Goal: Task Accomplishment & Management: Use online tool/utility

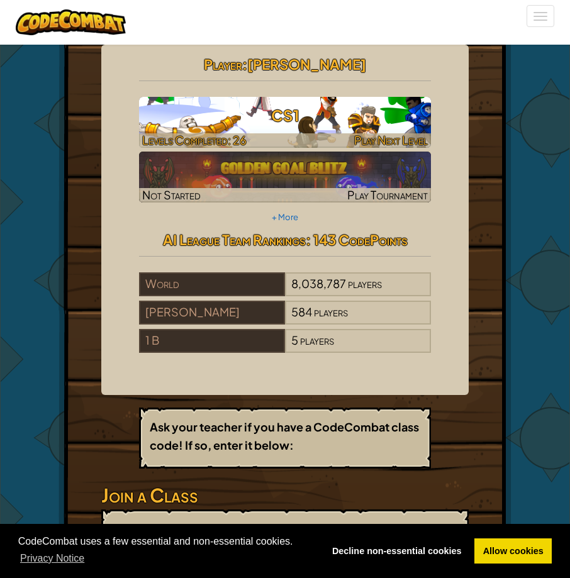
click at [357, 144] on span "Play Next Level" at bounding box center [391, 140] width 74 height 14
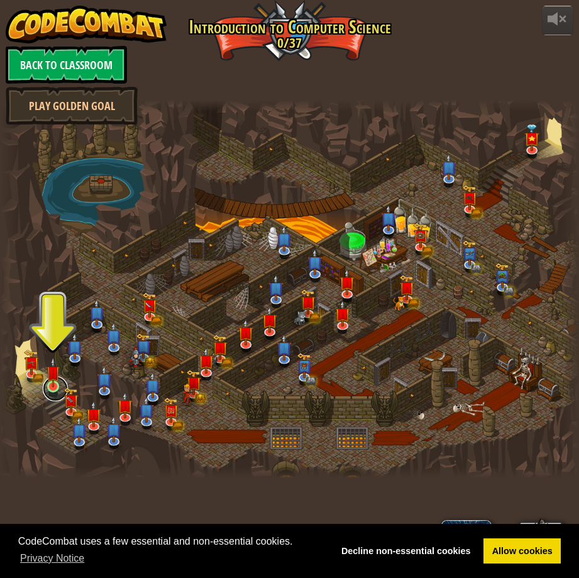
click at [43, 392] on div "Kithgard Gates Escape the Kithgard dungeons, and don't let the guardians get yo…" at bounding box center [289, 289] width 579 height 379
drag, startPoint x: 47, startPoint y: 387, endPoint x: 56, endPoint y: 387, distance: 8.8
click at [49, 387] on img at bounding box center [53, 372] width 13 height 30
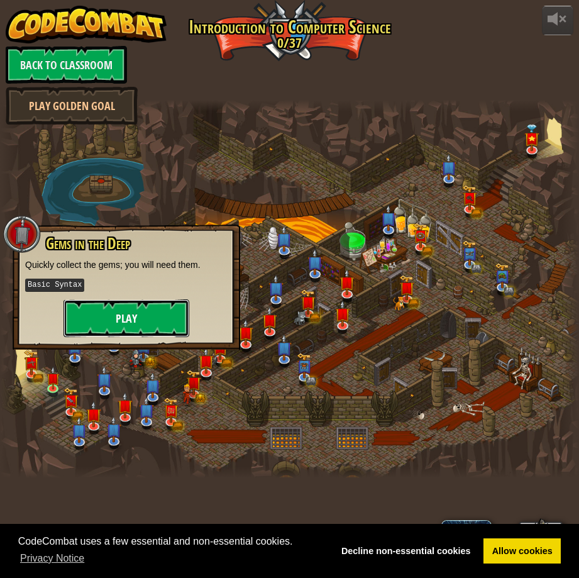
click at [82, 328] on button "Play" at bounding box center [127, 318] width 126 height 38
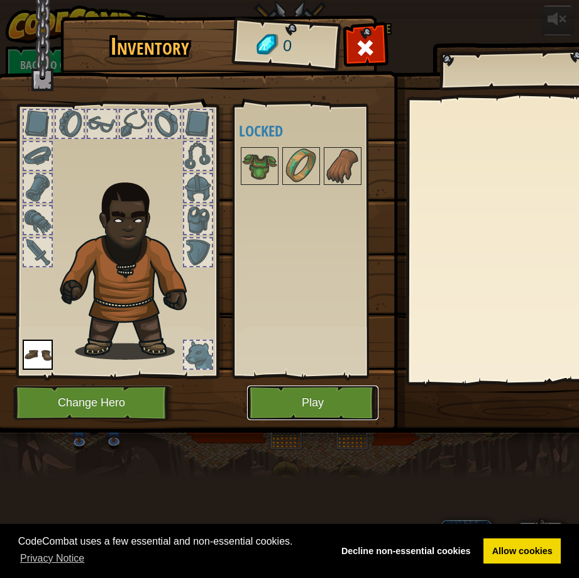
click at [260, 399] on button "Play" at bounding box center [313, 403] width 132 height 35
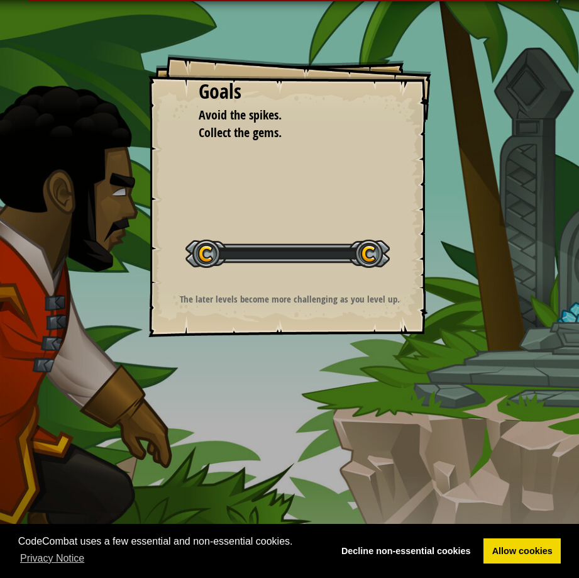
click at [278, 400] on div "Goals Avoid the spikes. Collect the gems. Start Level Error loading from server…" at bounding box center [289, 289] width 579 height 578
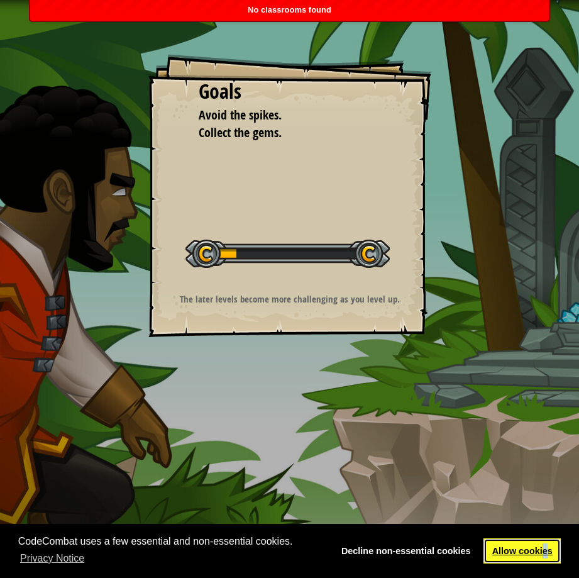
click at [547, 550] on link "Allow cookies" at bounding box center [522, 551] width 77 height 25
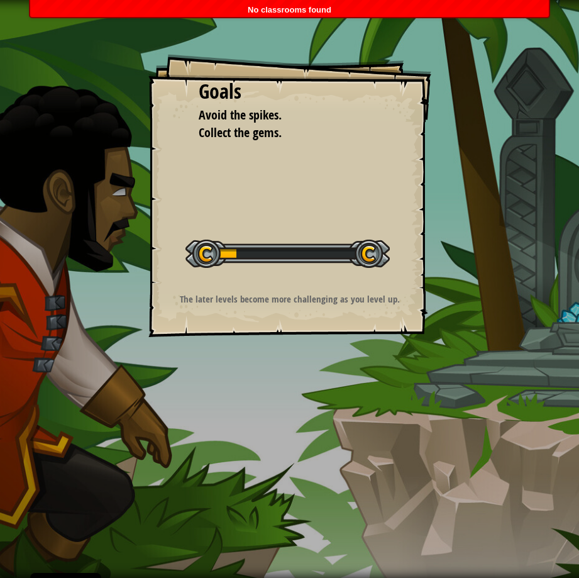
click at [547, 550] on link "Allow cookies" at bounding box center [522, 551] width 77 height 25
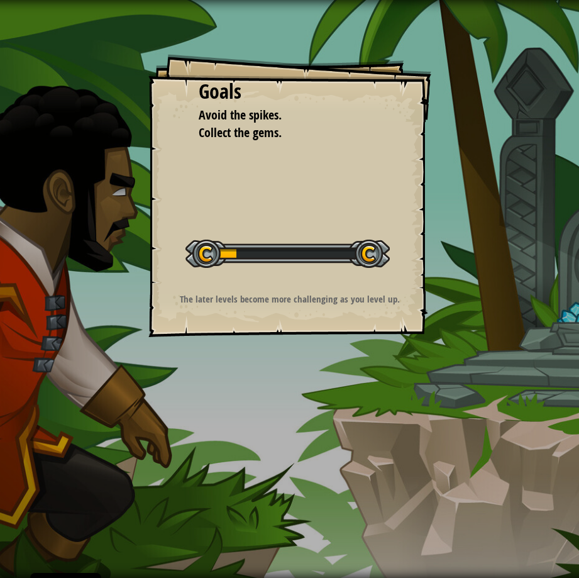
drag, startPoint x: 107, startPoint y: 11, endPoint x: 106, endPoint y: 26, distance: 15.2
click at [30, 0] on html "Cookie Policy CodeCombat uses a few essential and non-essential cookies. Privac…" at bounding box center [289, 0] width 579 height 0
drag, startPoint x: 335, startPoint y: 143, endPoint x: 179, endPoint y: 218, distance: 172.8
click at [179, 218] on div "Goals Avoid the spikes. Collect the gems. Start Level Error loading from server…" at bounding box center [289, 195] width 283 height 283
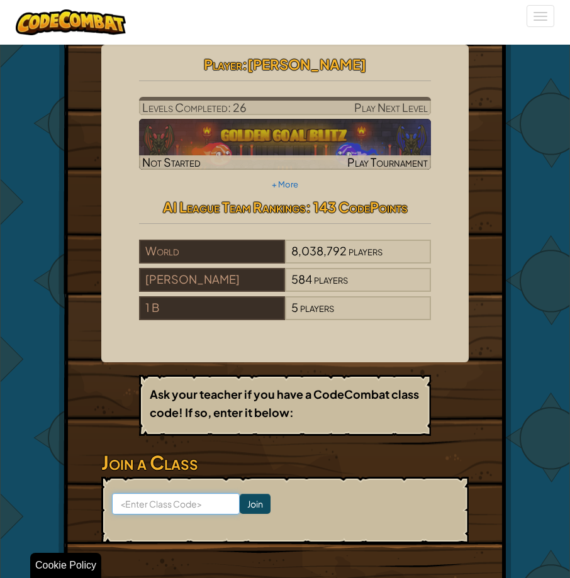
click at [204, 515] on input at bounding box center [176, 503] width 128 height 21
type input "l"
type input "LateJobBell"
click input "Join" at bounding box center [255, 504] width 31 height 20
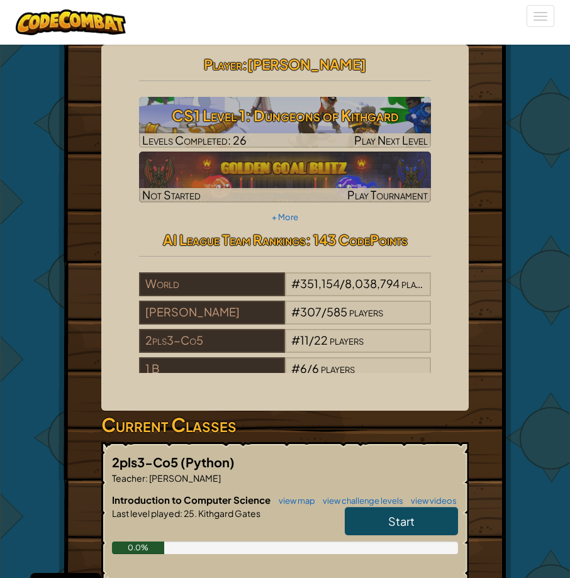
click at [322, 148] on div "Player : [PERSON_NAME] CS1 Level 1: Dungeons of Kithgard Levels Completed: 26 P…" at bounding box center [285, 139] width 311 height 176
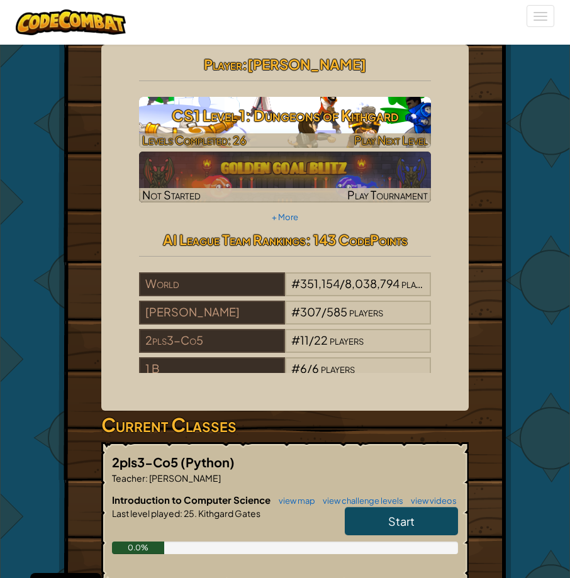
click at [324, 130] on img at bounding box center [285, 122] width 292 height 51
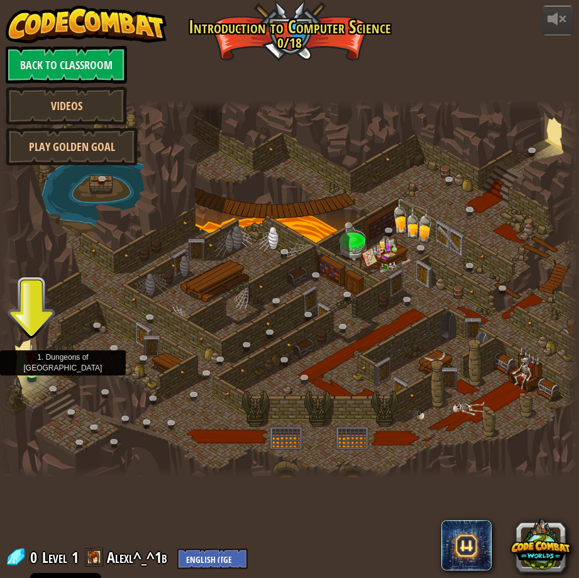
click at [30, 371] on img at bounding box center [31, 358] width 13 height 30
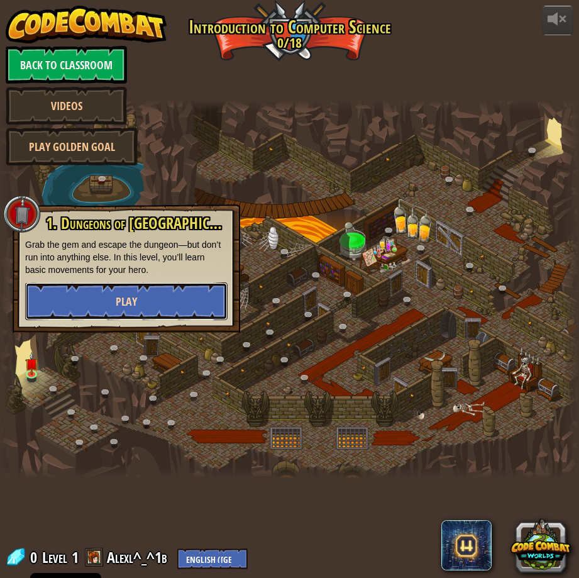
click at [133, 303] on span "Play" at bounding box center [126, 302] width 21 height 16
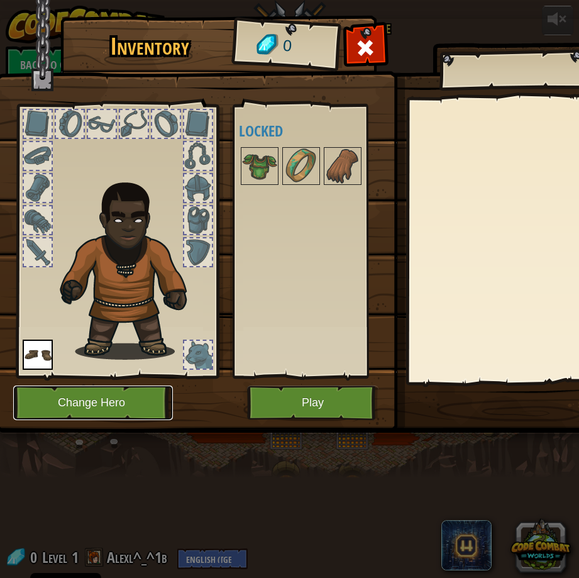
drag, startPoint x: 143, startPoint y: 393, endPoint x: 291, endPoint y: 403, distance: 148.2
click at [292, 403] on div "Inventory 0 Available Equip (double-click to equip) Locked Equip Unequip Subscr…" at bounding box center [320, 226] width 640 height 415
drag, startPoint x: 296, startPoint y: 399, endPoint x: 161, endPoint y: 395, distance: 134.7
click at [165, 388] on div "Inventory 0 Available Equip (double-click to equip) Locked Equip Unequip Subscr…" at bounding box center [320, 226] width 640 height 415
click at [153, 415] on button "Change Hero" at bounding box center [93, 403] width 160 height 35
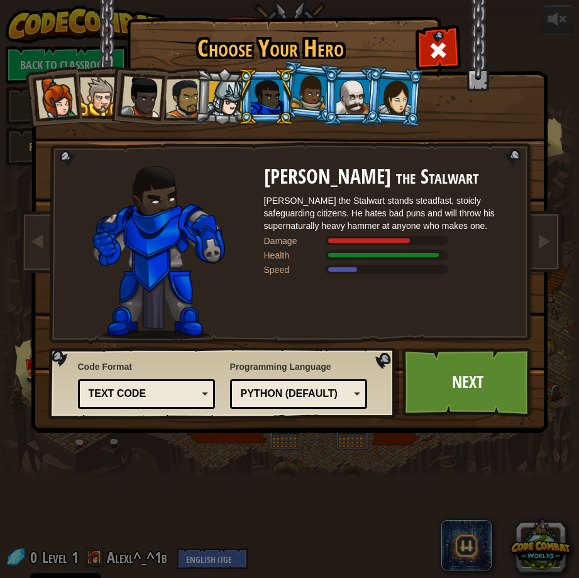
click at [349, 109] on div at bounding box center [353, 97] width 33 height 34
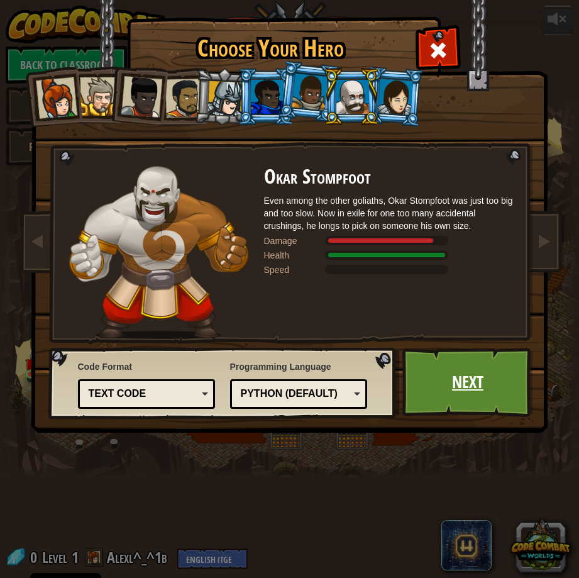
drag, startPoint x: 451, startPoint y: 372, endPoint x: 448, endPoint y: 362, distance: 9.8
click at [448, 362] on link "Next" at bounding box center [469, 382] width 132 height 69
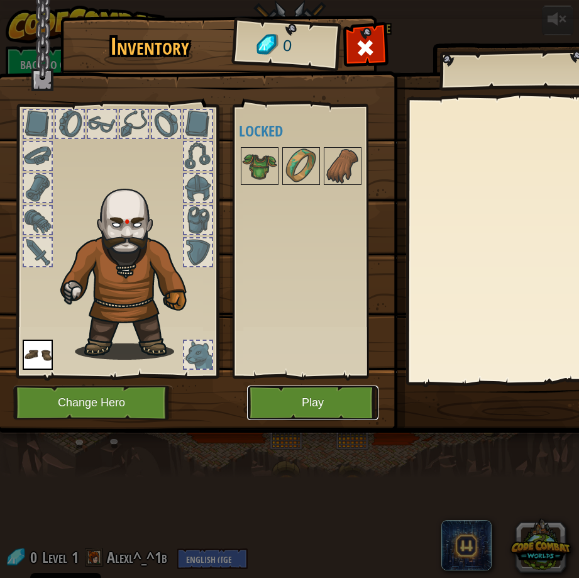
click at [293, 389] on button "Play" at bounding box center [313, 403] width 132 height 35
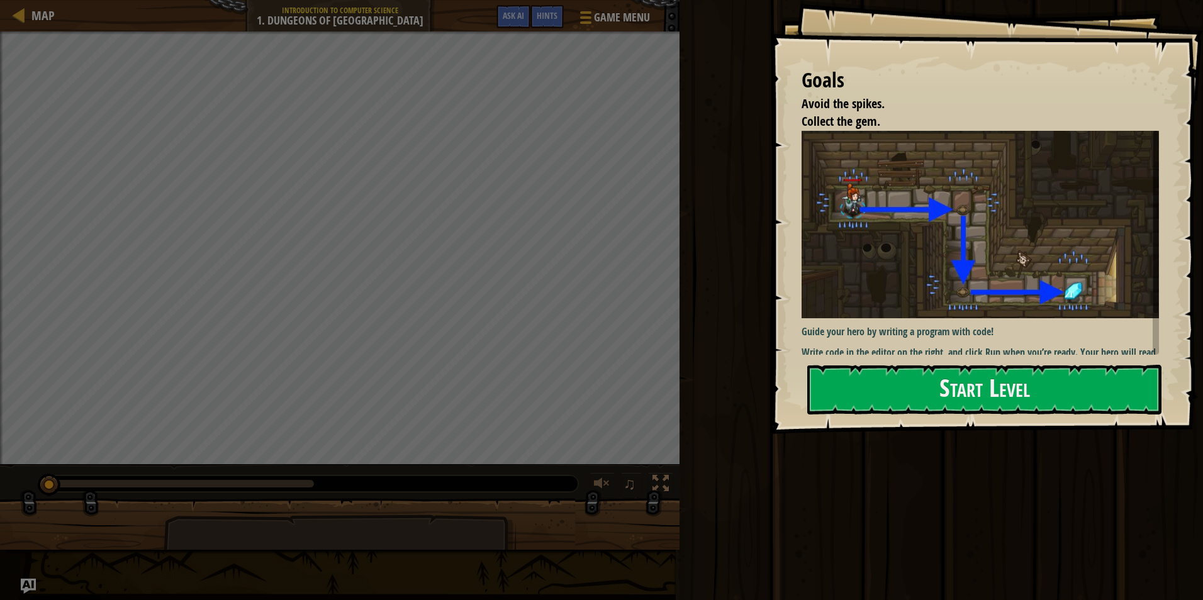
drag, startPoint x: 929, startPoint y: 398, endPoint x: 925, endPoint y: 392, distance: 7.7
click at [569, 394] on div "Goals Avoid the spikes. Collect the gem. Guide your hero by writing a program w…" at bounding box center [986, 217] width 433 height 434
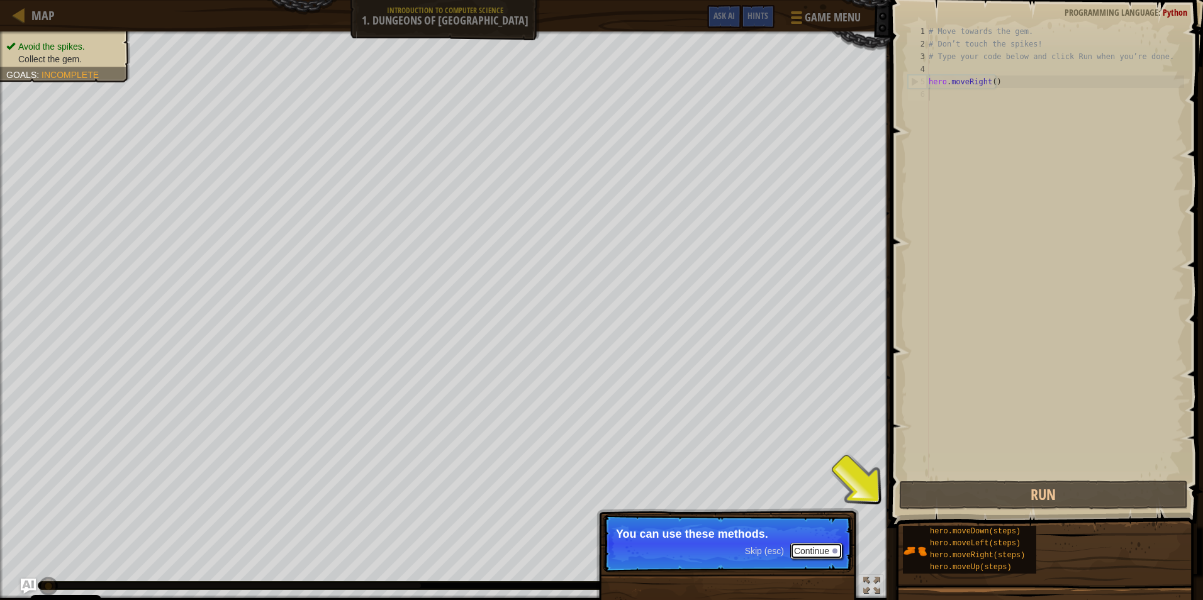
click at [569, 557] on button "Continue" at bounding box center [816, 551] width 52 height 16
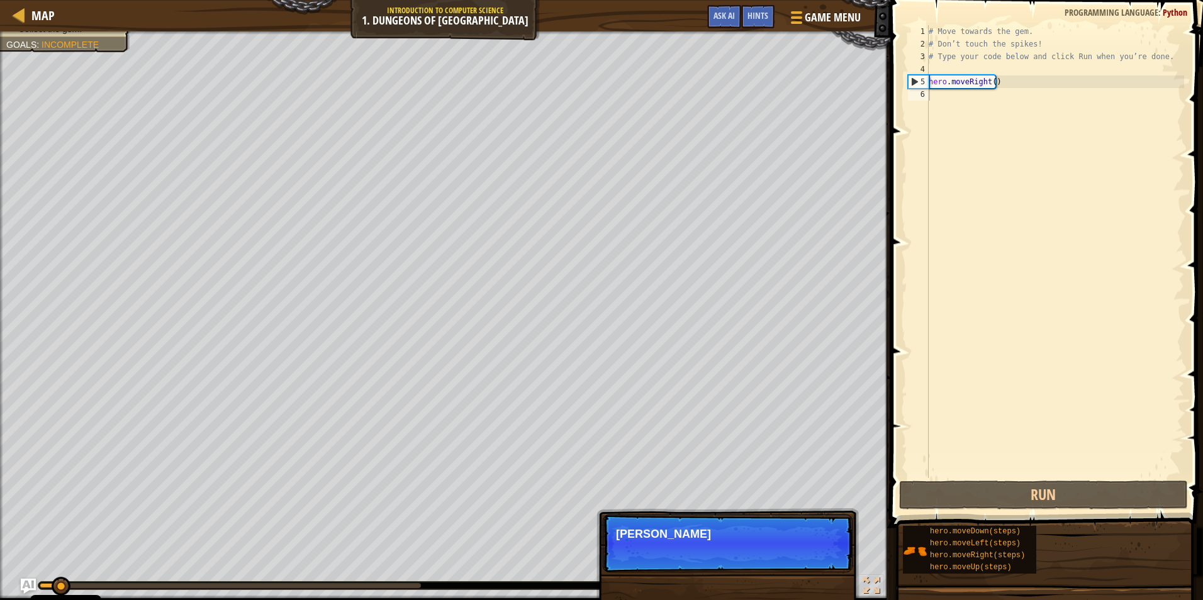
click at [569, 552] on p "Skip (esc) Continue Ty" at bounding box center [728, 544] width 250 height 58
click at [569, 556] on p "Skip (esc) Continue Type your code o" at bounding box center [728, 544] width 250 height 58
click at [569, 556] on p "Skip (esc) Continue Type your code on the r" at bounding box center [728, 544] width 250 height 58
click at [569, 556] on p "Skip (esc) Continue Type your code on the right." at bounding box center [728, 544] width 250 height 58
click at [569, 556] on button "Continue" at bounding box center [816, 551] width 52 height 16
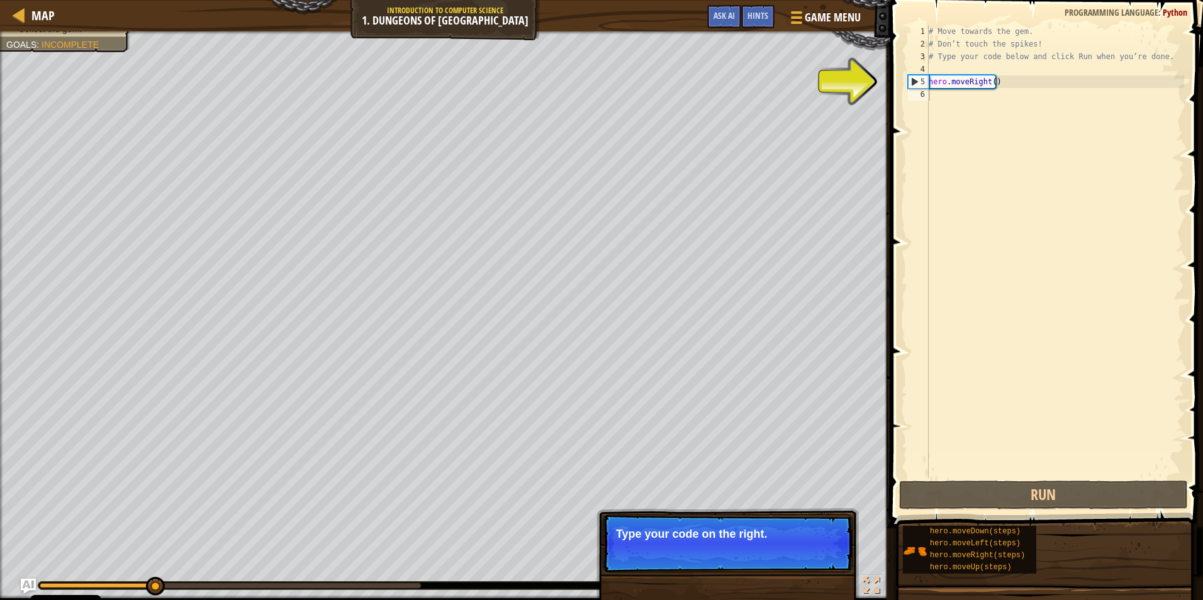
click at [569, 556] on div "Avoid the spikes. Collect the gem. Goals : Incomplete ♫ Okar 11 x: 15 y: 18 x: …" at bounding box center [601, 315] width 1203 height 569
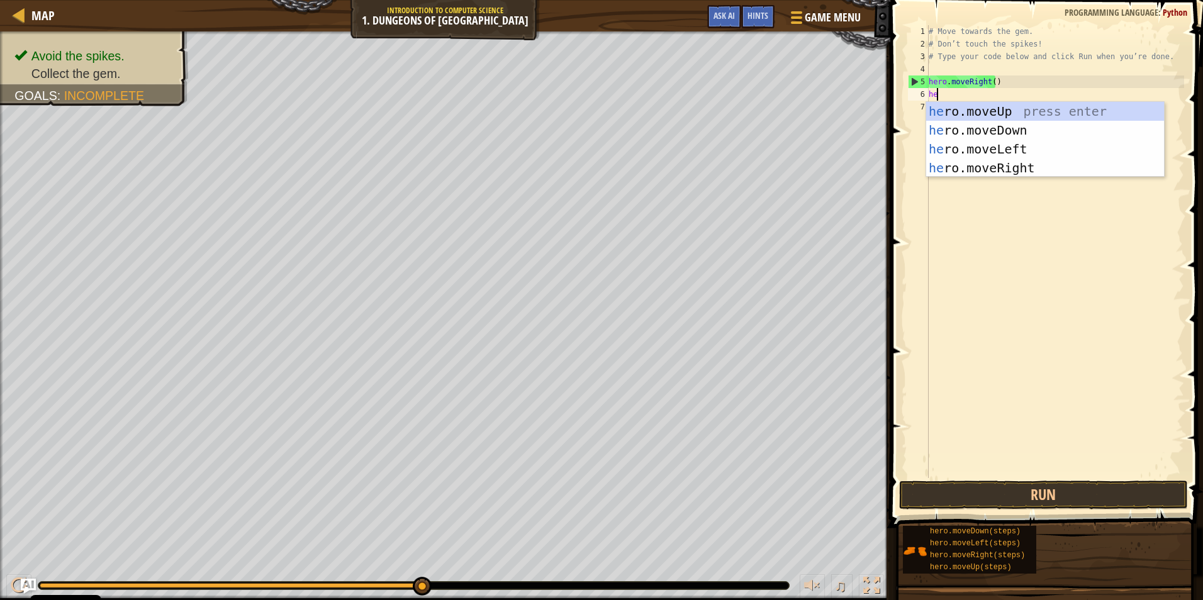
type textarea "her"
click at [569, 125] on div "her o.moveUp press enter her o.moveDown press enter her o.moveLeft press enter …" at bounding box center [1045, 158] width 238 height 113
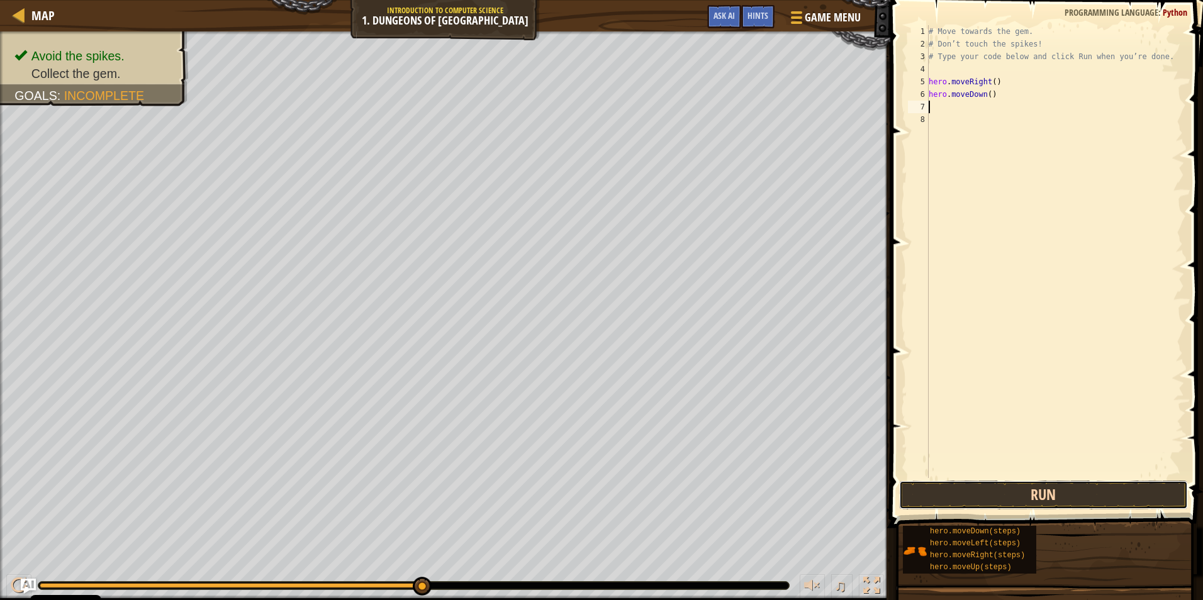
click at [569, 481] on button "Run" at bounding box center [1043, 495] width 289 height 29
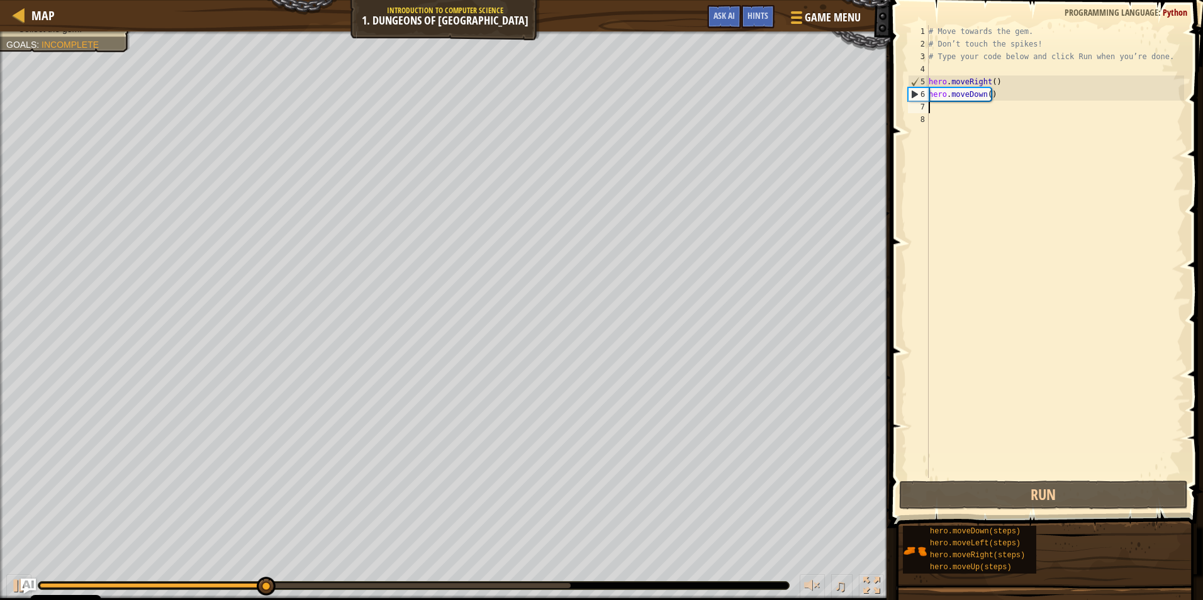
click at [569, 102] on div "# Move towards the gem. # Don’t touch the spikes! # Type your code below and cl…" at bounding box center [1055, 264] width 258 height 478
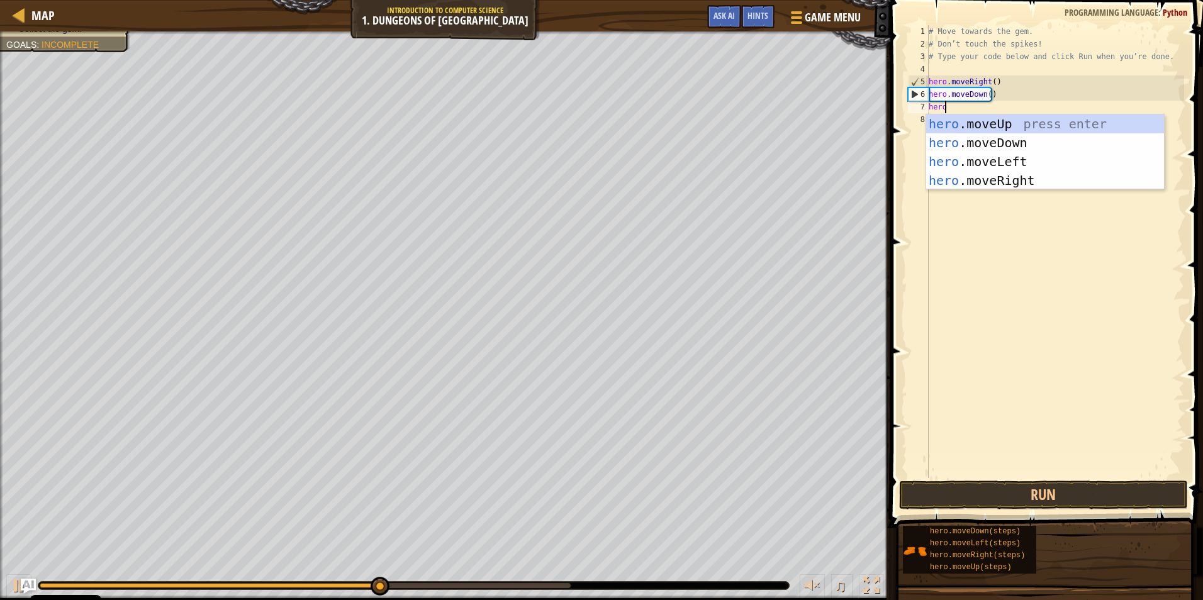
scroll to position [6, 1]
click at [569, 0] on body "Cookie Policy CodeCombat uses a few essential and non-essential cookies. Privac…" at bounding box center [601, 0] width 1203 height 0
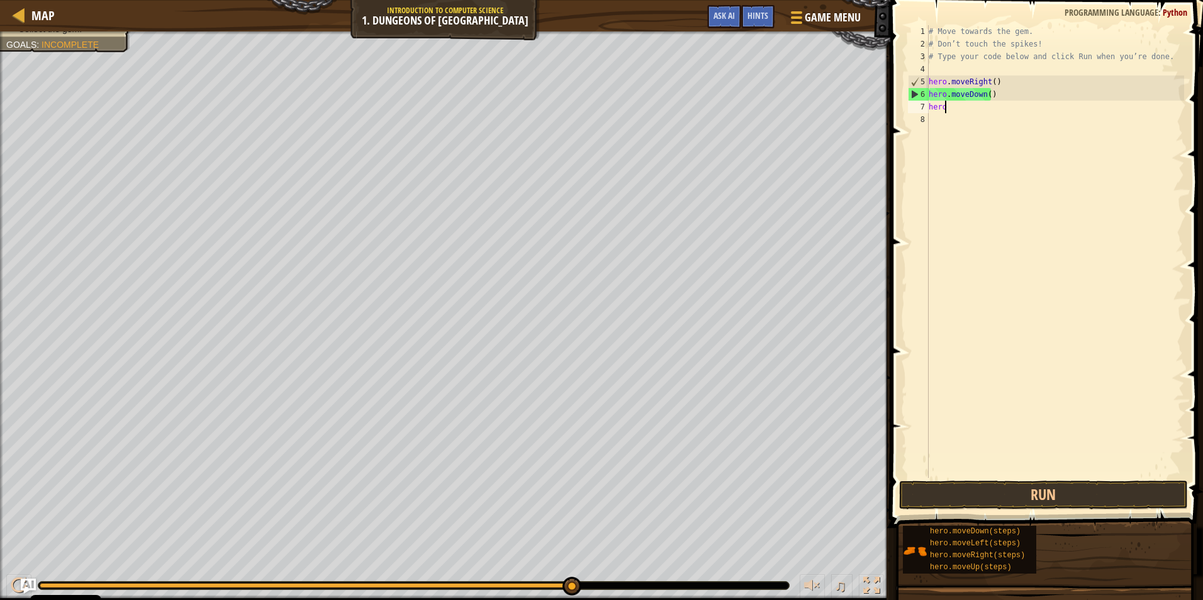
click at [569, 102] on div "# Move towards the gem. # Don’t touch the spikes! # Type your code below and cl…" at bounding box center [1055, 264] width 258 height 478
type textarea "h"
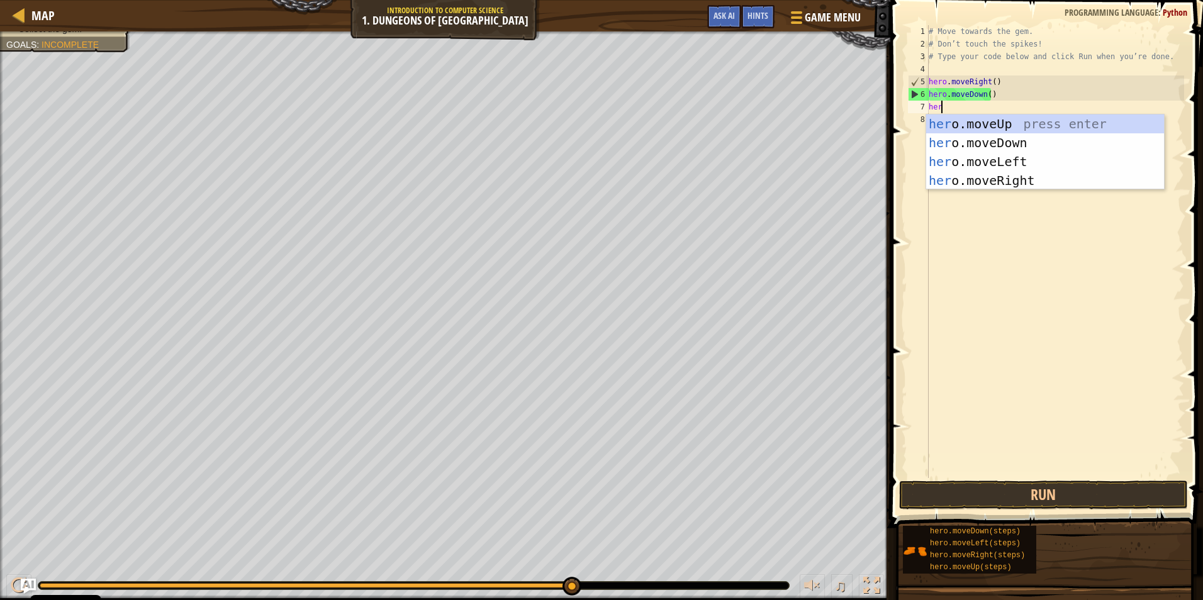
type textarea "hero"
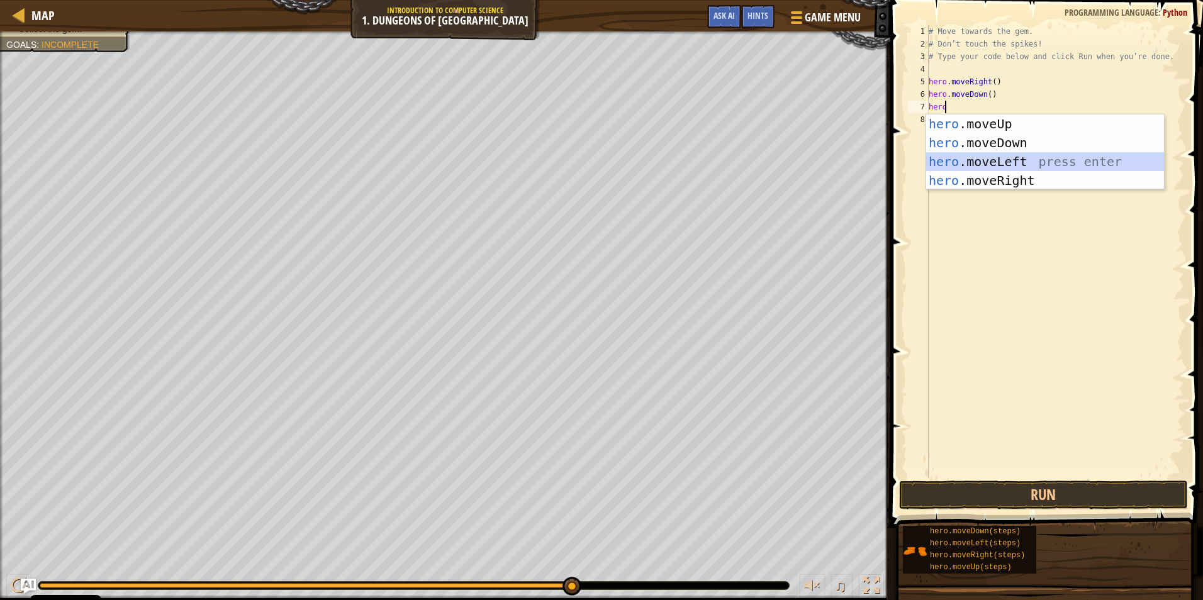
click at [569, 155] on div "hero .moveUp press enter hero .moveDown press enter hero .moveLeft press enter …" at bounding box center [1045, 171] width 238 height 113
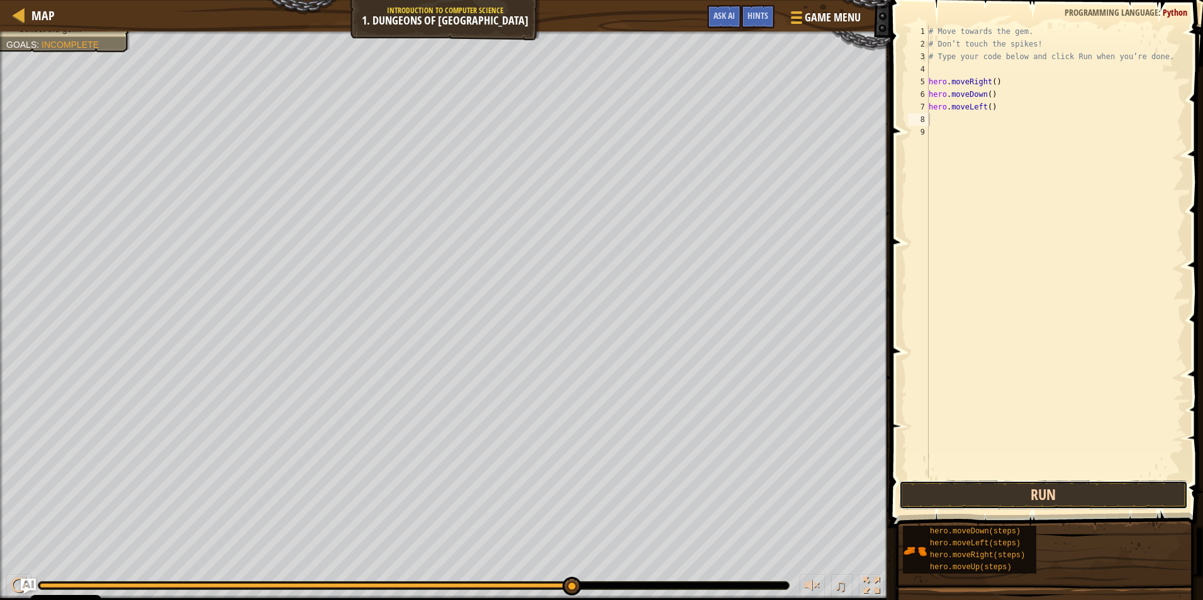
click at [569, 488] on button "Run" at bounding box center [1043, 495] width 289 height 29
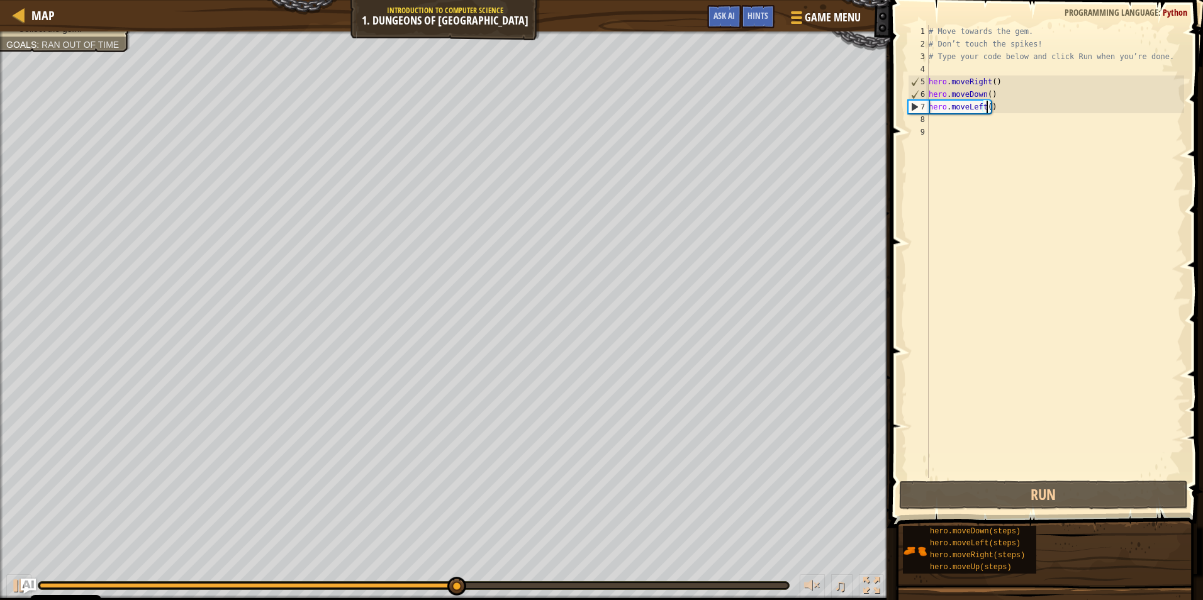
click at [569, 107] on div "# Move towards the gem. # Don’t touch the spikes! # Type your code below and cl…" at bounding box center [1055, 264] width 258 height 478
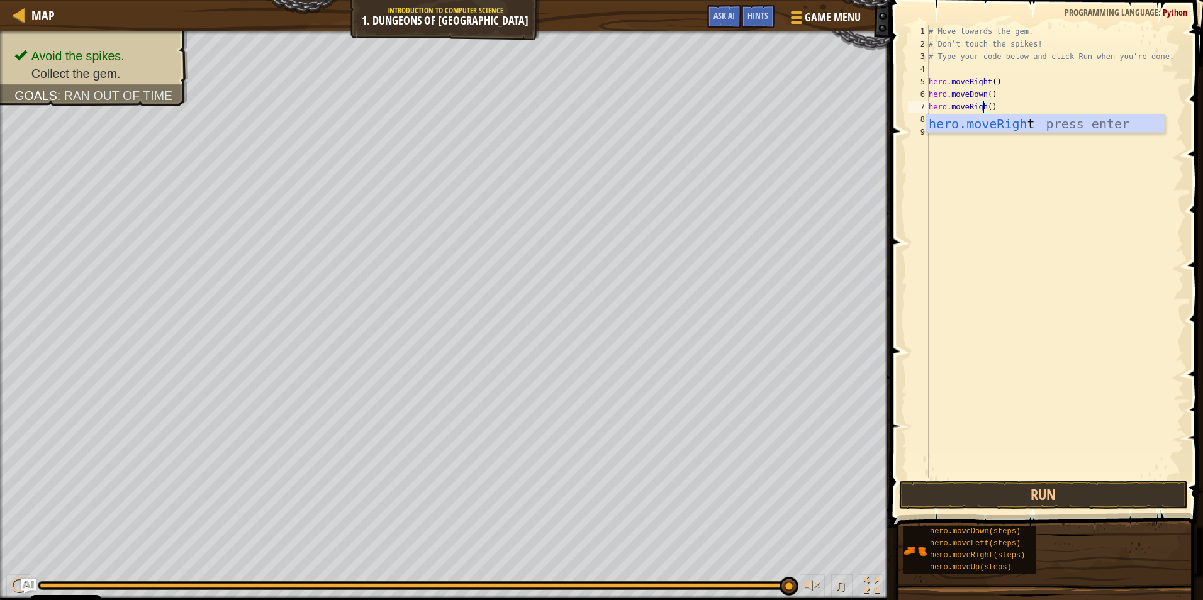
scroll to position [6, 4]
click at [569, 119] on div "hero.moveRight press enter" at bounding box center [1045, 143] width 238 height 57
click at [569, 484] on button "Run" at bounding box center [1043, 495] width 289 height 29
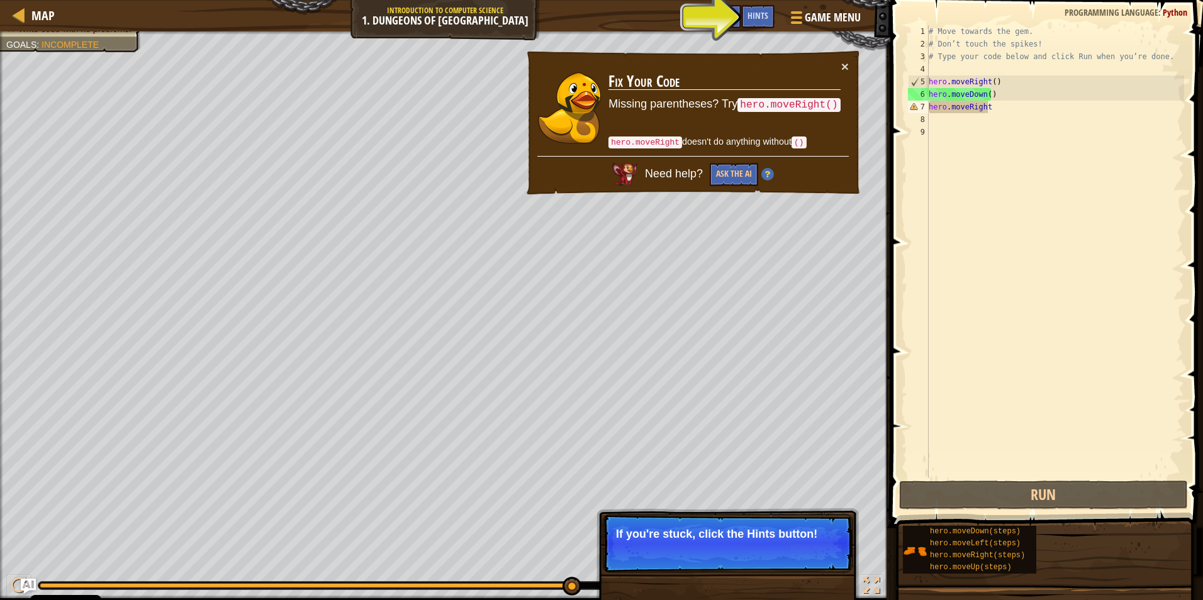
click at [569, 541] on p "Skip (esc) Continue If you're stuck, click the Hints button!" at bounding box center [728, 544] width 250 height 58
click at [569, 14] on span "Hints" at bounding box center [757, 15] width 21 height 12
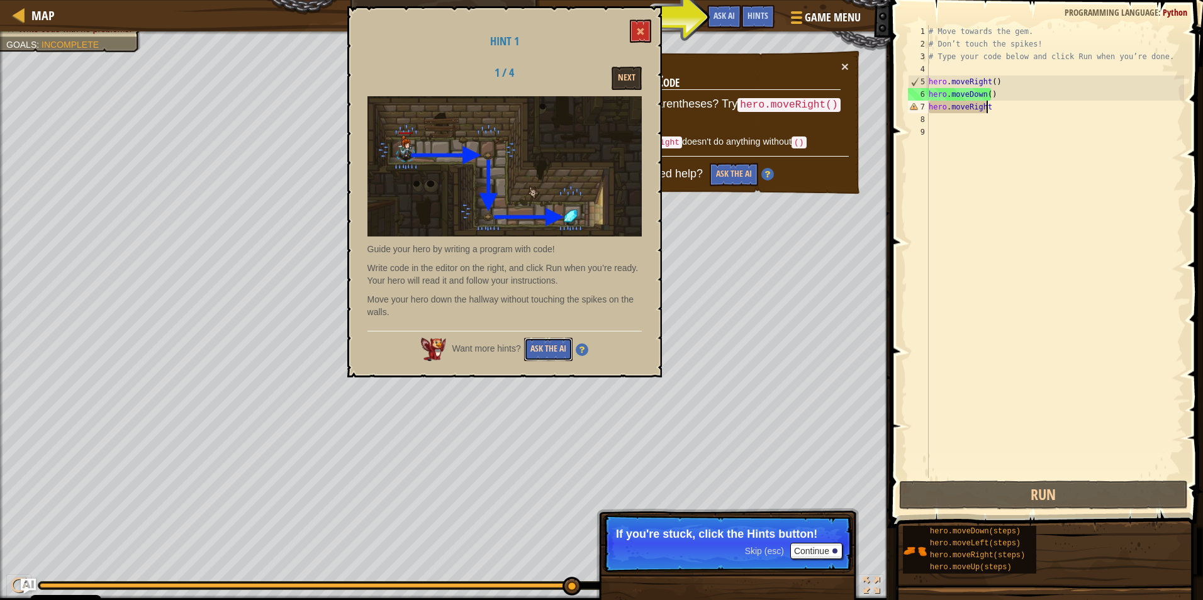
click at [548, 350] on button "Ask the AI" at bounding box center [548, 349] width 48 height 23
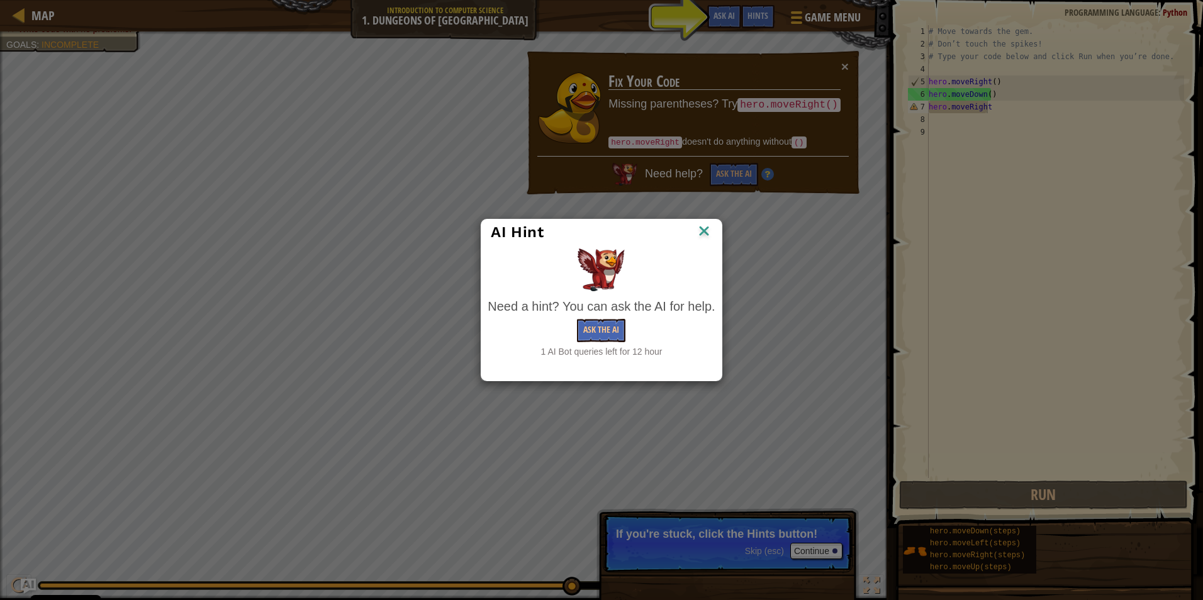
click at [569, 232] on img at bounding box center [704, 232] width 16 height 19
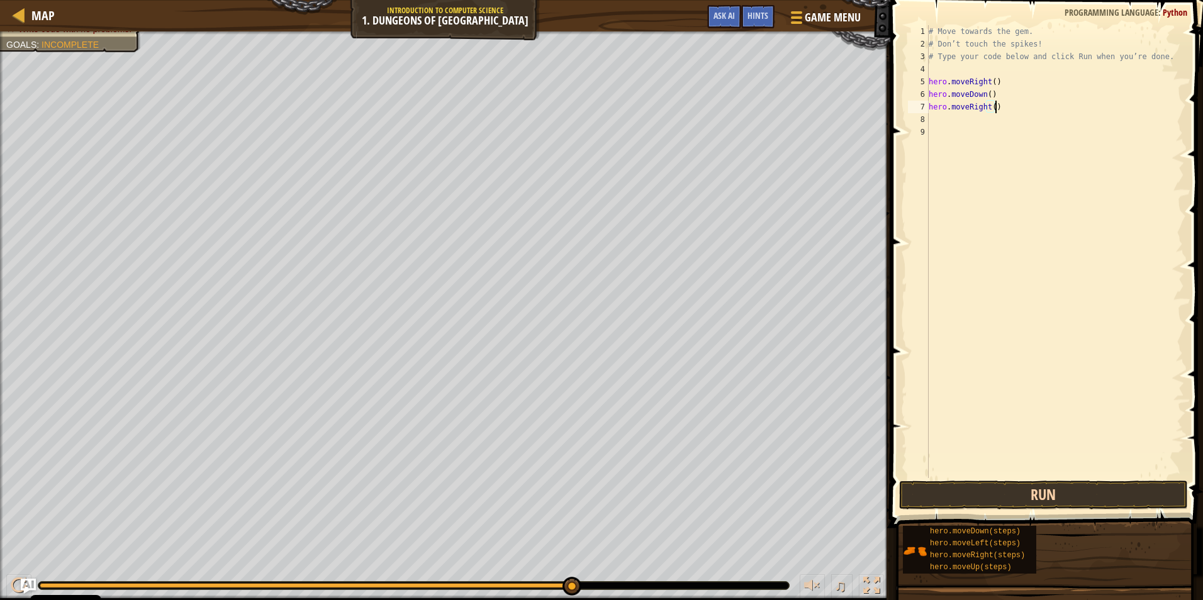
type textarea "hero.moveRight()"
click at [569, 505] on button "Run" at bounding box center [1043, 495] width 289 height 29
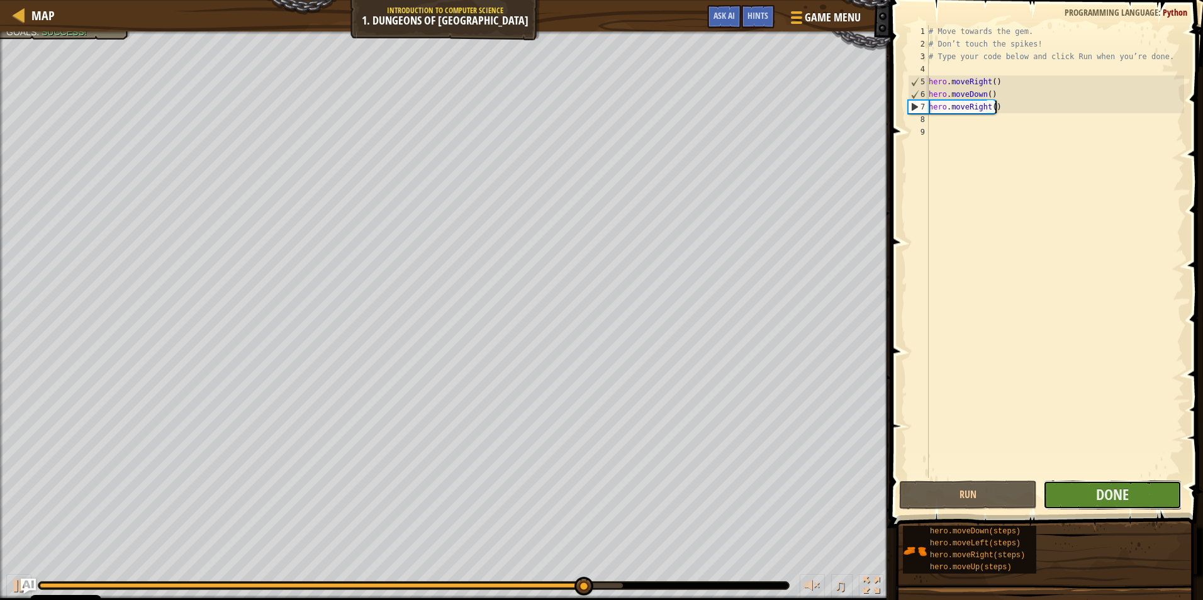
click at [569, 490] on button "Done" at bounding box center [1112, 495] width 138 height 29
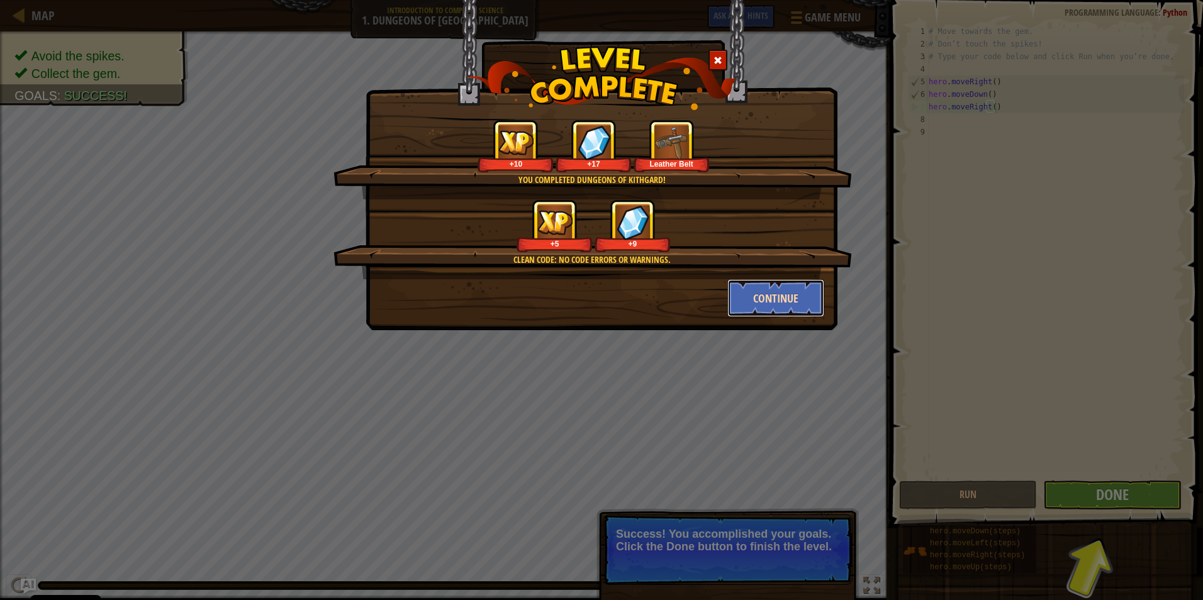
click at [569, 289] on button "Continue" at bounding box center [776, 298] width 98 height 38
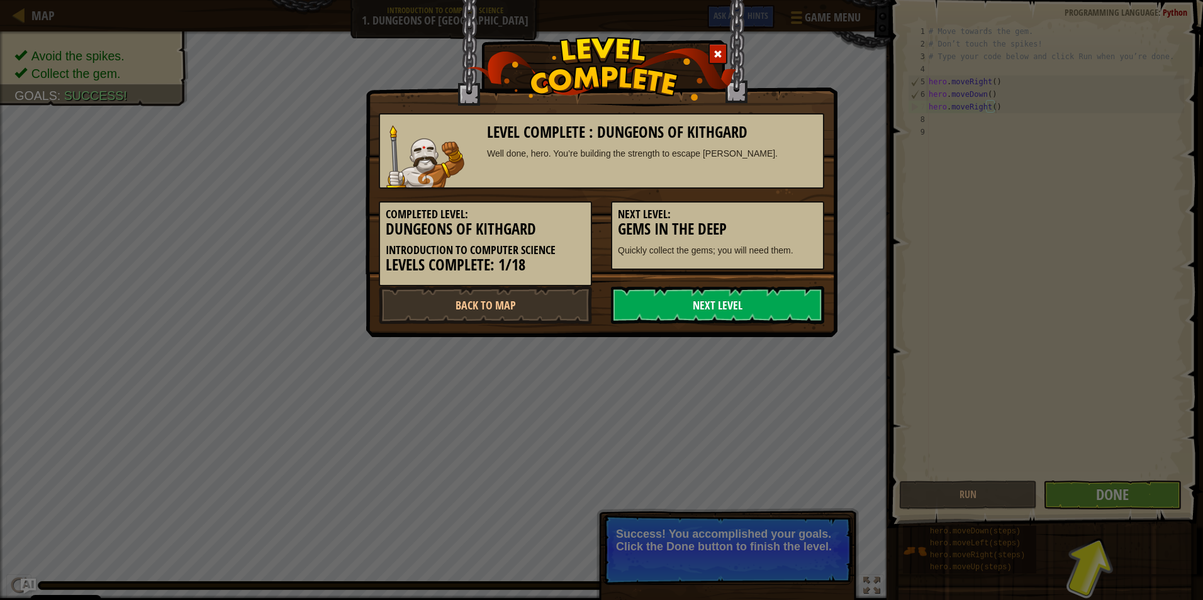
click at [569, 310] on link "Next Level" at bounding box center [717, 305] width 213 height 38
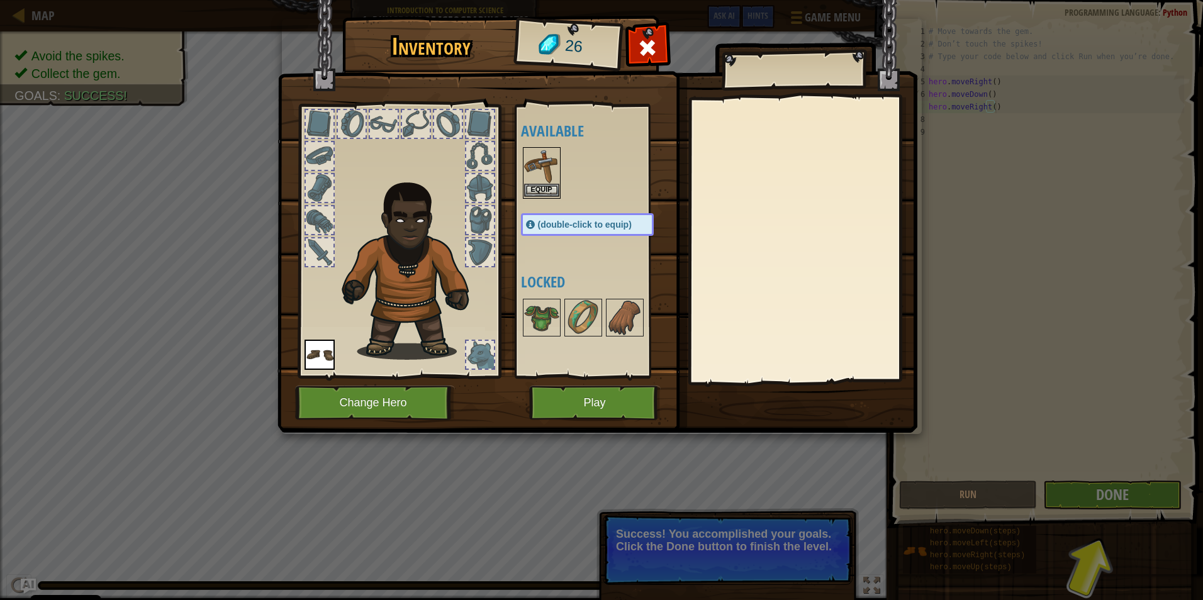
click at [546, 169] on img at bounding box center [541, 165] width 35 height 35
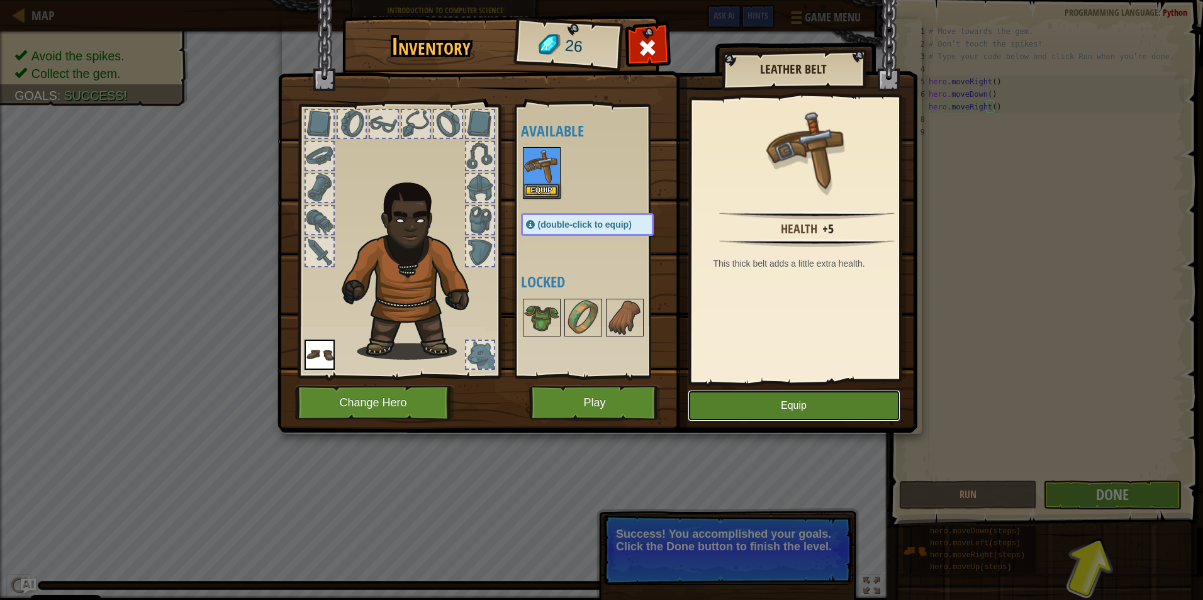
click at [569, 417] on button "Equip" at bounding box center [794, 405] width 213 height 31
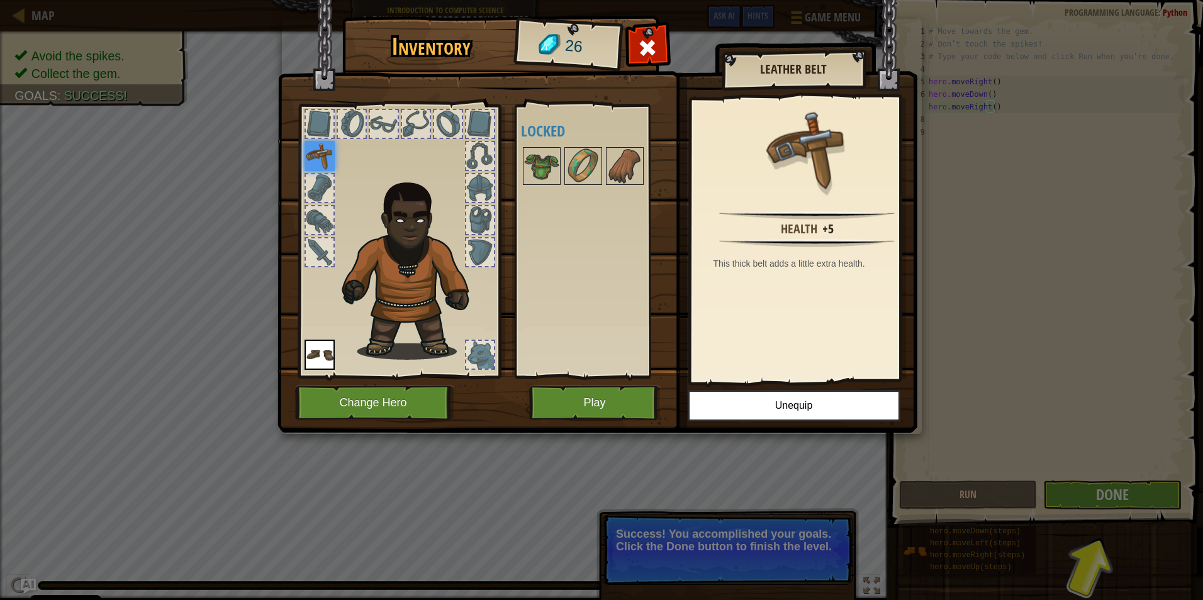
drag, startPoint x: 579, startPoint y: 364, endPoint x: 586, endPoint y: 369, distance: 8.6
drag, startPoint x: 586, startPoint y: 369, endPoint x: 543, endPoint y: 344, distance: 50.0
click at [543, 344] on div "Available Equip Equip (double-click to equip) Locked" at bounding box center [600, 241] width 158 height 262
click at [569, 384] on img at bounding box center [597, 204] width 640 height 457
click at [569, 387] on button "Play" at bounding box center [595, 403] width 132 height 35
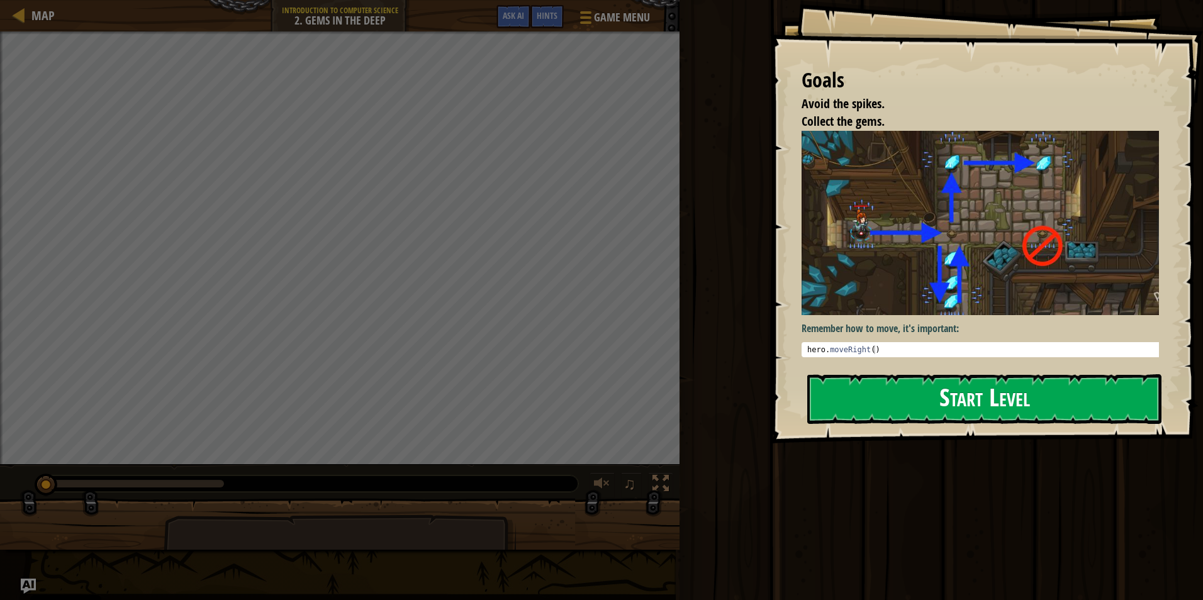
drag, startPoint x: 876, startPoint y: 402, endPoint x: 970, endPoint y: 423, distance: 96.0
click at [569, 401] on button "Start Level" at bounding box center [984, 399] width 354 height 50
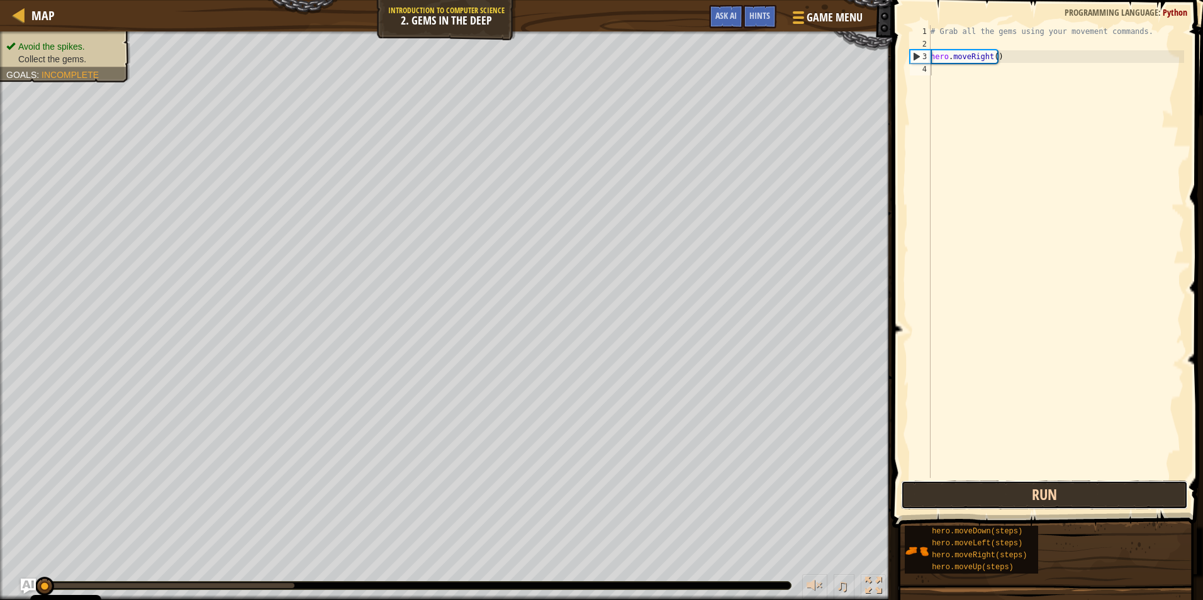
click at [569, 491] on button "Run" at bounding box center [1044, 495] width 287 height 29
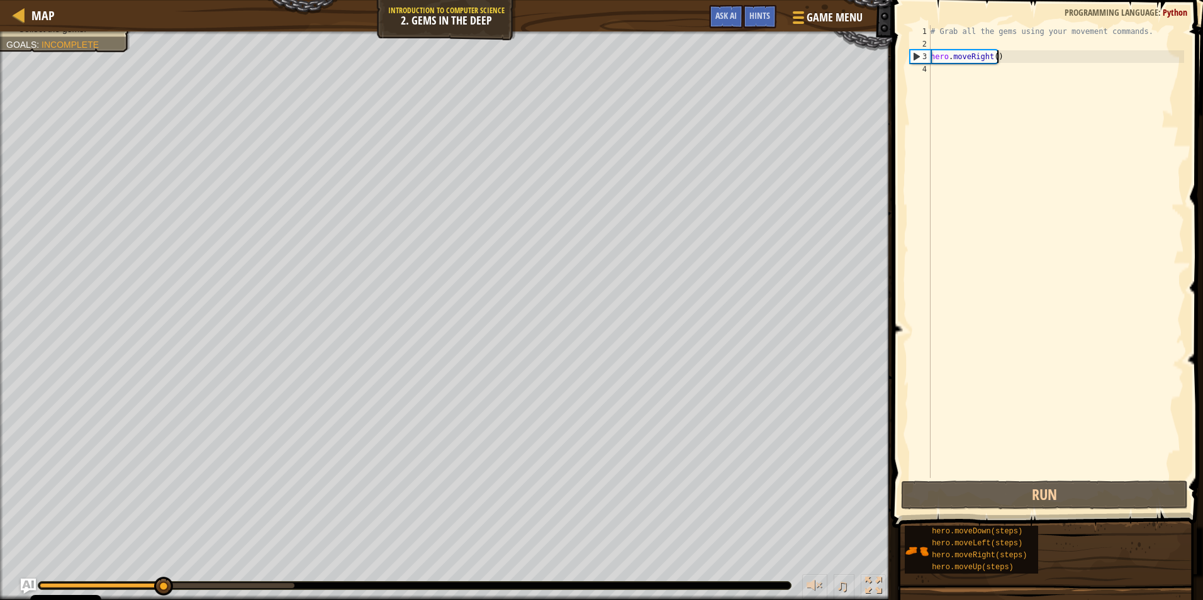
click at [569, 53] on div "# Grab all the gems using your movement commands. hero . moveRight ( )" at bounding box center [1056, 264] width 256 height 478
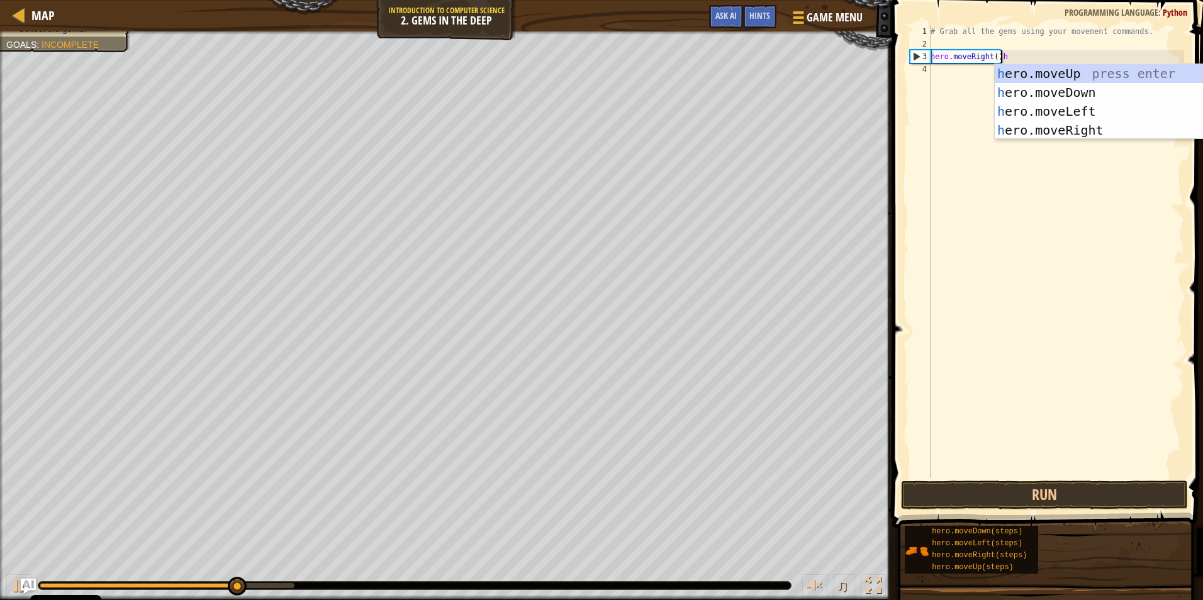
scroll to position [6, 5]
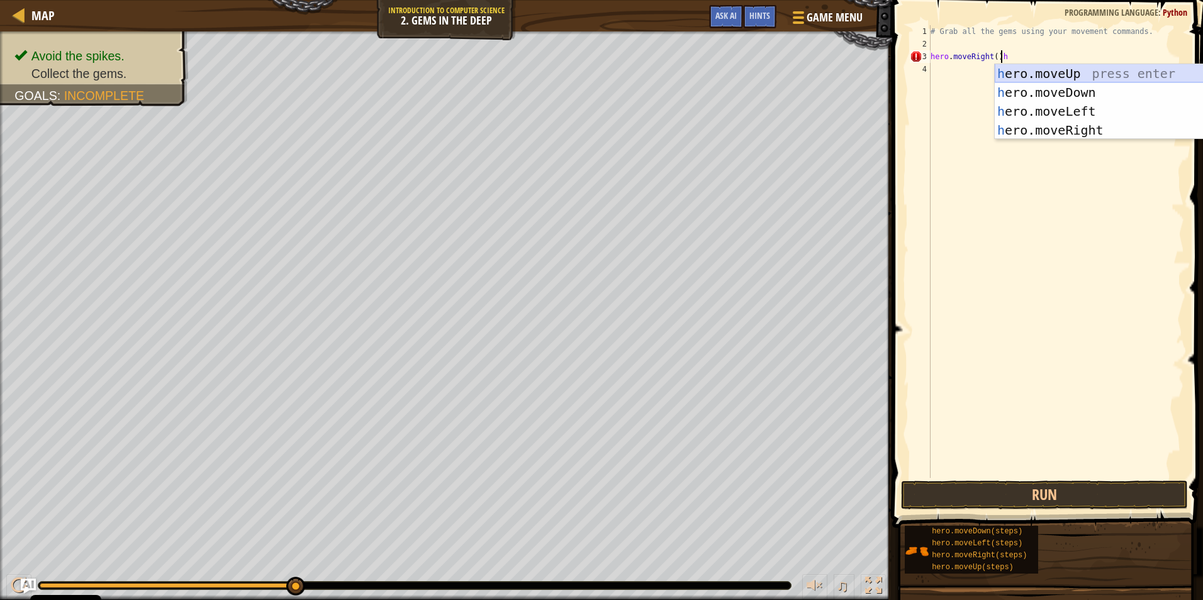
click at [569, 74] on div "h ero.moveUp press enter h ero.moveDown press enter h ero.moveLeft press enter …" at bounding box center [1114, 120] width 238 height 113
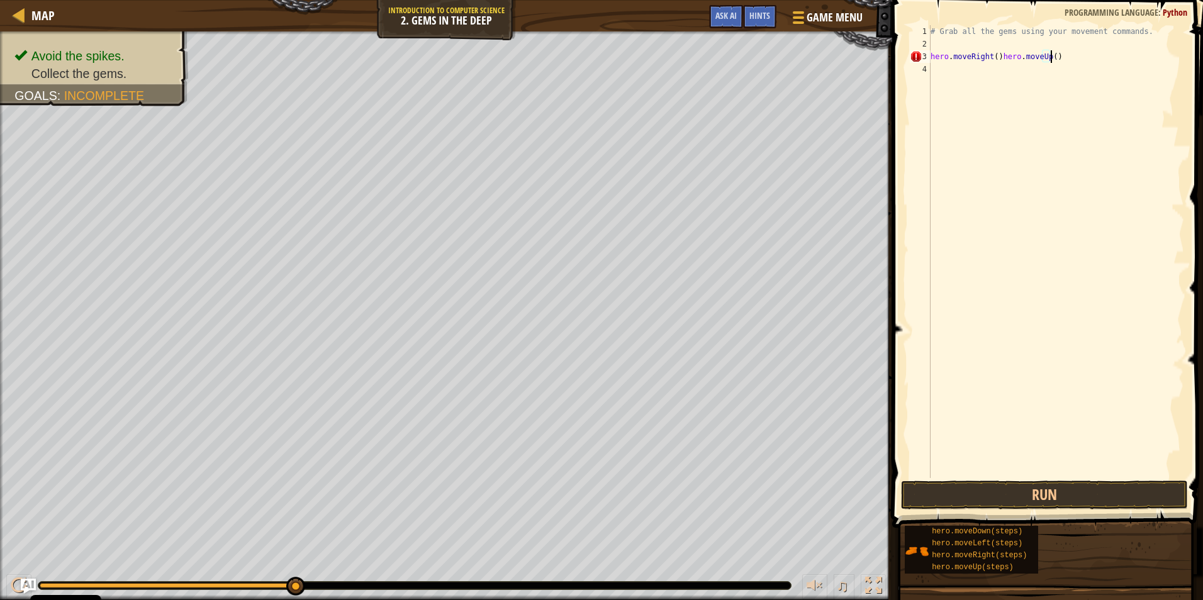
click at [569, 57] on div "# Grab all the gems using your movement commands. hero . moveRight ( ) hero . m…" at bounding box center [1056, 264] width 256 height 478
click at [569, 52] on div "# Grab all the gems using your movement commands. hero . moveRight ( ) hero . m…" at bounding box center [1056, 264] width 256 height 478
type textarea "hero.moveUp()"
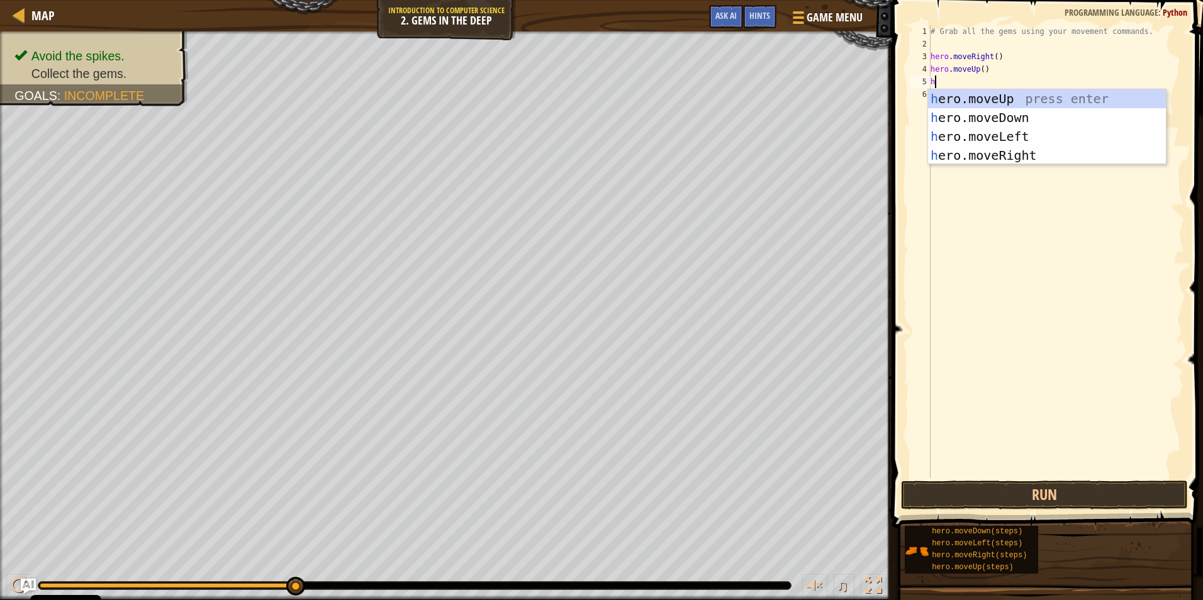
type textarea "he"
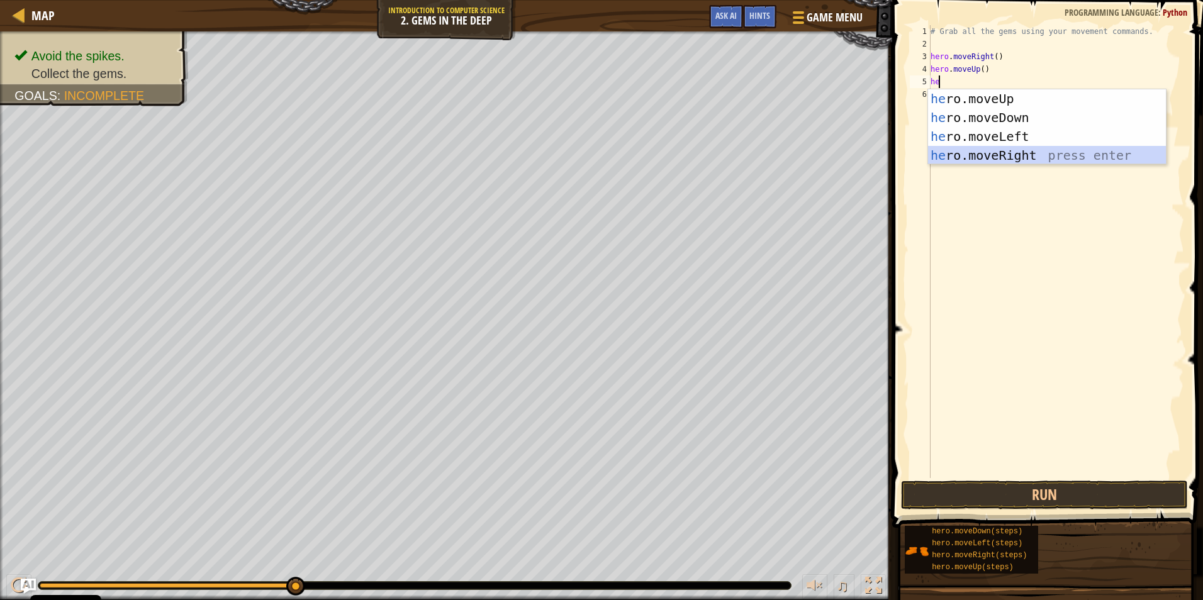
click at [569, 162] on div "he ro.moveUp press enter he ro.moveDown press enter he ro.moveLeft press enter …" at bounding box center [1047, 145] width 238 height 113
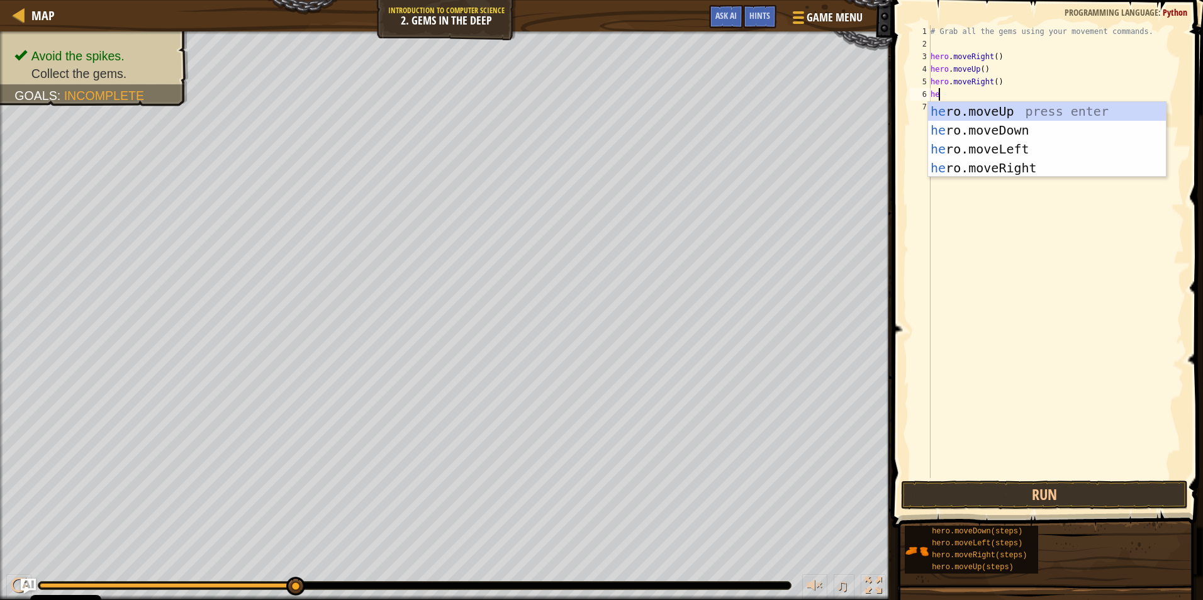
type textarea "her"
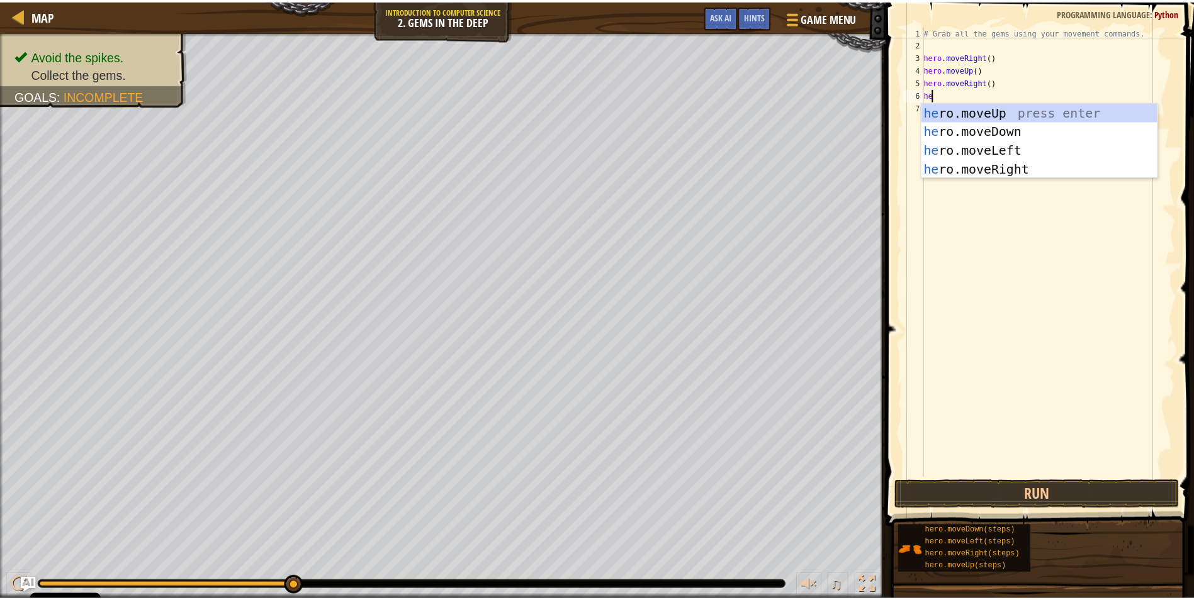
scroll to position [6, 1]
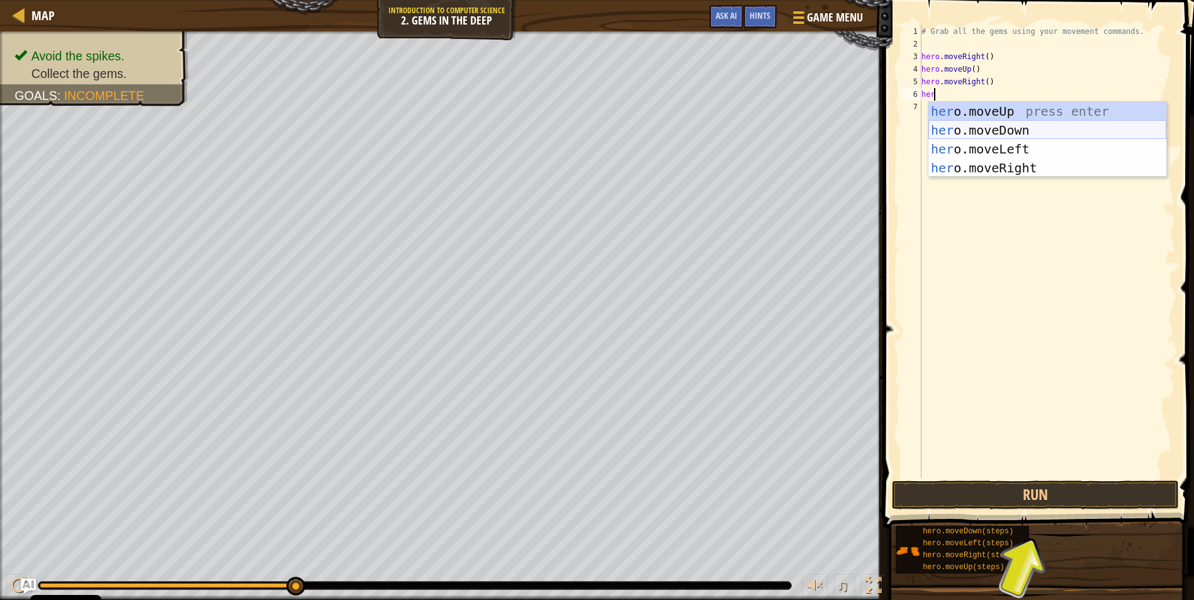
click at [569, 123] on div "her o.moveUp press enter her o.moveDown press enter her o.moveLeft press enter …" at bounding box center [1047, 158] width 238 height 113
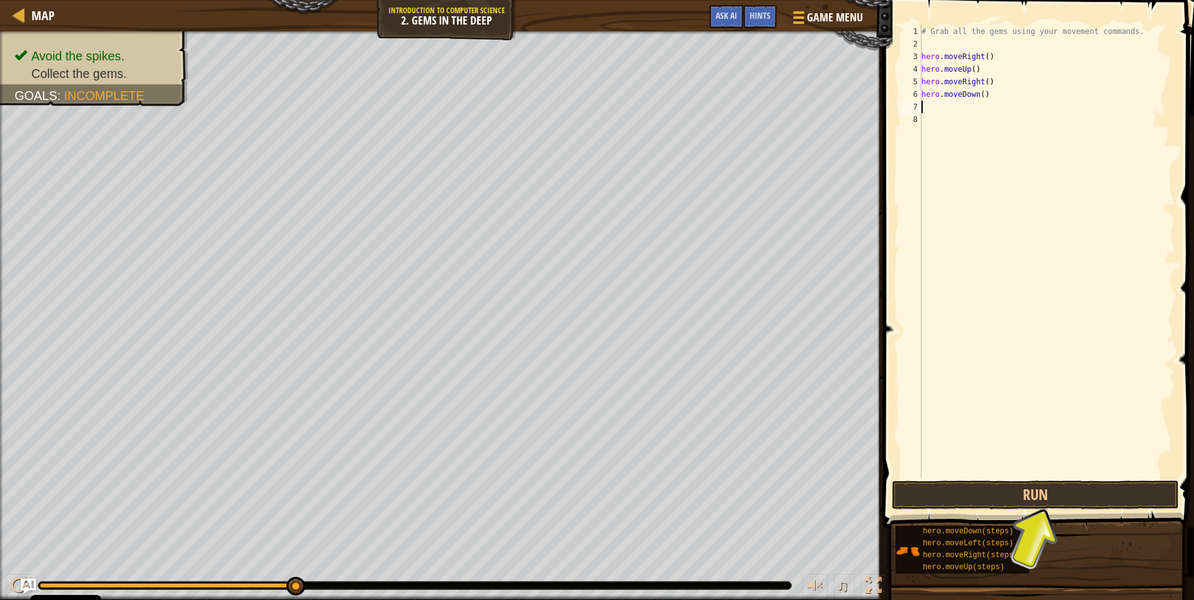
scroll to position [6, 0]
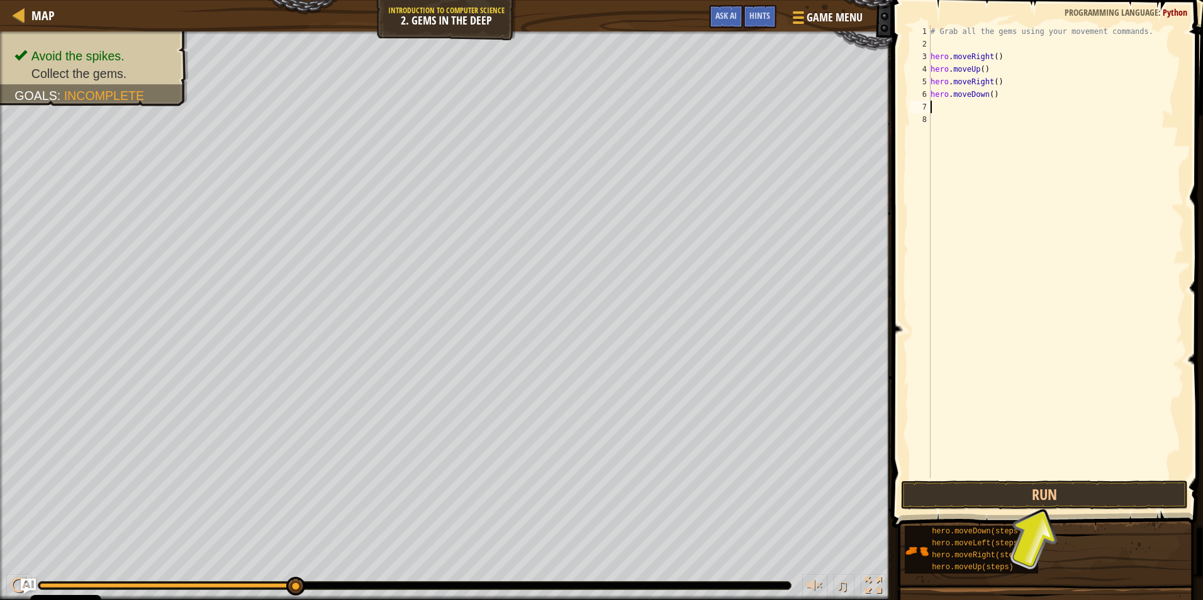
type textarea "h"
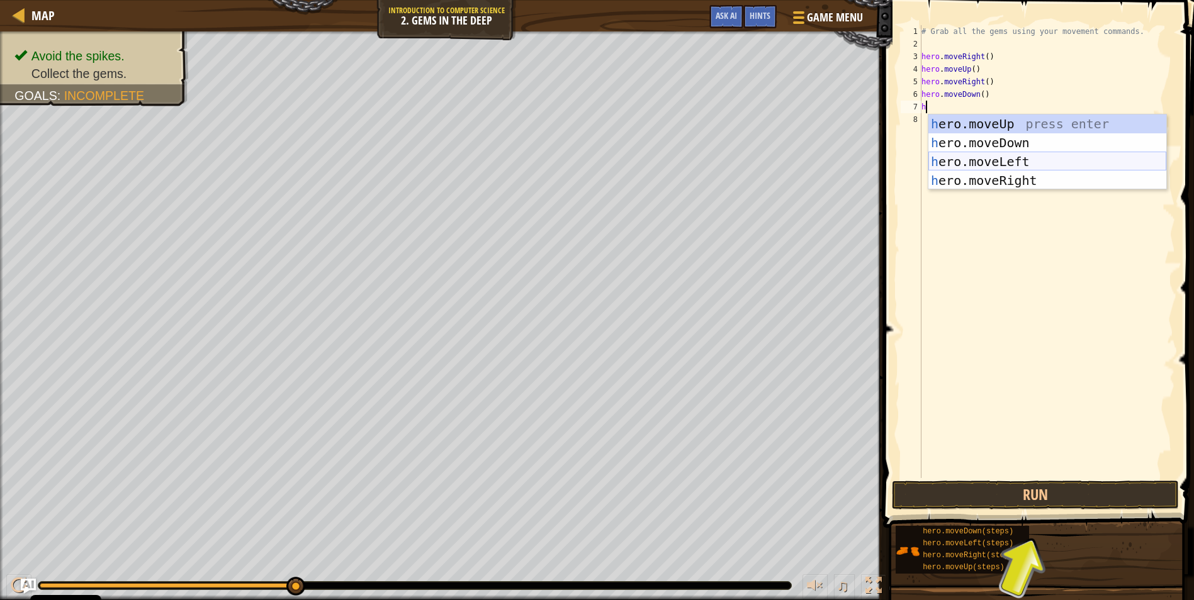
click at [569, 158] on div "h ero.moveUp press enter h ero.moveDown press enter h ero.moveLeft press enter …" at bounding box center [1047, 171] width 238 height 113
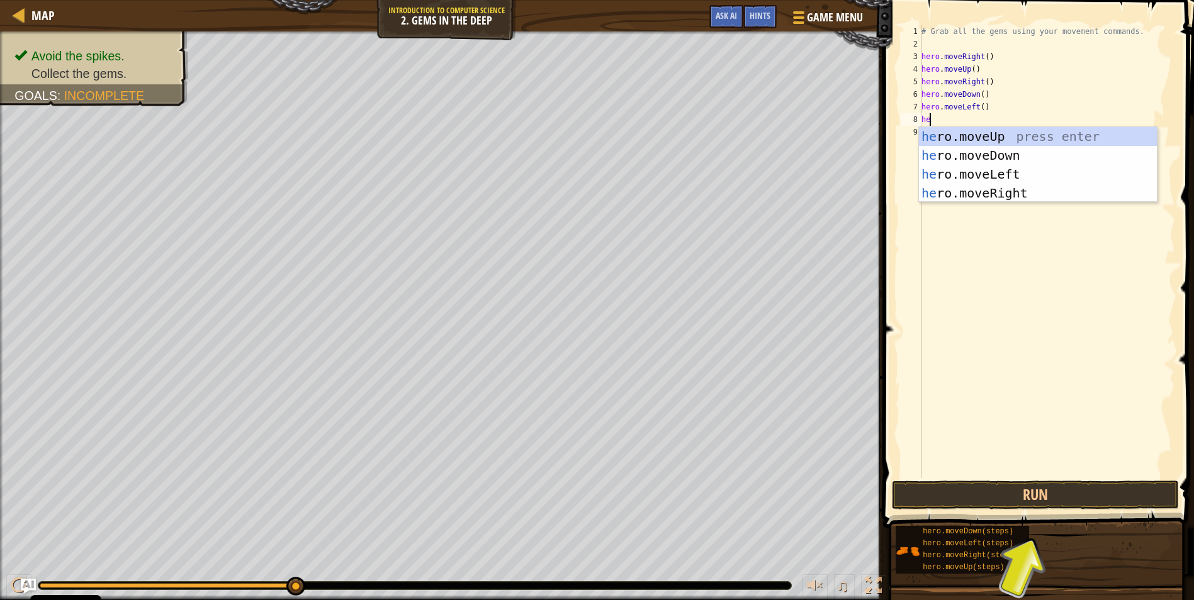
type textarea "her"
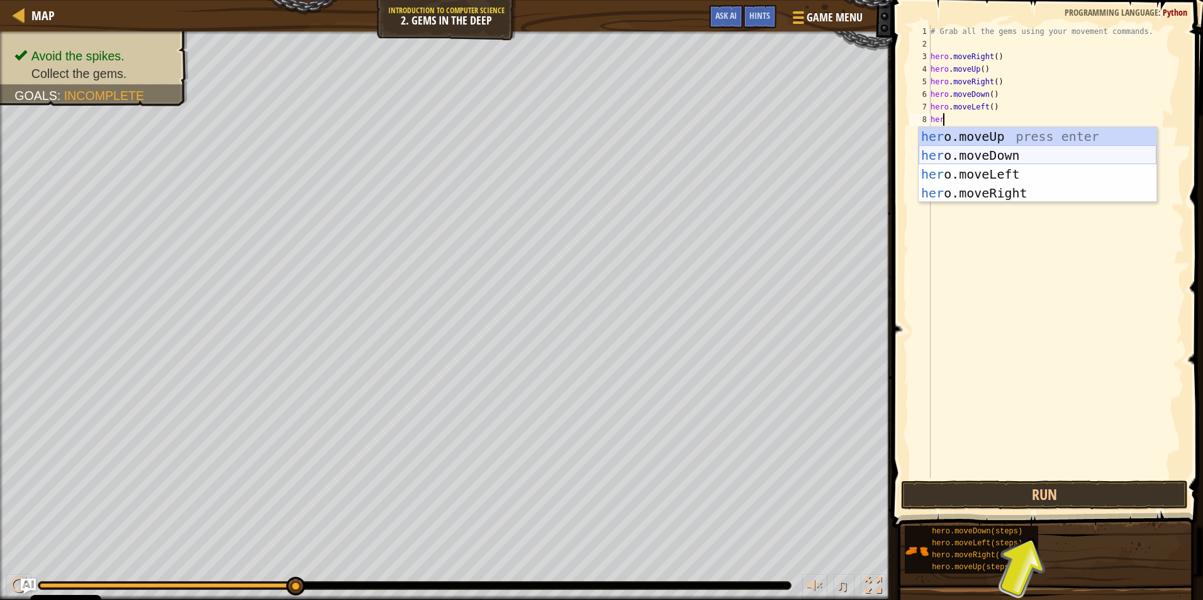
click at [569, 164] on div "her o.moveUp press enter her o.moveDown press enter her o.moveLeft press enter …" at bounding box center [1038, 183] width 238 height 113
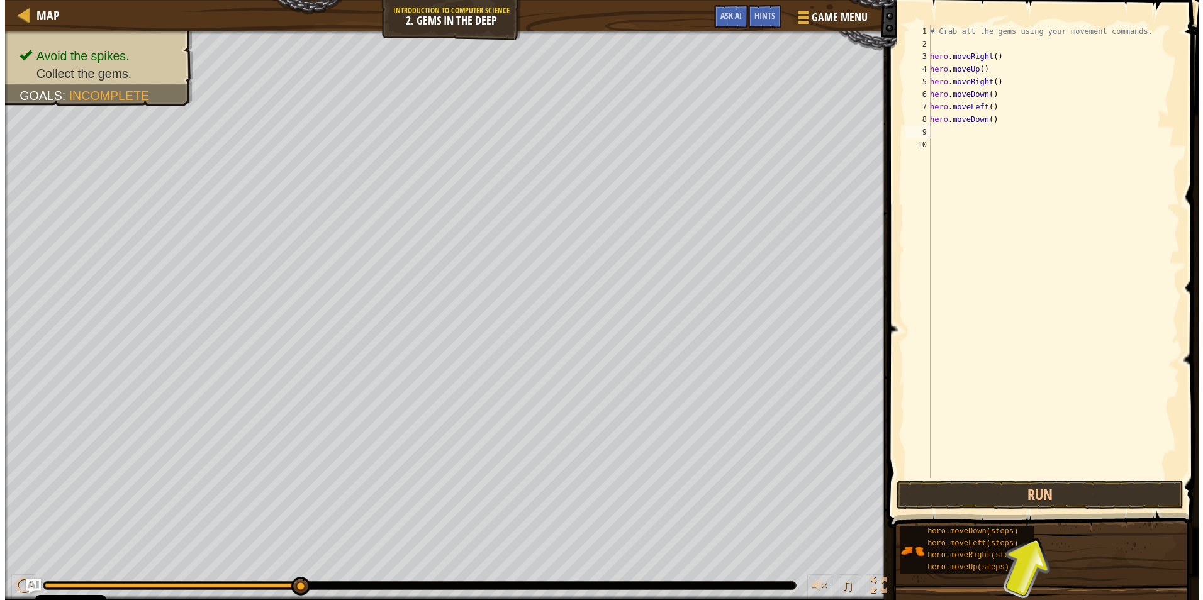
scroll to position [6, 0]
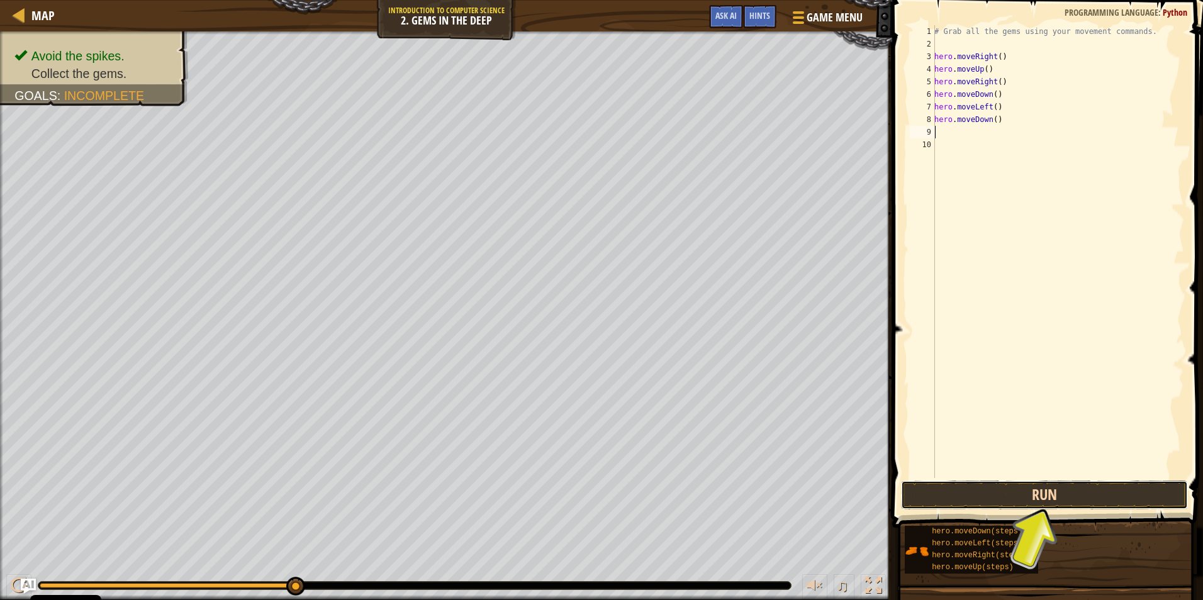
click at [569, 495] on button "Run" at bounding box center [1044, 495] width 287 height 29
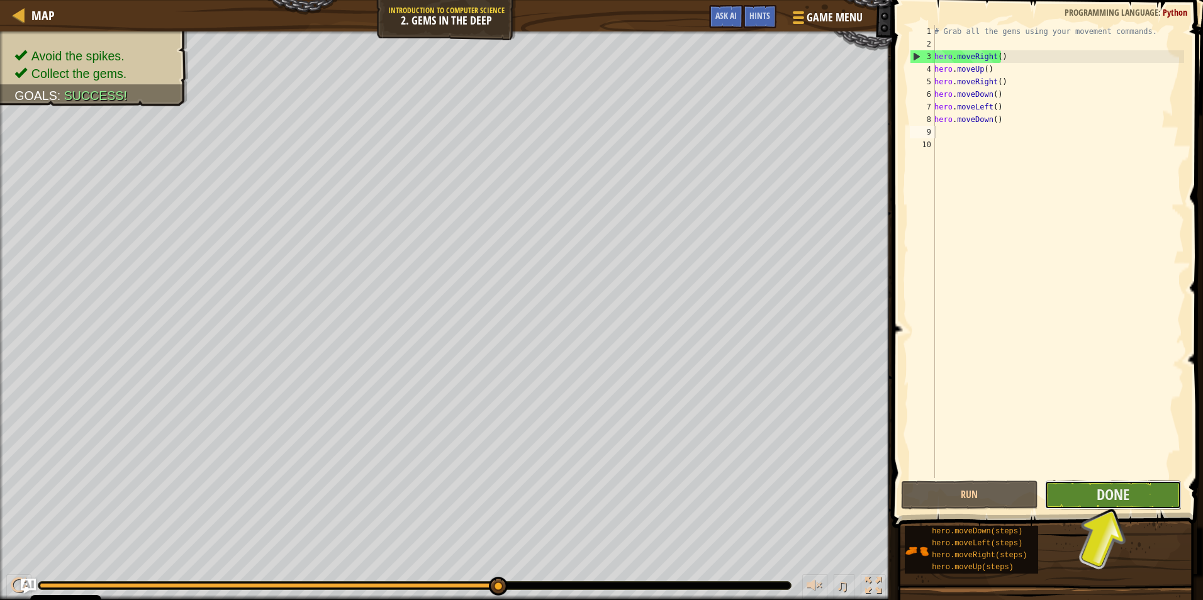
click at [569, 503] on button "Done" at bounding box center [1112, 495] width 137 height 29
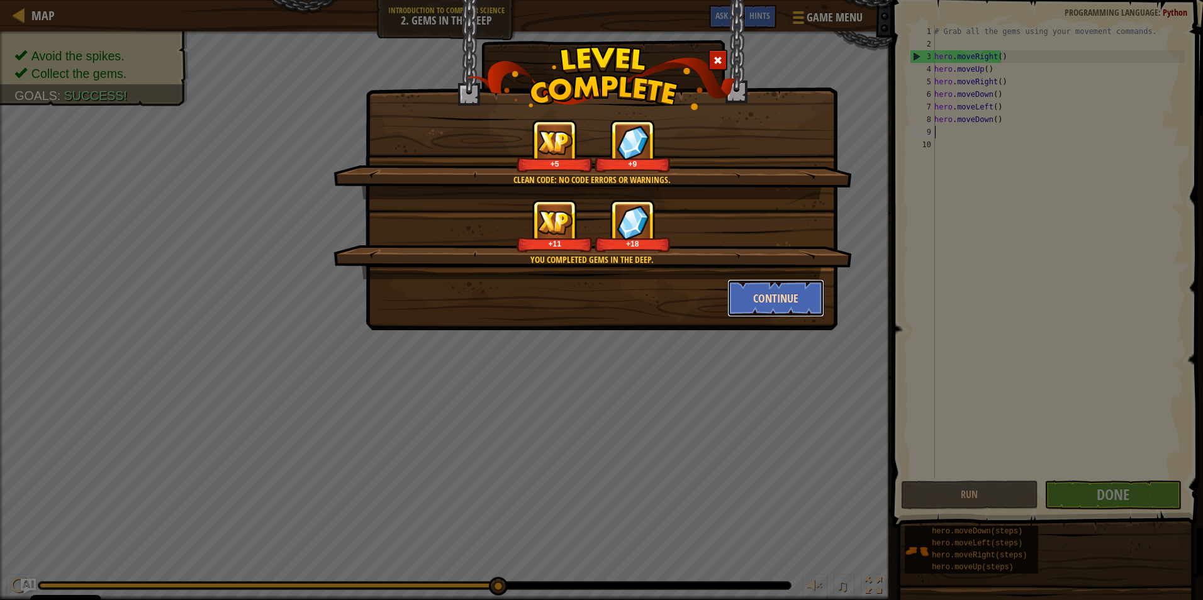
click at [569, 298] on button "Continue" at bounding box center [776, 298] width 98 height 38
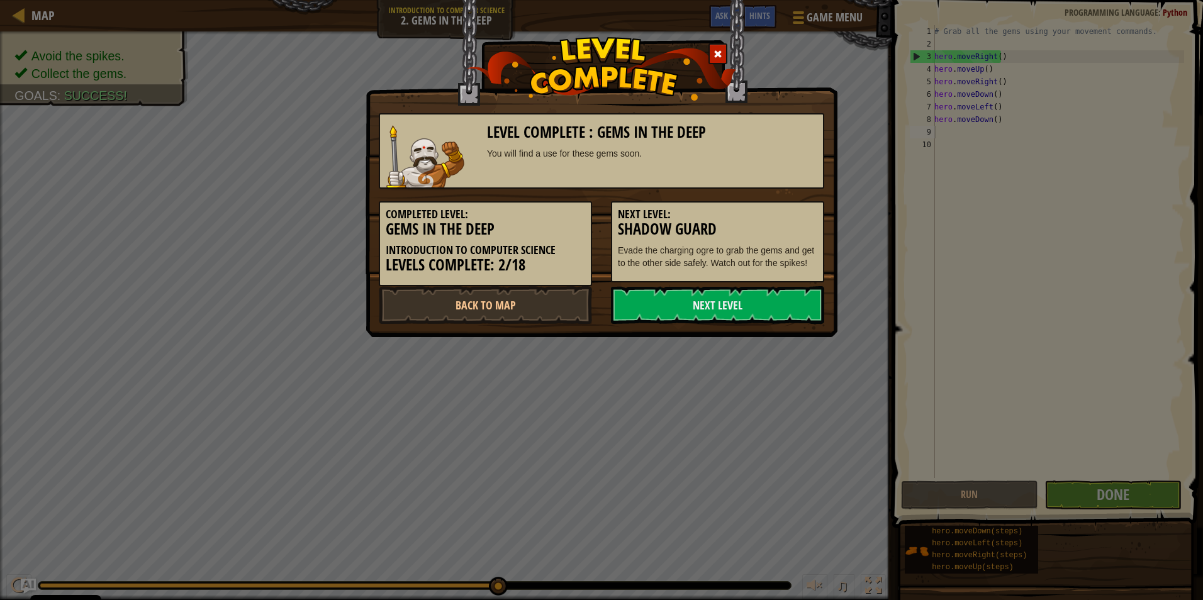
drag, startPoint x: 664, startPoint y: 288, endPoint x: 603, endPoint y: 294, distance: 61.4
click at [569, 294] on div "Next Level" at bounding box center [718, 305] width 232 height 38
click at [569, 293] on link "Next Level" at bounding box center [717, 305] width 213 height 38
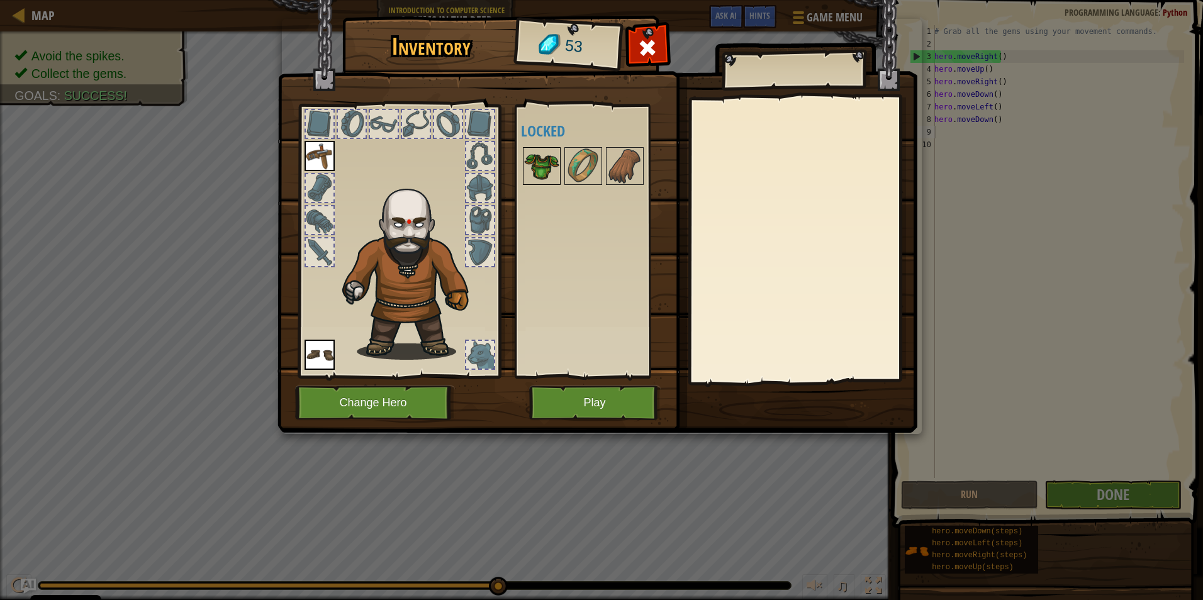
click at [544, 164] on img at bounding box center [541, 165] width 35 height 35
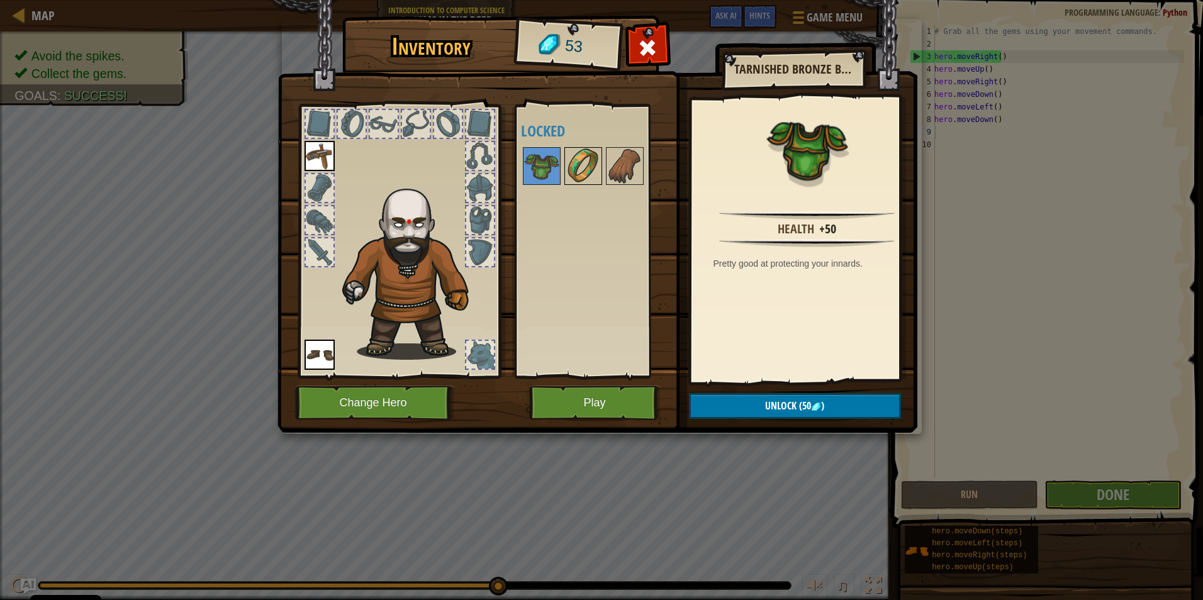
click at [569, 155] on img at bounding box center [583, 165] width 35 height 35
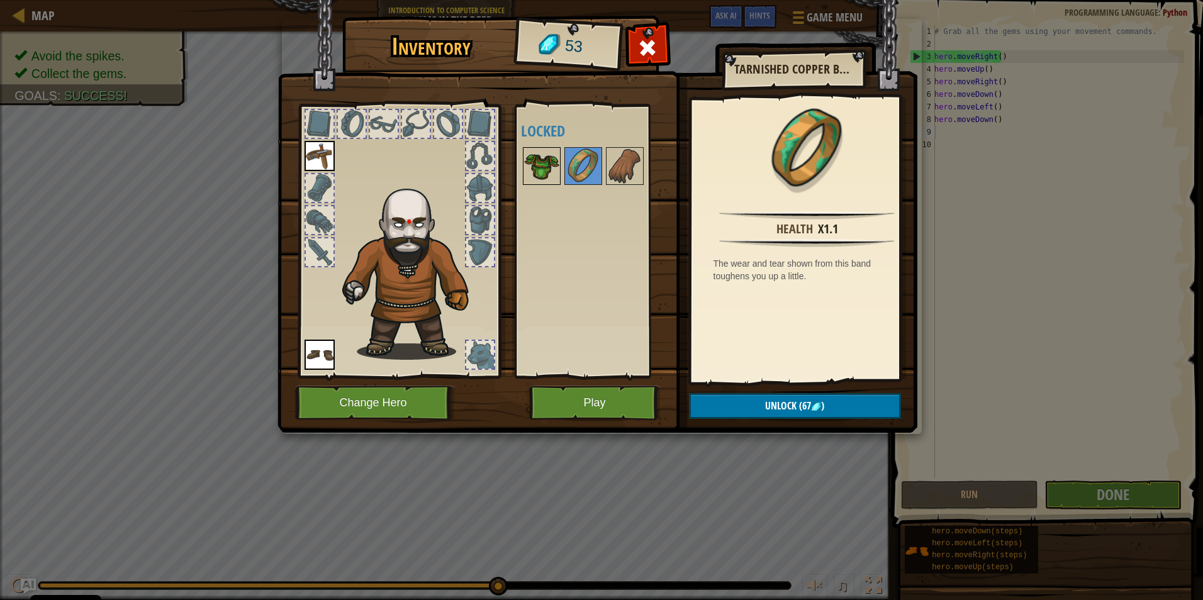
click at [538, 159] on img at bounding box center [541, 165] width 35 height 35
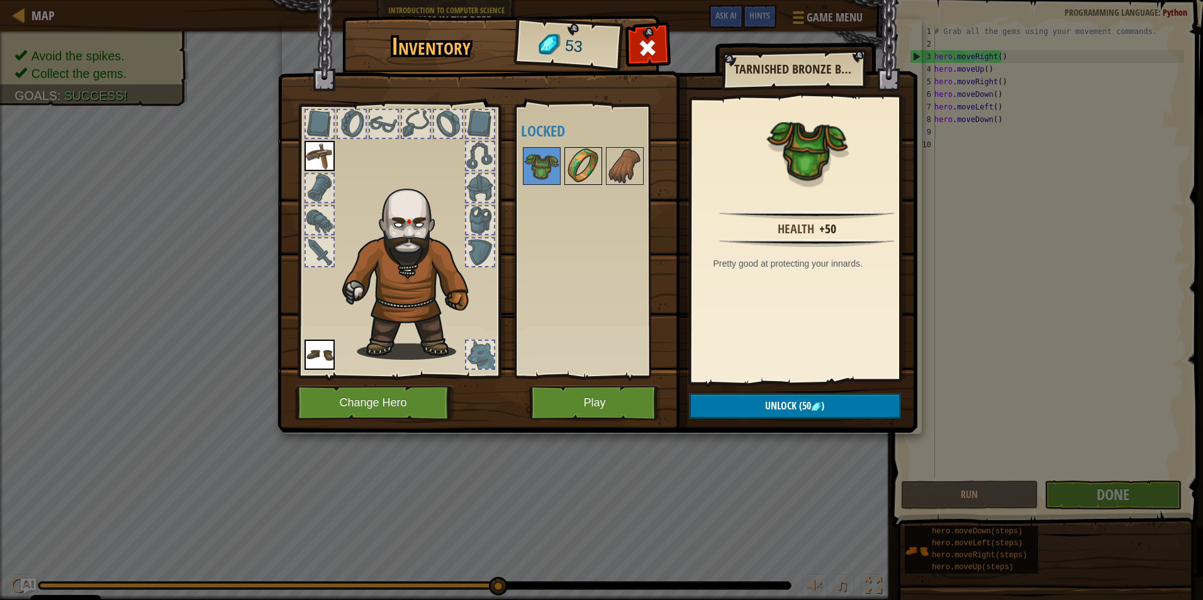
click at [569, 159] on img at bounding box center [583, 165] width 35 height 35
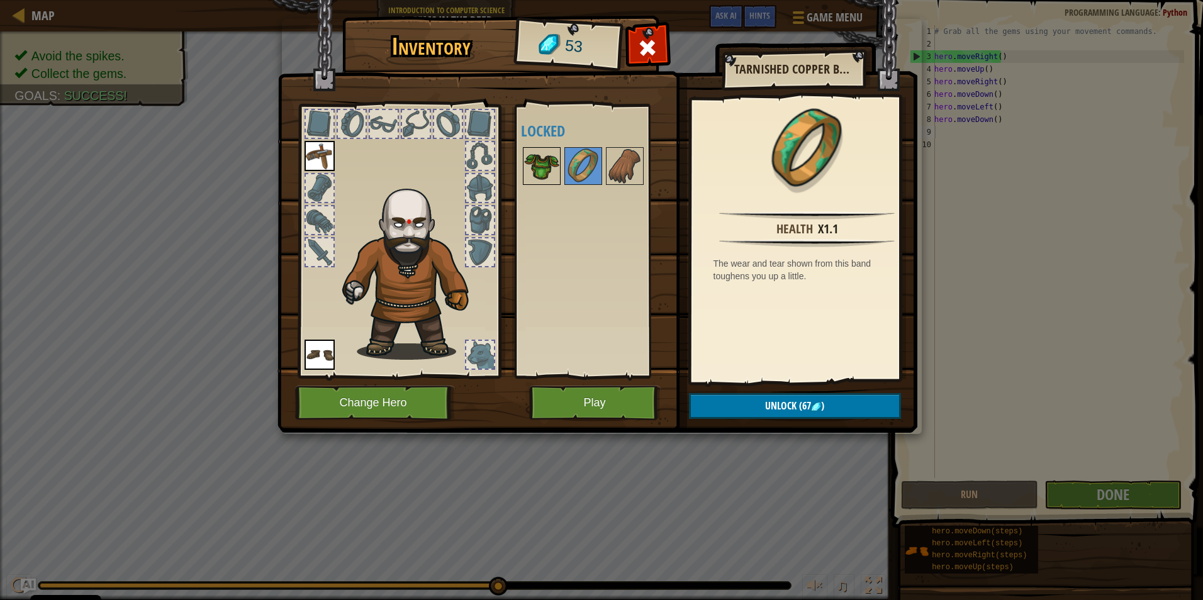
click at [552, 149] on img at bounding box center [541, 165] width 35 height 35
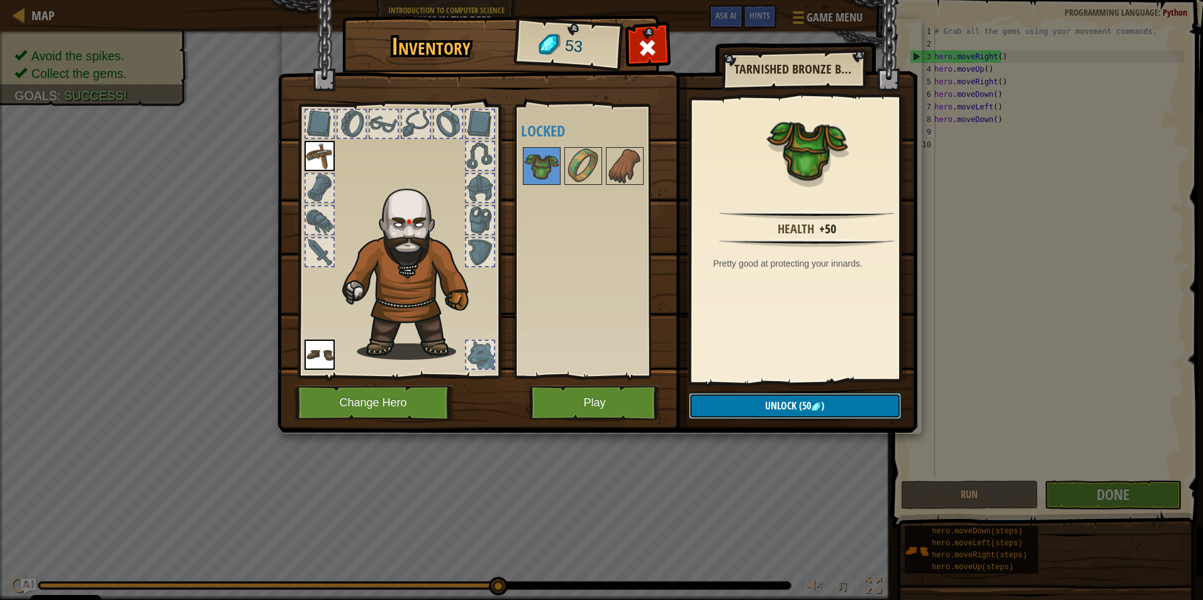
click at [569, 396] on button "Unlock (50 )" at bounding box center [795, 406] width 212 height 26
click at [569, 396] on button "Confirm" at bounding box center [795, 406] width 212 height 26
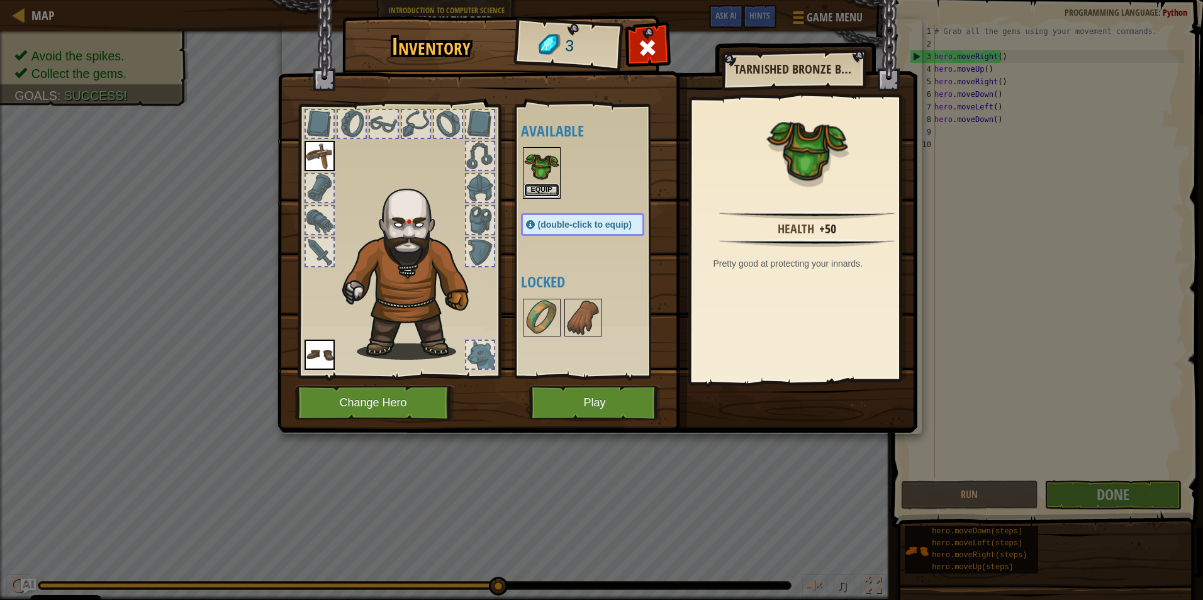
click at [537, 188] on button "Equip" at bounding box center [541, 190] width 35 height 13
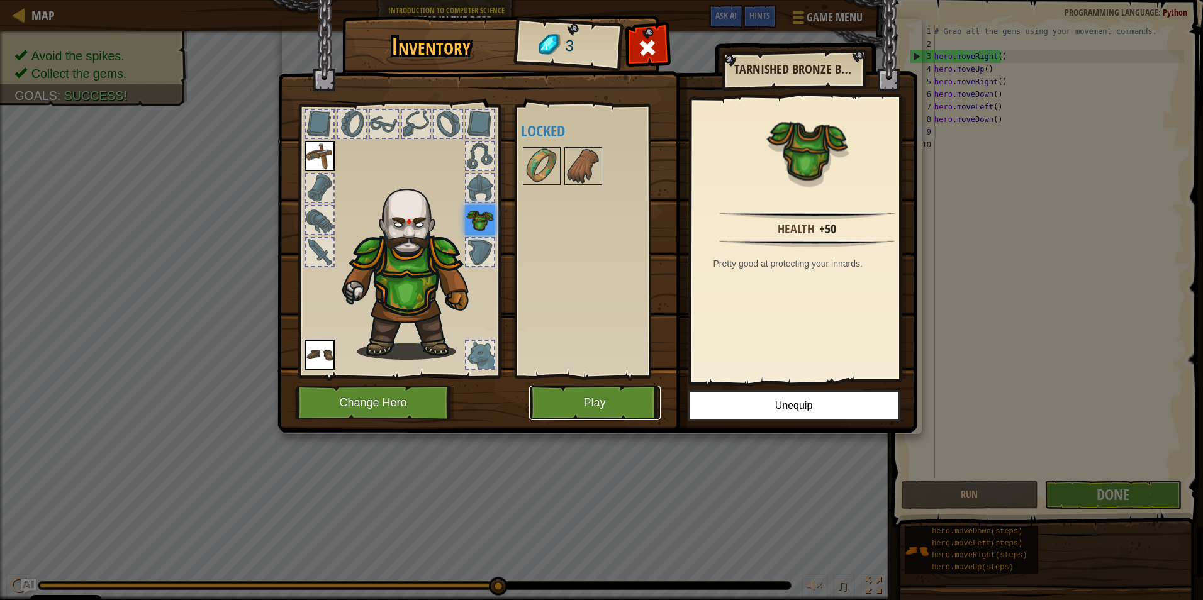
click at [569, 410] on button "Play" at bounding box center [595, 403] width 132 height 35
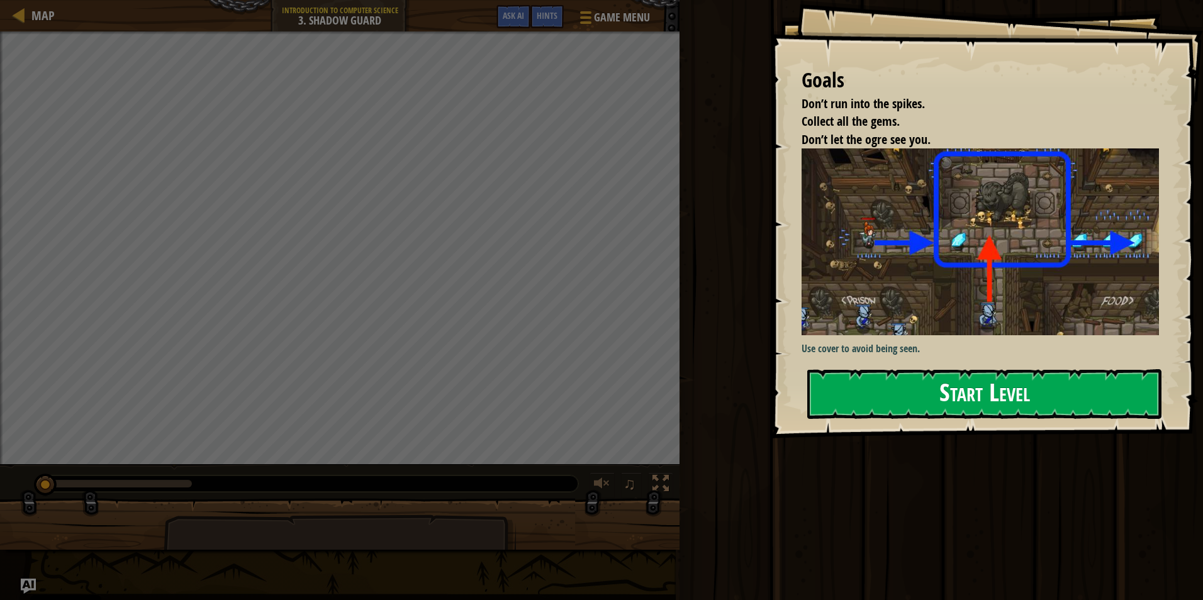
click at [569, 381] on button "Start Level" at bounding box center [984, 394] width 354 height 50
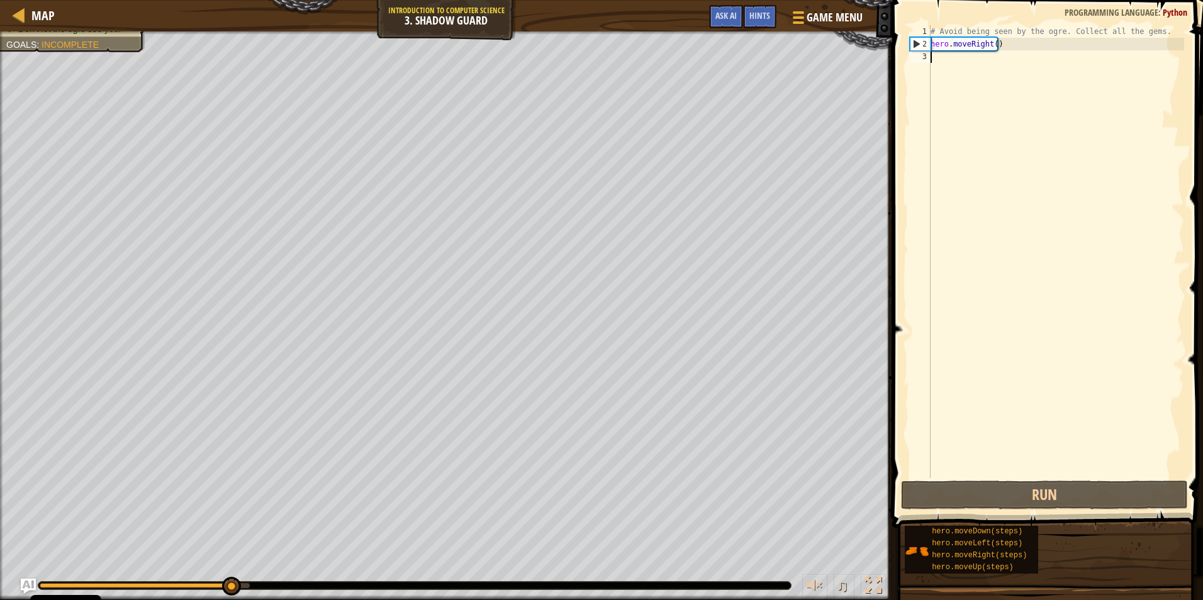
type textarea "m"
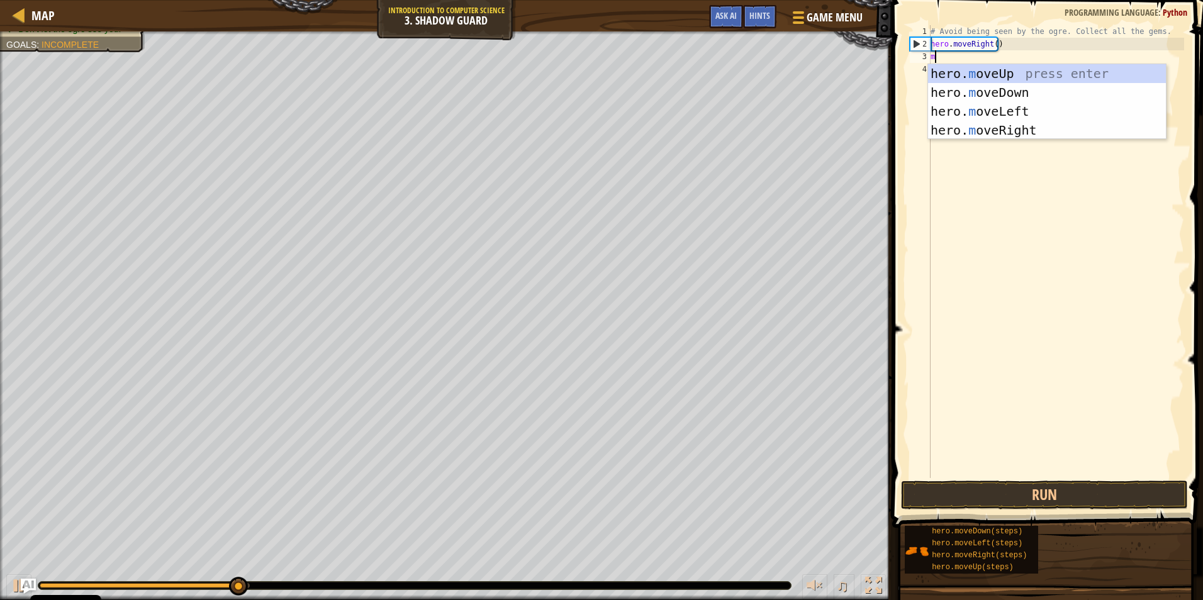
scroll to position [6, 0]
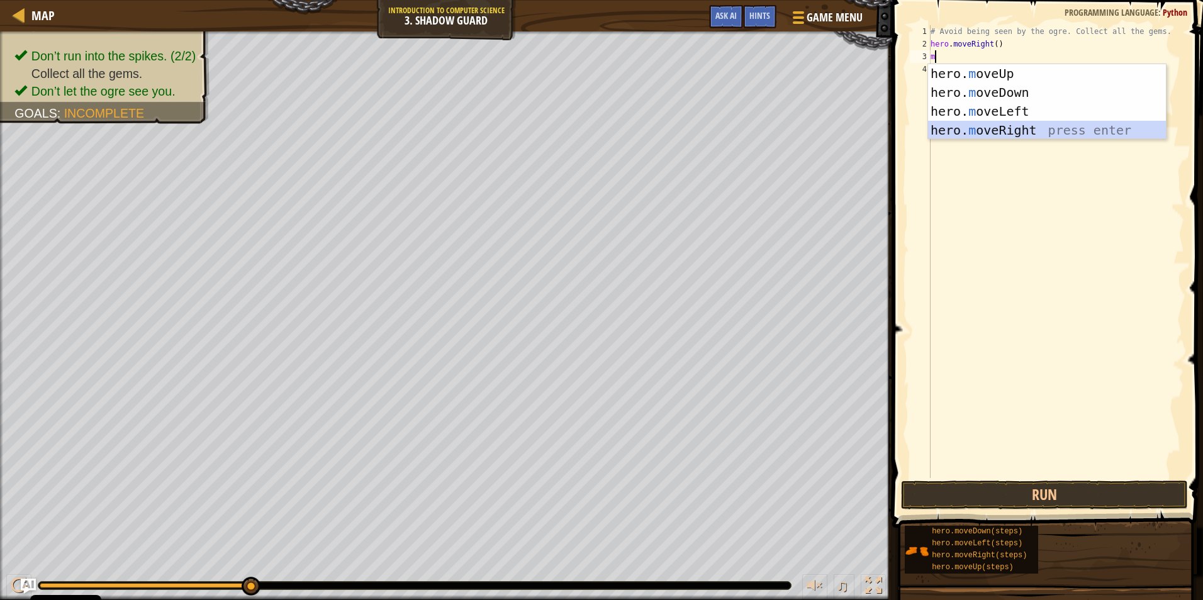
click at [569, 126] on div "hero. m oveUp press enter hero. m oveDown press enter hero. m oveLeft press ent…" at bounding box center [1047, 120] width 238 height 113
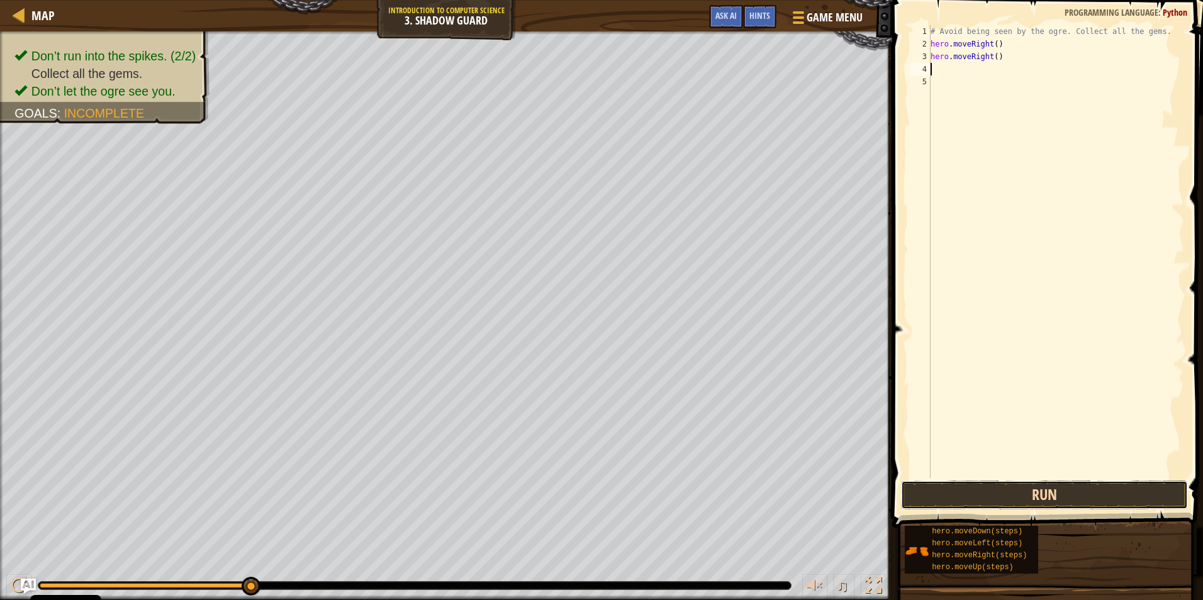
click at [569, 489] on button "Run" at bounding box center [1044, 495] width 287 height 29
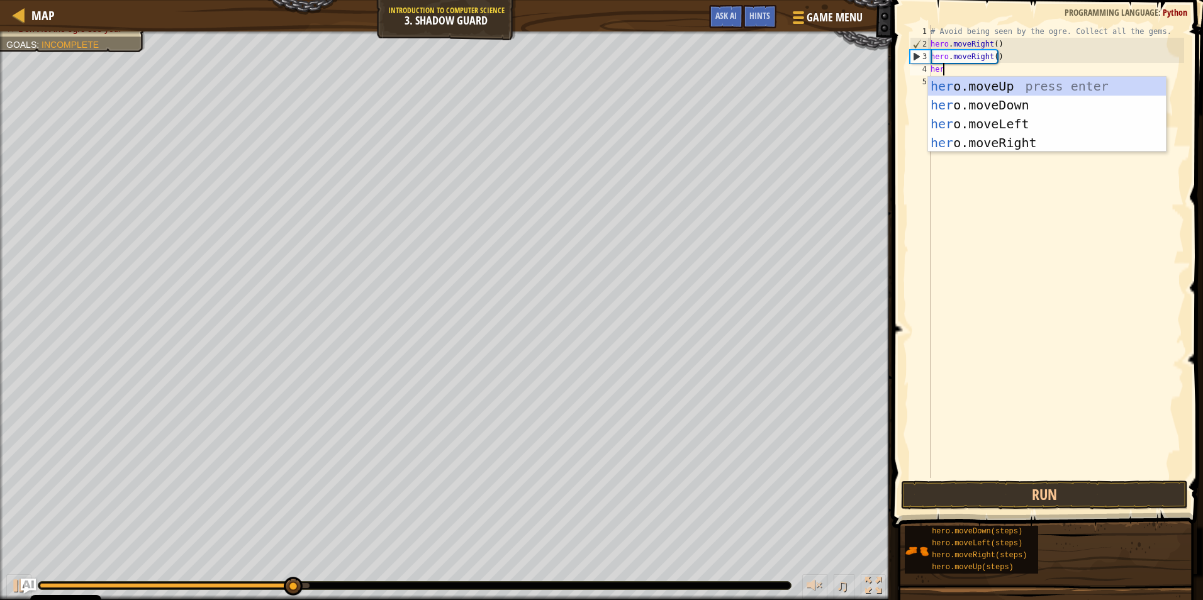
scroll to position [6, 1]
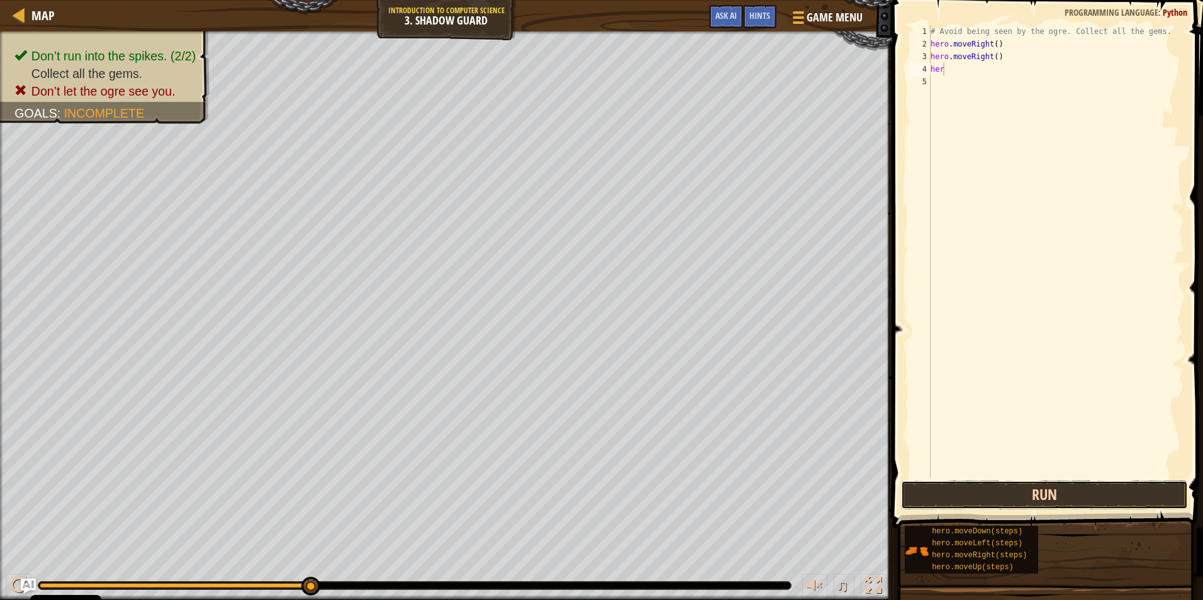
drag, startPoint x: 1091, startPoint y: 503, endPoint x: 1076, endPoint y: 489, distance: 20.9
click at [569, 501] on button "Run" at bounding box center [1044, 495] width 287 height 29
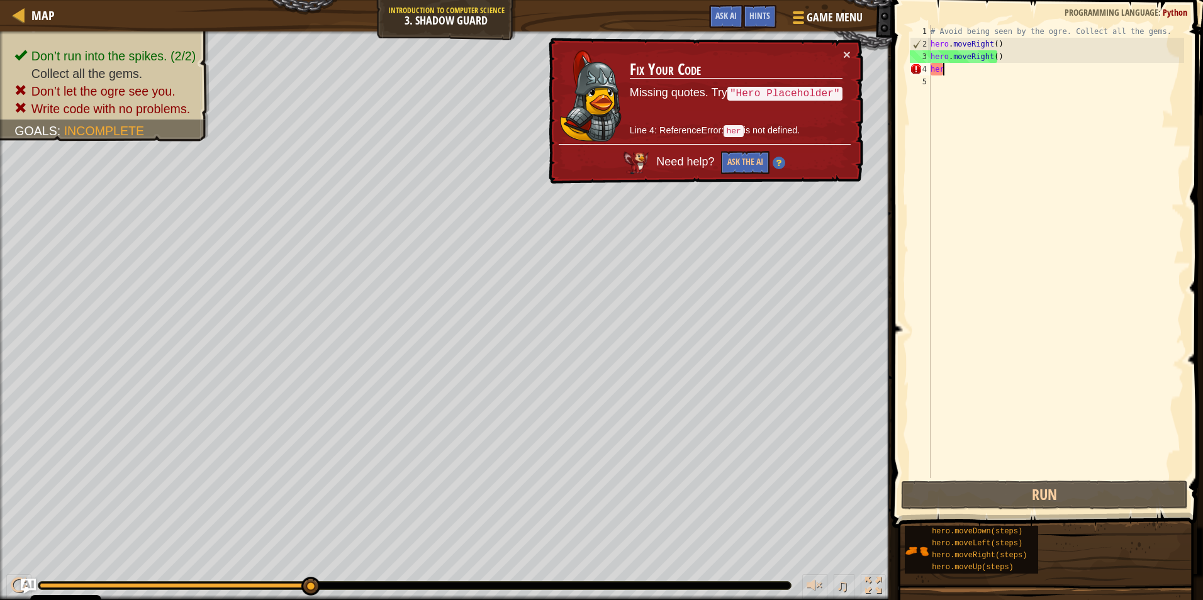
type textarea "hero"
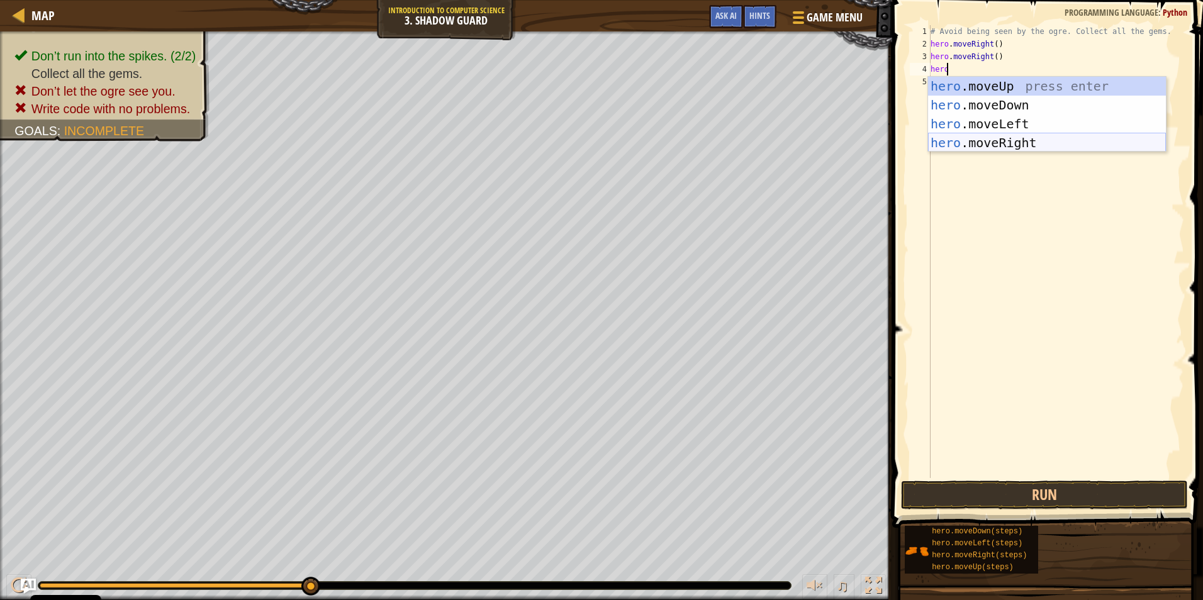
click at [569, 143] on div "hero .moveUp press enter hero .moveDown press enter hero .moveLeft press enter …" at bounding box center [1047, 133] width 238 height 113
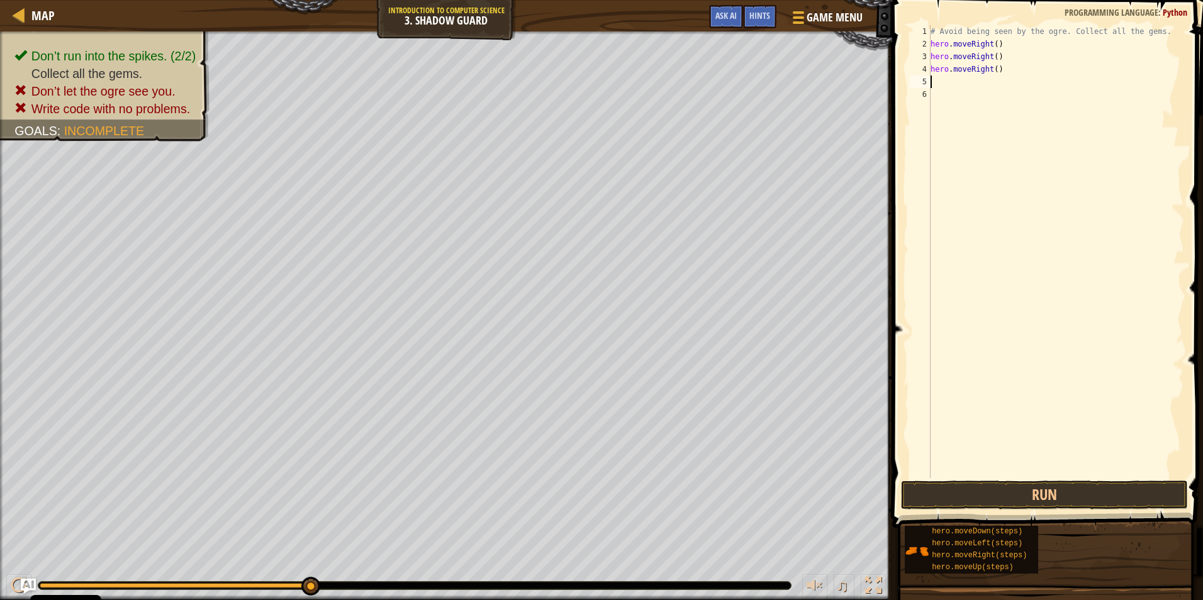
scroll to position [6, 0]
drag, startPoint x: 1078, startPoint y: 518, endPoint x: 1062, endPoint y: 478, distance: 42.9
click at [569, 478] on span at bounding box center [1048, 246] width 321 height 565
click at [569, 484] on button "Run" at bounding box center [1044, 495] width 287 height 29
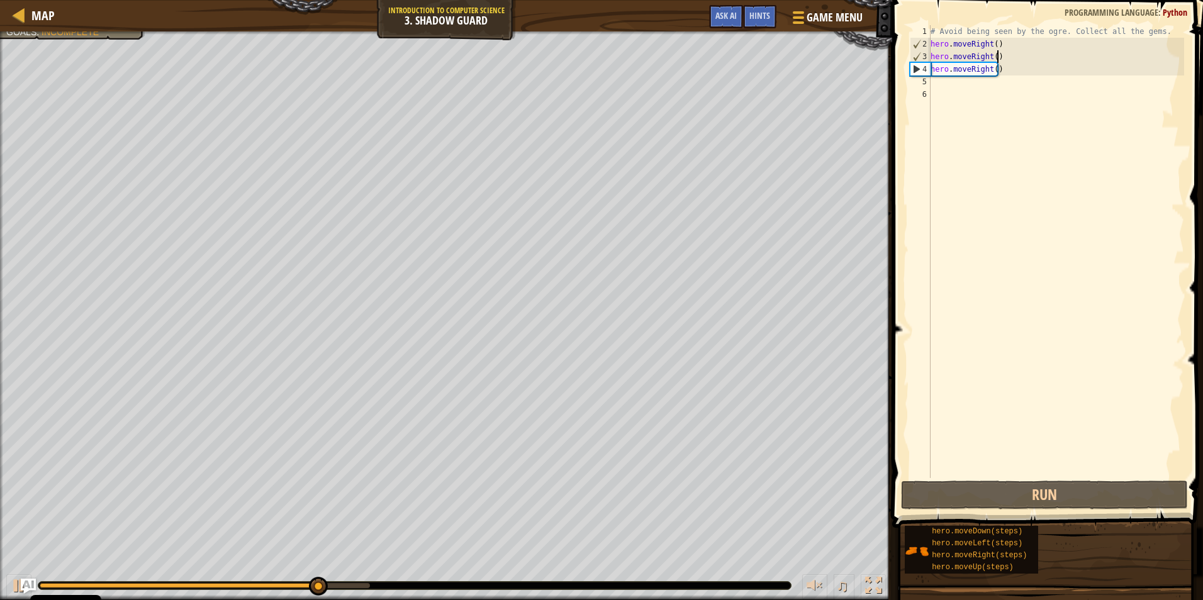
drag, startPoint x: 1010, startPoint y: 52, endPoint x: 1004, endPoint y: 54, distance: 7.2
click at [569, 52] on div "# Avoid being seen by the ogre. Collect all the gems. hero . moveRight ( ) hero…" at bounding box center [1056, 264] width 256 height 478
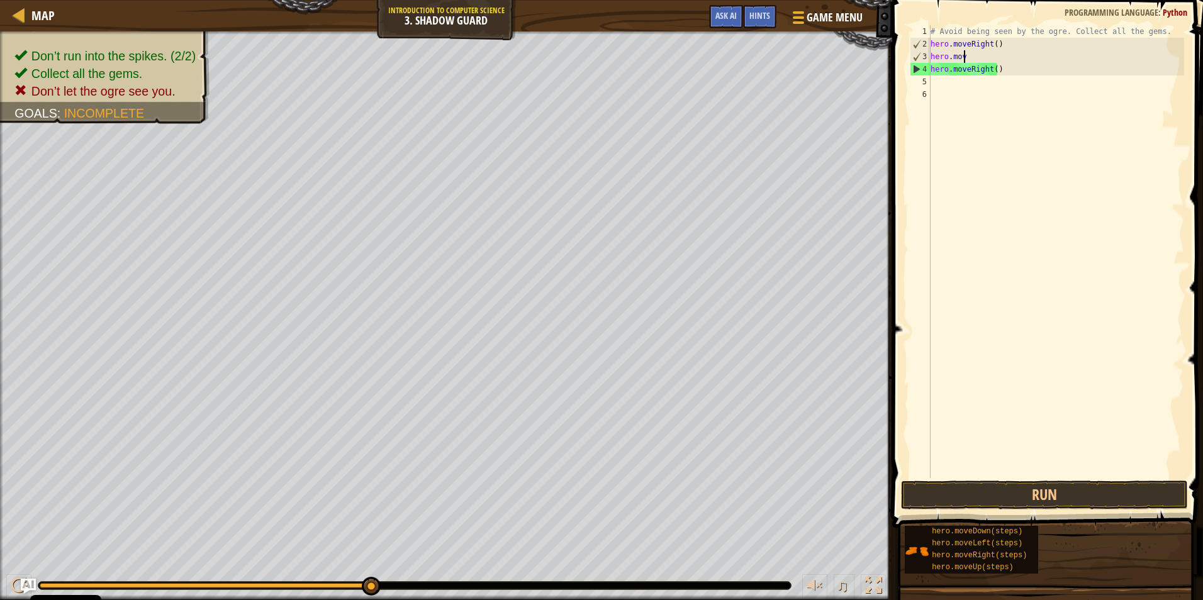
type textarea "h"
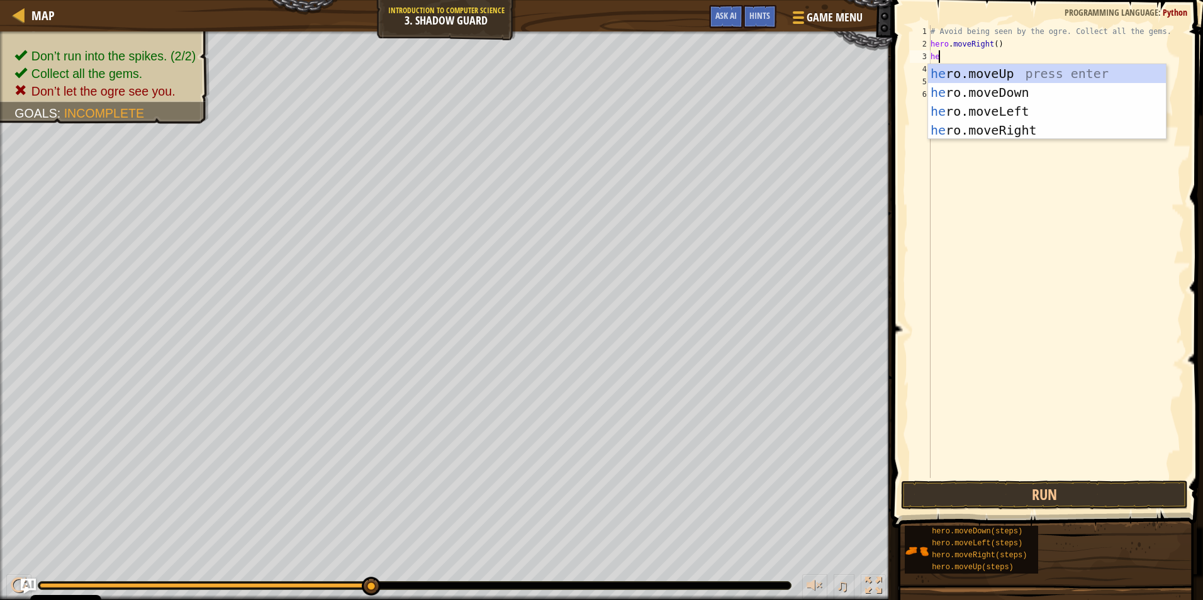
type textarea "her"
click at [569, 73] on div "her o.moveUp press enter her o.moveDown press enter her o.moveLeft press enter …" at bounding box center [1047, 120] width 238 height 113
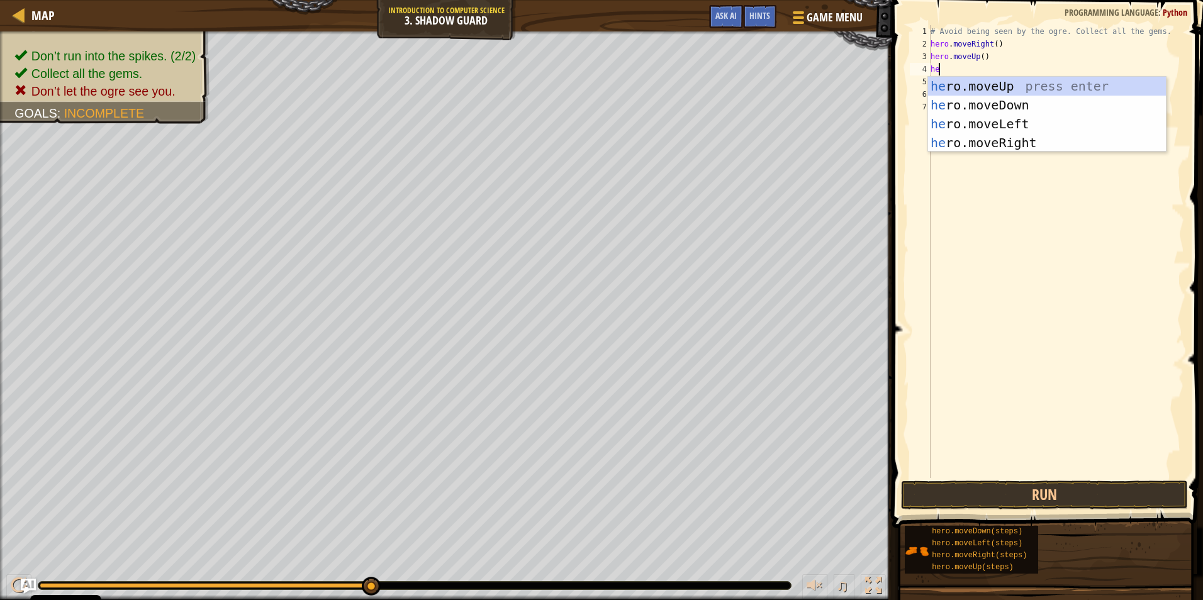
type textarea "her"
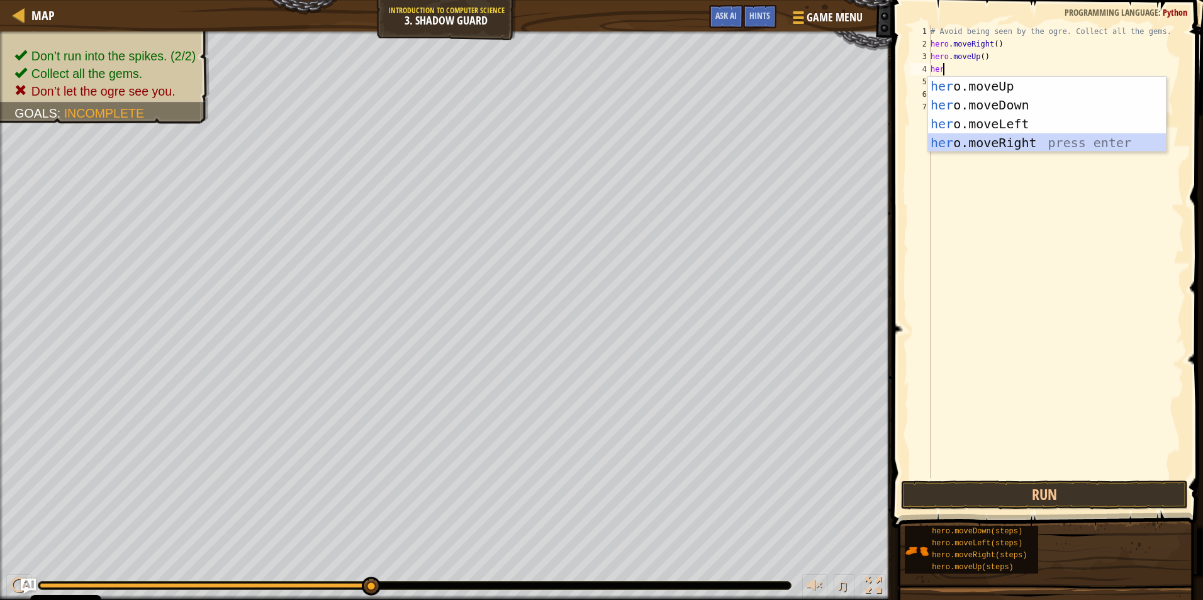
click at [569, 143] on div "her o.moveUp press enter her o.moveDown press enter her o.moveLeft press enter …" at bounding box center [1047, 133] width 238 height 113
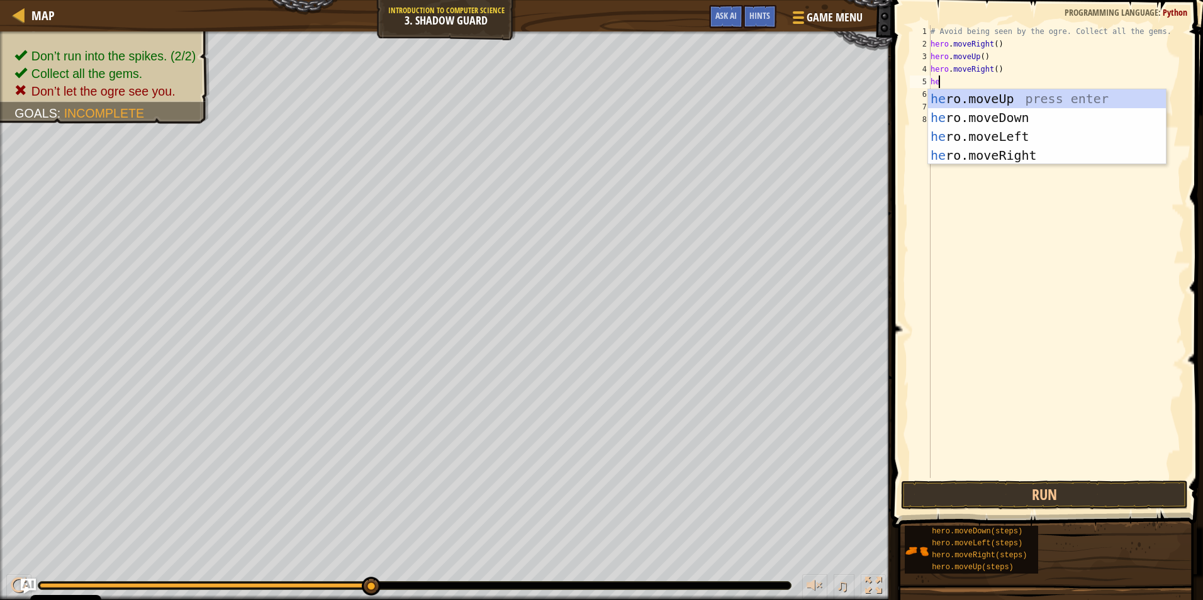
type textarea "her"
click at [569, 119] on div "her o.moveUp press enter her o.moveDown press enter her o.moveLeft press enter …" at bounding box center [1047, 145] width 238 height 113
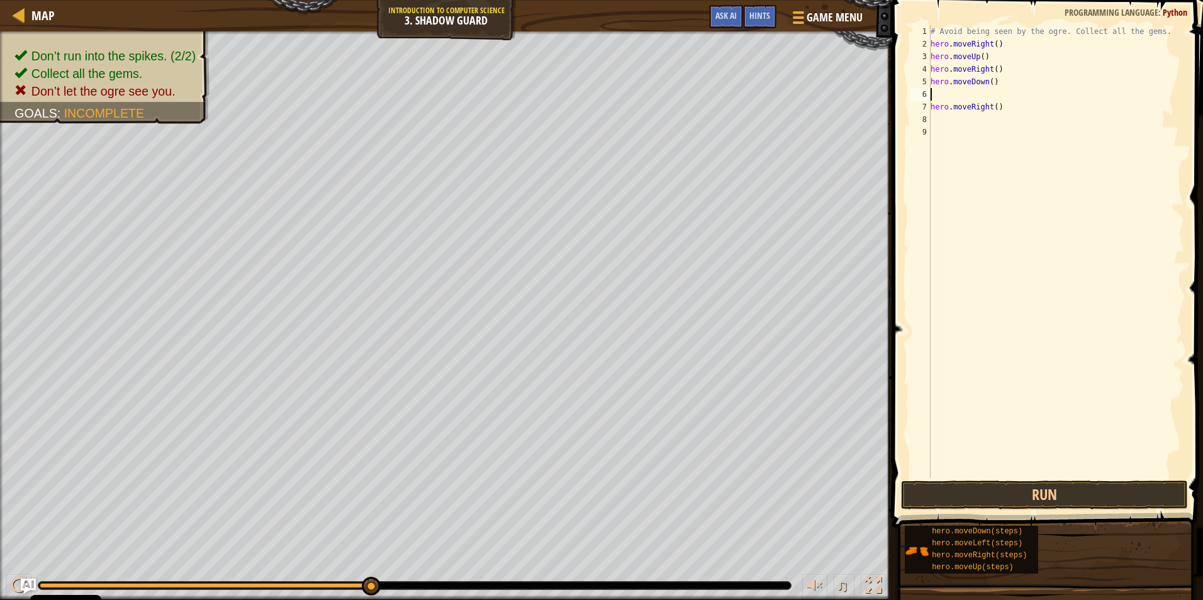
scroll to position [6, 0]
click at [569, 505] on button "Run" at bounding box center [1044, 495] width 287 height 29
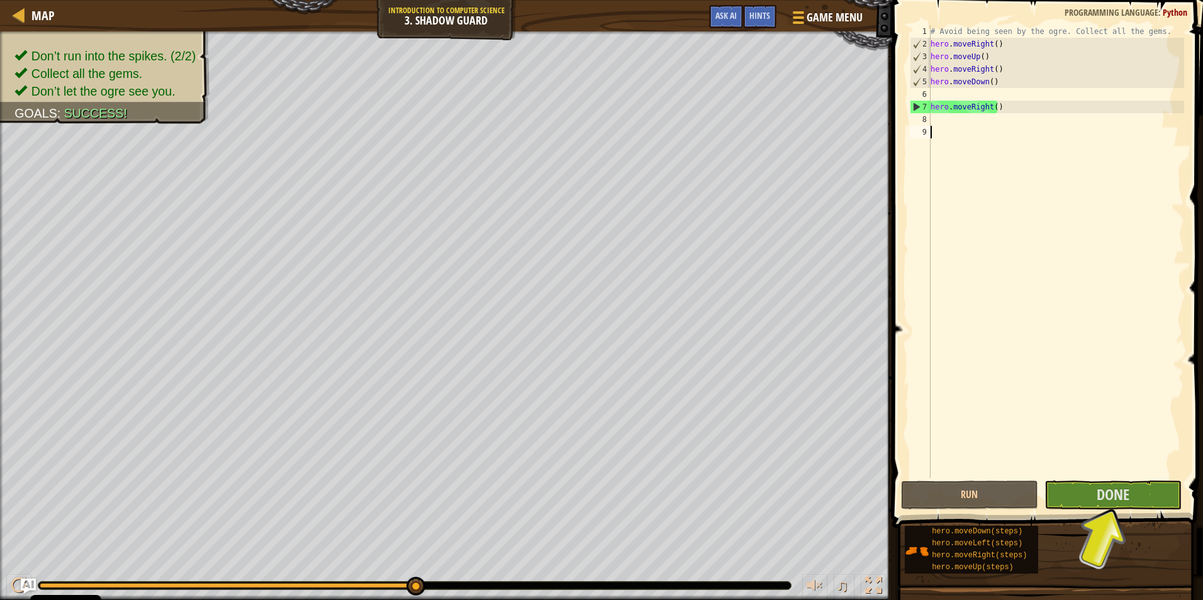
click at [569, 457] on div "# Avoid being seen by the ogre. Collect all the gems. hero . moveRight ( ) hero…" at bounding box center [1056, 264] width 256 height 478
click at [569, 505] on button "Done" at bounding box center [1112, 495] width 137 height 29
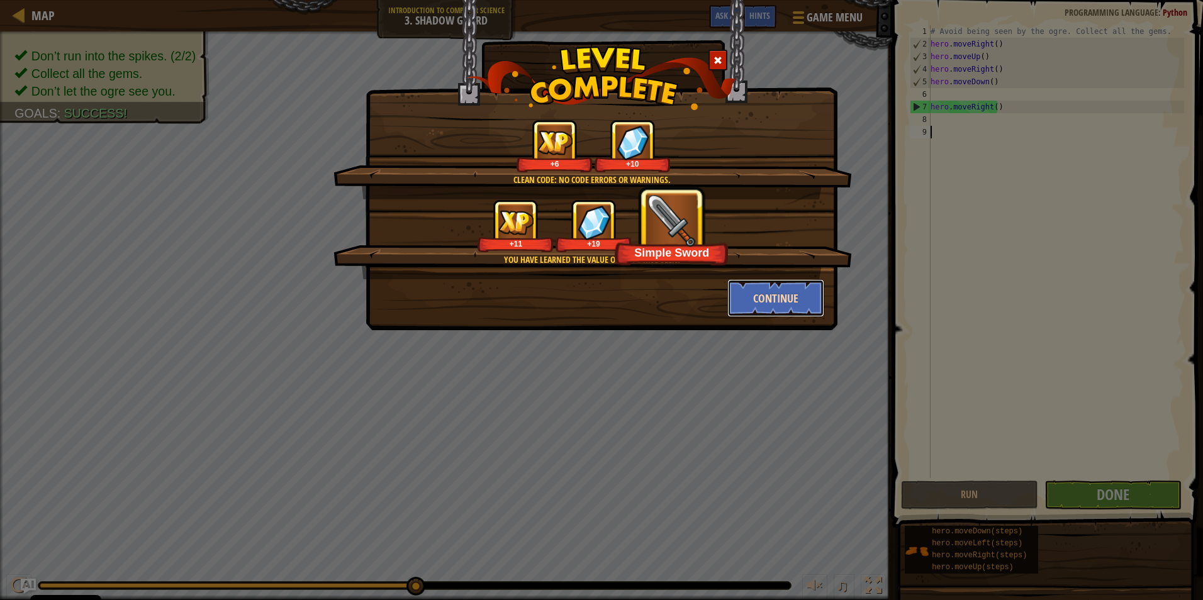
click at [569, 299] on button "Continue" at bounding box center [776, 298] width 98 height 38
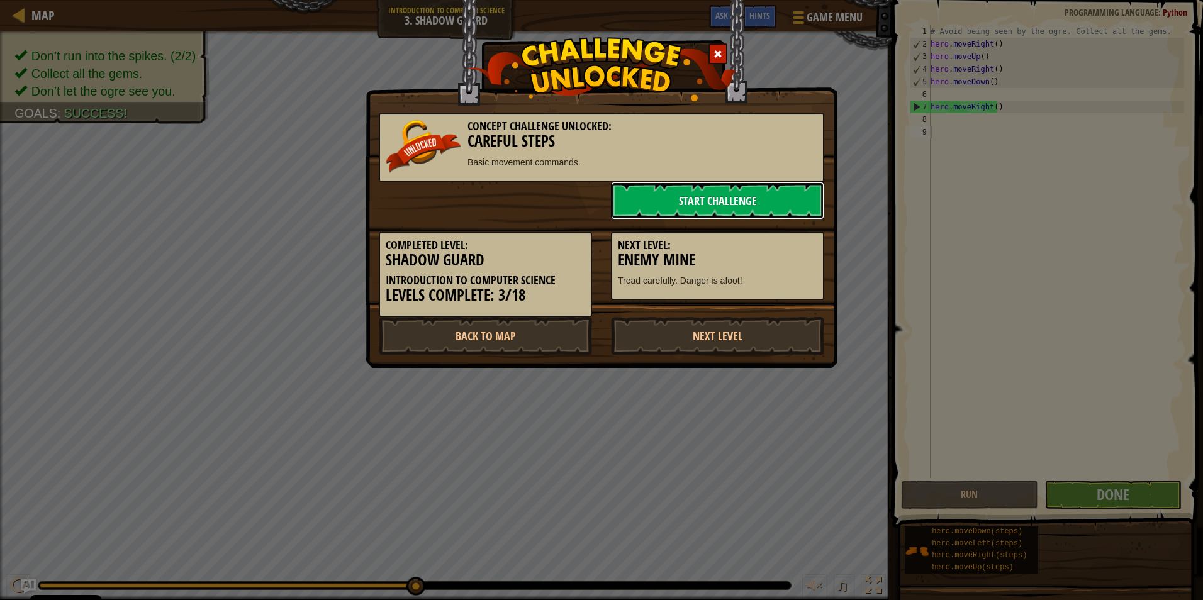
click at [569, 188] on link "Start Challenge" at bounding box center [717, 201] width 213 height 38
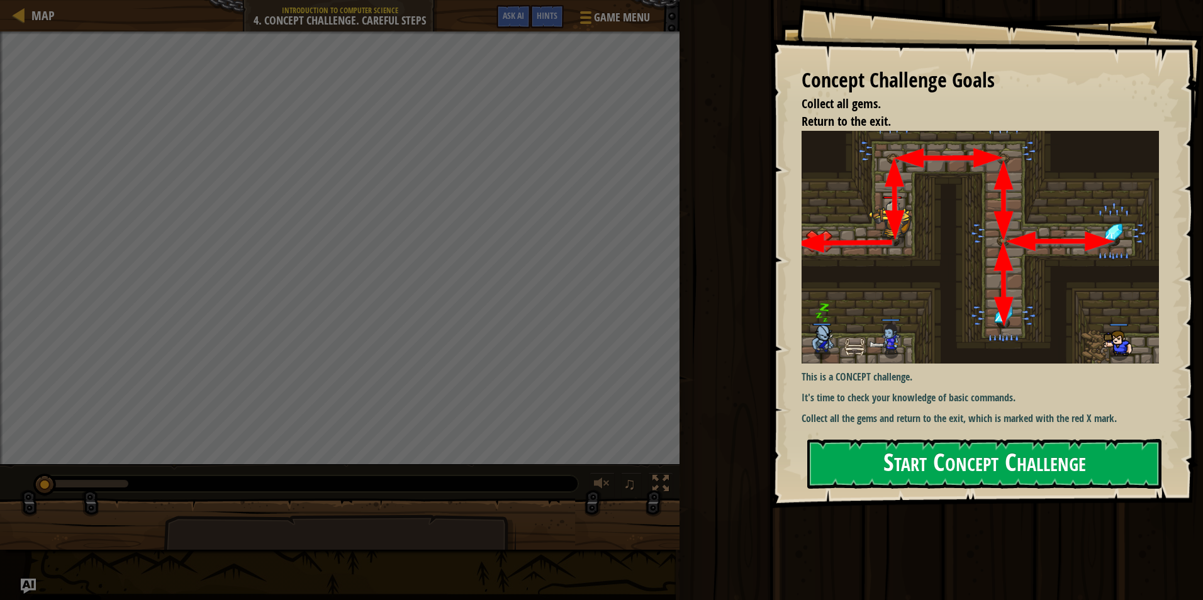
click at [569, 453] on button "Start Concept Challenge" at bounding box center [984, 464] width 354 height 50
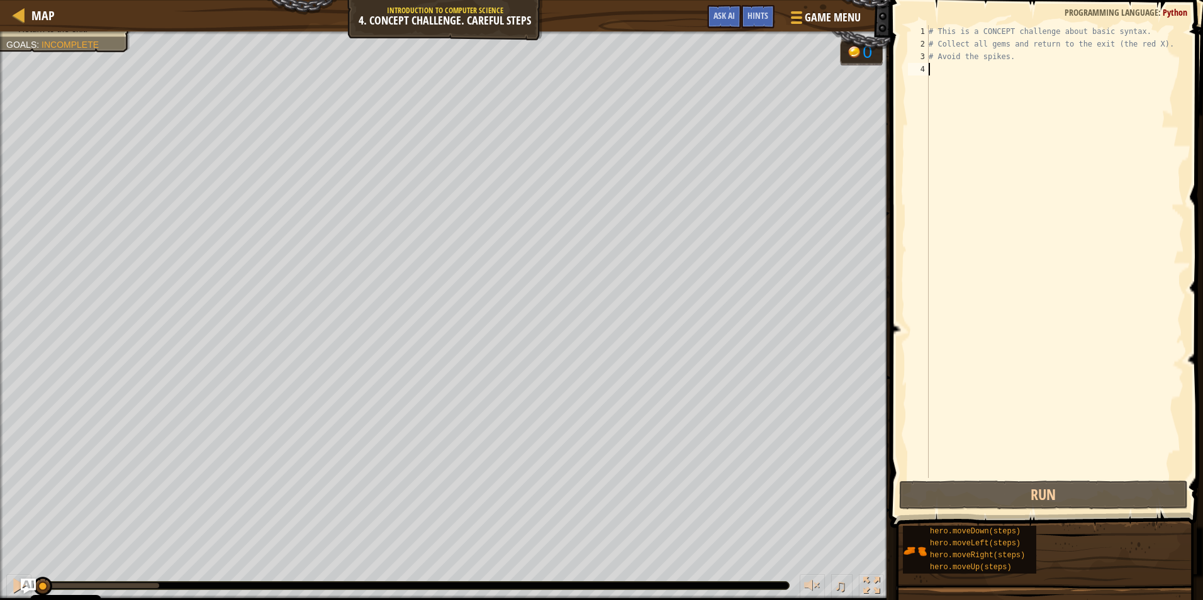
type textarea "h"
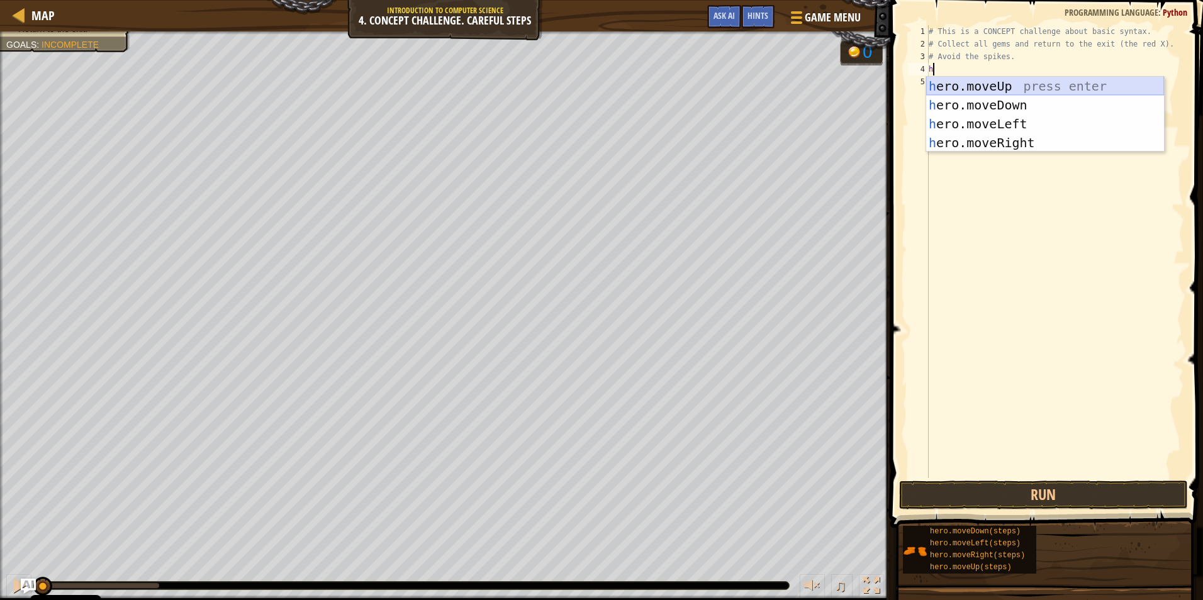
click at [569, 79] on div "h ero.moveUp press enter h ero.moveDown press enter h ero.moveLeft press enter …" at bounding box center [1045, 133] width 238 height 113
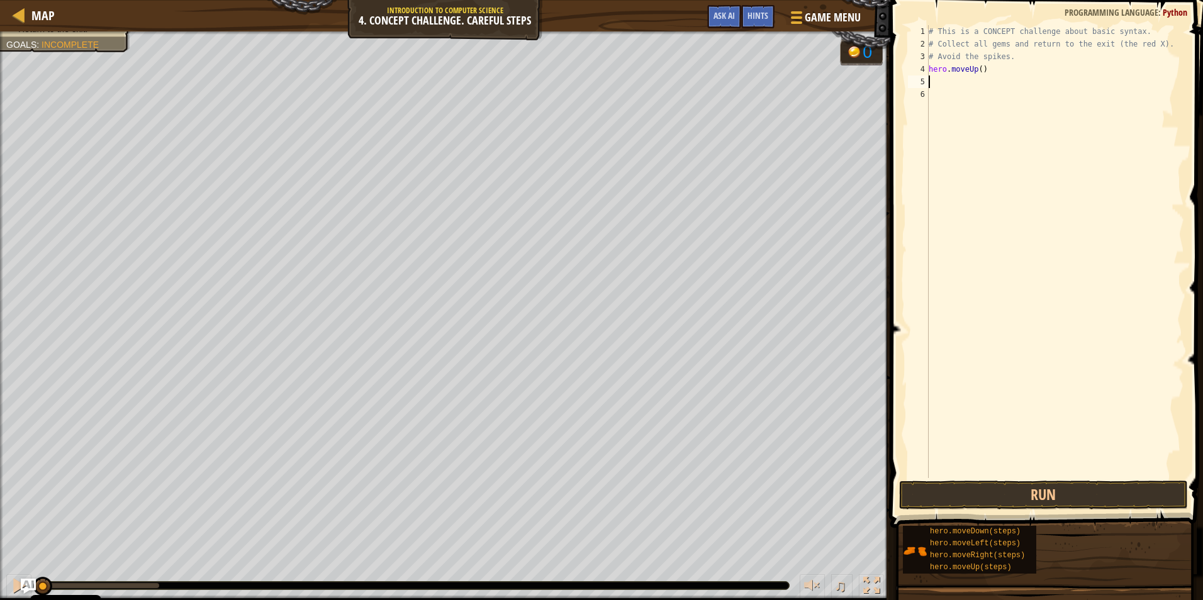
type textarea "h"
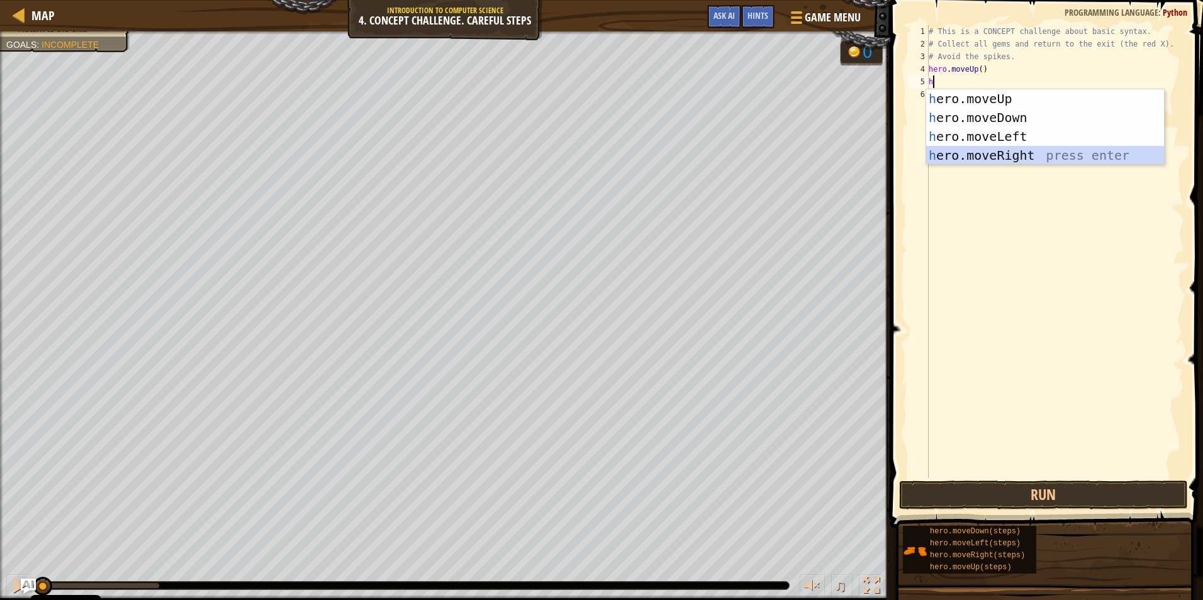
click at [569, 152] on div "h ero.moveUp press enter h ero.moveDown press enter h ero.moveLeft press enter …" at bounding box center [1045, 145] width 238 height 113
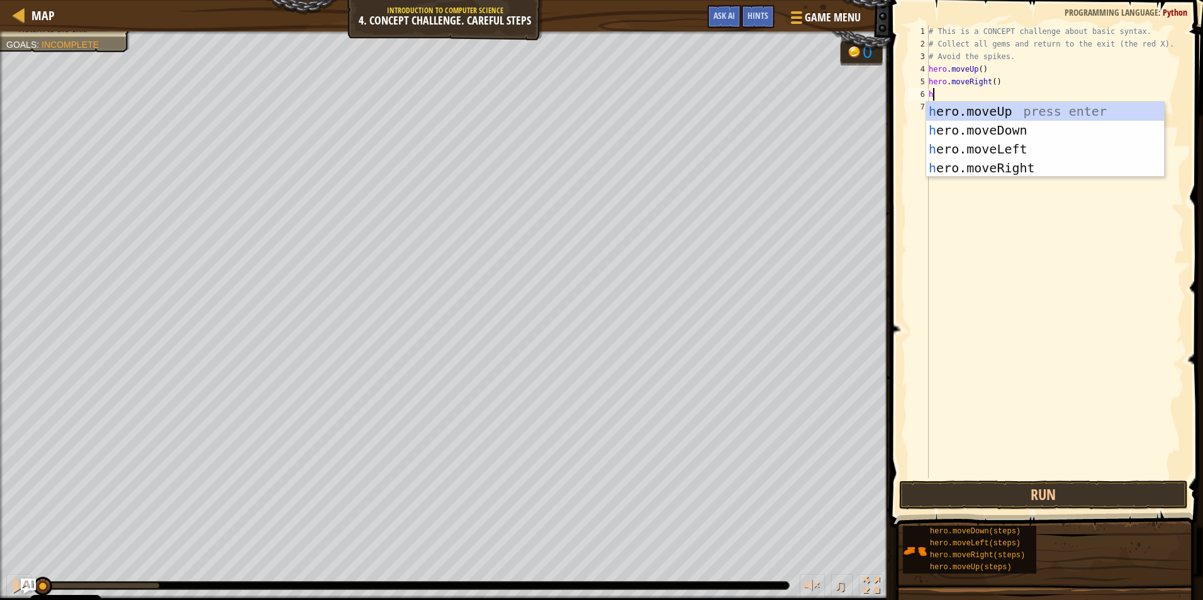
type textarea "he"
click at [569, 126] on div "he ro.moveUp press enter he ro.moveDown press enter he ro.moveLeft press enter …" at bounding box center [1045, 158] width 238 height 113
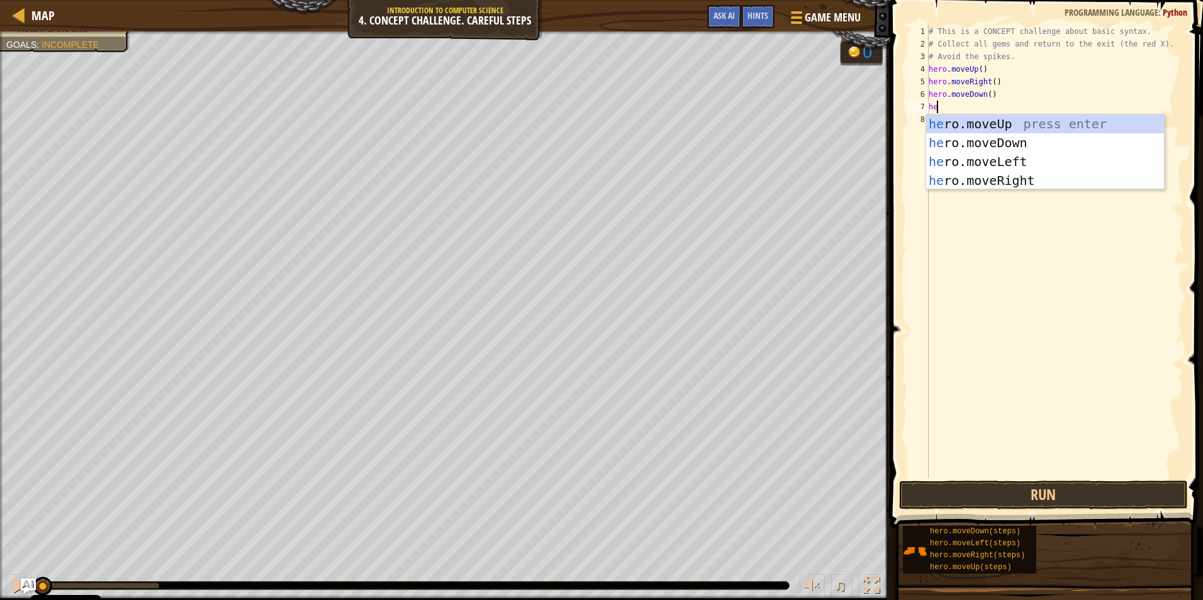
type textarea "her"
click at [569, 123] on div "her o.moveUp press enter her o.moveDown press enter her o.moveLeft press enter …" at bounding box center [1045, 171] width 238 height 113
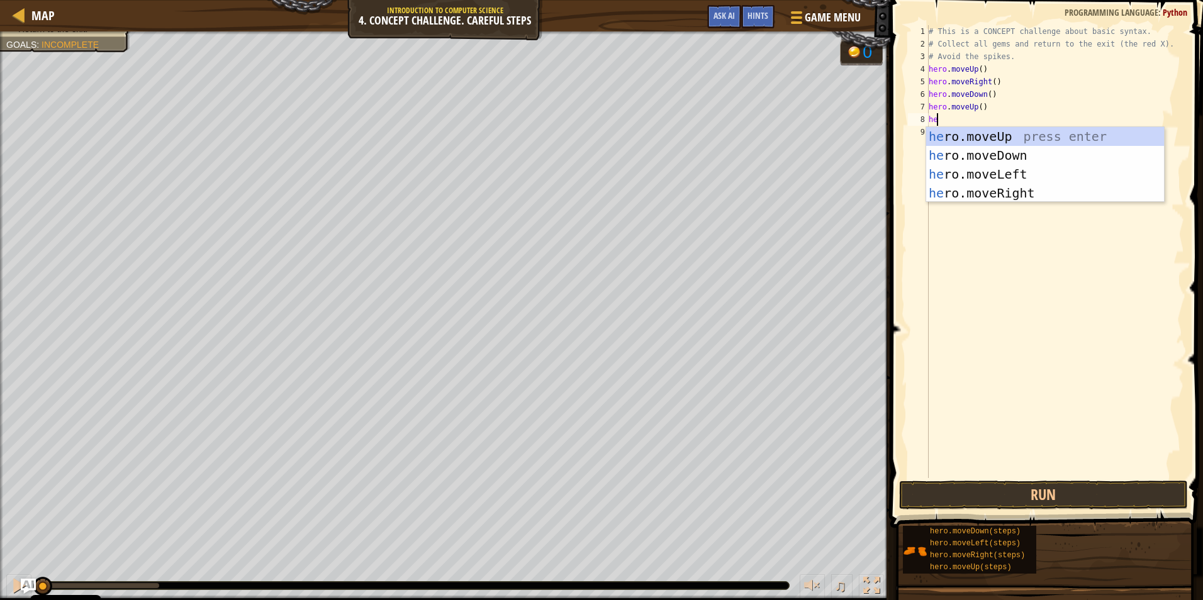
type textarea "her"
click at [569, 199] on div "her o.moveUp press enter her o.moveDown press enter her o.moveLeft press enter …" at bounding box center [1045, 183] width 238 height 113
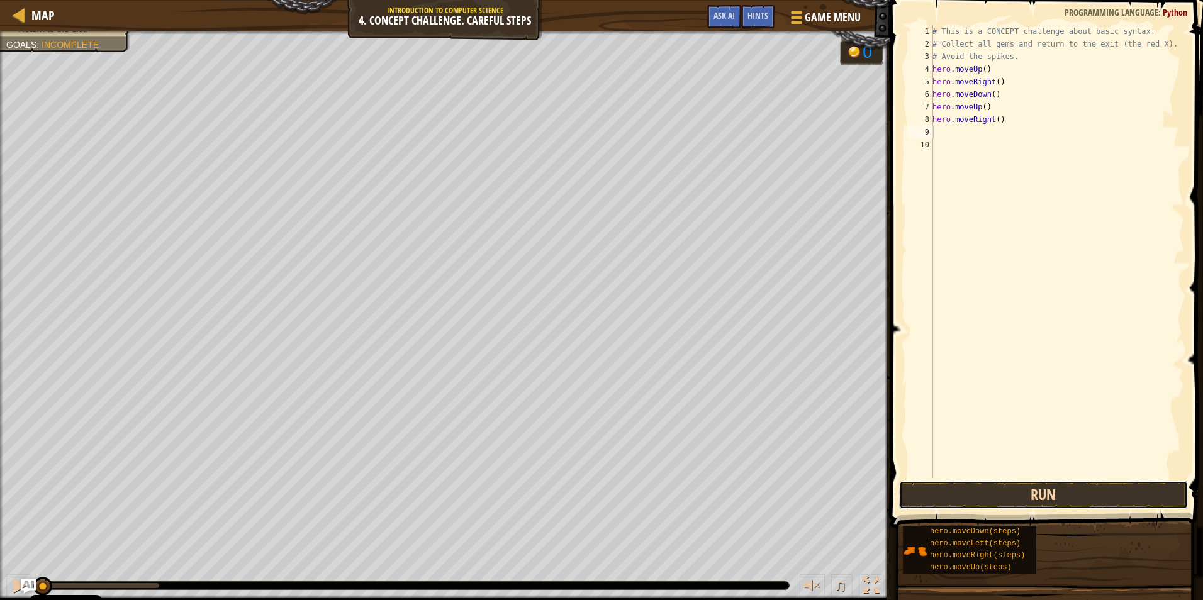
click at [569, 489] on button "Run" at bounding box center [1043, 495] width 289 height 29
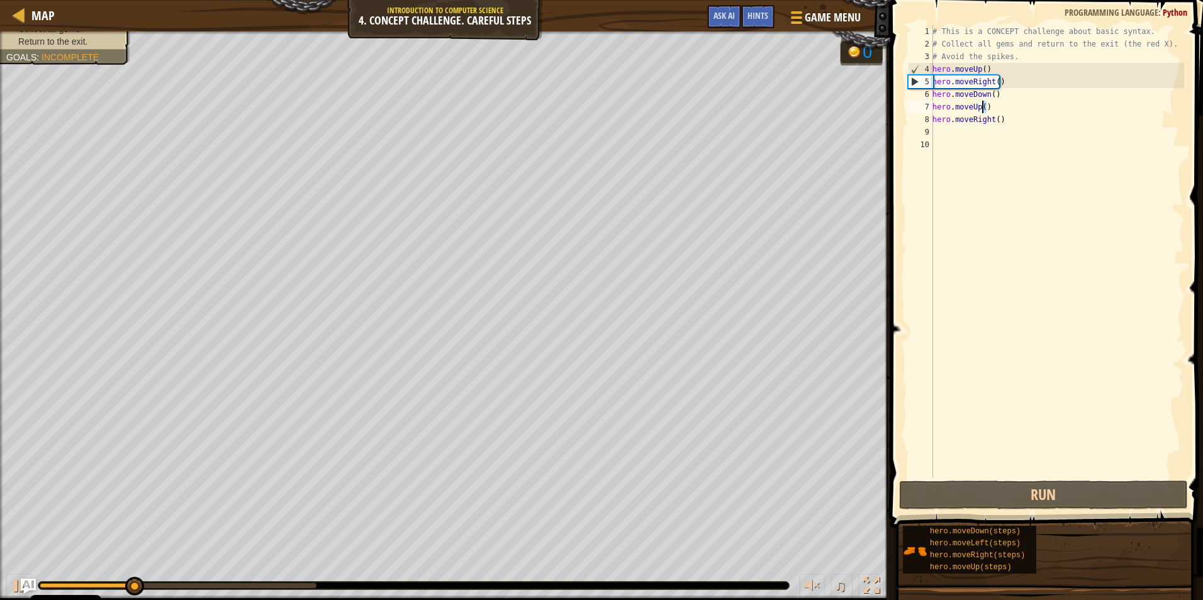
click at [569, 105] on div "# This is a CONCEPT challenge about basic syntax. # Collect all gems and return…" at bounding box center [1057, 264] width 254 height 478
type textarea "hero.moveUp()"
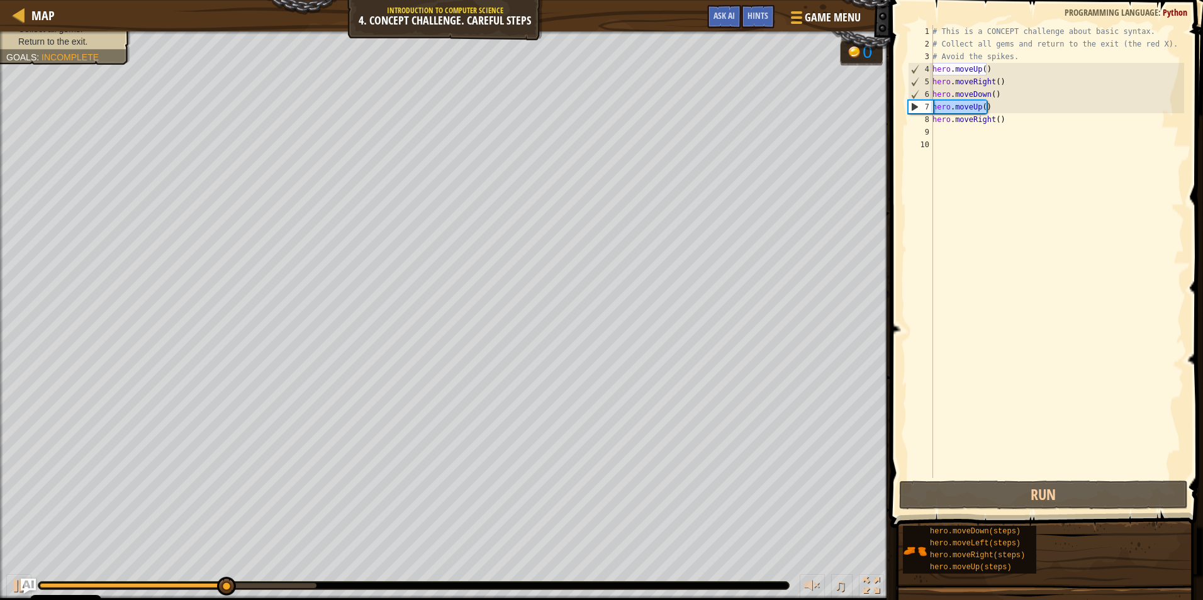
drag, startPoint x: 999, startPoint y: 111, endPoint x: 922, endPoint y: 112, distance: 76.1
click at [569, 112] on div "hero.moveUp() 1 2 3 4 5 6 7 8 9 10 # This is a CONCEPT challenge about basic sy…" at bounding box center [1044, 251] width 279 height 453
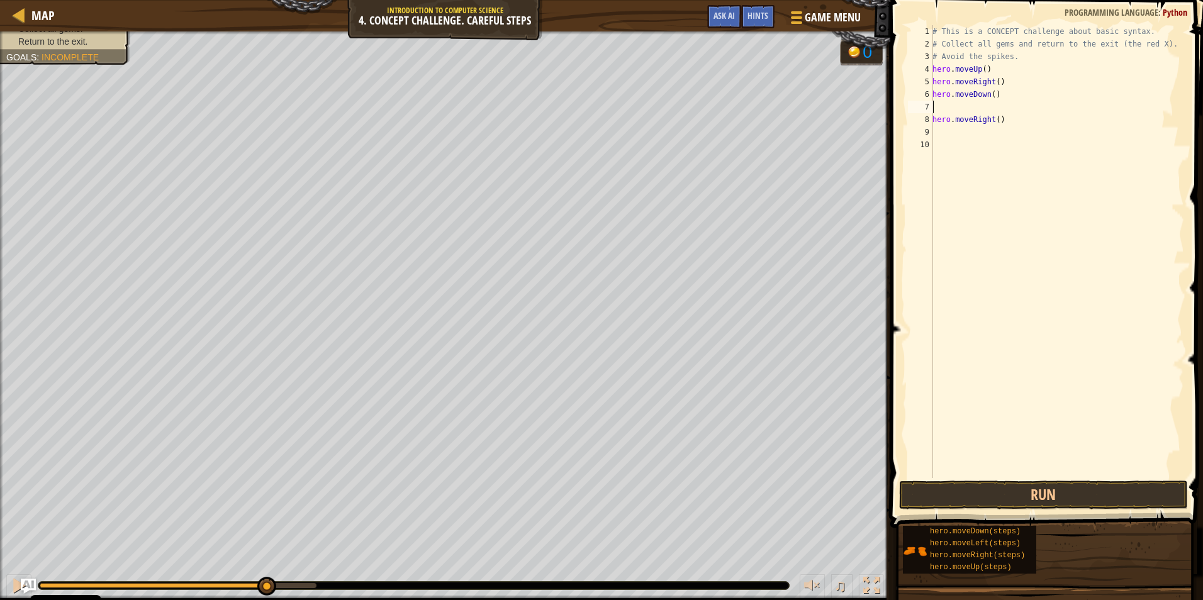
click at [569, 134] on div "# This is a CONCEPT challenge about basic syntax. # Collect all gems and return…" at bounding box center [1057, 264] width 254 height 478
type textarea "he"
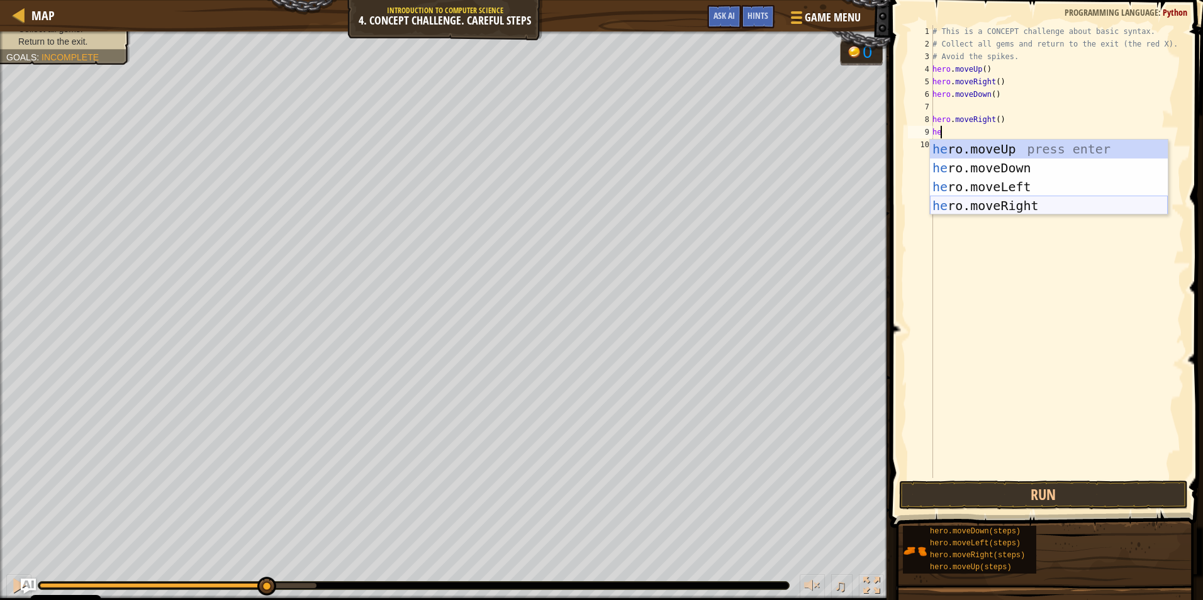
click at [569, 212] on div "he ro.moveUp press enter he ro.moveDown press enter he ro.moveLeft press enter …" at bounding box center [1049, 196] width 238 height 113
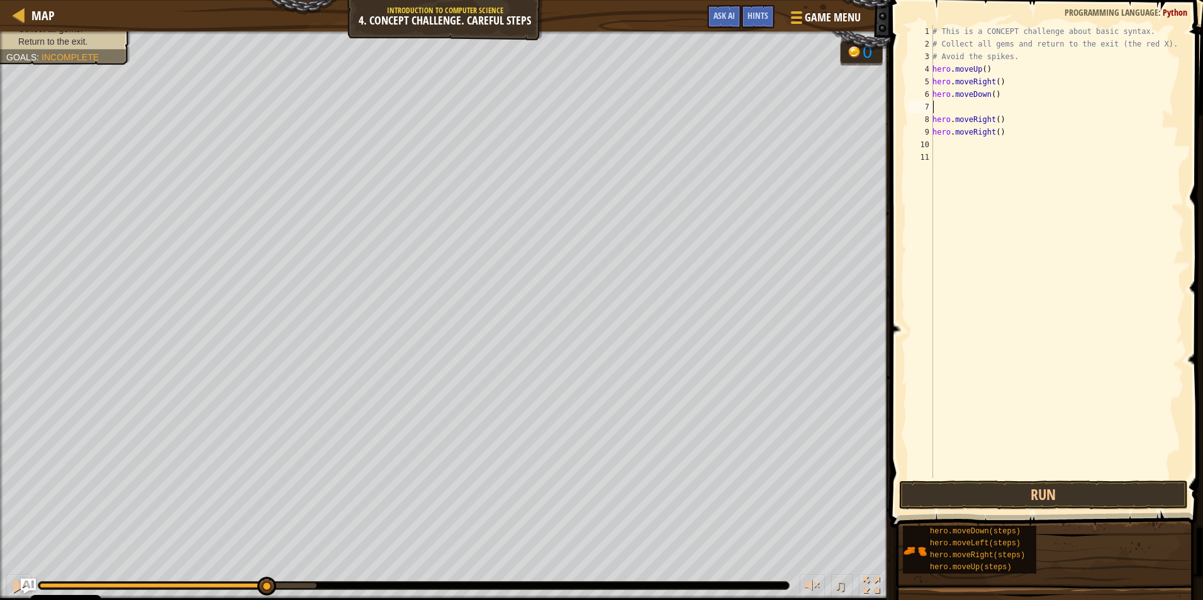
click at [569, 108] on div "# This is a CONCEPT challenge about basic syntax. # Collect all gems and return…" at bounding box center [1057, 264] width 254 height 478
type textarea "hero.moveDown()"
click at [569, 508] on button "Run" at bounding box center [1043, 495] width 289 height 29
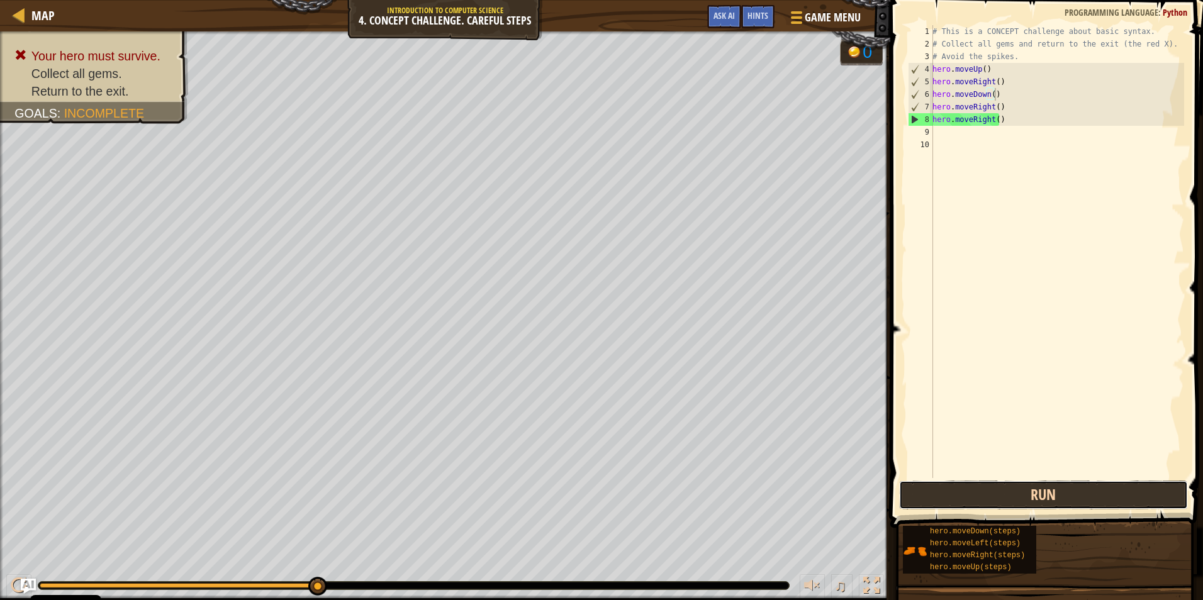
click at [569, 484] on button "Run" at bounding box center [1043, 495] width 289 height 29
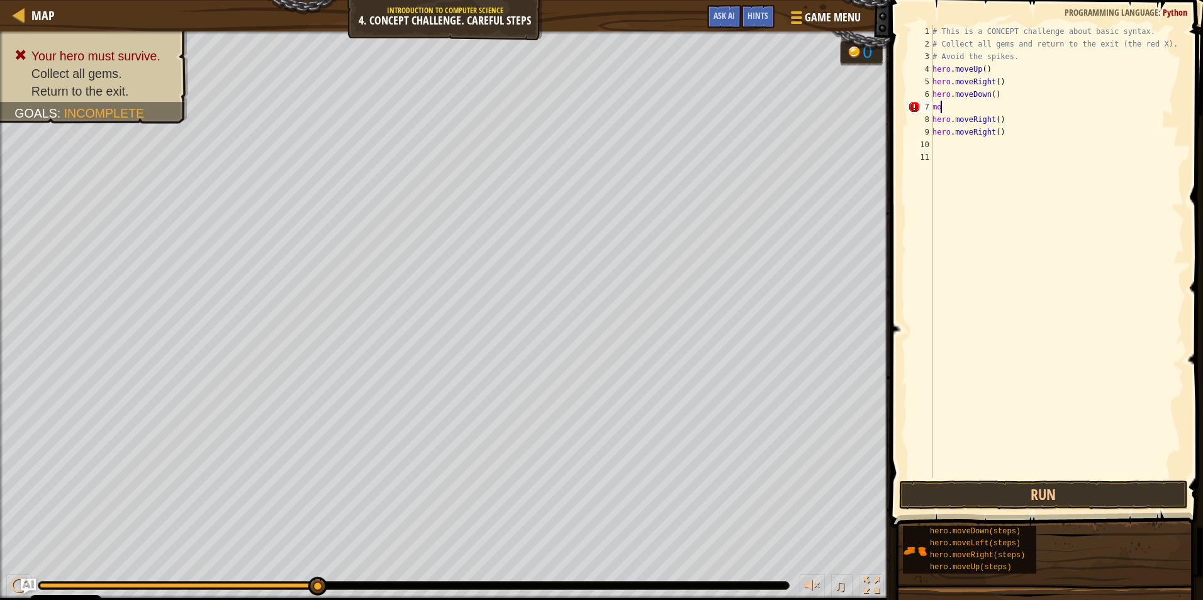
type textarea "m"
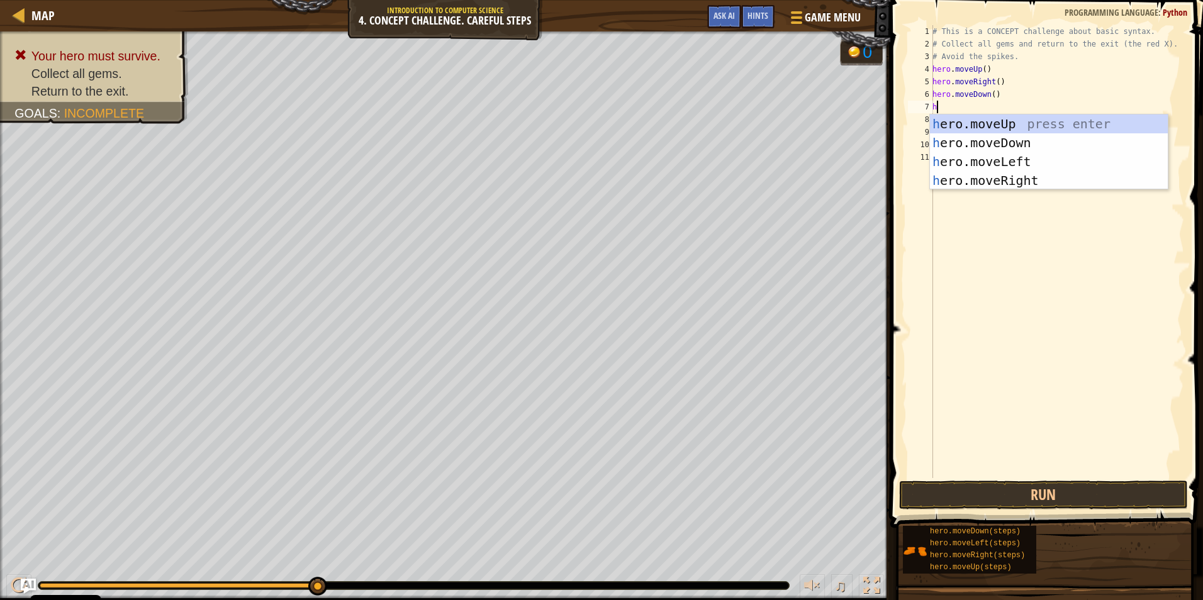
type textarea "he"
click at [569, 137] on div "he ro.moveUp press enter he ro.moveDown press enter he ro.moveLeft press enter …" at bounding box center [1049, 171] width 238 height 113
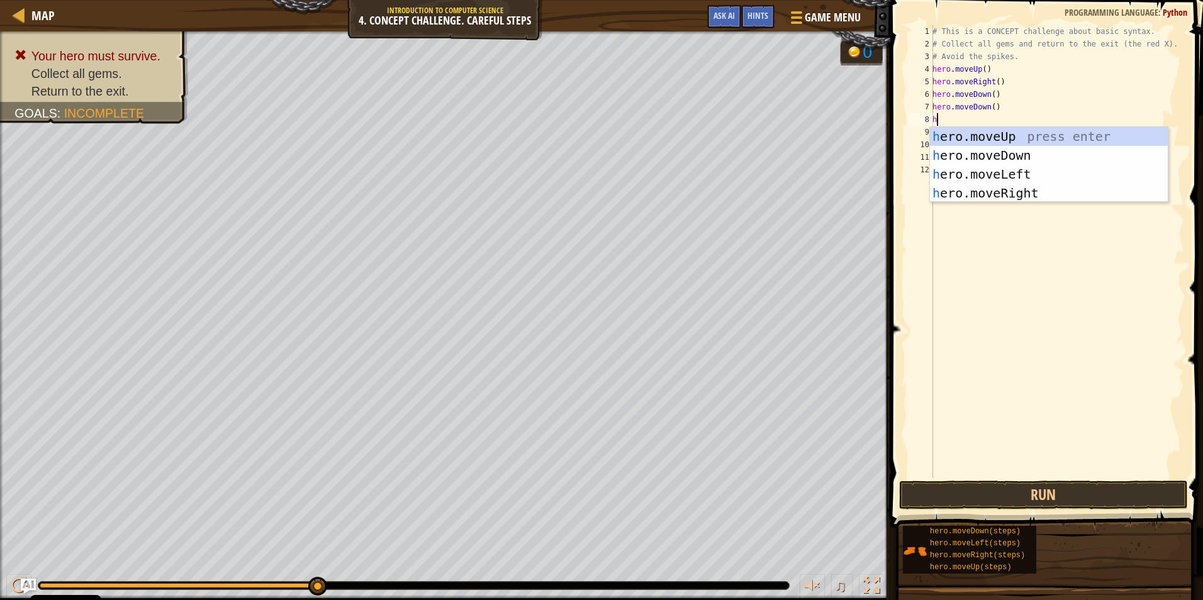
type textarea "he"
click at [569, 135] on div "he ro.moveUp press enter he ro.moveDown press enter he ro.moveLeft press enter …" at bounding box center [1049, 183] width 238 height 113
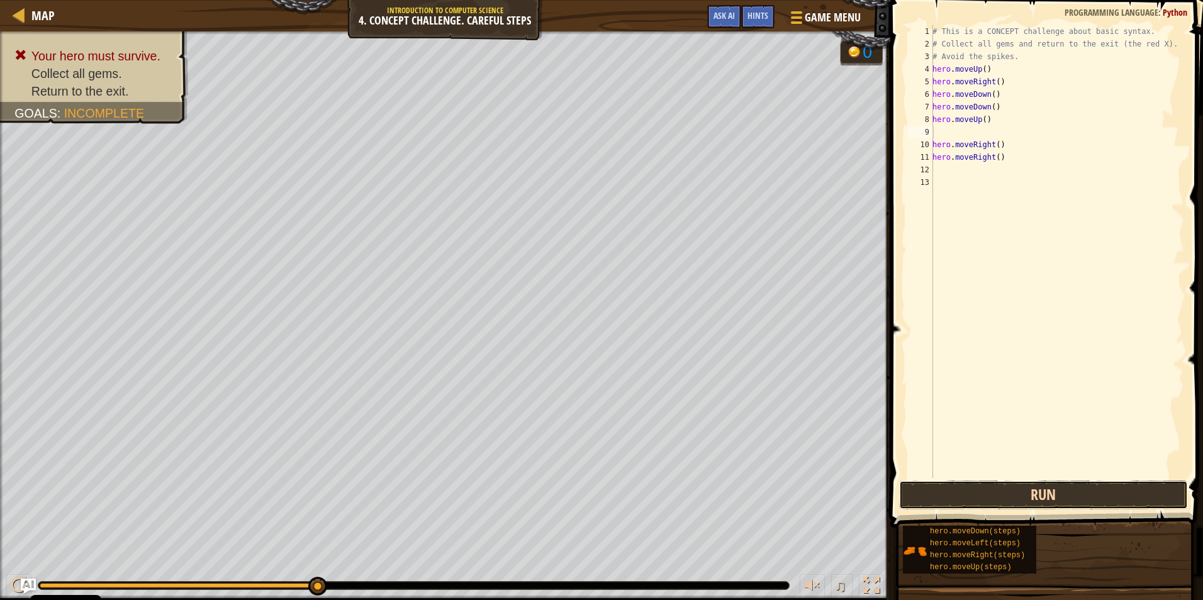
click at [569, 483] on button "Run" at bounding box center [1043, 495] width 289 height 29
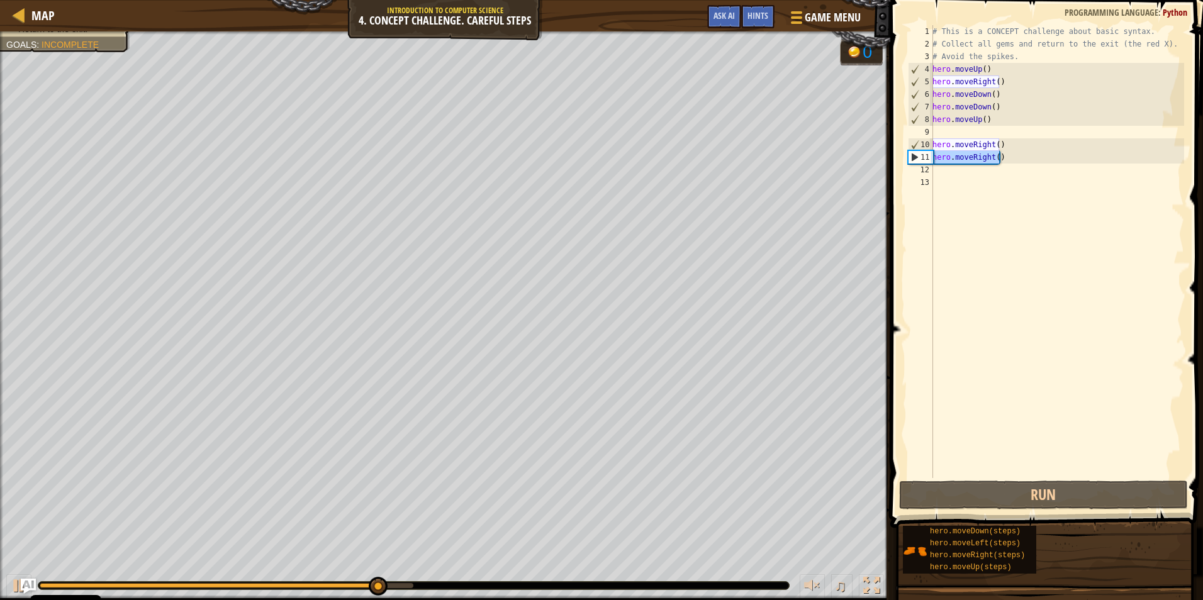
drag, startPoint x: 1048, startPoint y: 160, endPoint x: 922, endPoint y: 153, distance: 126.7
click at [569, 153] on div "1 2 3 4 5 6 7 8 9 10 11 12 13 # This is a CONCEPT challenge about basic syntax.…" at bounding box center [1044, 251] width 279 height 453
type textarea "hero.moveRight()"
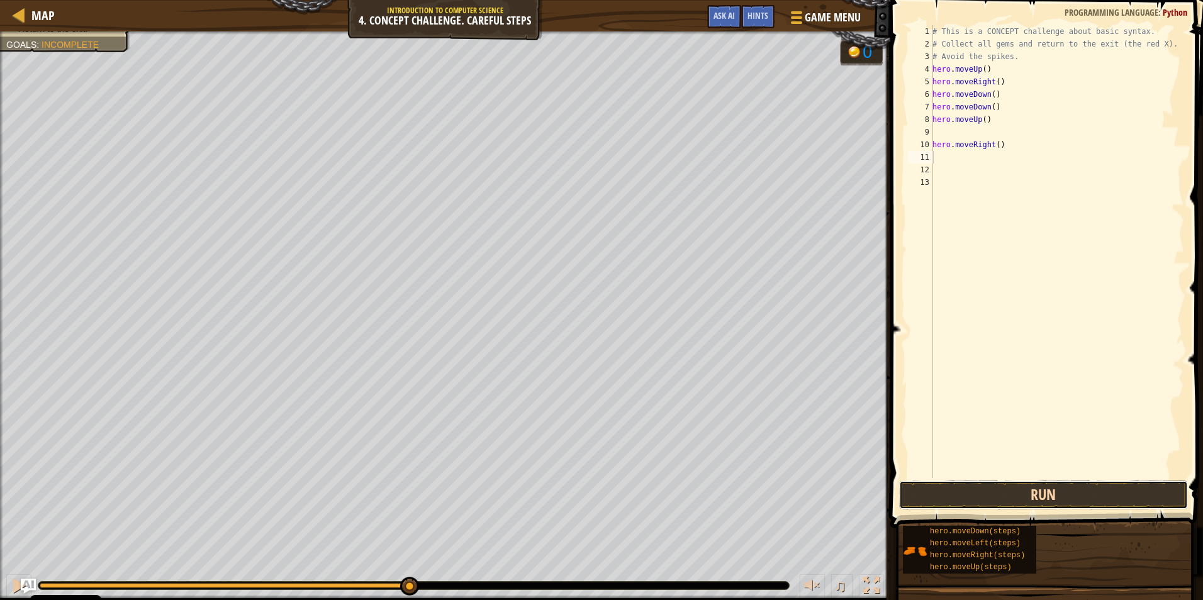
click at [569, 490] on button "Run" at bounding box center [1043, 495] width 289 height 29
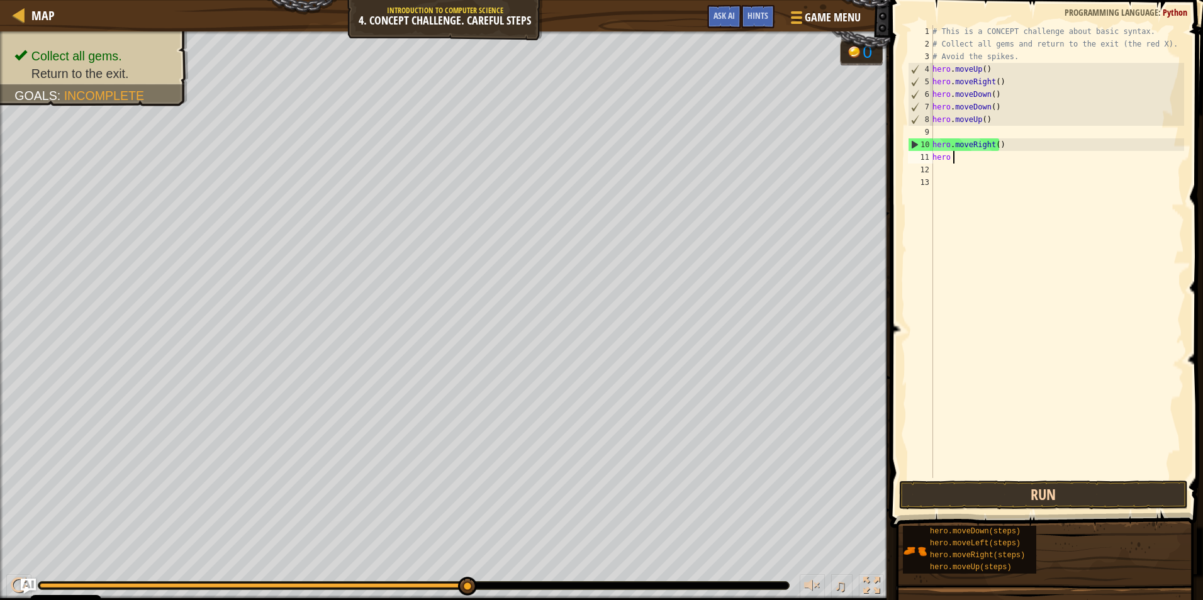
scroll to position [6, 1]
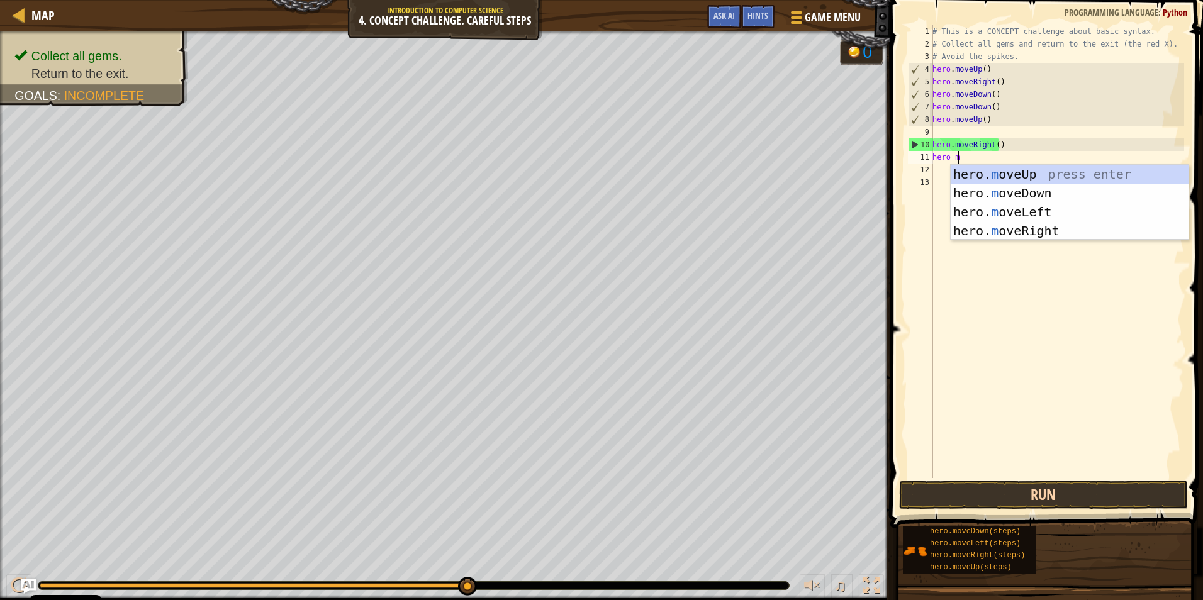
type textarea "hero mo"
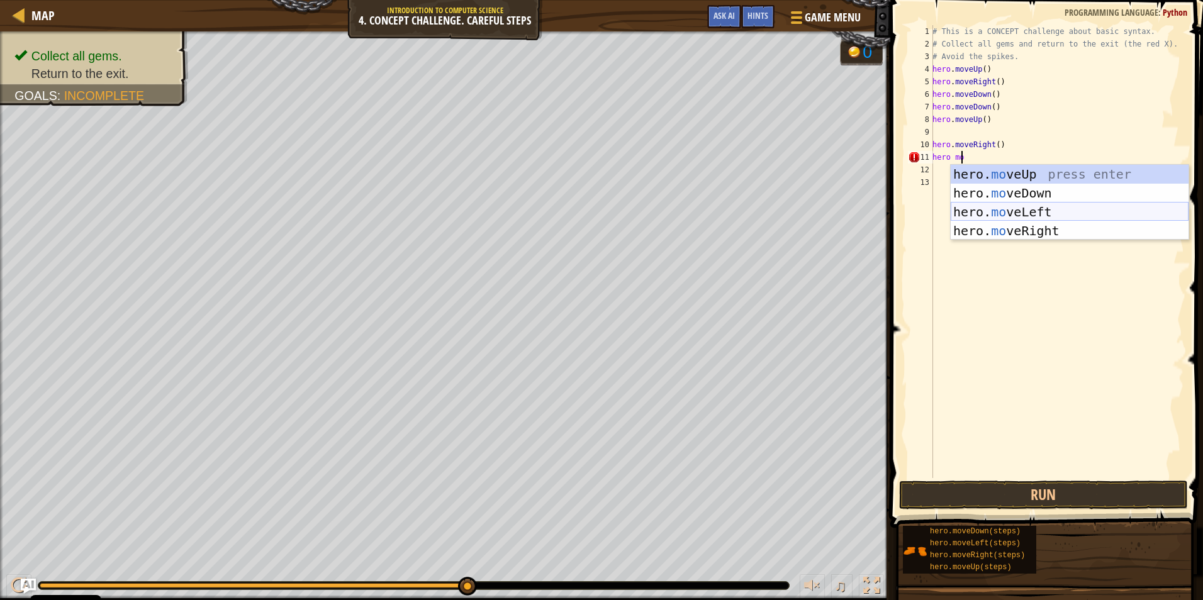
click at [569, 214] on div "hero. mo veUp press enter hero. mo veDown press enter hero. mo veLeft press ent…" at bounding box center [1070, 221] width 238 height 113
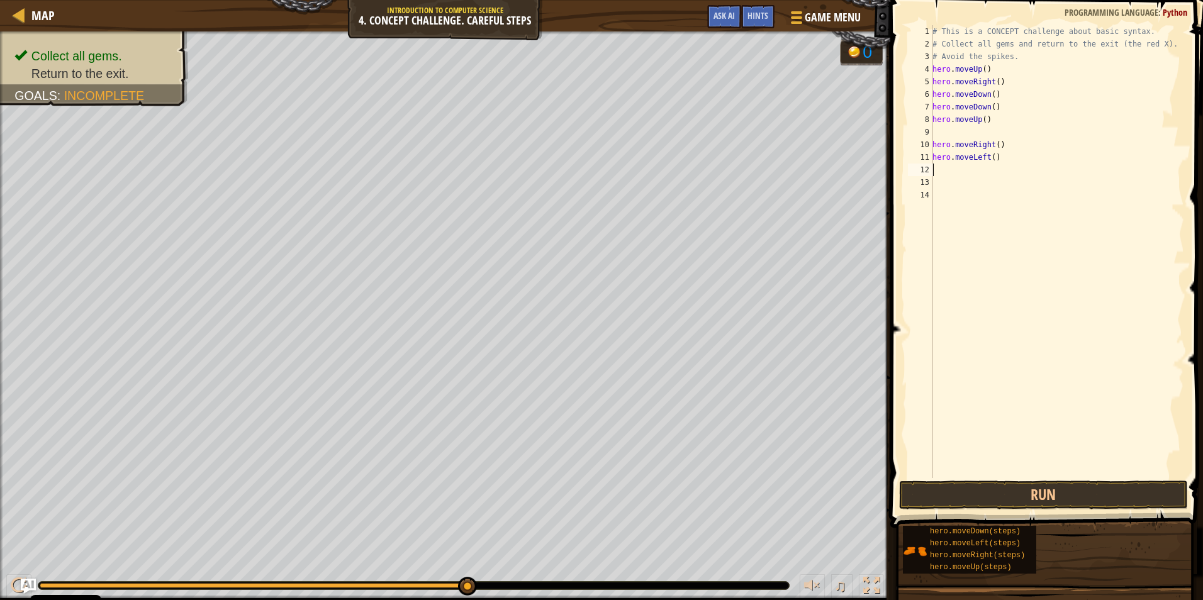
scroll to position [6, 0]
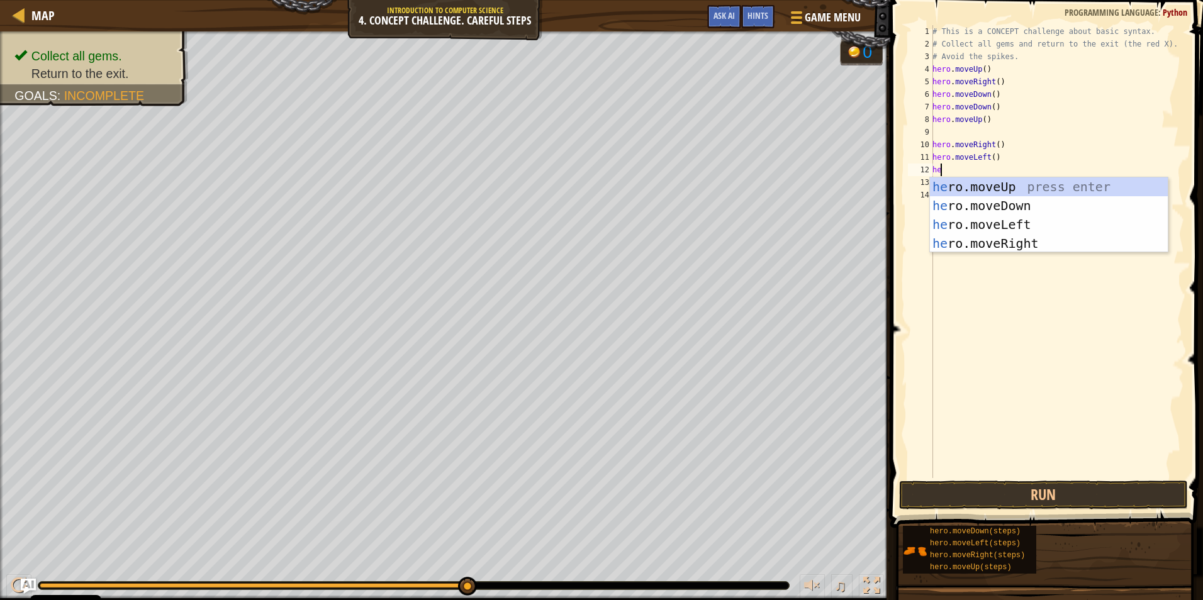
type textarea "her"
click at [569, 192] on div "her o.moveUp press enter her o.moveDown press enter her o.moveLeft press enter …" at bounding box center [1049, 233] width 238 height 113
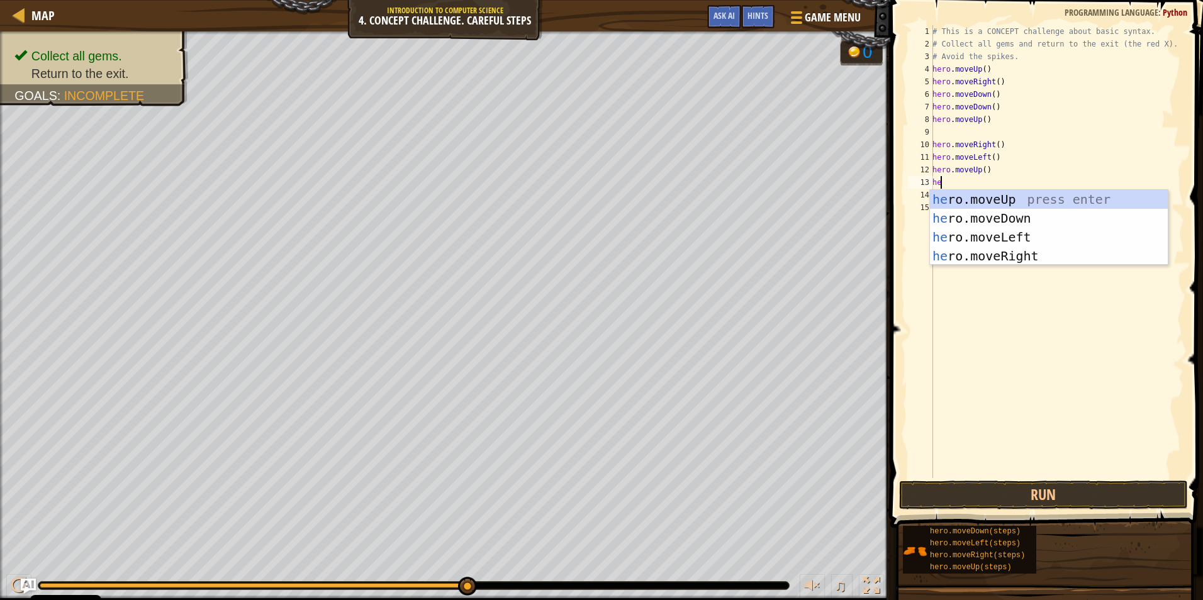
type textarea "her"
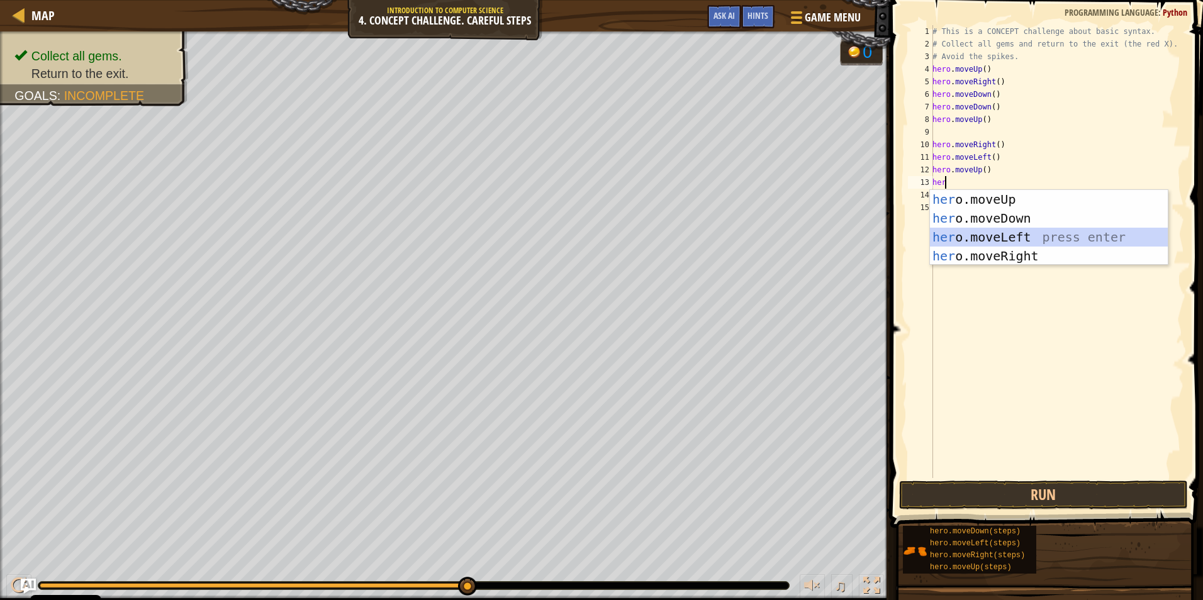
click at [569, 230] on div "her o.moveUp press enter her o.moveDown press enter her o.moveLeft press enter …" at bounding box center [1049, 246] width 238 height 113
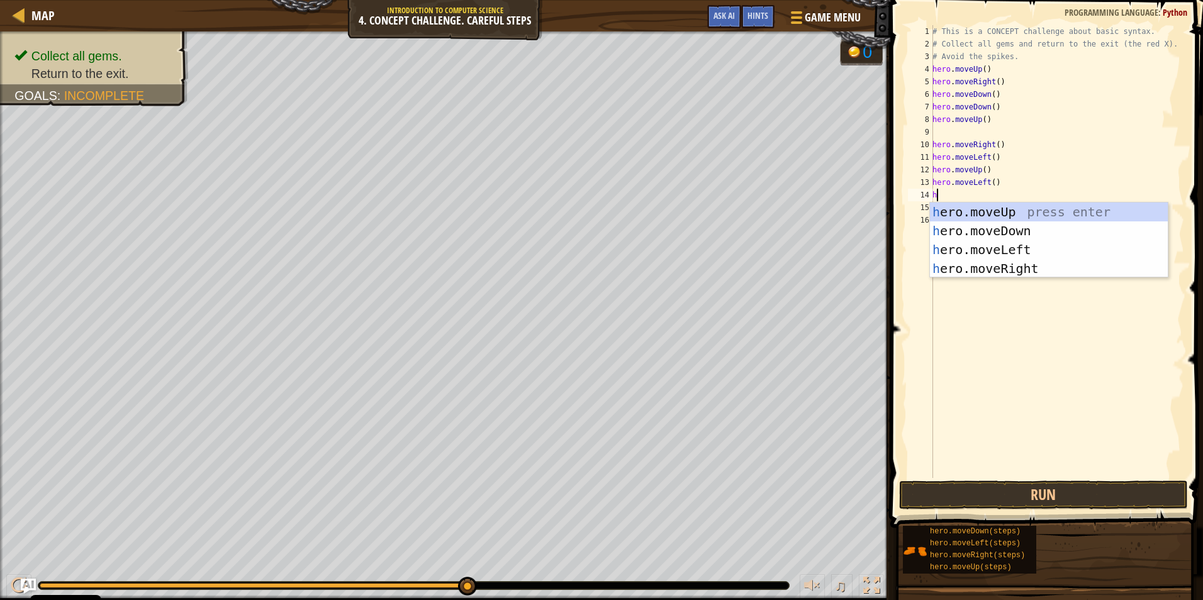
type textarea "he"
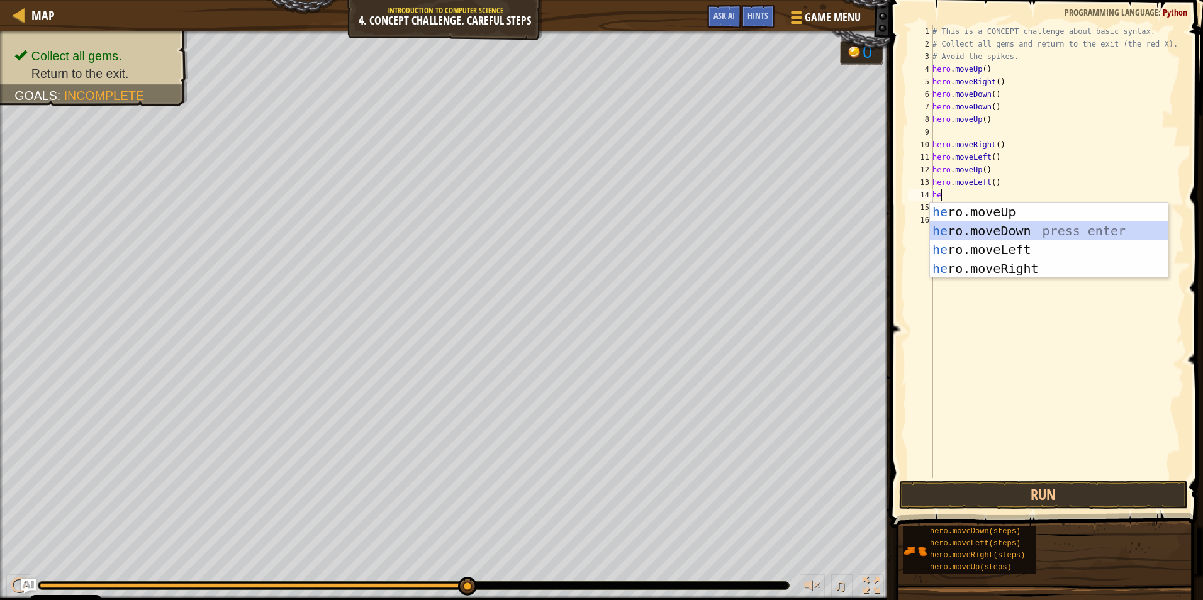
click at [569, 227] on div "he ro.moveUp press enter he ro.moveDown press enter he ro.moveLeft press enter …" at bounding box center [1049, 259] width 238 height 113
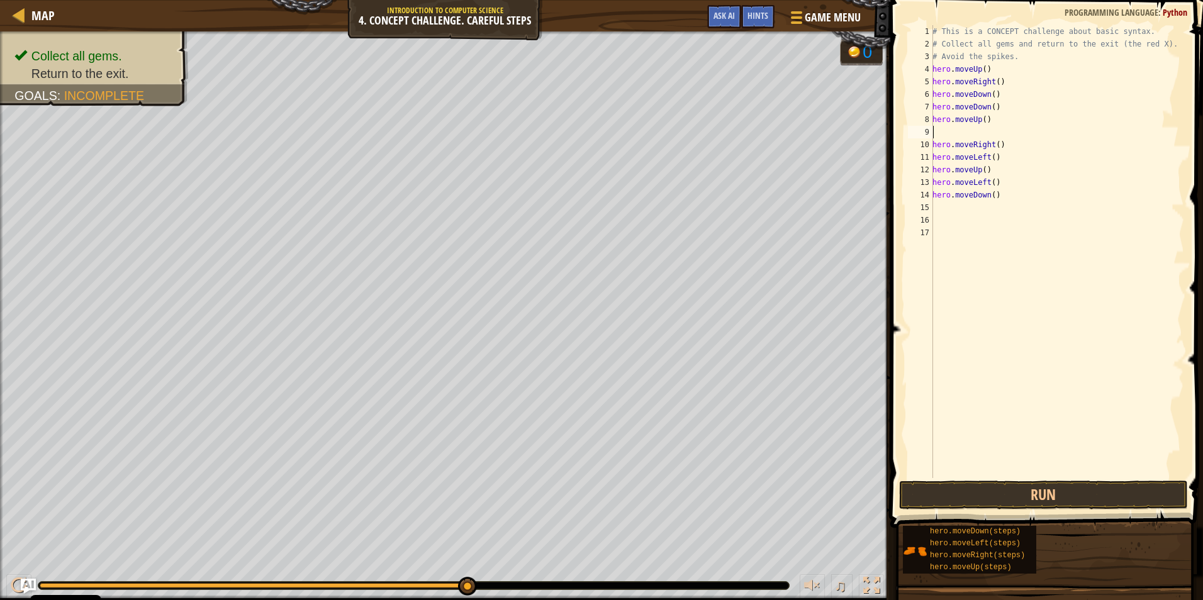
click at [569, 131] on div "# This is a CONCEPT challenge about basic syntax. # Collect all gems and return…" at bounding box center [1057, 264] width 254 height 478
type textarea "hero.moveUp()"
click at [569, 482] on button "Run" at bounding box center [1043, 495] width 289 height 29
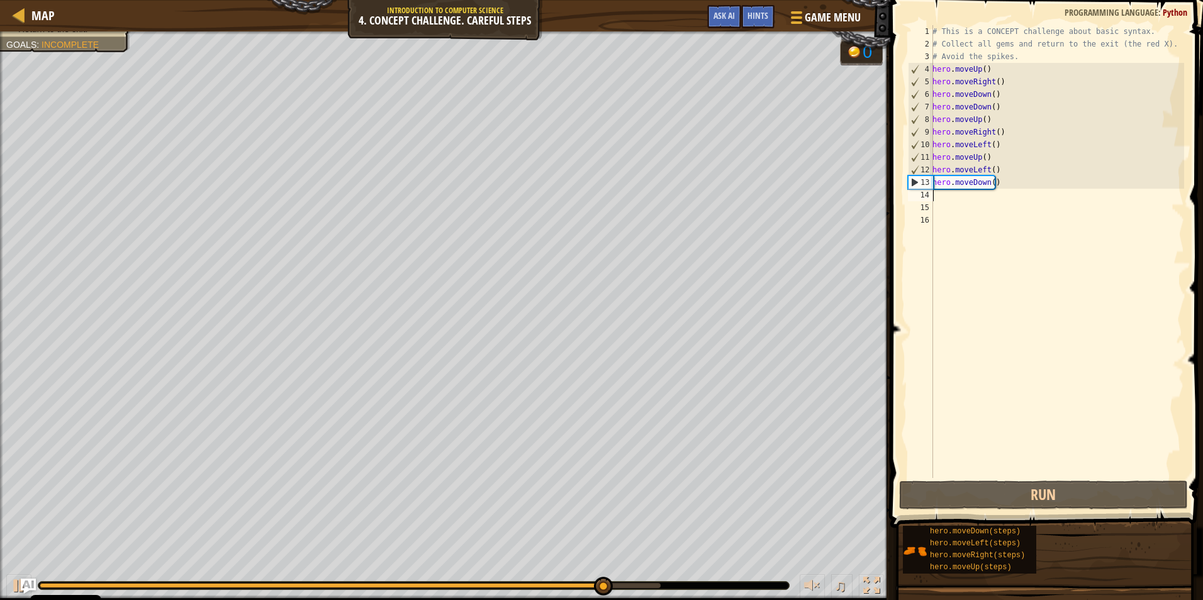
click at [569, 196] on div "# This is a CONCEPT challenge about basic syntax. # Collect all gems and return…" at bounding box center [1057, 264] width 254 height 478
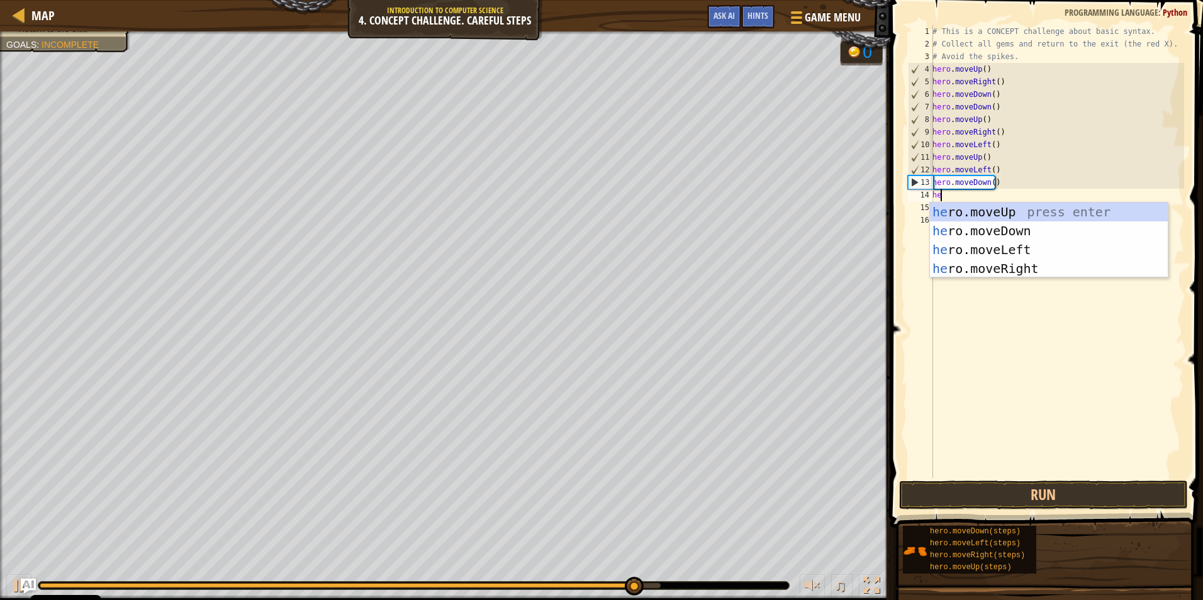
type textarea "her"
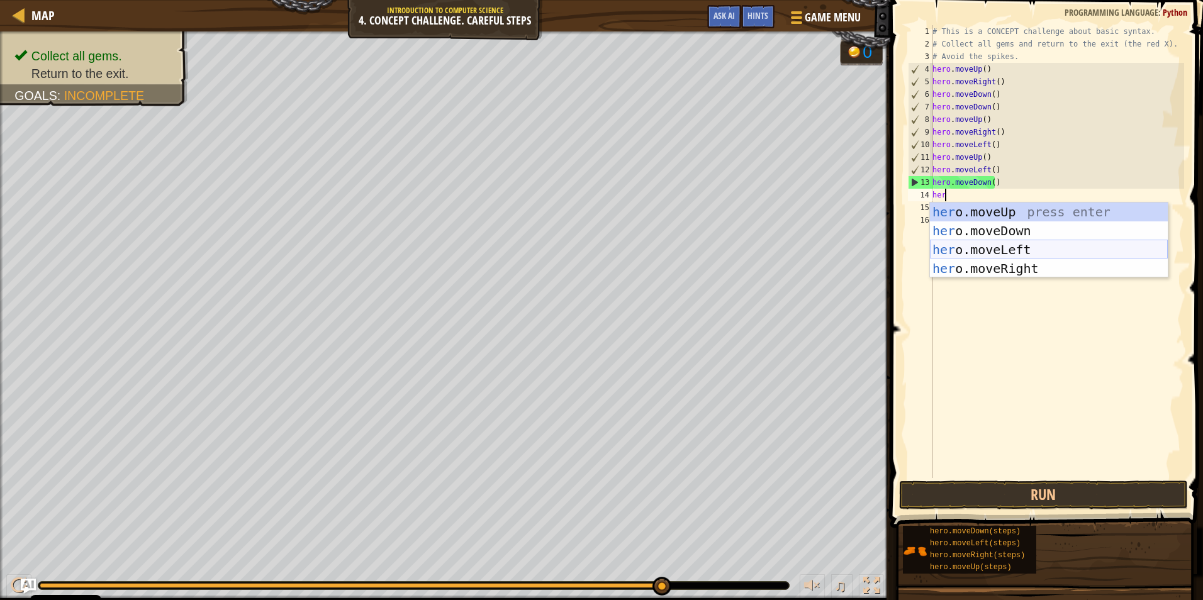
click at [569, 248] on div "her o.moveUp press enter her o.moveDown press enter her o.moveLeft press enter …" at bounding box center [1049, 259] width 238 height 113
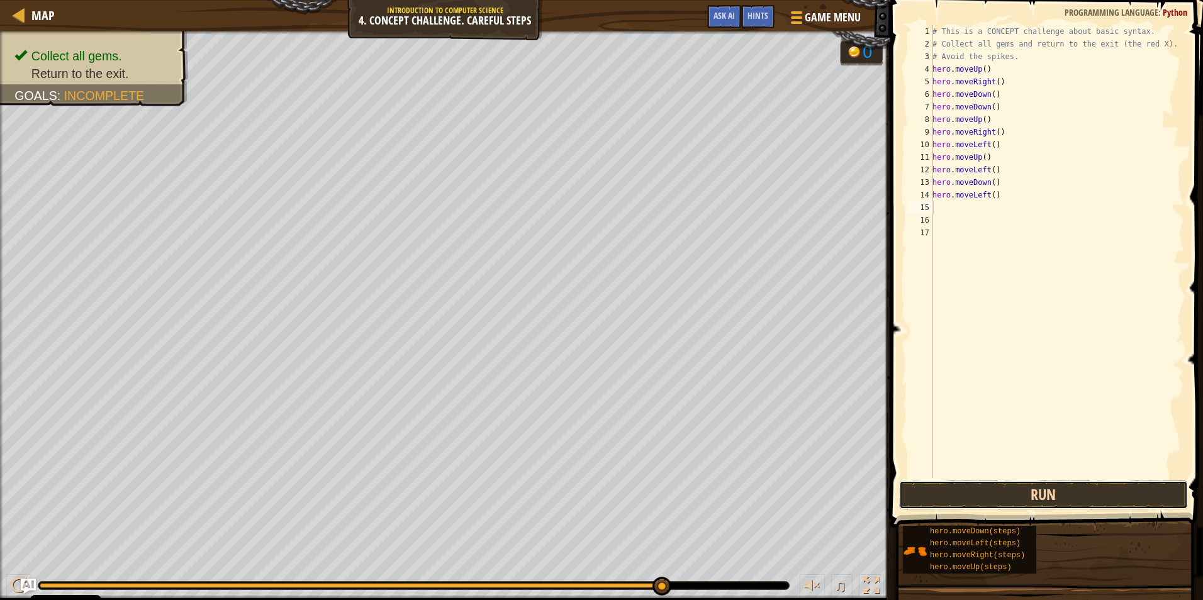
click at [569, 495] on button "Run" at bounding box center [1043, 495] width 289 height 29
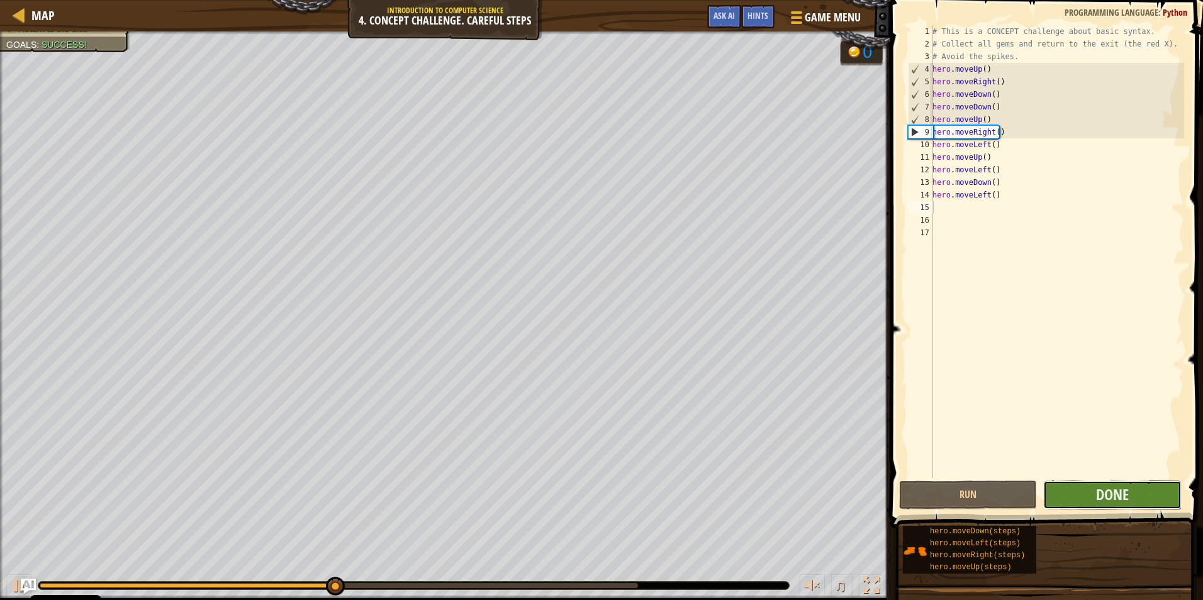
click at [569, 500] on button "Done" at bounding box center [1112, 495] width 138 height 29
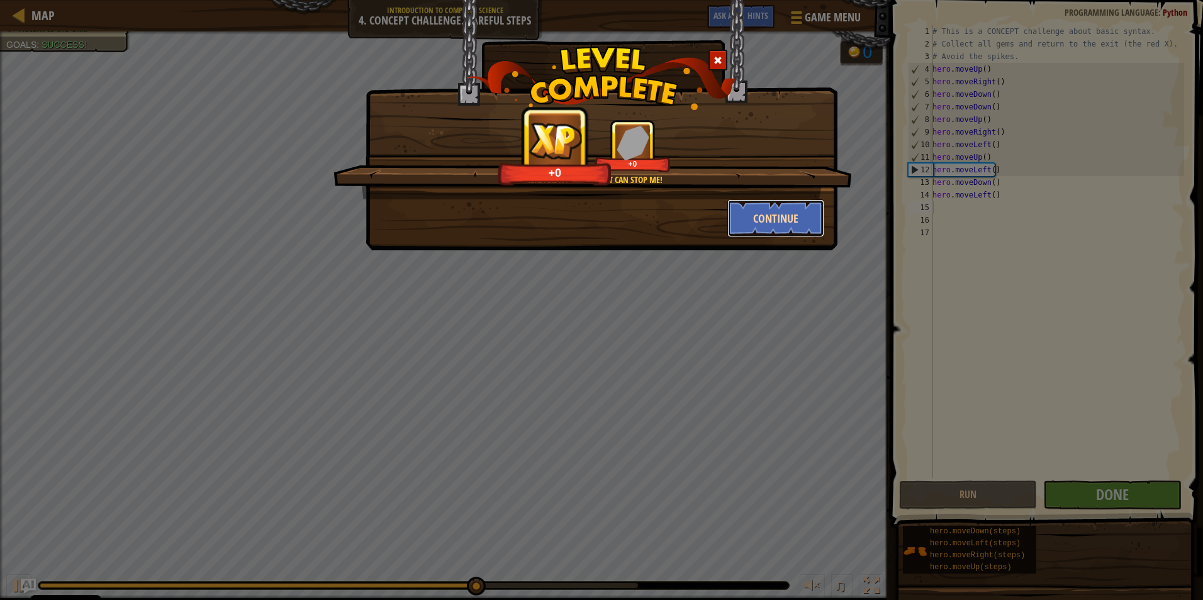
click at [569, 212] on button "Continue" at bounding box center [776, 218] width 98 height 38
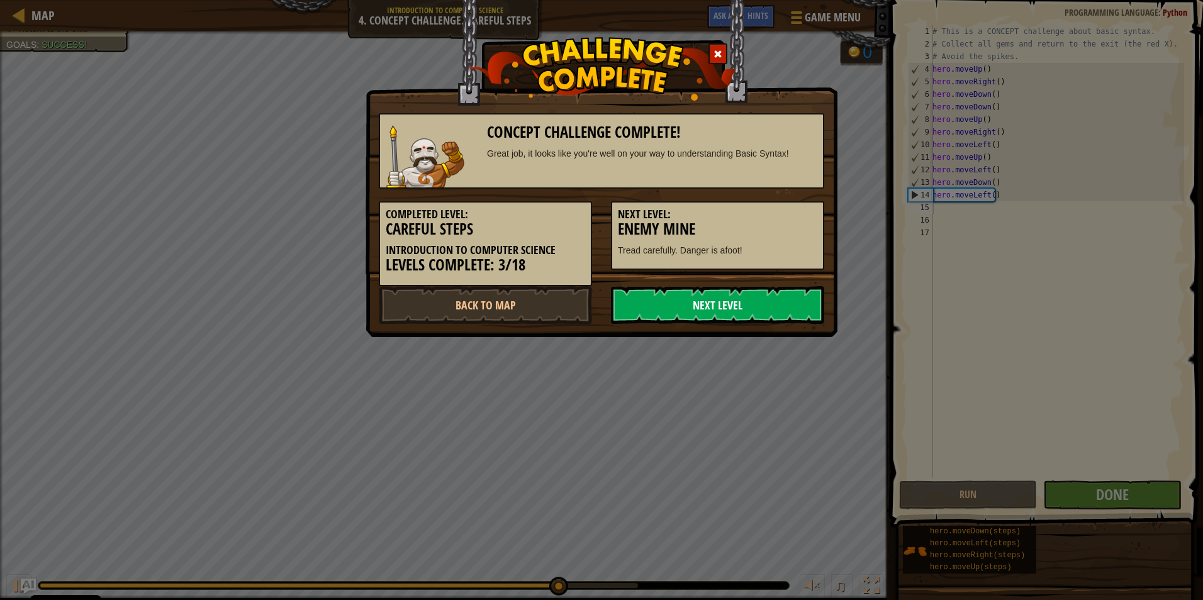
click at [569, 310] on link "Next Level" at bounding box center [717, 305] width 213 height 38
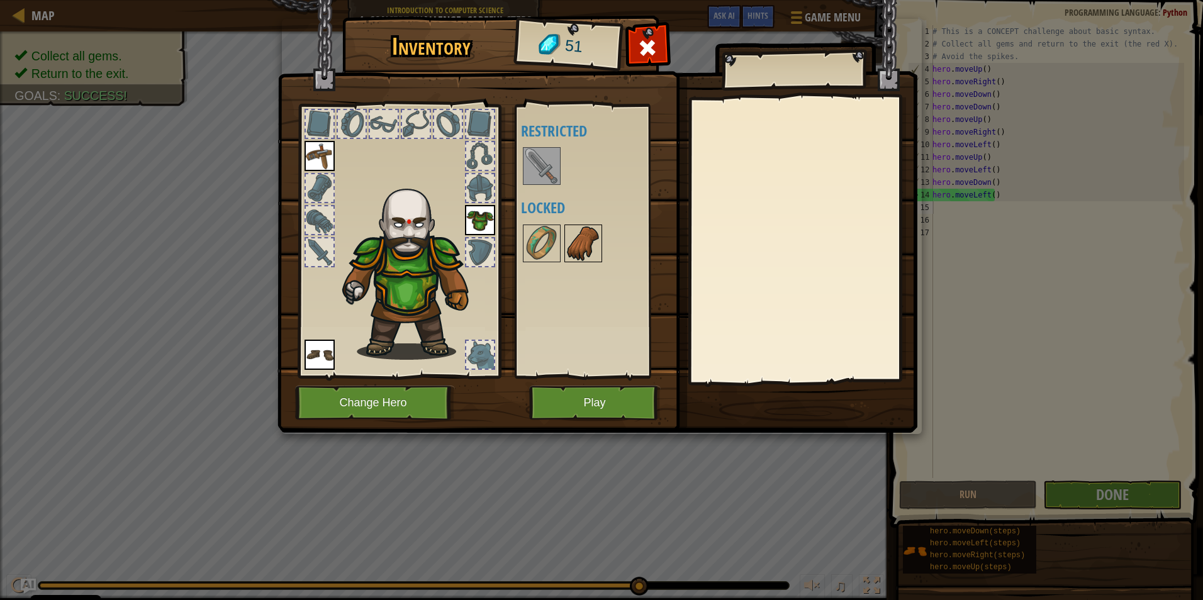
click at [568, 250] on img at bounding box center [583, 243] width 35 height 35
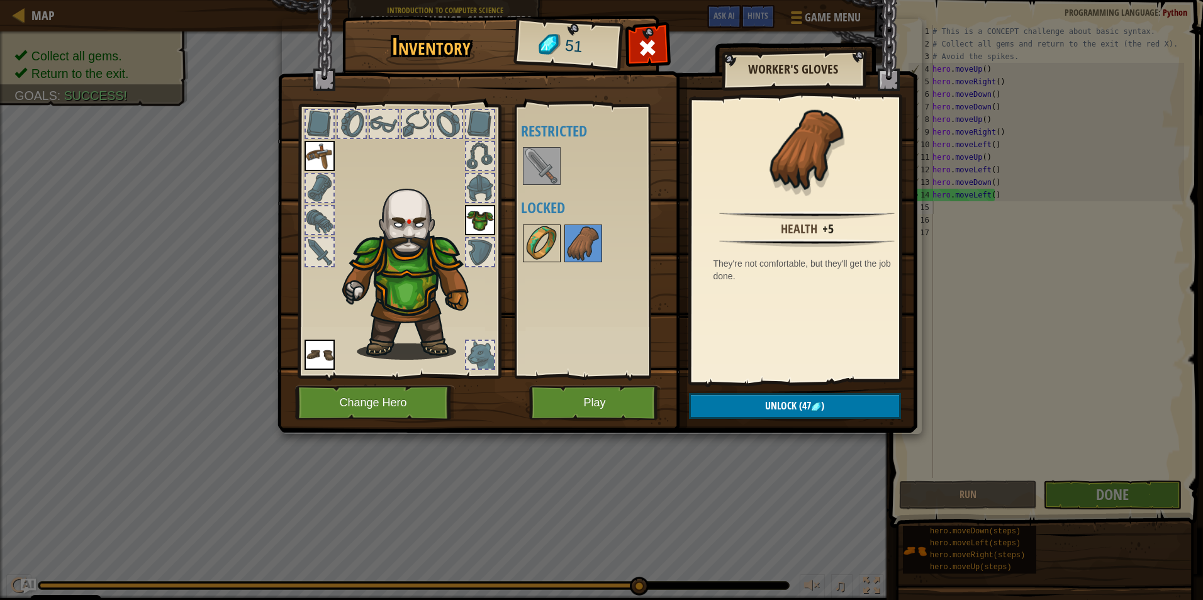
drag, startPoint x: 523, startPoint y: 248, endPoint x: 546, endPoint y: 259, distance: 25.6
click at [539, 257] on div "Available Equip Equip Equip (double-click to equip) Restricted Locked" at bounding box center [600, 241] width 158 height 262
click at [544, 257] on img at bounding box center [541, 243] width 35 height 35
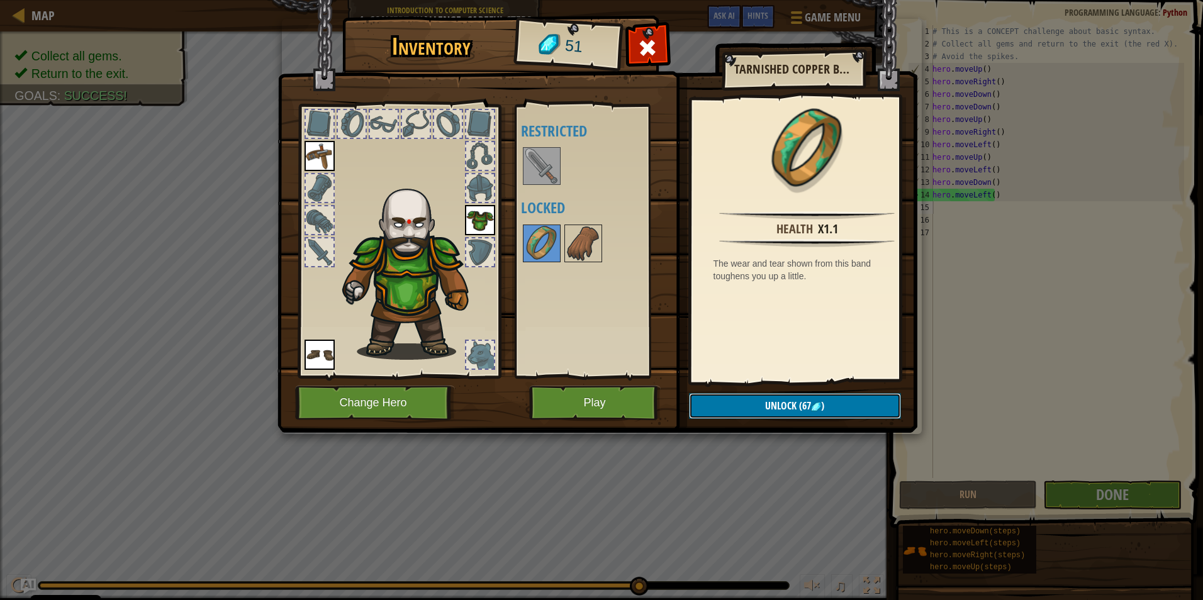
click at [569, 411] on span "(67" at bounding box center [804, 406] width 14 height 14
click at [569, 399] on button "Play" at bounding box center [595, 403] width 132 height 35
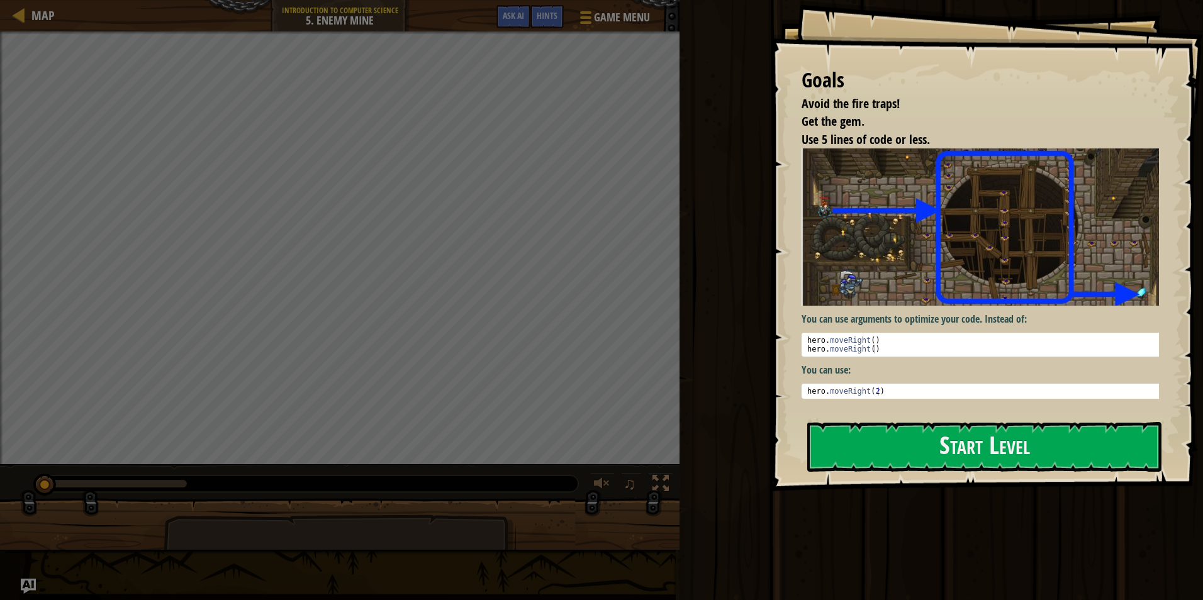
click at [569, 495] on div at bounding box center [984, 498] width 354 height 28
click at [569, 459] on button "Start Level" at bounding box center [984, 447] width 354 height 50
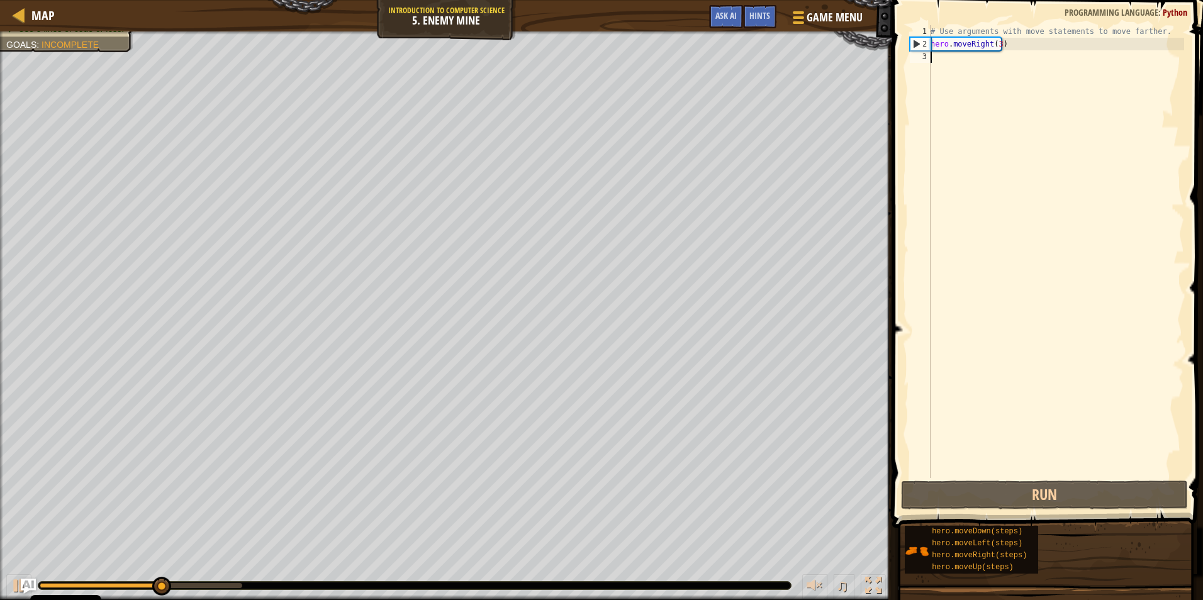
type textarea "h"
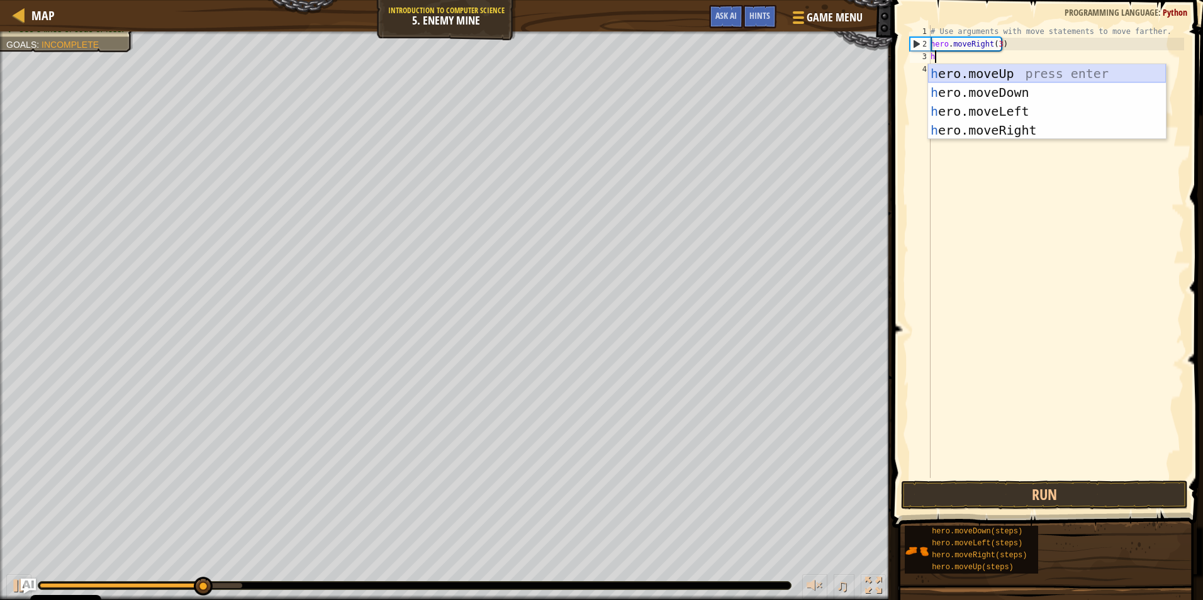
click at [569, 71] on div "h ero.moveUp press enter h ero.moveDown press enter h ero.moveLeft press enter …" at bounding box center [1047, 120] width 238 height 113
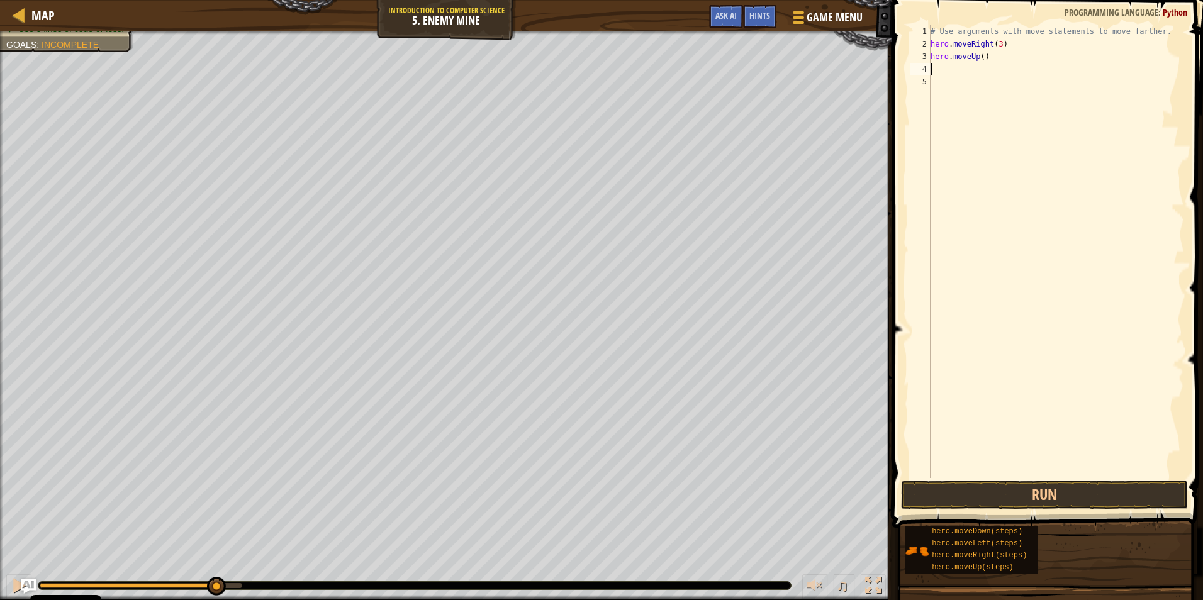
type textarea "h"
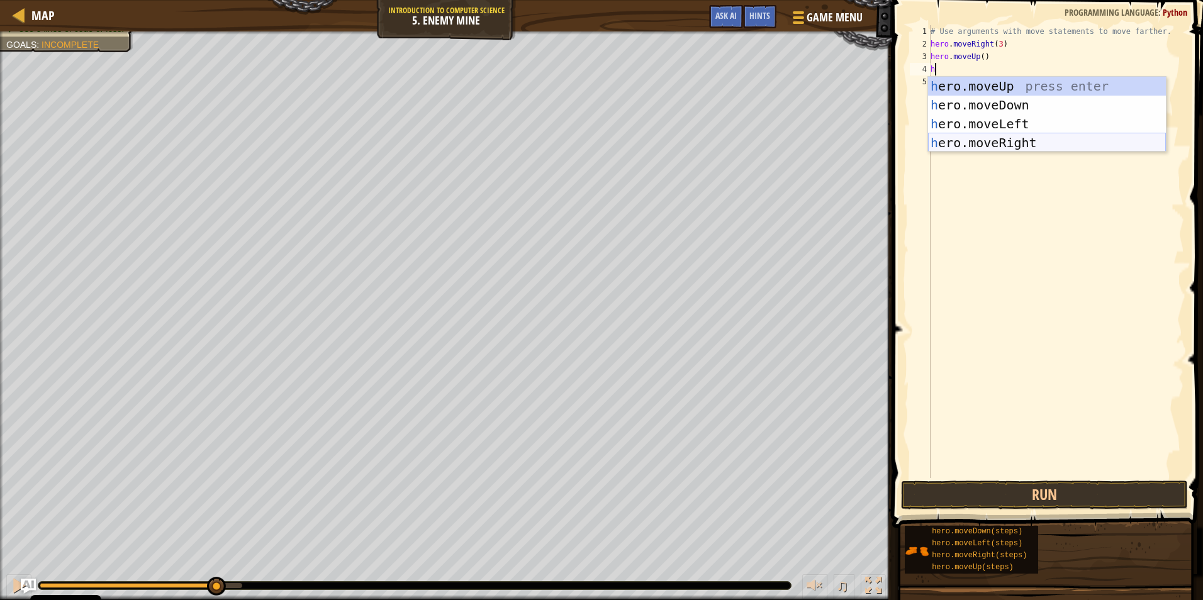
click at [569, 140] on div "h ero.moveUp press enter h ero.moveDown press enter h ero.moveLeft press enter …" at bounding box center [1047, 133] width 238 height 113
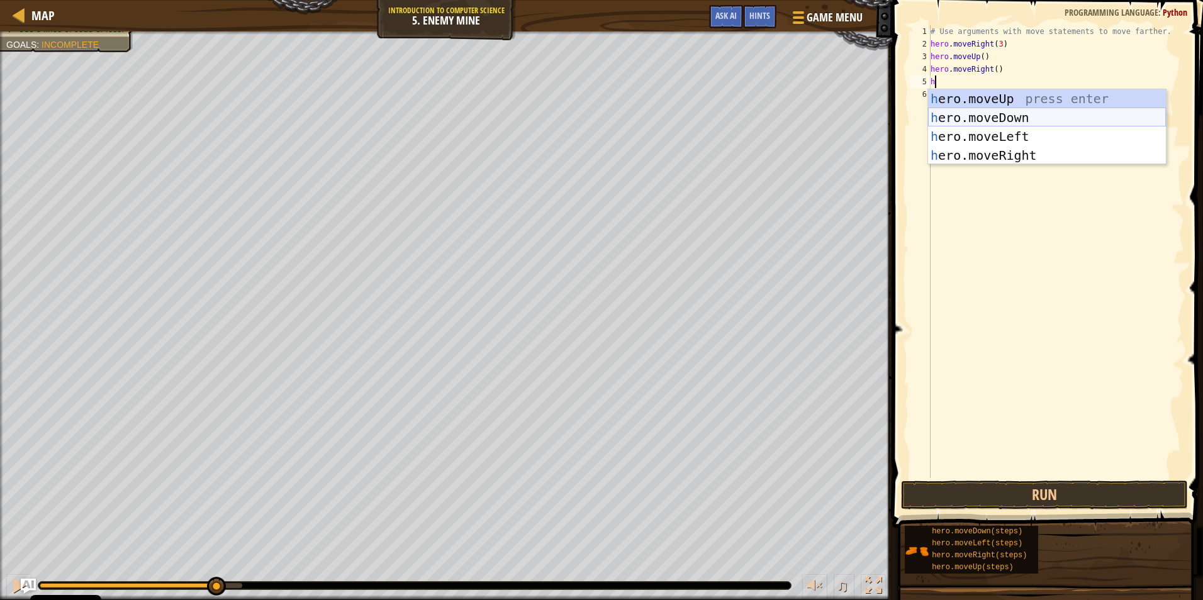
type textarea "he"
click at [569, 109] on div "he ro.moveUp press enter he ro.moveDown press enter he ro.moveLeft press enter …" at bounding box center [1047, 145] width 238 height 113
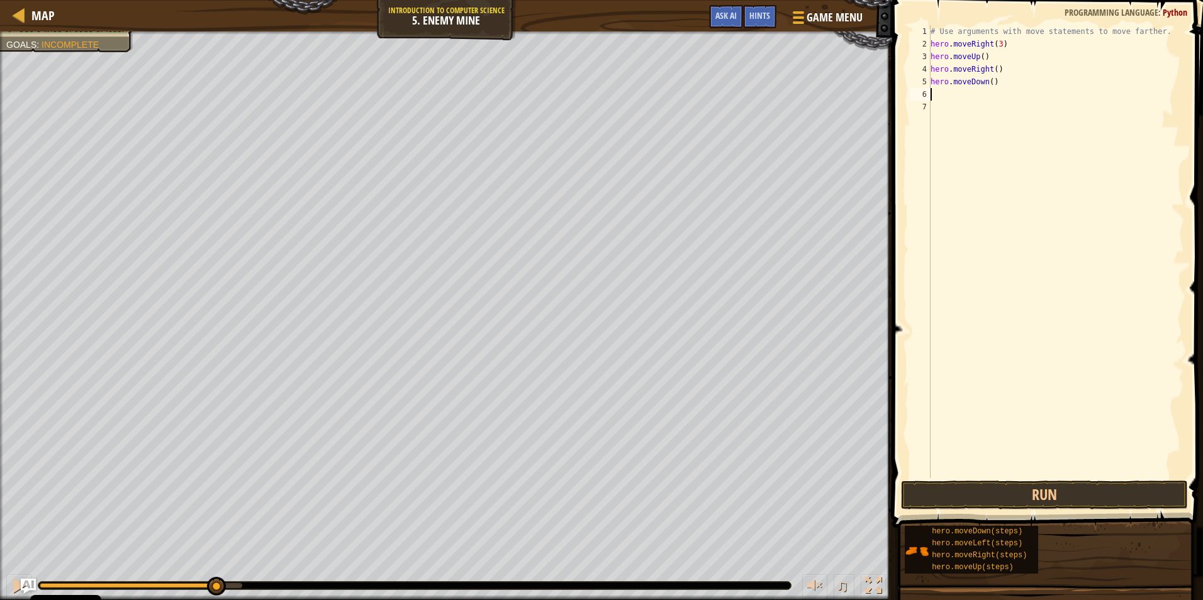
type textarea "h"
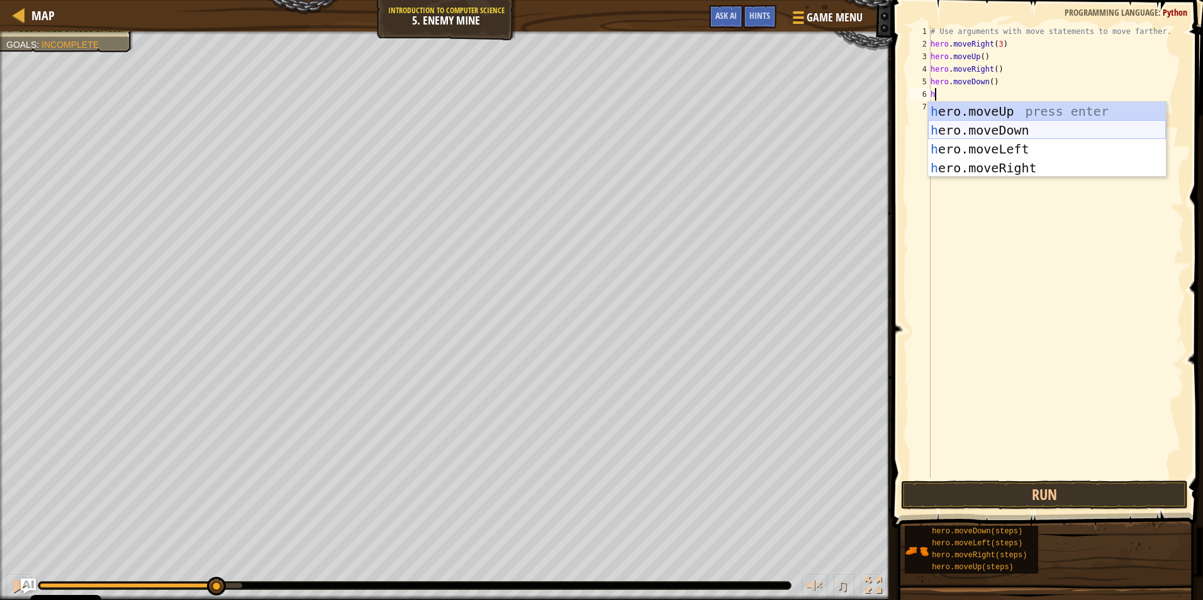
click at [569, 126] on div "h ero.moveUp press enter h ero.moveDown press enter h ero.moveLeft press enter …" at bounding box center [1047, 158] width 238 height 113
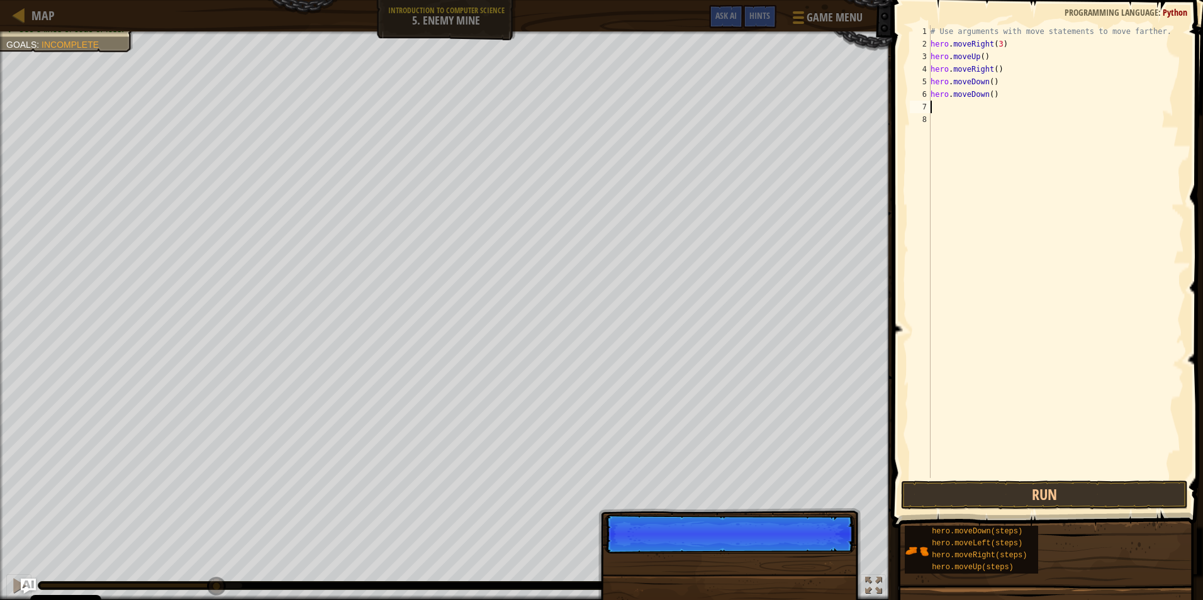
type textarea "h"
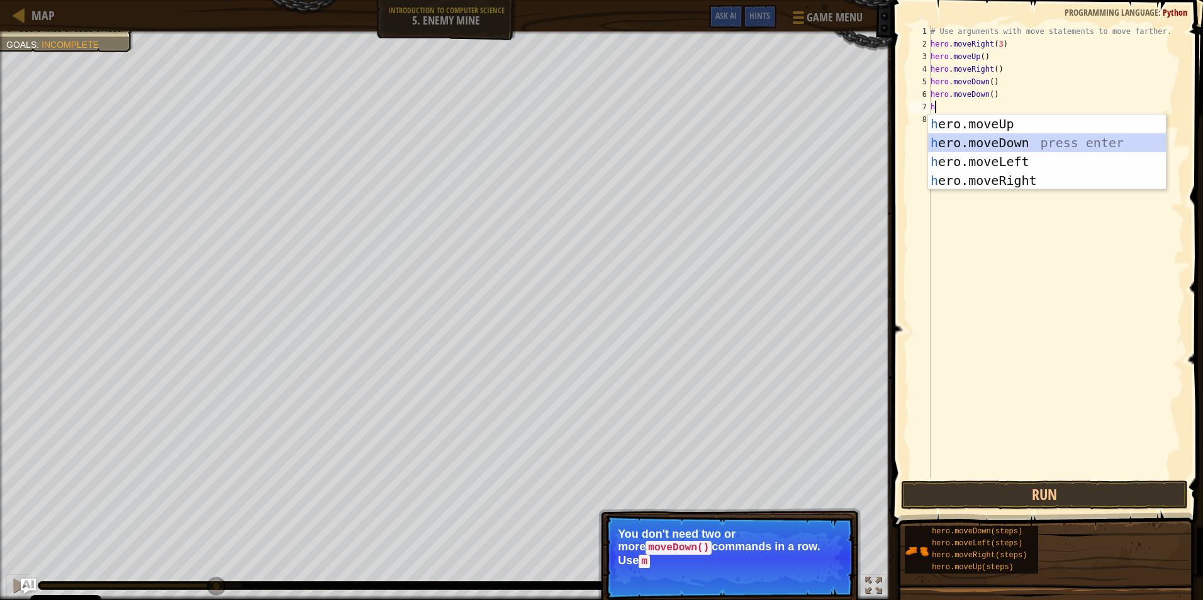
click at [569, 143] on div "h ero.moveUp press enter h ero.moveDown press enter h ero.moveLeft press enter …" at bounding box center [1047, 171] width 238 height 113
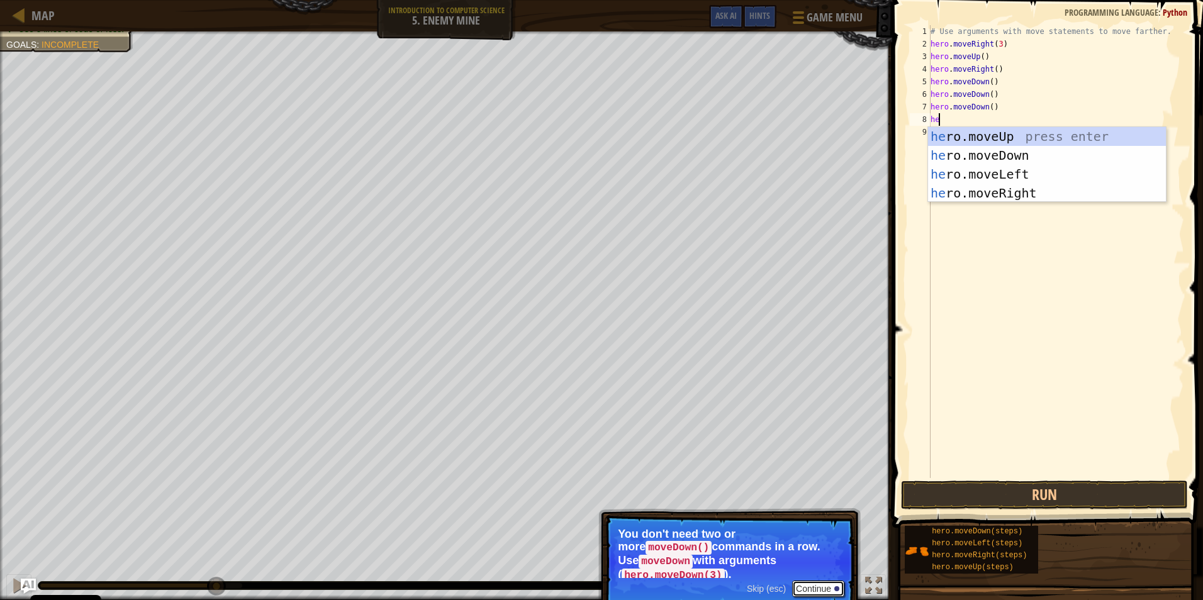
click at [569, 578] on button "Continue" at bounding box center [818, 589] width 52 height 16
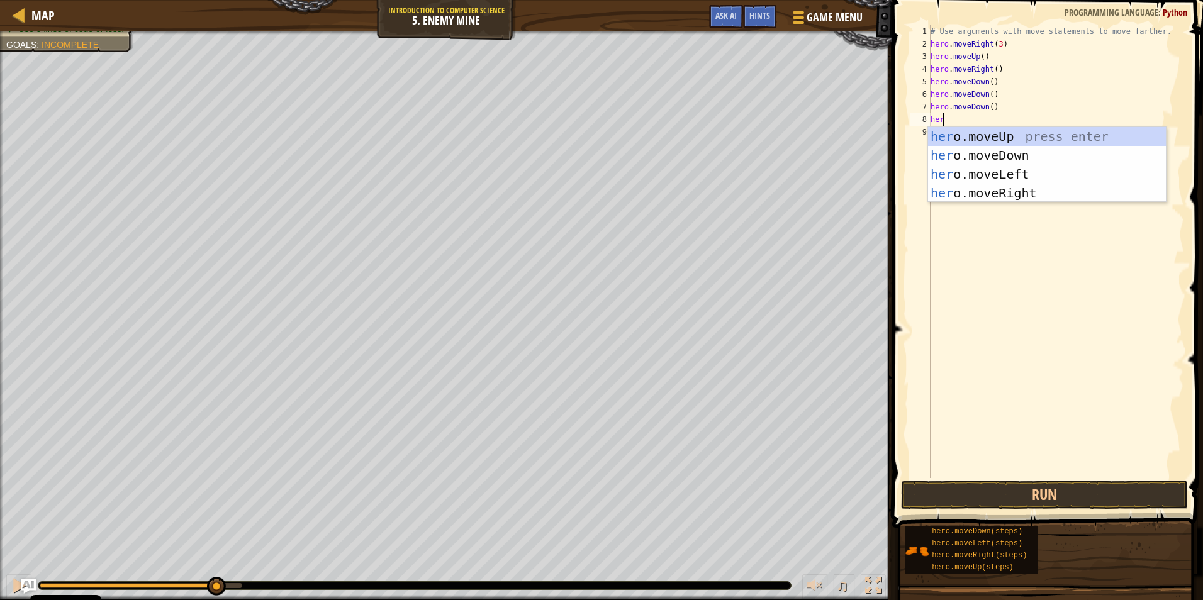
type textarea "her"
click at [569, 186] on div "her o.moveUp press enter her o.moveDown press enter her o.moveLeft press enter …" at bounding box center [1047, 183] width 238 height 113
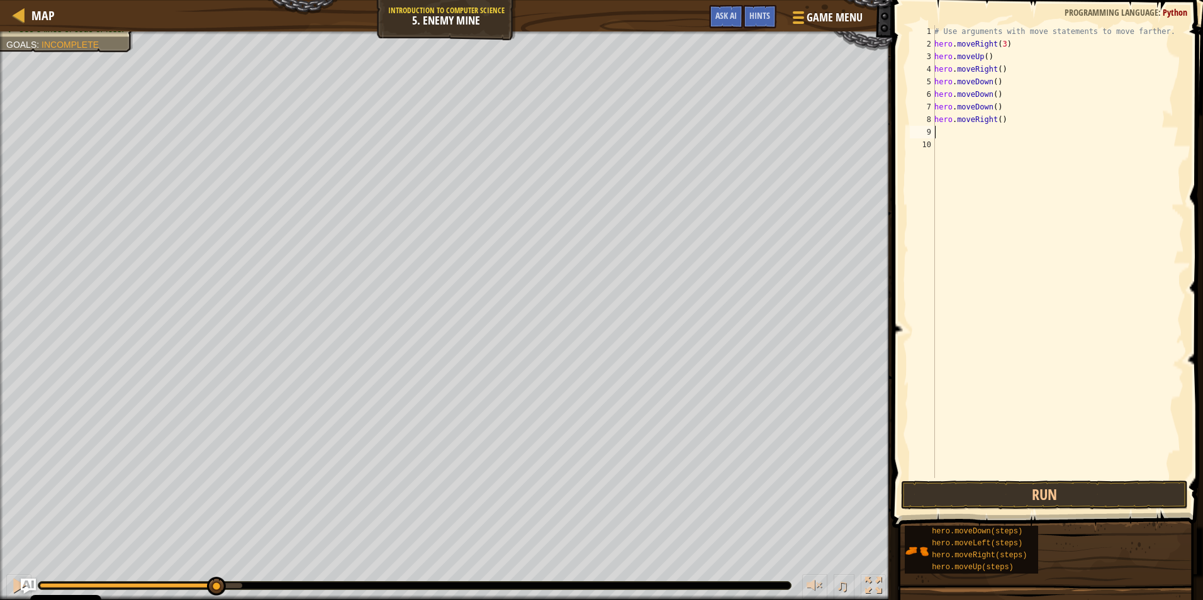
scroll to position [6, 0]
type textarea "he"
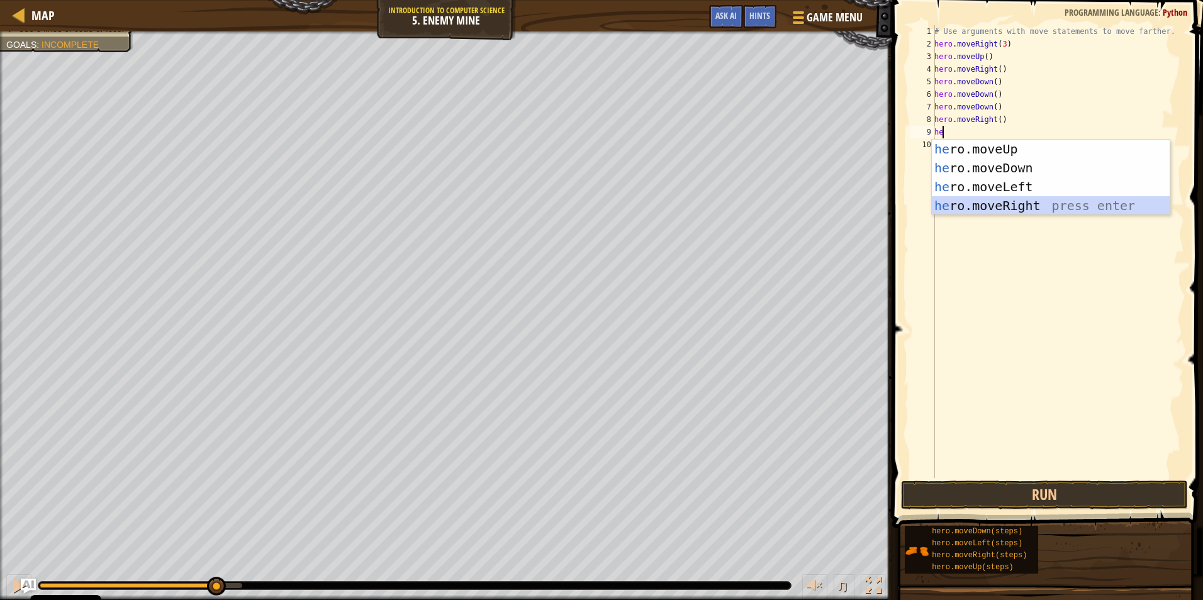
click at [569, 209] on div "he ro.moveUp press enter he ro.moveDown press enter he ro.moveLeft press enter …" at bounding box center [1051, 196] width 238 height 113
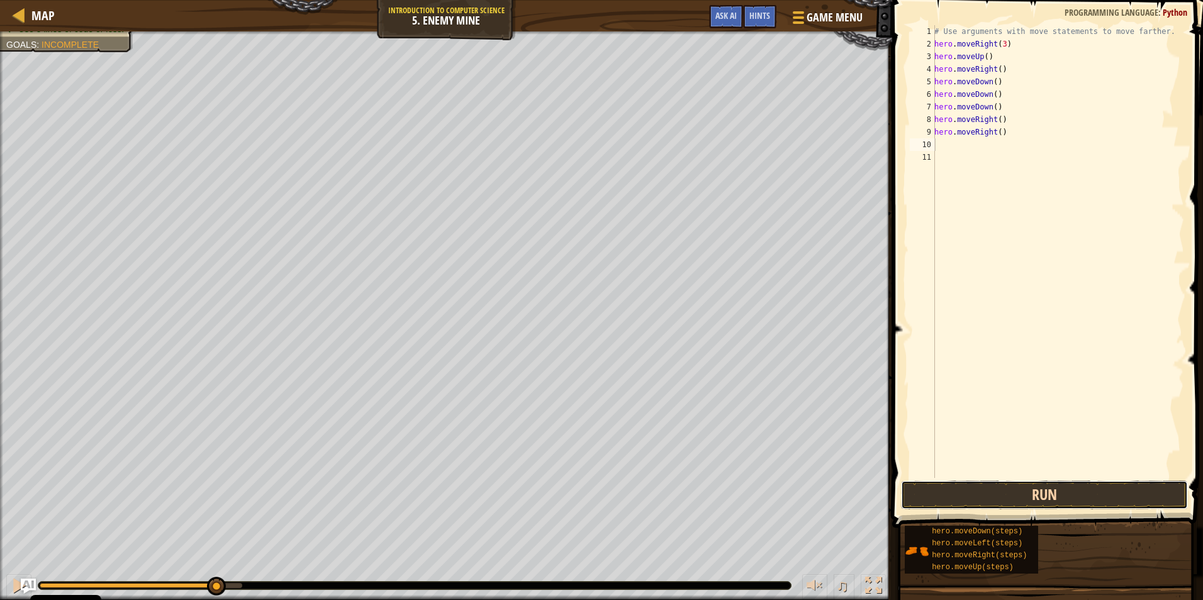
click at [569, 503] on button "Run" at bounding box center [1044, 495] width 287 height 29
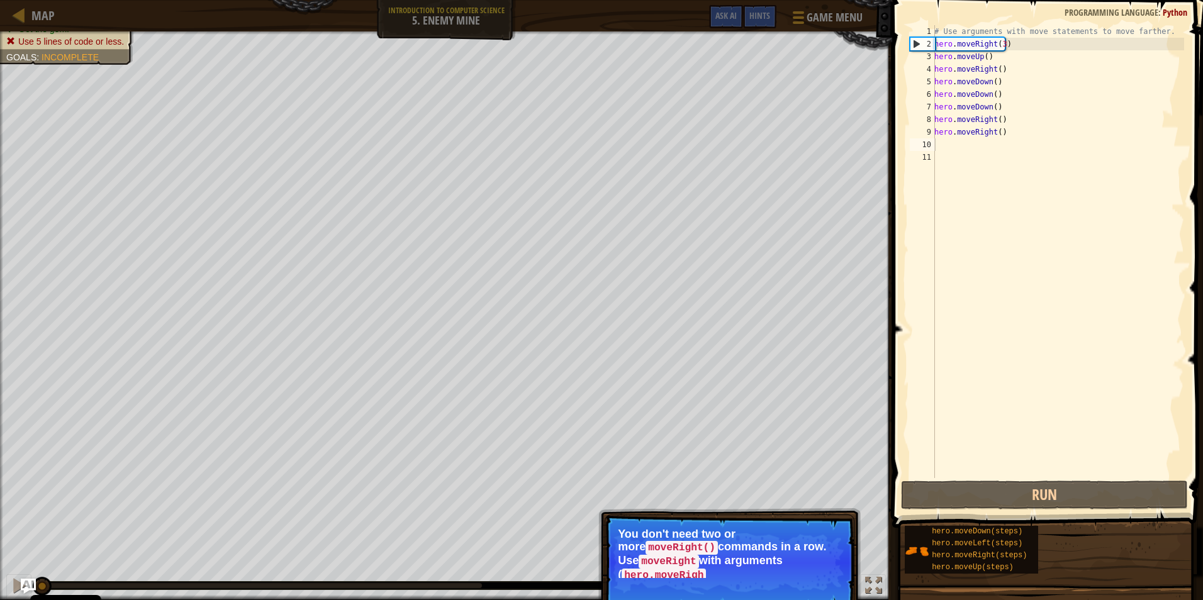
click at [569, 556] on p "You don't need two or more moveRight() commands in a row. Use moveRight with ar…" at bounding box center [729, 553] width 223 height 50
click at [569, 578] on span "Skip (esc)" at bounding box center [766, 589] width 39 height 10
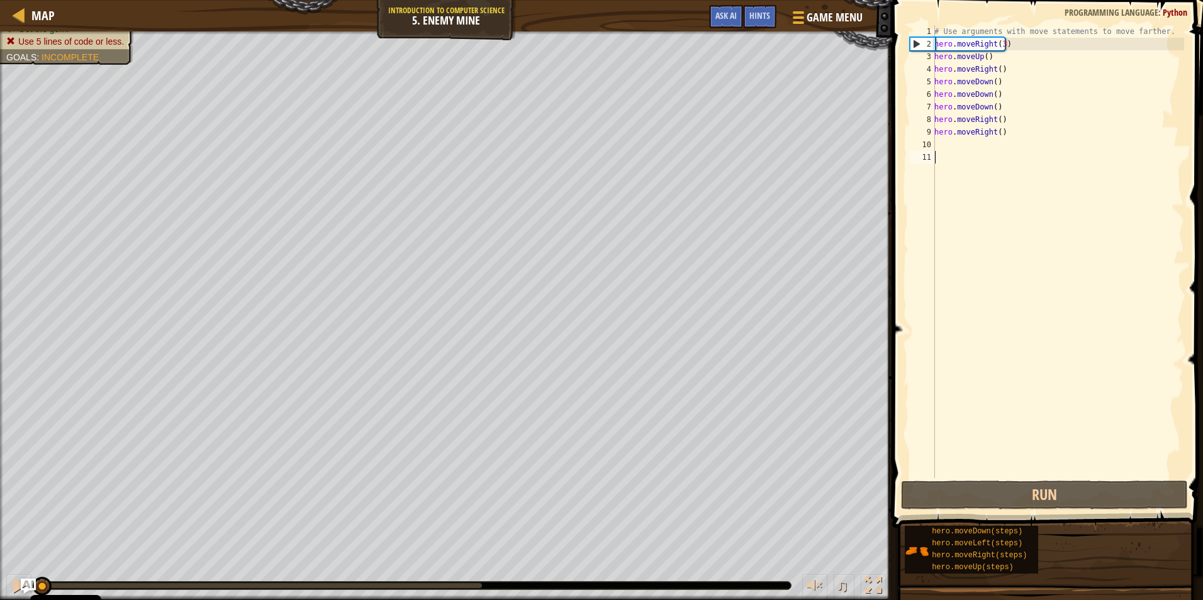
click at [569, 464] on div "# Use arguments with move statements to move farther. hero . moveRight ( 3 ) he…" at bounding box center [1058, 264] width 252 height 478
click at [569, 498] on button "Run" at bounding box center [1044, 495] width 287 height 29
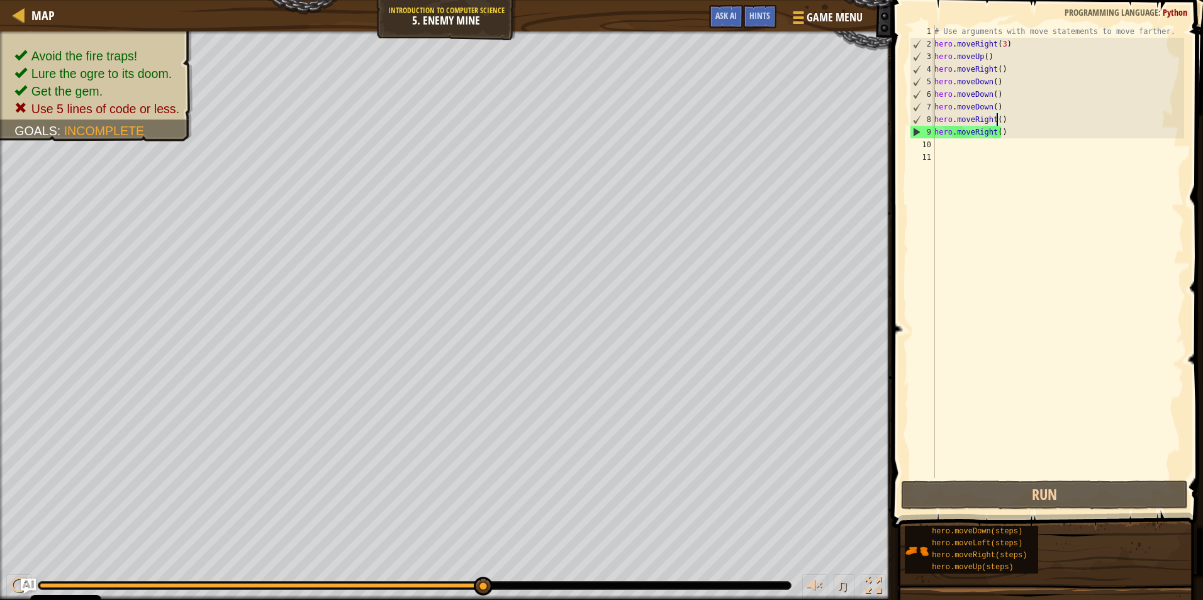
click at [569, 120] on div "# Use arguments with move statements to move farther. hero . moveRight ( 3 ) he…" at bounding box center [1058, 264] width 252 height 478
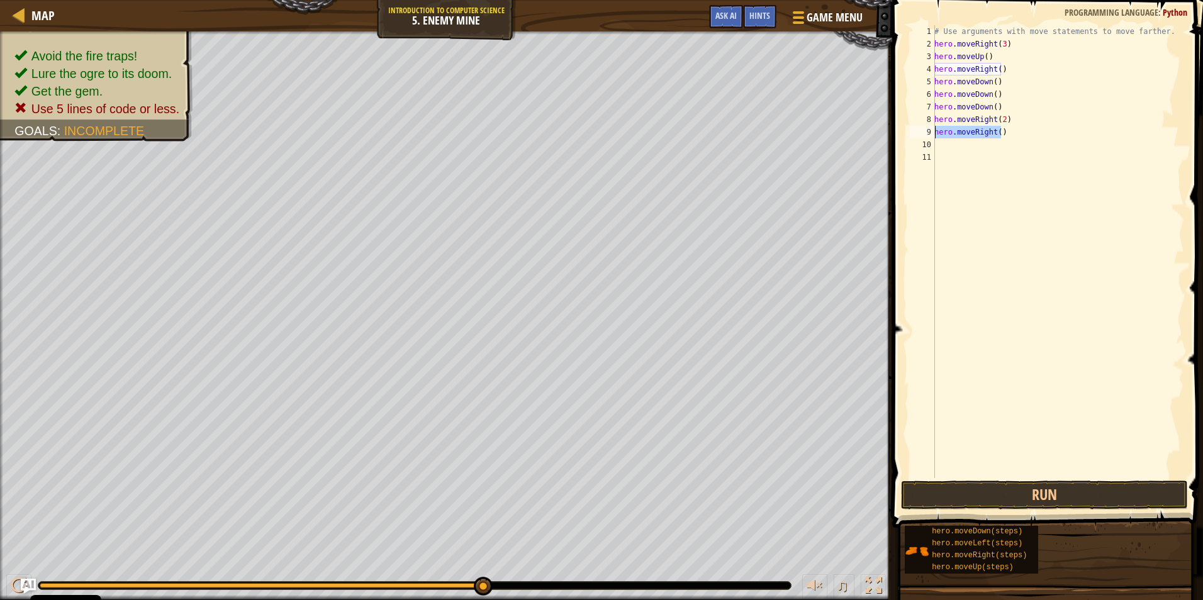
click at [569, 133] on div "Map Introduction to Computer Science 5. Enemy Mine Game Menu Done Hints Ask AI …" at bounding box center [601, 300] width 1203 height 600
type textarea "hero.moveRight()"
click at [569, 81] on div "# Use arguments with move statements to move farther. hero . moveRight ( 3 ) he…" at bounding box center [1058, 264] width 252 height 478
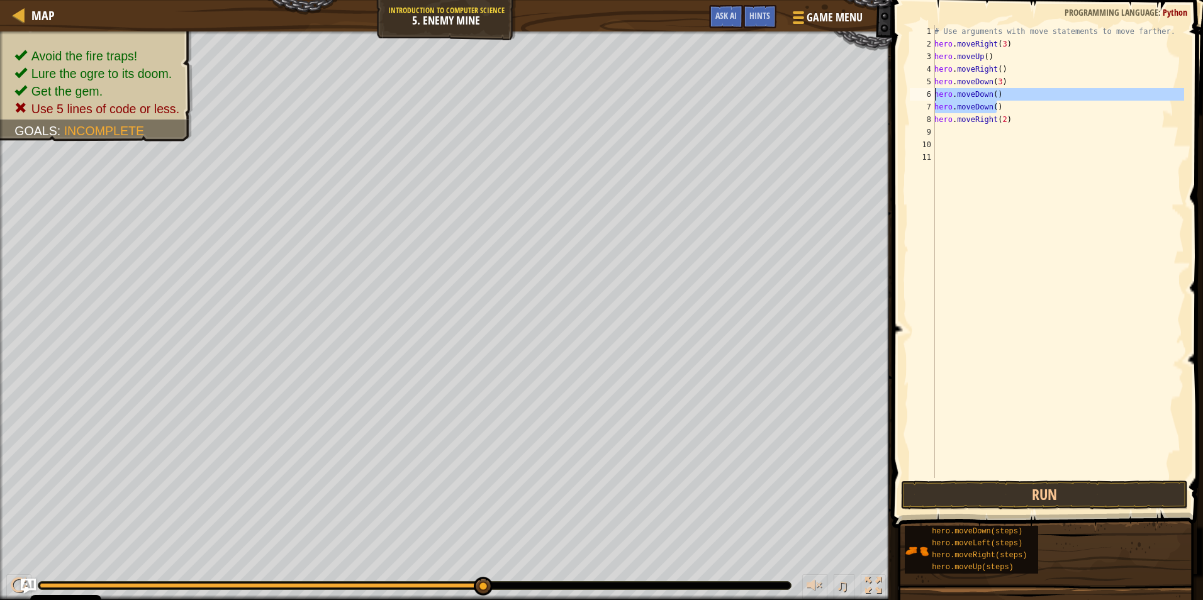
drag, startPoint x: 1022, startPoint y: 104, endPoint x: 934, endPoint y: 93, distance: 89.4
click at [569, 93] on div "hero.moveDown(3) 1 2 3 4 5 6 7 8 9 10 11 # Use arguments with move statements t…" at bounding box center [1045, 251] width 277 height 453
type textarea "hero.moveDown() hero.moveDown()"
type textarea "hero.moveDown(3)"
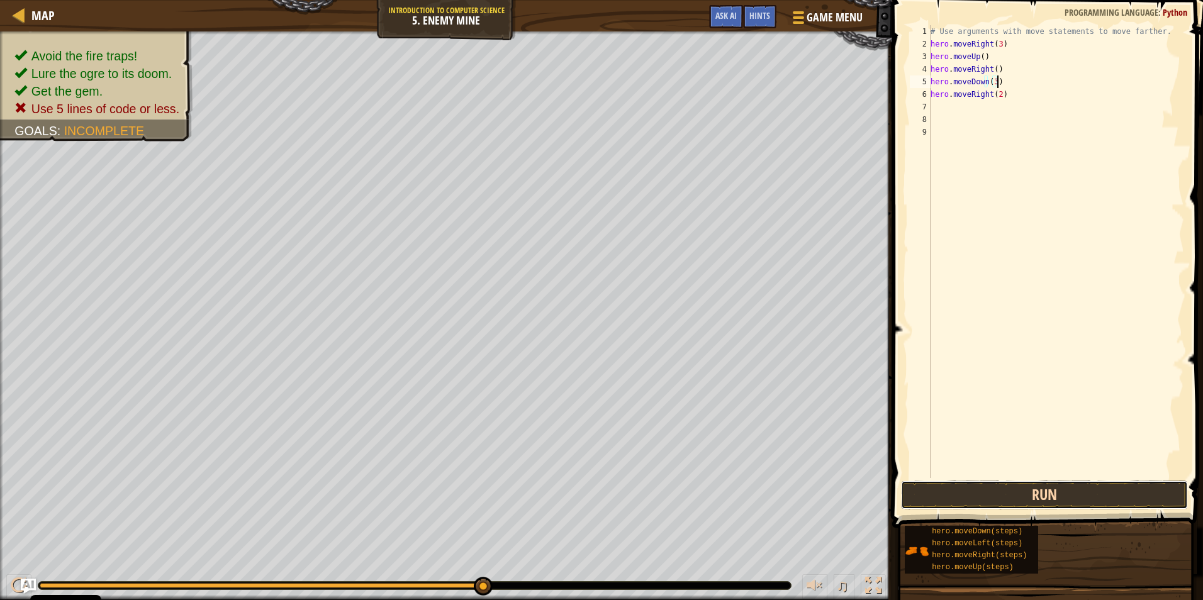
click at [569, 481] on button "Run" at bounding box center [1044, 495] width 287 height 29
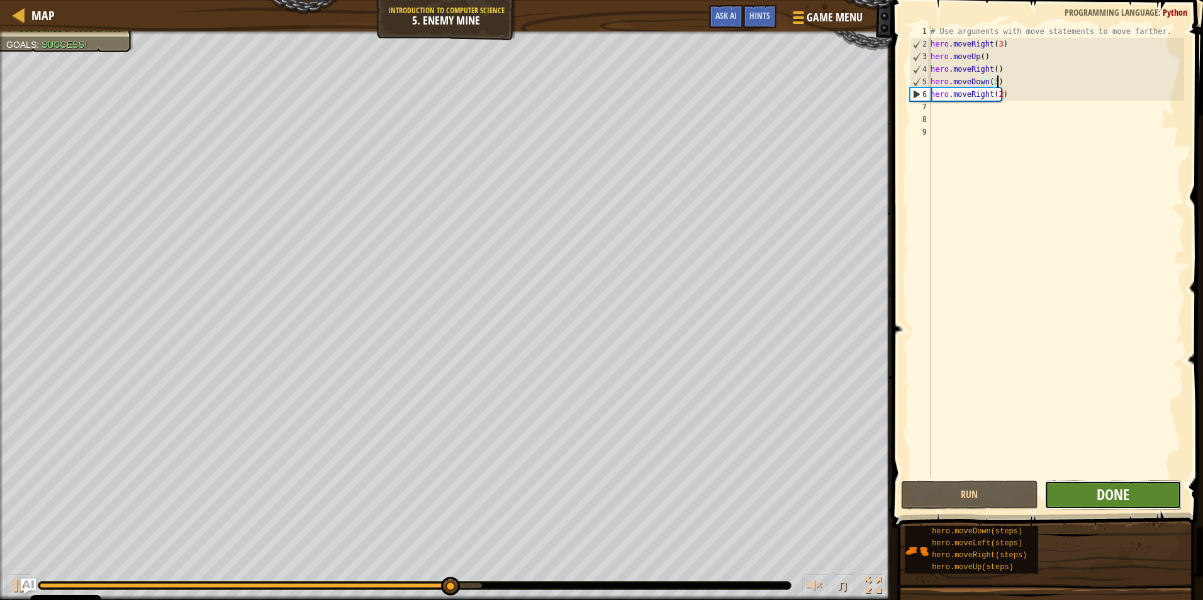
click at [569, 490] on span "Done" at bounding box center [1113, 494] width 33 height 20
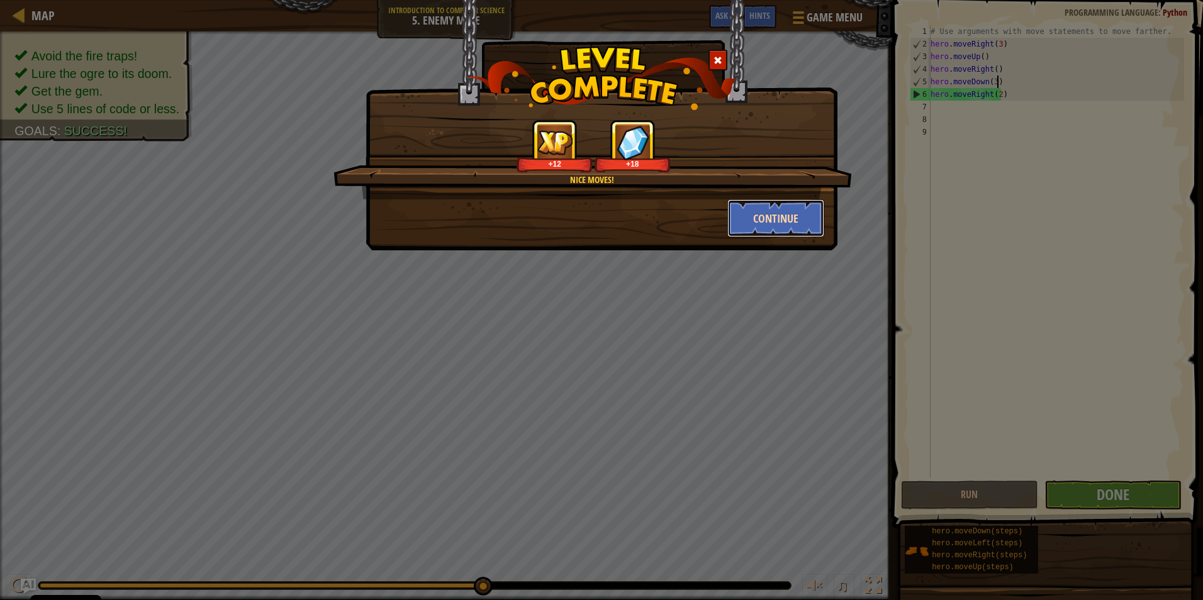
click at [569, 227] on button "Continue" at bounding box center [776, 218] width 98 height 38
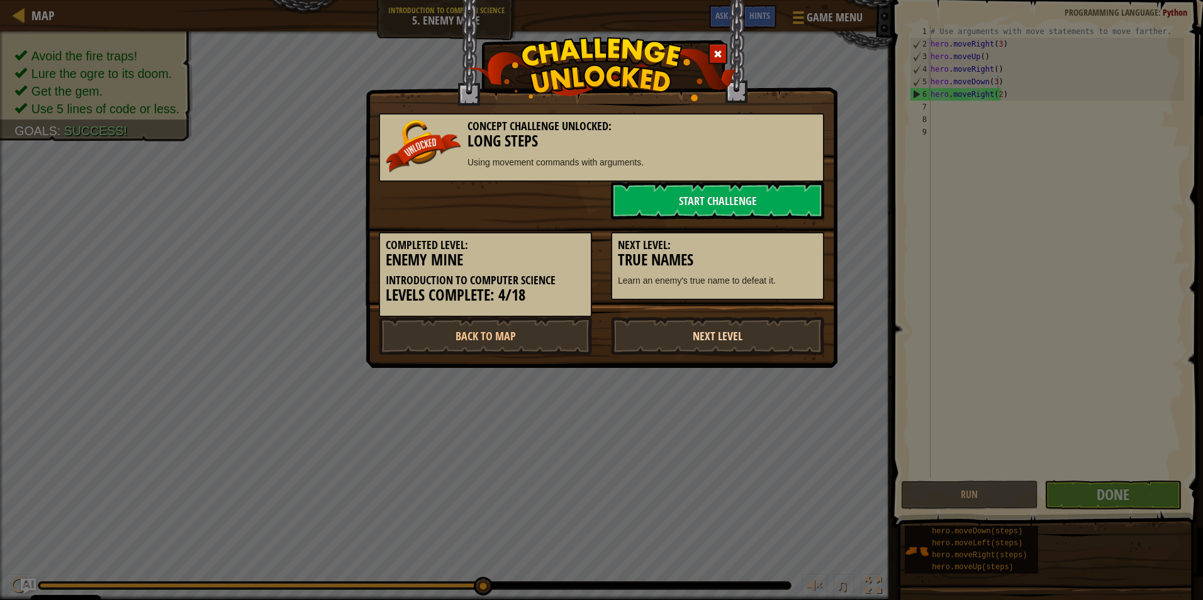
click at [569, 343] on link "Next Level" at bounding box center [717, 336] width 213 height 38
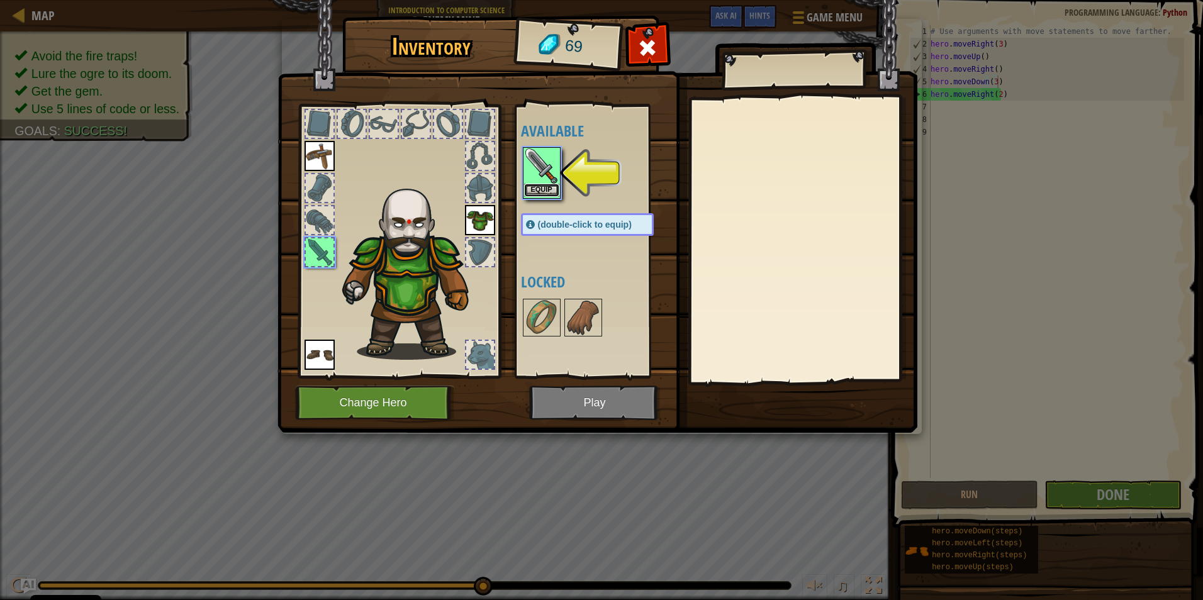
click at [537, 189] on button "Equip" at bounding box center [541, 190] width 35 height 13
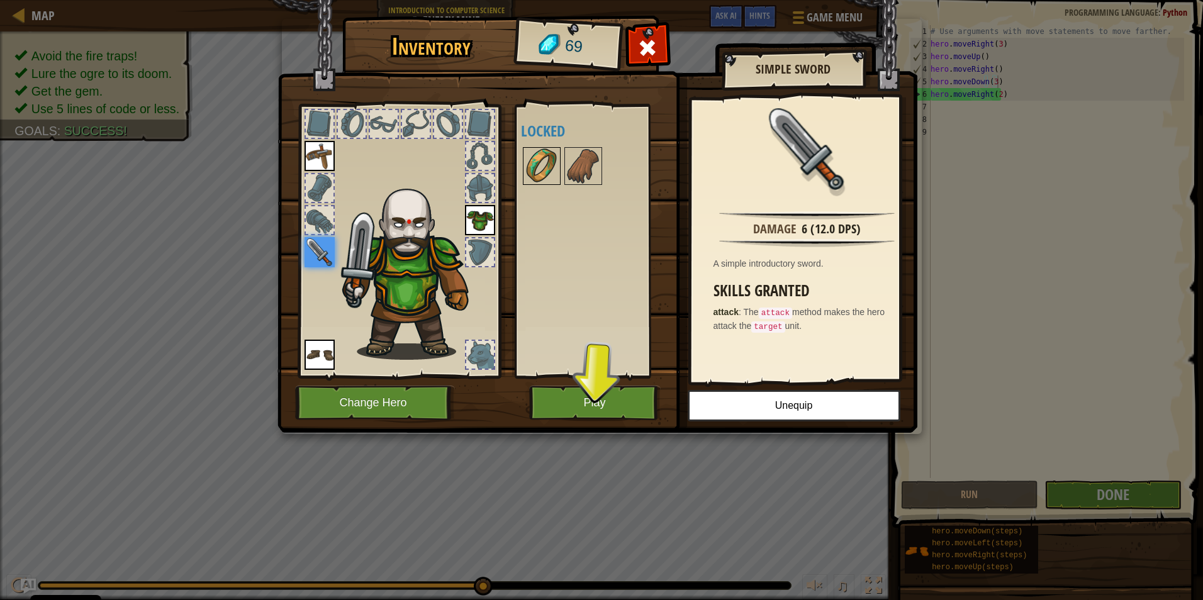
click at [551, 174] on img at bounding box center [541, 165] width 35 height 35
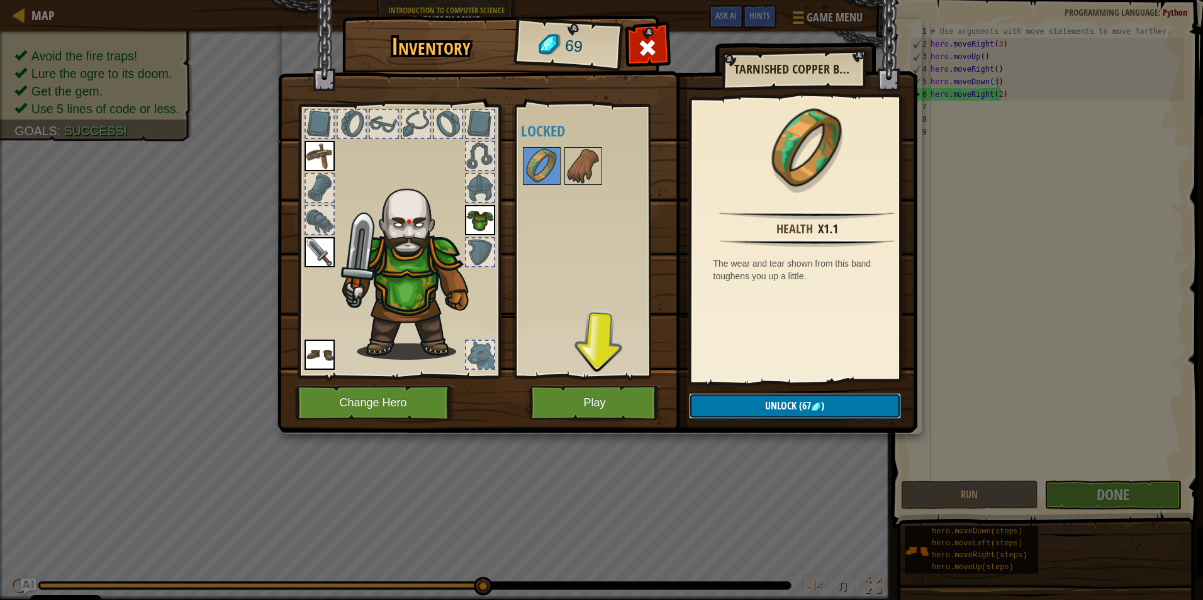
click at [569, 396] on button "Unlock (67 )" at bounding box center [795, 406] width 212 height 26
click at [569, 396] on button "Confirm" at bounding box center [795, 406] width 212 height 26
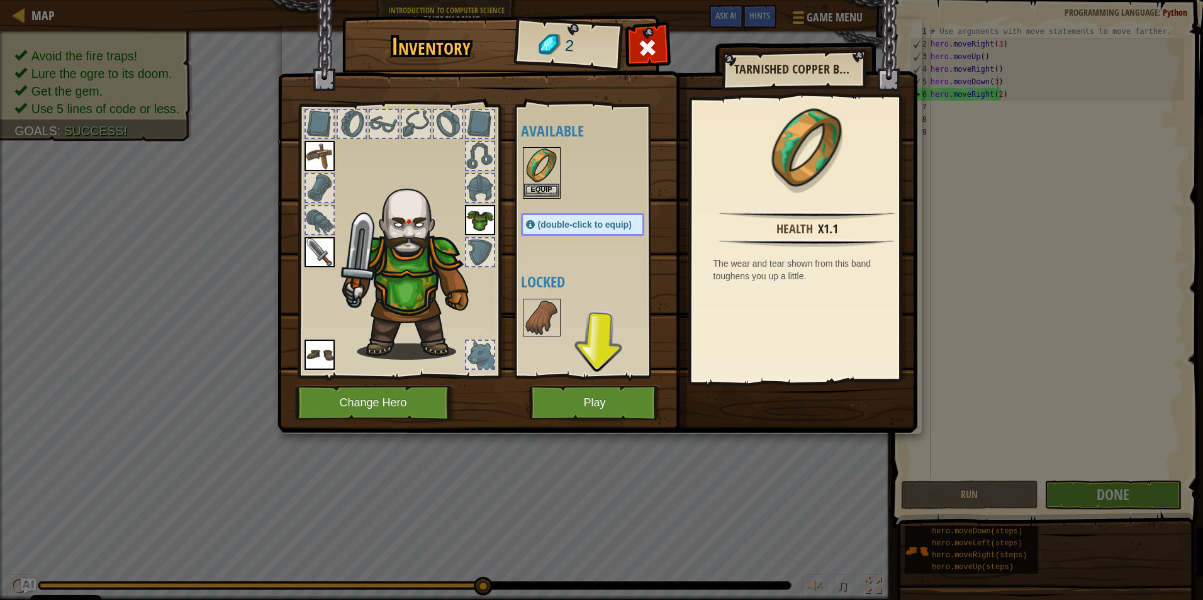
click at [551, 162] on img at bounding box center [541, 165] width 35 height 35
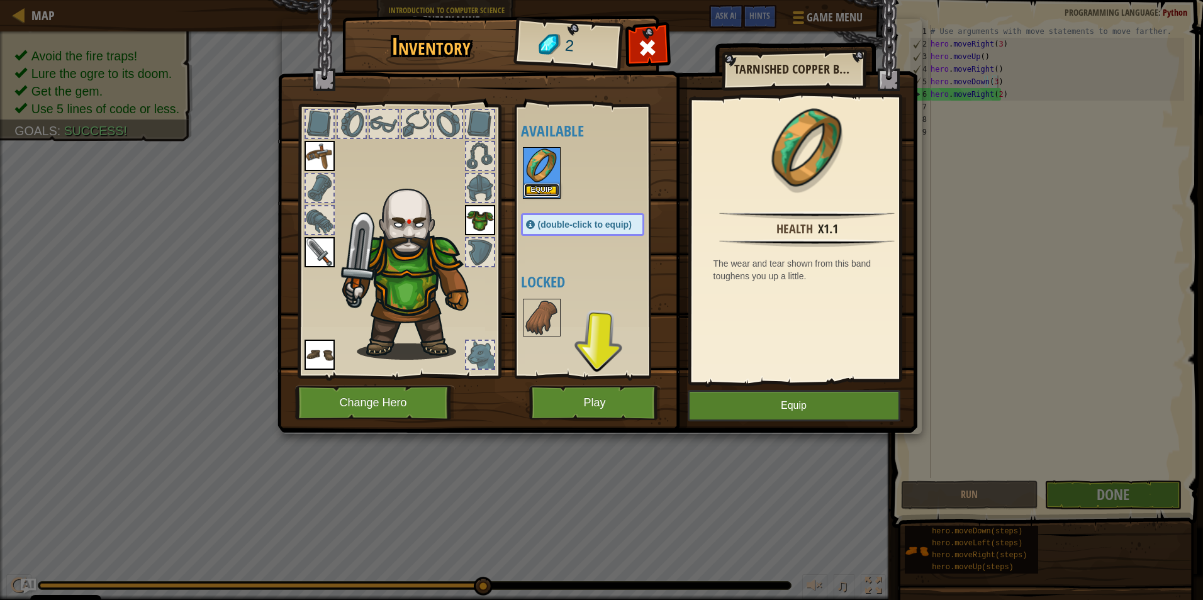
click at [542, 193] on button "Equip" at bounding box center [541, 190] width 35 height 13
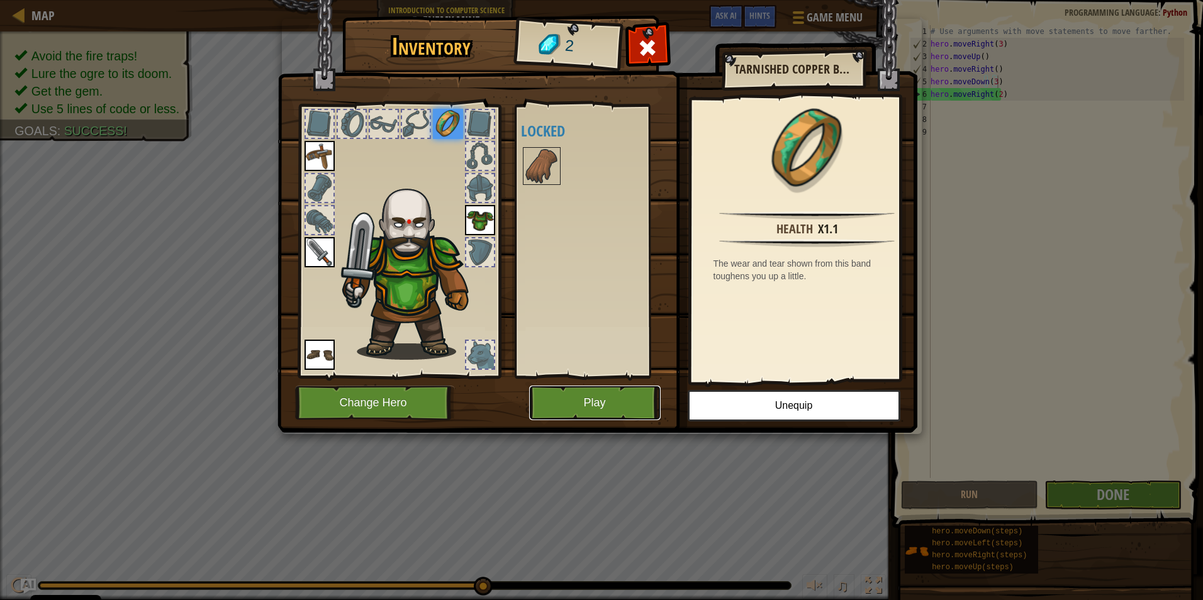
click at [569, 402] on button "Play" at bounding box center [595, 403] width 132 height 35
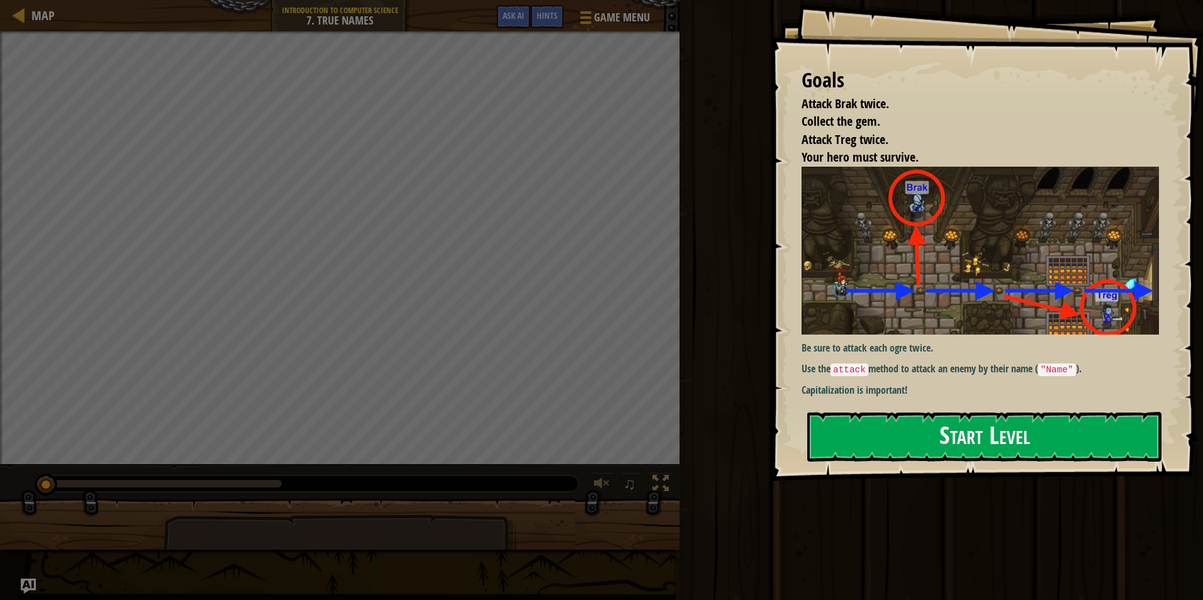
drag, startPoint x: 1027, startPoint y: 454, endPoint x: 1031, endPoint y: 464, distance: 10.8
click at [569, 454] on button "Start Level" at bounding box center [984, 437] width 354 height 50
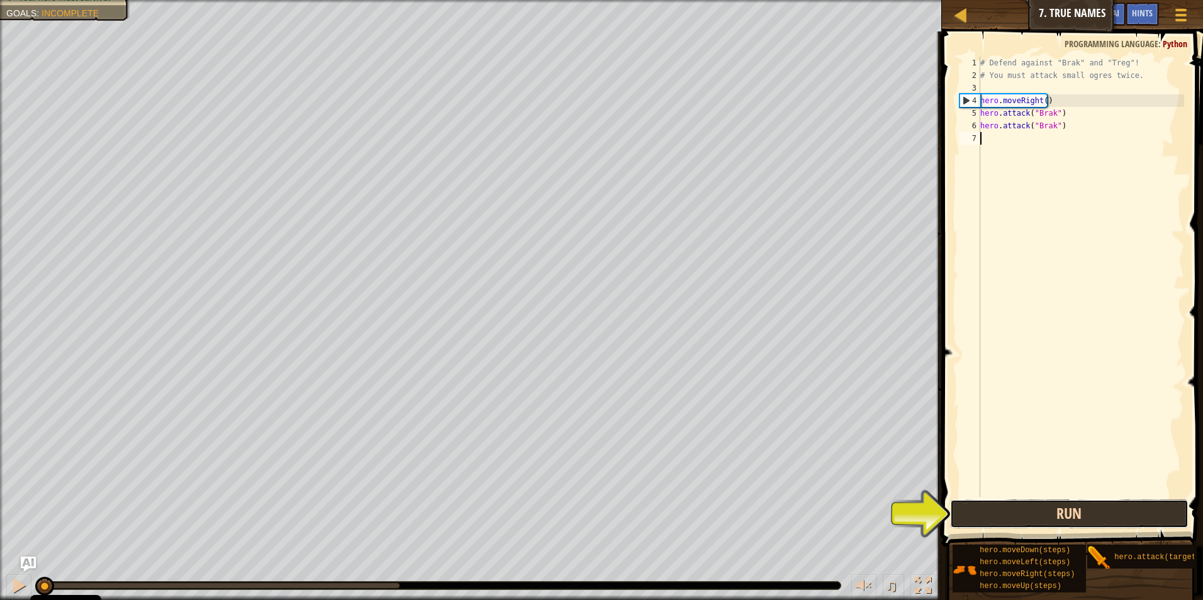
click at [569, 509] on button "Run" at bounding box center [1069, 514] width 239 height 29
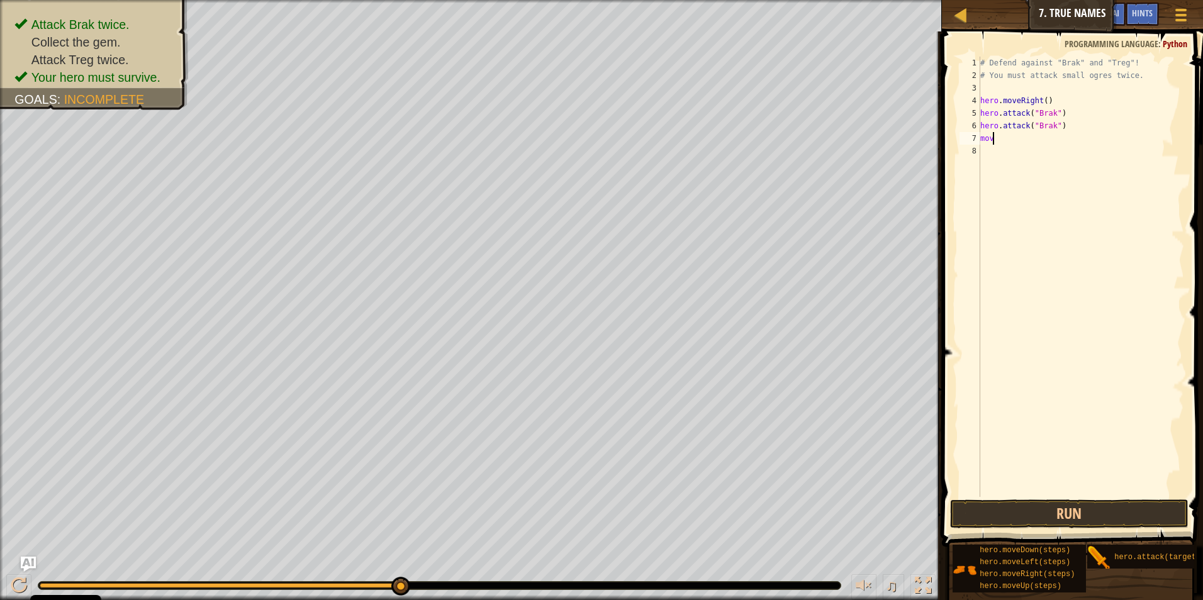
scroll to position [6, 0]
type textarea "mov"
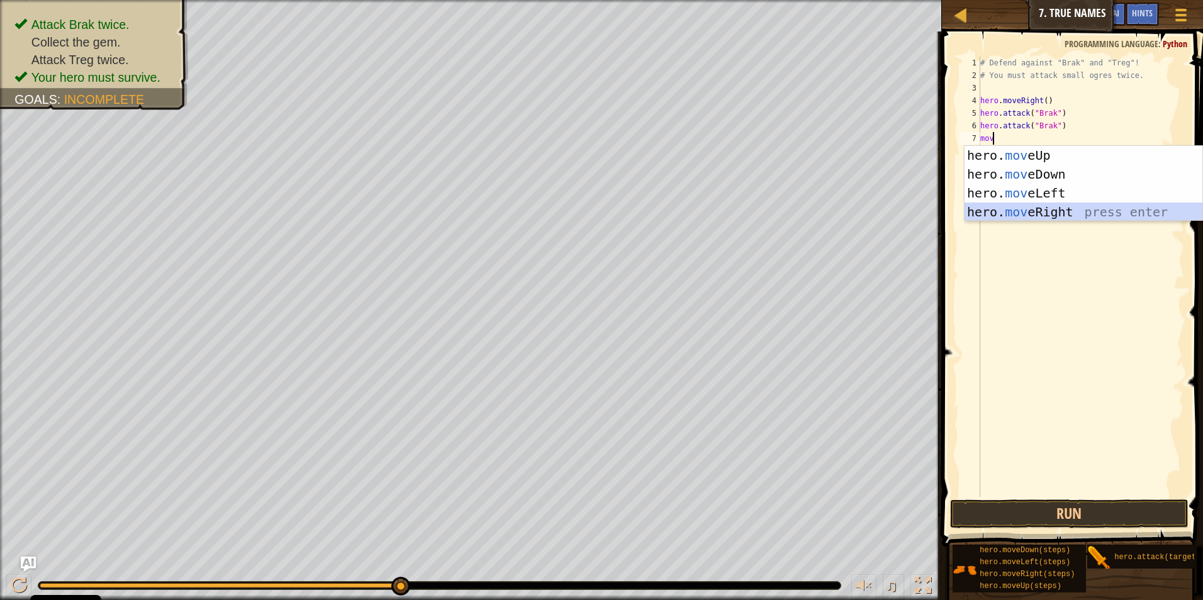
click at [569, 208] on div "hero. mov eUp press enter hero. mov eDown press enter hero. mov eLeft press ent…" at bounding box center [1084, 202] width 238 height 113
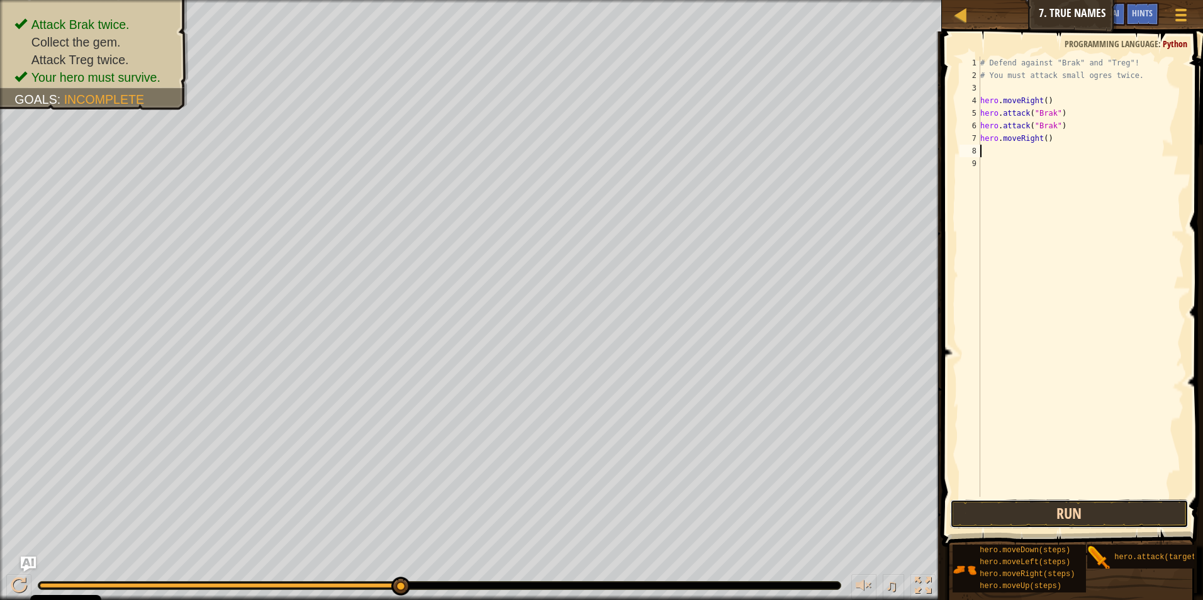
click at [569, 517] on button "Run" at bounding box center [1069, 514] width 239 height 29
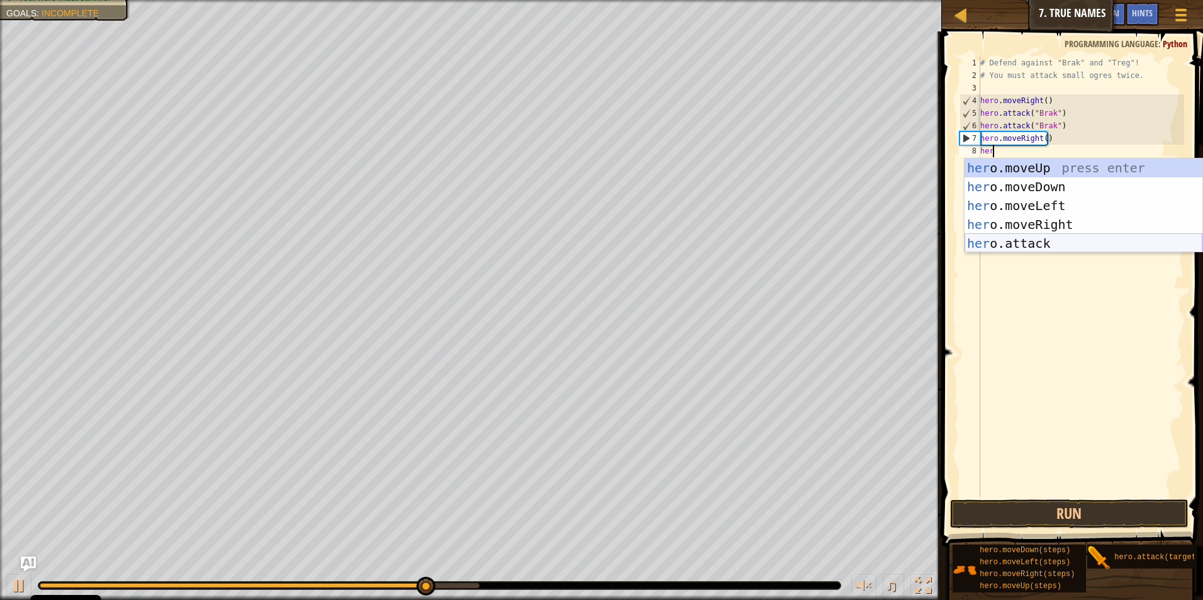
click at [569, 244] on div "her o.moveUp press enter her o.moveDown press enter her o.moveLeft press enter …" at bounding box center [1084, 225] width 238 height 132
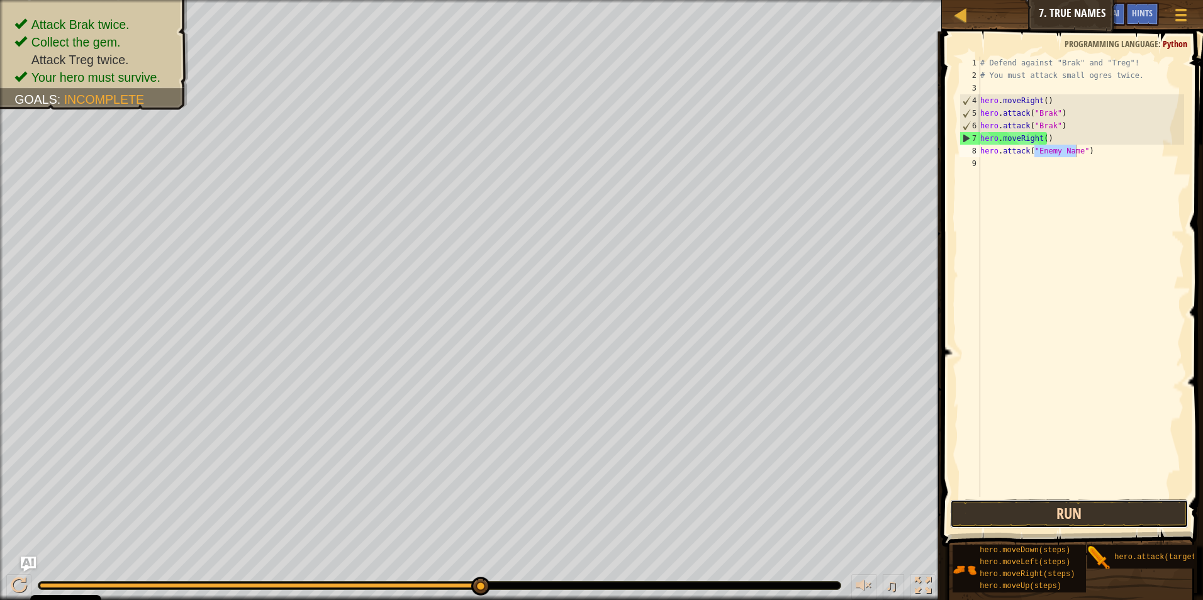
click at [569, 512] on button "Run" at bounding box center [1069, 514] width 239 height 29
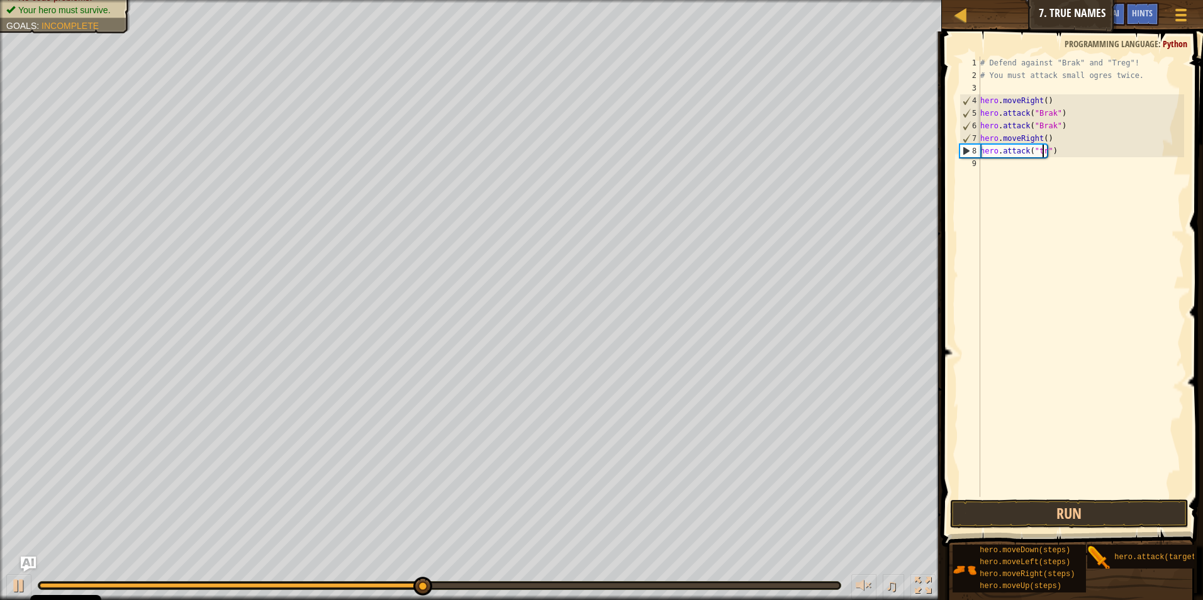
scroll to position [6, 5]
type textarea "hero.attack("treg")"
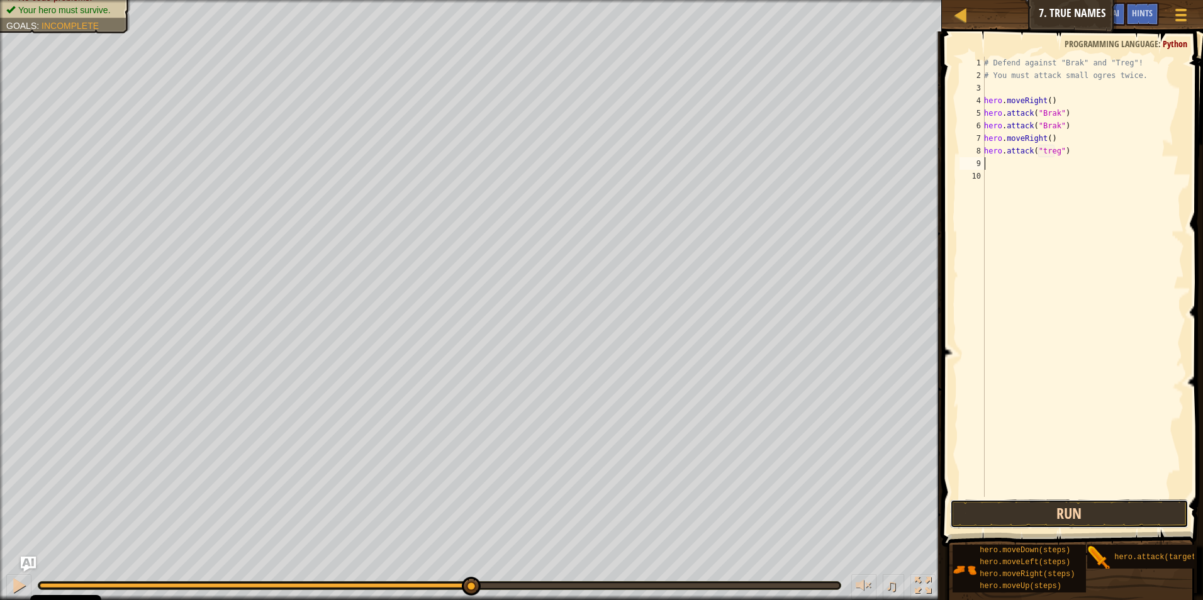
click at [569, 503] on button "Run" at bounding box center [1069, 514] width 239 height 29
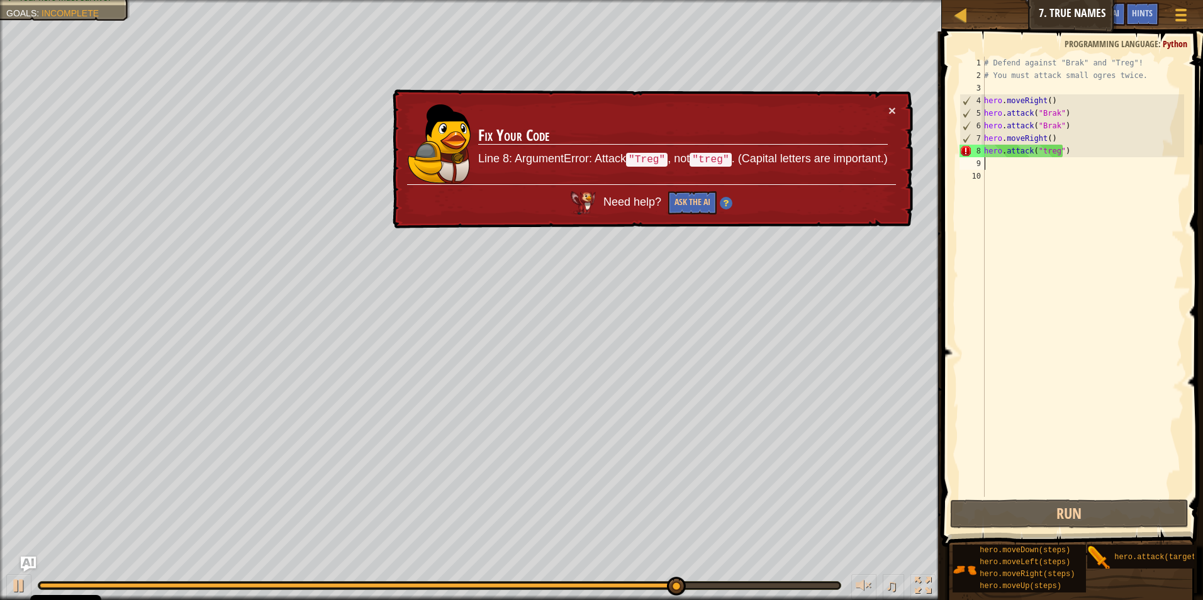
click at [569, 151] on div "# Defend against "Brak" and "Treg"! # You must attack small ogres twice. hero .…" at bounding box center [1083, 290] width 203 height 466
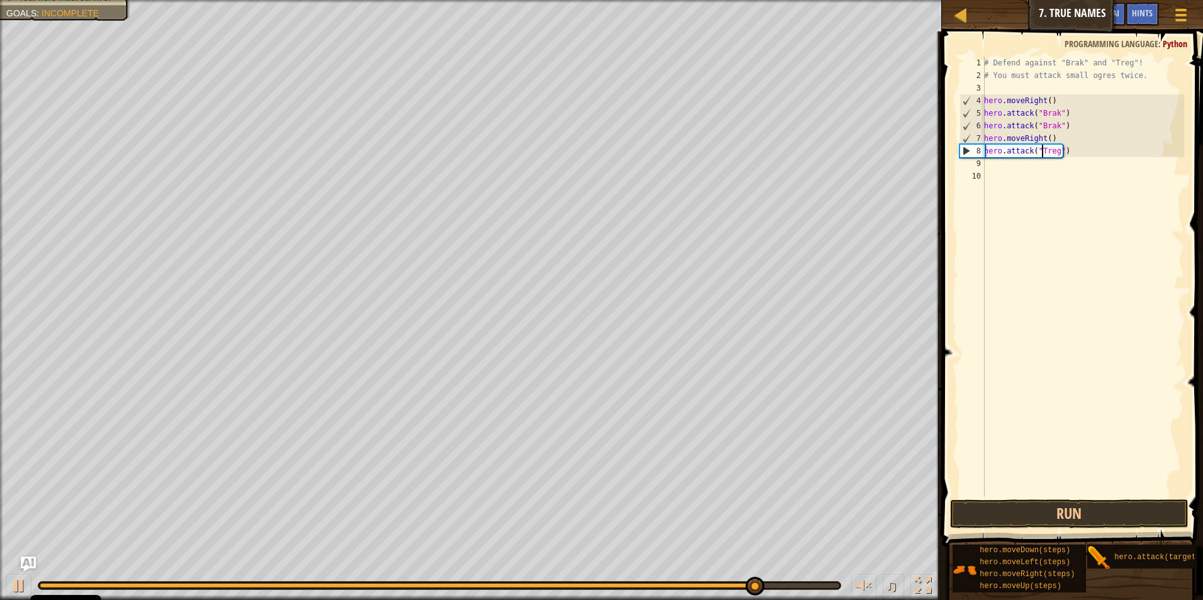
scroll to position [6, 4]
type textarea "hero.attack("Treg")"
click at [569, 500] on button "Run" at bounding box center [1069, 514] width 239 height 29
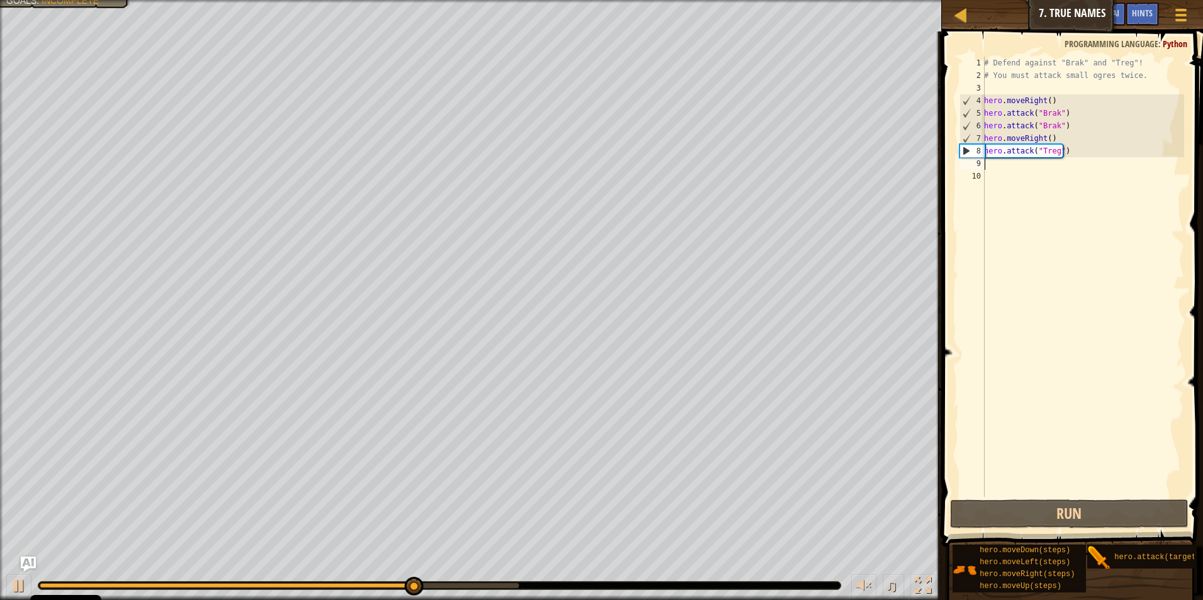
click at [569, 167] on div "# Defend against "Brak" and "Treg"! # You must attack small ogres twice. hero .…" at bounding box center [1083, 290] width 203 height 466
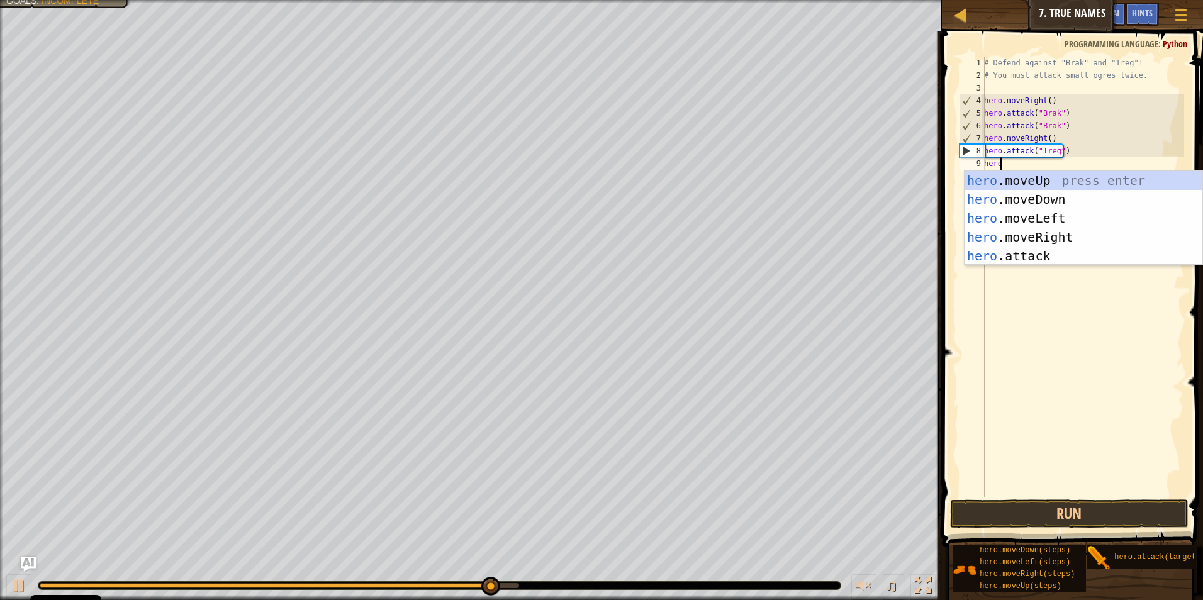
scroll to position [6, 1]
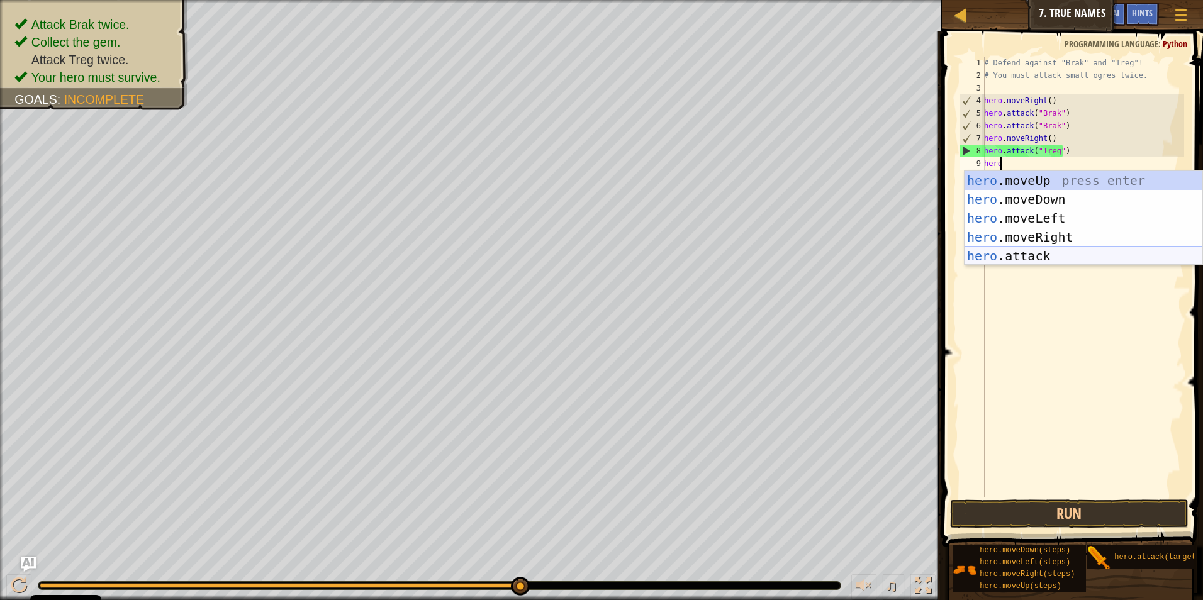
click at [569, 253] on div "hero .moveUp press enter hero .moveDown press enter hero .moveLeft press enter …" at bounding box center [1084, 237] width 238 height 132
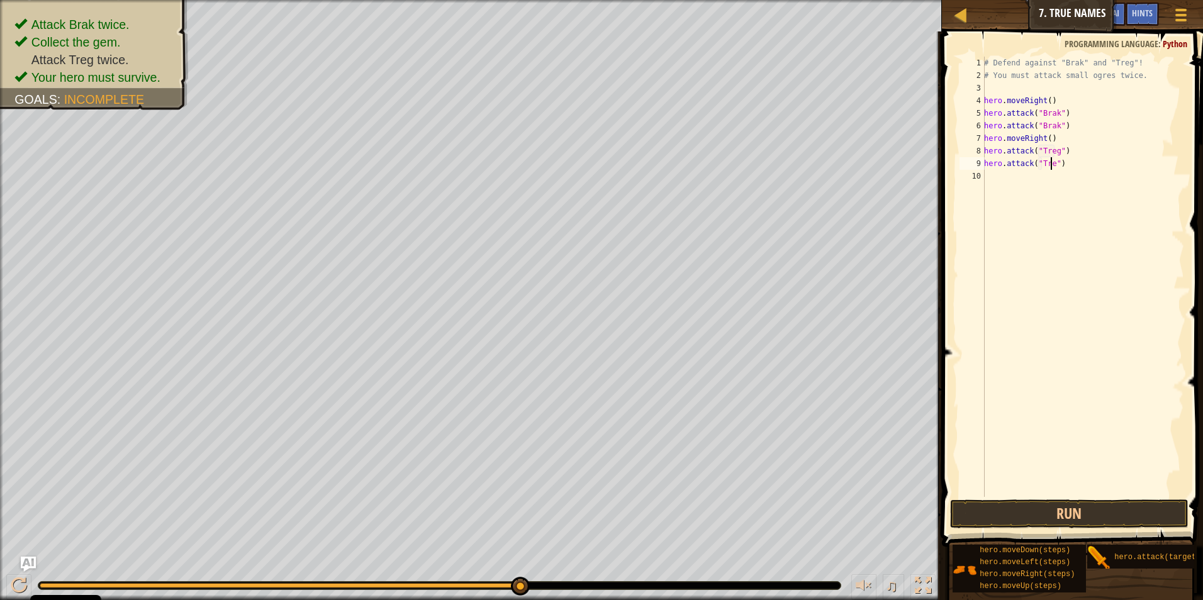
scroll to position [6, 6]
type textarea "hero.attack("Treg")"
click at [569, 502] on button "Run" at bounding box center [1069, 514] width 239 height 29
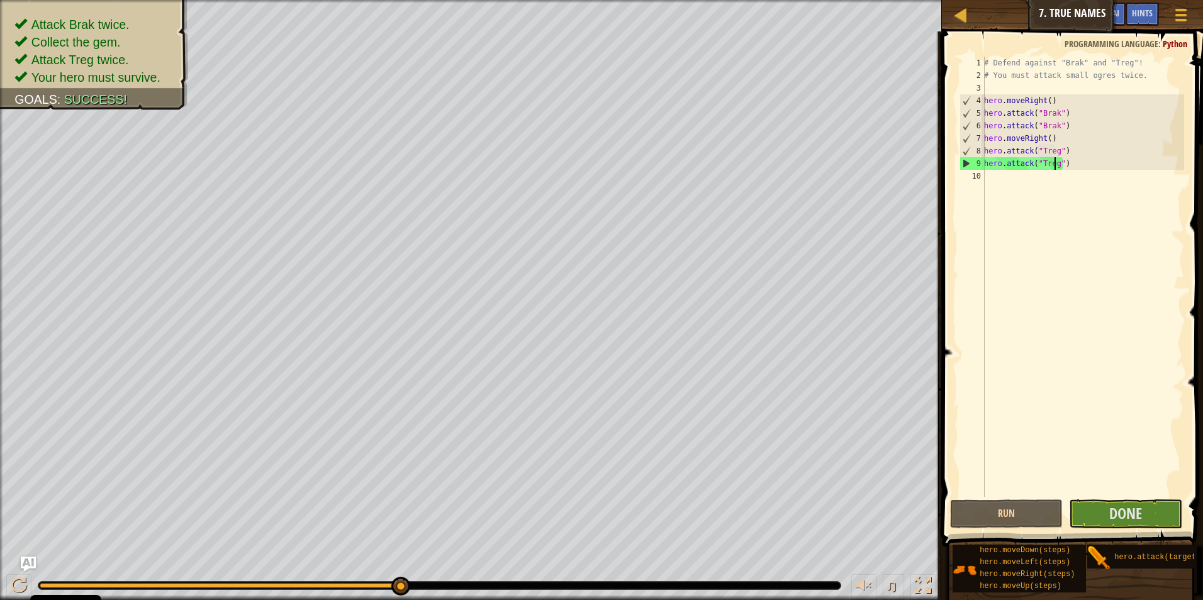
click at [569, 186] on div "# Defend against "Brak" and "Treg"! # You must attack small ogres twice. hero .…" at bounding box center [1083, 290] width 203 height 466
click at [569, 510] on button "Done" at bounding box center [1125, 514] width 113 height 29
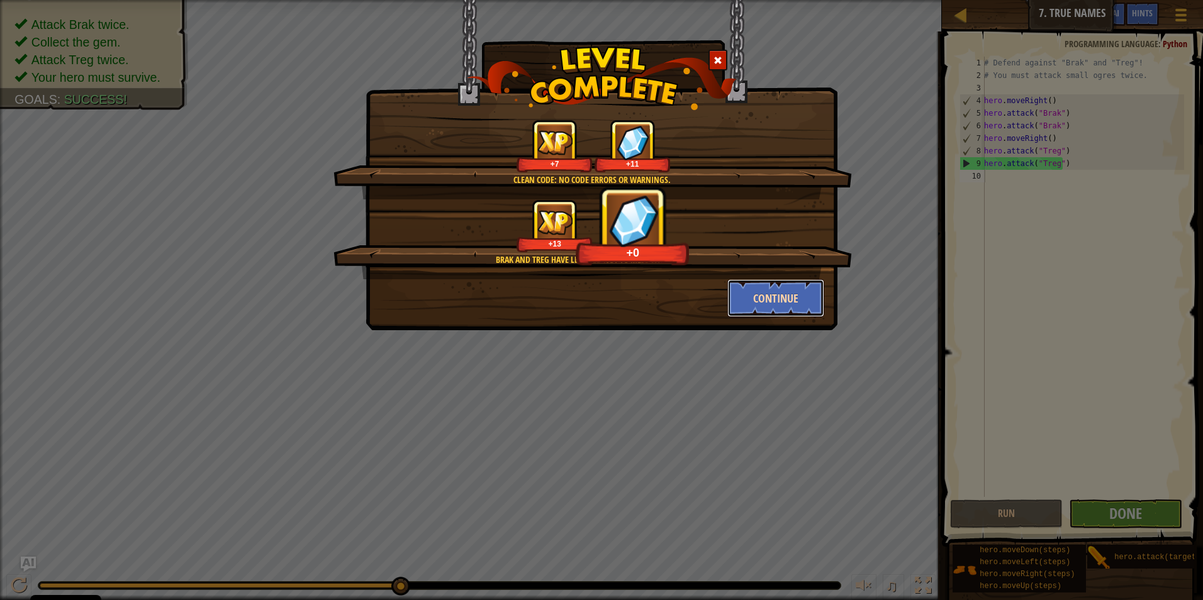
drag, startPoint x: 802, startPoint y: 302, endPoint x: 802, endPoint y: 291, distance: 10.7
click at [569, 291] on button "Continue" at bounding box center [776, 298] width 98 height 38
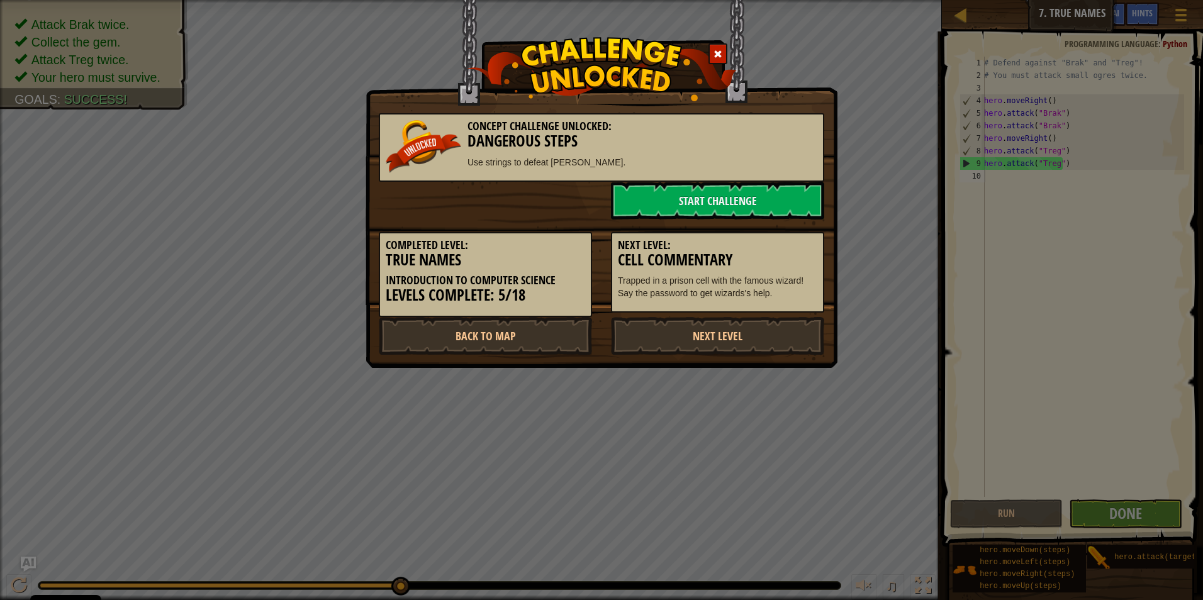
click at [569, 291] on p "Trapped in a prison cell with the famous wizard! Say the password to get wizard…" at bounding box center [717, 286] width 199 height 25
drag, startPoint x: 685, startPoint y: 327, endPoint x: 707, endPoint y: 186, distance: 142.0
click at [569, 186] on div "Concept Challenge Unlocked: Dangerous Steps Use strings to defeat [PERSON_NAME]…" at bounding box center [601, 228] width 445 height 254
click at [569, 186] on link "Start Challenge" at bounding box center [717, 201] width 213 height 38
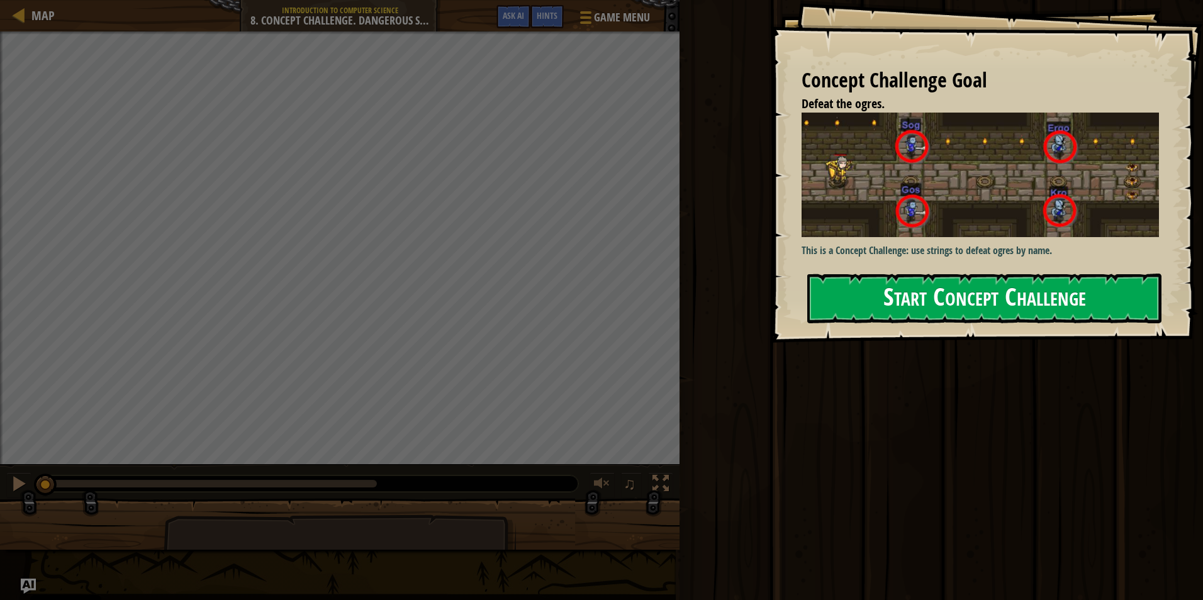
click at [569, 274] on button "Start Concept Challenge" at bounding box center [984, 299] width 354 height 50
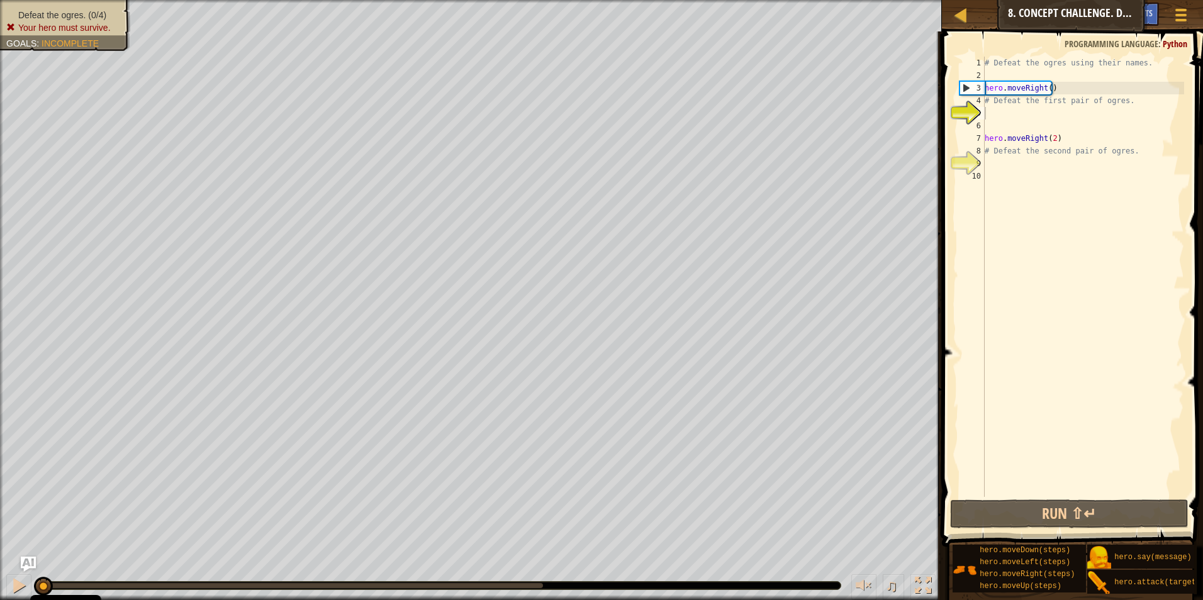
click at [569, 519] on button "Run ⇧↵" at bounding box center [1069, 514] width 239 height 29
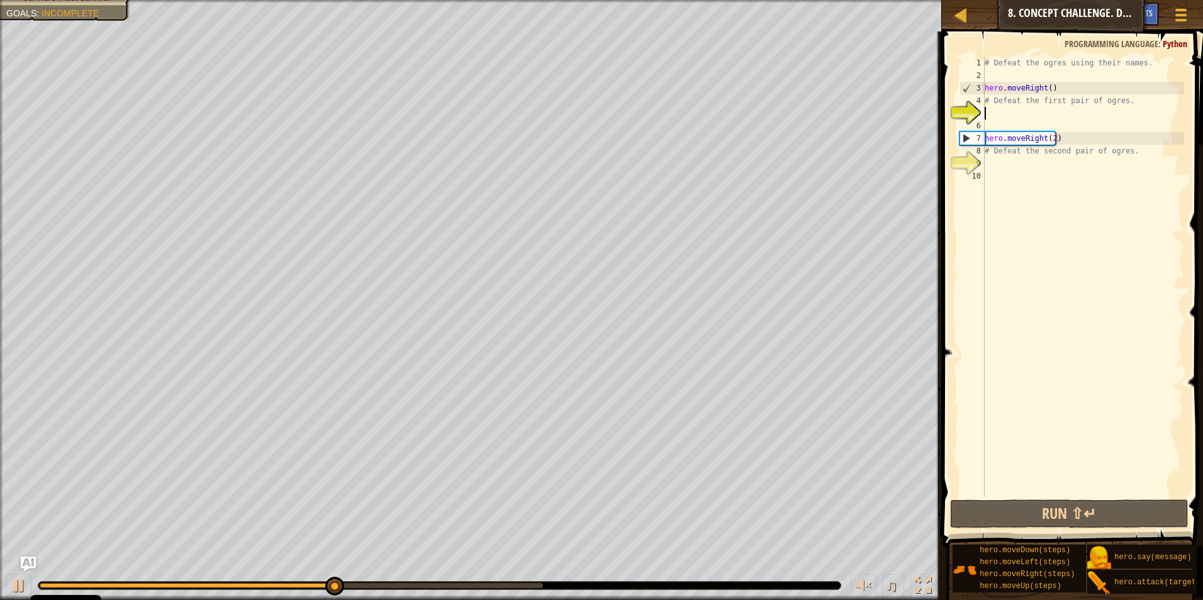
click at [569, 164] on div "9" at bounding box center [972, 163] width 25 height 13
click at [569, 106] on div "# Defeat the ogres using their names. hero . moveRight ( ) # Defeat the first p…" at bounding box center [1083, 290] width 202 height 466
click at [569, 104] on div "# Defeat the ogres using their names. hero . moveRight ( ) # Defeat the first p…" at bounding box center [1083, 290] width 202 height 466
click at [569, 103] on div "# Defeat the ogres using their names. hero . moveRight ( ) # Defeat the first p…" at bounding box center [1083, 290] width 202 height 466
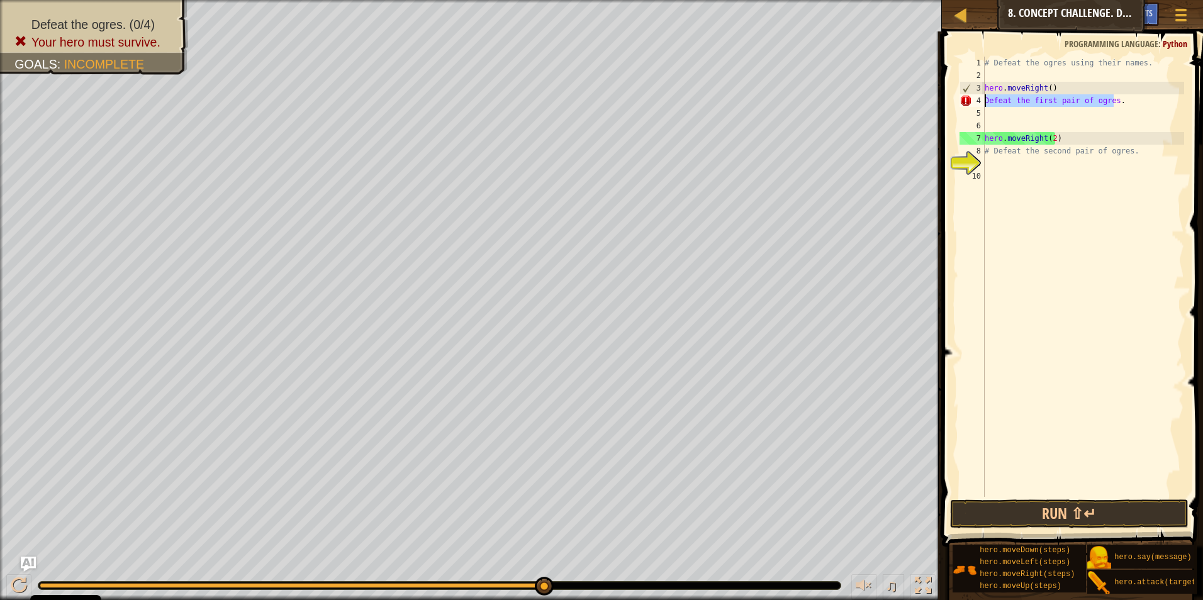
drag, startPoint x: 1114, startPoint y: 106, endPoint x: 954, endPoint y: 95, distance: 160.8
click at [569, 95] on div "Defeat the first pair of ogres. 1 2 3 4 5 6 7 8 9 10 # Defeat the ogres using t…" at bounding box center [1070, 314] width 265 height 552
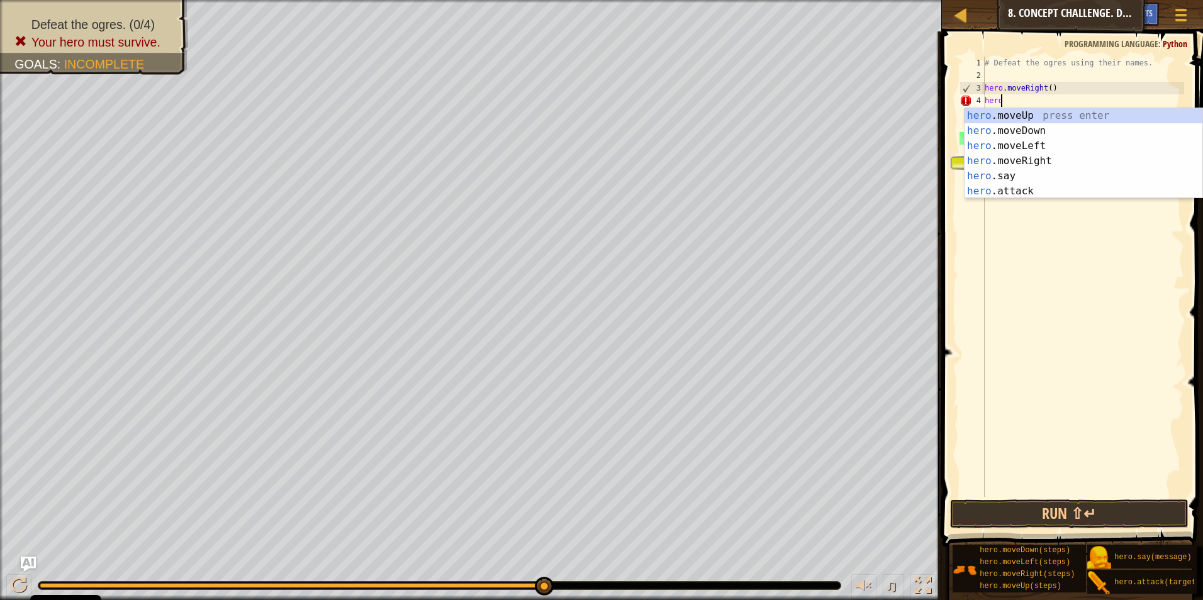
scroll to position [6, 1]
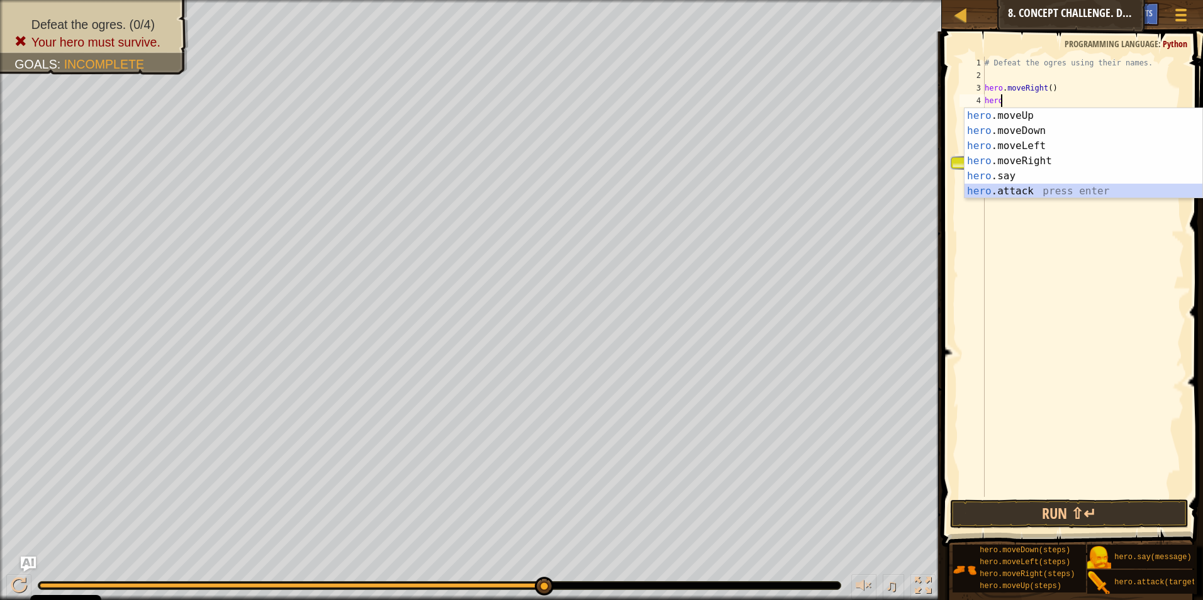
click at [569, 190] on div "hero .moveUp press enter hero .moveDown press enter hero .moveLeft press enter …" at bounding box center [1084, 168] width 238 height 121
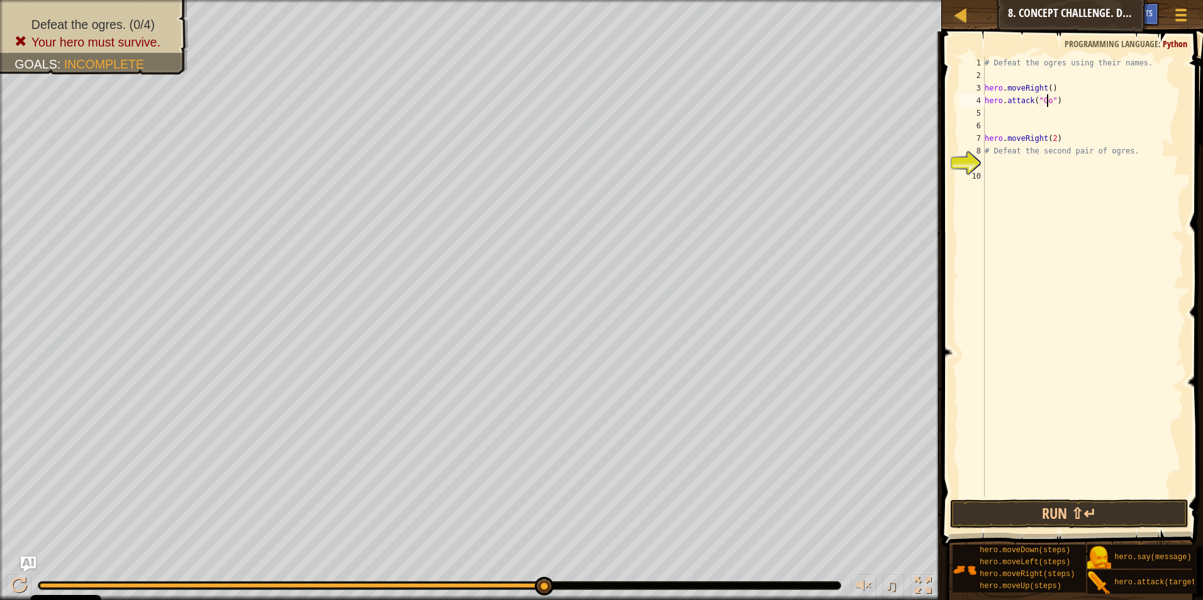
scroll to position [6, 5]
type textarea "hero.attack("Gos")"
drag, startPoint x: 1083, startPoint y: 94, endPoint x: 963, endPoint y: 101, distance: 119.7
click at [569, 101] on div "hero.attack("Gos") 1 2 3 4 5 6 7 8 9 10 # Defeat the ogres using their names. h…" at bounding box center [1070, 277] width 227 height 440
click at [569, 111] on div "# Defeat the ogres using their names. hero . moveRight ( ) hero . attack ( "Gos…" at bounding box center [1083, 290] width 202 height 466
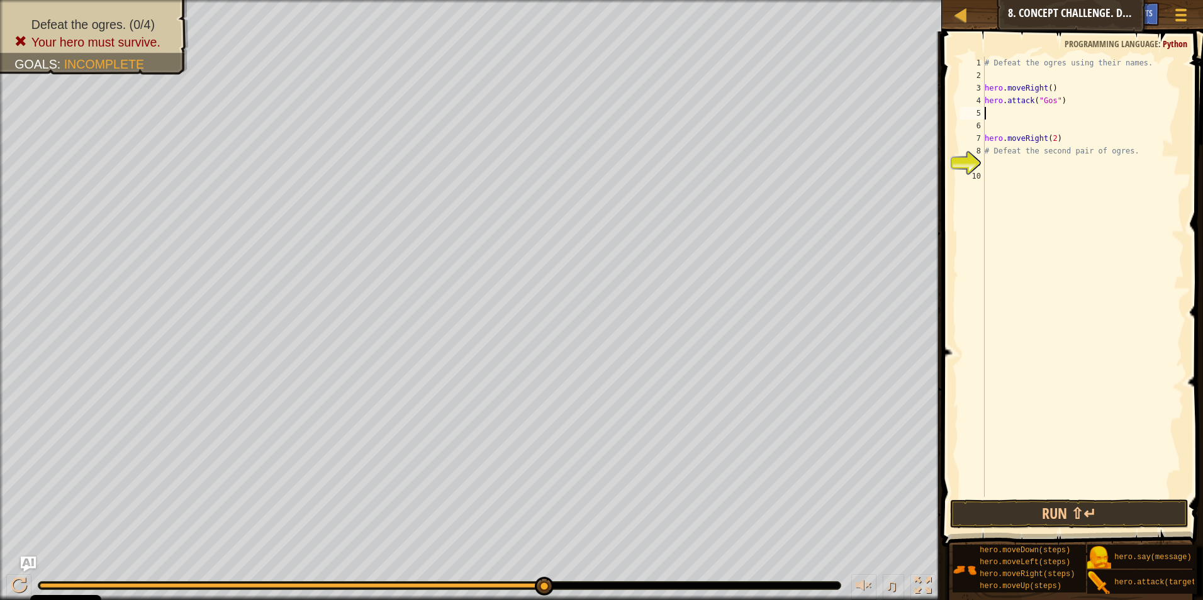
scroll to position [6, 0]
paste textarea "hero.attack("Gos")"
type textarea "hero.attack("Gos")"
click at [569, 115] on div "# Defeat the ogres using their names. hero . moveRight ( ) hero . attack ( "Gos…" at bounding box center [1083, 290] width 202 height 466
click at [569, 123] on div "# Defeat the ogres using their names. hero . moveRight ( ) hero . attack ( "Gos…" at bounding box center [1083, 290] width 202 height 466
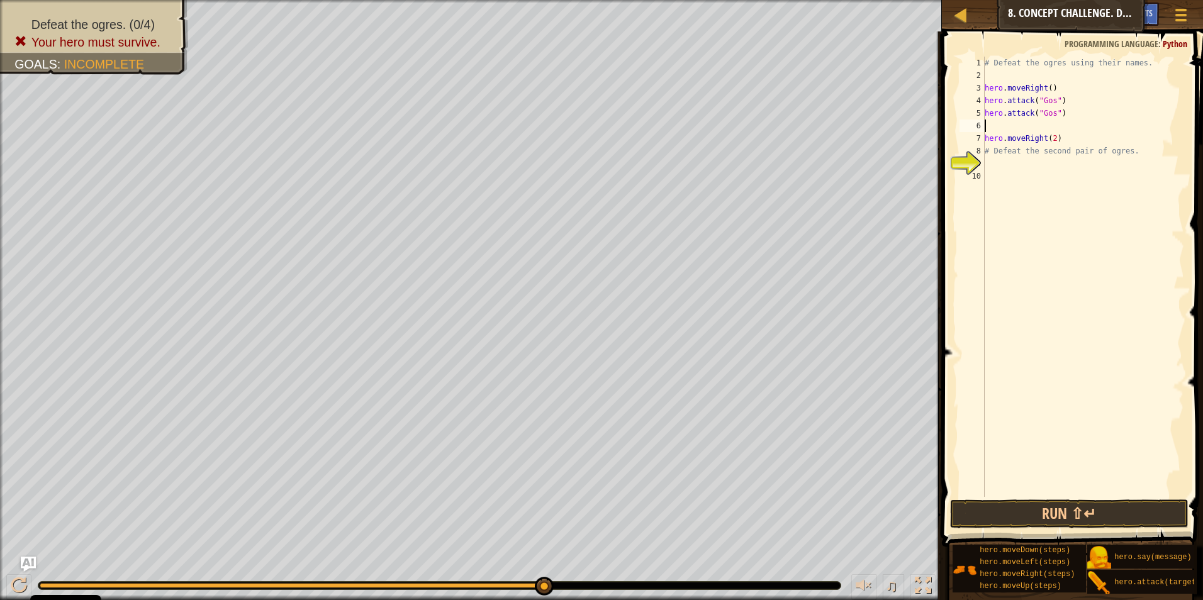
paste textarea "hero.attack("Gos")"
drag, startPoint x: 1050, startPoint y: 124, endPoint x: 1038, endPoint y: 125, distance: 12.0
click at [569, 125] on div "# Defeat the ogres using their names. hero . moveRight ( ) hero . attack ( "Gos…" at bounding box center [1083, 290] width 202 height 466
drag, startPoint x: 1088, startPoint y: 126, endPoint x: 985, endPoint y: 123, distance: 102.6
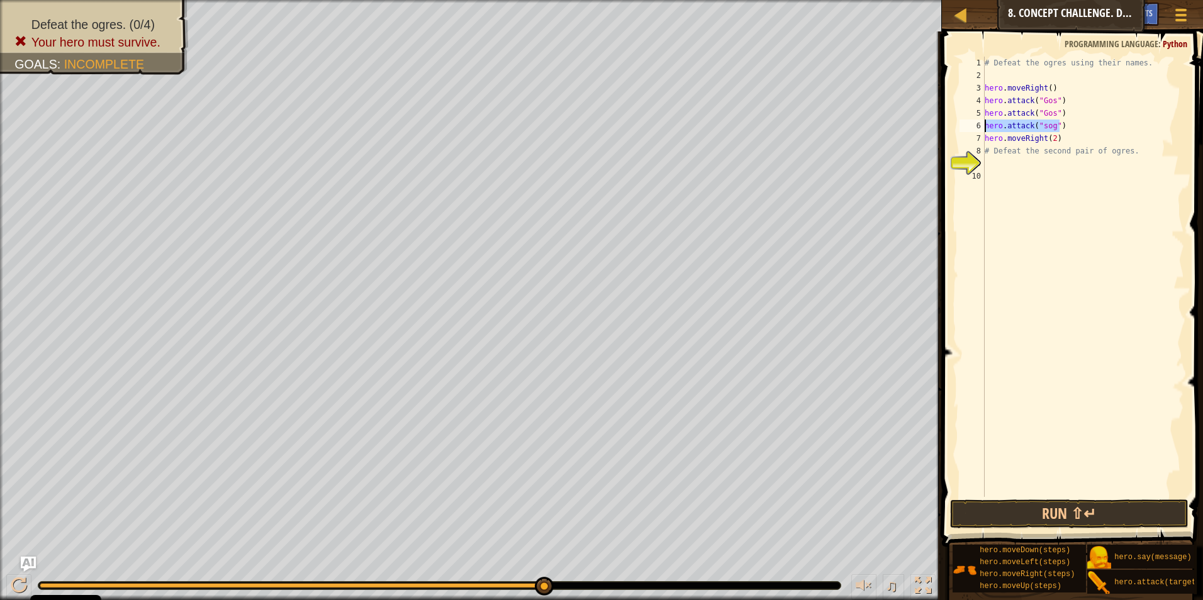
click at [569, 123] on div "# Defeat the ogres using their names. hero . moveRight ( ) hero . attack ( "Gos…" at bounding box center [1083, 290] width 202 height 466
type textarea "hero.attack("sog")"
click at [569, 120] on div "# Defeat the ogres using their names. hero . moveRight ( ) hero . attack ( "Gos…" at bounding box center [1083, 277] width 202 height 440
paste textarea "hero.attack("sog")"
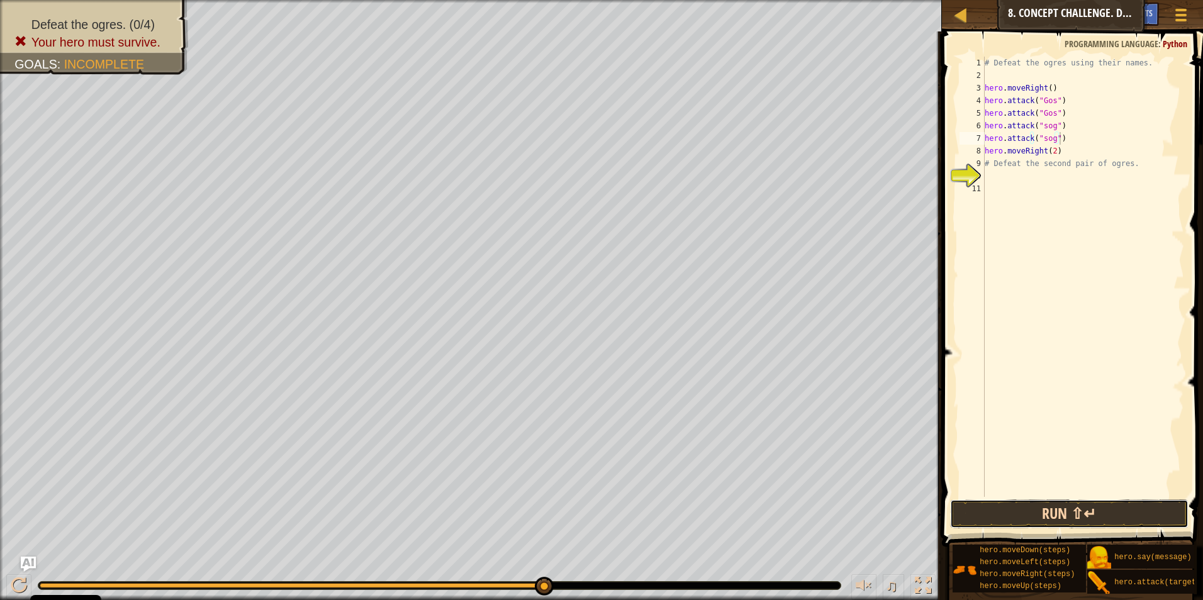
click at [569, 512] on button "Run ⇧↵" at bounding box center [1069, 514] width 239 height 29
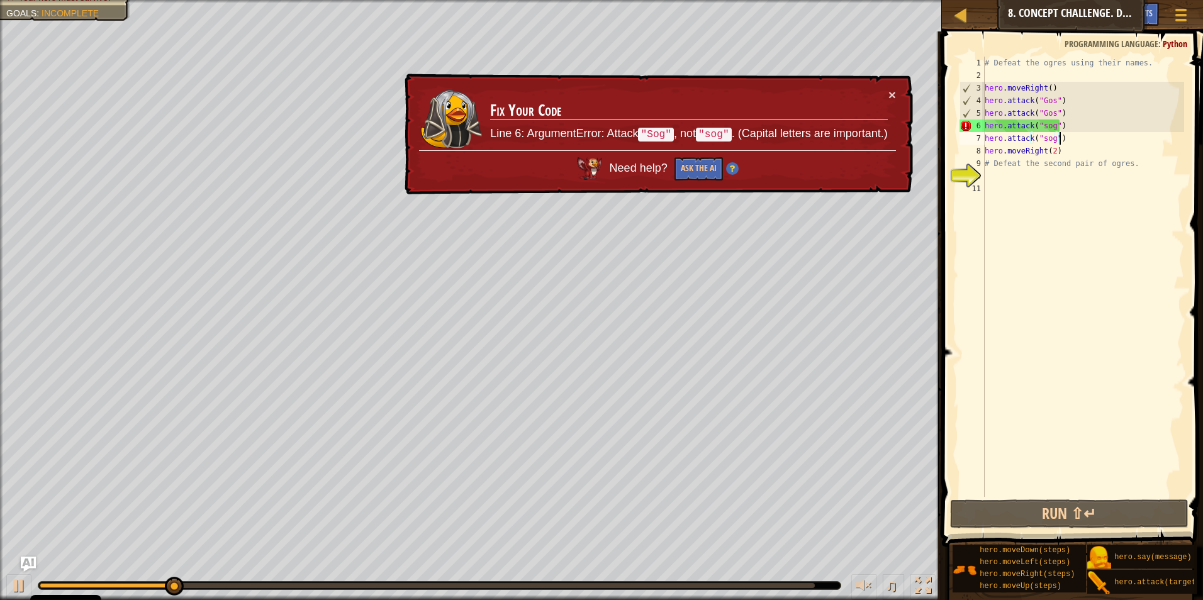
click at [569, 126] on div "# Defeat the ogres using their names. hero . moveRight ( ) hero . attack ( "Gos…" at bounding box center [1083, 290] width 202 height 466
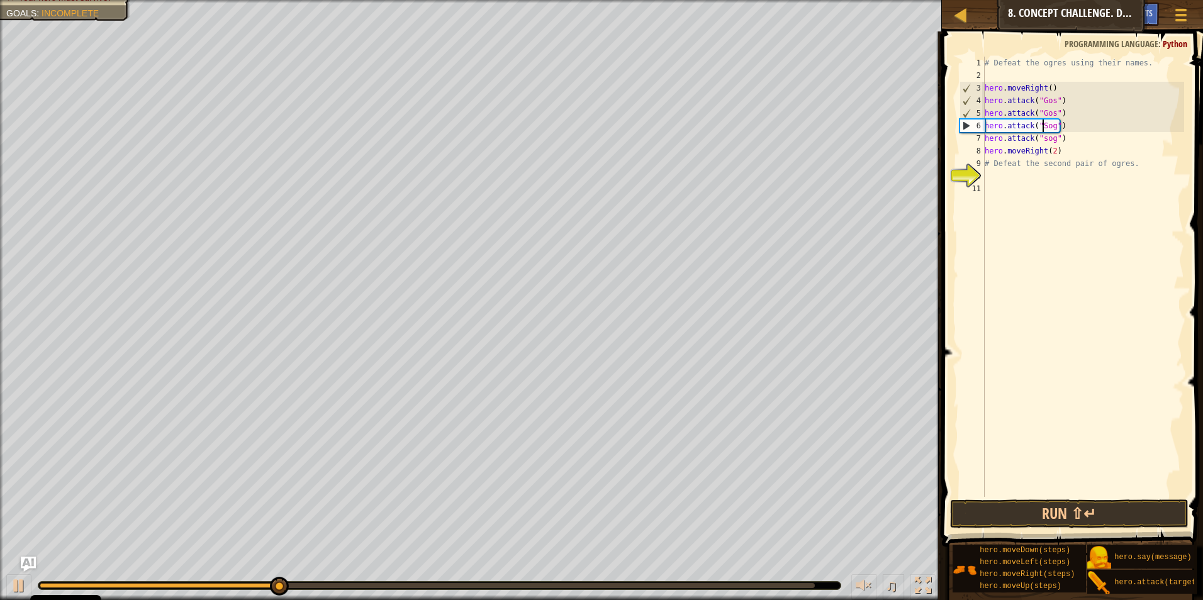
scroll to position [6, 4]
click at [569, 139] on div "# Defeat the ogres using their names. hero . moveRight ( ) hero . attack ( "Gos…" at bounding box center [1083, 290] width 202 height 466
click at [569, 506] on button "Run ⇧↵" at bounding box center [1069, 514] width 239 height 29
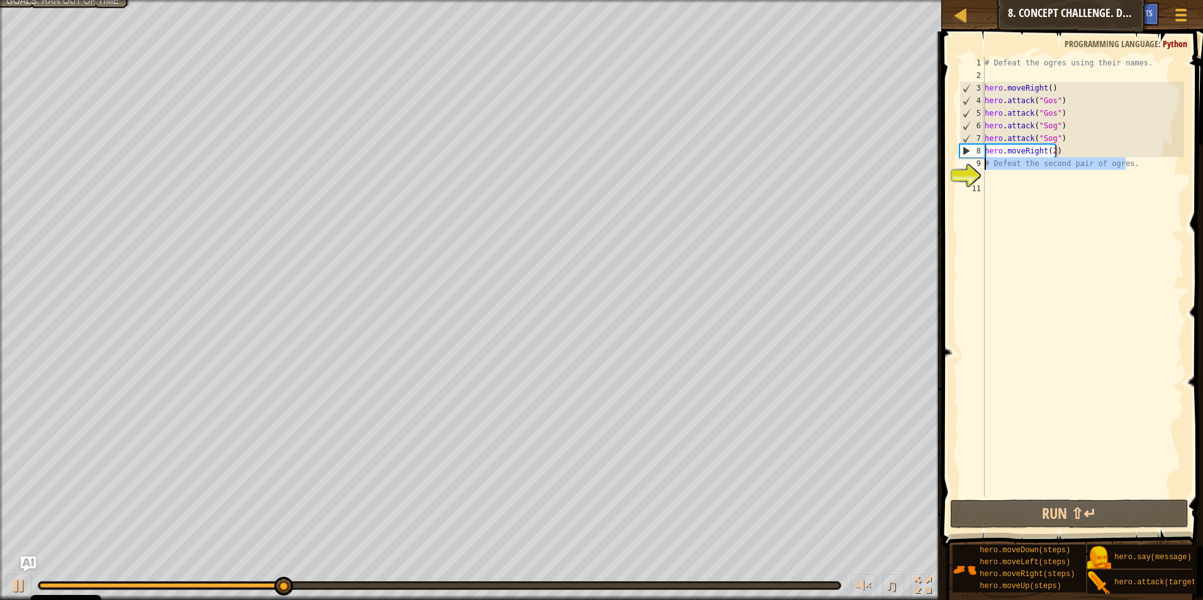
drag, startPoint x: 1136, startPoint y: 161, endPoint x: 938, endPoint y: 167, distance: 197.6
click at [569, 167] on div "hero.attack("Sog") 1 2 3 4 5 6 7 8 9 10 11 # Defeat the ogres using their names…" at bounding box center [1070, 314] width 265 height 552
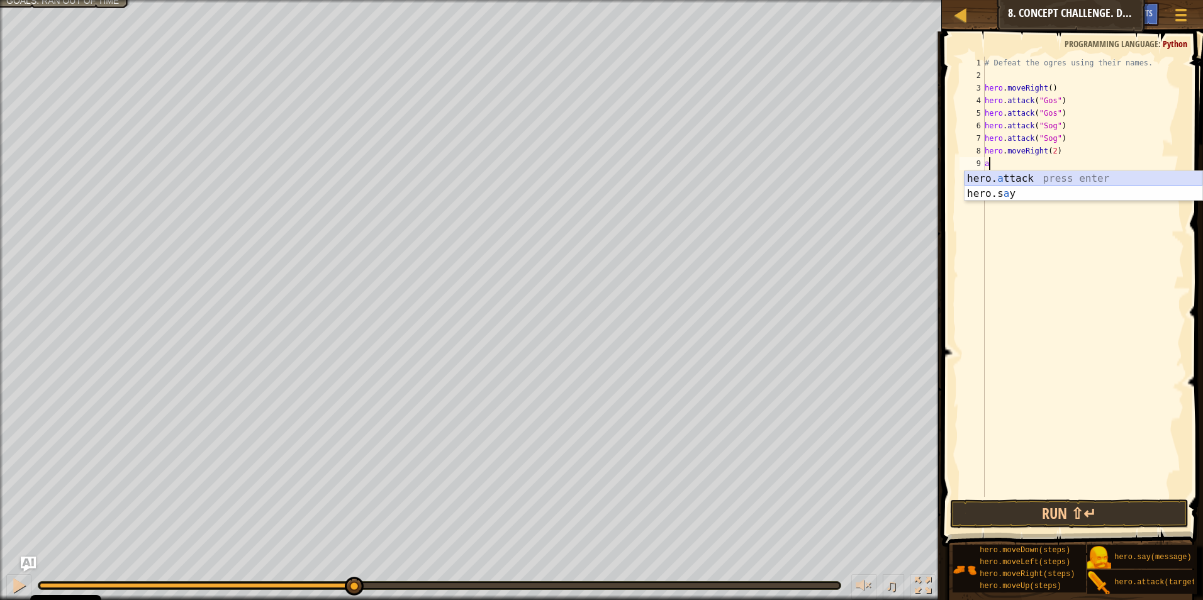
click at [569, 179] on div "hero. a ttack press enter hero.s a y press enter" at bounding box center [1084, 201] width 238 height 60
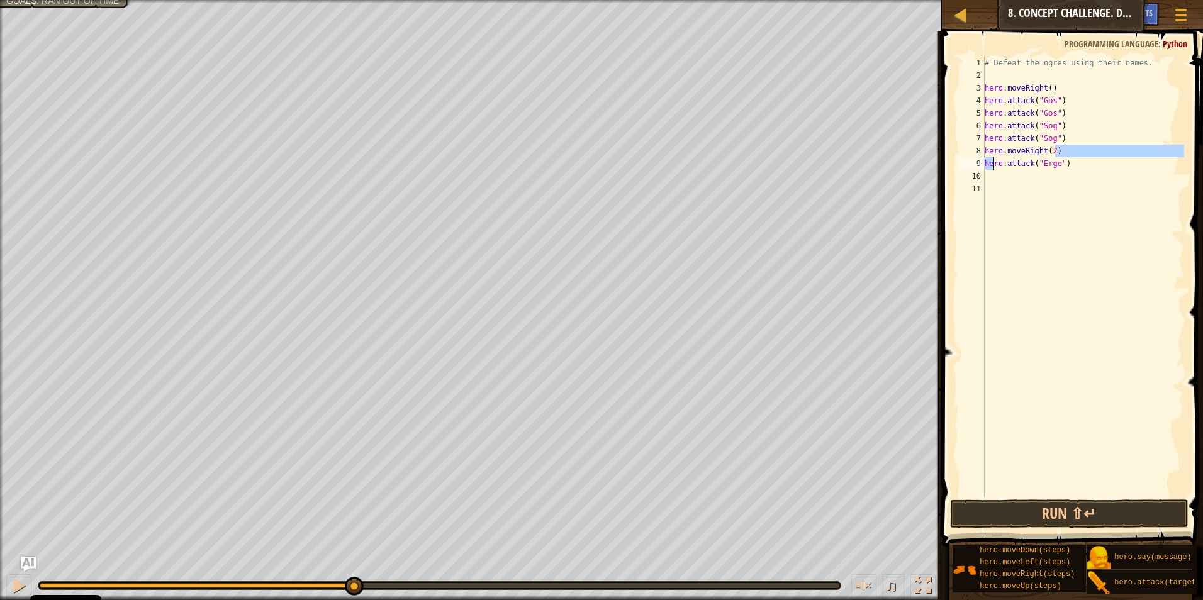
drag, startPoint x: 1095, startPoint y: 156, endPoint x: 1012, endPoint y: 180, distance: 87.0
click at [569, 180] on div "# Defeat the ogres using their names. hero . moveRight ( ) hero . attack ( "Gos…" at bounding box center [1083, 290] width 202 height 466
click at [569, 169] on div "# Defeat the ogres using their names. hero . moveRight ( ) hero . attack ( "Gos…" at bounding box center [1083, 277] width 202 height 440
drag, startPoint x: 1046, startPoint y: 160, endPoint x: 990, endPoint y: 162, distance: 56.7
click at [569, 162] on div "# Defeat the ogres using their names. hero . moveRight ( ) hero . attack ( "Gos…" at bounding box center [1083, 290] width 202 height 466
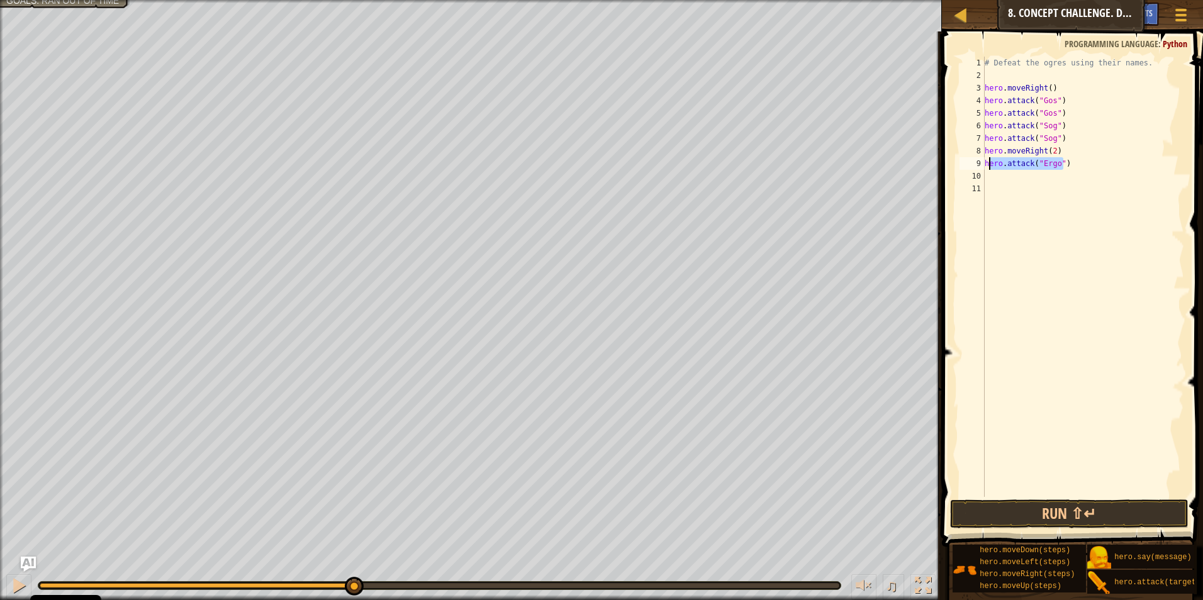
click at [569, 165] on div "# Defeat the ogres using their names. hero . moveRight ( ) hero . attack ( "Gos…" at bounding box center [1083, 277] width 202 height 440
drag, startPoint x: 1082, startPoint y: 165, endPoint x: 952, endPoint y: 173, distance: 130.5
click at [569, 173] on div "hero.attack("Ergo") 1 2 3 4 5 6 7 8 9 10 11 # Defeat the ogres using their name…" at bounding box center [1070, 314] width 265 height 552
click at [569, 160] on div "# Defeat the ogres using their names. hero . moveRight ( ) hero . attack ( "Gos…" at bounding box center [1083, 290] width 202 height 466
drag, startPoint x: 985, startPoint y: 160, endPoint x: 1094, endPoint y: 170, distance: 109.3
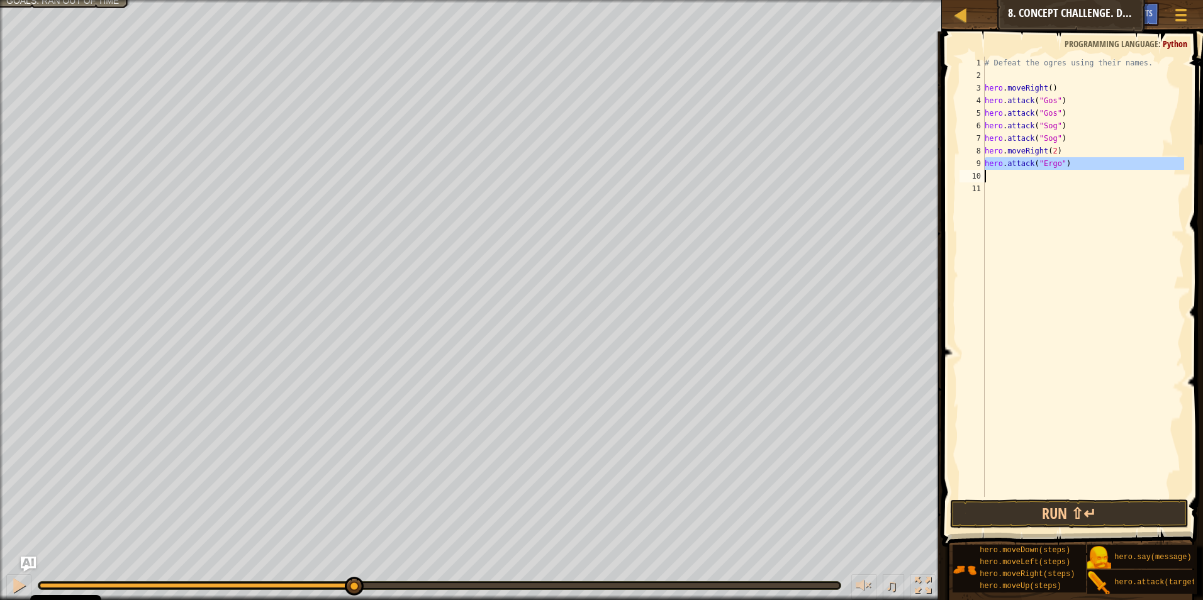
click at [569, 170] on div "# Defeat the ogres using their names. hero . moveRight ( ) hero . attack ( "Gos…" at bounding box center [1083, 290] width 202 height 466
type textarea "hero.attack("Ergo")"
click at [569, 177] on div "# Defeat the ogres using their names. hero . moveRight ( ) hero . attack ( "Gos…" at bounding box center [1083, 277] width 202 height 440
paste textarea "hero.attack("Ergo")"
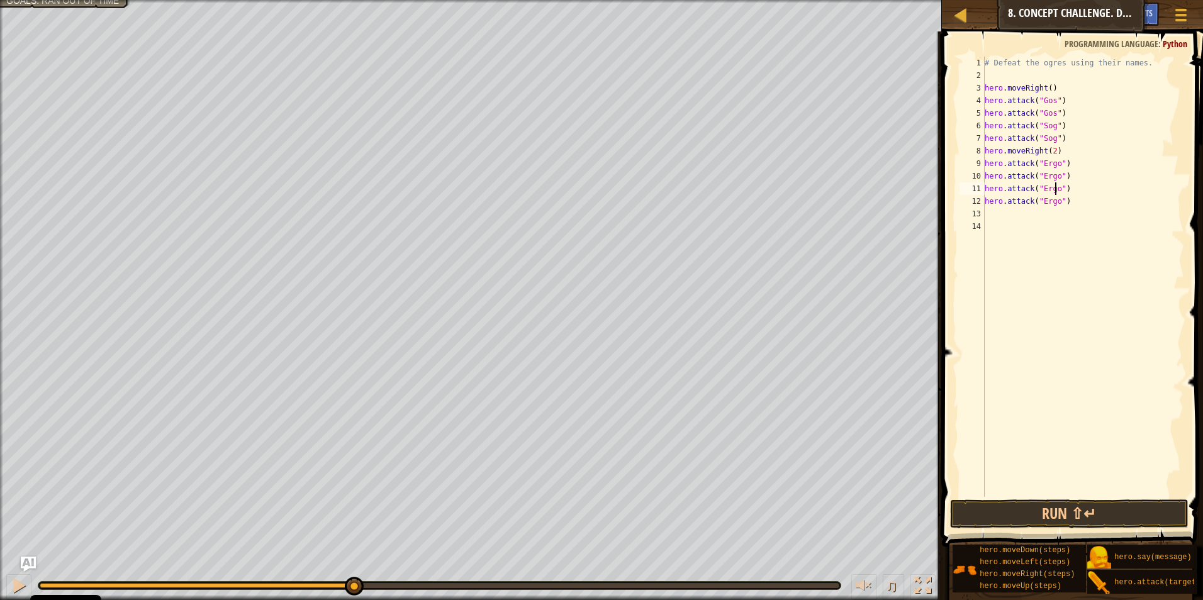
click at [569, 190] on div "# Defeat the ogres using their names. hero . moveRight ( ) hero . attack ( "Gos…" at bounding box center [1083, 290] width 202 height 466
type textarea "hero.attack("Kro")"
click at [569, 522] on button "Run ⇧↵" at bounding box center [1069, 514] width 239 height 29
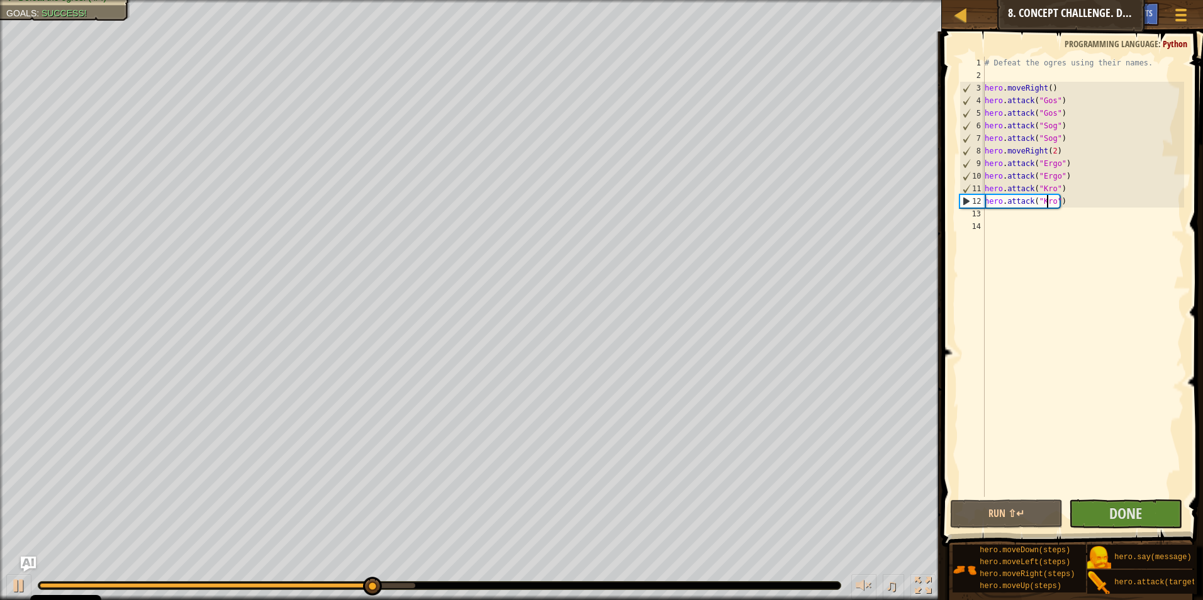
click at [569, 197] on div "# Defeat the ogres using their names. hero . moveRight ( ) hero . attack ( "Gos…" at bounding box center [1083, 290] width 202 height 466
click at [569, 218] on div "# Defeat the ogres using their names. hero . moveRight ( ) hero . attack ( "Gos…" at bounding box center [1083, 290] width 202 height 466
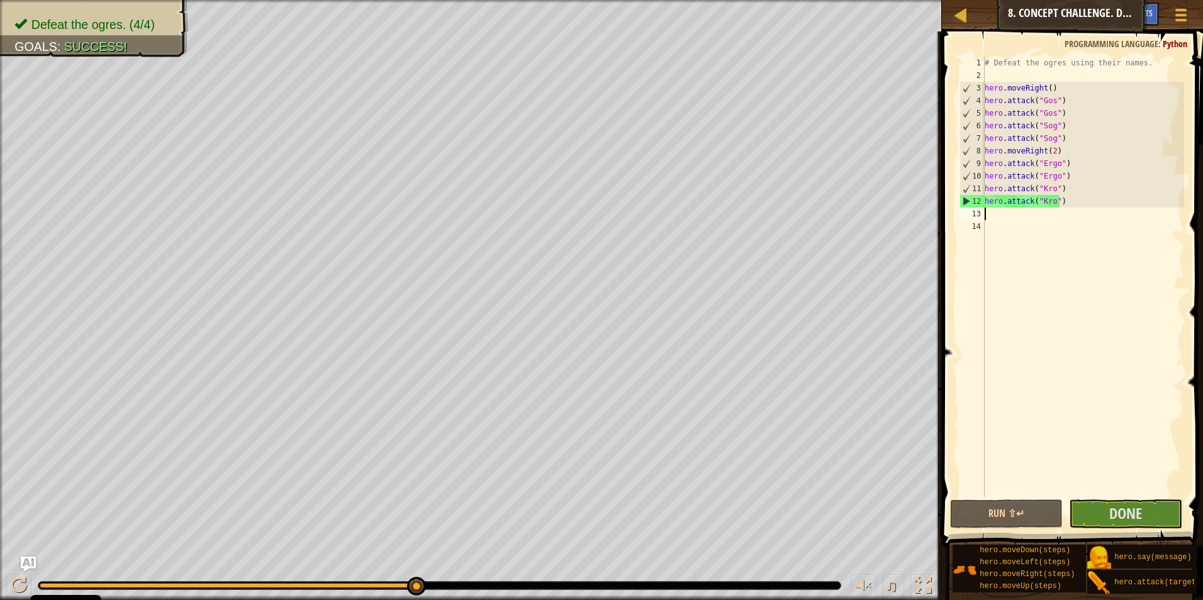
click at [569, 216] on div "# Defeat the ogres using their names. hero . moveRight ( ) hero . attack ( "Gos…" at bounding box center [1083, 290] width 202 height 466
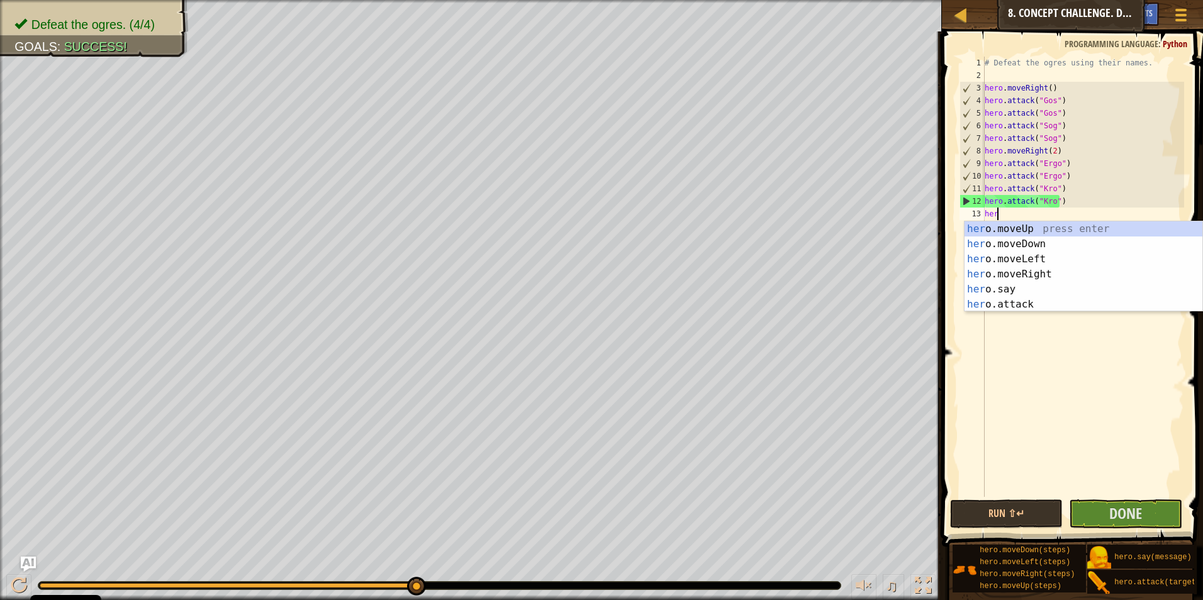
type textarea "hero"
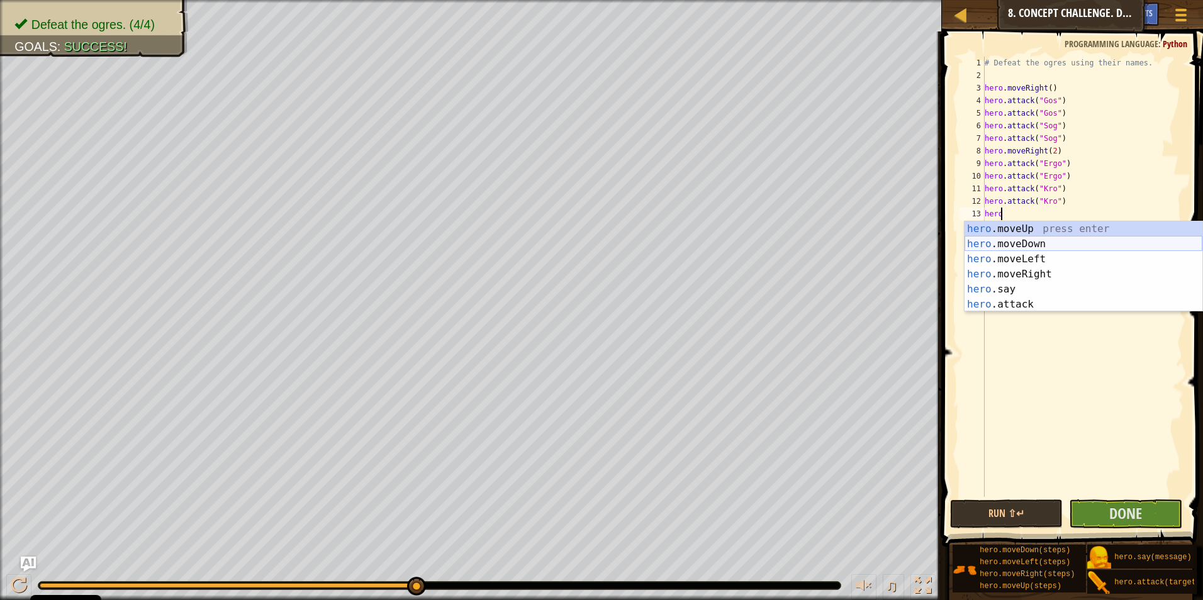
click at [569, 244] on div "hero .moveUp press enter hero .moveDown press enter hero .moveLeft press enter …" at bounding box center [1084, 281] width 238 height 121
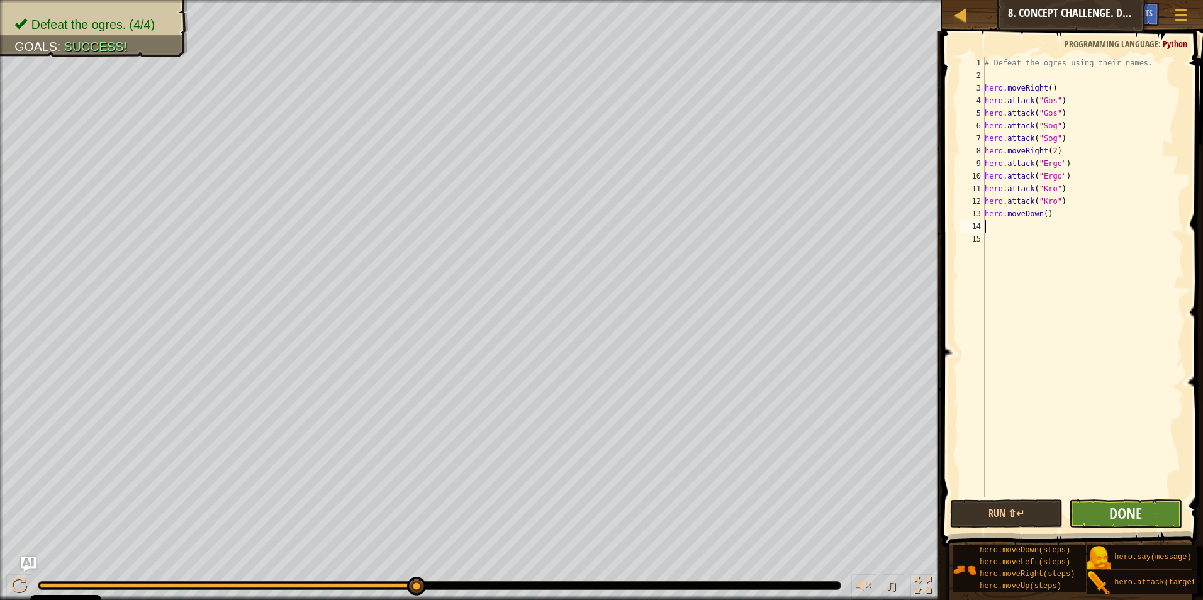
scroll to position [6, 0]
click at [569, 496] on div "# Defeat the ogres using their names. hero . moveRight ( ) hero . attack ( "Gos…" at bounding box center [1083, 290] width 202 height 466
click at [569, 508] on span "Done" at bounding box center [1125, 513] width 33 height 20
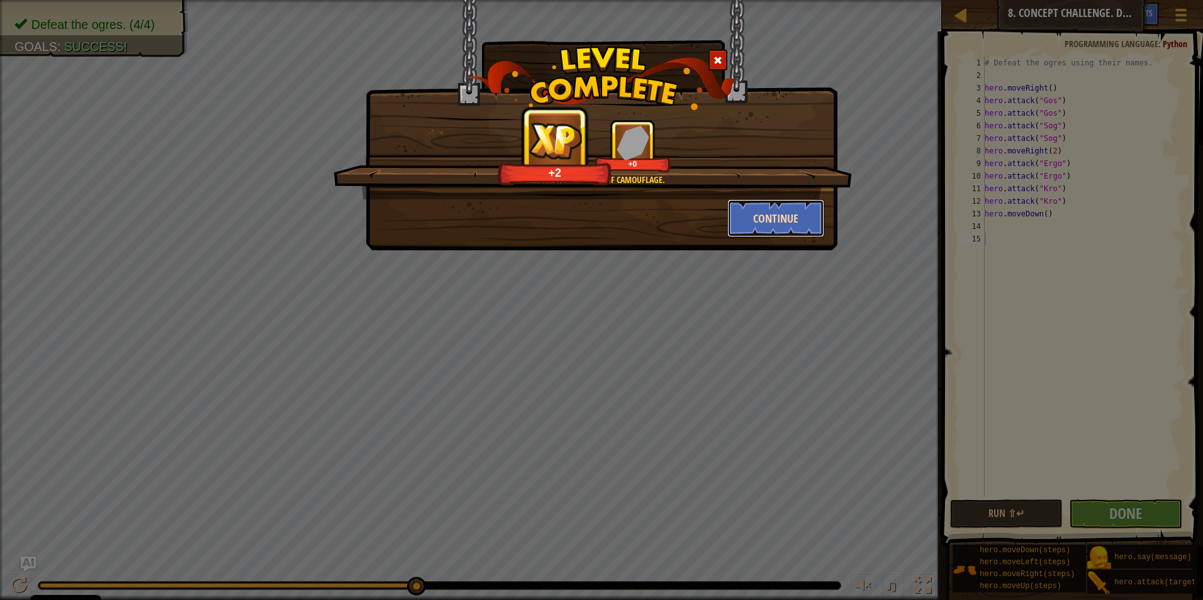
click at [569, 213] on button "Continue" at bounding box center [776, 218] width 98 height 38
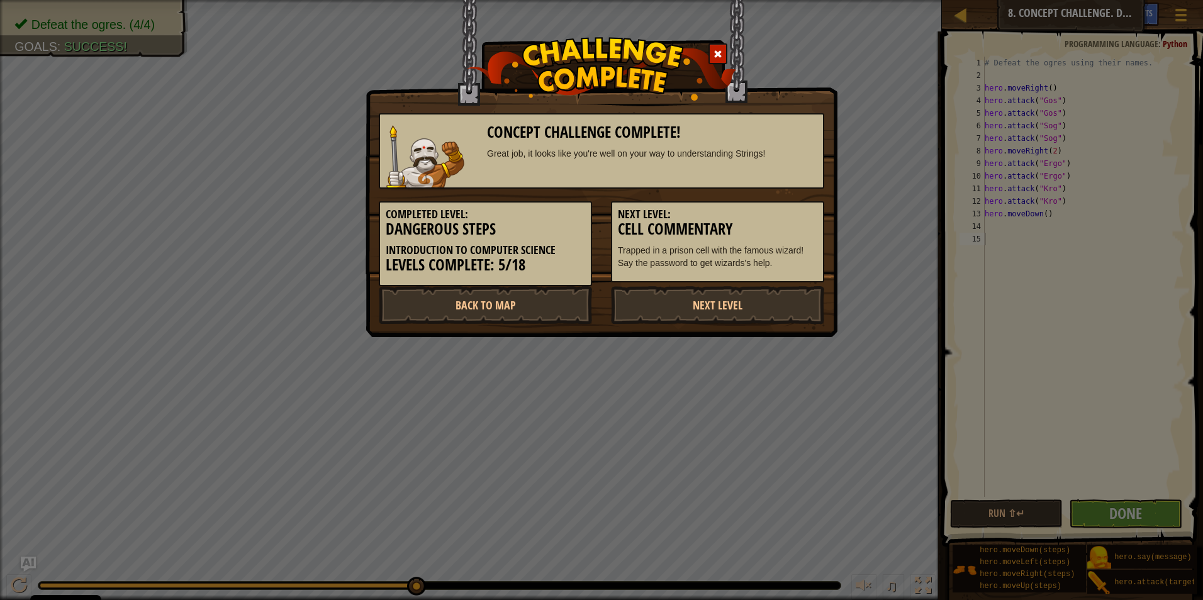
click at [569, 219] on h5 "Next Level:" at bounding box center [717, 214] width 199 height 13
click at [569, 308] on link "Next Level" at bounding box center [717, 305] width 213 height 38
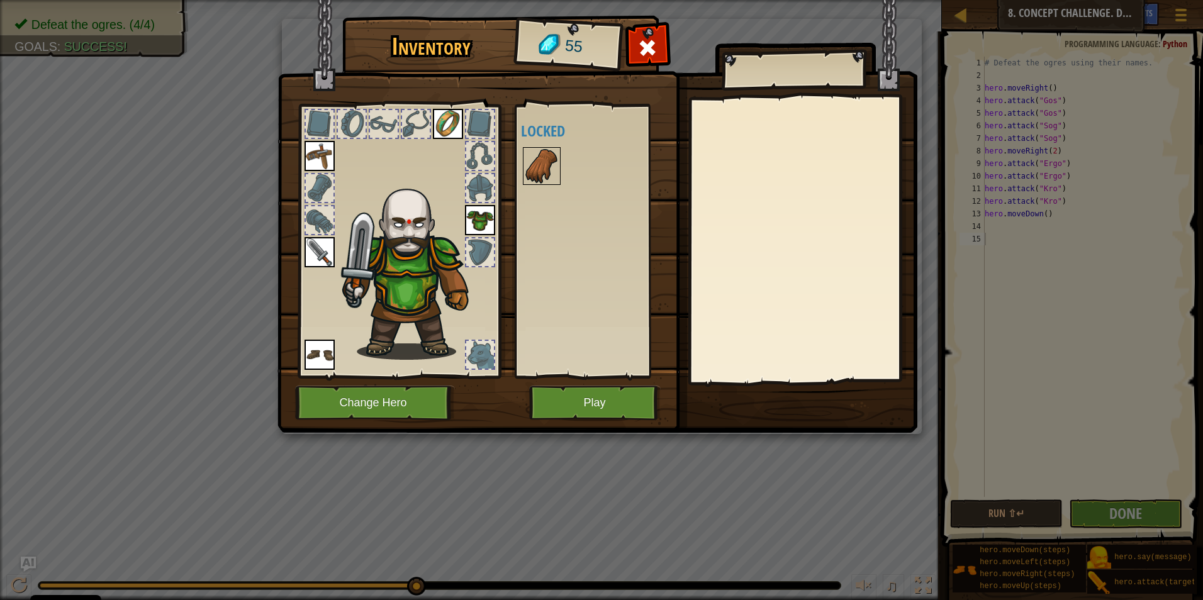
click at [527, 163] on img at bounding box center [541, 165] width 35 height 35
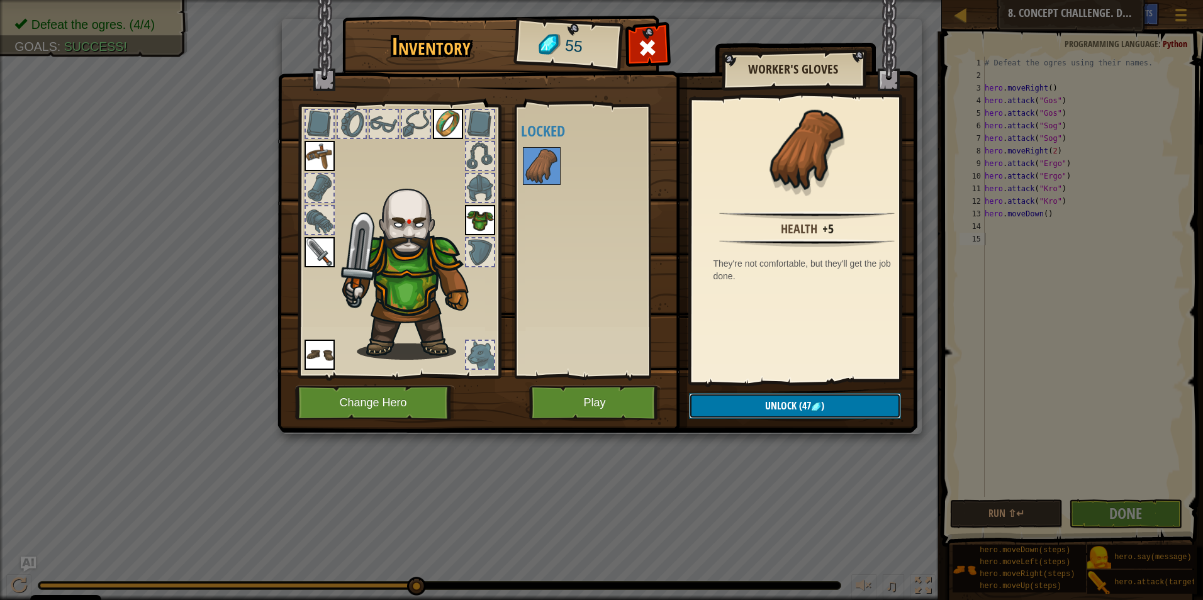
click at [569, 417] on button "Unlock (47 )" at bounding box center [795, 406] width 212 height 26
click at [569, 397] on button "Confirm" at bounding box center [795, 406] width 212 height 26
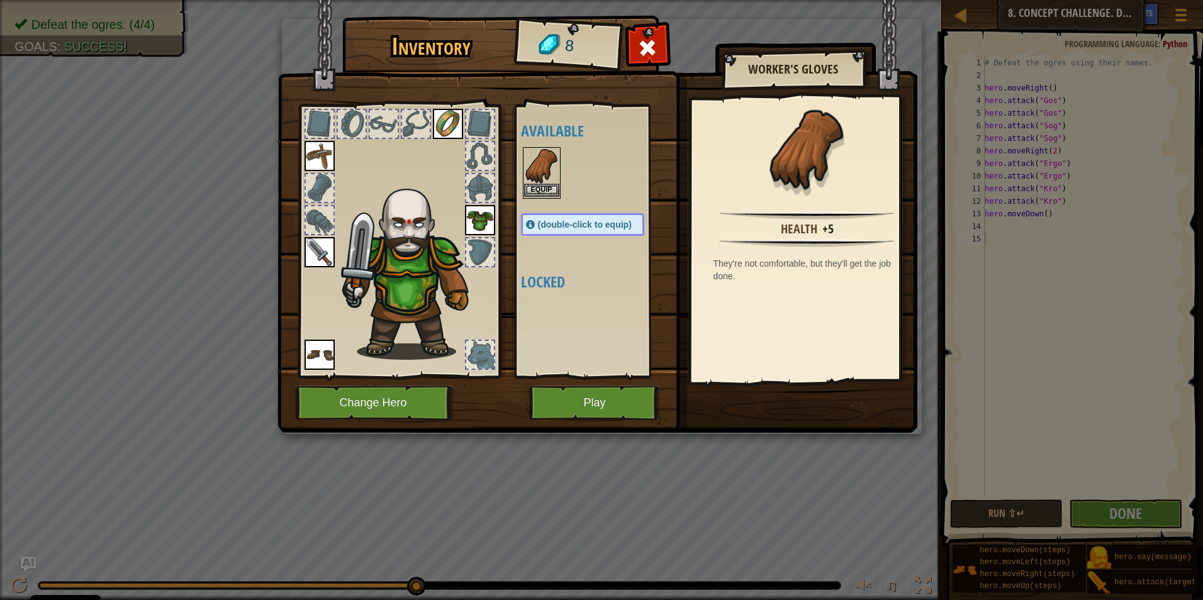
click at [552, 182] on img at bounding box center [541, 165] width 35 height 35
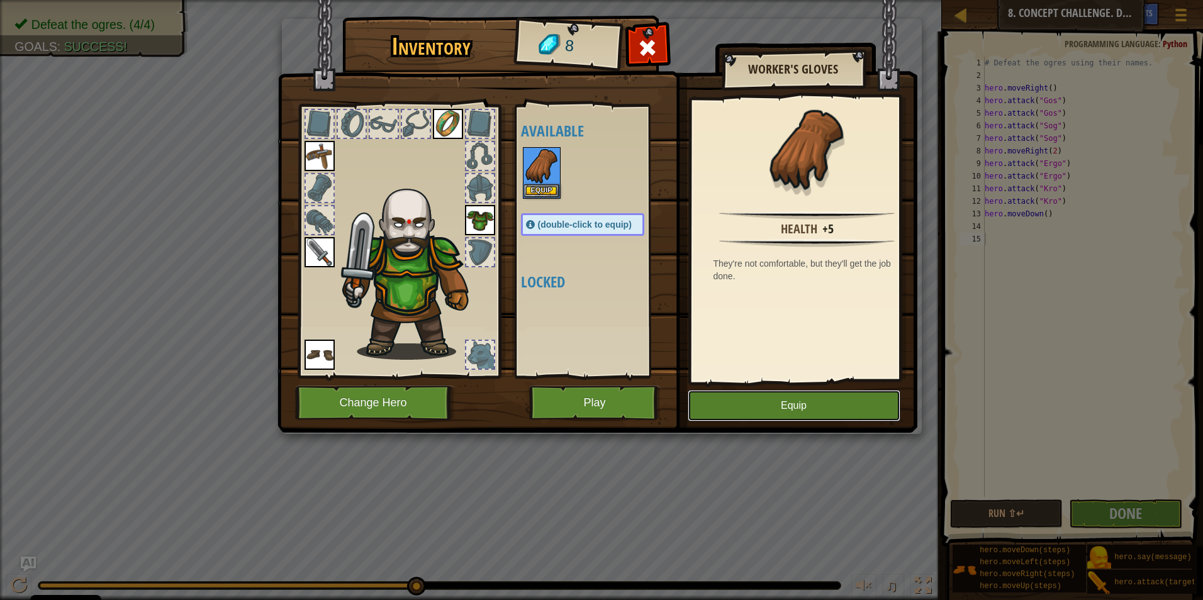
click at [569, 406] on button "Equip" at bounding box center [794, 405] width 213 height 31
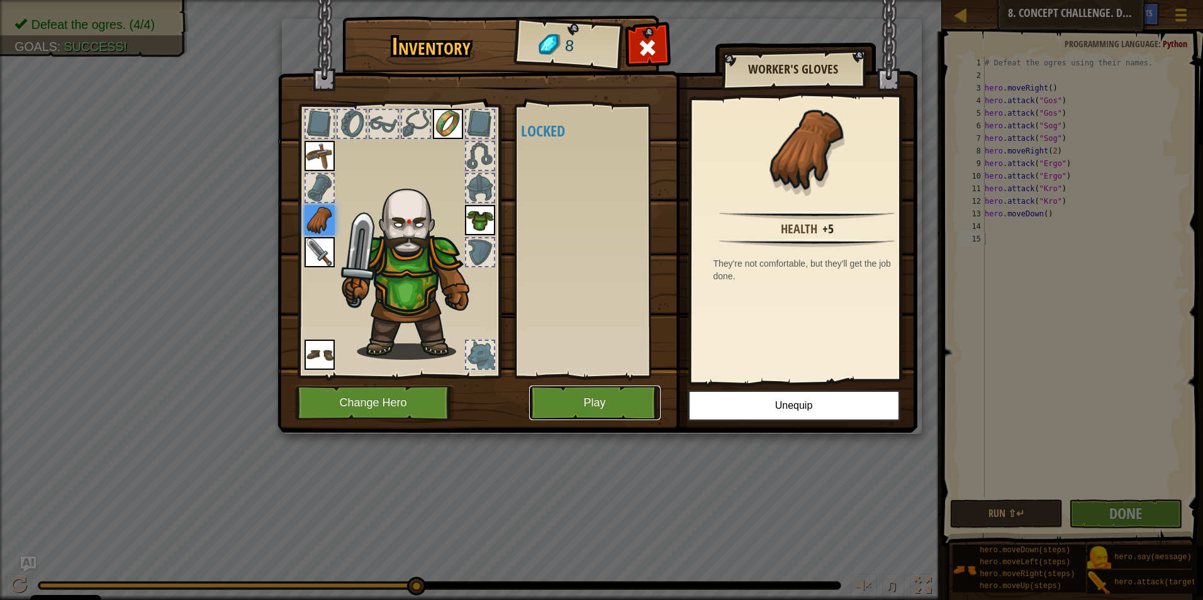
click at [543, 418] on button "Play" at bounding box center [595, 403] width 132 height 35
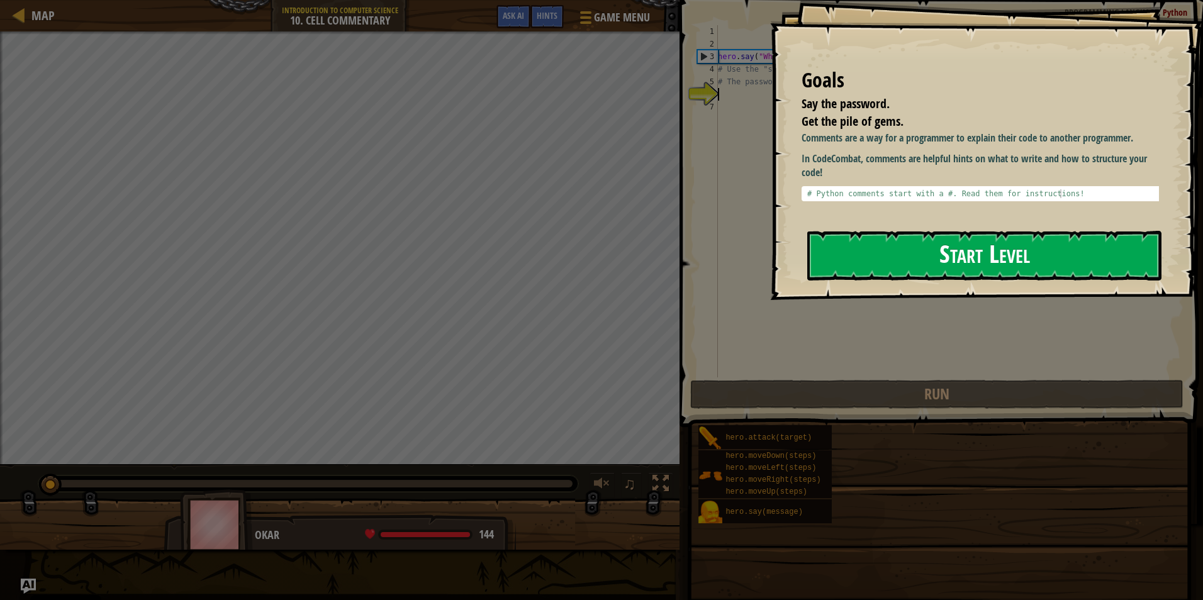
click at [569, 257] on button "Start Level" at bounding box center [984, 256] width 354 height 50
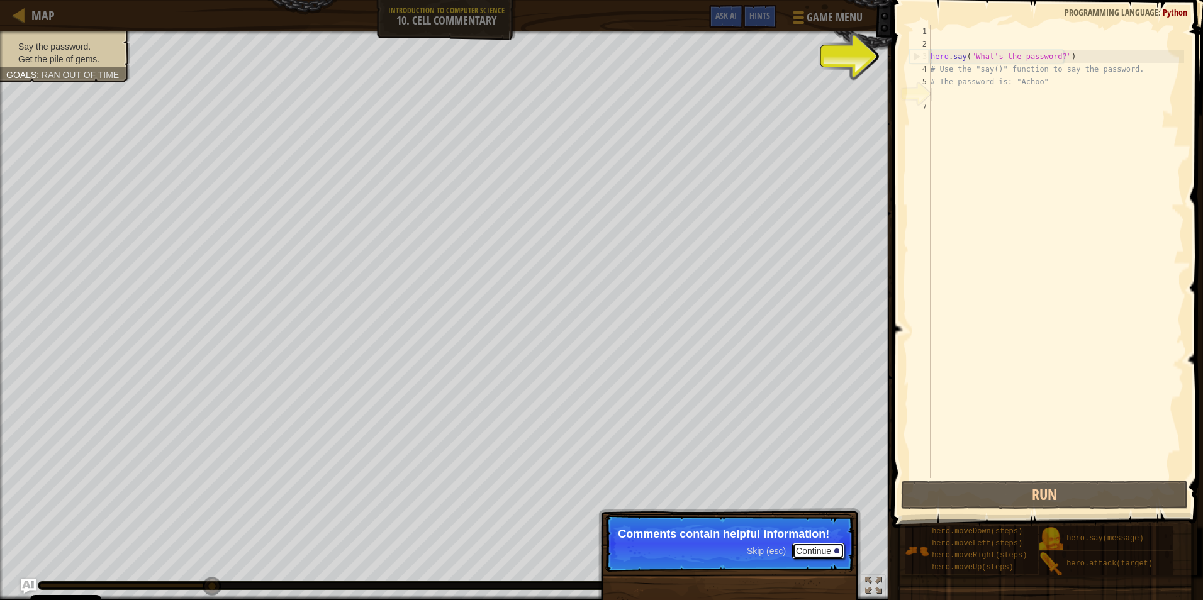
click at [569, 547] on button "Continue" at bounding box center [818, 551] width 52 height 16
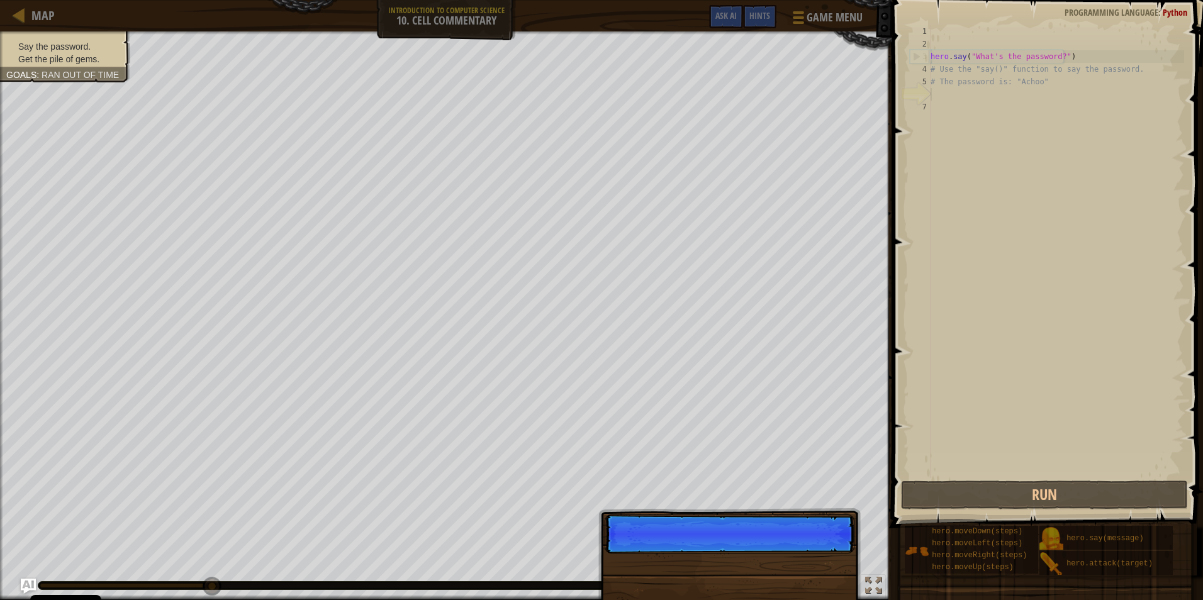
scroll to position [6, 0]
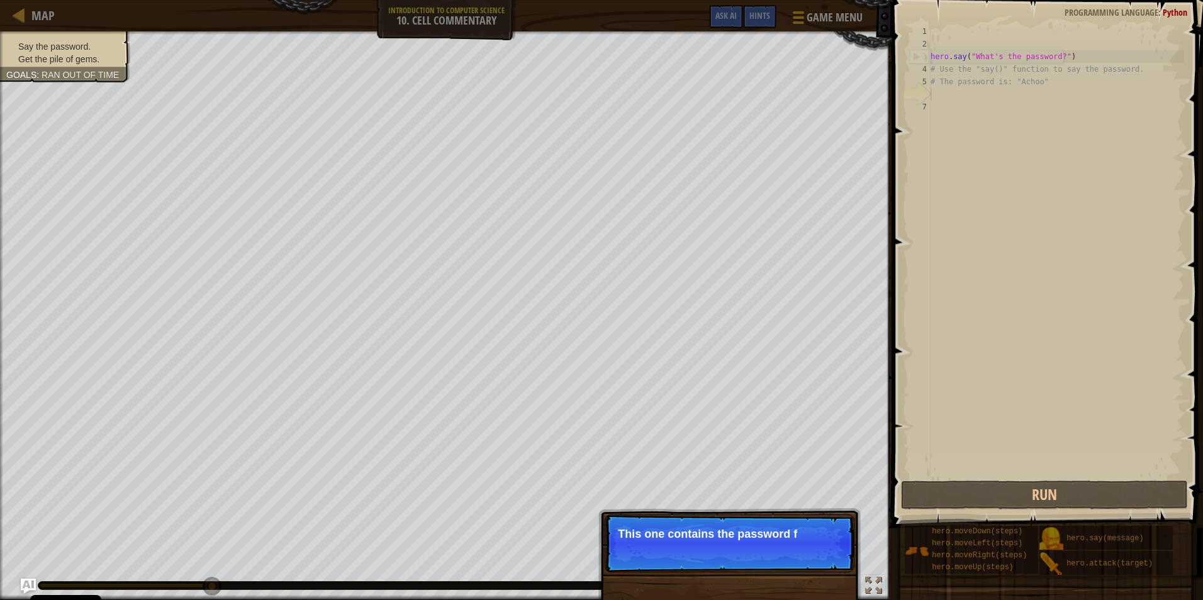
click at [569, 547] on p "Skip (esc) Continue This one contains the password f" at bounding box center [730, 544] width 250 height 58
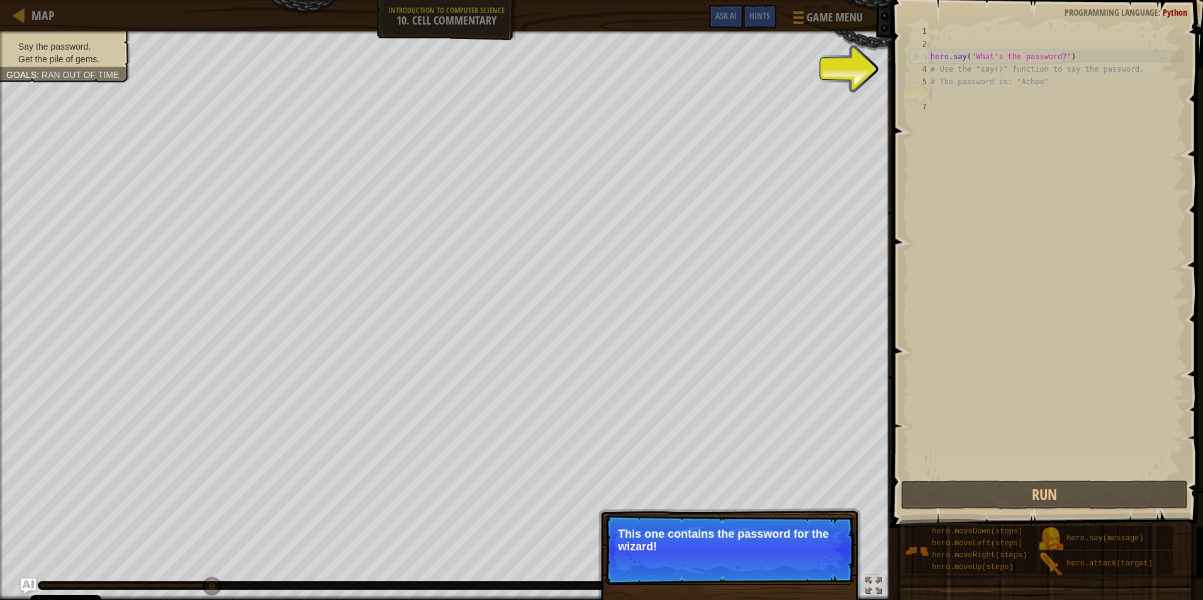
click at [569, 547] on p "This one contains the password for the wizard!" at bounding box center [729, 540] width 223 height 25
click at [569, 571] on button "Continue" at bounding box center [818, 564] width 52 height 16
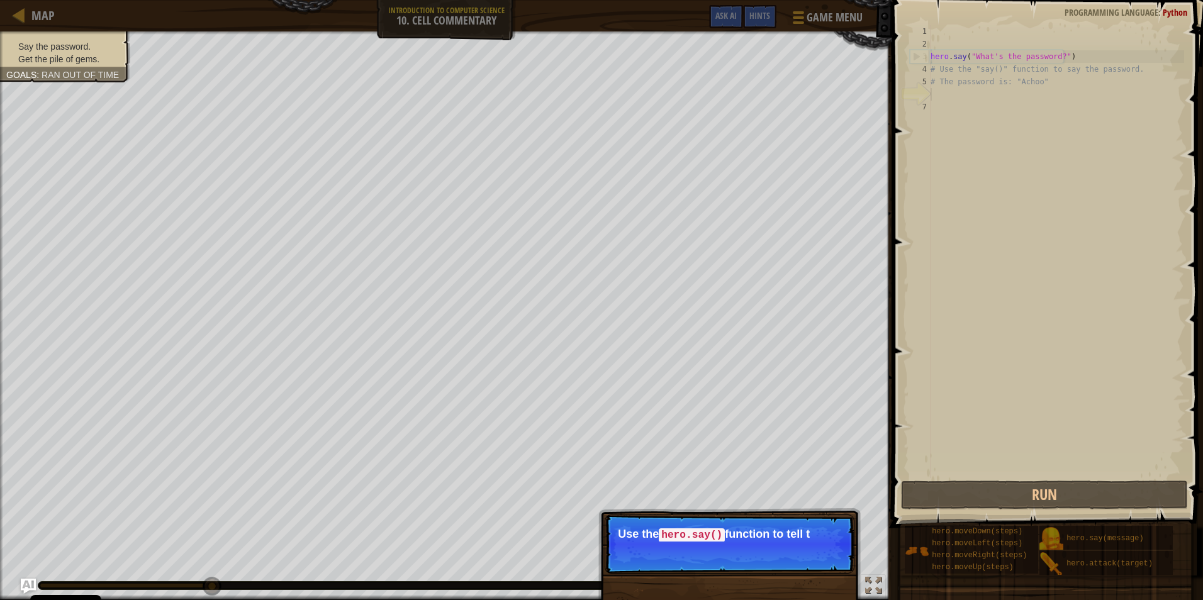
click at [569, 571] on p "Skip (esc) Continue Use the hero.say() function to tell t" at bounding box center [730, 544] width 250 height 59
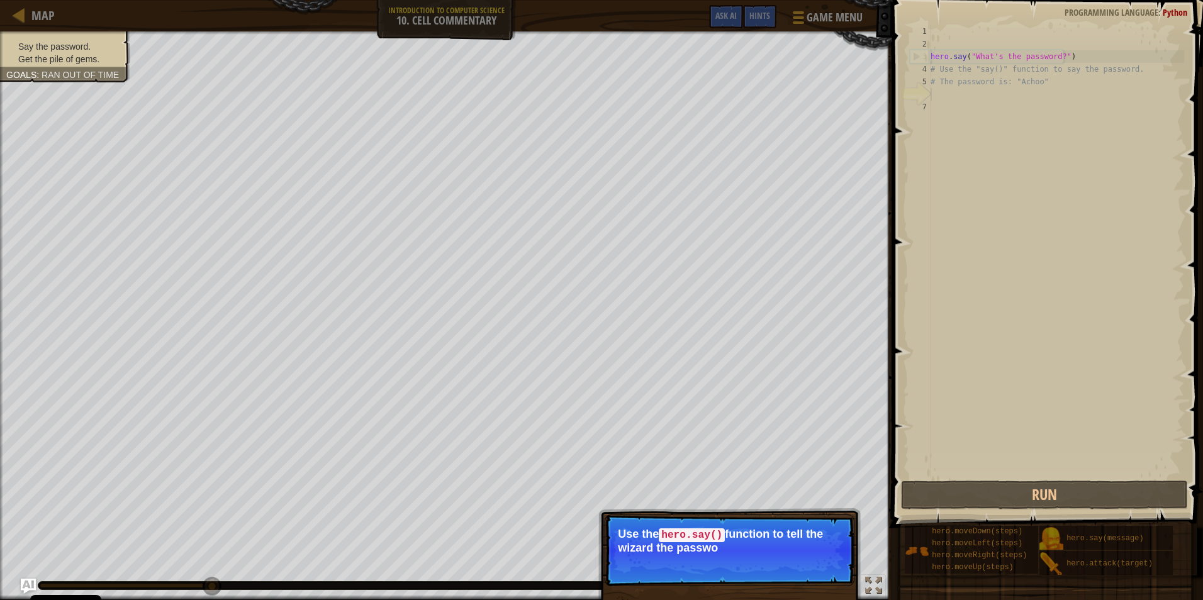
click at [569, 578] on p "Skip (esc) Continue Use the hero.say() function to tell the wizard the passwo" at bounding box center [730, 551] width 250 height 72
click at [569, 563] on button "Continue" at bounding box center [818, 565] width 52 height 16
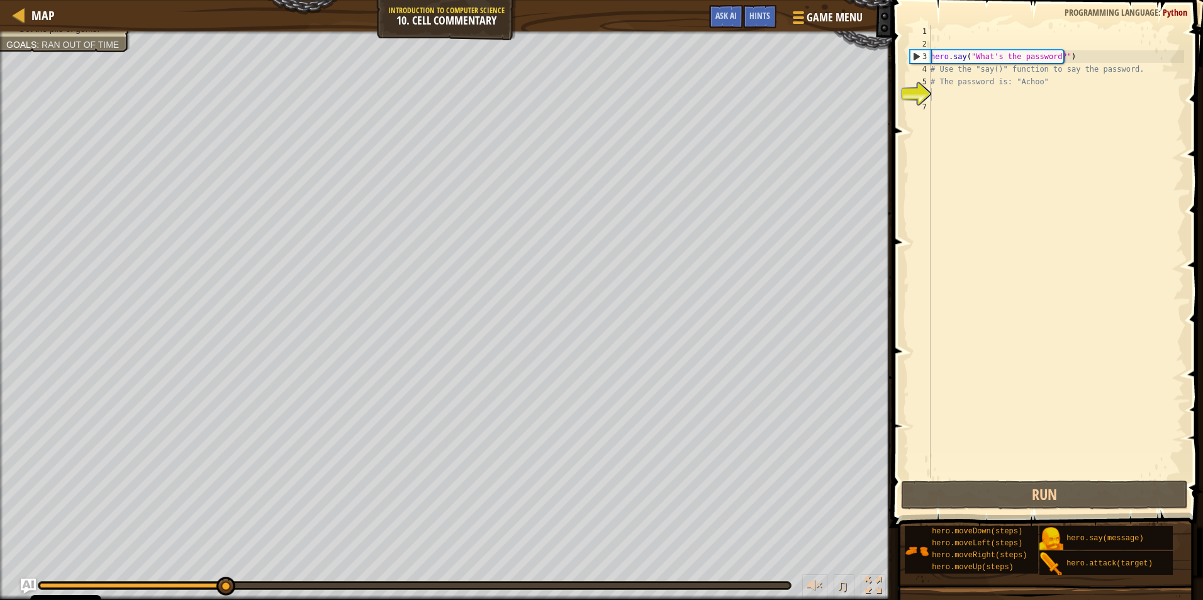
click at [569, 563] on div "Say the password. Get the pile of gems. Goals : Ran out of time ♫ Okar 144 x: 2…" at bounding box center [601, 315] width 1203 height 569
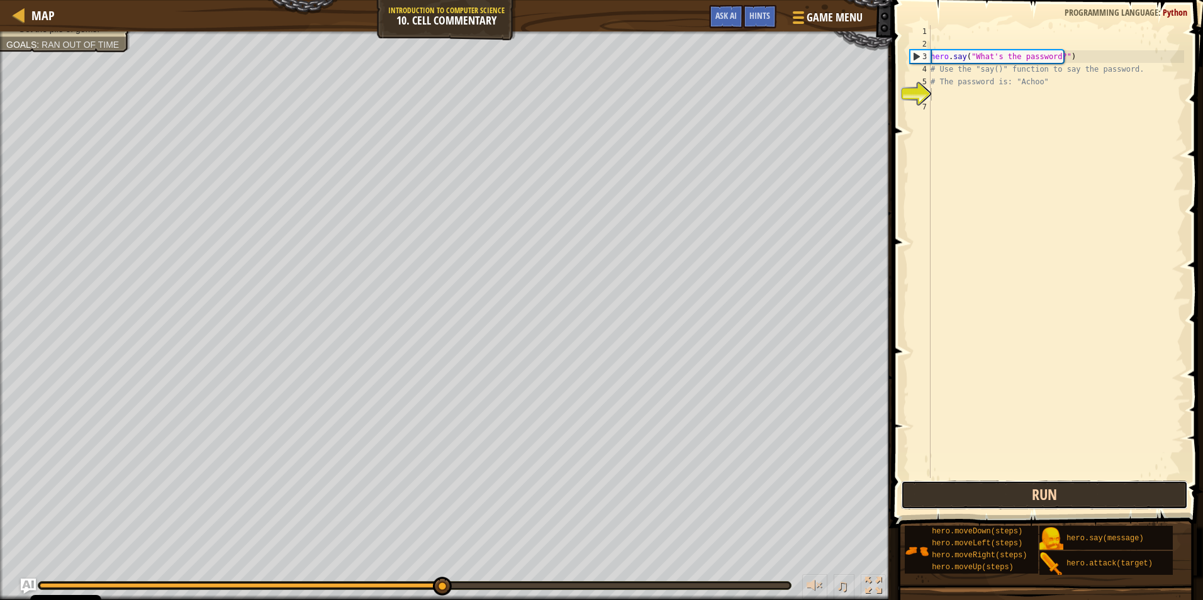
click at [569, 486] on button "Run" at bounding box center [1044, 495] width 287 height 29
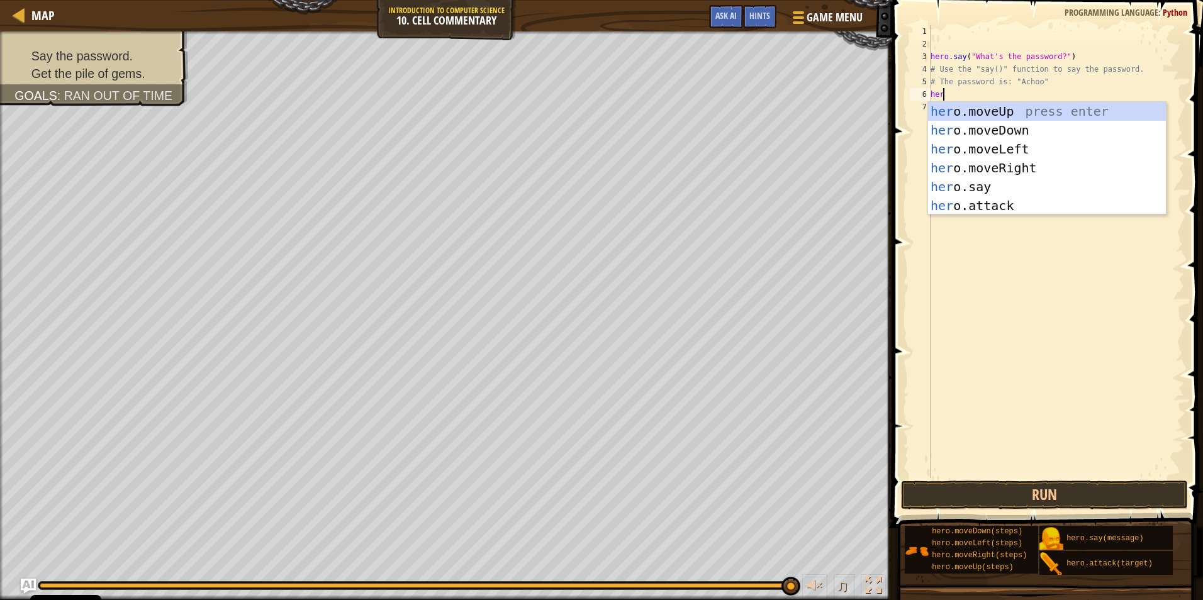
scroll to position [6, 1]
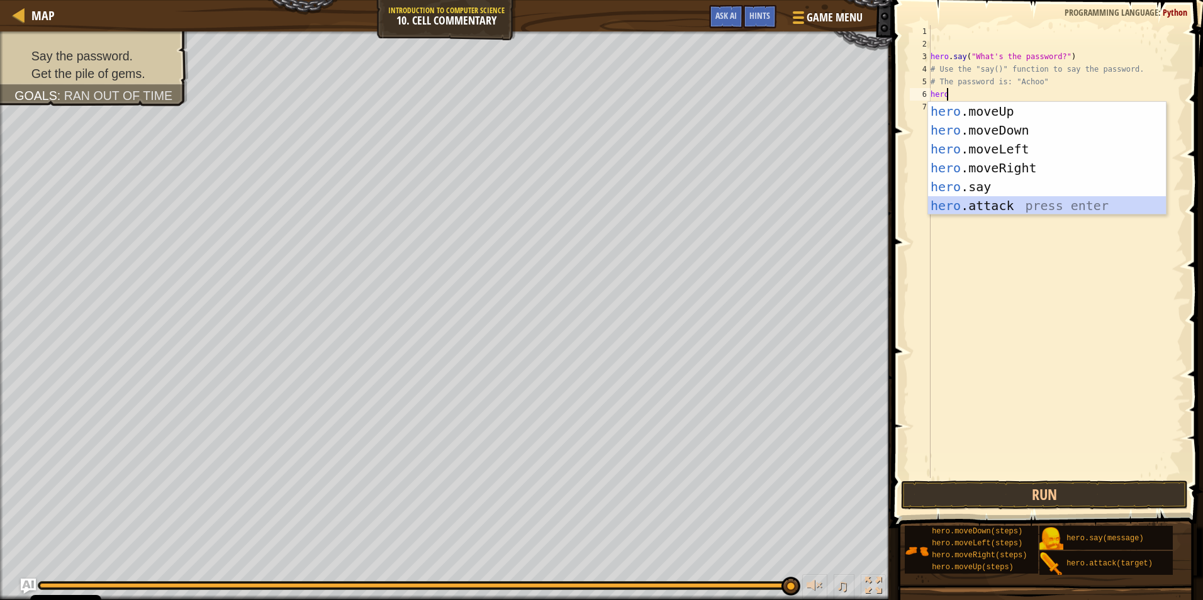
drag, startPoint x: 1000, startPoint y: 204, endPoint x: 1003, endPoint y: 227, distance: 22.8
click at [569, 204] on div "hero .moveUp press enter hero .moveDown press enter hero .moveLeft press enter …" at bounding box center [1047, 177] width 238 height 151
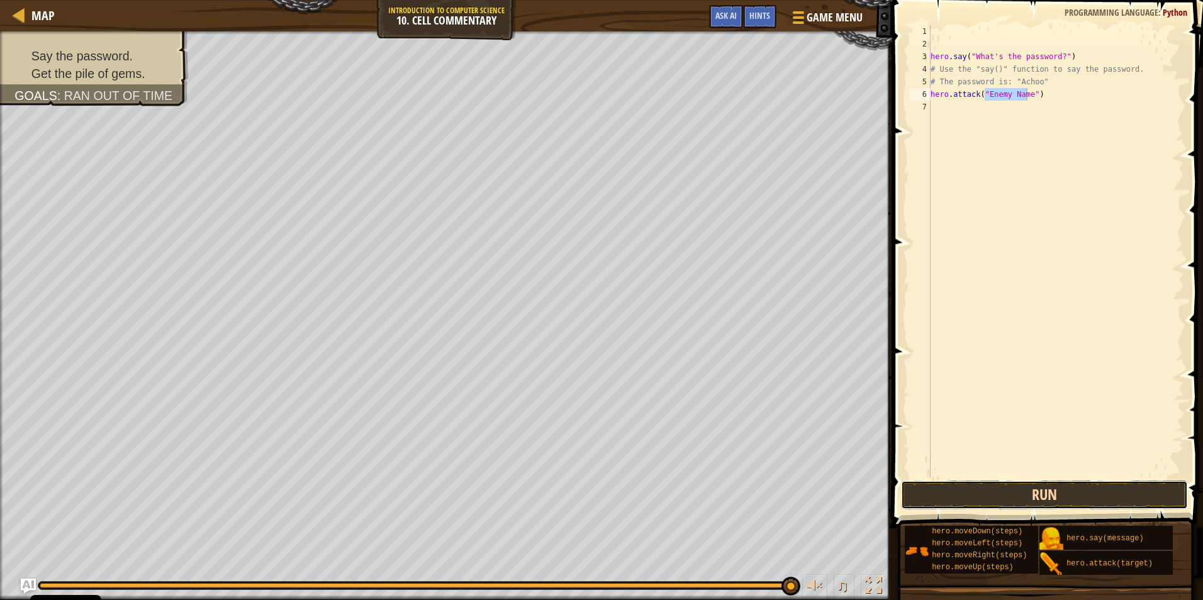
drag, startPoint x: 1005, startPoint y: 488, endPoint x: 1010, endPoint y: 493, distance: 6.7
click at [569, 489] on button "Run" at bounding box center [1044, 495] width 287 height 29
type textarea ")"
click at [569, 497] on button "Run" at bounding box center [1044, 495] width 287 height 29
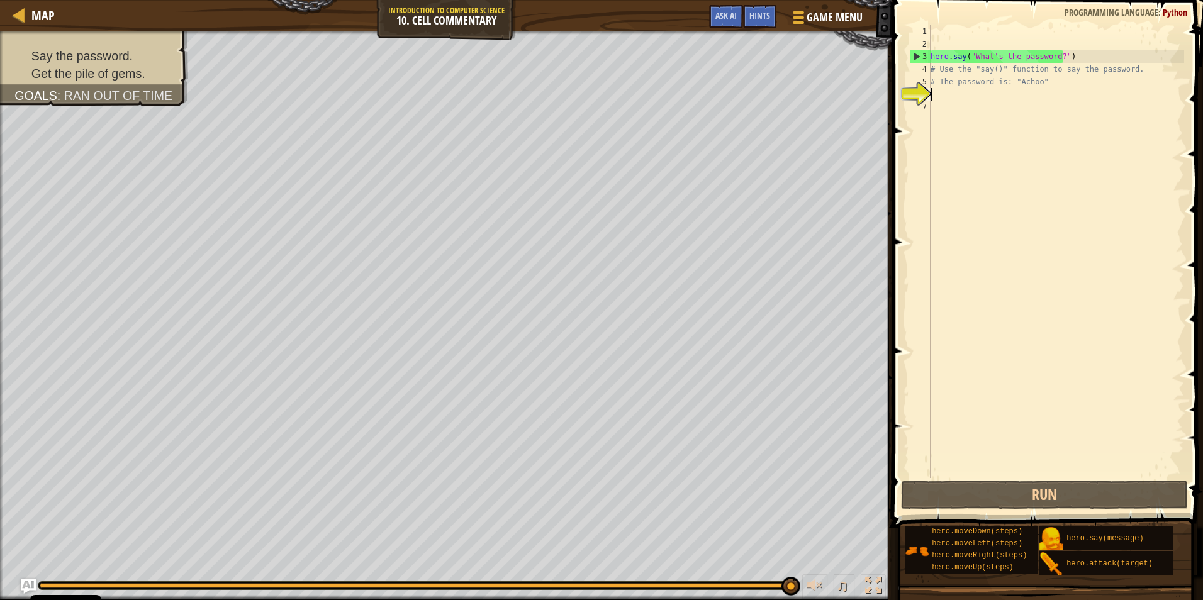
drag, startPoint x: 625, startPoint y: -39, endPoint x: 1000, endPoint y: 88, distance: 396.0
click at [569, 90] on div "hero . say ( "What's the password?" ) # Use the "say()" function to say the pas…" at bounding box center [1056, 264] width 256 height 478
click at [569, 53] on div "hero . say ( "What's the password?" ) # Use the "say()" function to say the pas…" at bounding box center [1056, 264] width 256 height 478
type textarea "hero.say("What's the password?")"
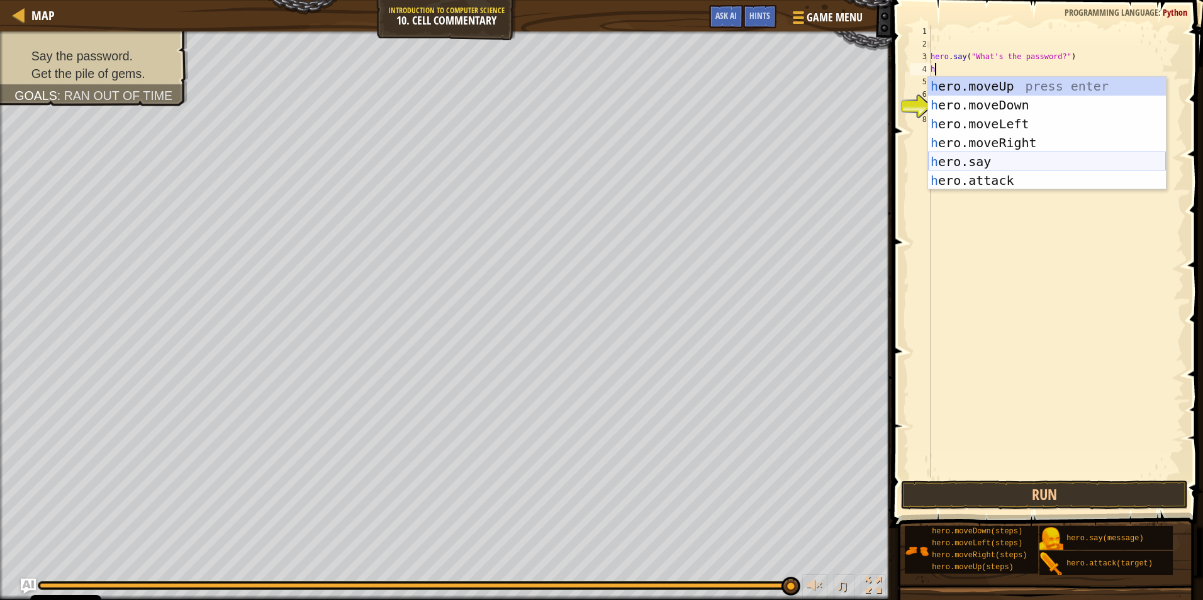
click at [569, 165] on div "h ero.moveUp press enter h ero.moveDown press enter h ero.moveLeft press enter …" at bounding box center [1047, 152] width 238 height 151
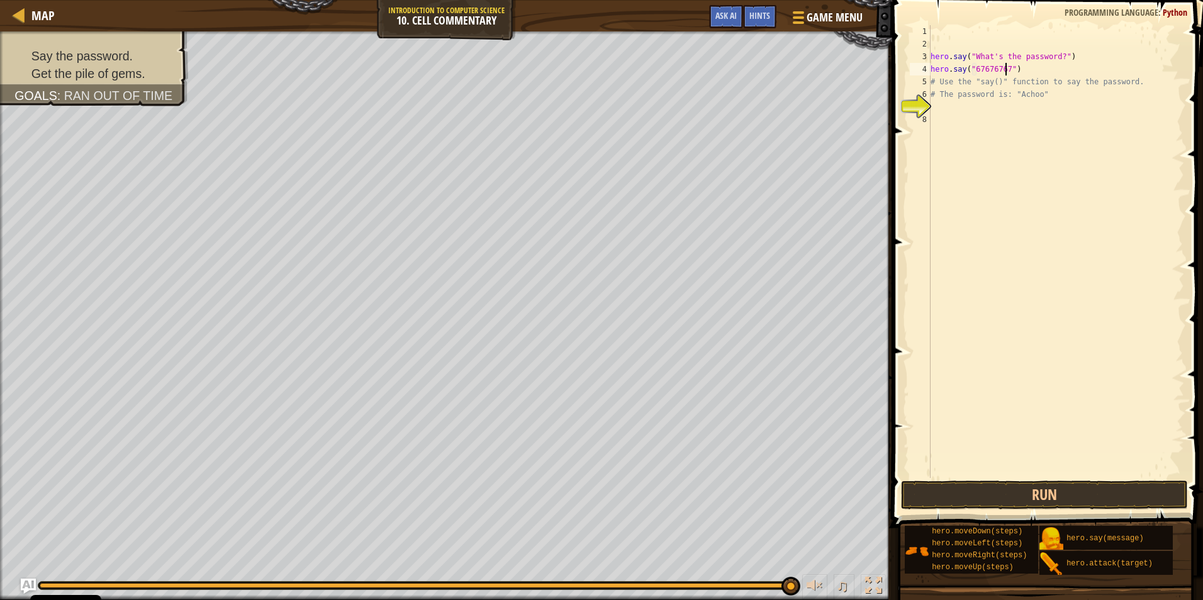
scroll to position [6, 6]
click at [569, 495] on button "Run" at bounding box center [1044, 495] width 287 height 29
click at [569, 13] on div "Hints" at bounding box center [759, 16] width 33 height 23
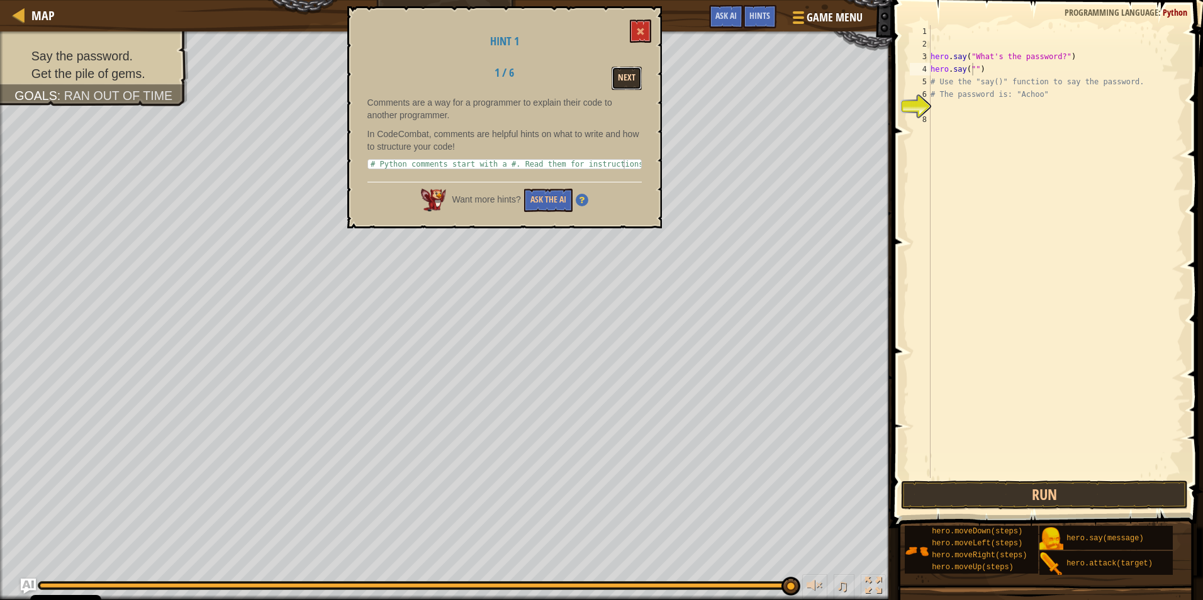
click at [569, 80] on button "Next" at bounding box center [627, 78] width 30 height 23
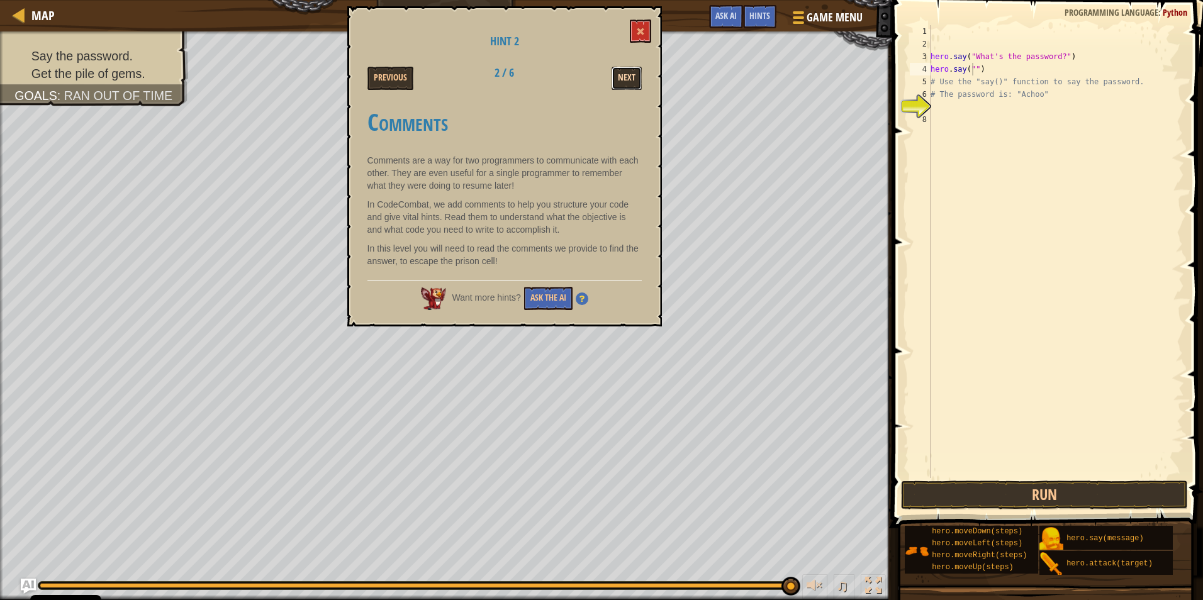
click at [569, 80] on button "Next" at bounding box center [627, 78] width 30 height 23
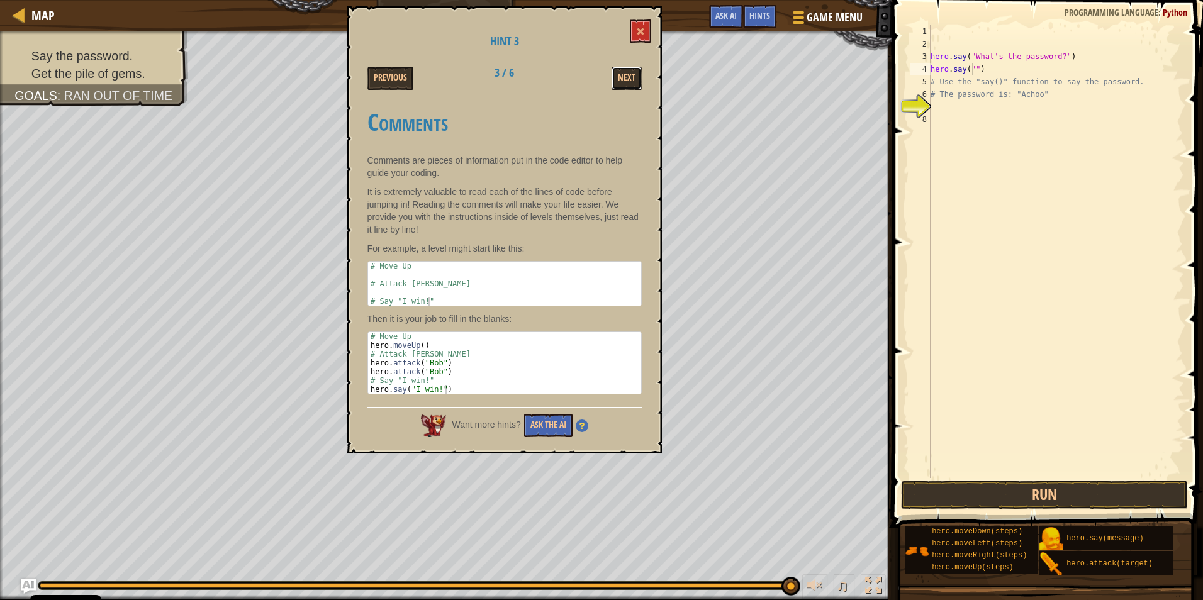
click at [569, 80] on button "Next" at bounding box center [627, 78] width 30 height 23
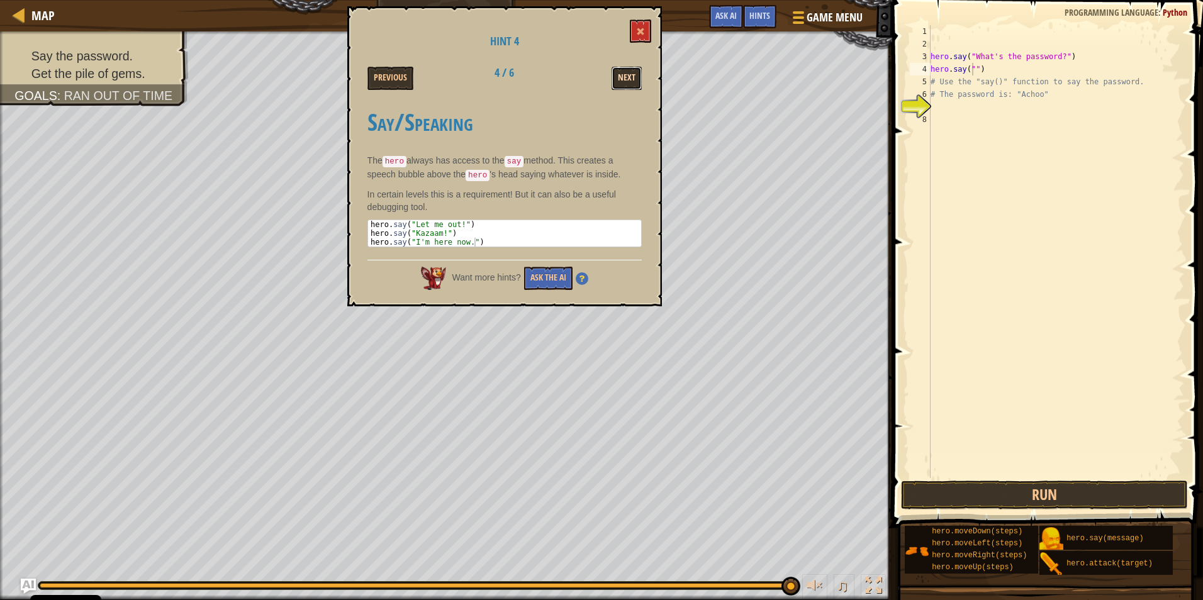
click at [569, 80] on button "Next" at bounding box center [627, 78] width 30 height 23
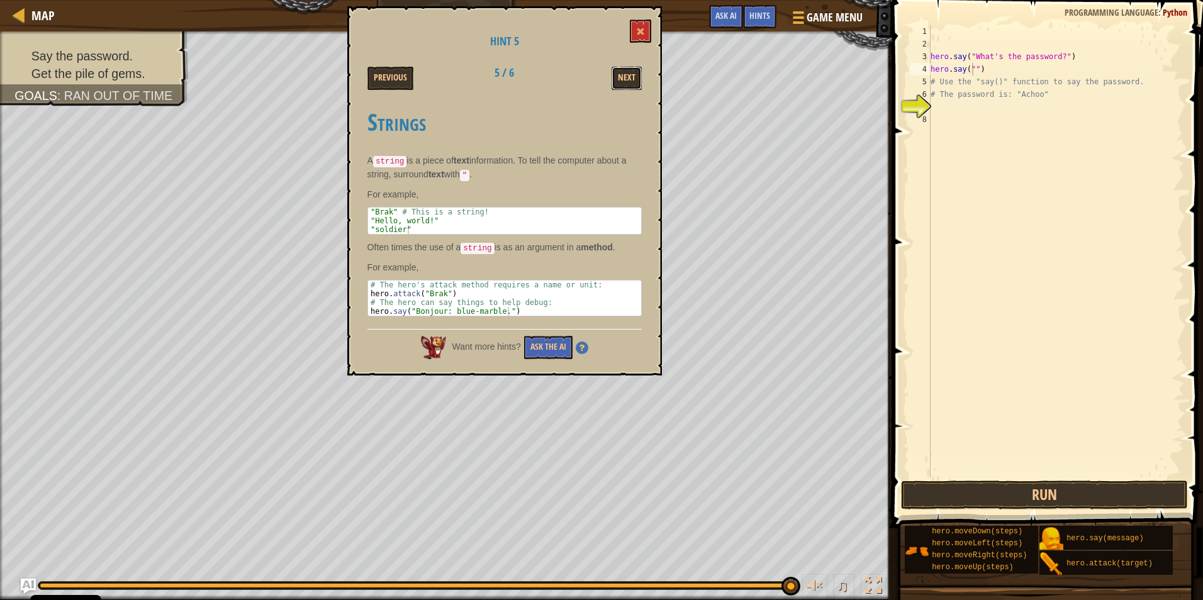
click at [569, 80] on button "Next" at bounding box center [627, 78] width 30 height 23
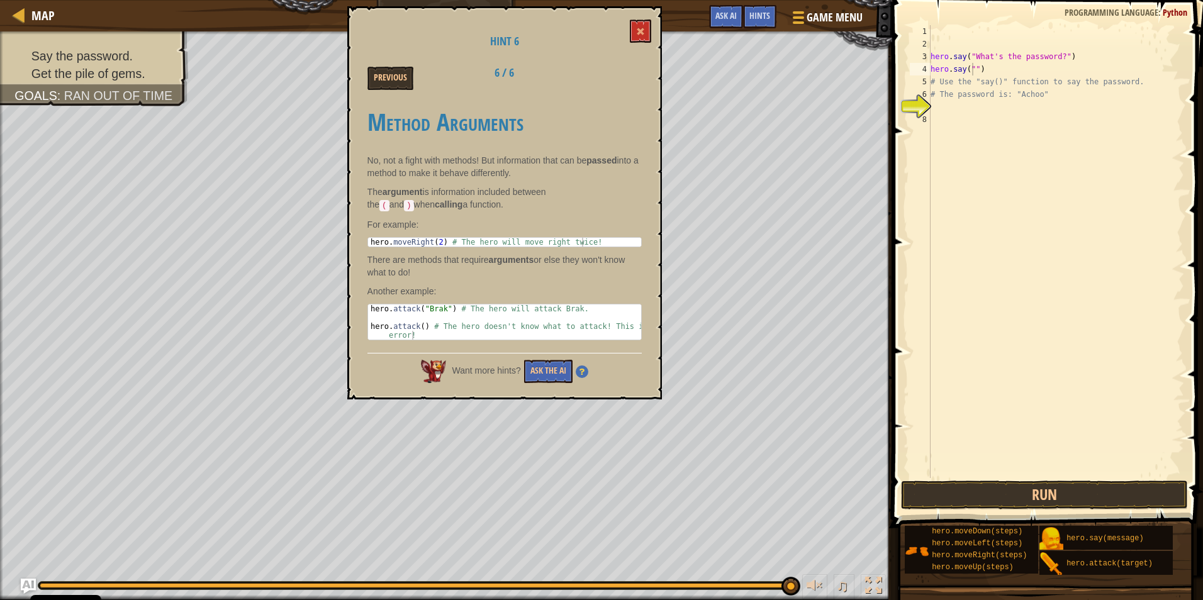
click at [569, 23] on div "Hint 6 Previous 6 / 6 Method Arguments No, not a fight with methods! But inform…" at bounding box center [504, 202] width 315 height 393
click at [569, 27] on button at bounding box center [640, 31] width 21 height 23
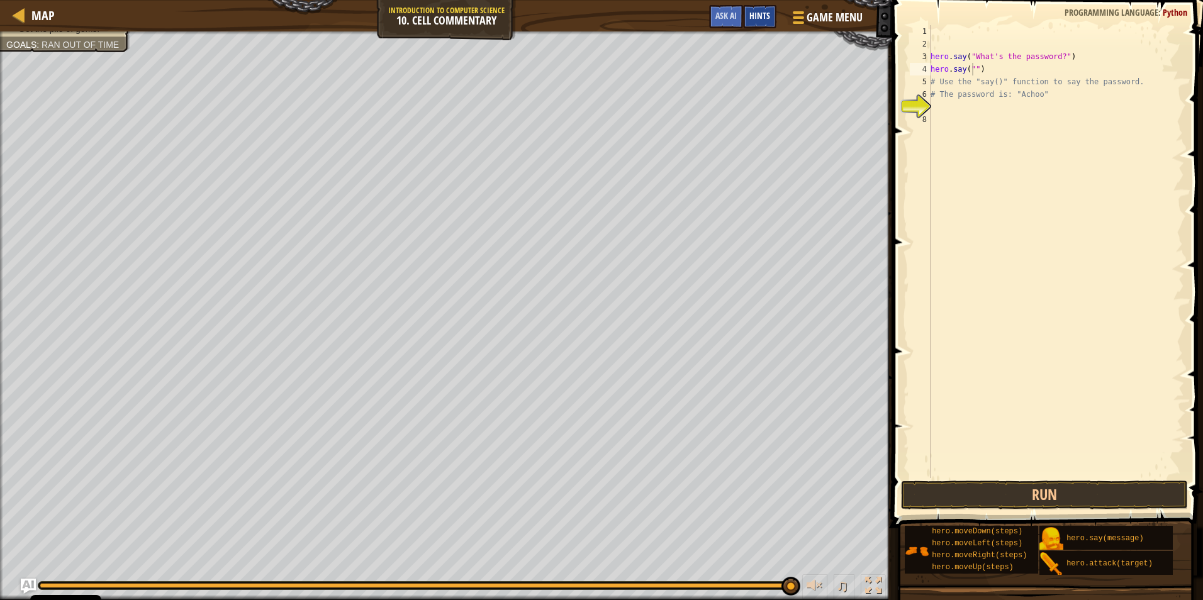
click at [569, 17] on div "Hints" at bounding box center [759, 16] width 33 height 23
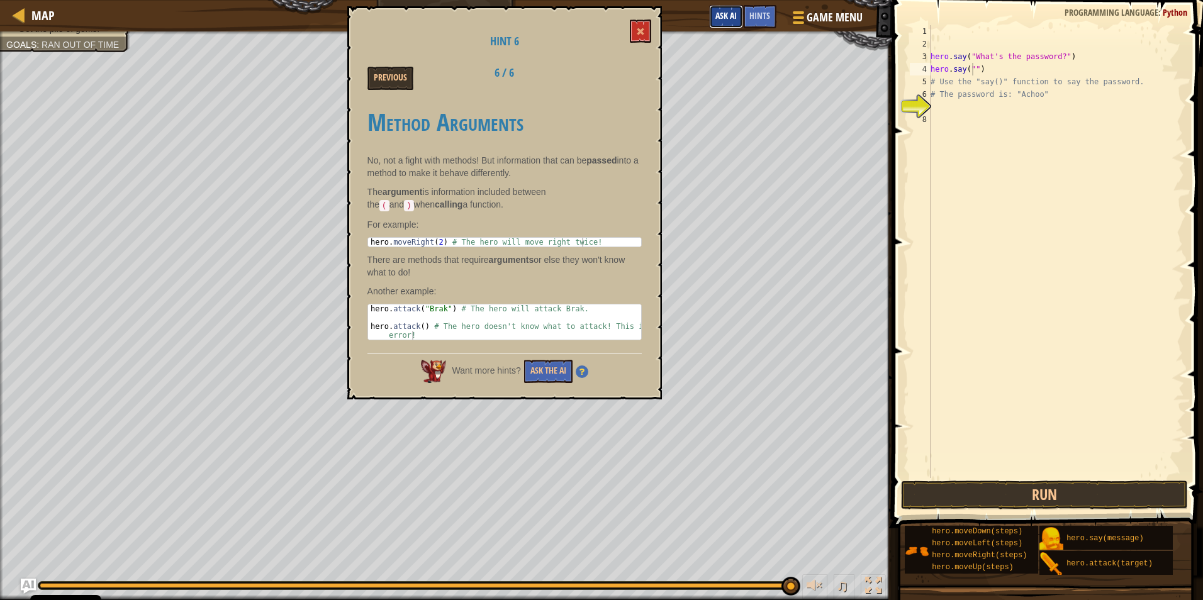
click at [569, 11] on span "Ask AI" at bounding box center [725, 15] width 21 height 12
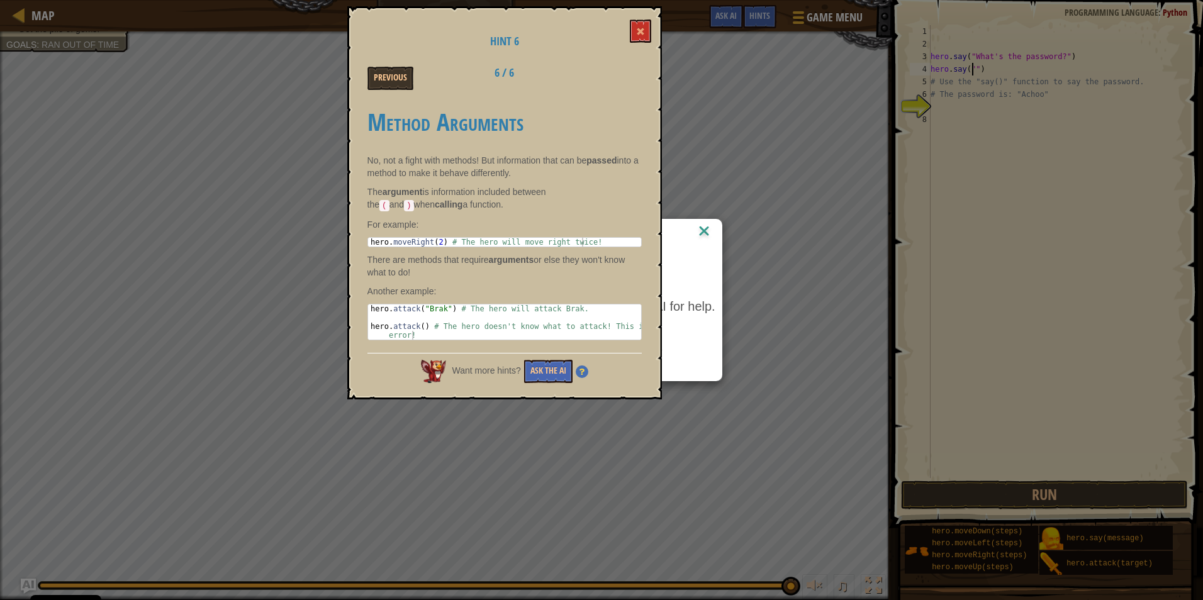
click at [569, 21] on div "Hint 6 Previous 6 / 6 Method Arguments No, not a fight with methods! But inform…" at bounding box center [504, 202] width 315 height 393
click at [569, 26] on button at bounding box center [640, 31] width 21 height 23
click at [569, 33] on button at bounding box center [640, 31] width 21 height 23
click at [569, 38] on button at bounding box center [640, 31] width 21 height 23
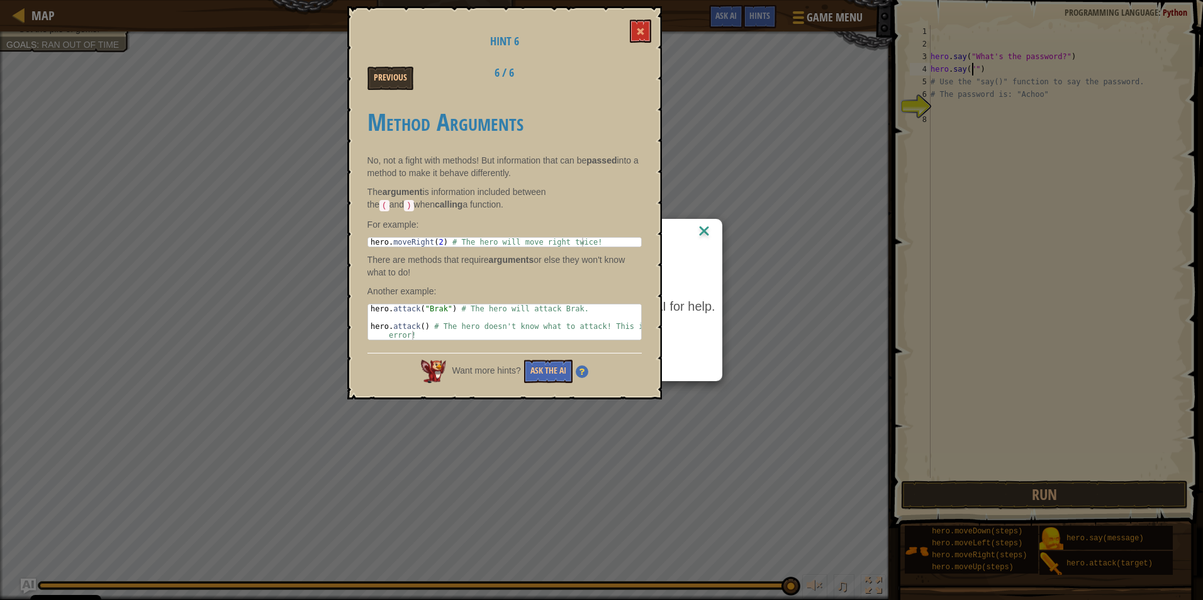
click at [359, 87] on div "Previous" at bounding box center [407, 78] width 98 height 23
click at [364, 86] on div "Previous" at bounding box center [407, 78] width 98 height 23
click at [378, 84] on button "Previous" at bounding box center [390, 78] width 46 height 23
click at [390, 76] on button "Previous" at bounding box center [390, 78] width 46 height 23
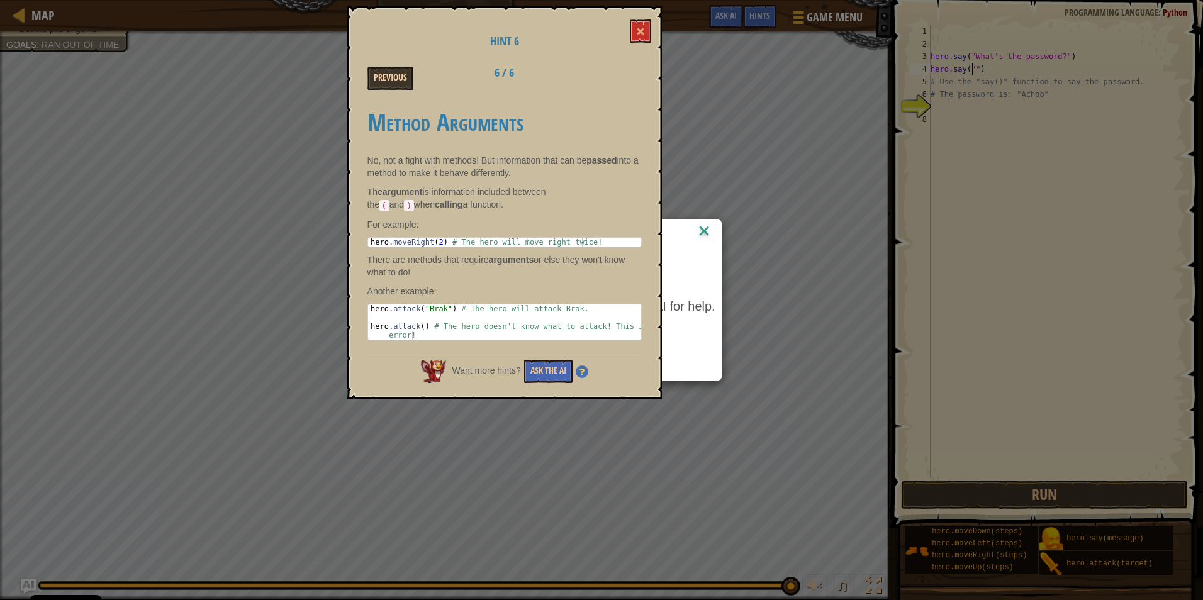
click at [390, 76] on button "Previous" at bounding box center [390, 78] width 46 height 23
drag, startPoint x: 390, startPoint y: 76, endPoint x: 606, endPoint y: 132, distance: 223.0
click at [390, 76] on button "Previous" at bounding box center [390, 78] width 46 height 23
click at [569, 228] on img at bounding box center [704, 232] width 16 height 19
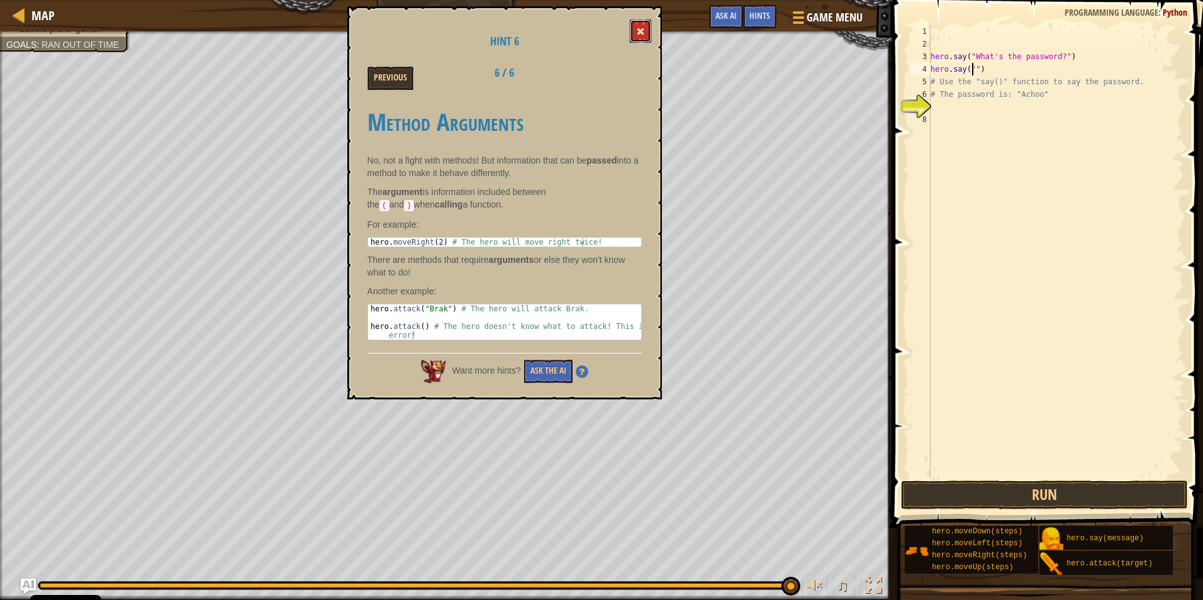
click at [569, 31] on span at bounding box center [640, 31] width 9 height 9
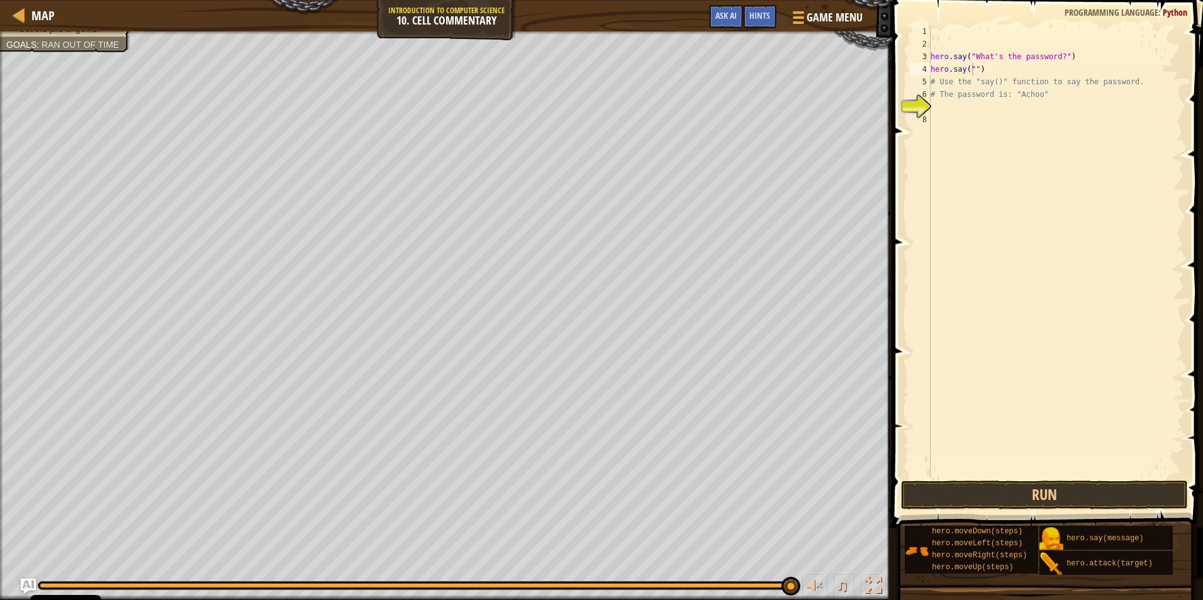
click at [74, 94] on div "Say the password. Get the pile of gems. Goals : Ran out of time" at bounding box center [446, 315] width 892 height 569
drag, startPoint x: 70, startPoint y: 43, endPoint x: 106, endPoint y: 50, distance: 36.4
click at [106, 50] on ul "Say the password. Get the pile of gems." at bounding box center [65, 52] width 118 height 25
click at [569, 6] on div "Hints" at bounding box center [759, 16] width 33 height 23
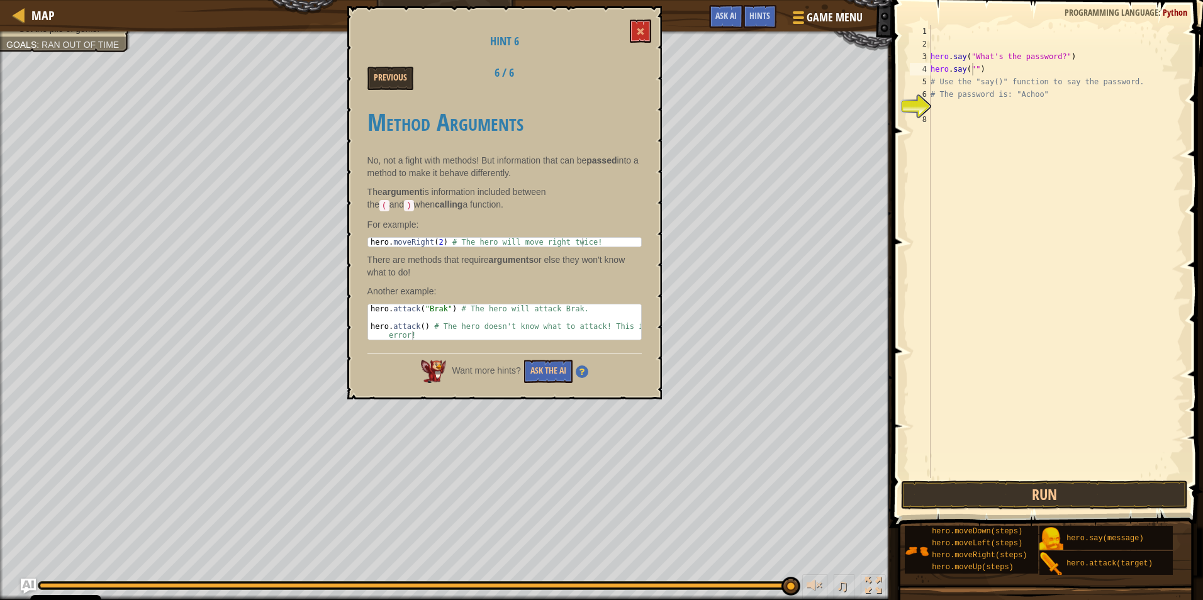
click at [540, 355] on div "Want more hints? Ask the AI" at bounding box center [504, 368] width 274 height 30
click at [556, 378] on button "Ask the AI" at bounding box center [548, 371] width 48 height 23
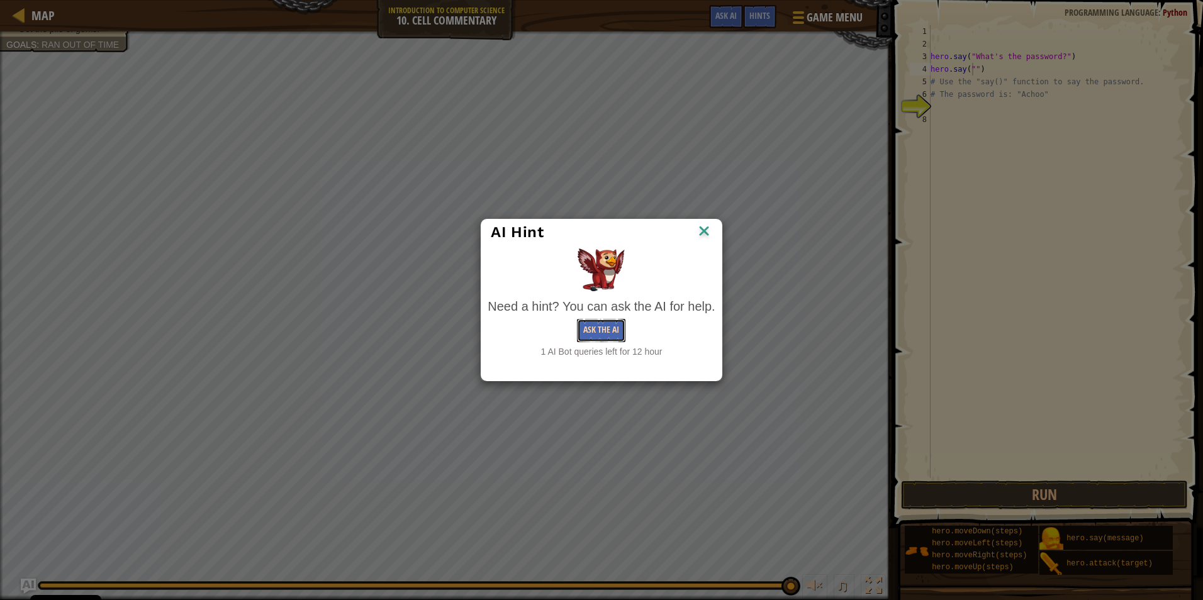
click at [569, 342] on button "Ask the AI" at bounding box center [601, 330] width 48 height 23
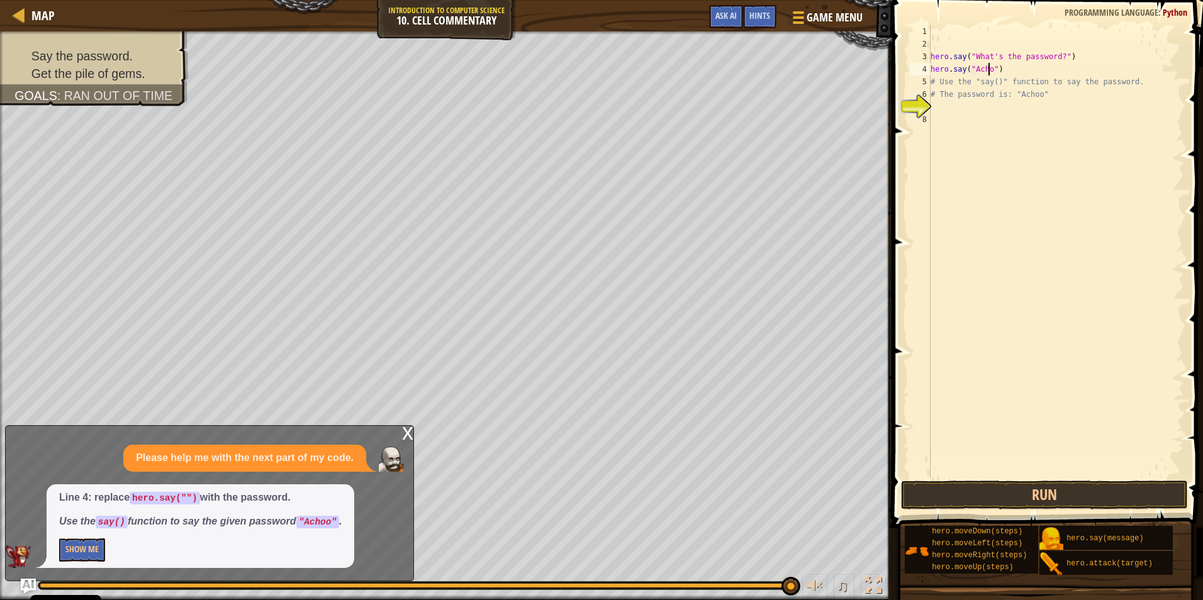
scroll to position [6, 5]
type textarea "hero.say("Achoo")"
click at [569, 500] on button "Run" at bounding box center [1044, 495] width 287 height 29
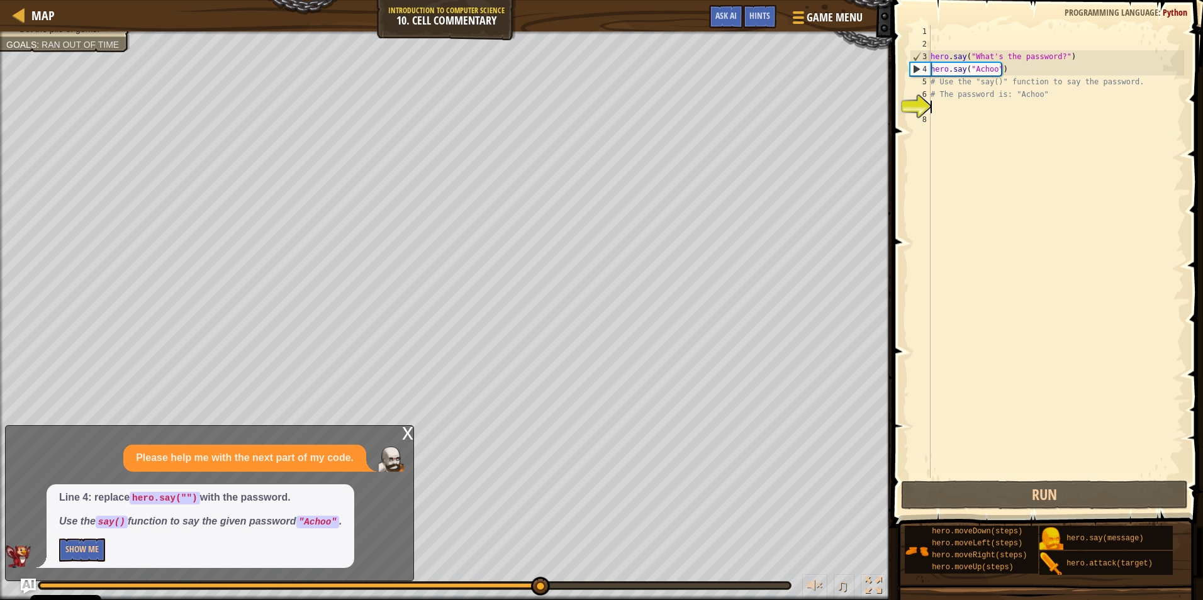
click at [569, 108] on div "hero . say ( "What's the password?" ) hero . say ( "Achoo" ) # Use the "say()" …" at bounding box center [1056, 264] width 256 height 478
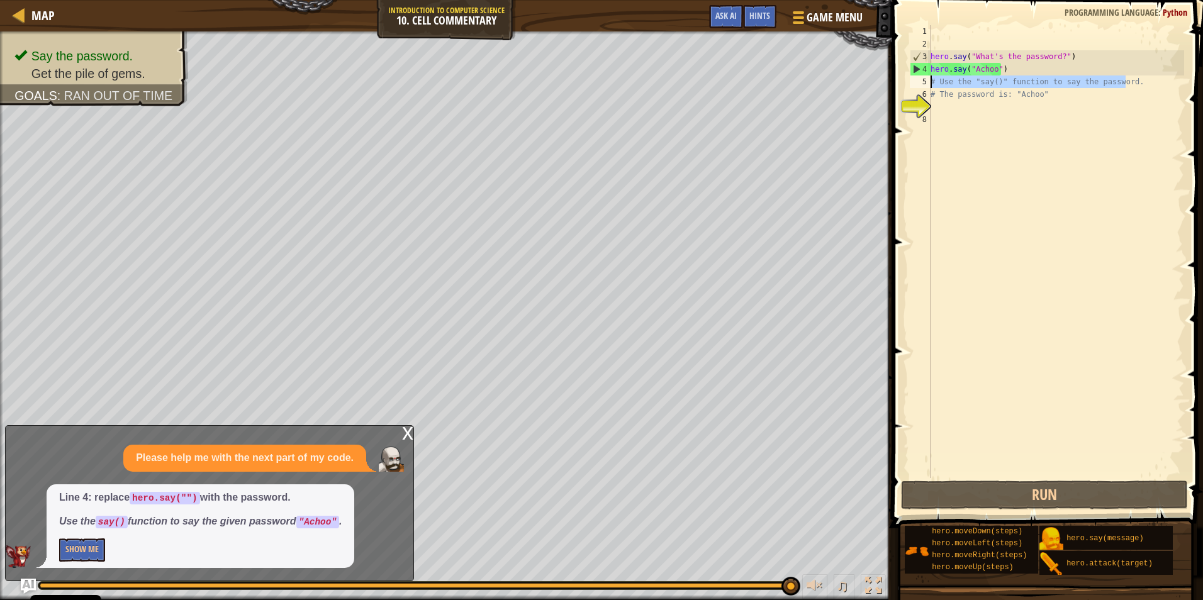
drag, startPoint x: 1142, startPoint y: 82, endPoint x: 928, endPoint y: 81, distance: 213.9
click at [569, 81] on div "1 2 3 4 5 6 7 8 hero . say ( "What's the password?" ) hero . say ( "Achoo" ) # …" at bounding box center [1045, 251] width 277 height 453
type textarea "# Use the "say()" function to say the password."
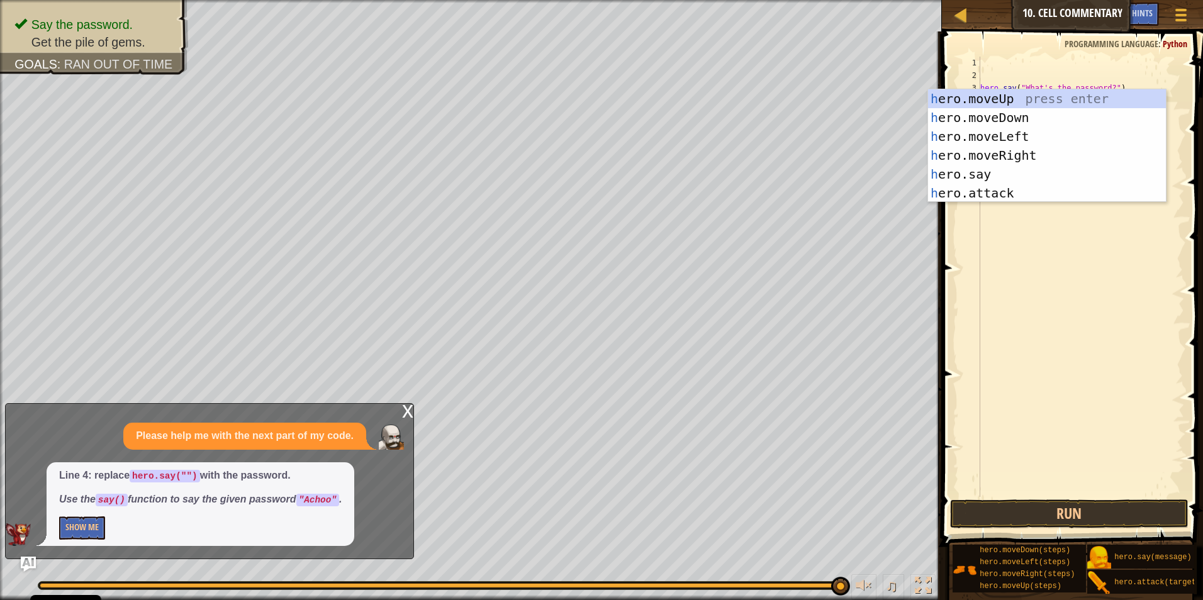
drag, startPoint x: 974, startPoint y: 87, endPoint x: 982, endPoint y: 89, distance: 8.4
click at [569, 89] on div "h 1 2 3 4 5 6 7 8 hero . say ( "What's the password?" ) hero . say ( "Achoo" ) …" at bounding box center [1070, 277] width 227 height 440
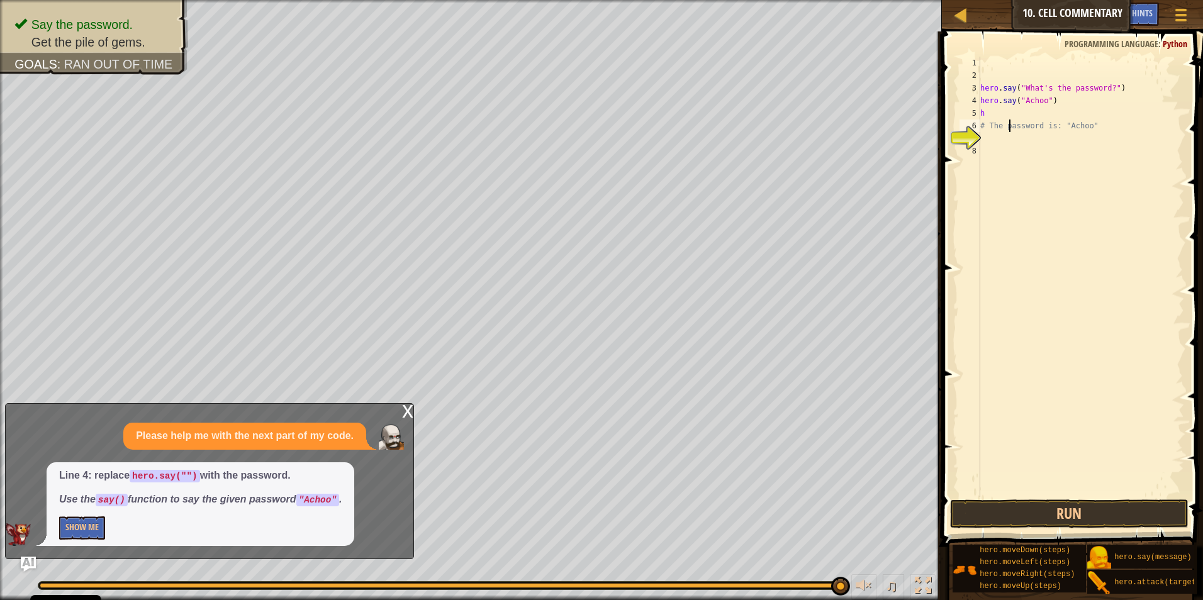
click at [569, 120] on div "hero . say ( "What's the password?" ) hero . say ( "Achoo" ) h # The password i…" at bounding box center [1081, 290] width 206 height 466
click at [569, 111] on div "hero . say ( "What's the password?" ) hero . say ( "Achoo" ) h # The password i…" at bounding box center [1081, 290] width 206 height 466
type textarea "he"
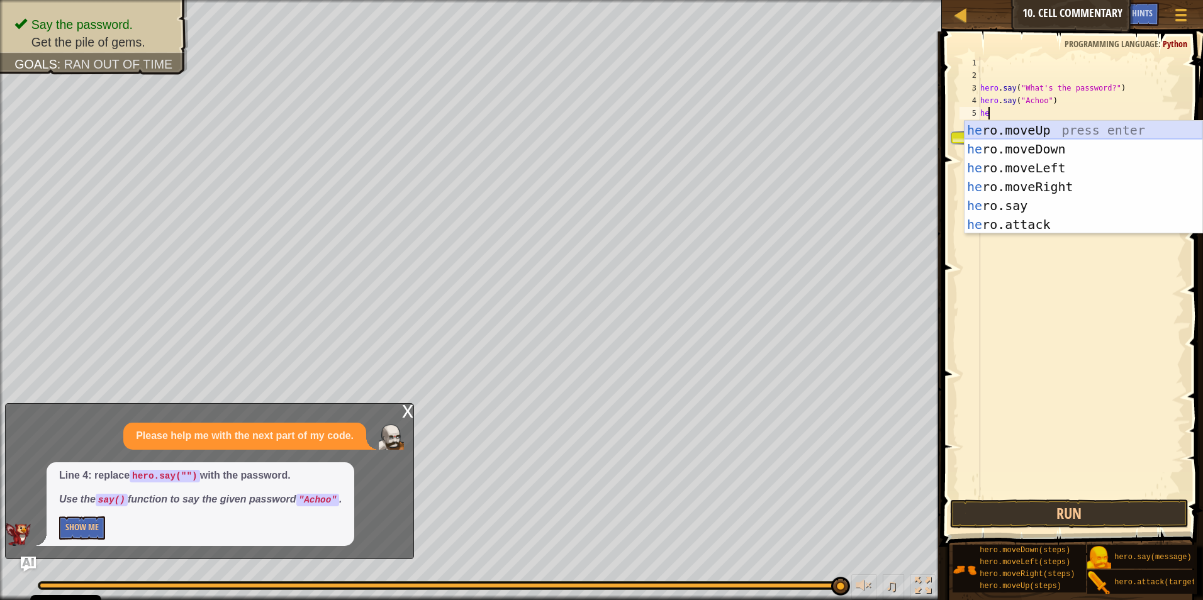
click at [569, 128] on div "he ro.moveUp press enter he ro.moveDown press enter he ro.moveLeft press enter …" at bounding box center [1084, 196] width 238 height 151
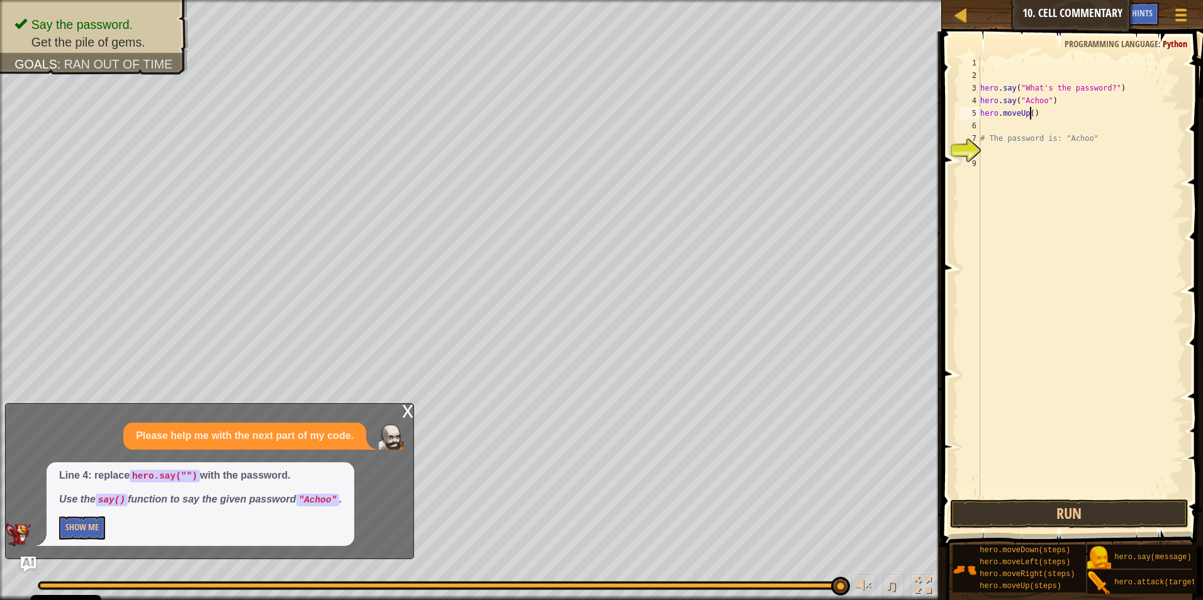
click at [569, 117] on div "hero . say ( "What's the password?" ) hero . say ( "Achoo" ) hero . moveUp ( ) …" at bounding box center [1081, 290] width 206 height 466
type textarea "hero.moveUp(3)"
drag, startPoint x: 1170, startPoint y: 493, endPoint x: 1162, endPoint y: 512, distance: 20.3
click at [569, 495] on div "hero . say ( "What's the password?" ) hero . say ( "Achoo" ) hero . moveUp ( 3 …" at bounding box center [1081, 290] width 206 height 466
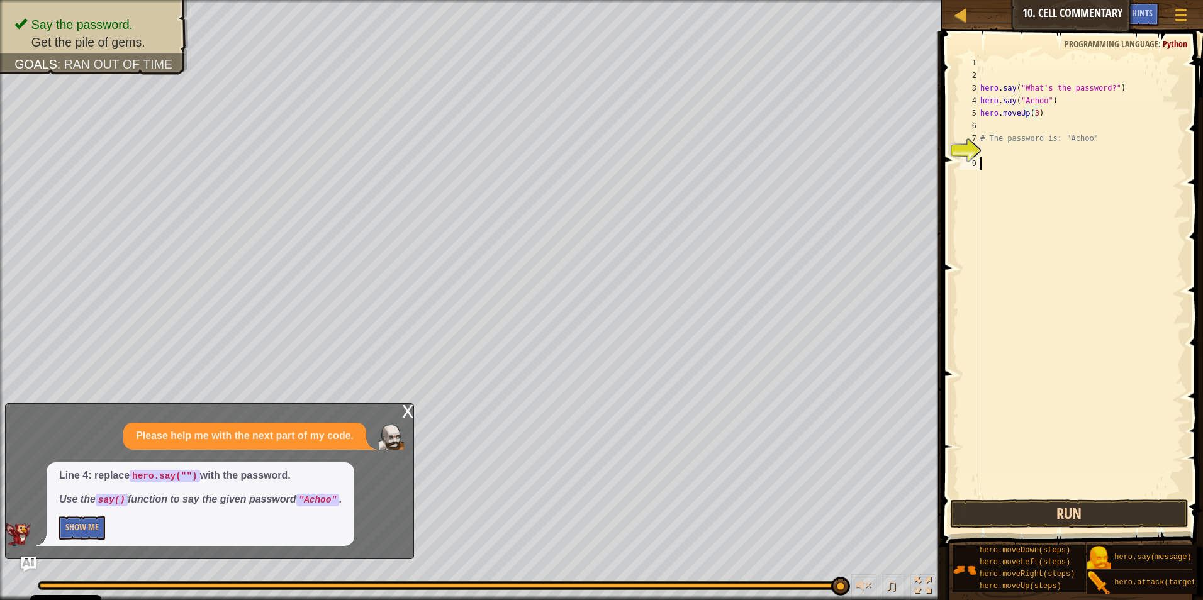
scroll to position [6, 0]
click at [569, 512] on button "Run" at bounding box center [1069, 514] width 239 height 29
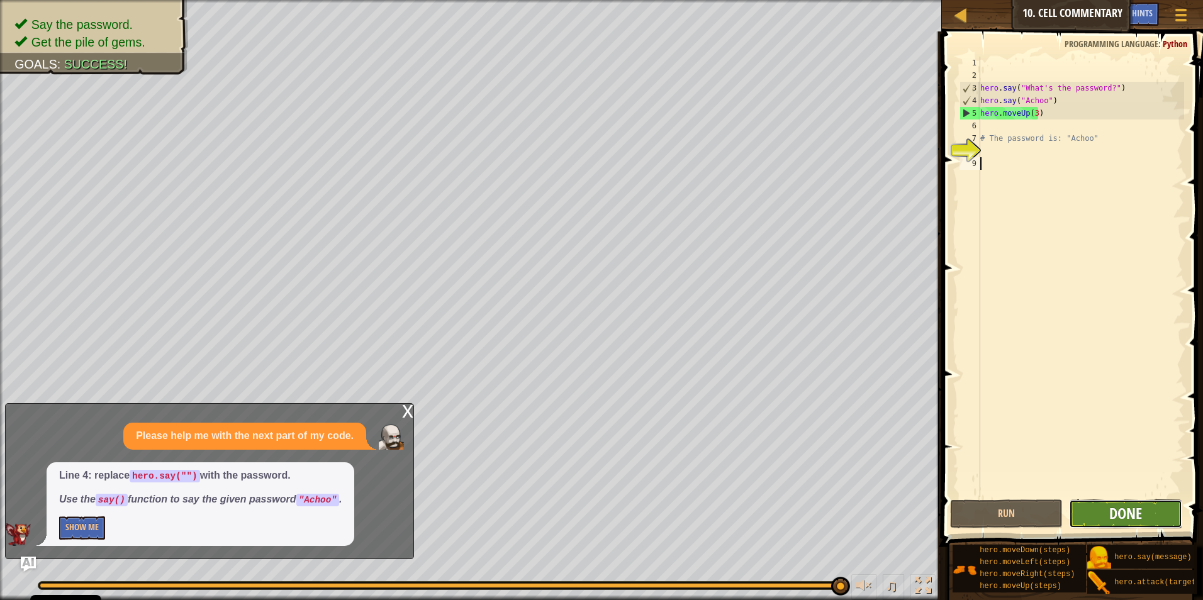
click at [569, 506] on span "Done" at bounding box center [1125, 513] width 33 height 20
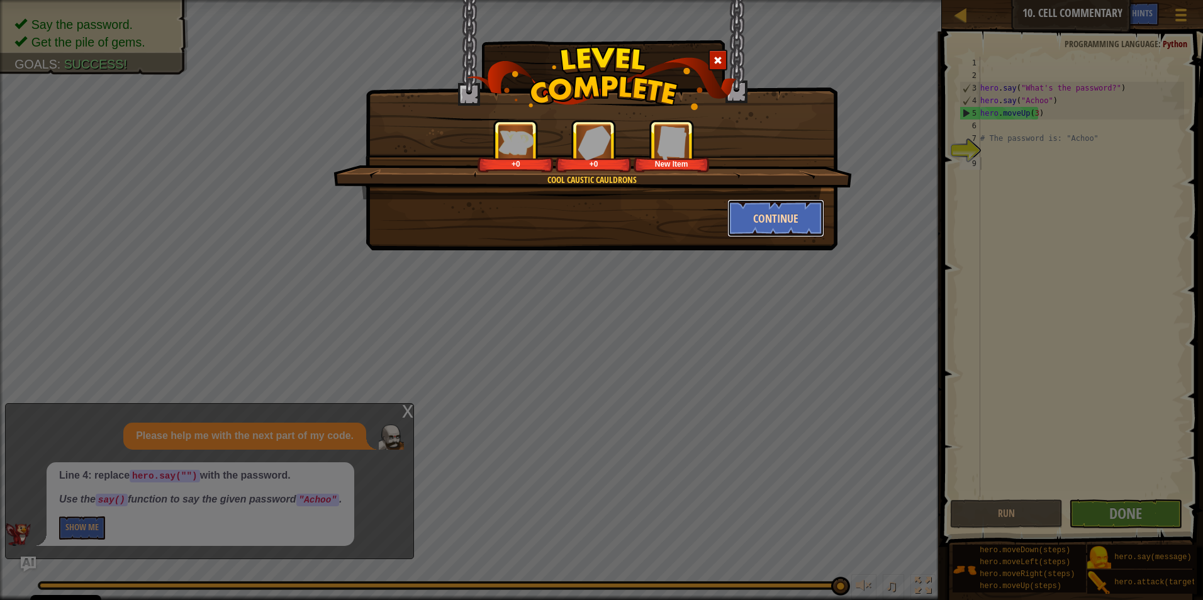
click at [569, 229] on button "Continue" at bounding box center [776, 218] width 98 height 38
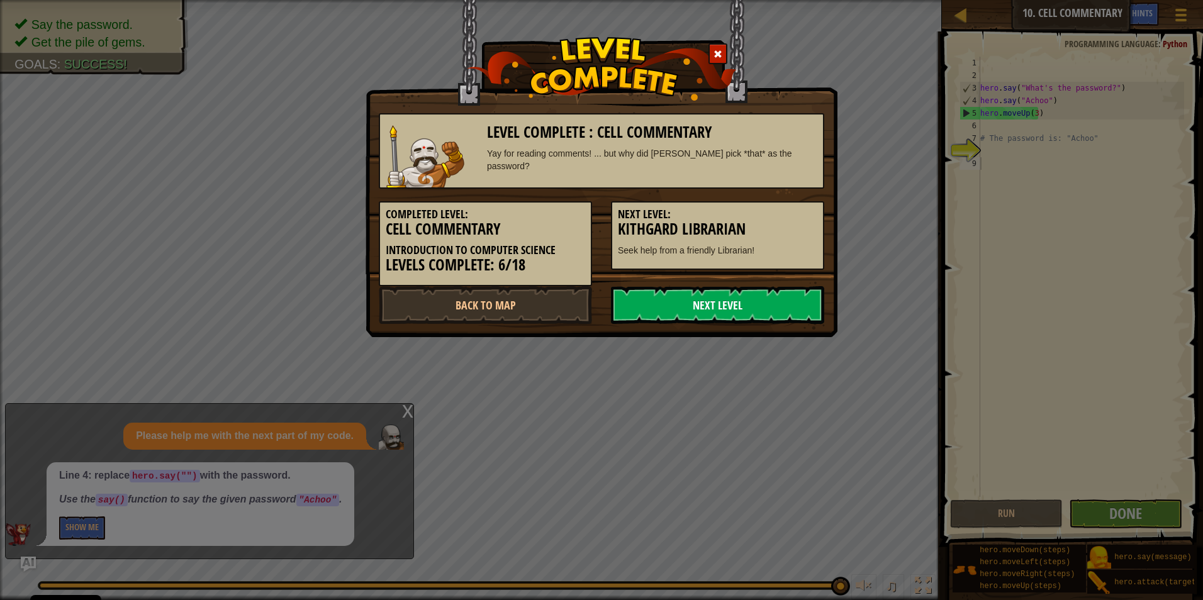
click at [569, 316] on link "Next Level" at bounding box center [717, 305] width 213 height 38
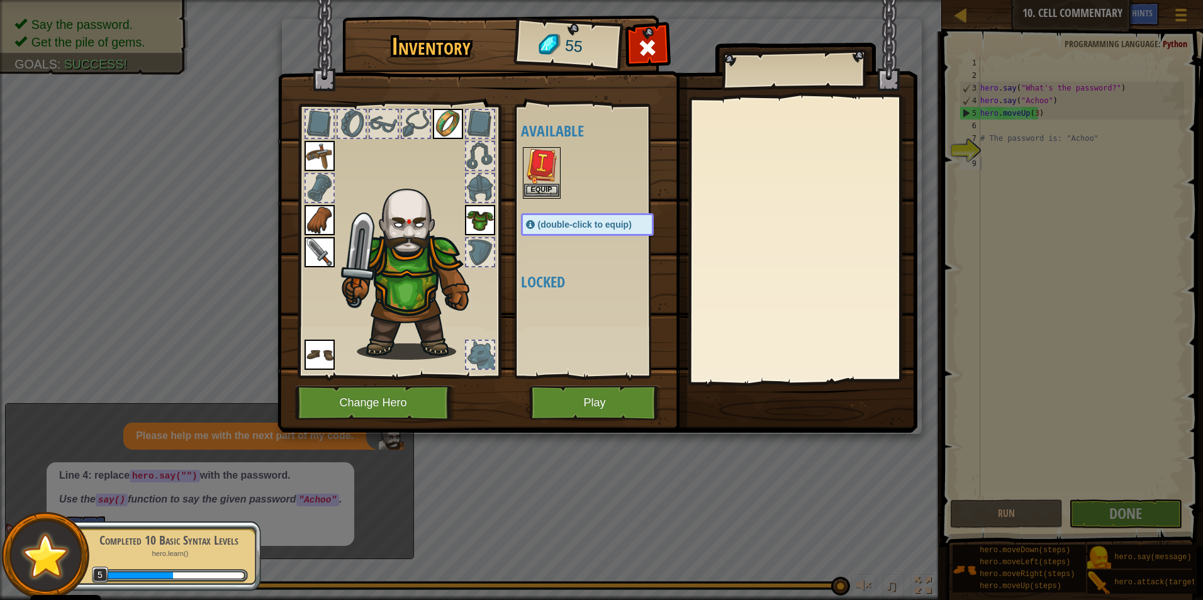
click at [523, 182] on div "Equip" at bounding box center [542, 173] width 38 height 52
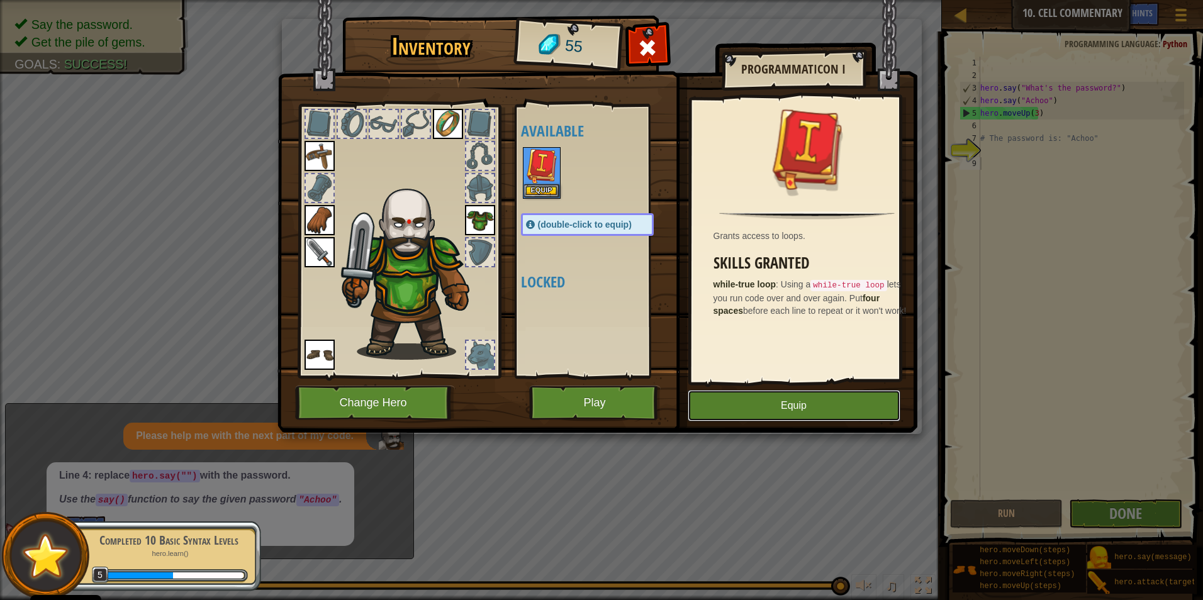
click at [569, 406] on button "Equip" at bounding box center [794, 405] width 213 height 31
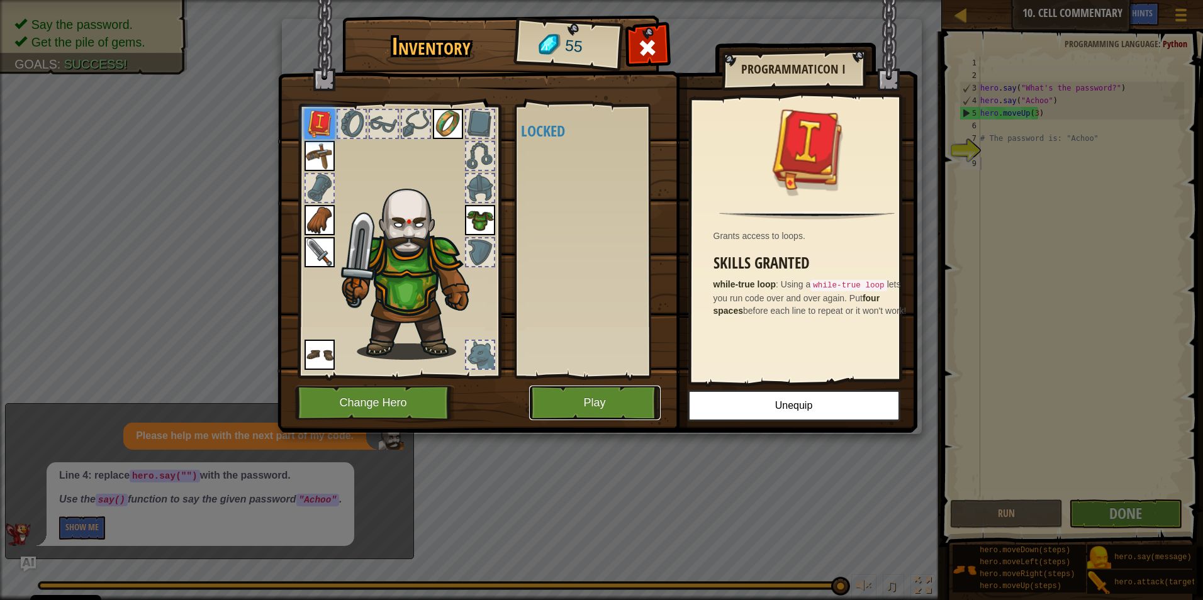
click at [569, 403] on button "Play" at bounding box center [595, 403] width 132 height 35
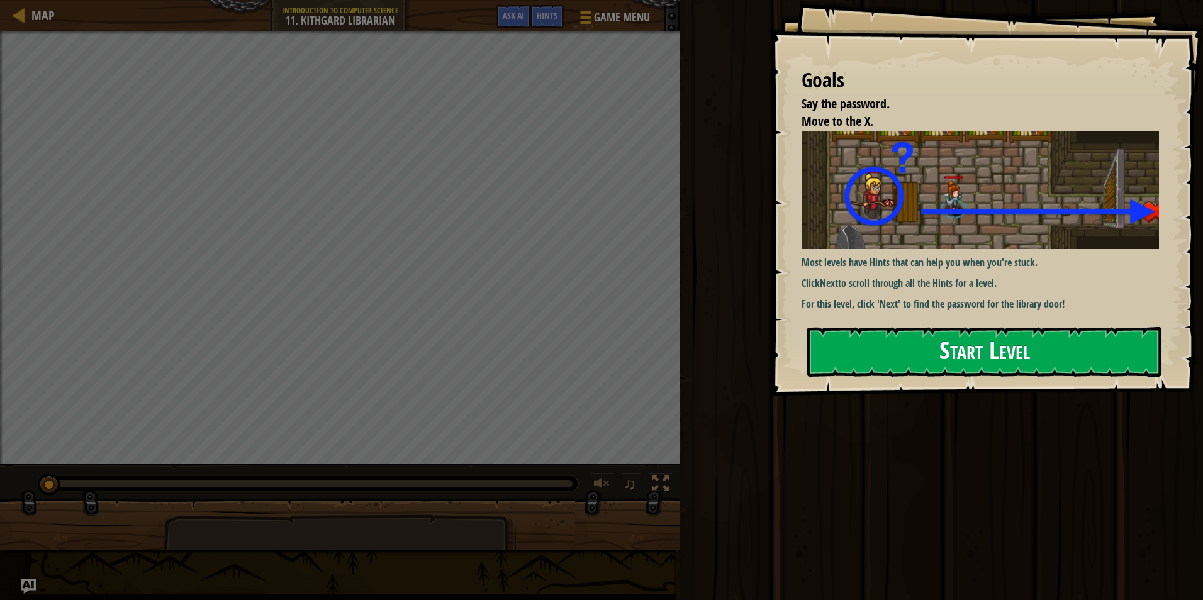
click at [569, 354] on div "Goals Say the password. Move to the X. Most levels have Hints that can help you…" at bounding box center [986, 198] width 433 height 396
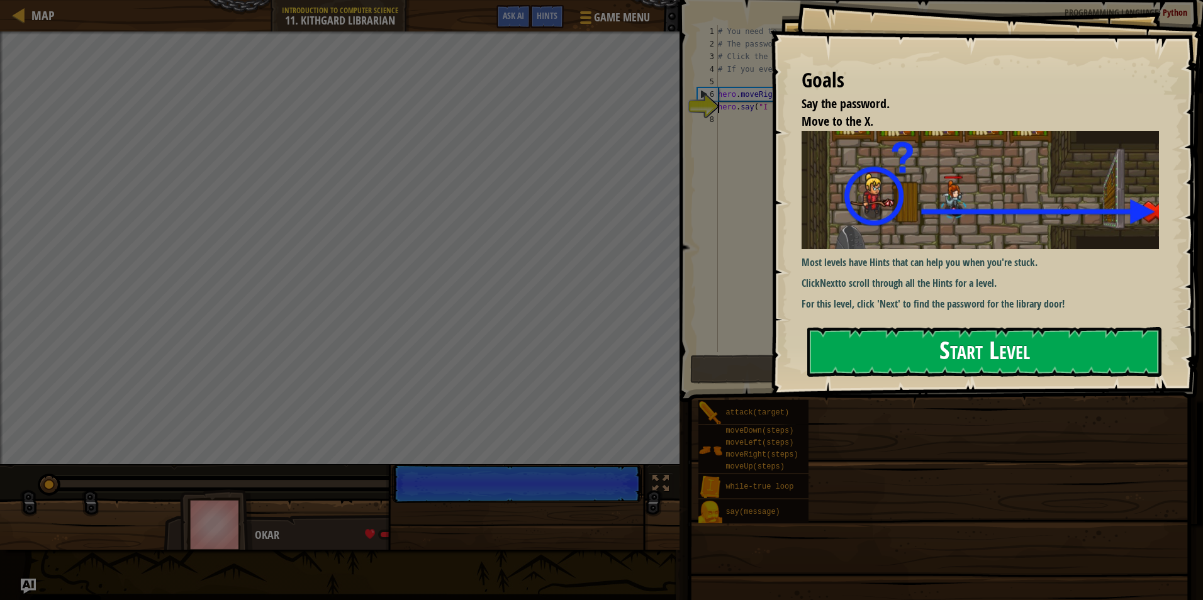
click at [569, 353] on button "Start Level" at bounding box center [984, 352] width 354 height 50
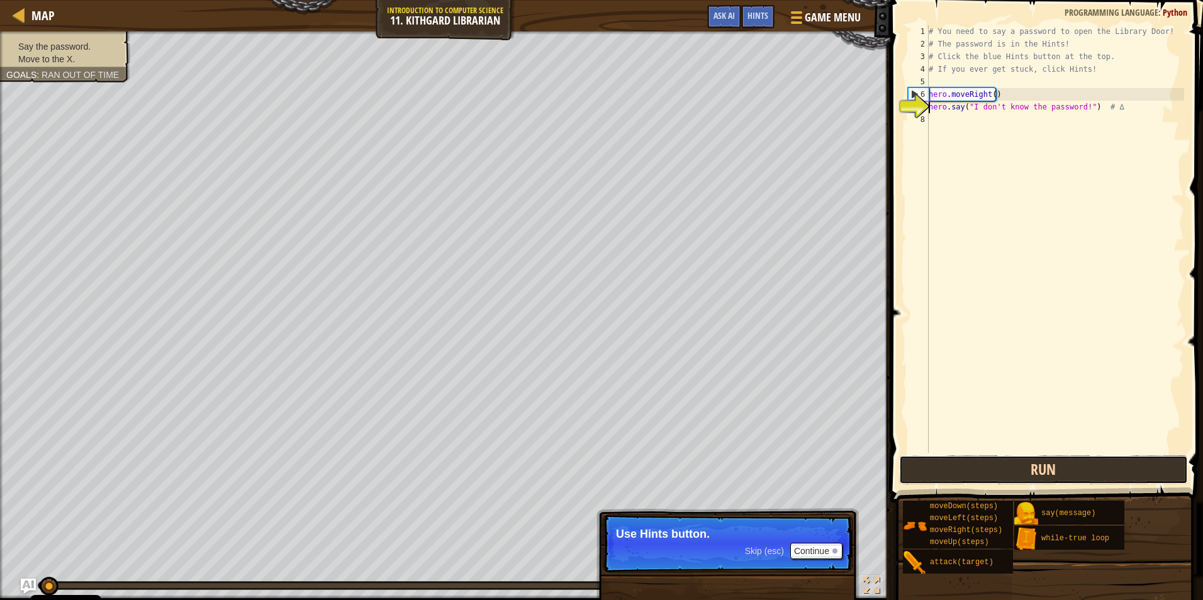
click at [569, 466] on button "Run" at bounding box center [1043, 470] width 289 height 29
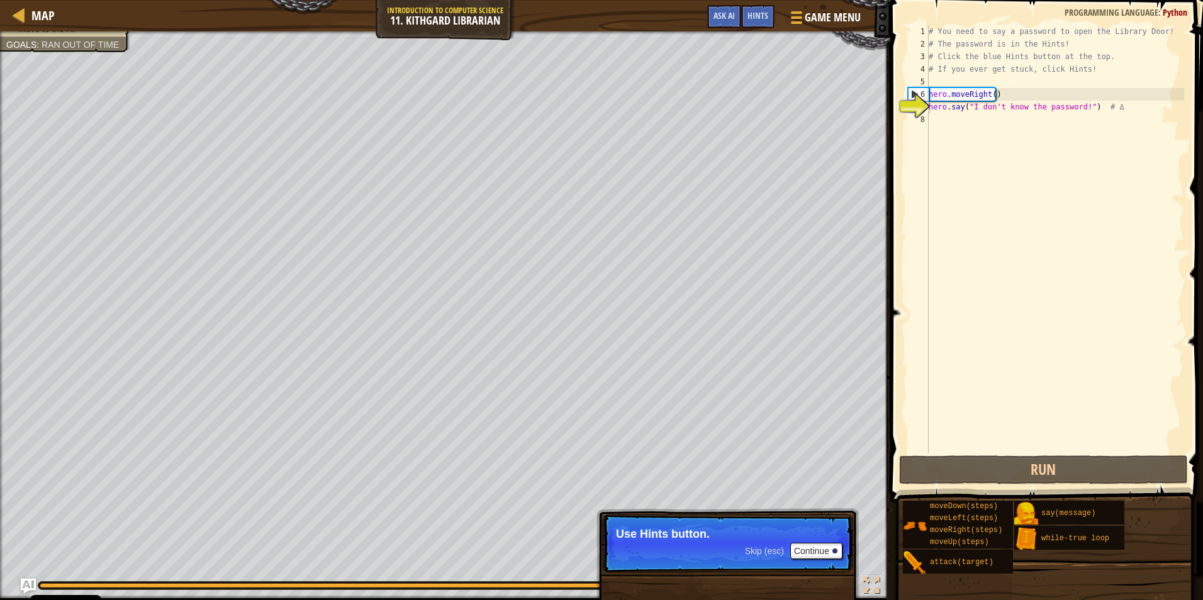
click at [569, 542] on p "Skip (esc) Continue Use Hints button." at bounding box center [728, 544] width 250 height 58
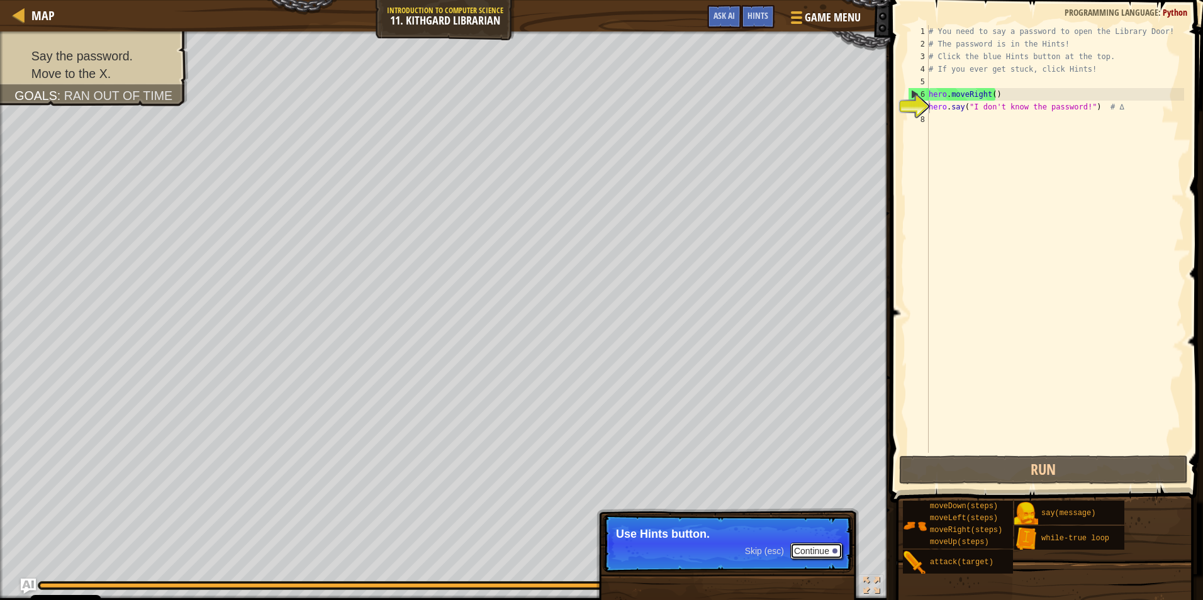
click at [569, 546] on button "Continue" at bounding box center [816, 551] width 52 height 16
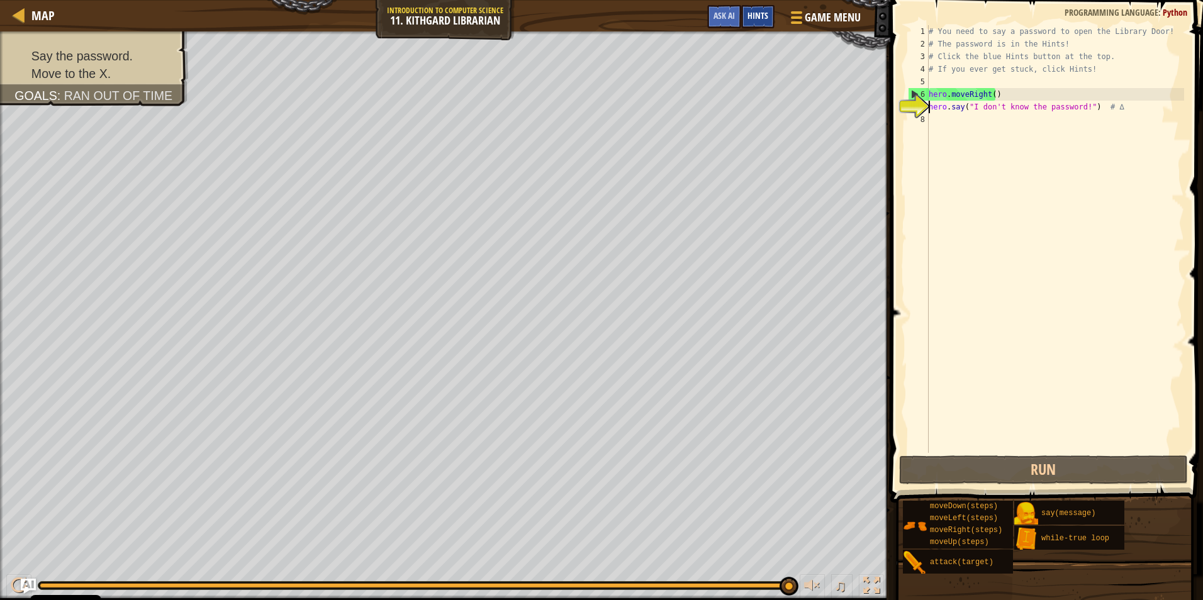
click at [569, 22] on div "Hints" at bounding box center [757, 16] width 33 height 23
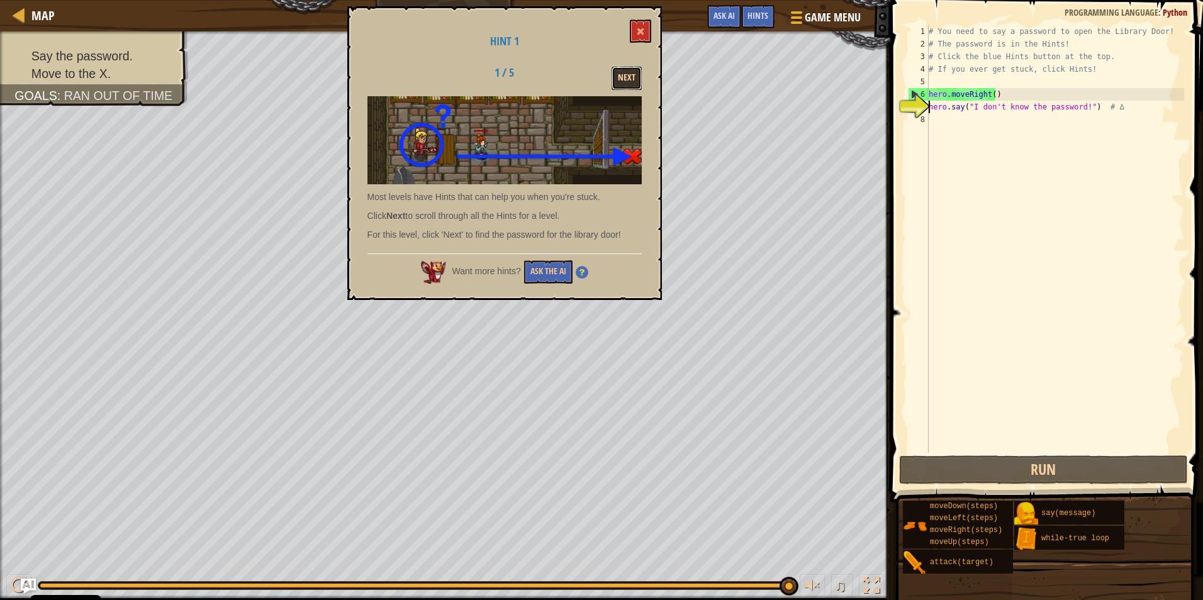
click at [569, 67] on button "Next" at bounding box center [627, 78] width 30 height 23
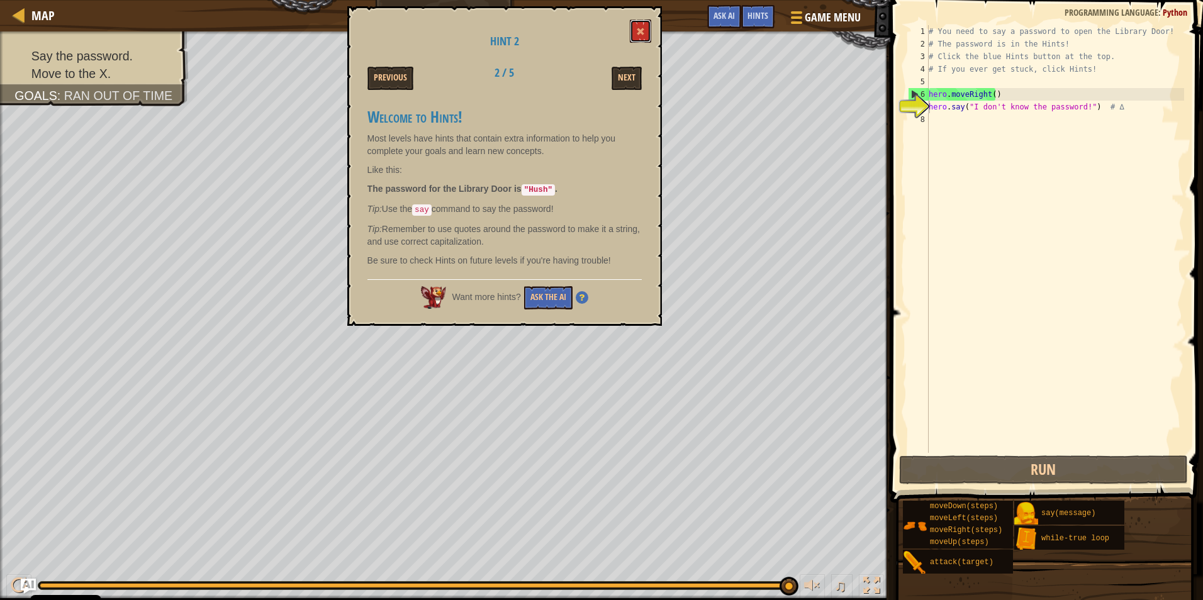
click at [569, 29] on span at bounding box center [640, 31] width 9 height 9
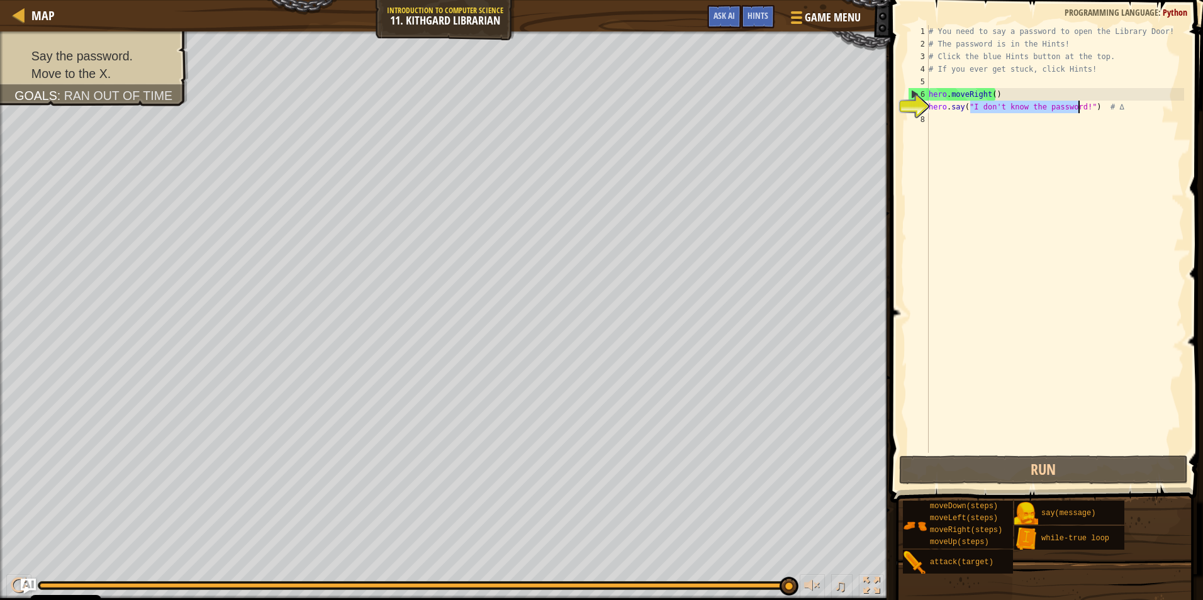
drag, startPoint x: 971, startPoint y: 109, endPoint x: 1077, endPoint y: 110, distance: 105.7
click at [569, 110] on div "# You need to say a password to open the Library Door! # The password is in the…" at bounding box center [1055, 251] width 258 height 453
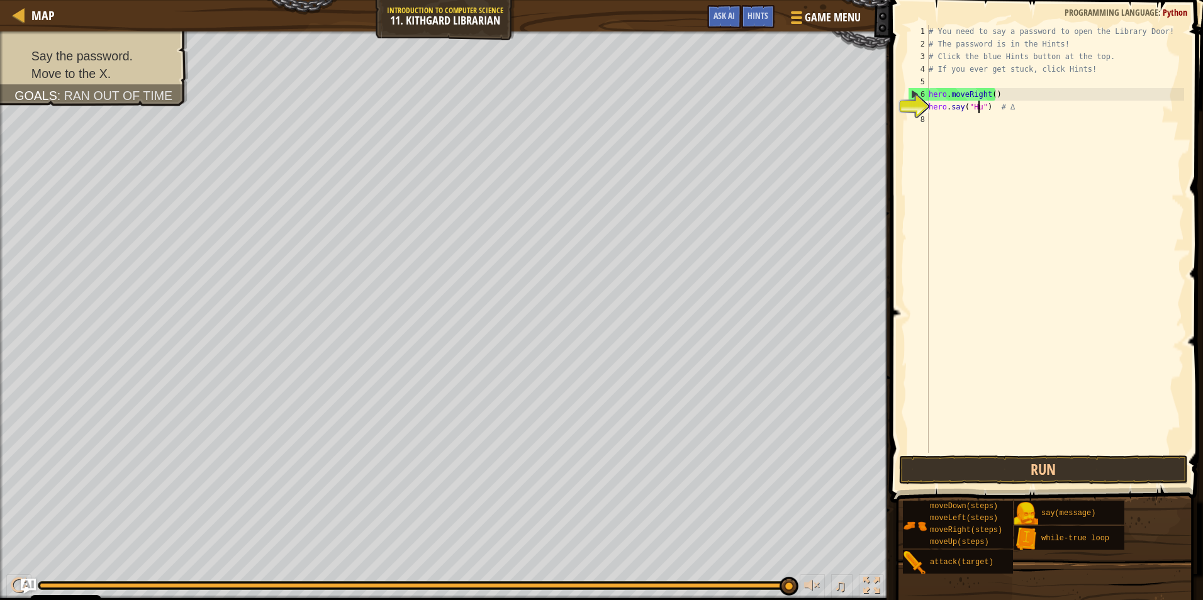
scroll to position [6, 4]
click at [569, 459] on button "Run" at bounding box center [1043, 470] width 289 height 29
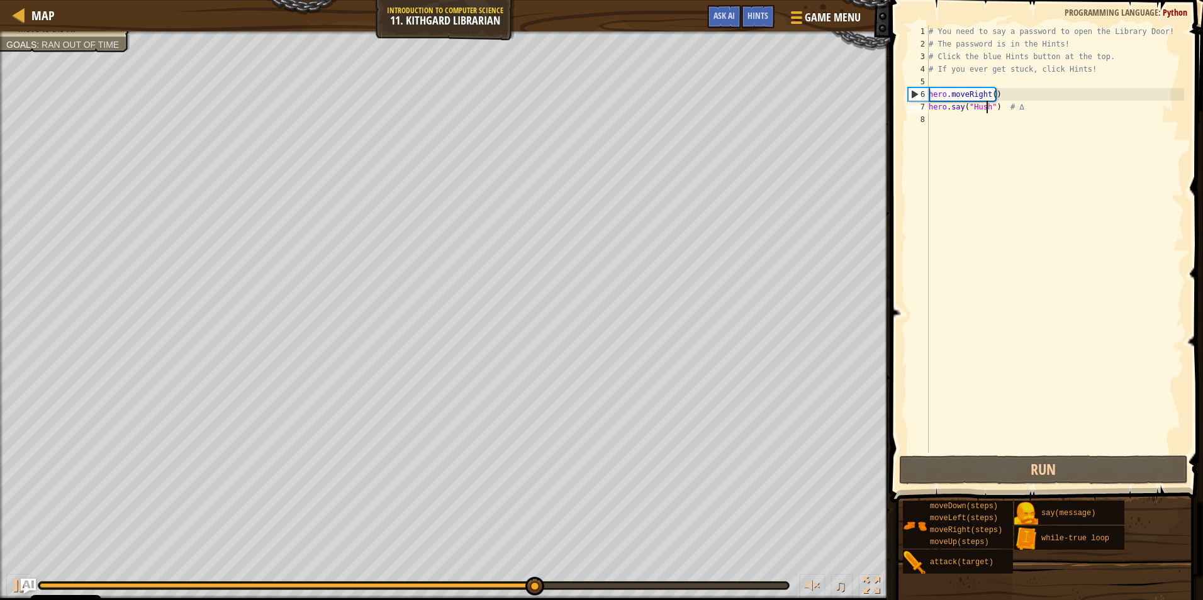
click at [569, 108] on div "# You need to say a password to open the Library Door! # The password is in the…" at bounding box center [1055, 251] width 258 height 453
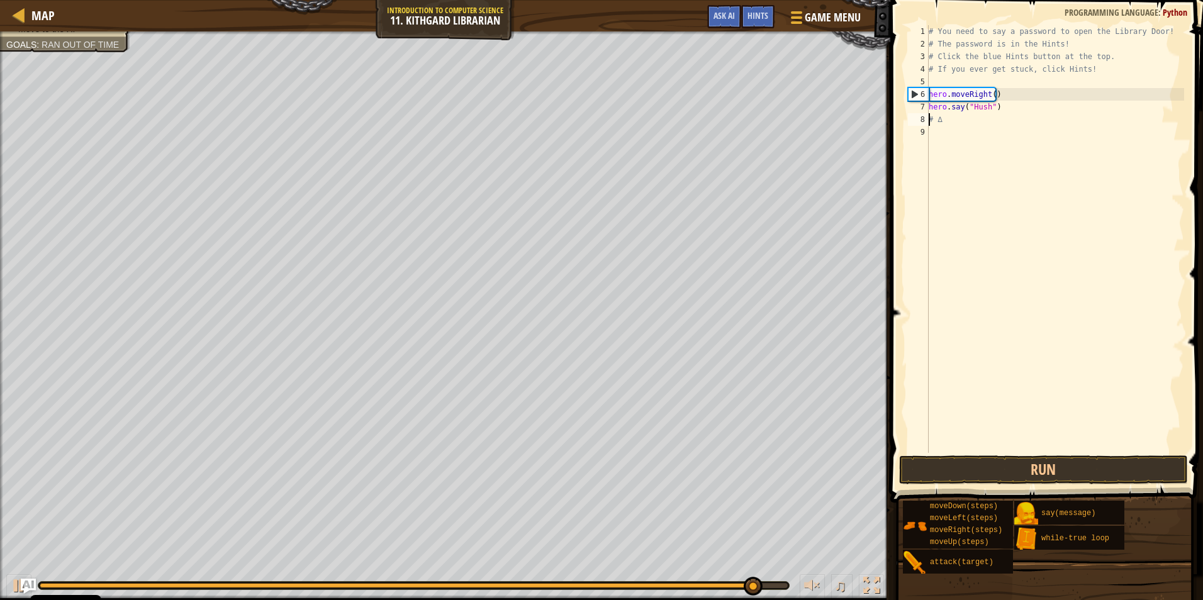
scroll to position [6, 0]
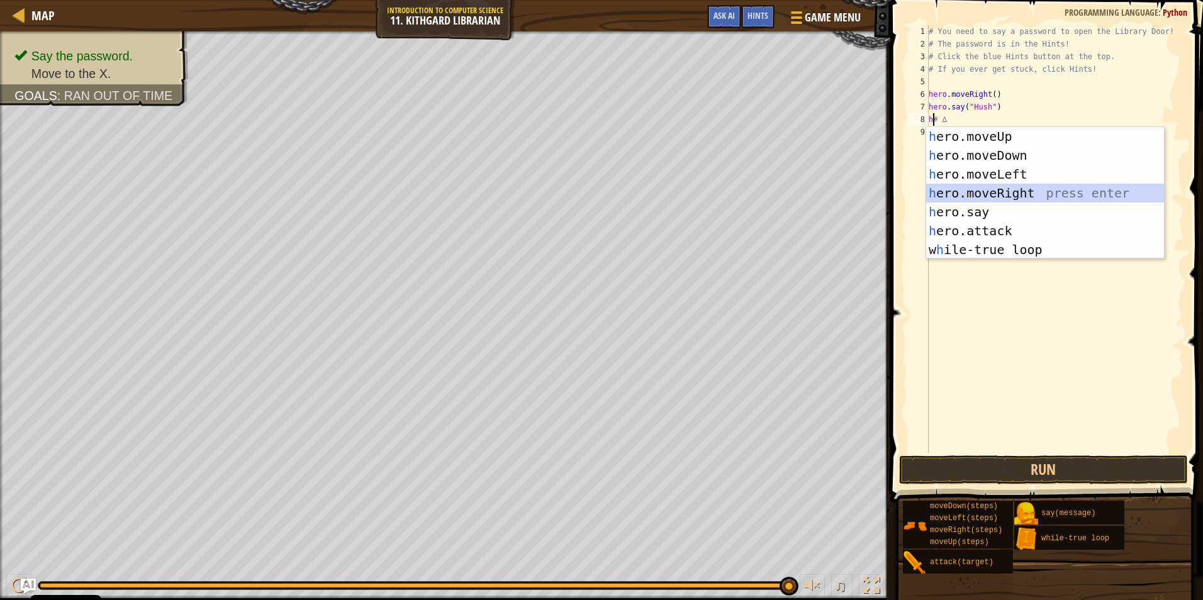
click at [569, 192] on div "h ero.moveUp press enter h ero.moveDown press enter h ero.moveLeft press enter …" at bounding box center [1045, 212] width 238 height 170
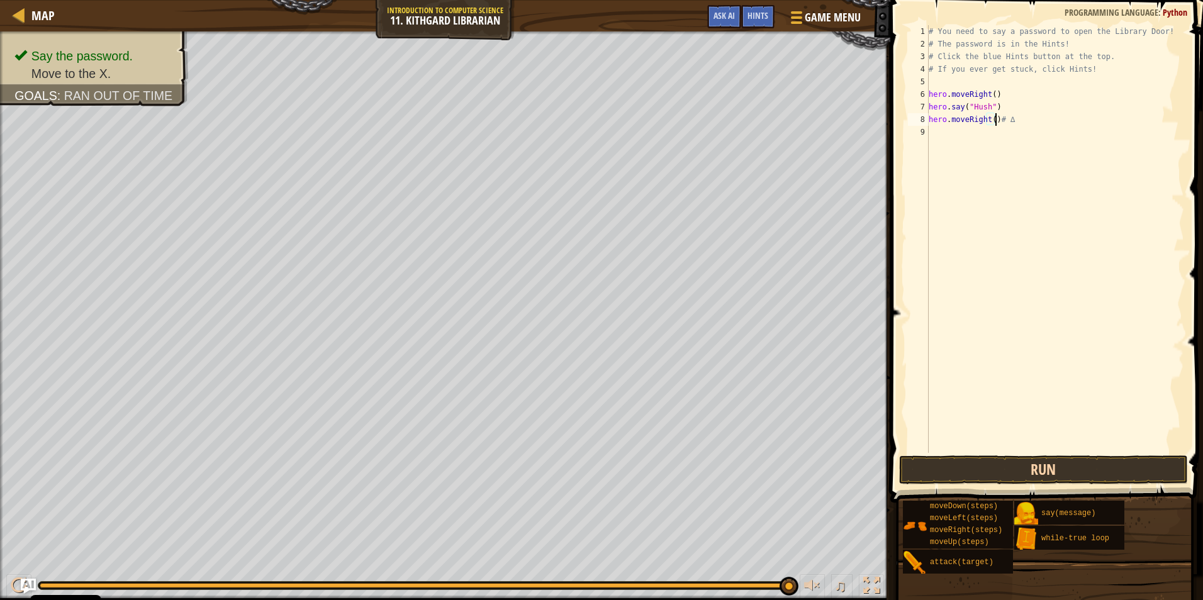
type textarea "hero.moveRight()# ∆"
click at [569, 464] on button "Run" at bounding box center [1043, 470] width 289 height 29
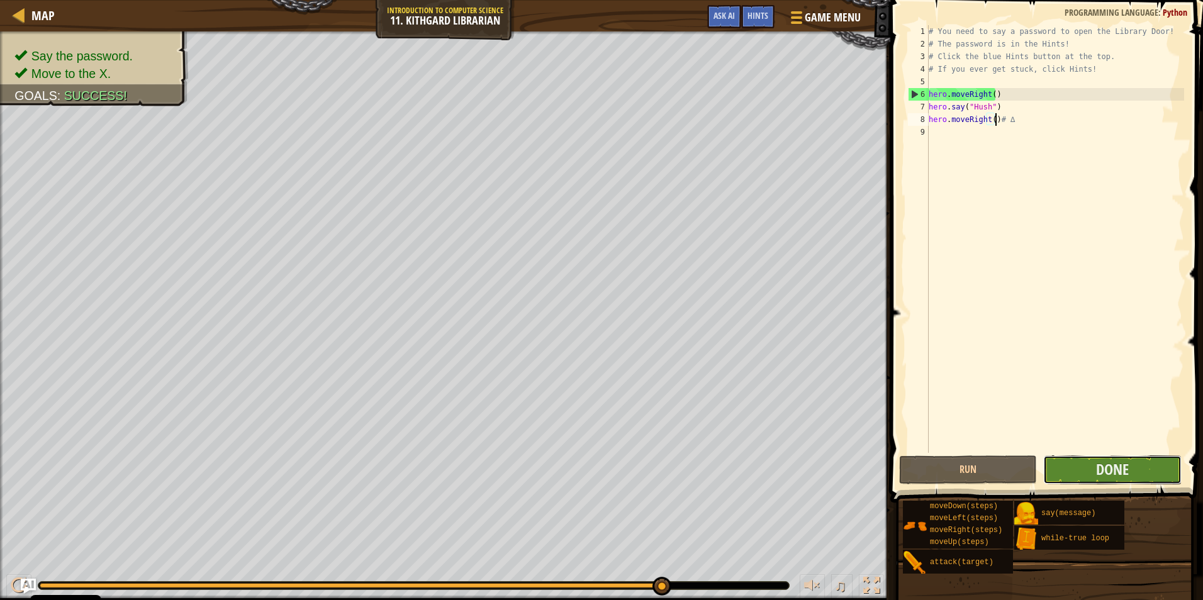
click at [569, 481] on button "Done" at bounding box center [1112, 470] width 138 height 29
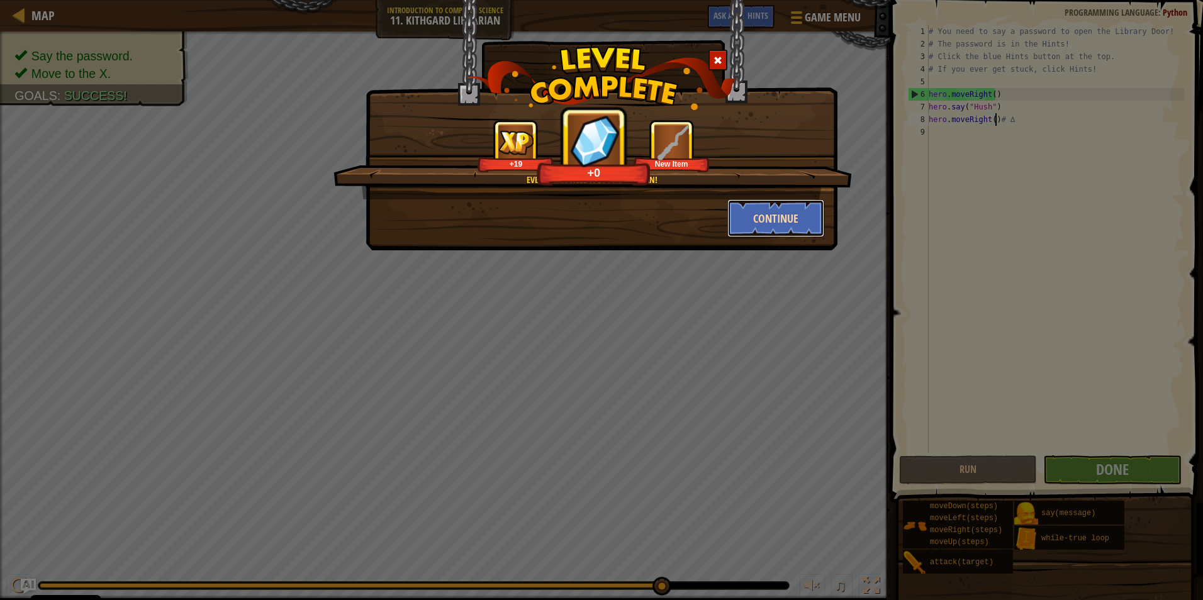
click at [569, 216] on button "Continue" at bounding box center [776, 218] width 98 height 38
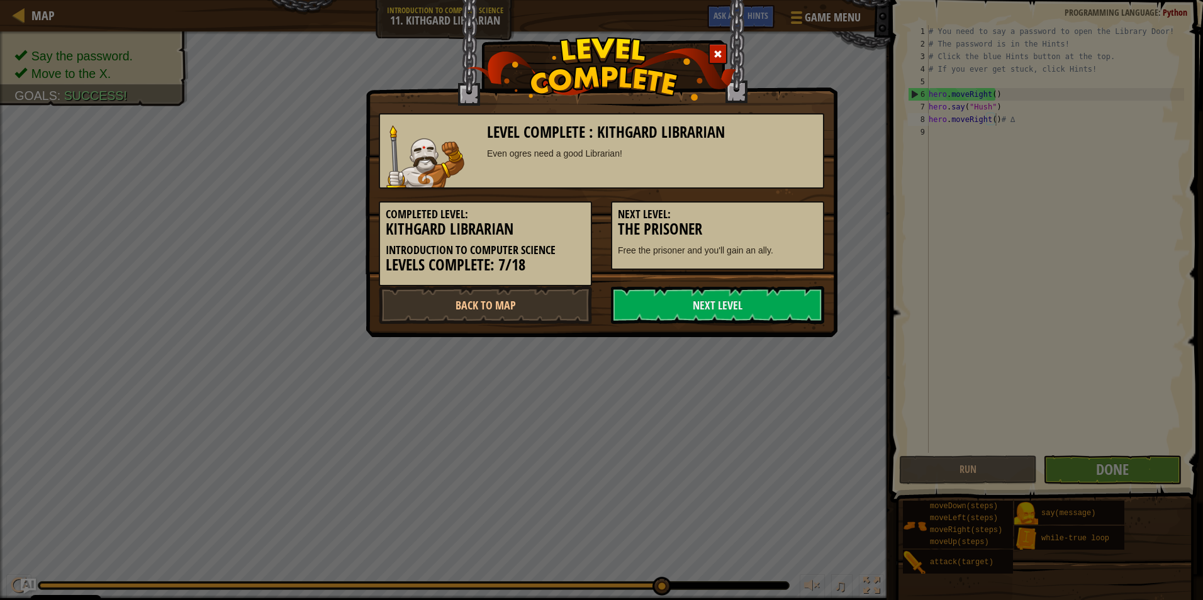
click at [569, 218] on h5 "Next Level:" at bounding box center [717, 214] width 199 height 13
click at [569, 313] on link "Next Level" at bounding box center [717, 305] width 213 height 38
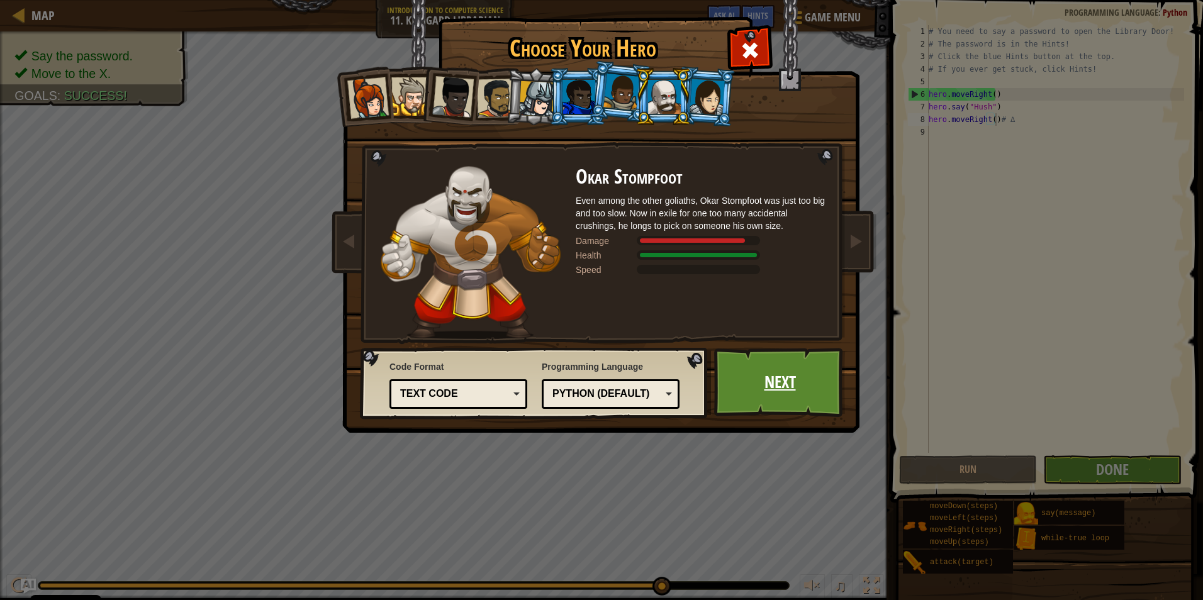
click at [569, 374] on link "Next" at bounding box center [780, 382] width 132 height 69
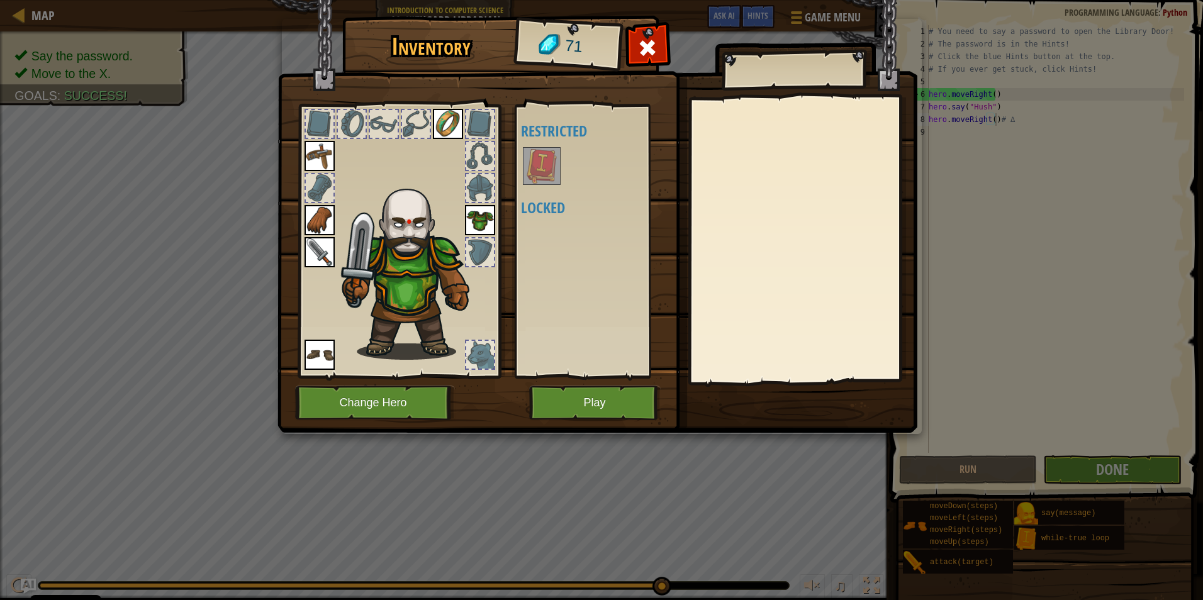
click at [535, 158] on img at bounding box center [541, 165] width 35 height 35
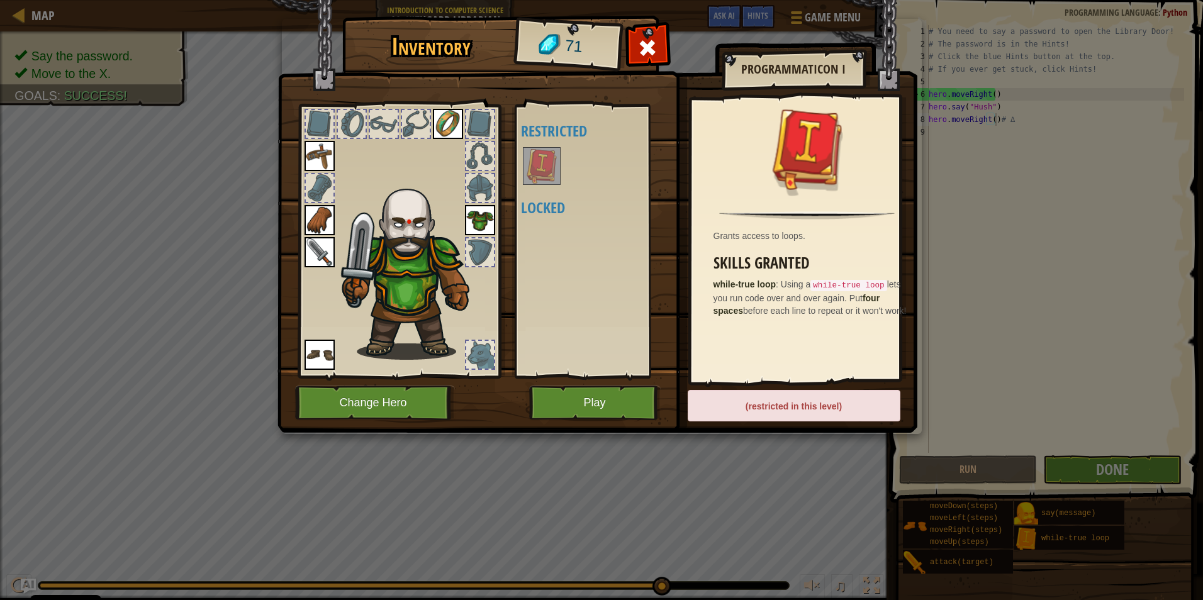
click at [551, 162] on img at bounding box center [541, 165] width 35 height 35
click at [569, 401] on div "(restricted in this level)" at bounding box center [794, 405] width 213 height 31
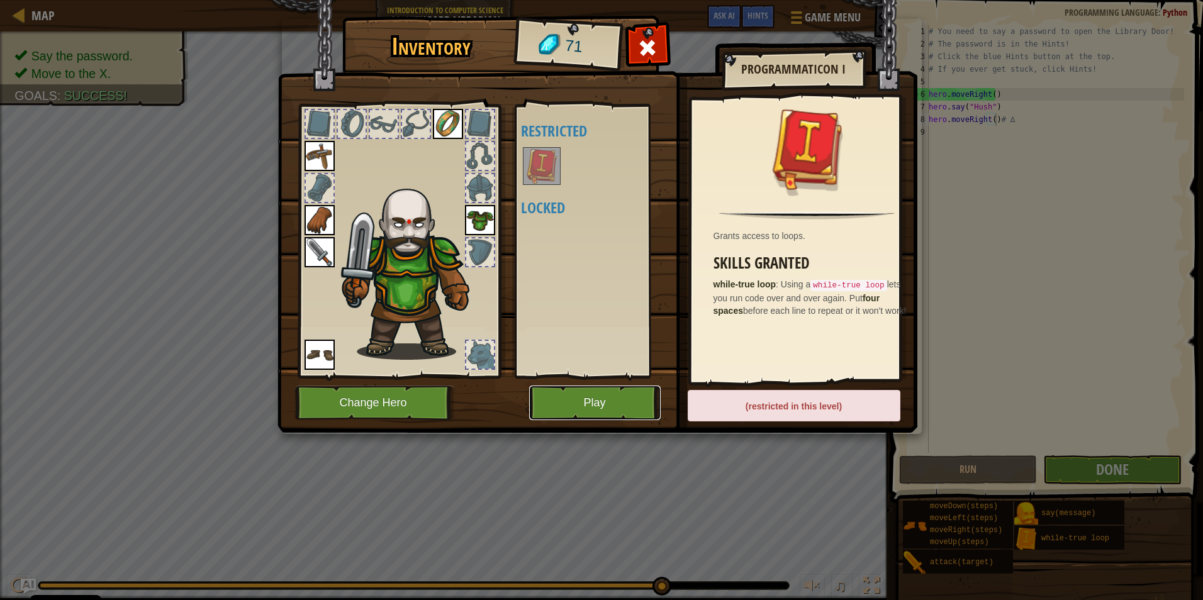
click at [569, 401] on button "Play" at bounding box center [595, 403] width 132 height 35
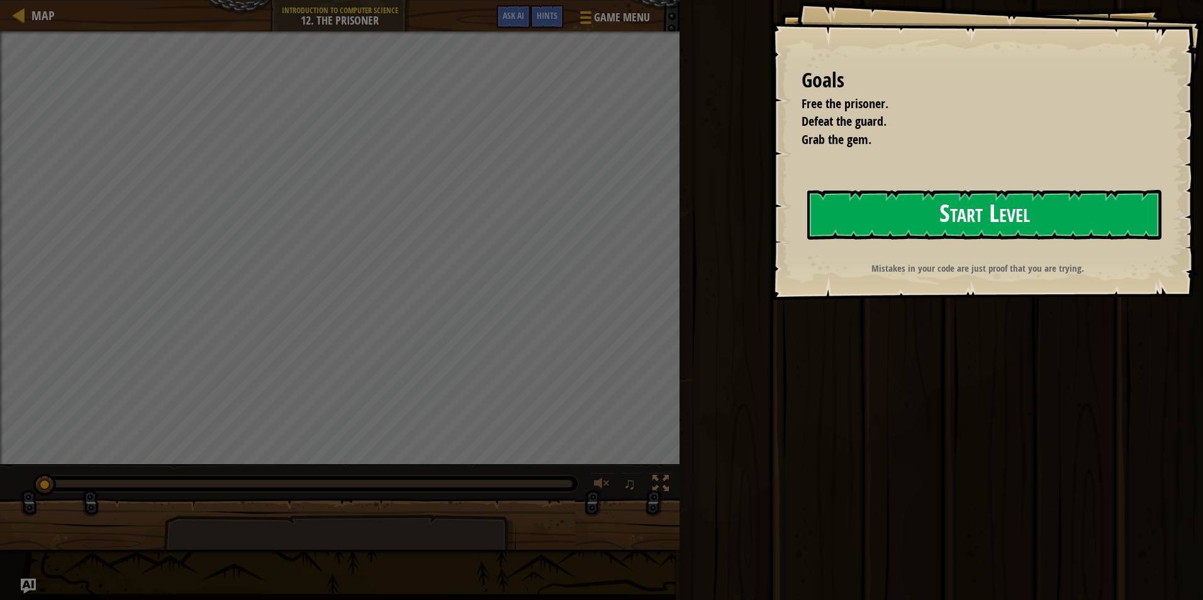
click at [569, 223] on button "Start Level" at bounding box center [984, 215] width 354 height 50
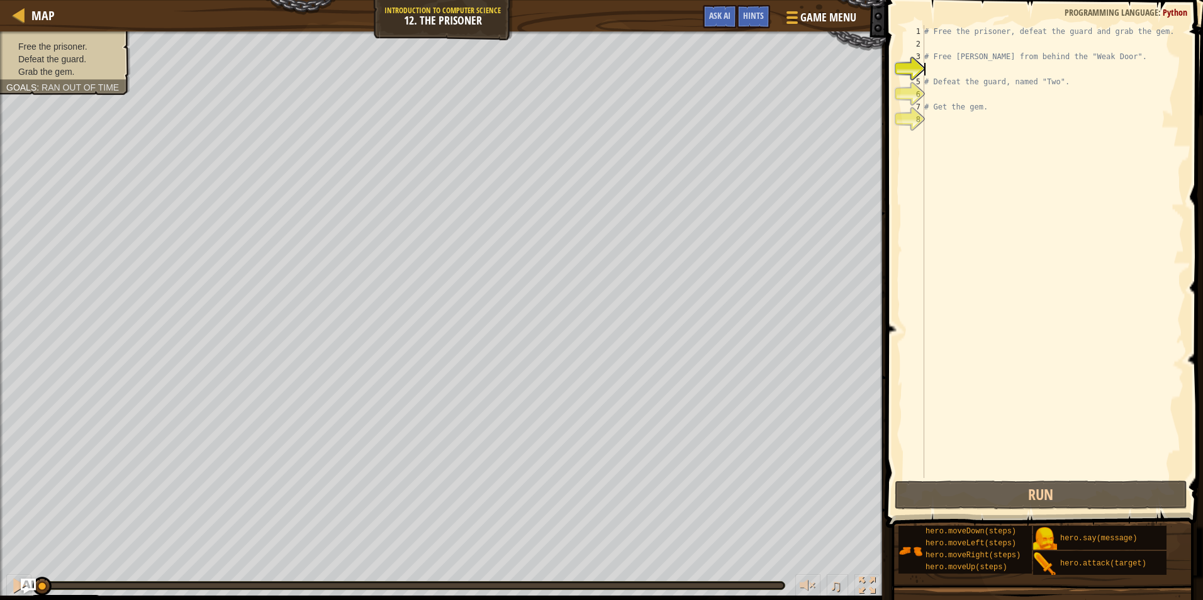
click at [569, 45] on div "# Free the prisoner, defeat the guard and grab the gem. # Free [PERSON_NAME] fr…" at bounding box center [1053, 264] width 262 height 478
type textarea "h"
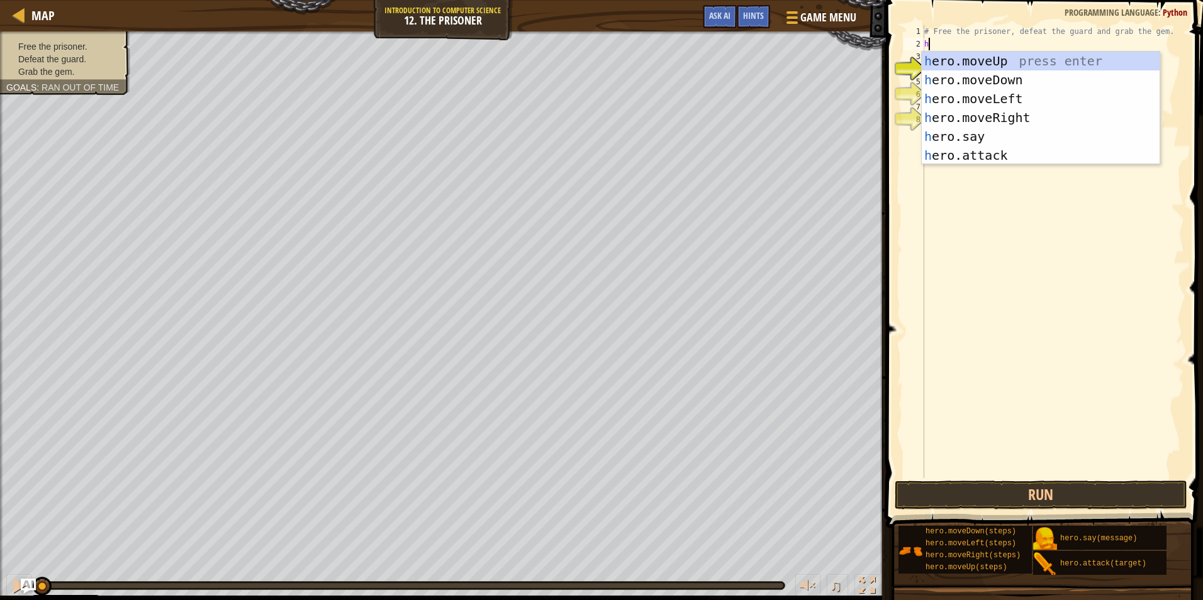
scroll to position [6, 0]
click at [569, 121] on div "h ero.moveUp press enter h ero.moveDown press enter h ero.moveLeft press enter …" at bounding box center [1041, 127] width 238 height 151
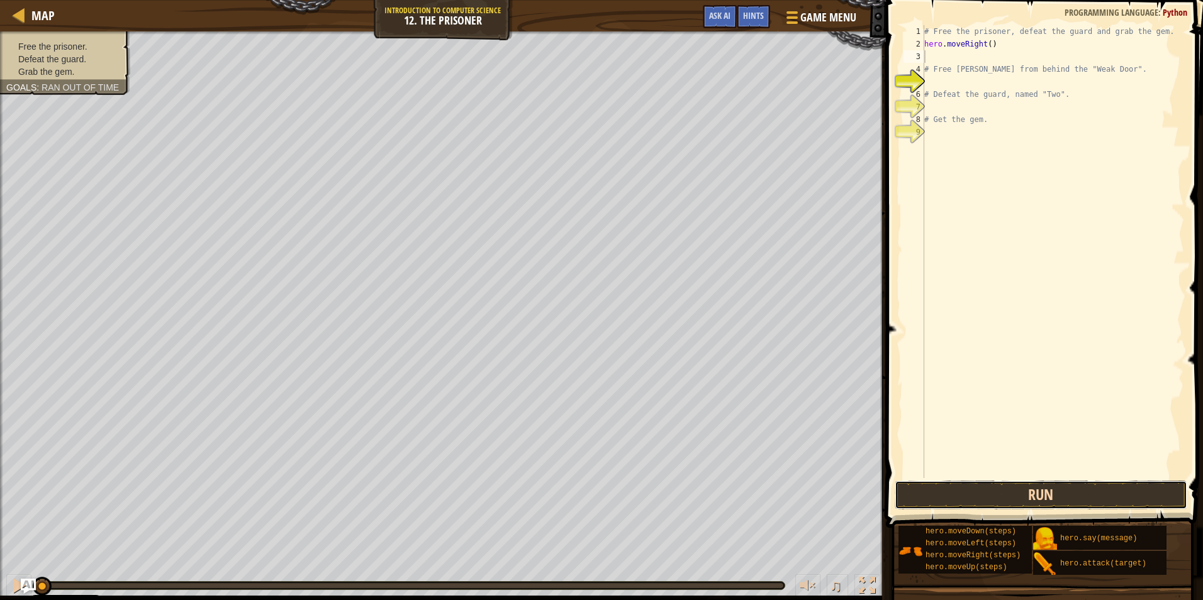
click at [569, 505] on button "Run" at bounding box center [1041, 495] width 293 height 29
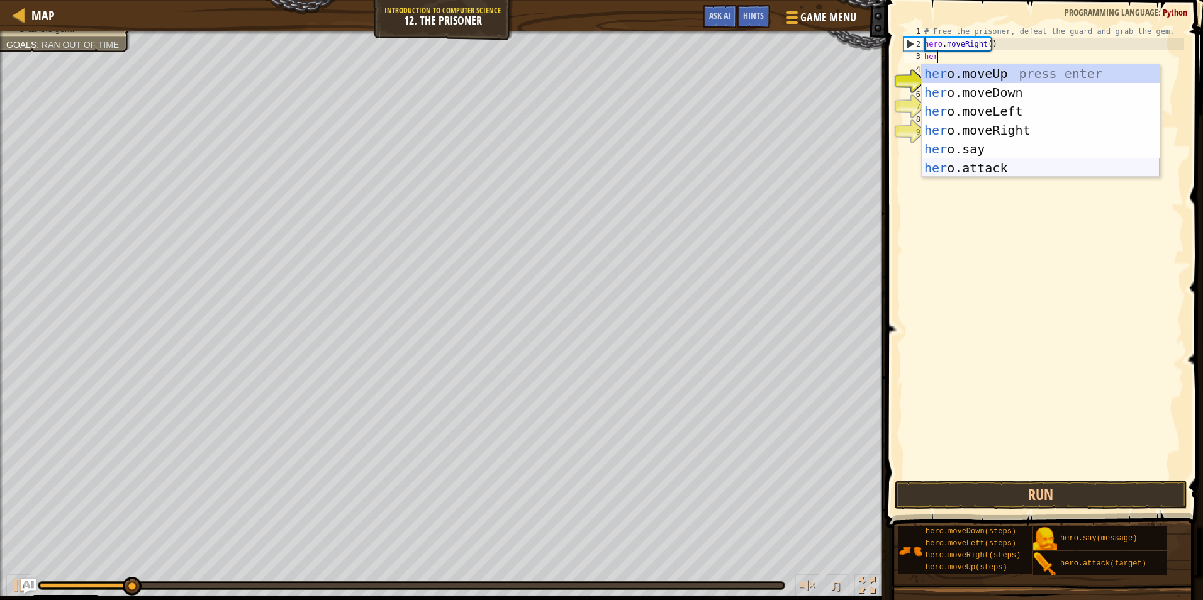
click at [569, 168] on div "her o.moveUp press enter her o.moveDown press enter her o.moveLeft press enter …" at bounding box center [1041, 139] width 238 height 151
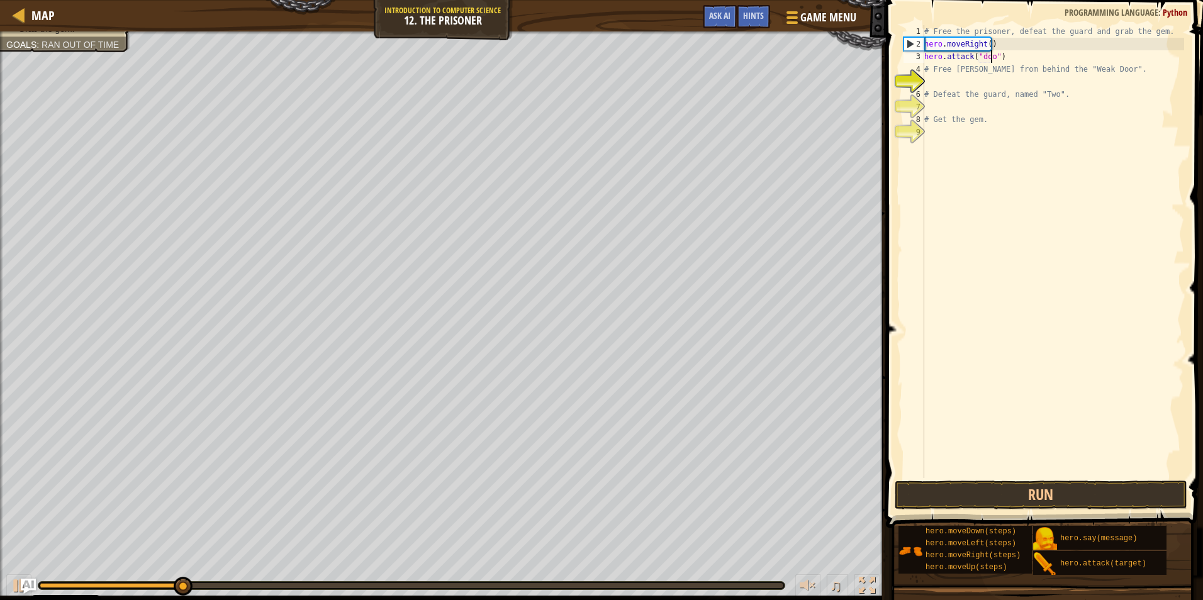
scroll to position [6, 6]
click at [569, 491] on button "Run" at bounding box center [1041, 495] width 293 height 29
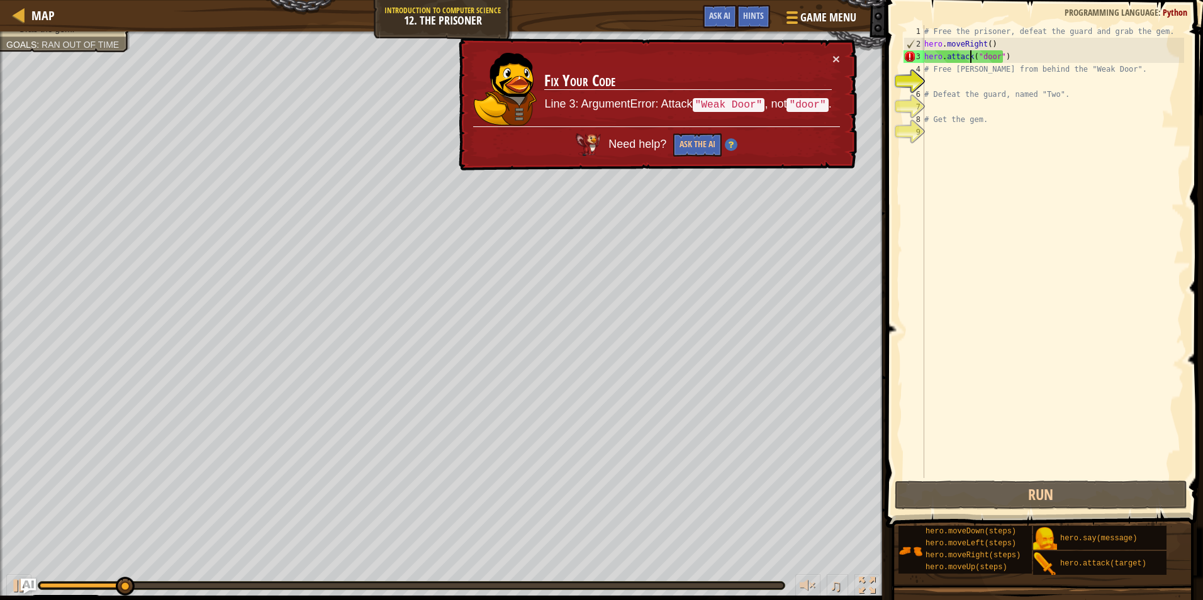
click at [569, 57] on div "# Free the prisoner, defeat the guard and grab the gem. hero . moveRight ( ) he…" at bounding box center [1053, 264] width 262 height 478
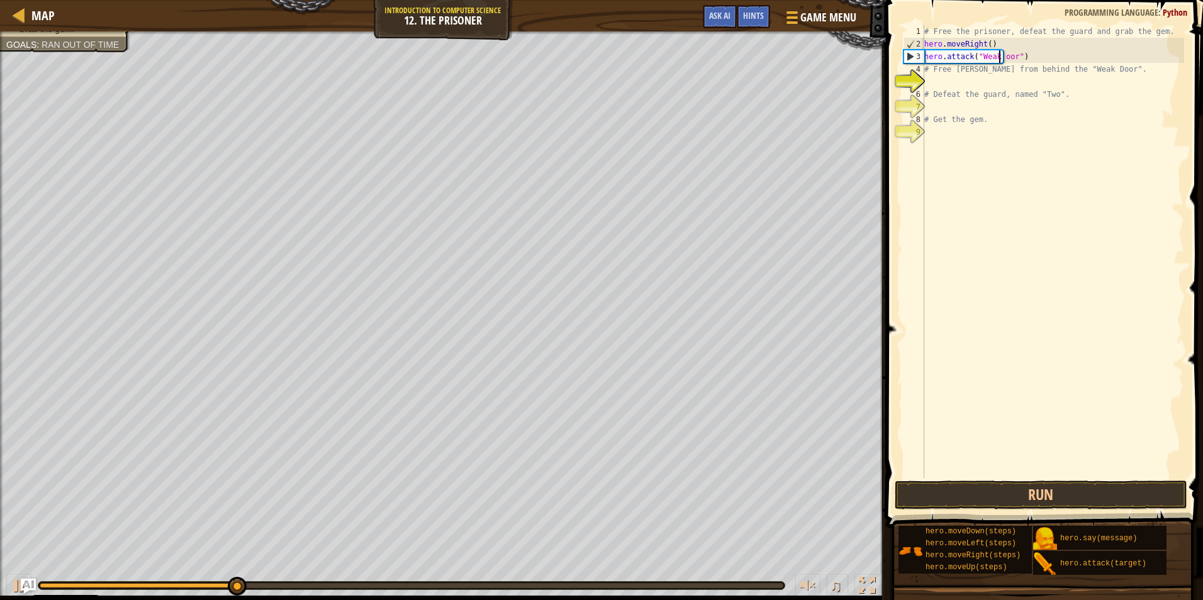
scroll to position [6, 6]
type textarea "hero.attack("Weak Door")"
click at [569, 496] on button "Run" at bounding box center [1041, 495] width 293 height 29
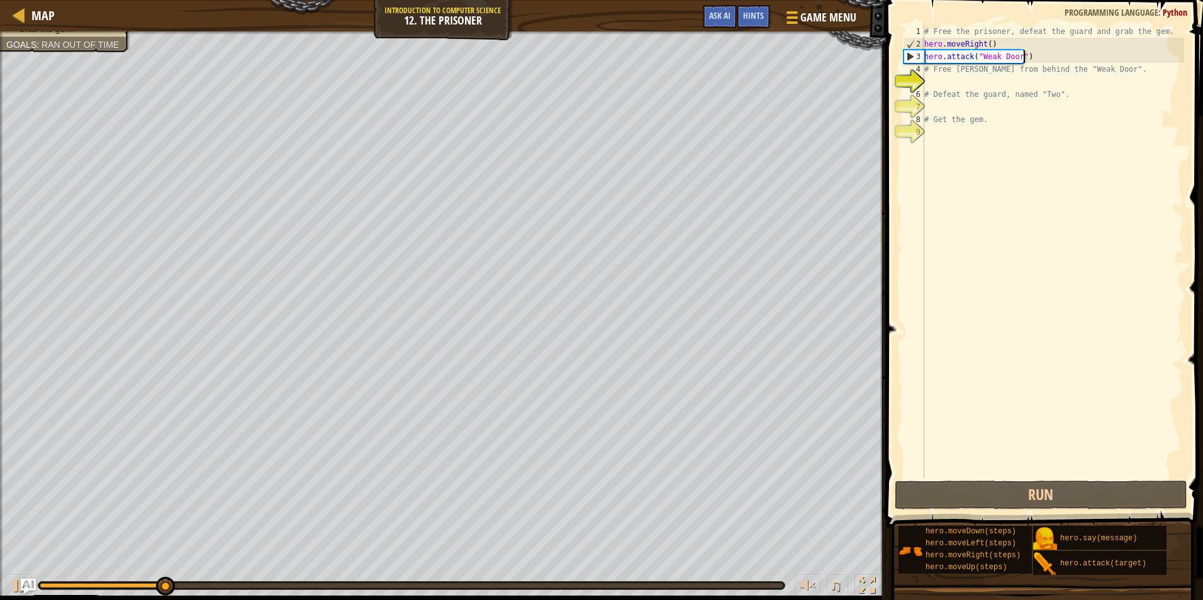
click at [569, 53] on div "# Free the prisoner, defeat the guard and grab the gem. hero . moveRight ( ) he…" at bounding box center [1053, 264] width 262 height 478
click at [569, 87] on div "# Free the prisoner, defeat the guard and grab the gem. hero . moveRight ( ) he…" at bounding box center [1053, 264] width 262 height 478
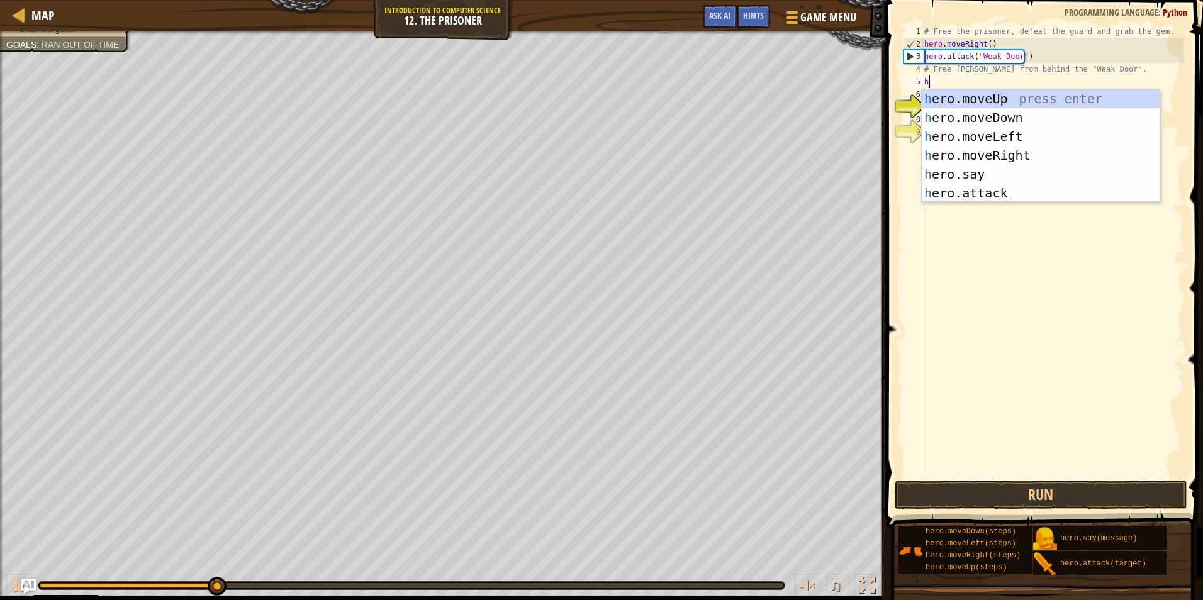
type textarea "her"
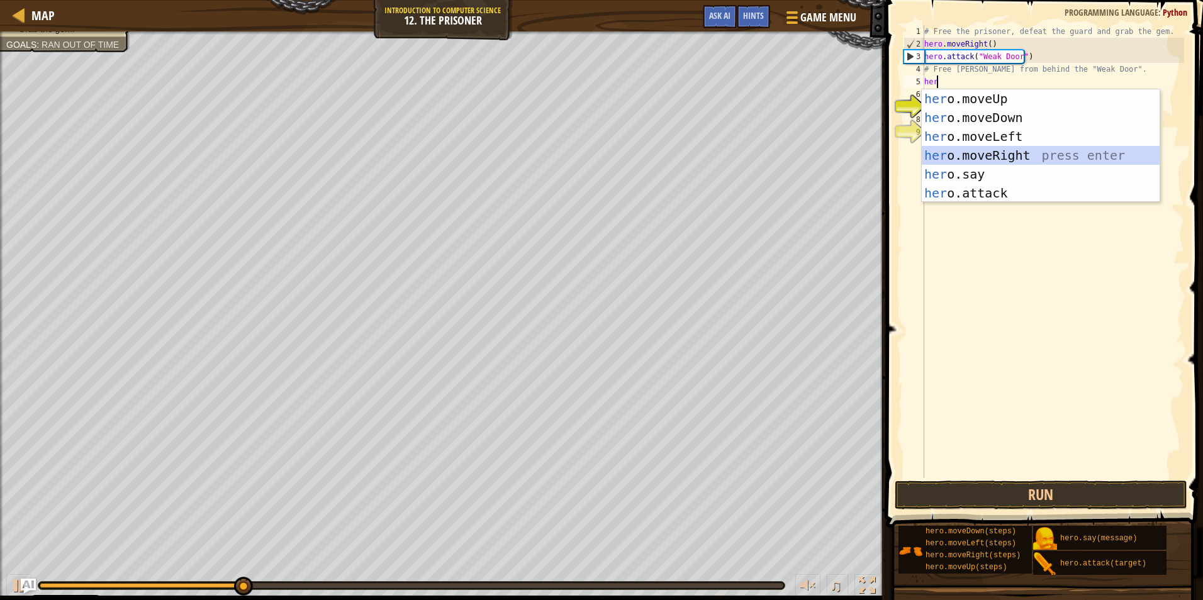
click at [569, 152] on div "her o.moveUp press enter her o.moveDown press enter her o.moveLeft press enter …" at bounding box center [1041, 164] width 238 height 151
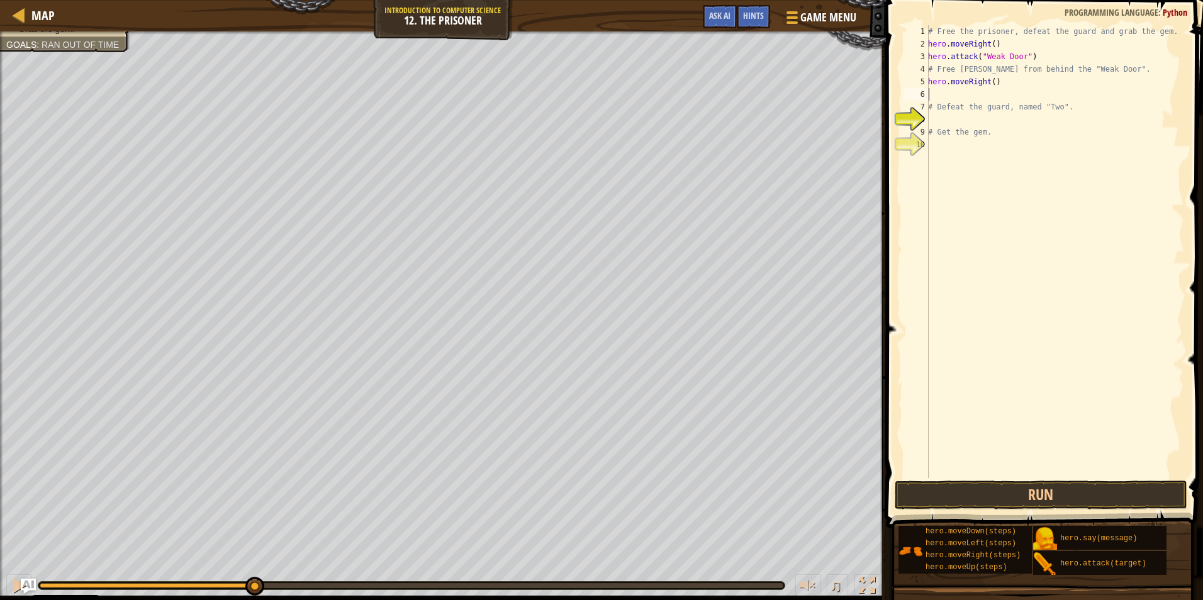
click at [569, 81] on div "# Free the prisoner, defeat the guard and grab the gem. hero . moveRight ( ) he…" at bounding box center [1055, 264] width 259 height 478
type textarea "hero.moveRight(3)"
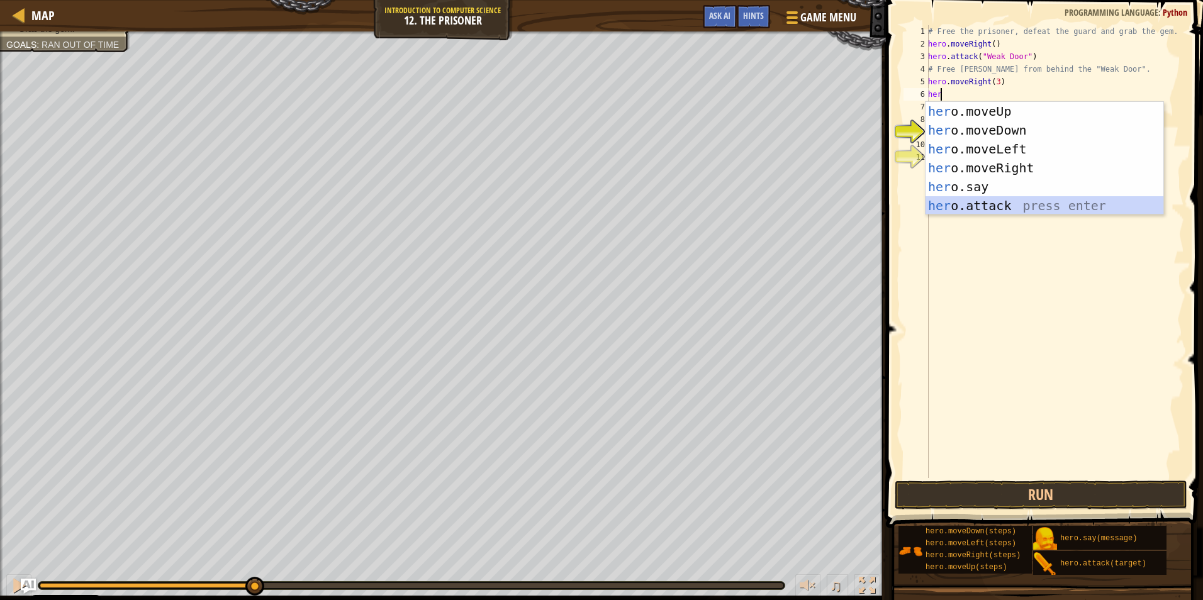
click at [569, 207] on div "her o.moveUp press enter her o.moveDown press enter her o.moveLeft press enter …" at bounding box center [1045, 177] width 238 height 151
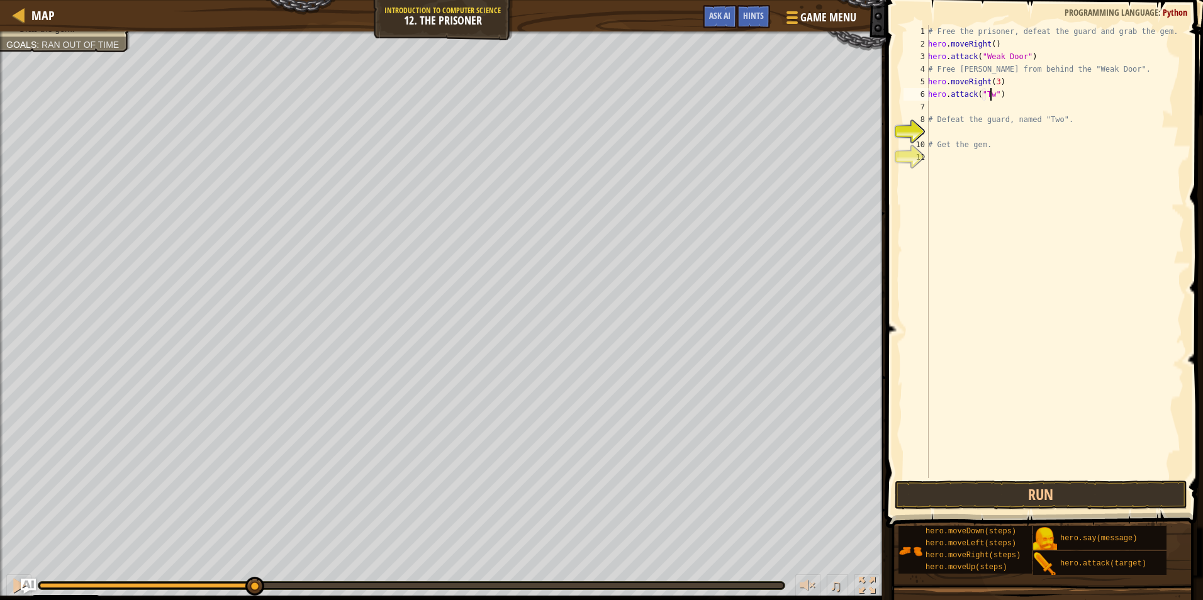
scroll to position [6, 5]
click at [569, 97] on div "# Free the prisoner, defeat the guard and grab the gem. hero . moveRight ( ) he…" at bounding box center [1055, 264] width 259 height 478
click at [569, 483] on button "Run" at bounding box center [1041, 495] width 293 height 29
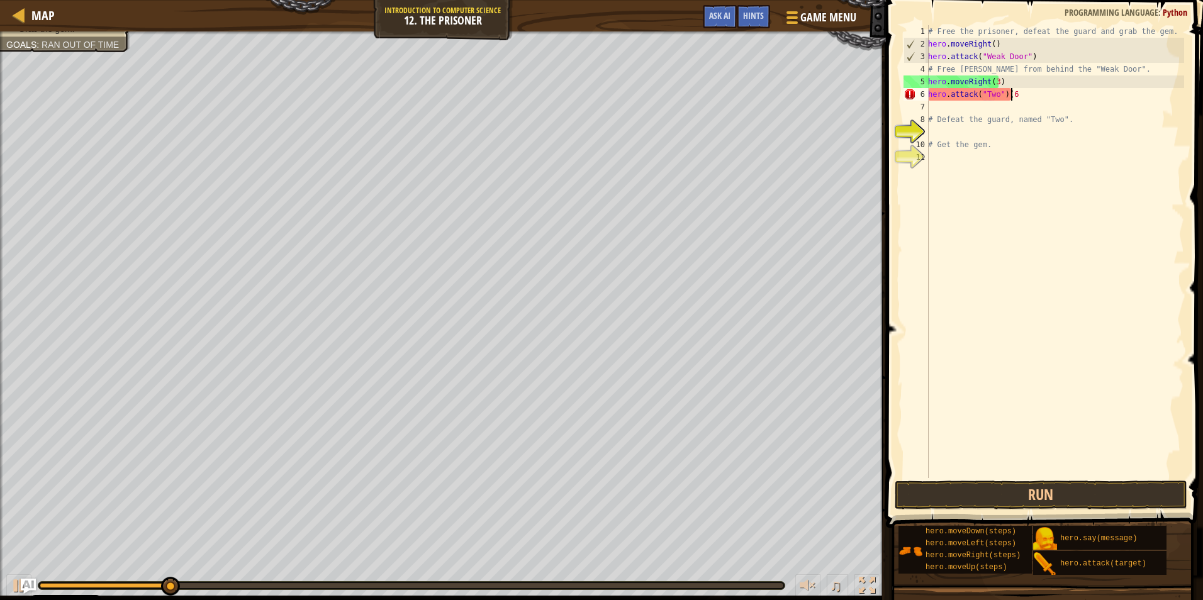
scroll to position [6, 6]
type textarea "hero.attack("Two")"
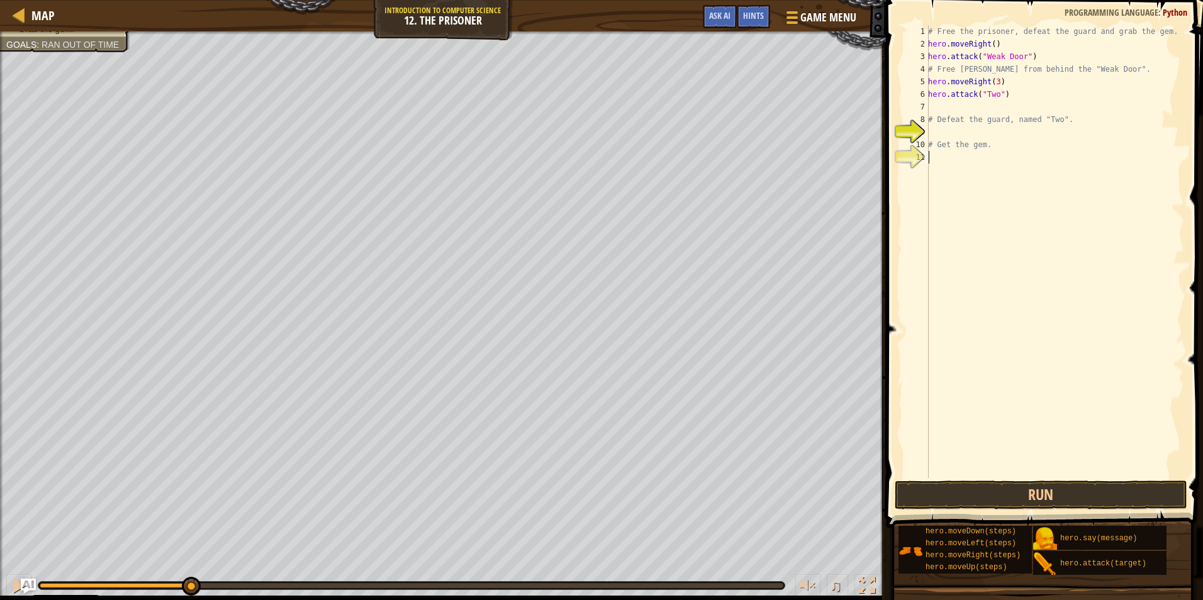
drag, startPoint x: 1083, startPoint y: 184, endPoint x: 1068, endPoint y: 257, distance: 74.4
click at [569, 184] on div "# Free the prisoner, defeat the guard and grab the gem. hero . moveRight ( ) he…" at bounding box center [1055, 264] width 259 height 478
click at [569, 500] on button "Run" at bounding box center [1041, 495] width 293 height 29
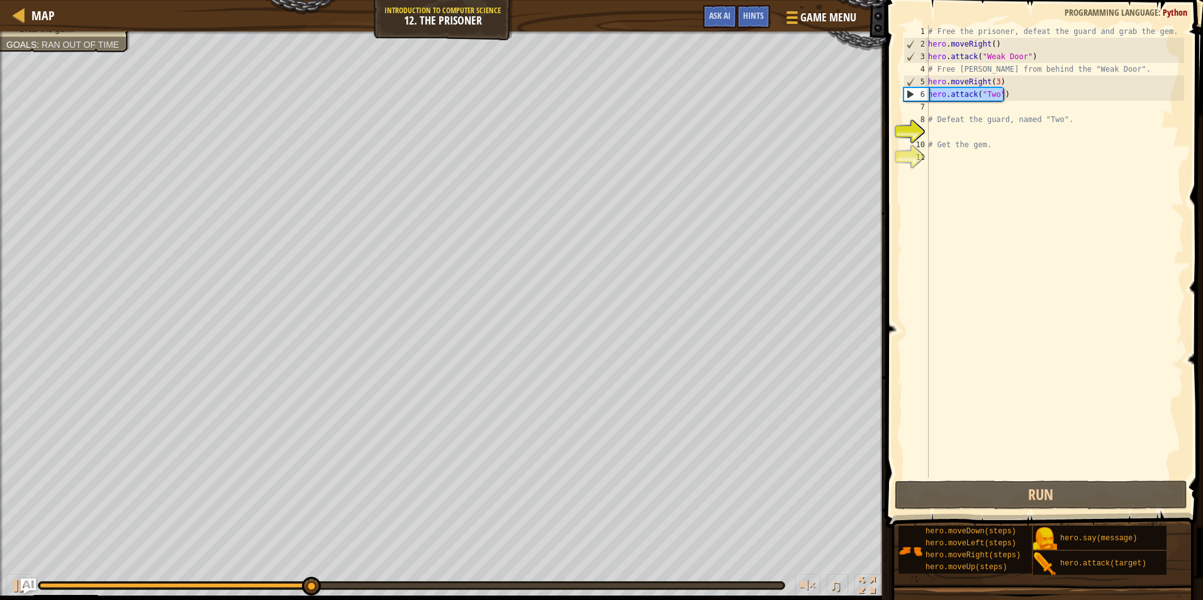
drag, startPoint x: 1010, startPoint y: 94, endPoint x: 920, endPoint y: 94, distance: 90.0
click at [569, 94] on div "1 2 3 4 5 6 7 8 9 10 11 # Free the prisoner, defeat the guard and grab the gem.…" at bounding box center [1042, 251] width 283 height 453
type textarea "hero.attack("Two")"
click at [569, 104] on div "# Free the prisoner, defeat the guard and grab the gem. hero . moveRight ( ) he…" at bounding box center [1055, 264] width 259 height 478
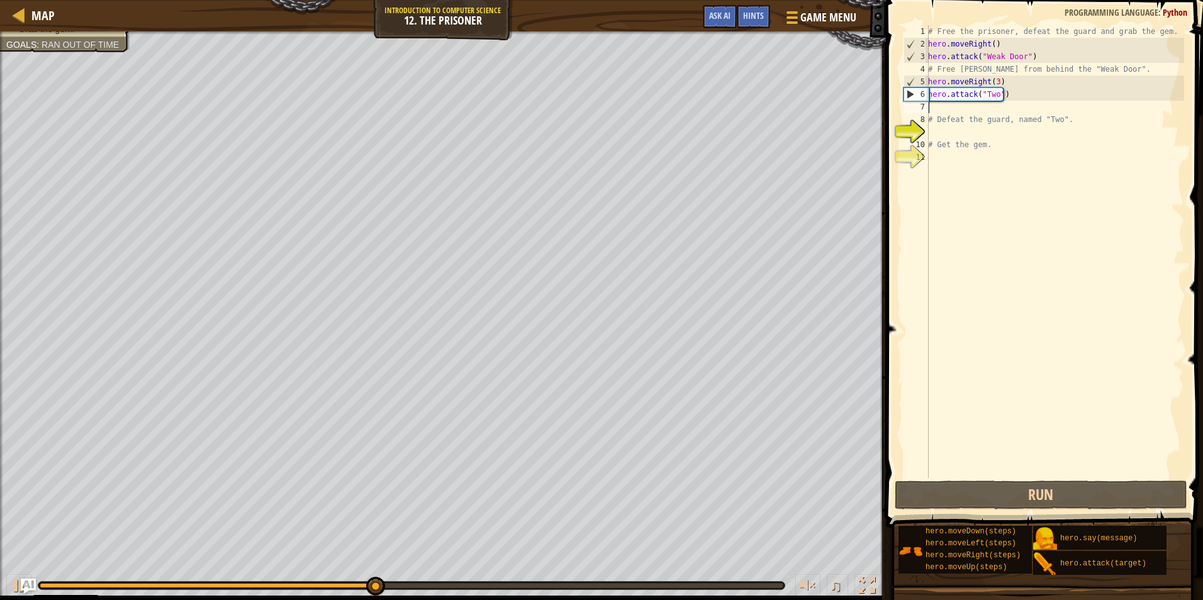
paste textarea "hero.attack("Two")"
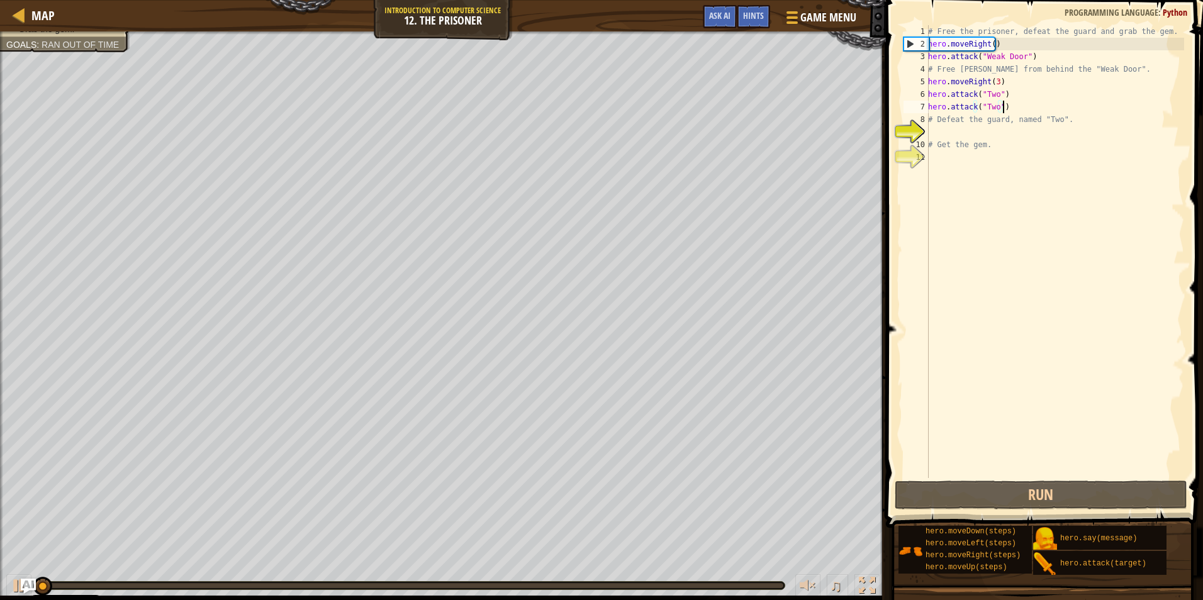
paste textarea "hero.attack("Two")"
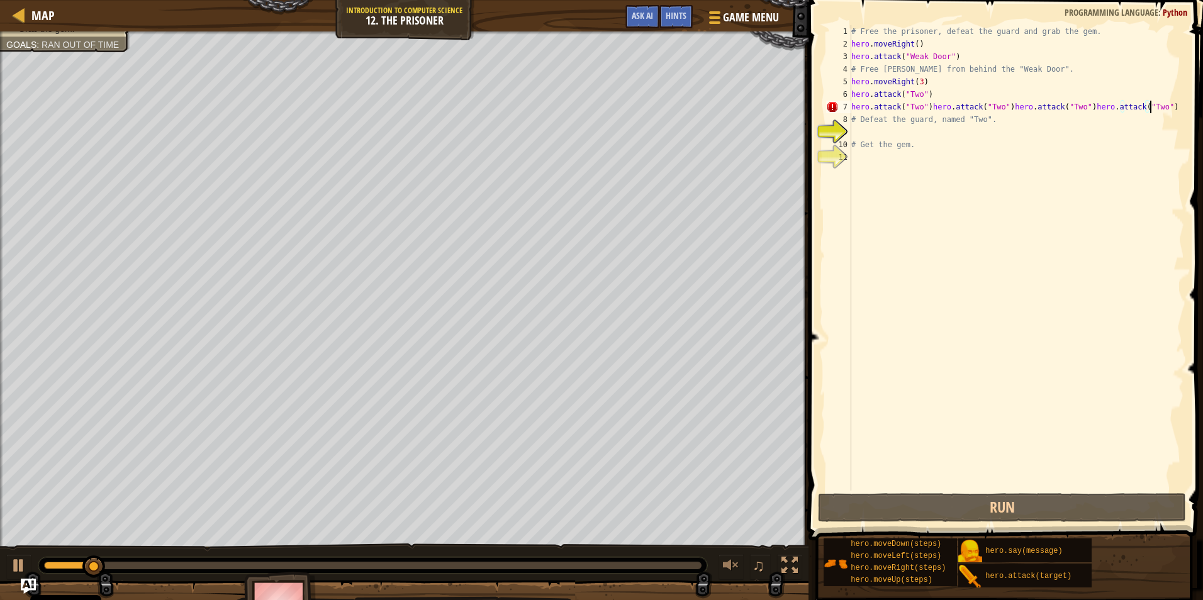
click at [569, 104] on div "# Free the prisoner, defeat the guard and grab the gem. hero . moveRight ( ) he…" at bounding box center [1016, 270] width 335 height 491
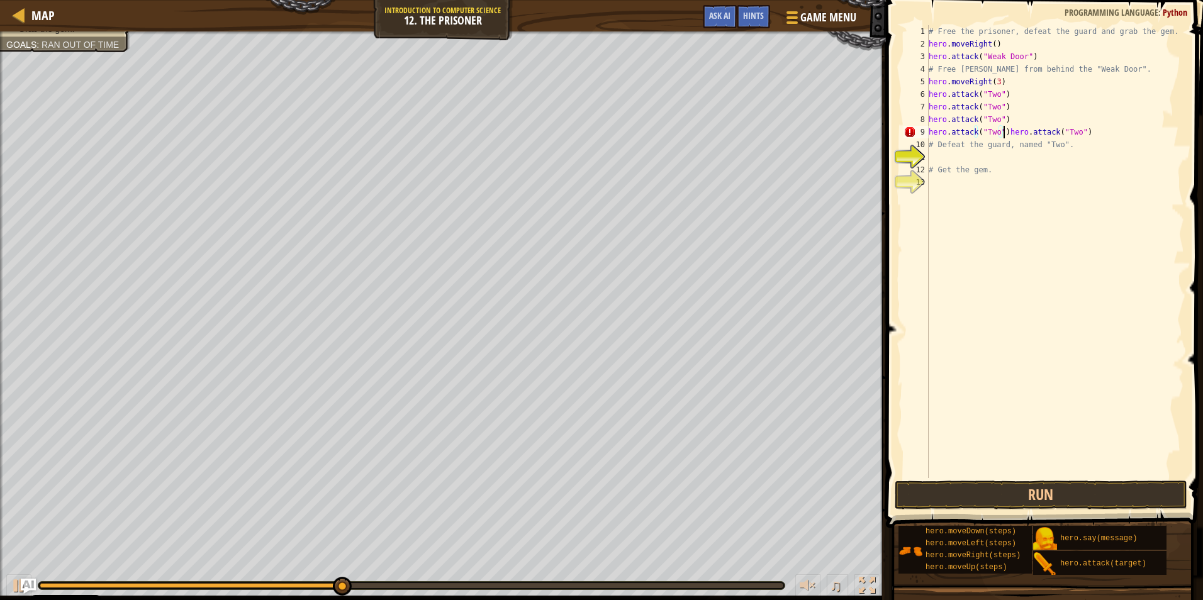
type textarea "hero.attack("Two")"
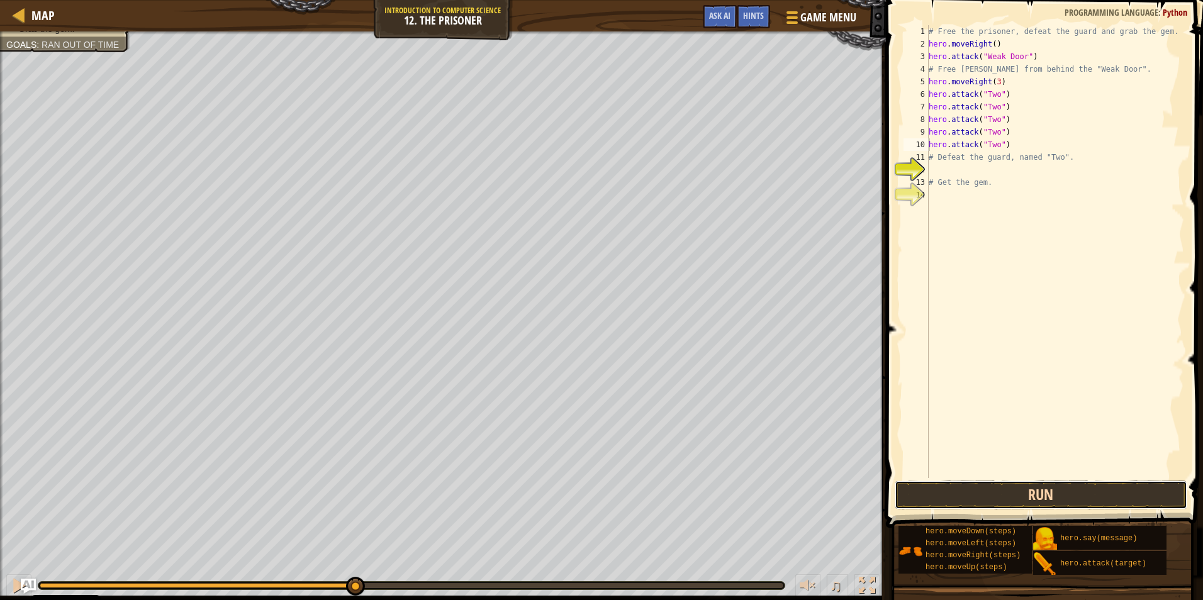
click at [569, 505] on button "Run" at bounding box center [1041, 495] width 293 height 29
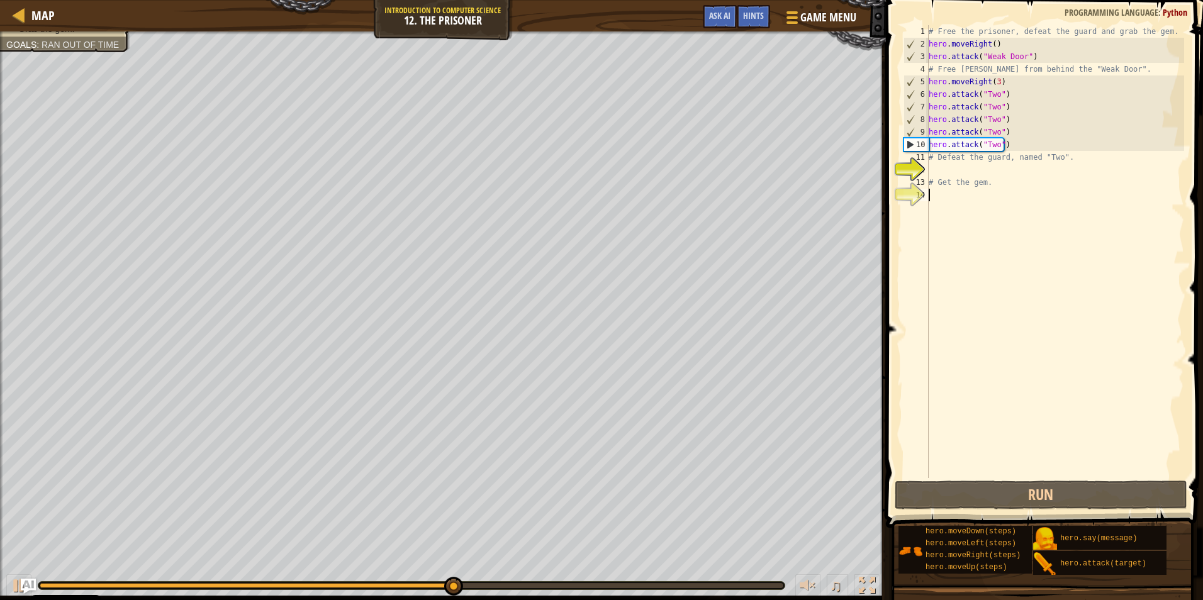
click at [569, 199] on div "# Free the prisoner, defeat the guard and grab the gem. hero . moveRight ( ) he…" at bounding box center [1055, 264] width 258 height 478
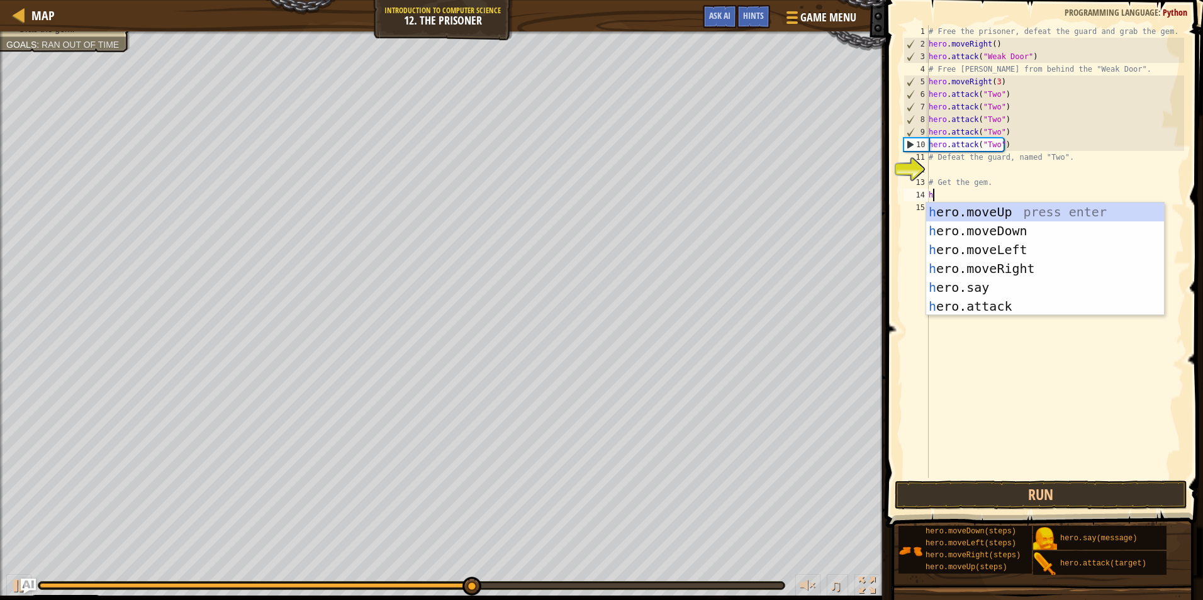
type textarea "he"
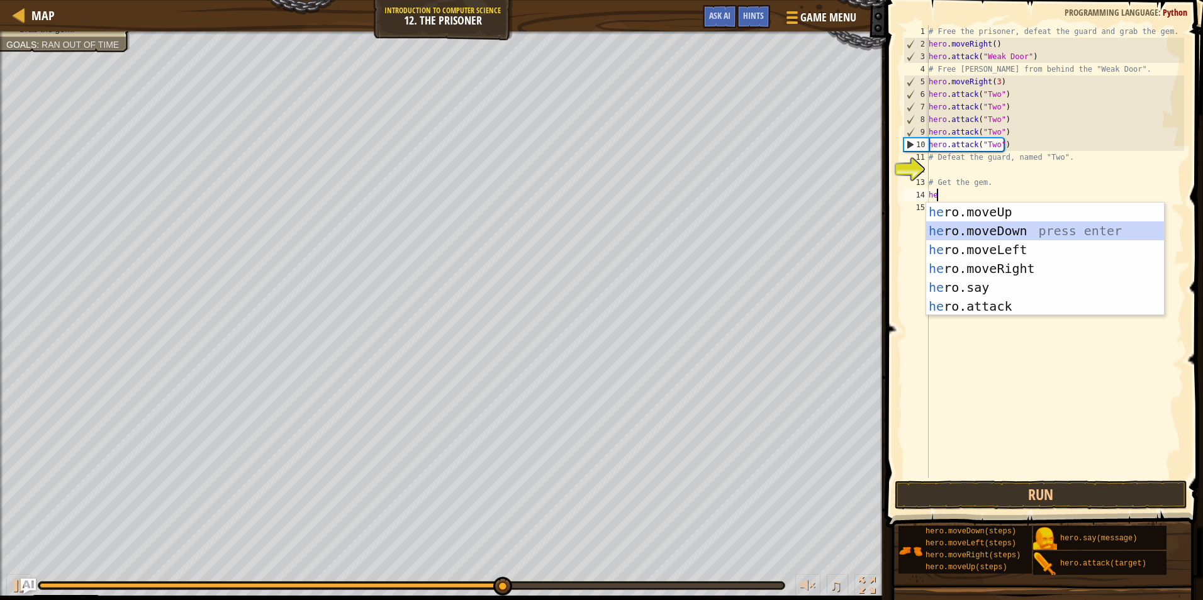
click at [569, 238] on div "he ro.moveUp press enter he ro.moveDown press enter he ro.moveLeft press enter …" at bounding box center [1045, 278] width 238 height 151
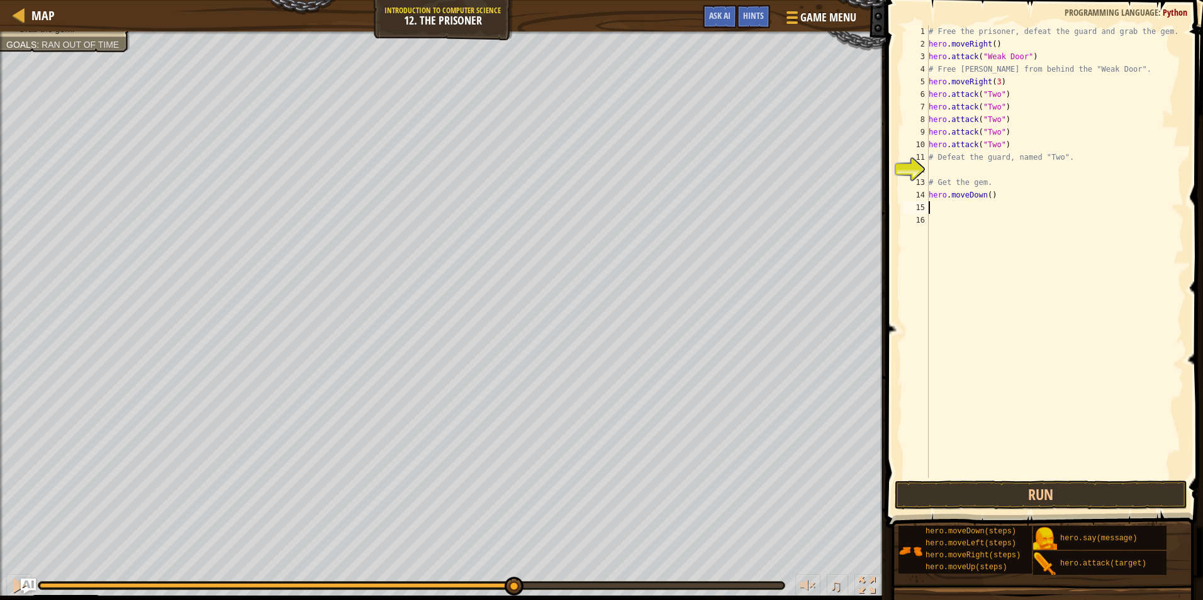
click at [569, 191] on div "# Free the prisoner, defeat the guard and grab the gem. hero . moveRight ( ) he…" at bounding box center [1055, 264] width 258 height 478
type textarea "hero.moveDown(3)"
click at [569, 218] on div "# Free the prisoner, defeat the guard and grab the gem. hero . moveRight ( ) he…" at bounding box center [1055, 264] width 258 height 478
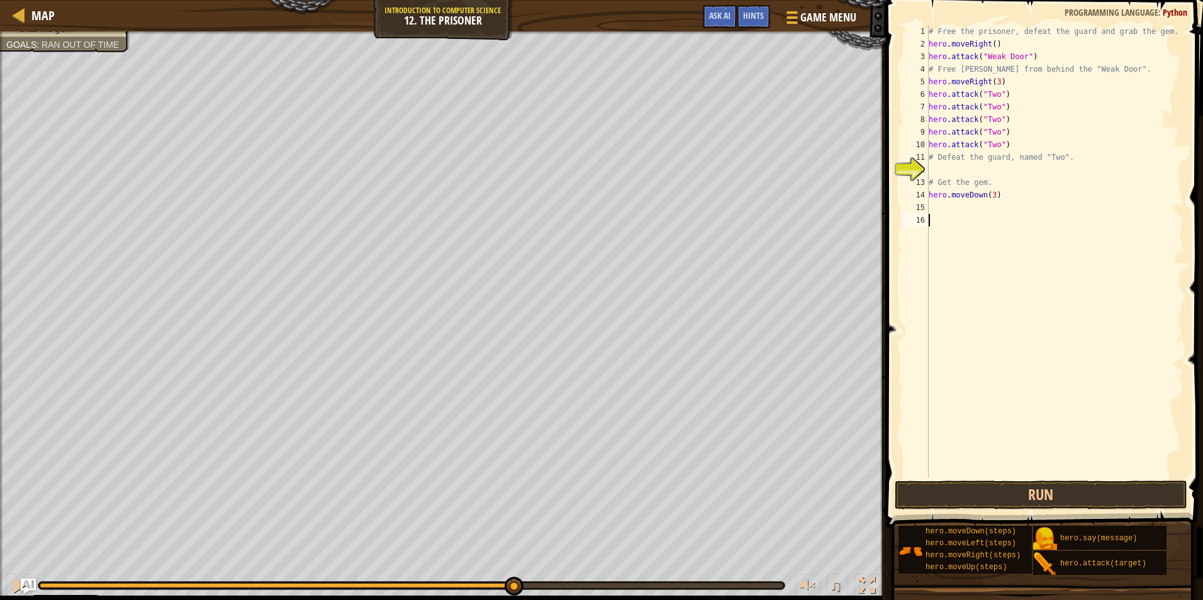
click at [569, 210] on div "# Free the prisoner, defeat the guard and grab the gem. hero . moveRight ( ) he…" at bounding box center [1055, 264] width 258 height 478
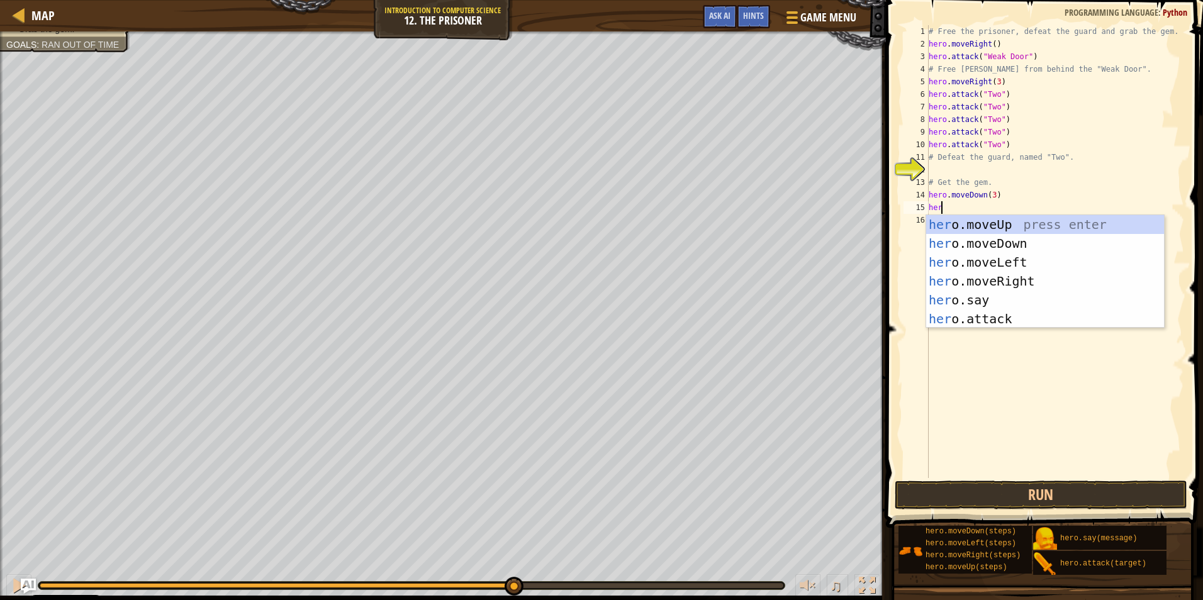
type textarea "hero"
click at [569, 277] on div "hero .moveUp press enter hero .moveDown press enter hero .moveLeft press enter …" at bounding box center [1045, 290] width 238 height 151
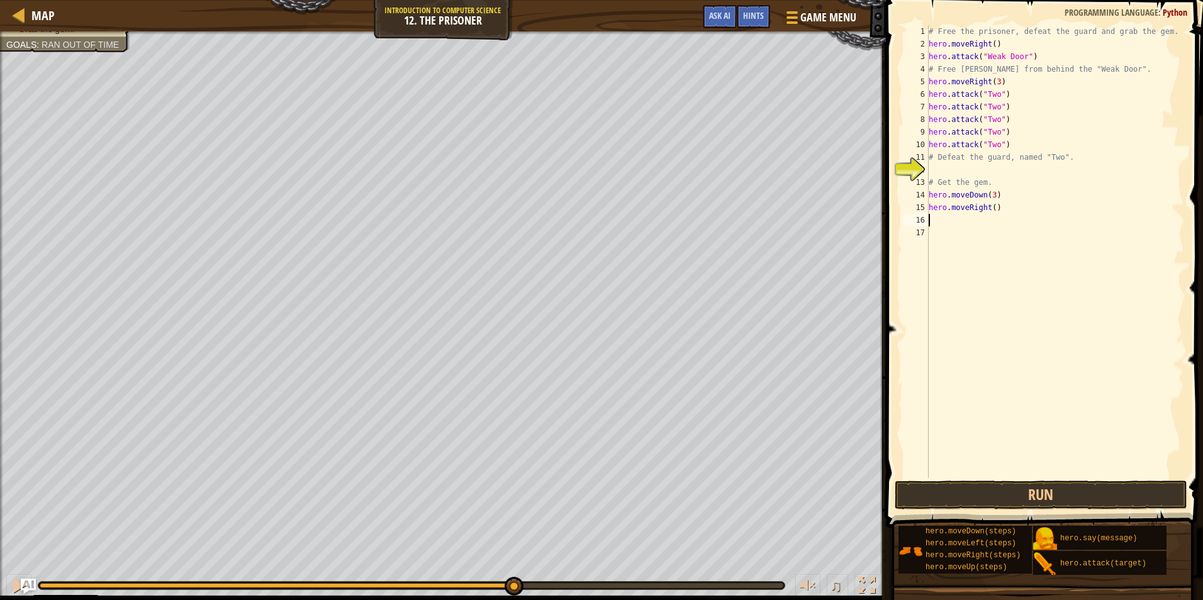
scroll to position [6, 0]
click at [569, 208] on div "# Free the prisoner, defeat the guard and grab the gem. hero . moveRight ( ) he…" at bounding box center [1055, 264] width 258 height 478
type textarea "hero.moveRight(2)"
click at [569, 501] on button "Run" at bounding box center [1041, 495] width 293 height 29
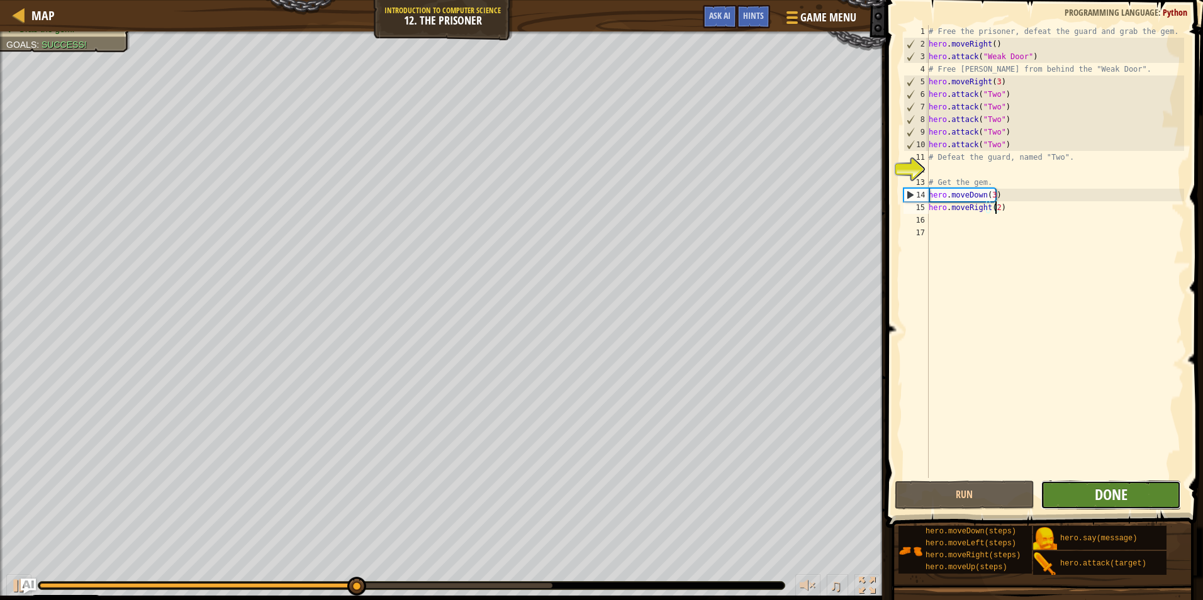
click at [569, 495] on span "Done" at bounding box center [1111, 494] width 33 height 20
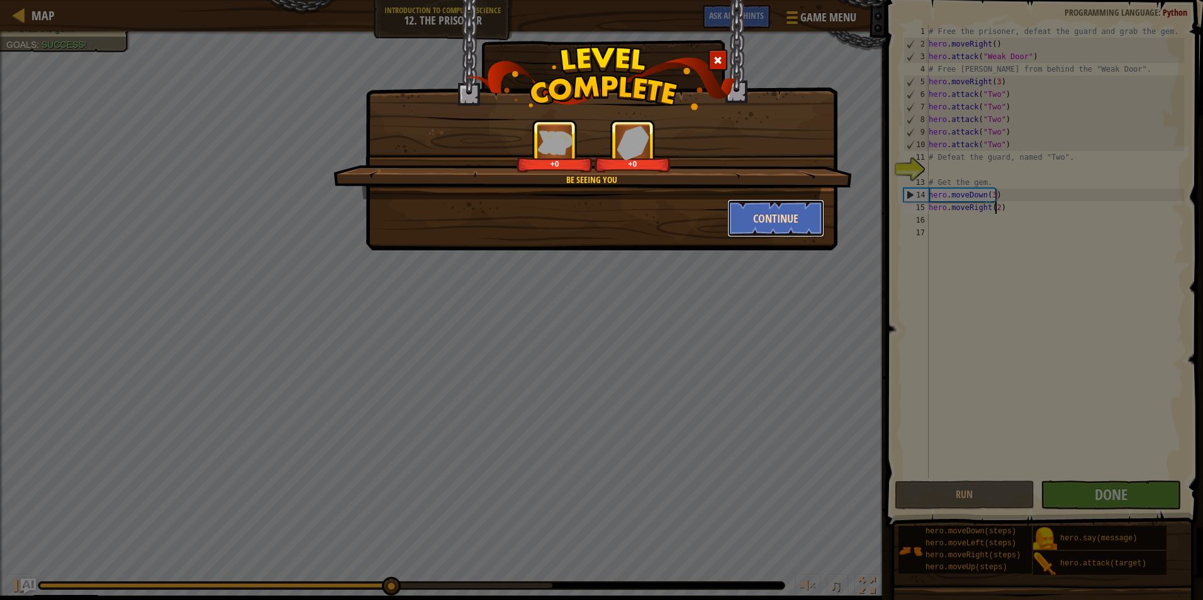
click at [569, 210] on button "Continue" at bounding box center [776, 218] width 98 height 38
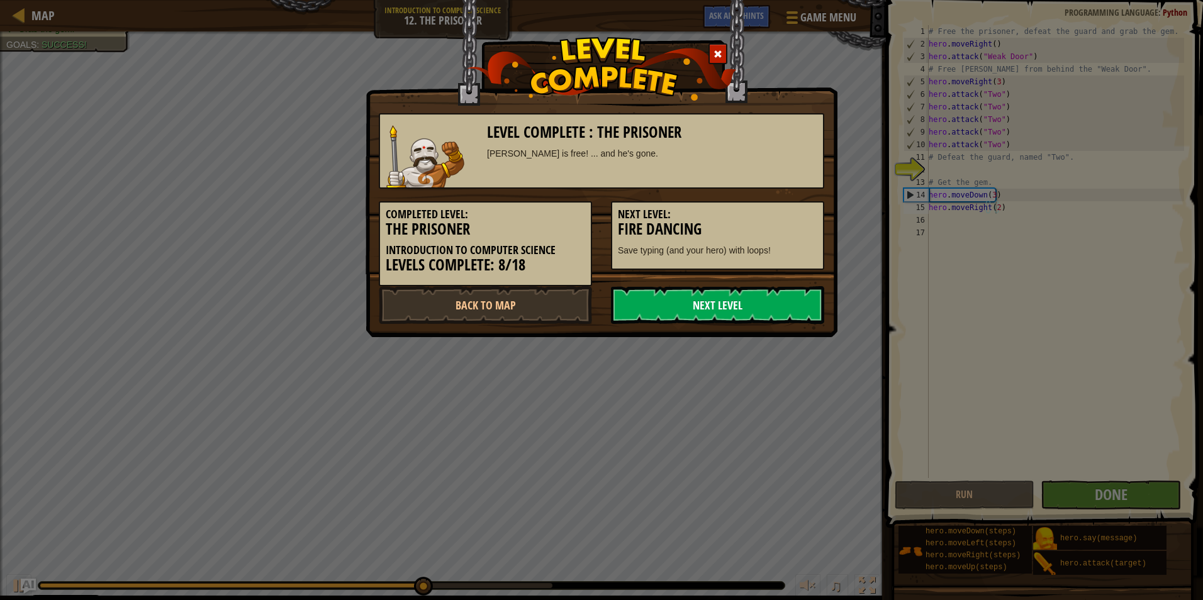
click at [569, 312] on link "Next Level" at bounding box center [717, 305] width 213 height 38
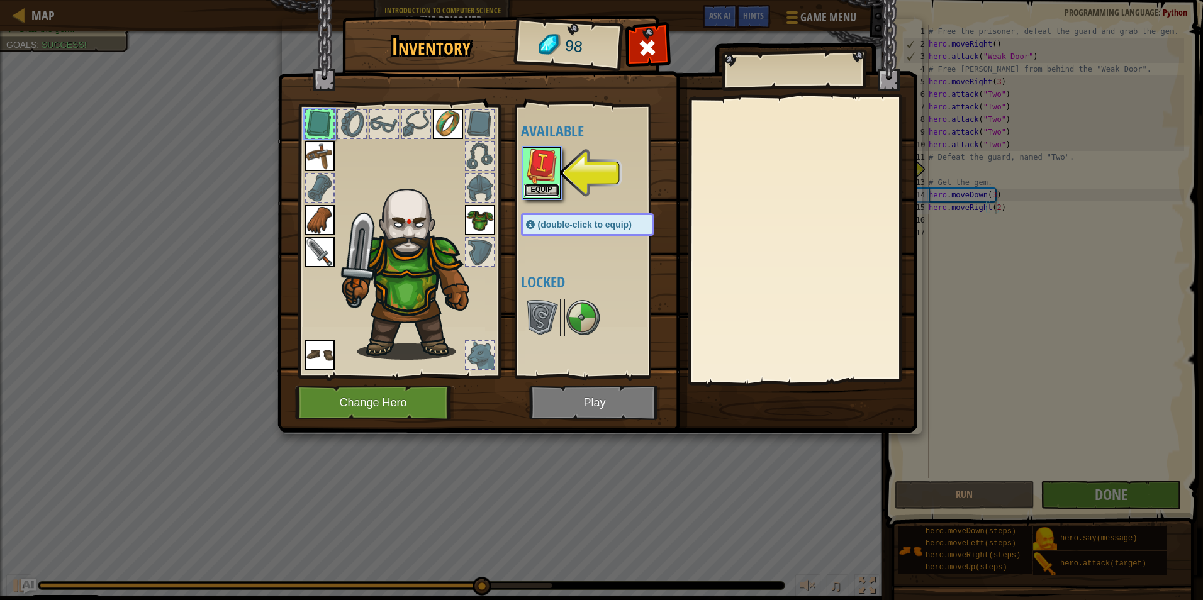
click at [539, 192] on button "Equip" at bounding box center [541, 190] width 35 height 13
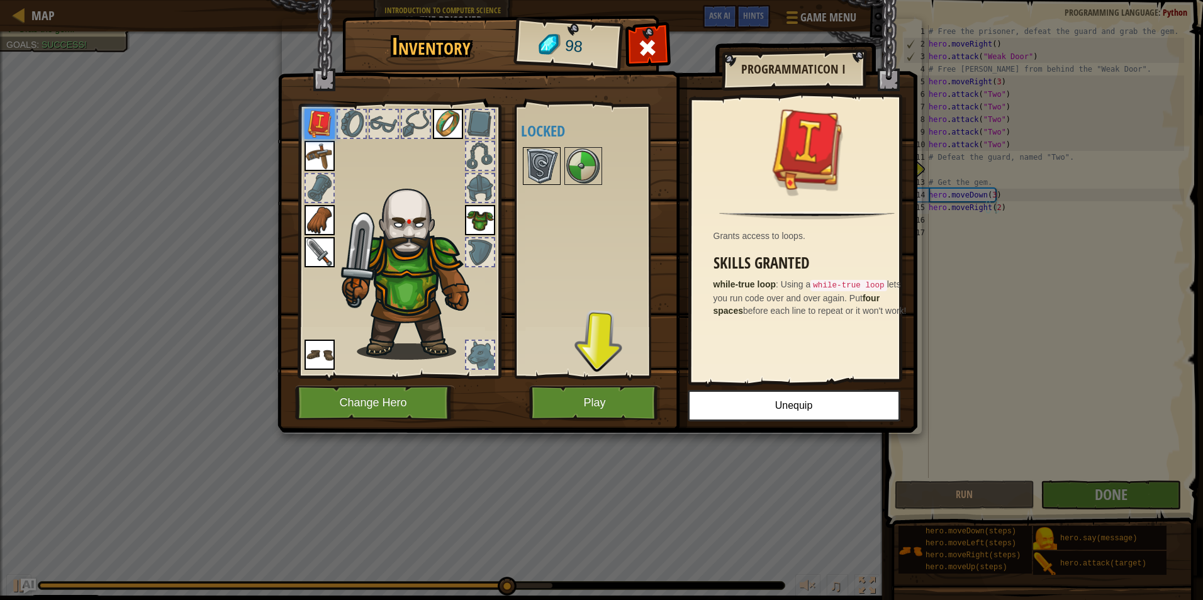
click at [552, 159] on img at bounding box center [541, 165] width 35 height 35
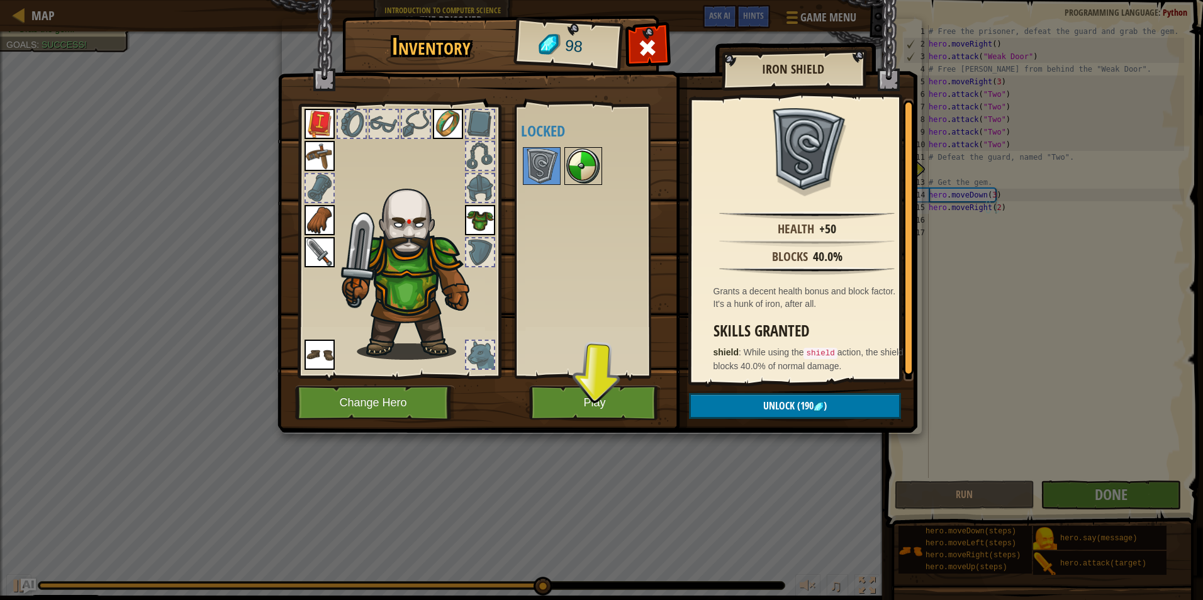
click at [566, 157] on img at bounding box center [583, 165] width 35 height 35
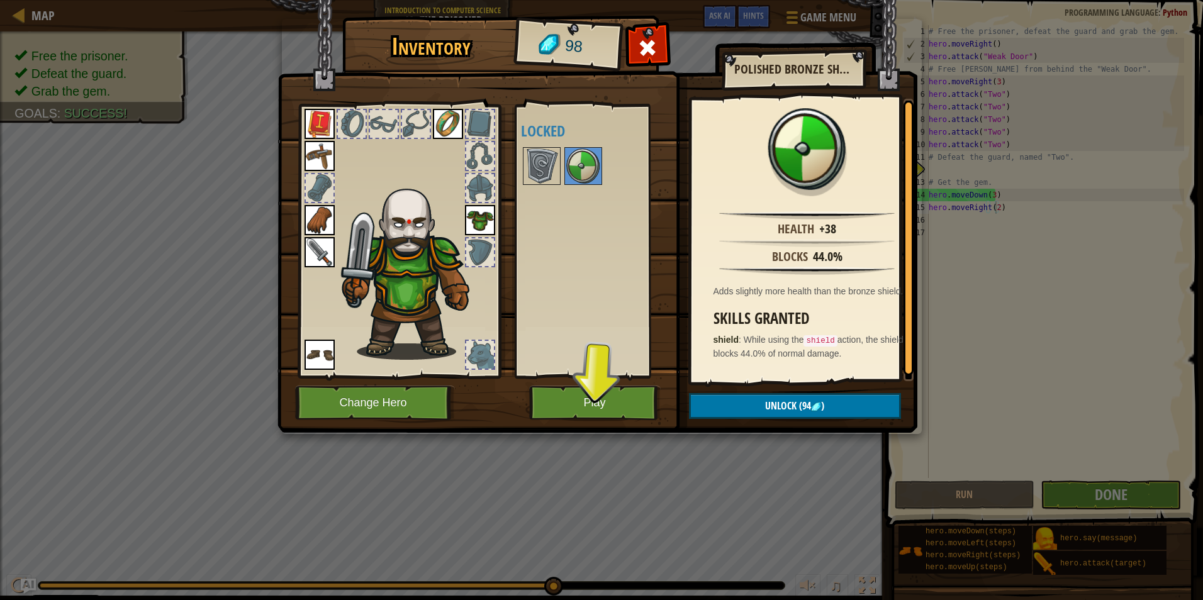
click at [569, 392] on img at bounding box center [597, 204] width 640 height 457
click at [569, 401] on span "Unlock" at bounding box center [780, 406] width 31 height 14
click at [569, 405] on button "Confirm" at bounding box center [795, 406] width 212 height 26
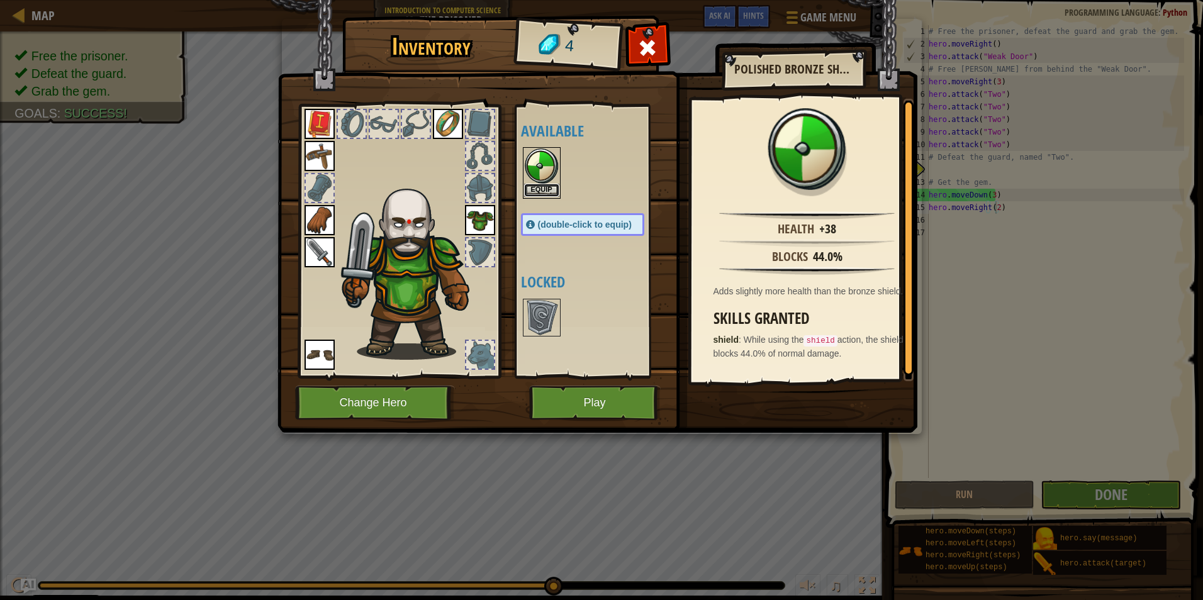
click at [541, 188] on button "Equip" at bounding box center [541, 190] width 35 height 13
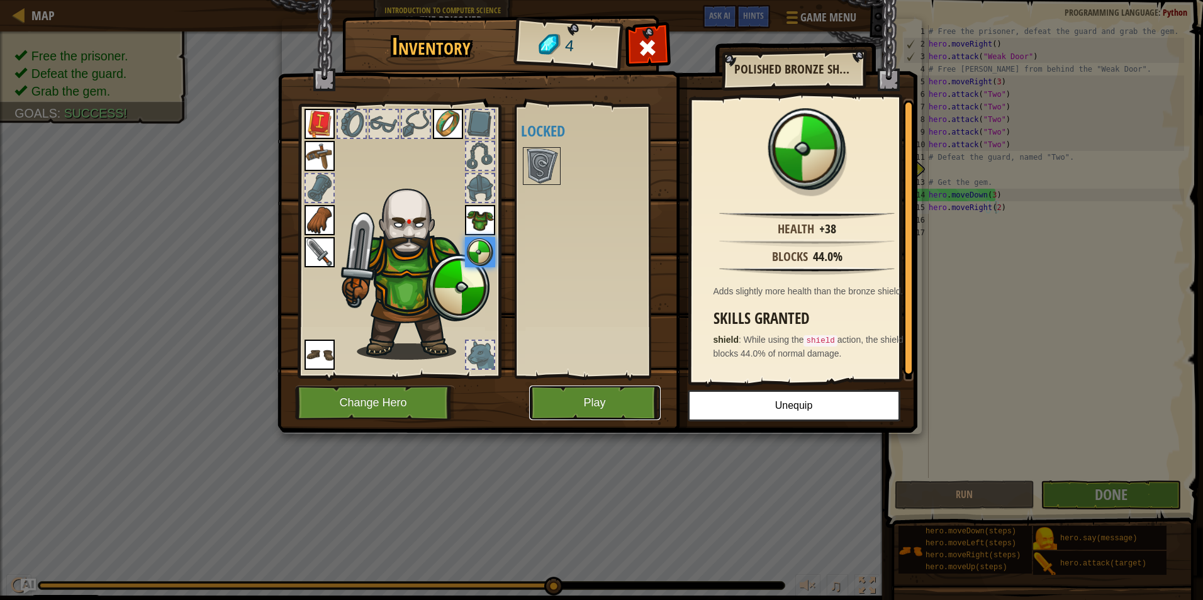
click at [569, 406] on button "Play" at bounding box center [595, 403] width 132 height 35
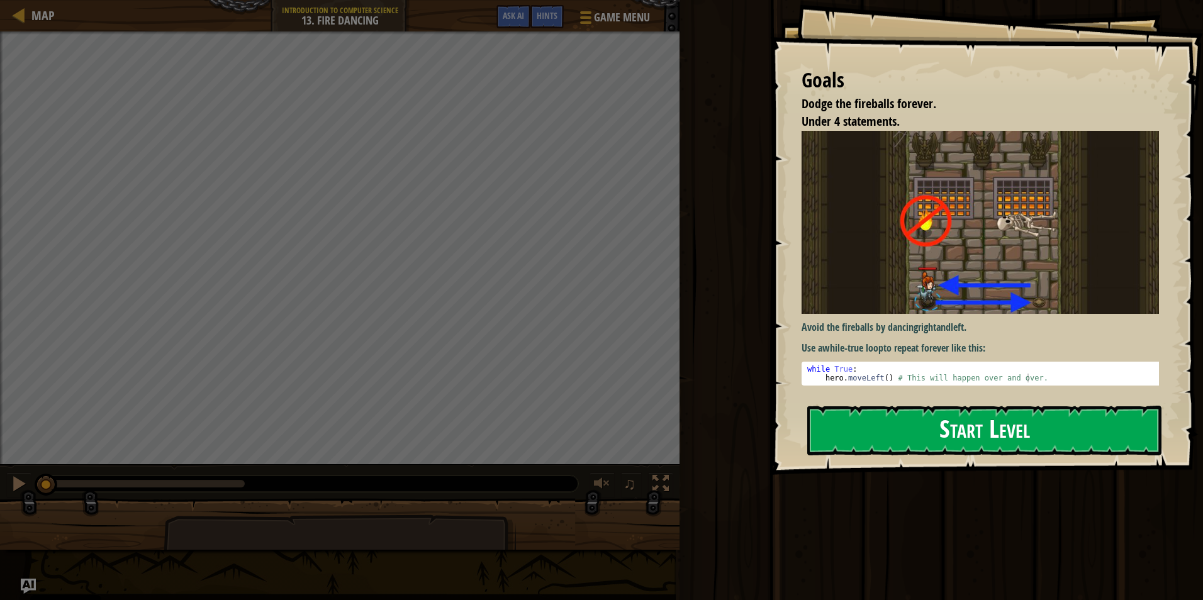
click at [569, 430] on button "Start Level" at bounding box center [984, 431] width 354 height 50
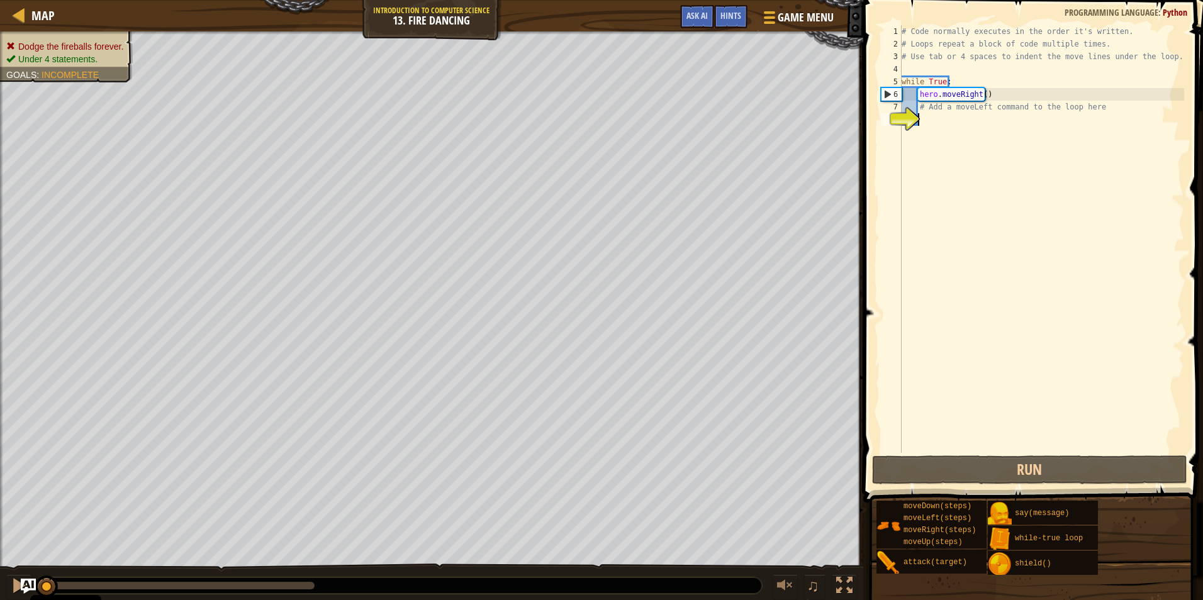
click at [569, 136] on div "# Code normally executes in the order it's written. # Loops repeat a block of c…" at bounding box center [1041, 251] width 285 height 453
click at [569, 117] on div "# Code normally executes in the order it's written. # Loops repeat a block of c…" at bounding box center [1041, 251] width 285 height 453
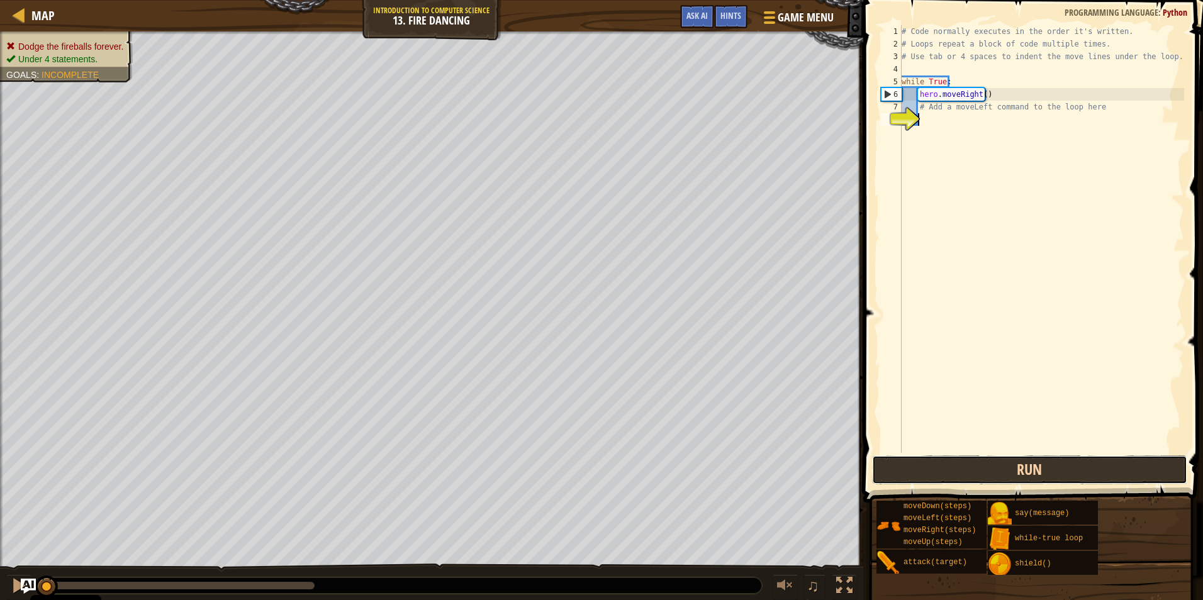
click at [569, 462] on button "Run" at bounding box center [1029, 470] width 315 height 29
click at [569, 467] on button "Run" at bounding box center [1029, 470] width 315 height 29
click at [569, 467] on button "Running" at bounding box center [1029, 470] width 315 height 29
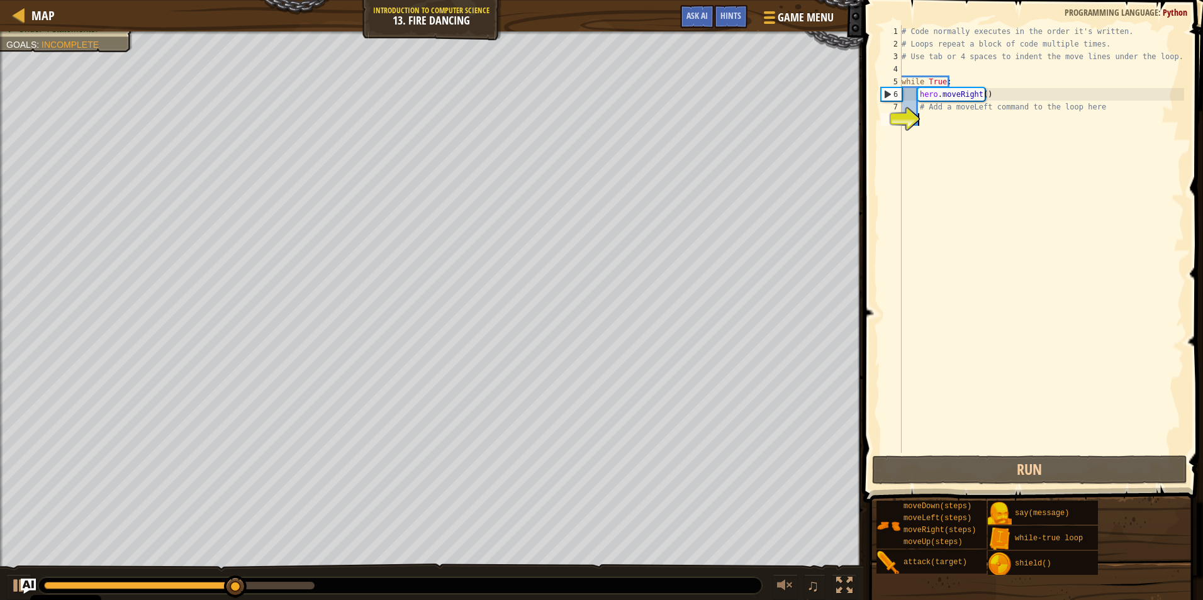
drag, startPoint x: 951, startPoint y: 162, endPoint x: 958, endPoint y: 132, distance: 30.4
click at [569, 154] on div "# Code normally executes in the order it's written. # Loops repeat a block of c…" at bounding box center [1041, 251] width 285 height 453
click at [569, 91] on div "# Code normally executes in the order it's written. # Loops repeat a block of c…" at bounding box center [1041, 251] width 285 height 453
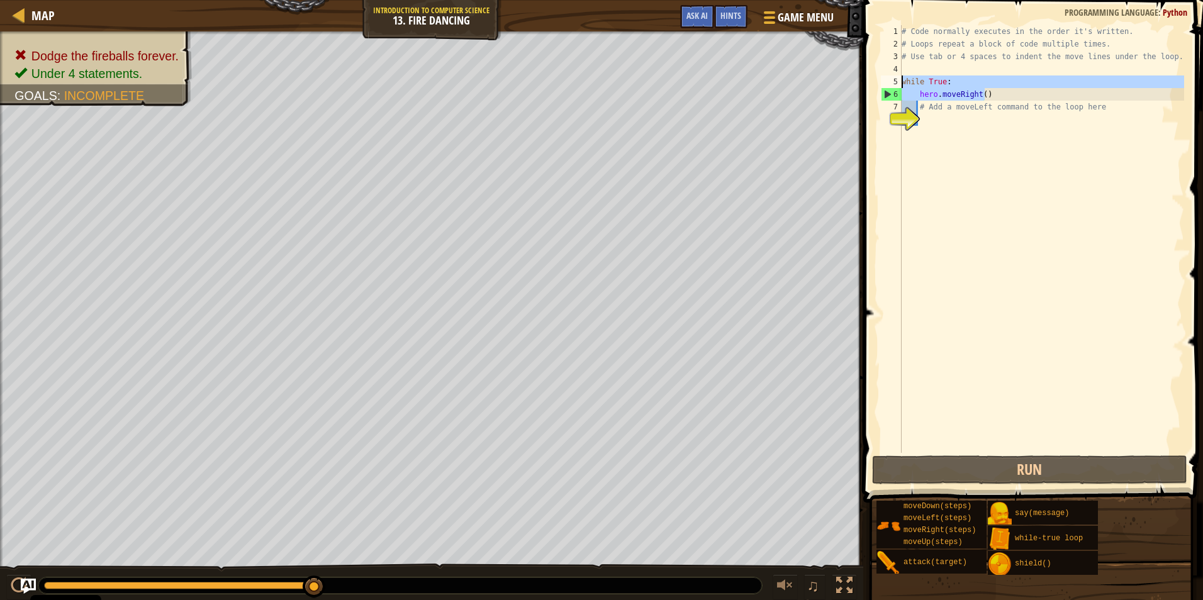
drag, startPoint x: 997, startPoint y: 91, endPoint x: 902, endPoint y: 86, distance: 94.5
click at [569, 86] on div "# Code normally executes in the order it's written. # Loops repeat a block of c…" at bounding box center [1041, 251] width 285 height 453
type textarea "while True: hero.moveRight()"
drag, startPoint x: 973, startPoint y: 217, endPoint x: 965, endPoint y: 204, distance: 15.4
click at [569, 215] on div "# Code normally executes in the order it's written. # Loops repeat a block of c…" at bounding box center [1041, 251] width 285 height 453
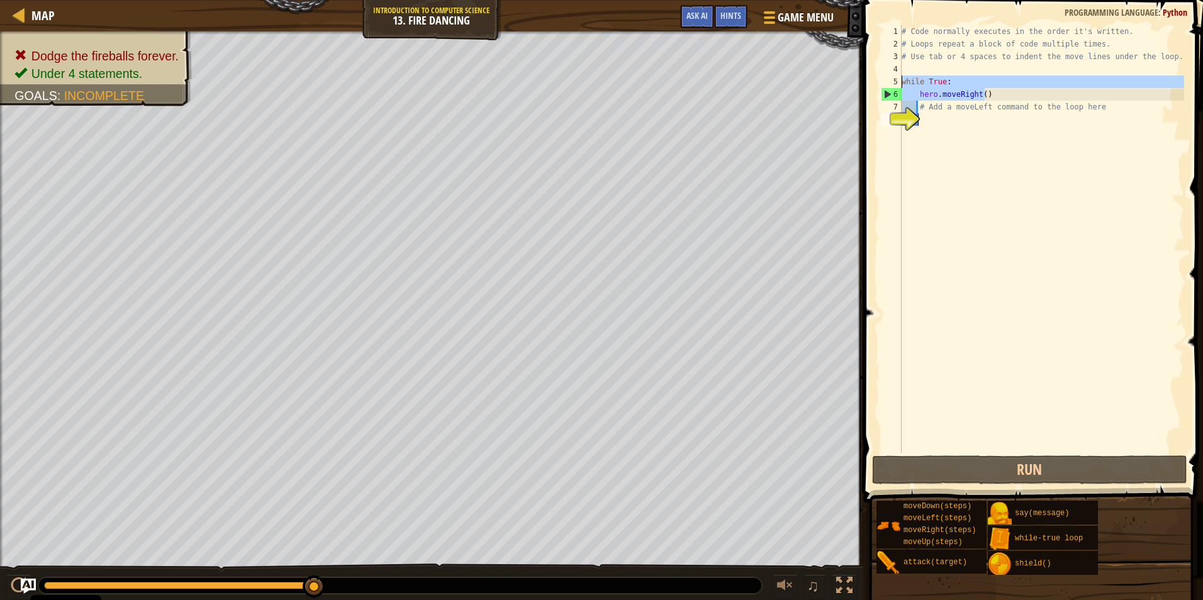
click at [569, 119] on div "# Code normally executes in the order it's written. # Loops repeat a block of c…" at bounding box center [1041, 251] width 285 height 453
paste textarea "hero.moveRight()"
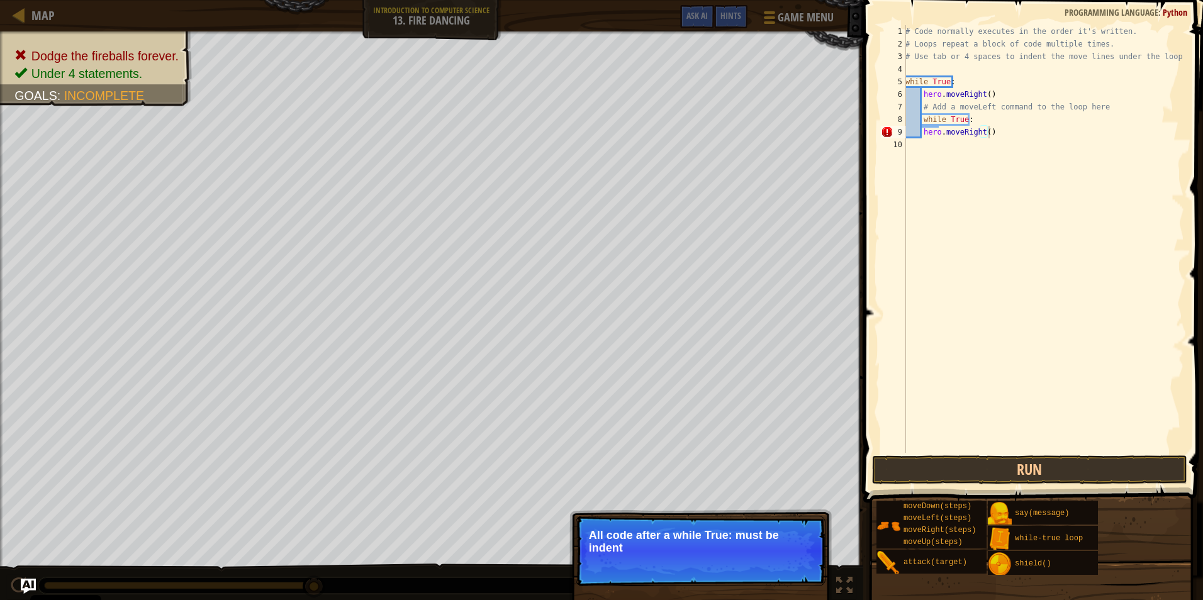
click at [569, 550] on p "Skip (esc) Continue All code after a while True: must be indent" at bounding box center [701, 551] width 250 height 70
click at [569, 118] on div "# Code normally executes in the order it's written. # Loops repeat a block of c…" at bounding box center [1043, 251] width 281 height 453
type textarea "while True:"
drag, startPoint x: 998, startPoint y: 264, endPoint x: 1012, endPoint y: 340, distance: 78.0
click at [569, 267] on div "# Code normally executes in the order it's written. # Loops repeat a block of c…" at bounding box center [1043, 251] width 281 height 453
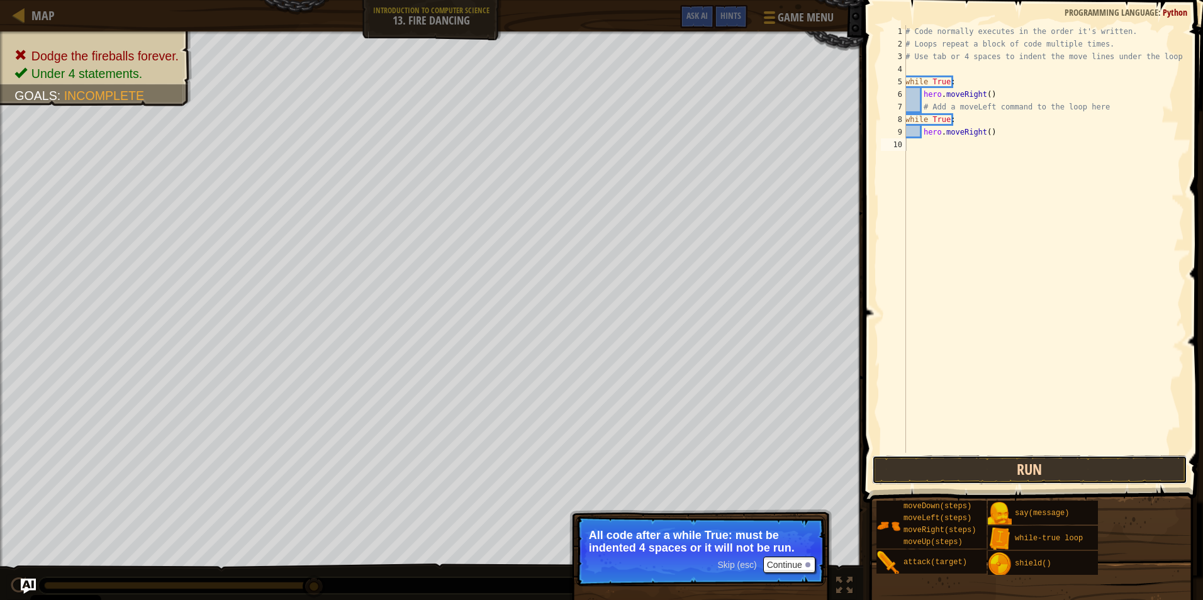
click at [569, 464] on button "Run" at bounding box center [1029, 470] width 315 height 29
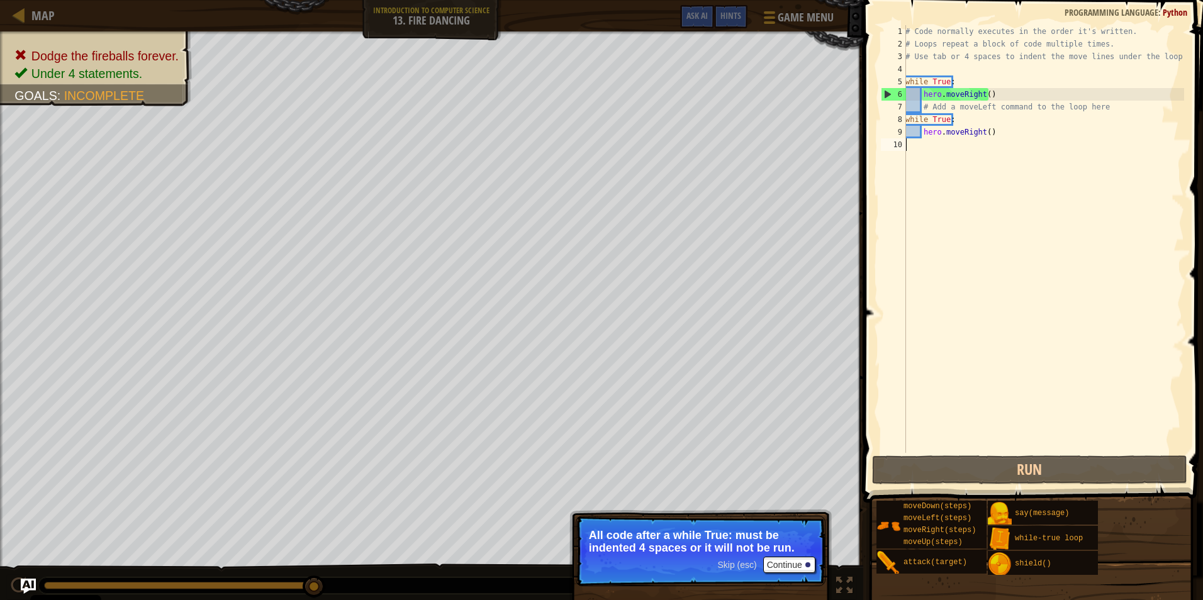
click at [569, 130] on div "# Code normally executes in the order it's written. # Loops repeat a block of c…" at bounding box center [1043, 251] width 281 height 453
click at [569, 132] on div "# Code normally executes in the order it's written. # Loops repeat a block of c…" at bounding box center [1043, 251] width 281 height 453
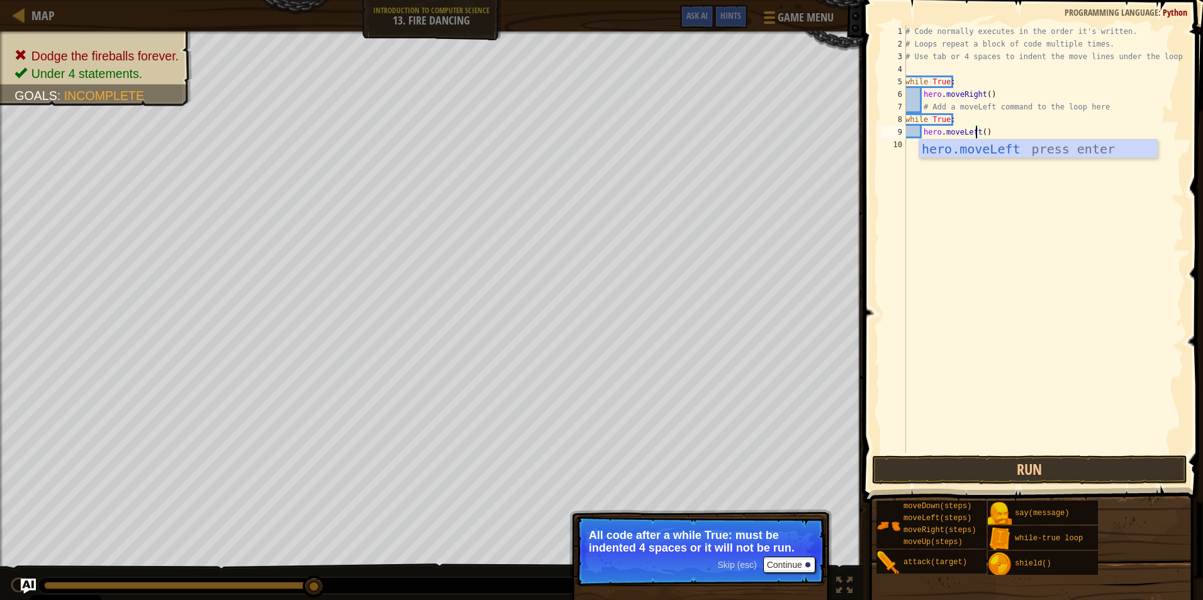
scroll to position [6, 6]
click at [569, 151] on div "hero.moveLeft press enter" at bounding box center [1038, 168] width 238 height 57
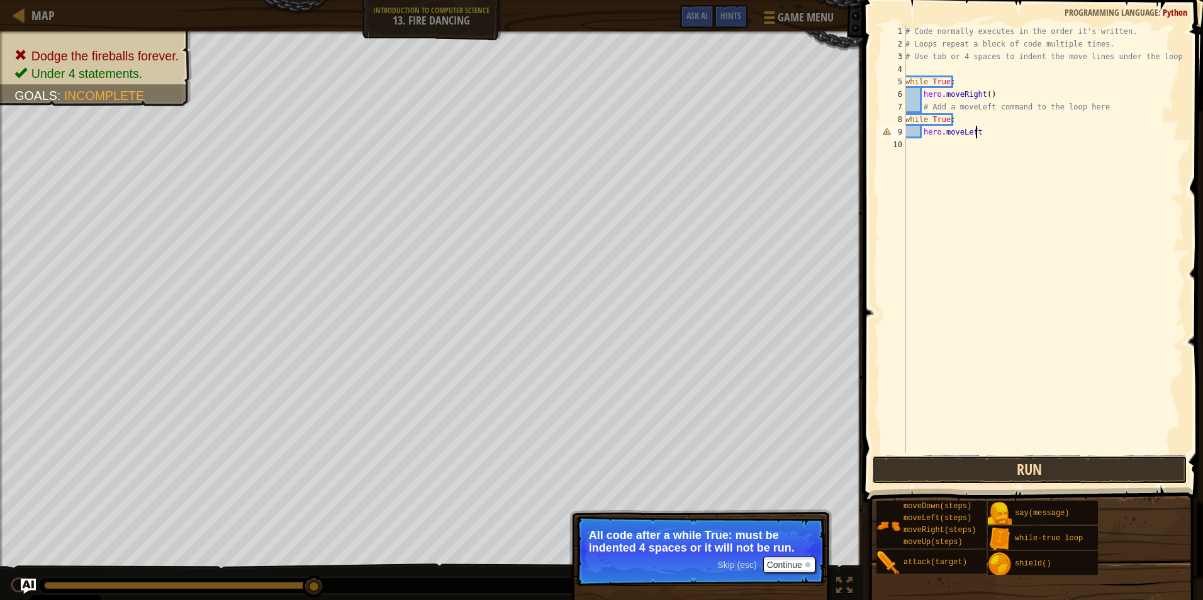
click at [569, 461] on button "Run" at bounding box center [1029, 470] width 315 height 29
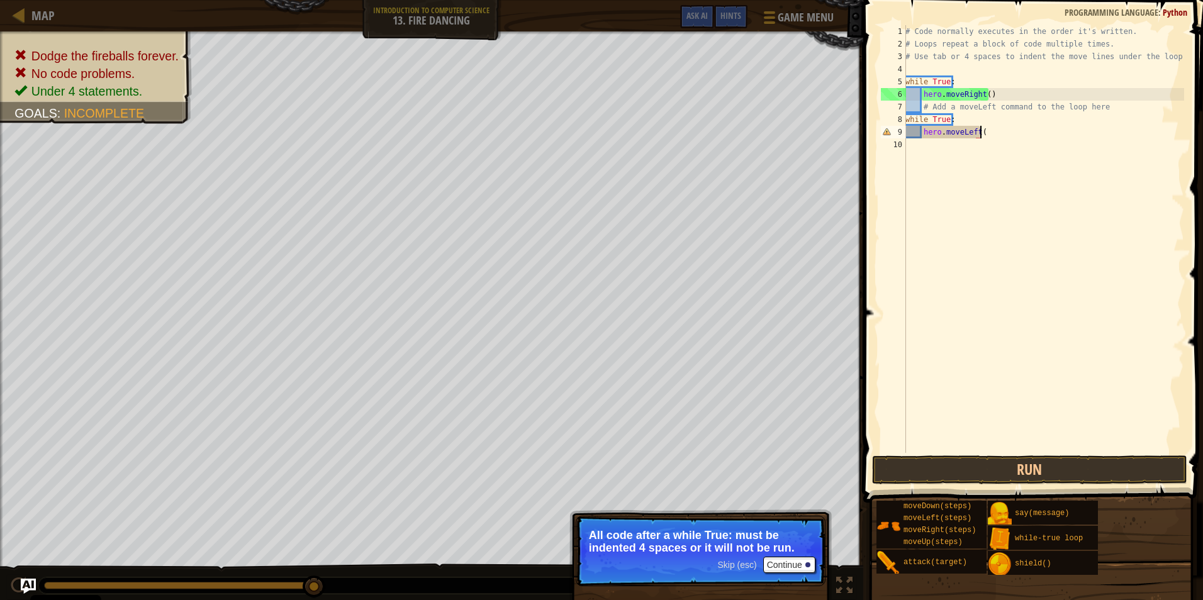
scroll to position [6, 6]
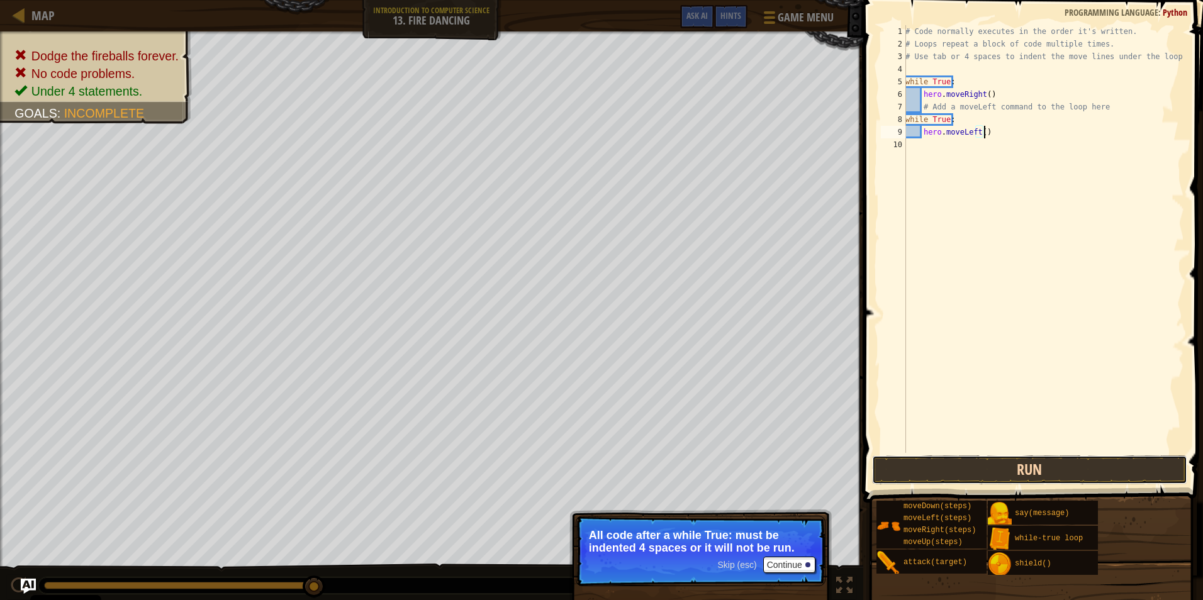
click at [569, 463] on button "Run" at bounding box center [1029, 470] width 315 height 29
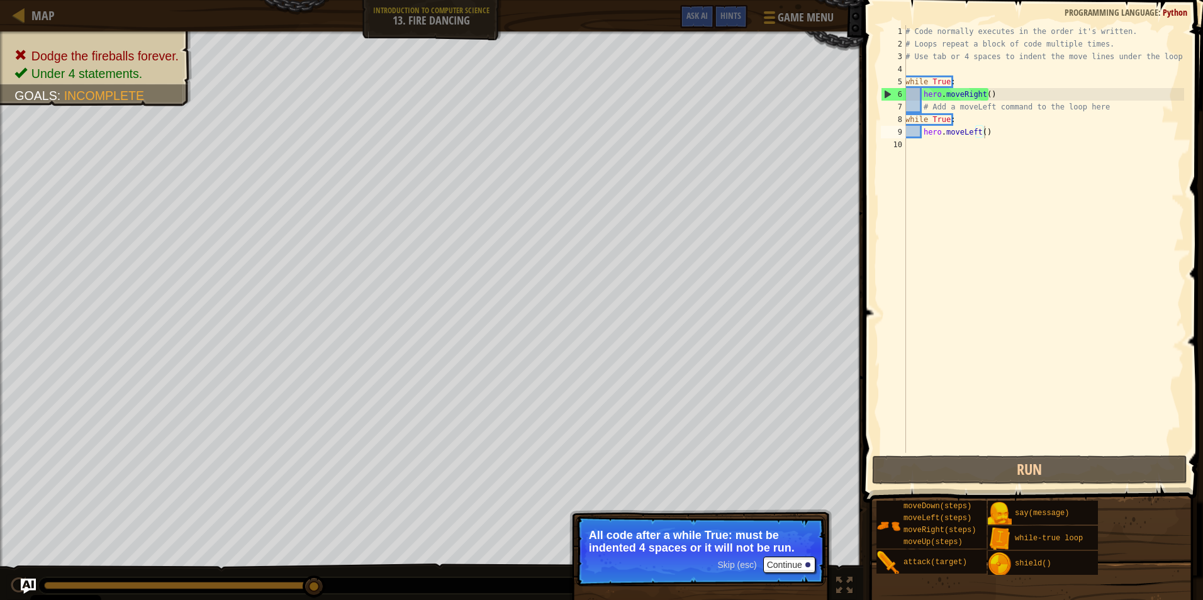
click at [569, 556] on p "Skip (esc) Continue All code after a while True: must be indented 4 spaces or i…" at bounding box center [701, 551] width 250 height 70
click at [569, 559] on button "Continue" at bounding box center [789, 565] width 52 height 16
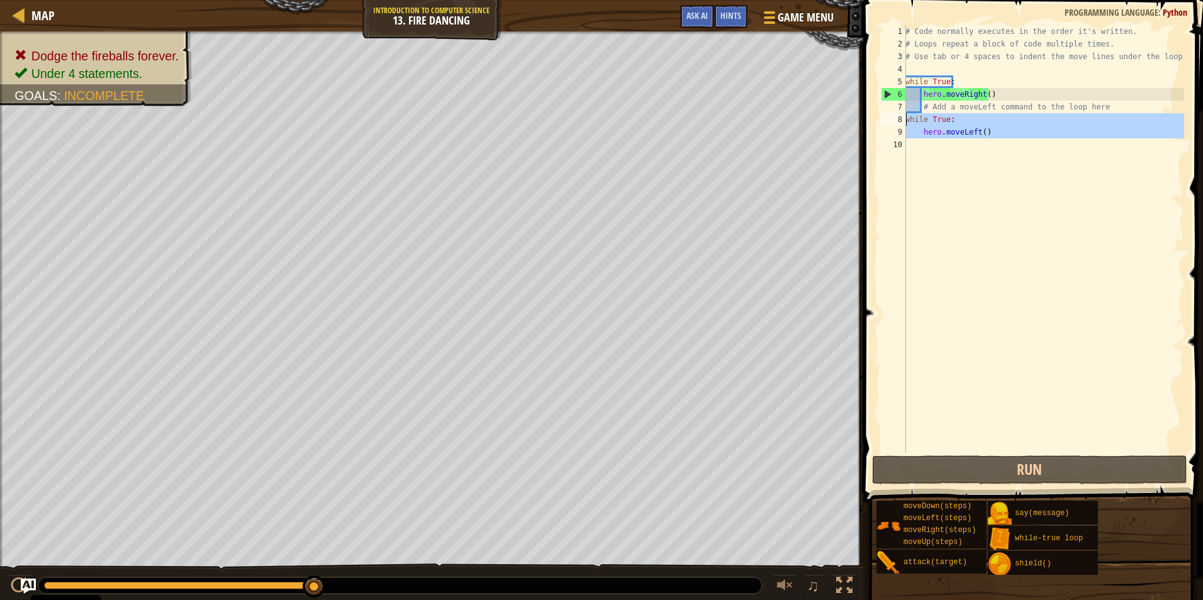
drag, startPoint x: 1014, startPoint y: 139, endPoint x: 904, endPoint y: 122, distance: 111.4
click at [569, 122] on div "hero.moveLeft() 1 2 3 4 5 6 7 8 9 10 # Code normally executes in the order it's…" at bounding box center [1031, 239] width 306 height 428
click at [569, 132] on div "# Code normally executes in the order it's written. # Loops repeat a block of c…" at bounding box center [1043, 239] width 281 height 428
drag, startPoint x: 987, startPoint y: 134, endPoint x: 884, endPoint y: 121, distance: 104.0
click at [569, 121] on div "hero.moveLeft() 1 2 3 4 5 6 7 8 9 10 # Code normally executes in the order it's…" at bounding box center [1031, 239] width 306 height 428
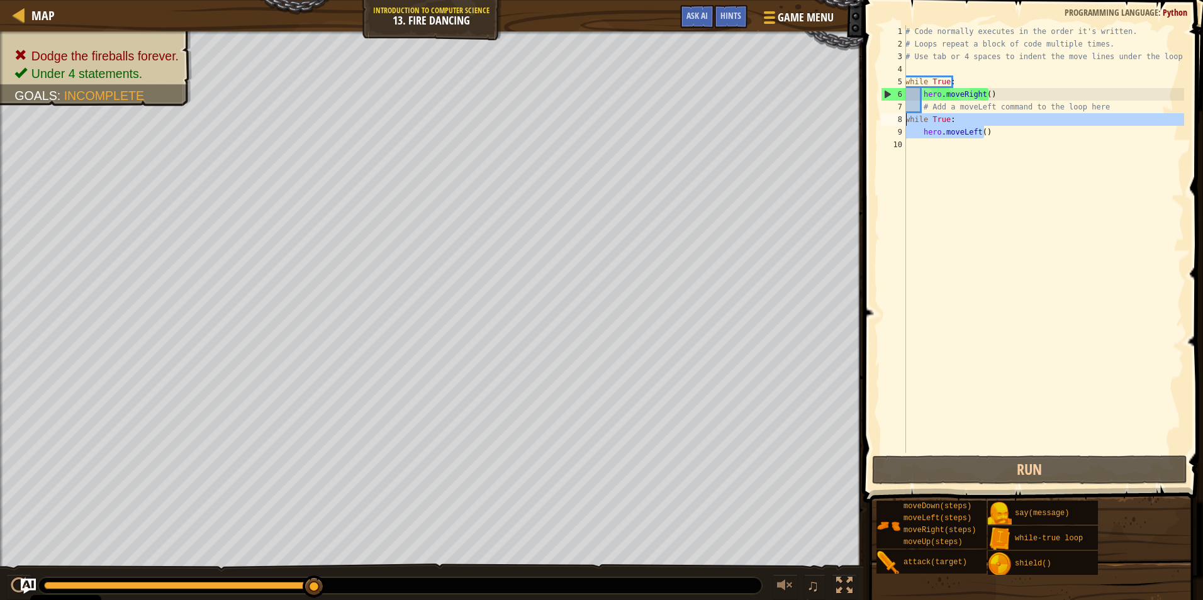
type textarea "while True: hero.moveLeft()"
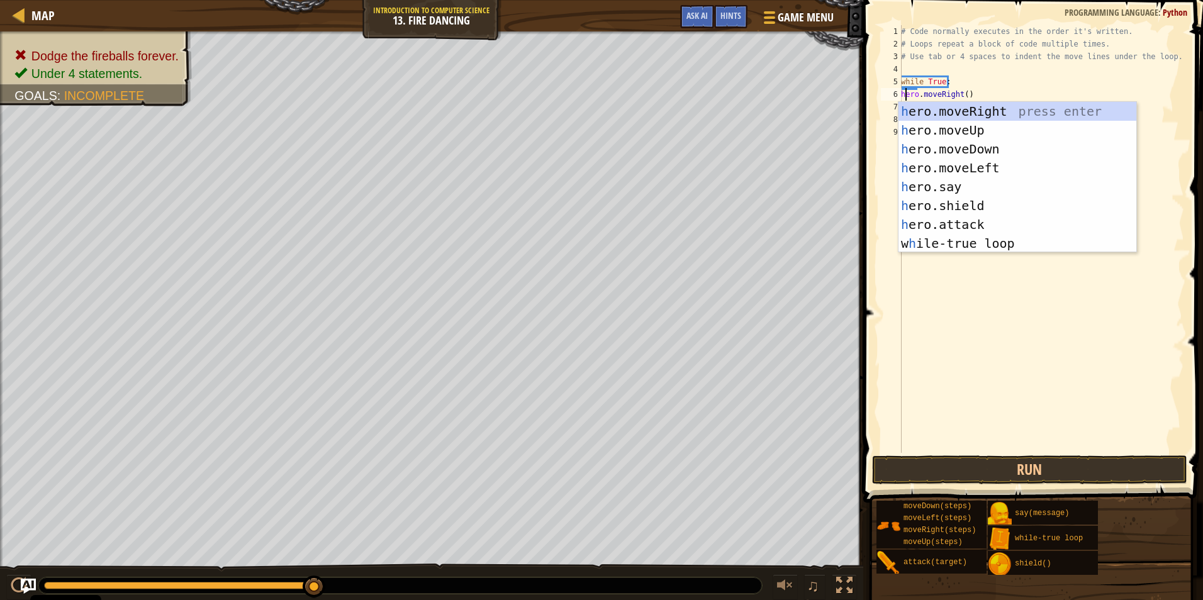
scroll to position [6, 0]
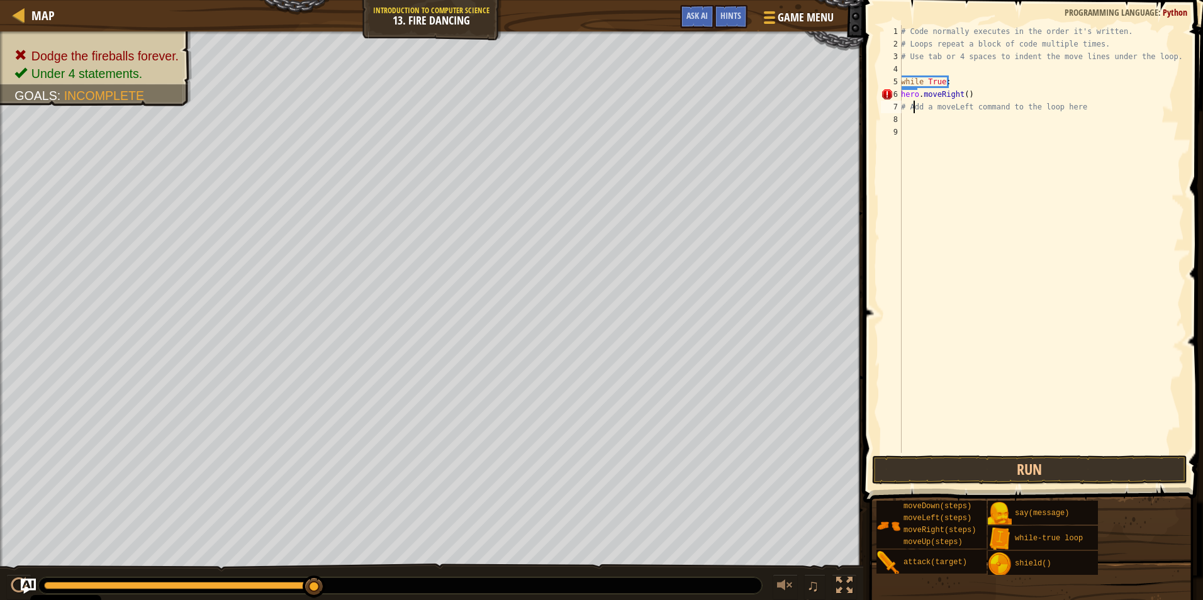
type textarea "hero.moveRight()"
type textarea "h"
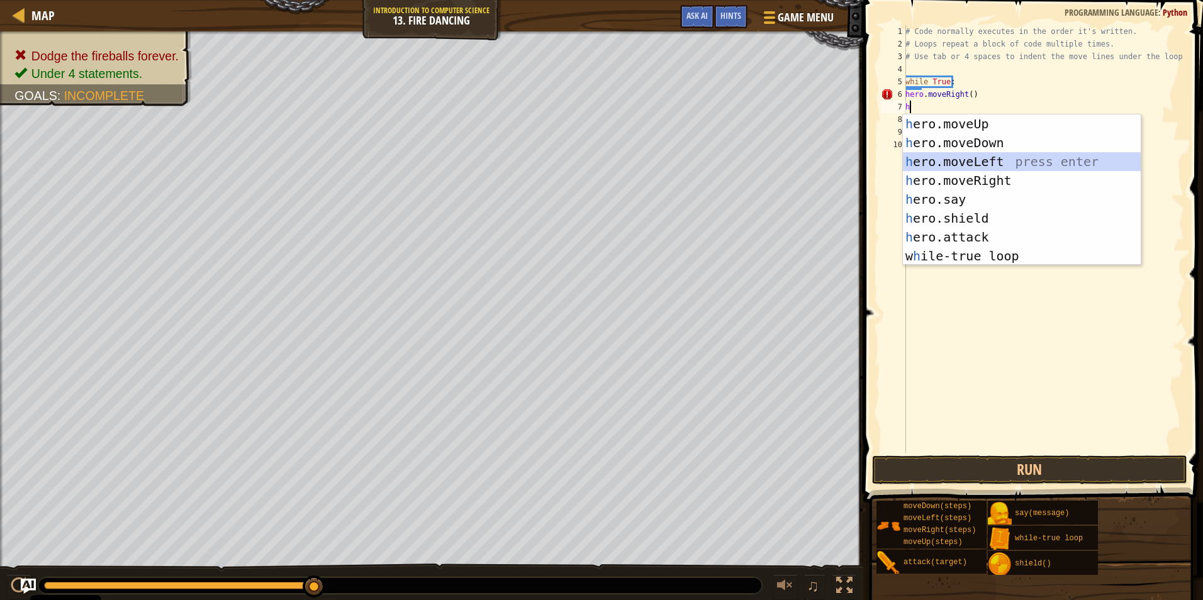
click at [569, 167] on div "h ero.moveUp press enter h ero.moveDown press enter h ero.moveLeft press enter …" at bounding box center [1022, 209] width 238 height 189
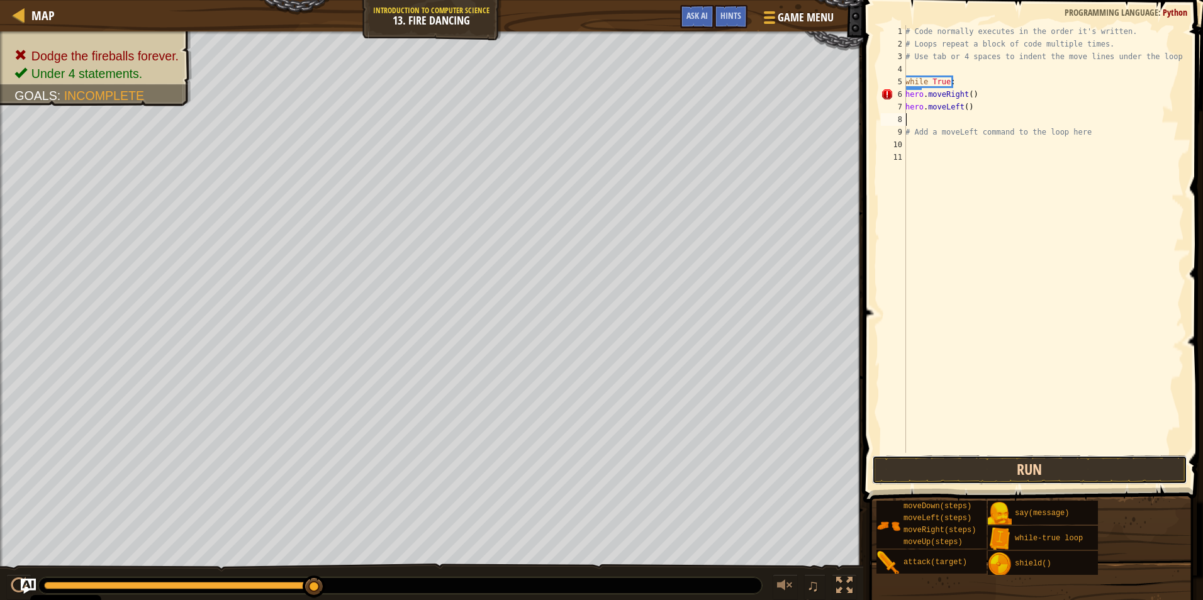
click at [569, 479] on button "Run" at bounding box center [1029, 470] width 315 height 29
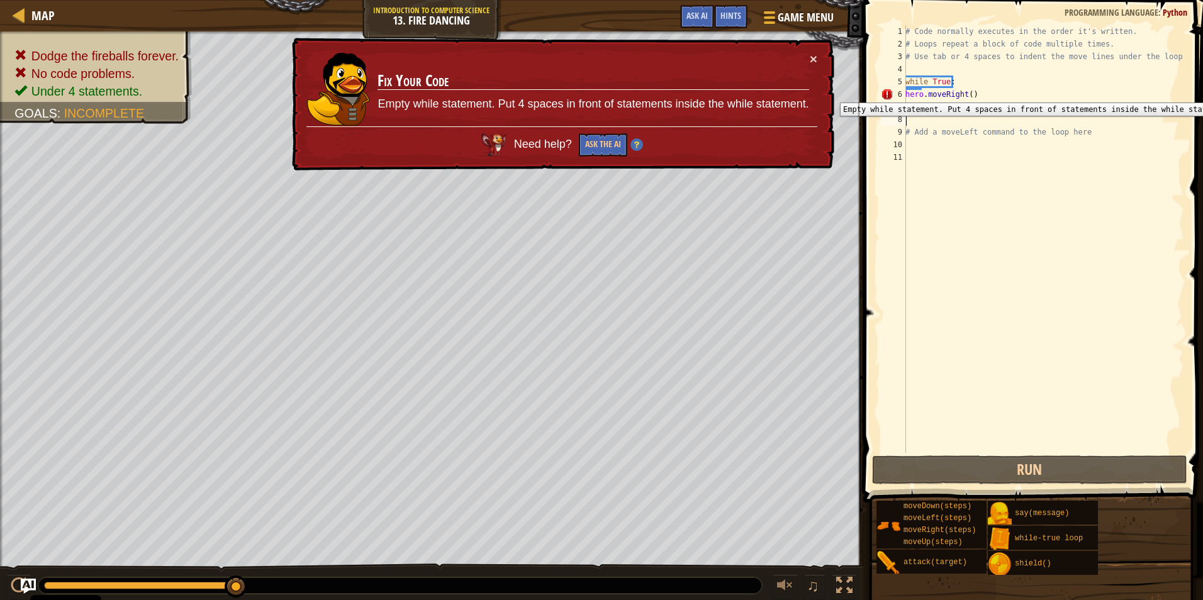
click at [569, 93] on div "6" at bounding box center [893, 94] width 25 height 13
click at [569, 94] on div "# Code normally executes in the order it's written. # Loops repeat a block of c…" at bounding box center [1043, 251] width 281 height 453
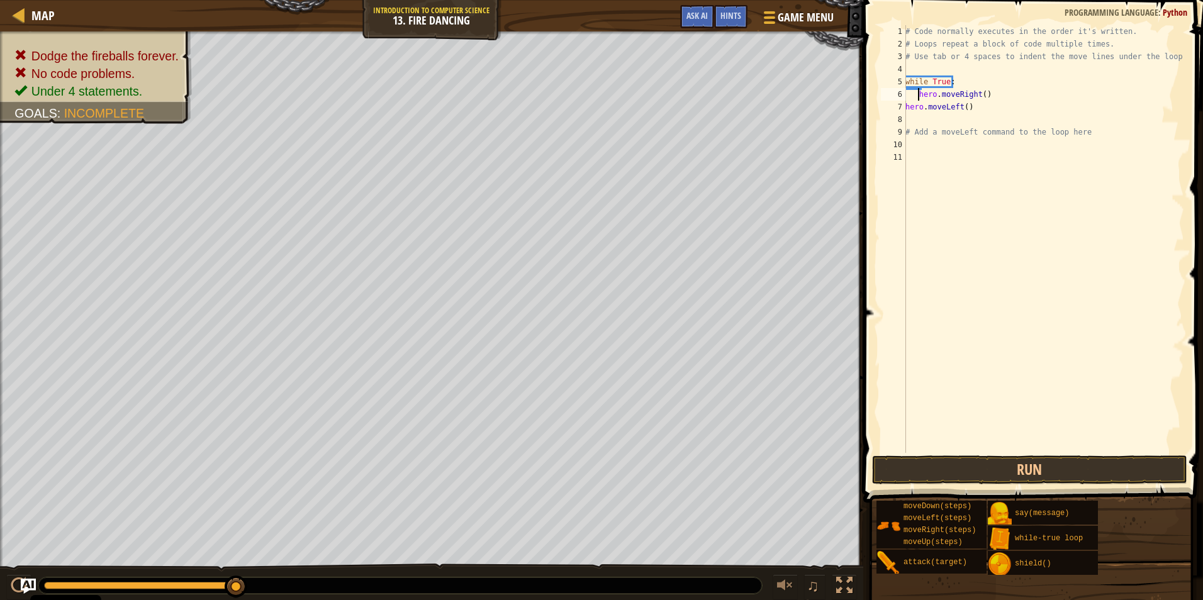
type textarea "hero.moveRight()"
click at [569, 474] on button "Run" at bounding box center [1029, 470] width 315 height 29
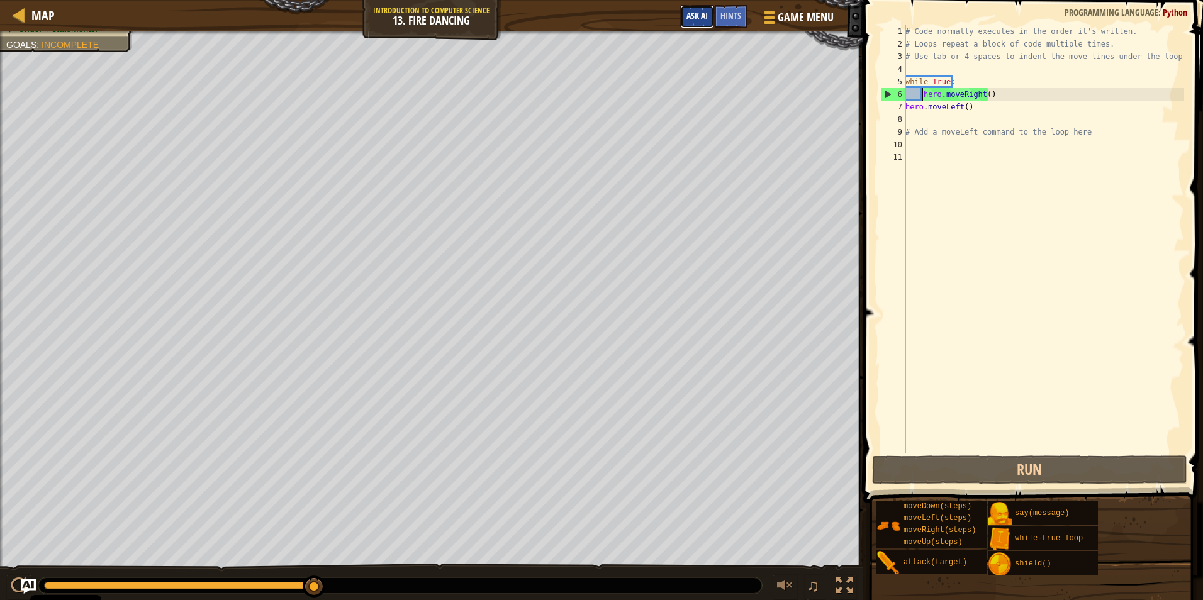
click at [569, 9] on button "Ask AI" at bounding box center [697, 16] width 34 height 23
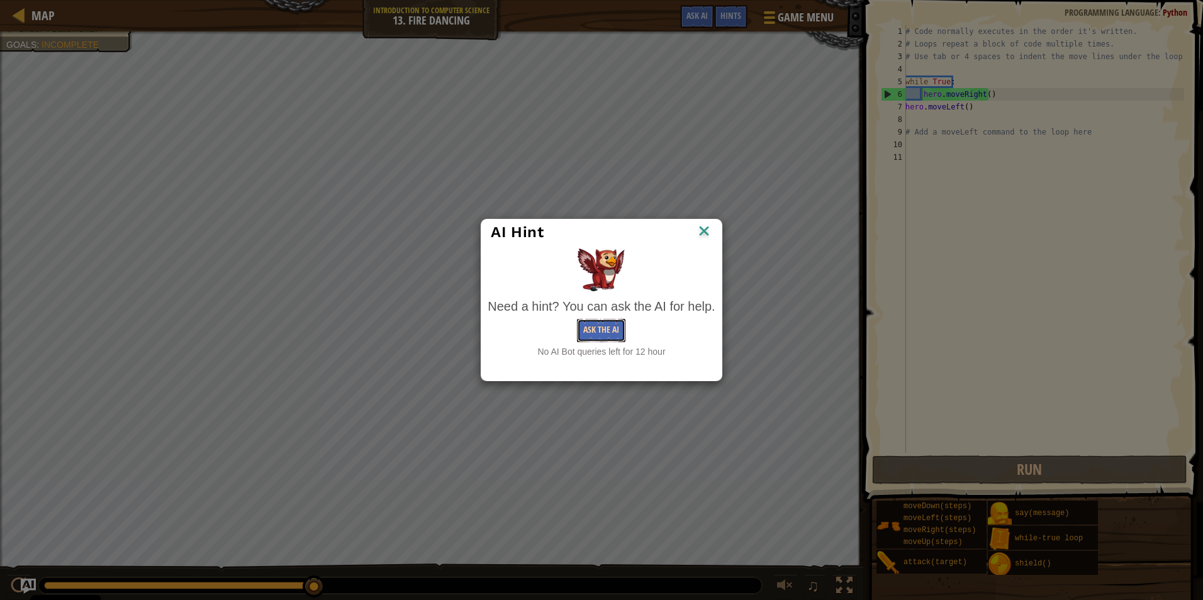
click at [569, 320] on button "Ask the AI" at bounding box center [601, 330] width 48 height 23
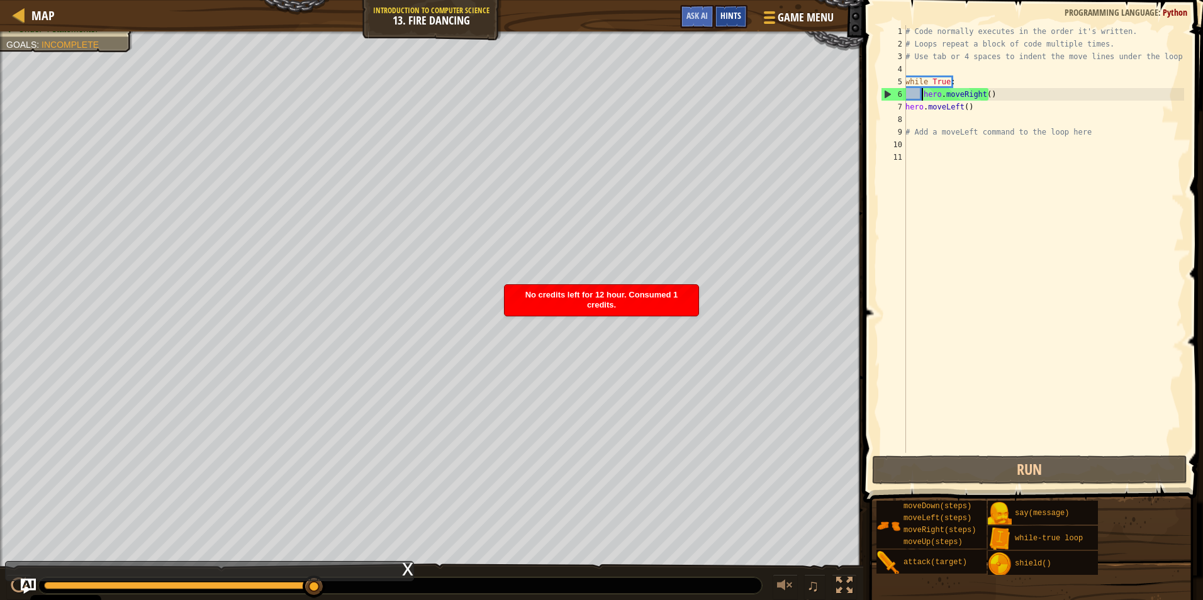
click at [569, 16] on span "Hints" at bounding box center [730, 15] width 21 height 12
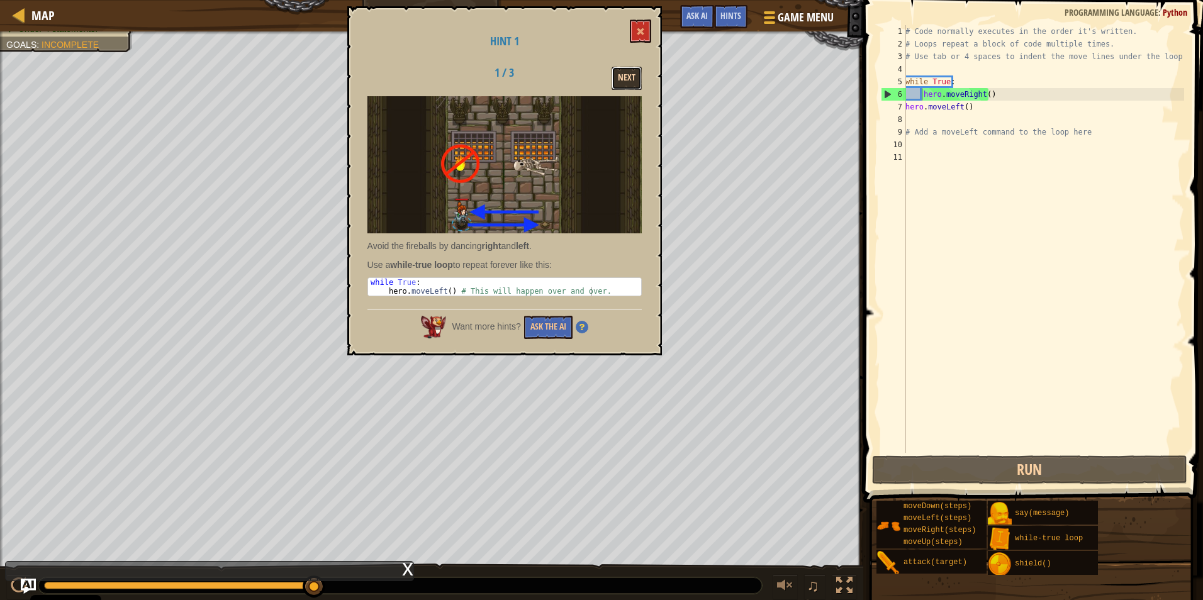
click at [569, 75] on button "Next" at bounding box center [627, 78] width 30 height 23
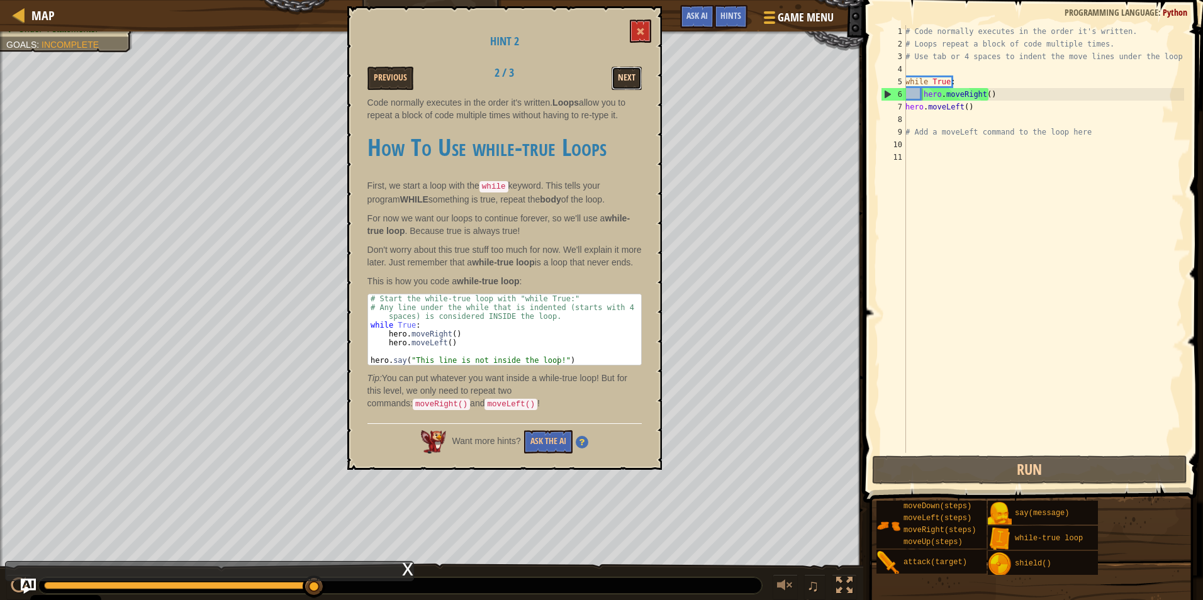
click at [569, 76] on button "Next" at bounding box center [627, 78] width 30 height 23
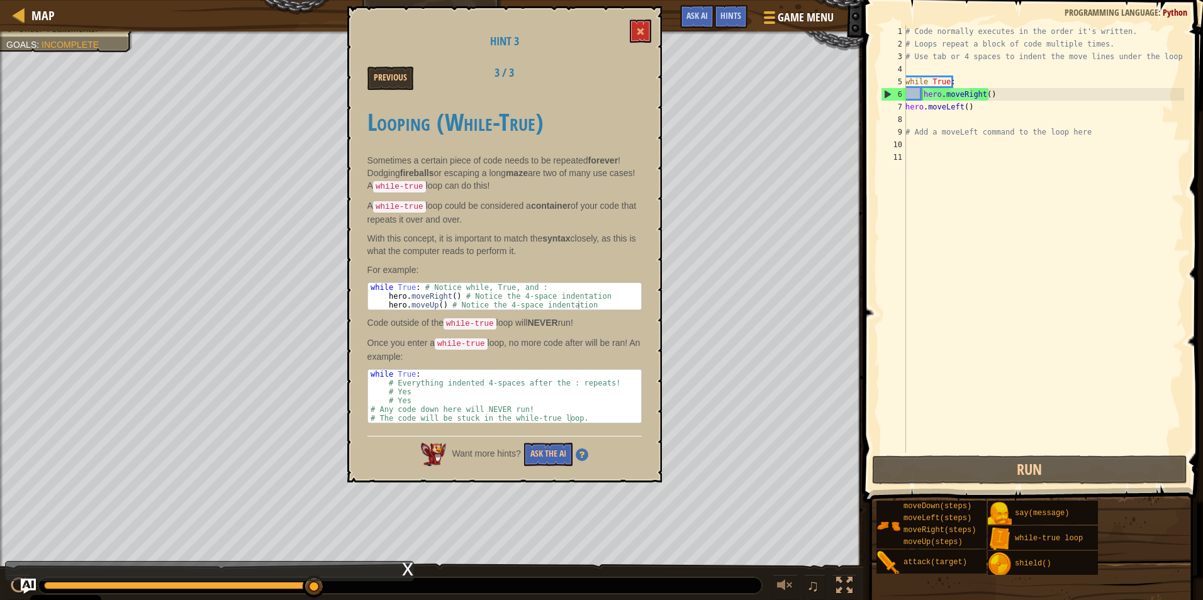
click at [569, 117] on div "# Code normally executes in the order it's written. # Loops repeat a block of c…" at bounding box center [1043, 251] width 281 height 453
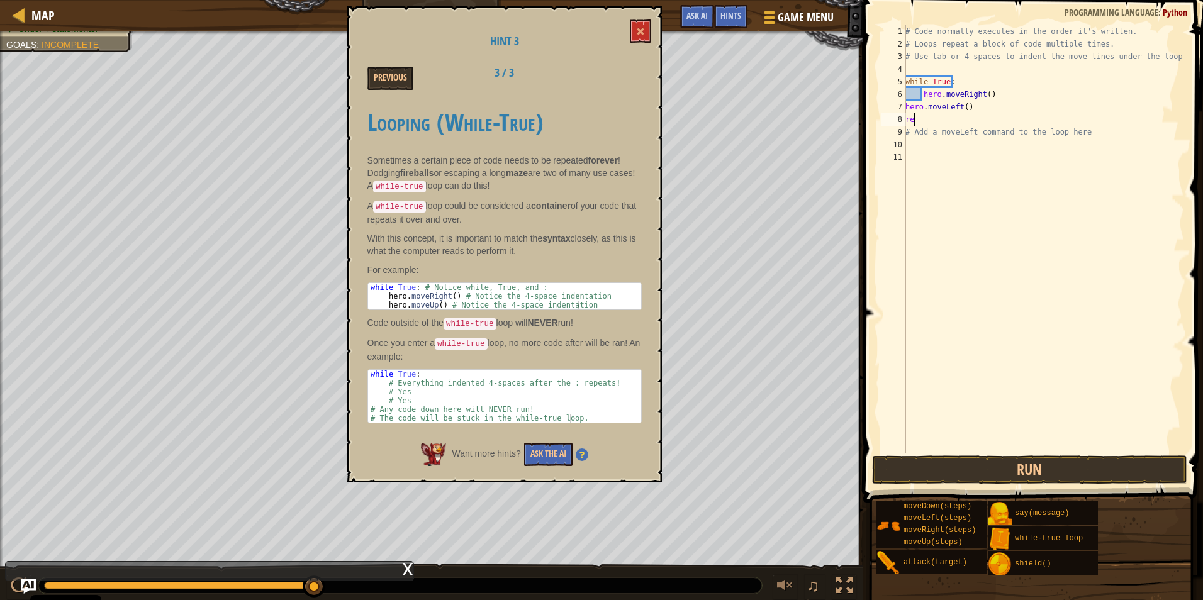
type textarea "r"
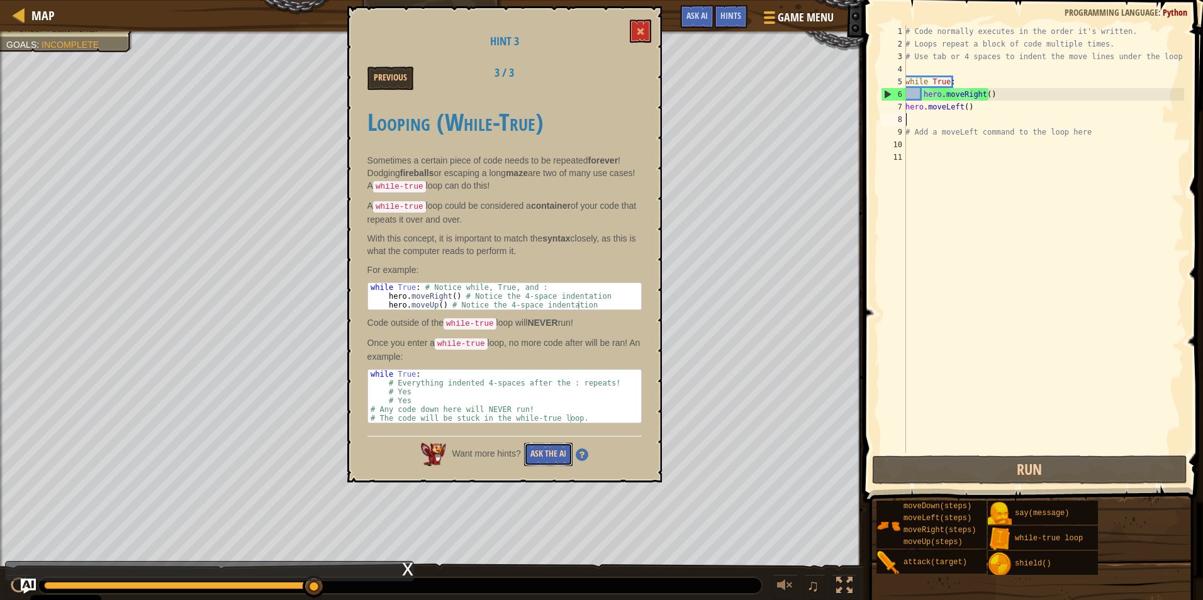
click at [556, 455] on button "Ask the AI" at bounding box center [548, 454] width 48 height 23
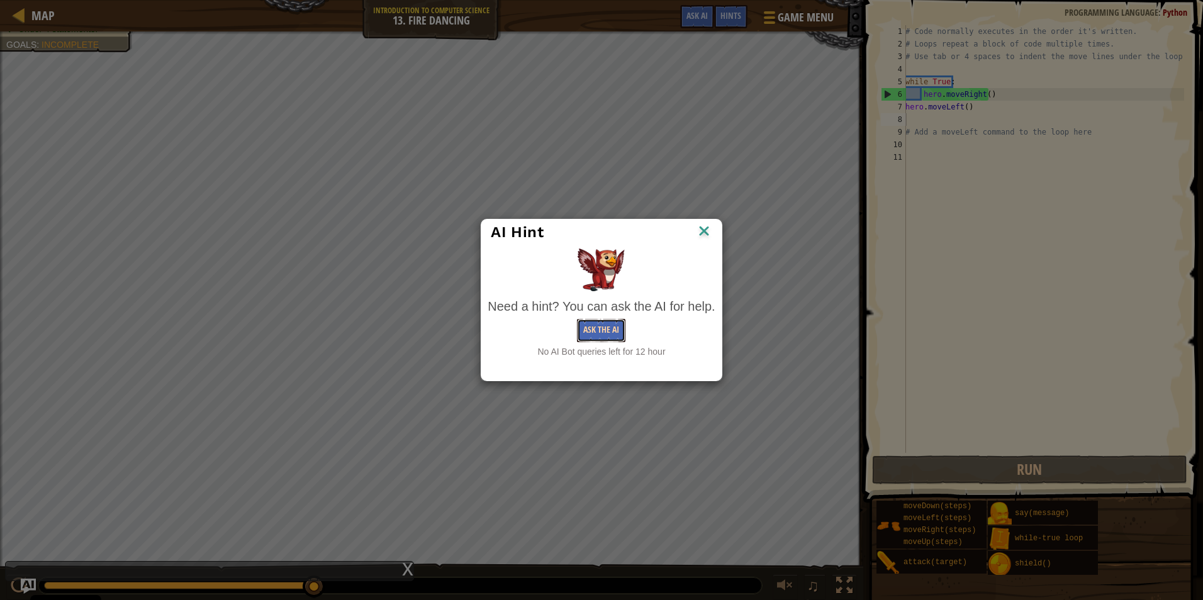
click at [569, 337] on button "Ask the AI" at bounding box center [601, 330] width 48 height 23
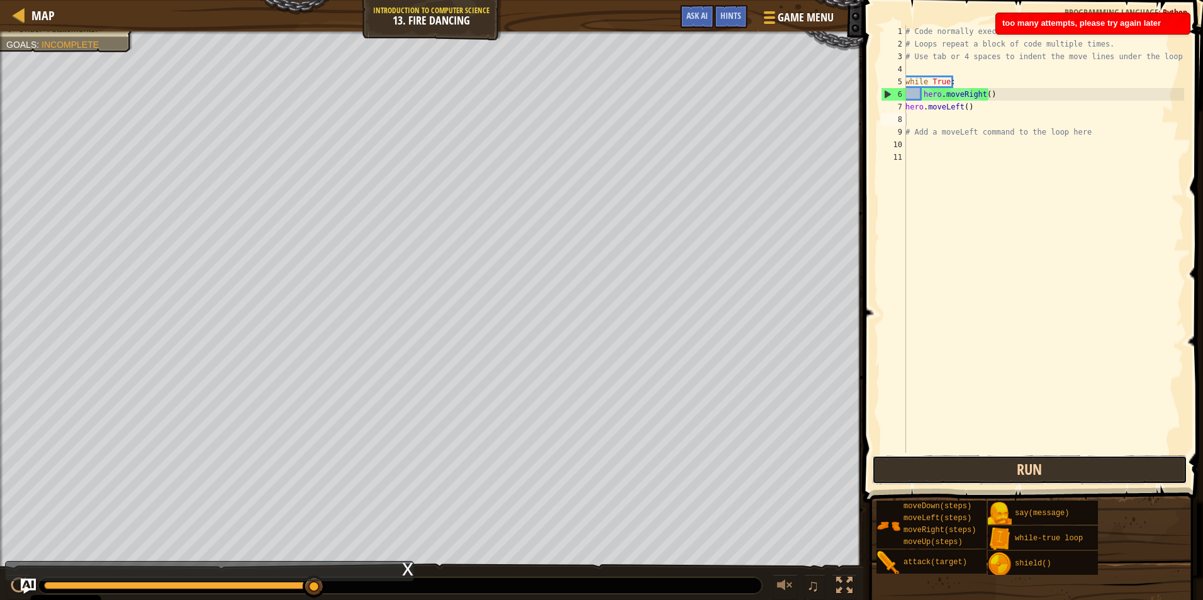
click at [569, 482] on button "Run" at bounding box center [1029, 470] width 315 height 29
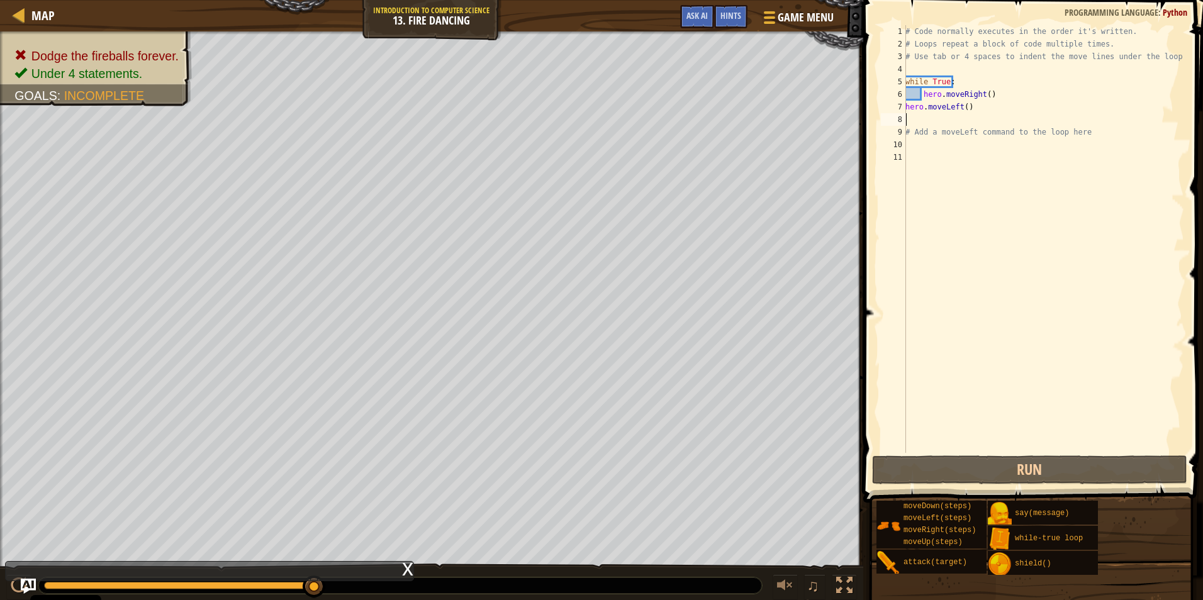
click at [569, 111] on div "# Code normally executes in the order it's written. # Loops repeat a block of c…" at bounding box center [1043, 251] width 281 height 453
click at [569, 112] on div "# Code normally executes in the order it's written. # Loops repeat a block of c…" at bounding box center [1043, 251] width 281 height 453
click at [569, 109] on div "7" at bounding box center [893, 107] width 25 height 13
click at [569, 106] on div "7" at bounding box center [893, 107] width 25 height 13
click at [569, 94] on div "# Code normally executes in the order it's written. # Loops repeat a block of c…" at bounding box center [1043, 251] width 281 height 453
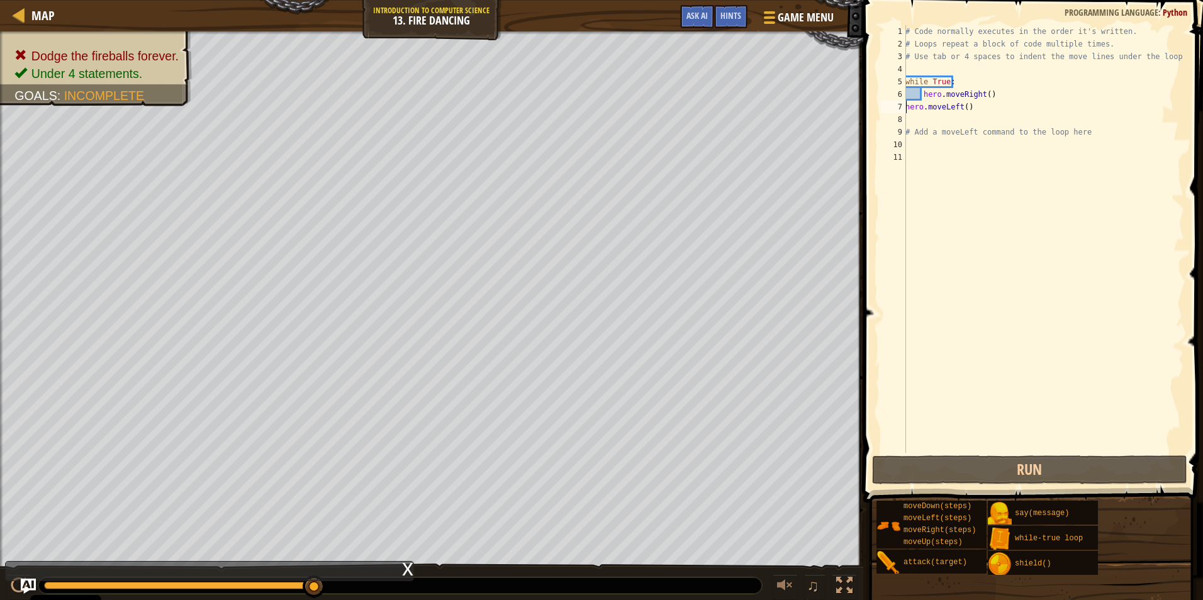
type textarea "hero.moveRight()"
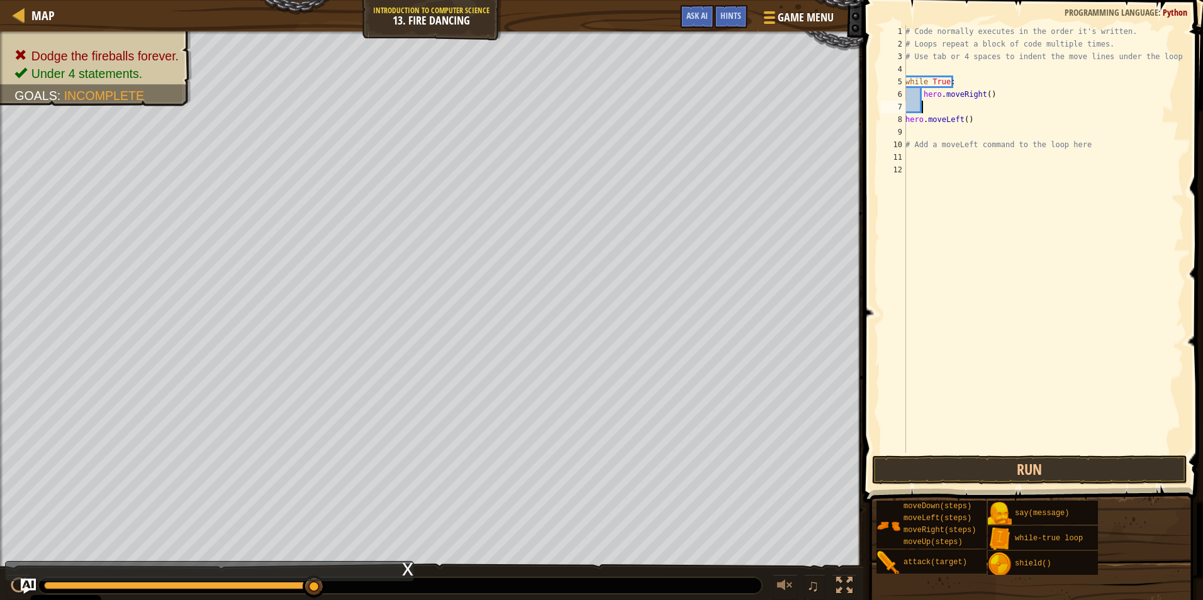
type textarea "w"
click at [569, 120] on div "w [PERSON_NAME]-true loop press enter hero.moveDo w n press enter" at bounding box center [1038, 153] width 238 height 76
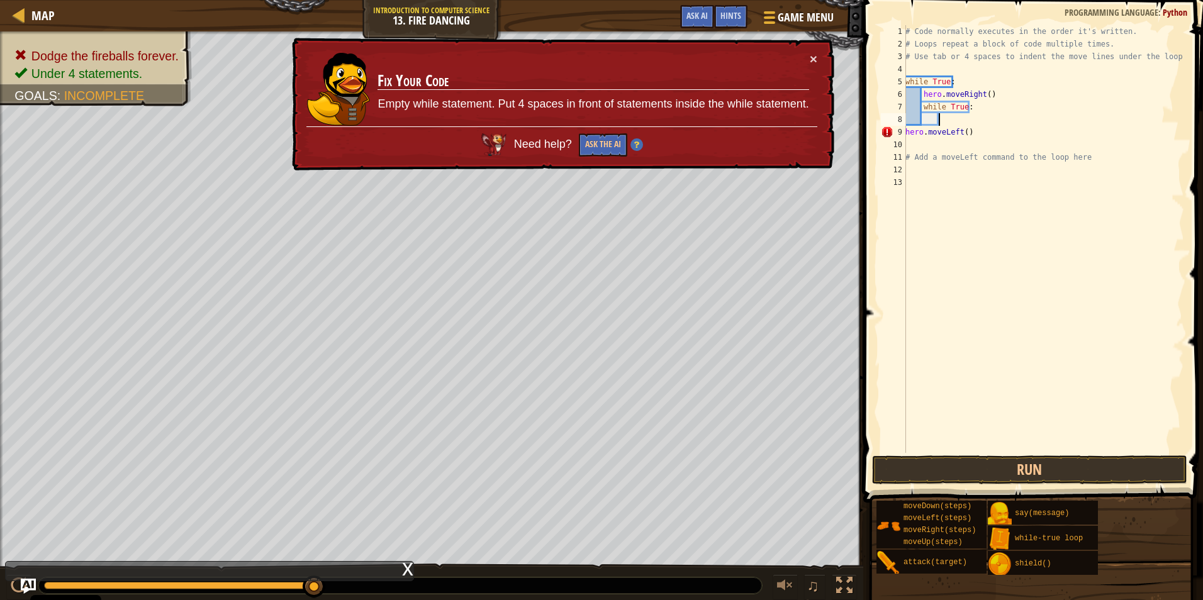
click at [569, 130] on div "# Code normally executes in the order it's written. # Loops repeat a block of c…" at bounding box center [1043, 251] width 281 height 453
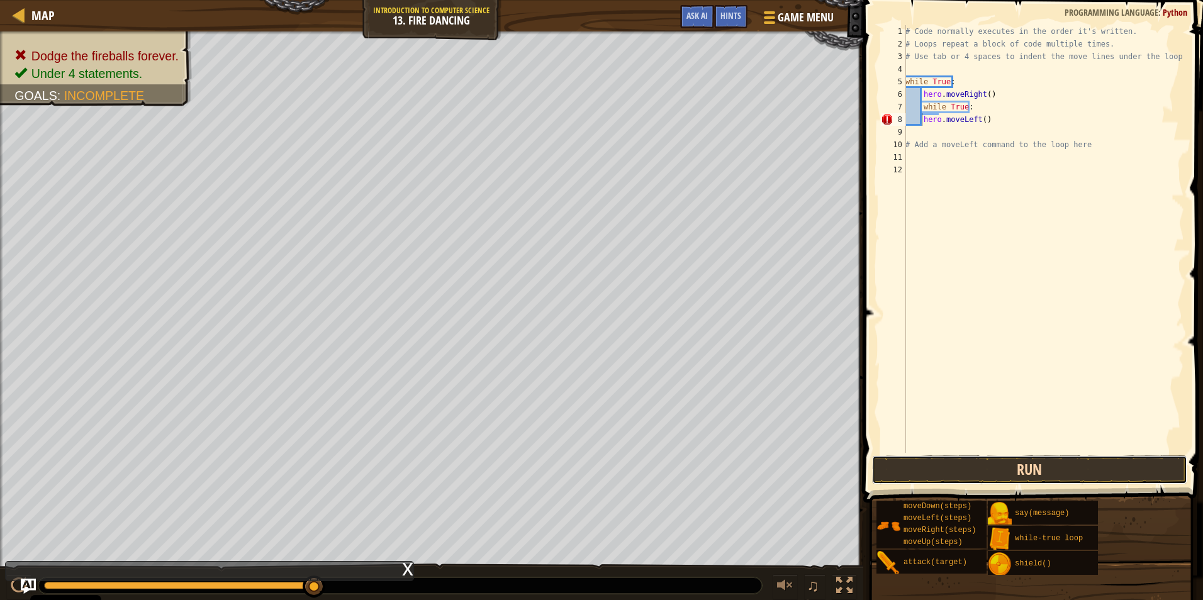
click at [569, 475] on button "Run" at bounding box center [1029, 470] width 315 height 29
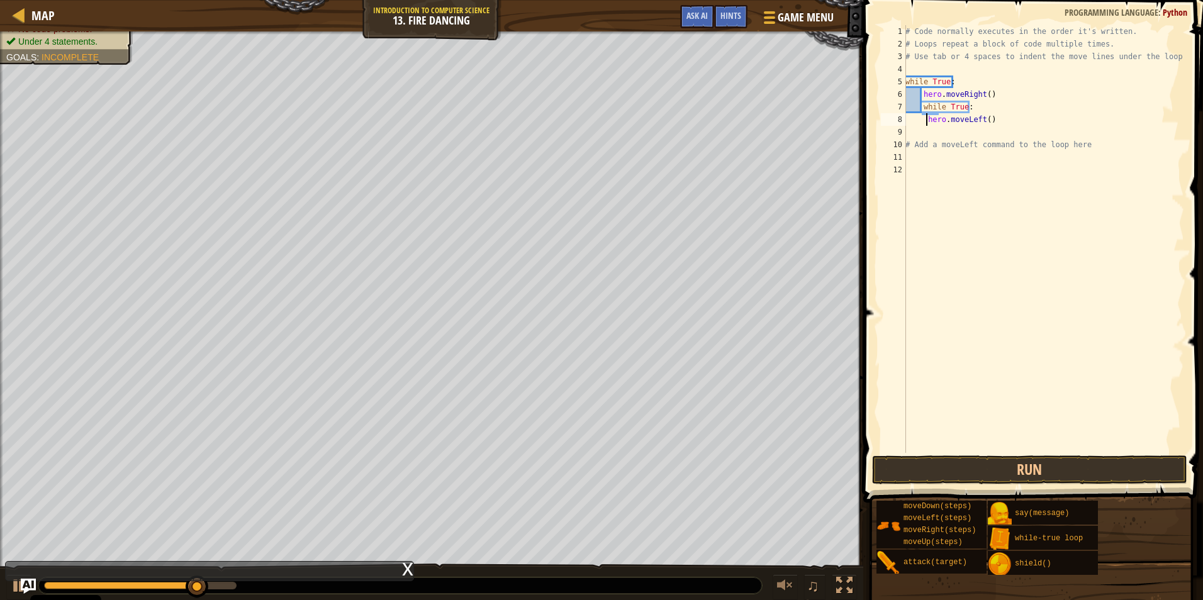
type textarea "hero.moveLeft()"
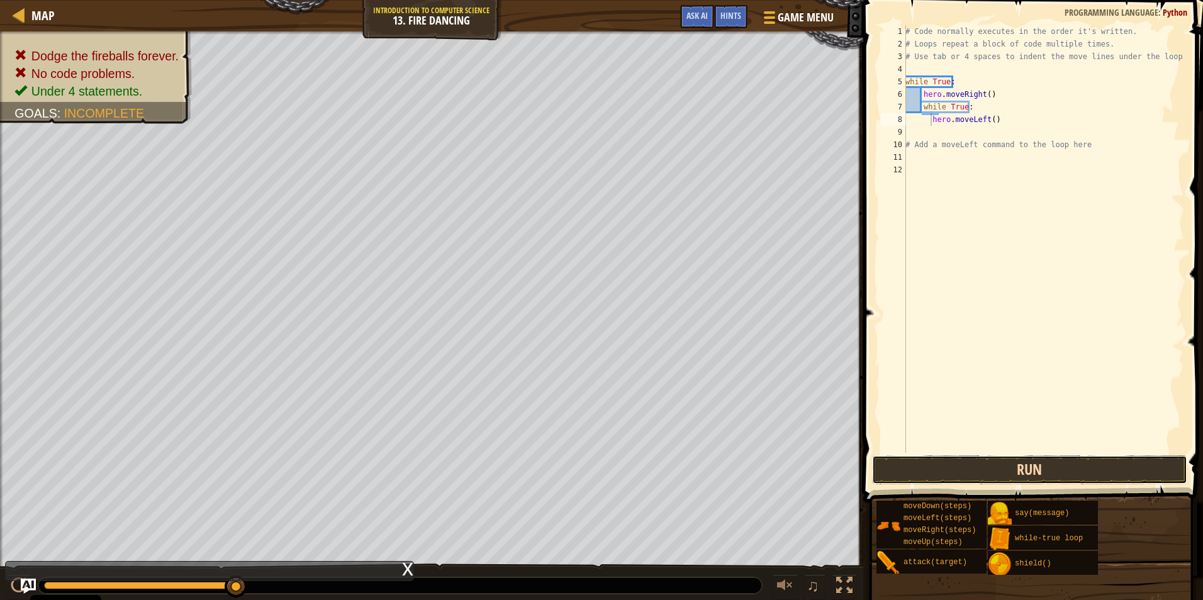
click at [569, 476] on button "Run" at bounding box center [1029, 470] width 315 height 29
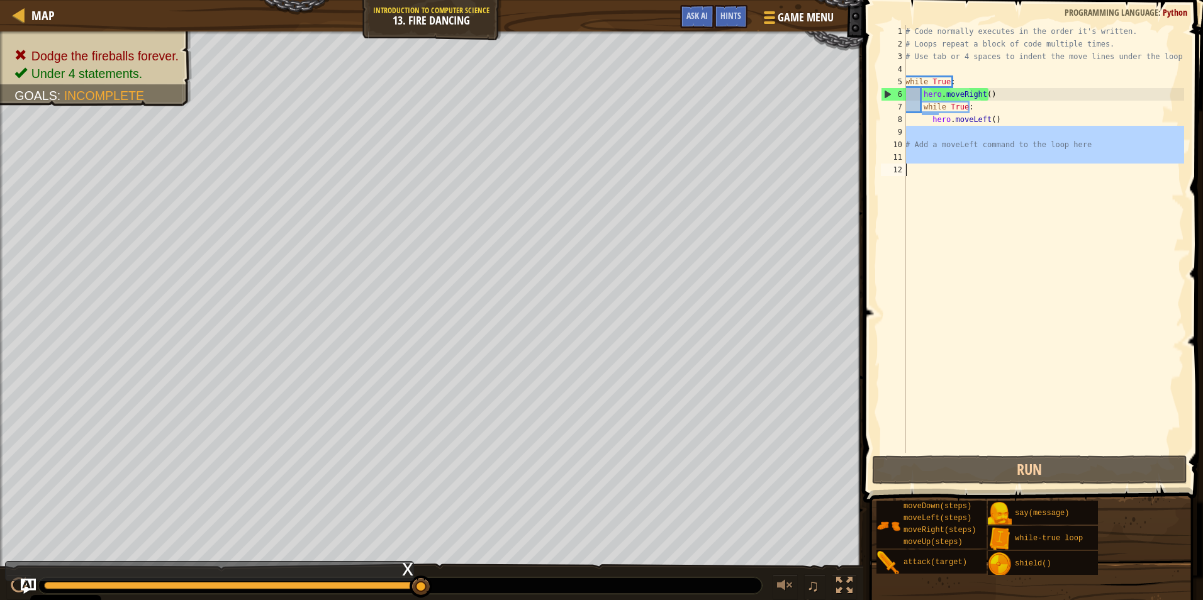
drag, startPoint x: 1056, startPoint y: 127, endPoint x: 1119, endPoint y: 227, distance: 117.7
click at [569, 227] on div "# Code normally executes in the order it's written. # Loops repeat a block of c…" at bounding box center [1043, 251] width 281 height 453
click at [569, 204] on div "# Code normally executes in the order it's written. # Loops repeat a block of c…" at bounding box center [1043, 239] width 281 height 428
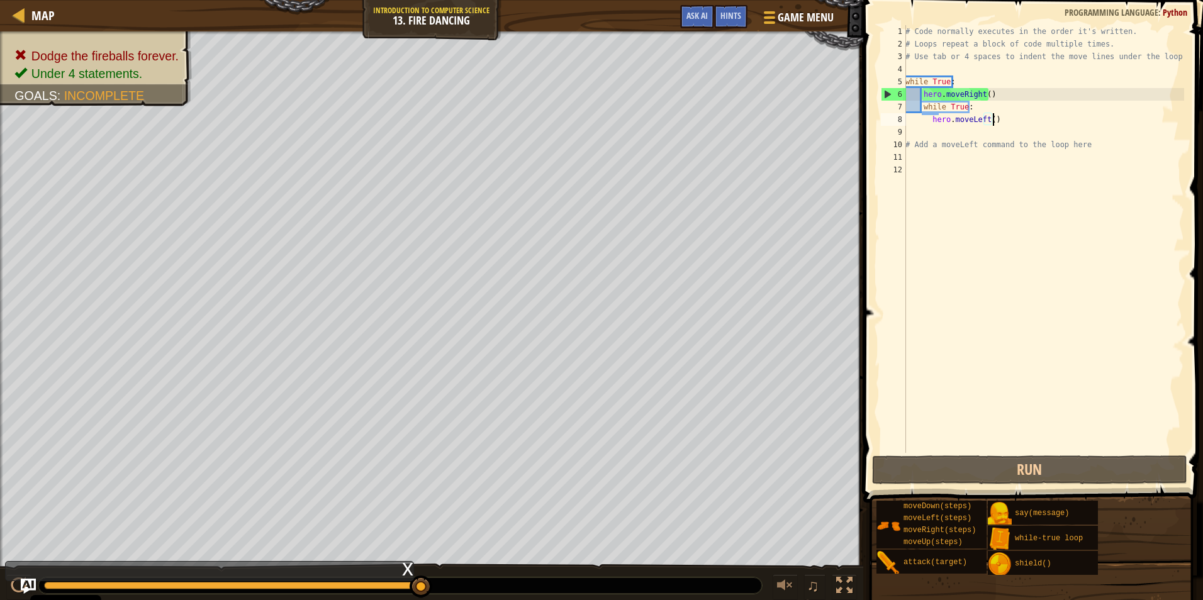
click at [569, 117] on div "# Code normally executes in the order it's written. # Loops repeat a block of c…" at bounding box center [1043, 251] width 281 height 453
type textarea "hero.moveLeft()"
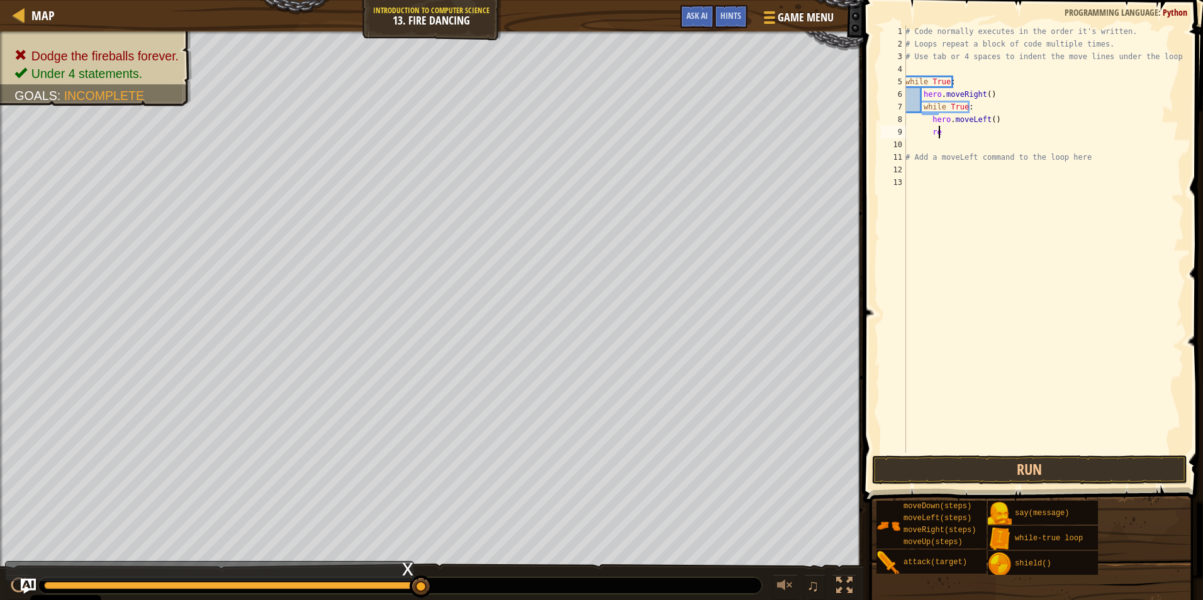
scroll to position [6, 2]
click at [569, 118] on div "# Code normally executes in the order it's written. # Loops repeat a block of c…" at bounding box center [1043, 251] width 281 height 453
click at [569, 120] on div "# Code normally executes in the order it's written. # Loops repeat a block of c…" at bounding box center [1043, 251] width 281 height 453
type textarea "hero.moveLeft(repeat)"
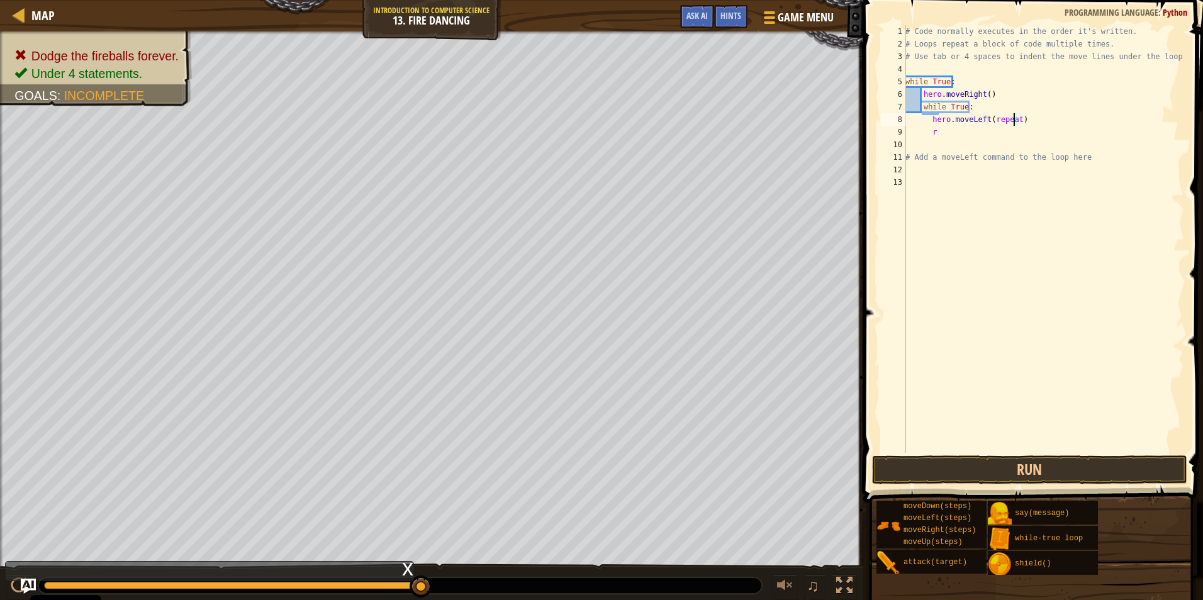
drag, startPoint x: 1014, startPoint y: 263, endPoint x: 990, endPoint y: 135, distance: 129.8
click at [569, 263] on div "# Code normally executes in the order it's written. # Loops repeat a block of c…" at bounding box center [1043, 251] width 281 height 453
click at [569, 135] on div "# Code normally executes in the order it's written. # Loops repeat a block of c…" at bounding box center [1043, 251] width 281 height 453
type textarea "r"
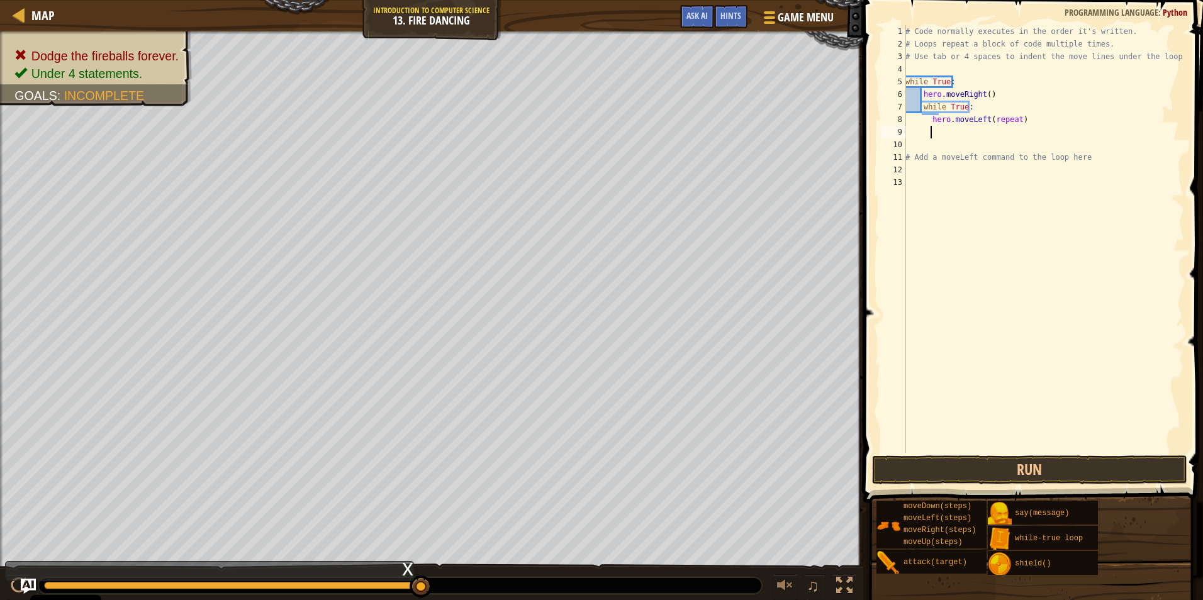
click at [569, 94] on div "# Code normally executes in the order it's written. # Loops repeat a block of c…" at bounding box center [1043, 251] width 281 height 453
click at [569, 467] on button "Run" at bounding box center [1029, 470] width 315 height 29
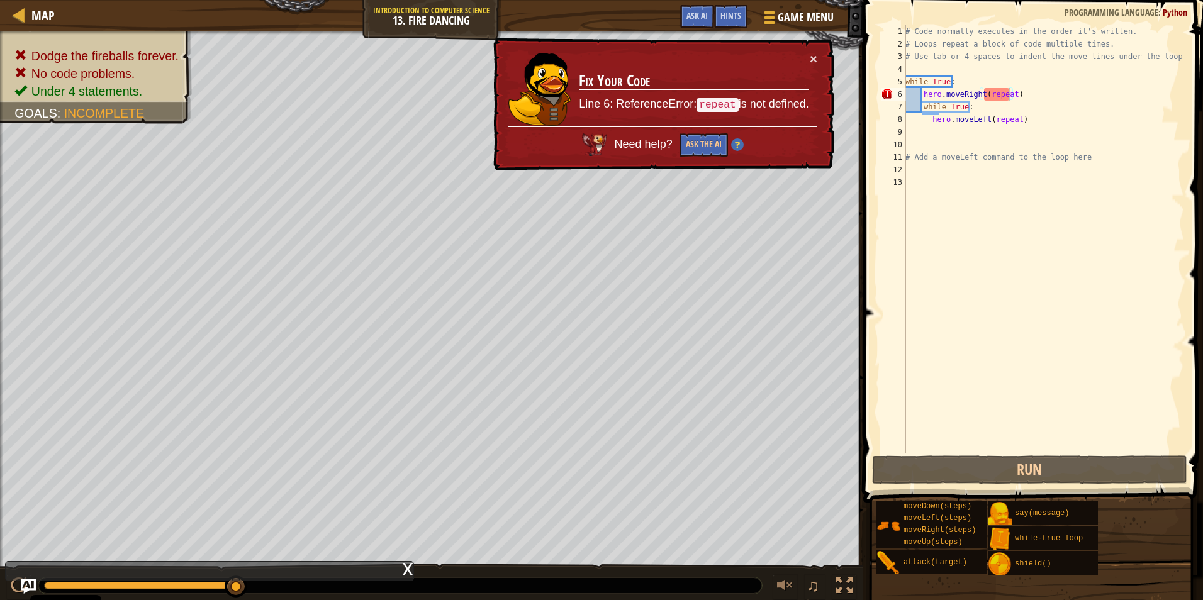
click at [569, 54] on div "× Fix Your Code Line 6: ReferenceError: repeat is not defined. Need help? Ask t…" at bounding box center [663, 104] width 344 height 133
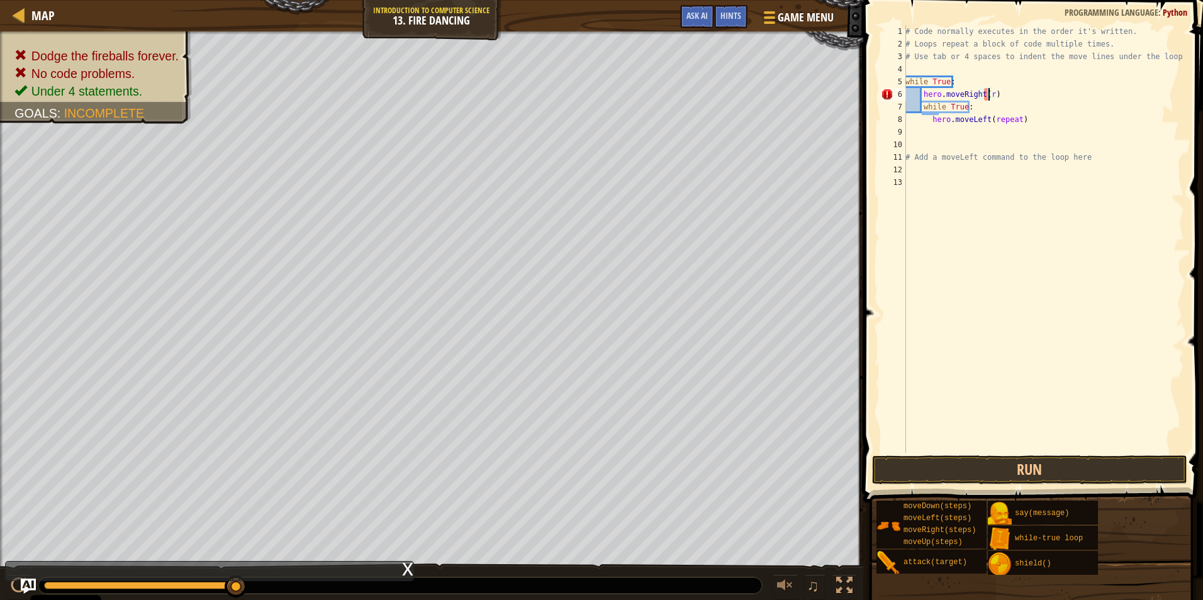
scroll to position [6, 6]
click at [569, 479] on button "Run" at bounding box center [1029, 470] width 315 height 29
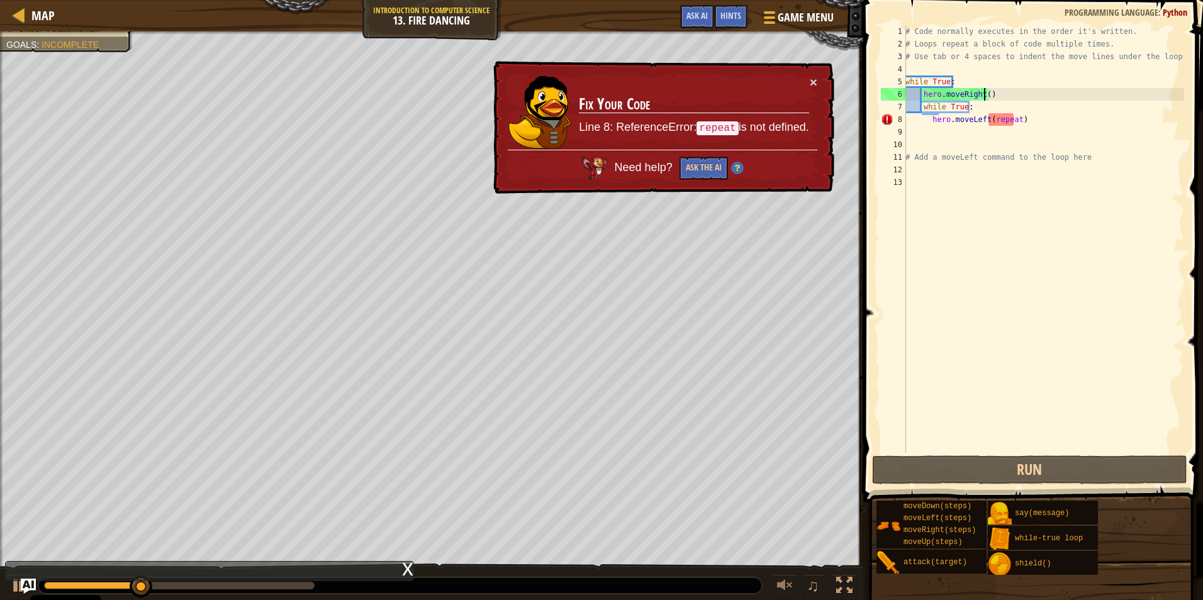
click at [569, 121] on div "# Code normally executes in the order it's written. # Loops repeat a block of c…" at bounding box center [1043, 251] width 281 height 453
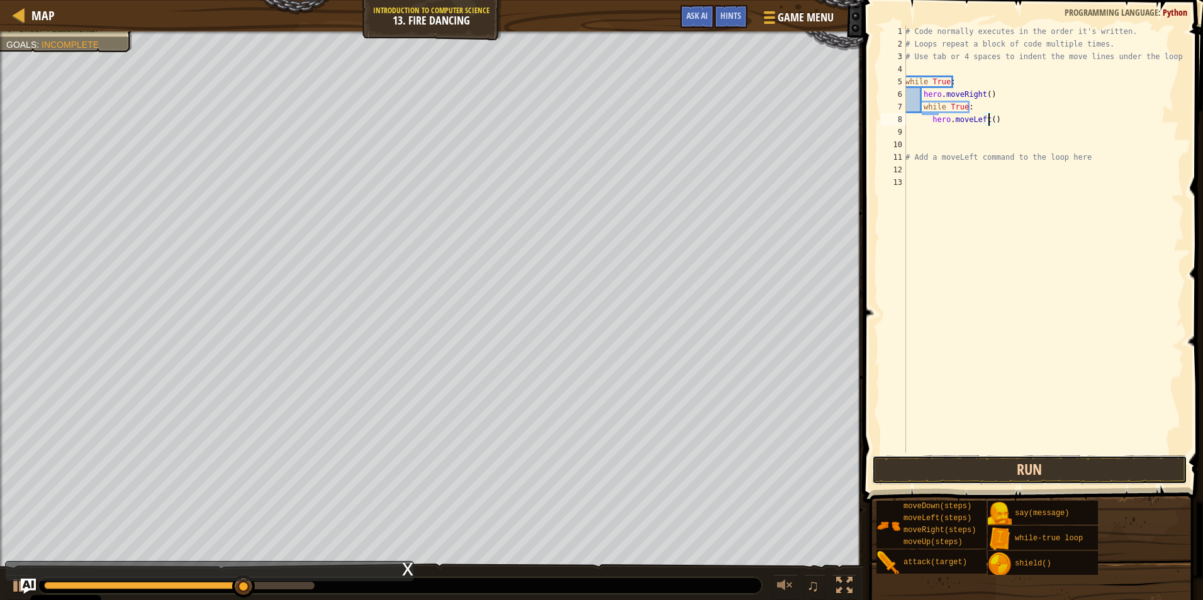
click at [569, 473] on button "Run" at bounding box center [1029, 470] width 315 height 29
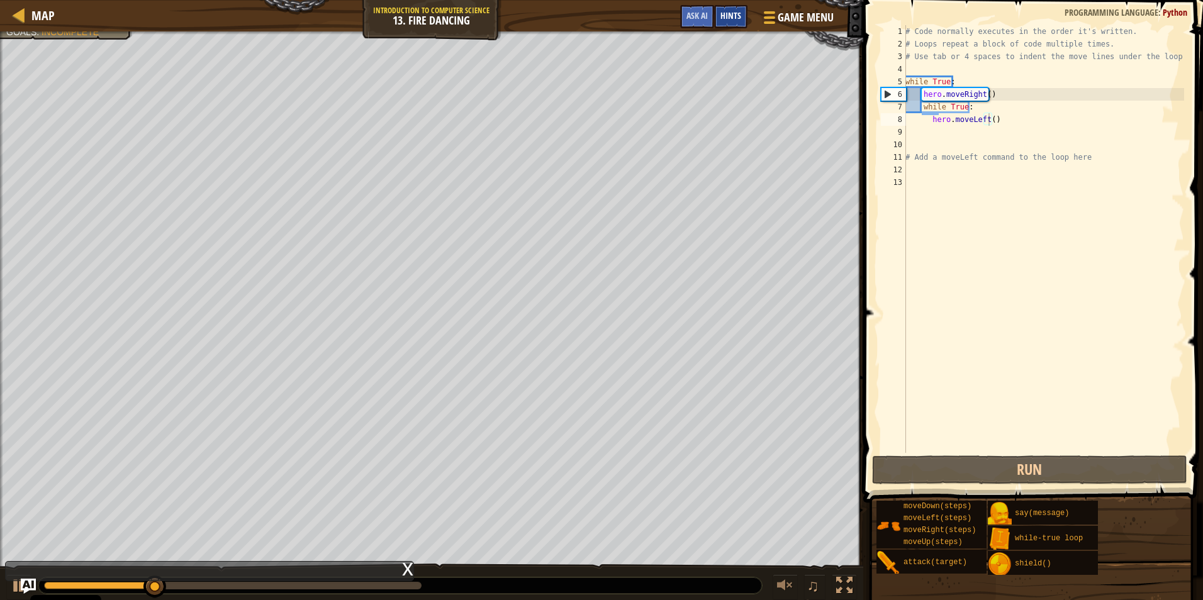
click at [569, 8] on div "Hints" at bounding box center [730, 16] width 33 height 23
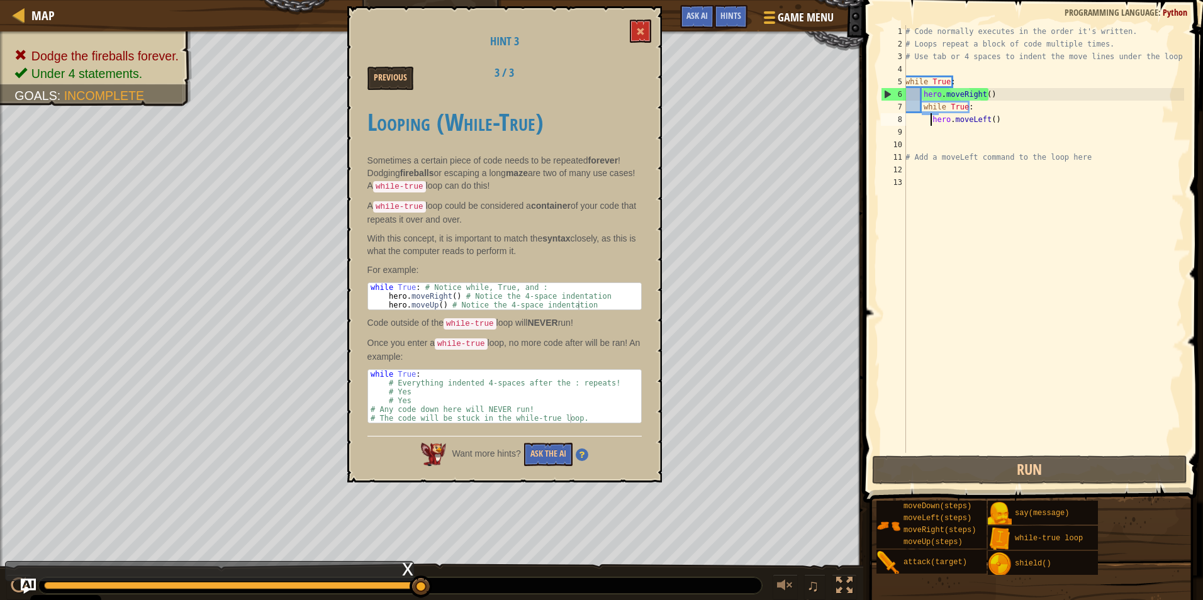
click at [569, 119] on div "# Code normally executes in the order it's written. # Loops repeat a block of c…" at bounding box center [1043, 251] width 281 height 453
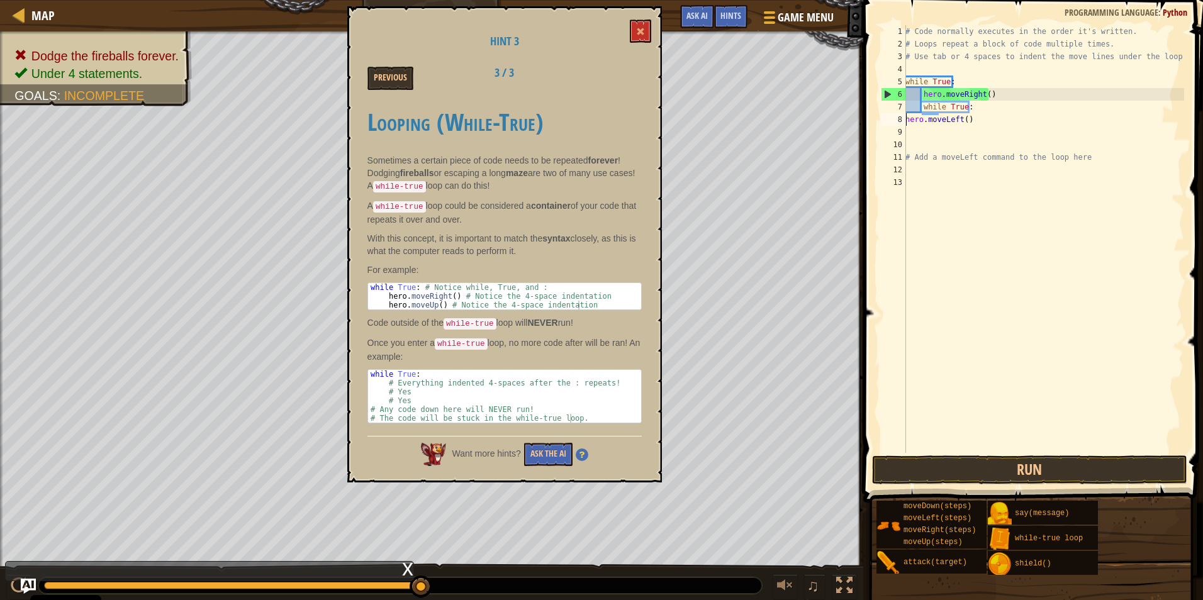
scroll to position [6, 4]
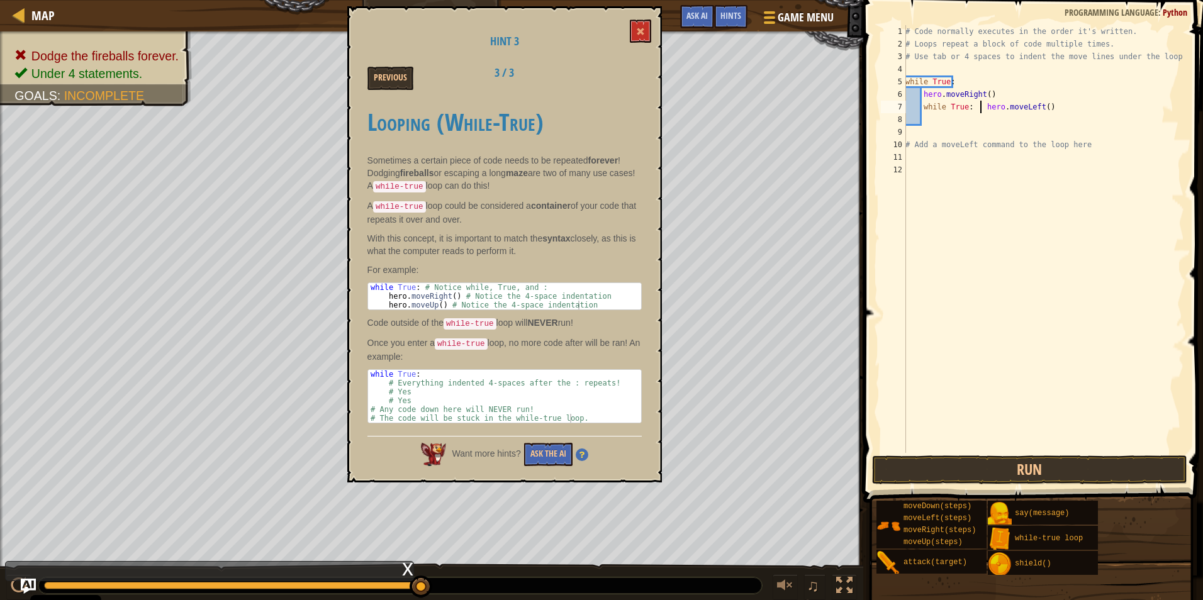
click at [569, 92] on div "# Code normally executes in the order it's written. # Loops repeat a block of c…" at bounding box center [1043, 251] width 281 height 453
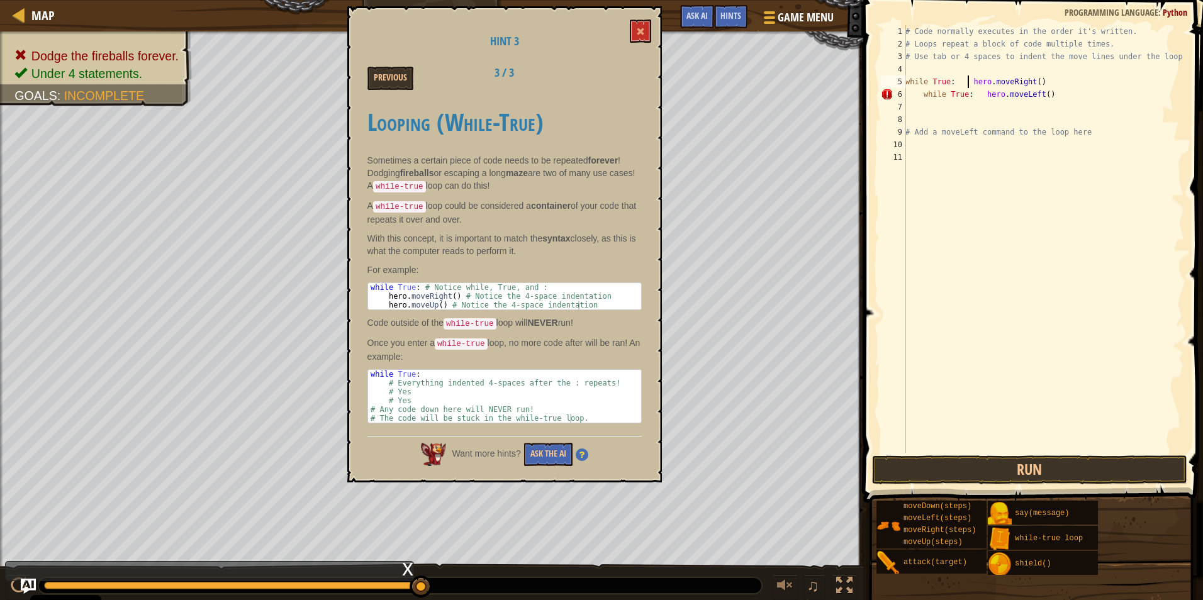
click at [569, 91] on div "# Code normally executes in the order it's written. # Loops repeat a block of c…" at bounding box center [1043, 251] width 281 height 453
type textarea "while True: hero.moveLeft()"
click at [569, 323] on div "# Code normally executes in the order it's written. # Loops repeat a block of c…" at bounding box center [1043, 251] width 281 height 453
click at [569, 461] on button "Run" at bounding box center [1029, 470] width 315 height 29
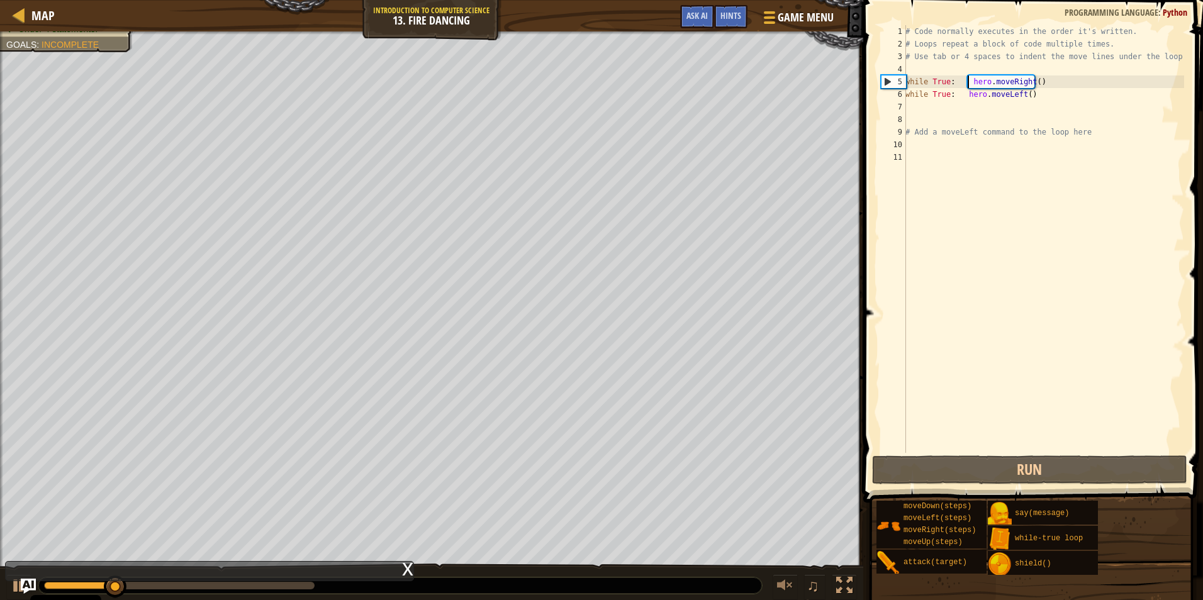
click at [569, 82] on div "# Code normally executes in the order it's written. # Loops repeat a block of c…" at bounding box center [1043, 251] width 281 height 453
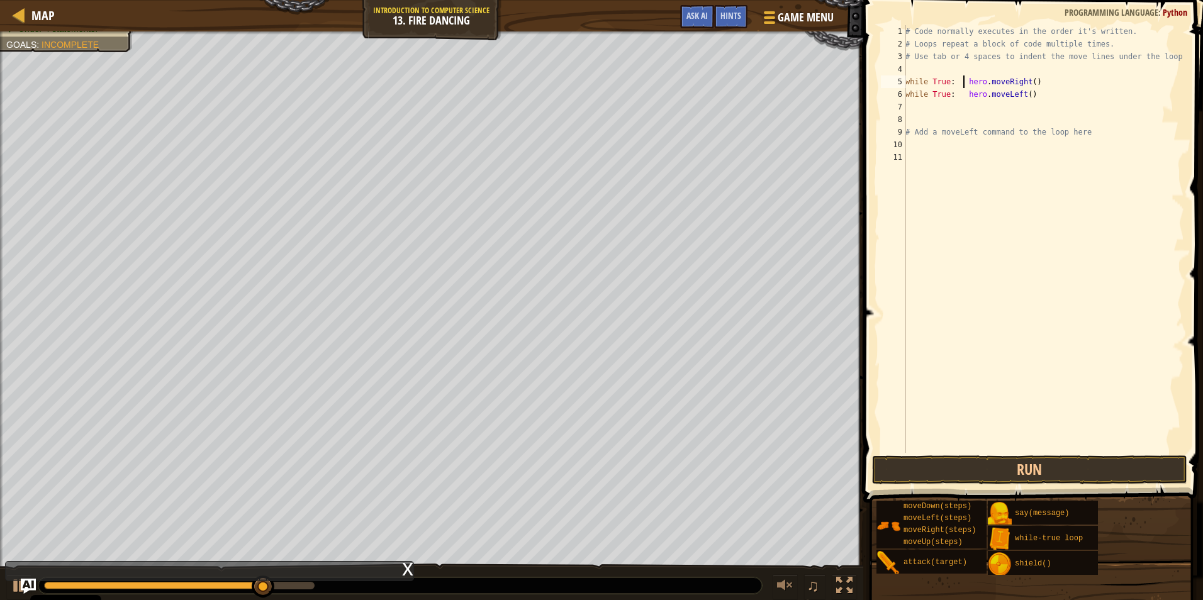
click at [569, 464] on button "Run" at bounding box center [1029, 470] width 315 height 29
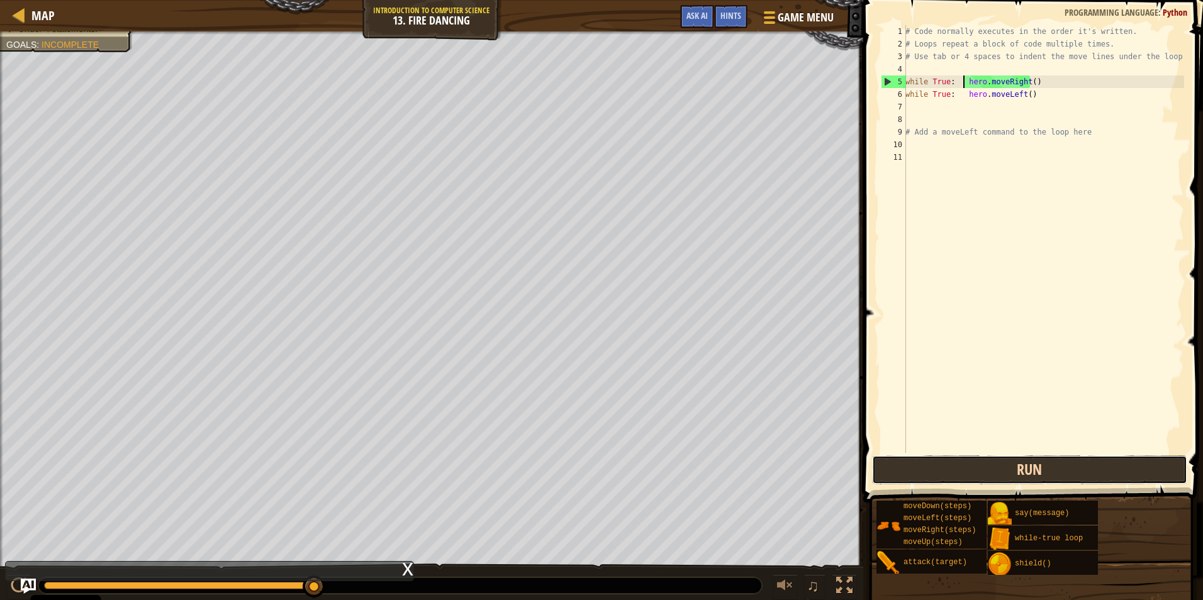
click at [569, 468] on button "Run" at bounding box center [1029, 470] width 315 height 29
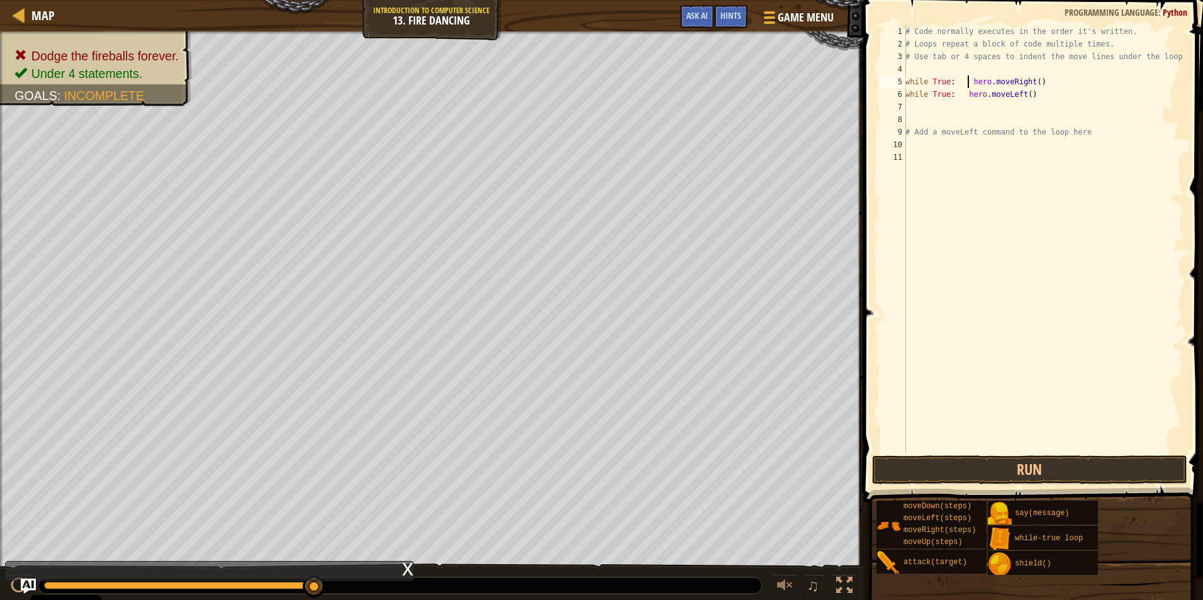
drag, startPoint x: 307, startPoint y: 584, endPoint x: 528, endPoint y: 583, distance: 220.9
click at [528, 578] on div at bounding box center [400, 586] width 724 height 16
click at [569, 480] on button "Run" at bounding box center [1029, 470] width 315 height 29
click at [569, 475] on button "Run" at bounding box center [1029, 470] width 315 height 29
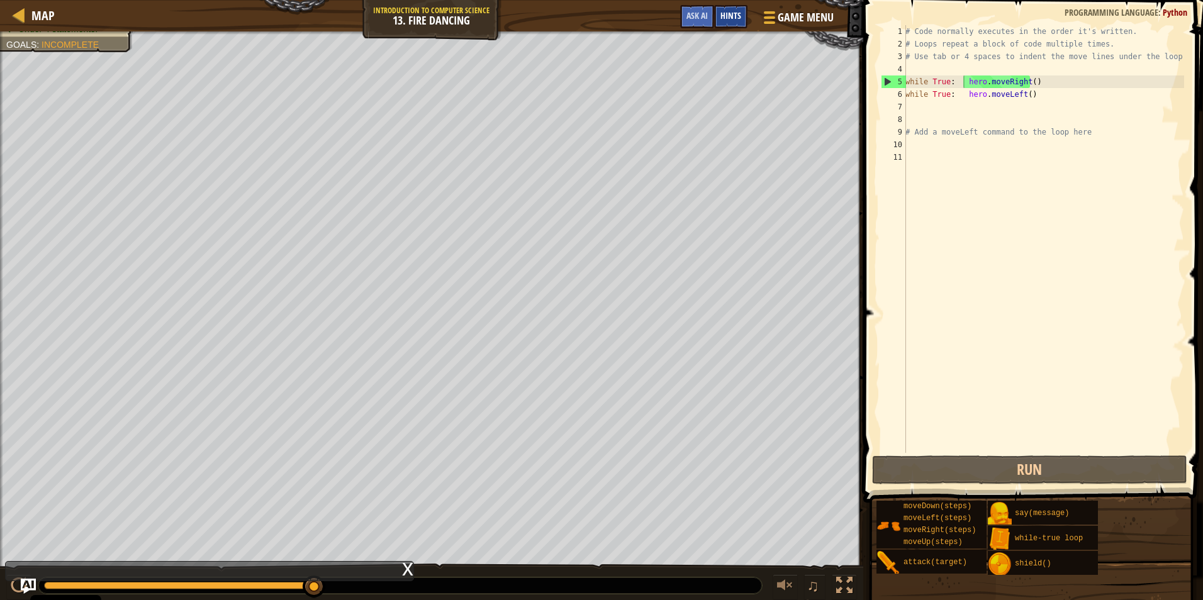
click at [569, 12] on span "Hints" at bounding box center [730, 15] width 21 height 12
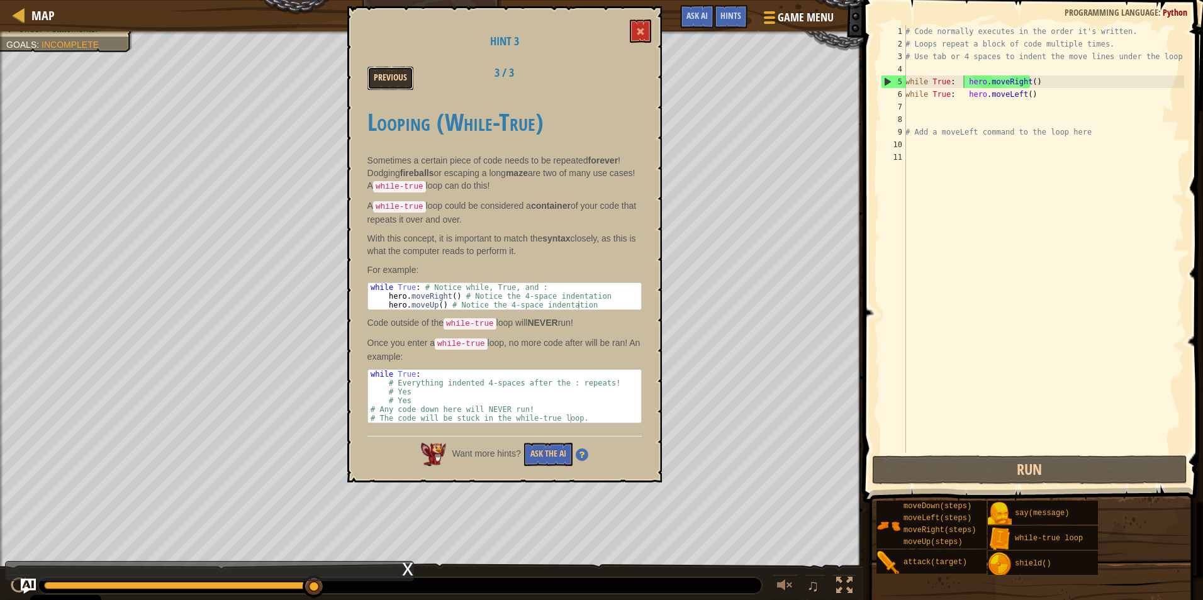
click at [405, 86] on button "Previous" at bounding box center [390, 78] width 46 height 23
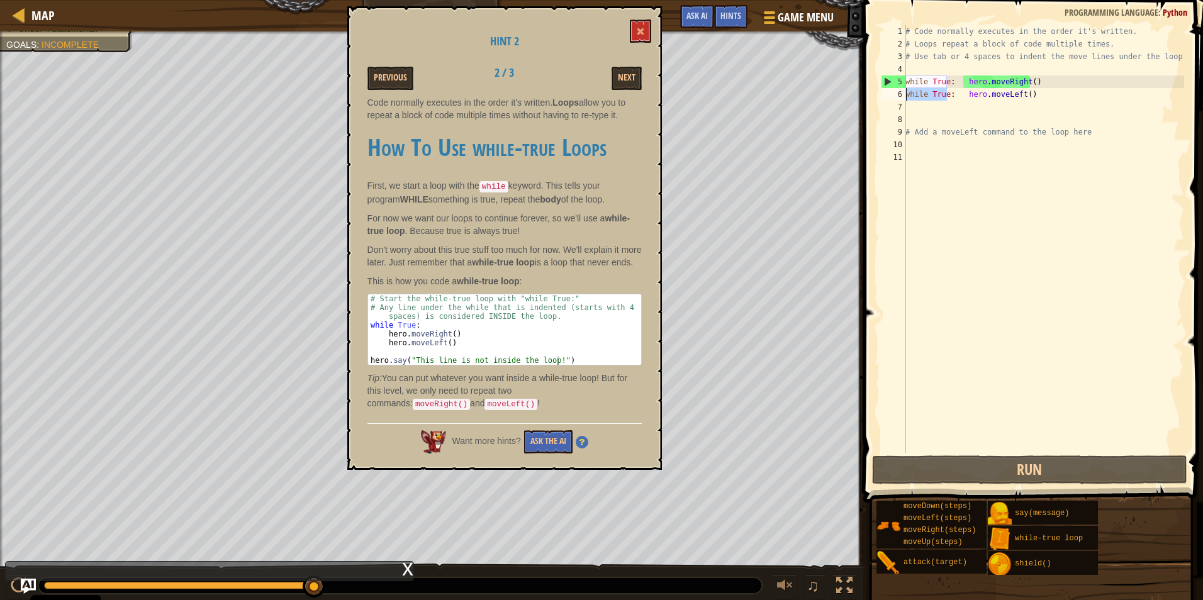
drag, startPoint x: 949, startPoint y: 92, endPoint x: 904, endPoint y: 91, distance: 44.7
click at [569, 91] on div "while True: hero.moveLeft() 1 2 3 4 5 6 7 8 9 10 11 # Code normally executes in…" at bounding box center [1031, 239] width 306 height 428
click at [569, 90] on div "# Code normally executes in the order it's written. # Loops repeat a block of c…" at bounding box center [1043, 239] width 281 height 428
drag, startPoint x: 944, startPoint y: 92, endPoint x: 914, endPoint y: 92, distance: 30.2
click at [569, 92] on div "# Code normally executes in the order it's written. # Loops repeat a block of c…" at bounding box center [1043, 251] width 281 height 453
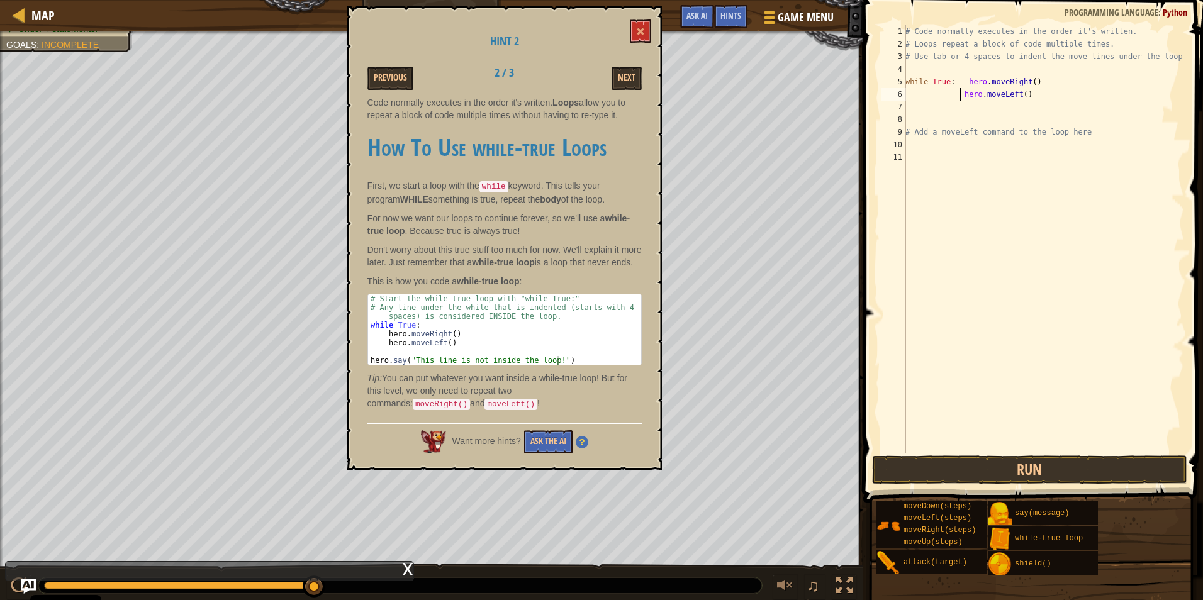
type textarea "hero.moveLeft()"
click at [569, 327] on div "# Code normally executes in the order it's written. # Loops repeat a block of c…" at bounding box center [1043, 251] width 281 height 453
click at [569, 449] on div "# Code normally executes in the order it's written. # Loops repeat a block of c…" at bounding box center [1043, 251] width 281 height 453
click at [569, 454] on span at bounding box center [1034, 234] width 350 height 540
click at [569, 459] on button "Run" at bounding box center [1029, 470] width 315 height 29
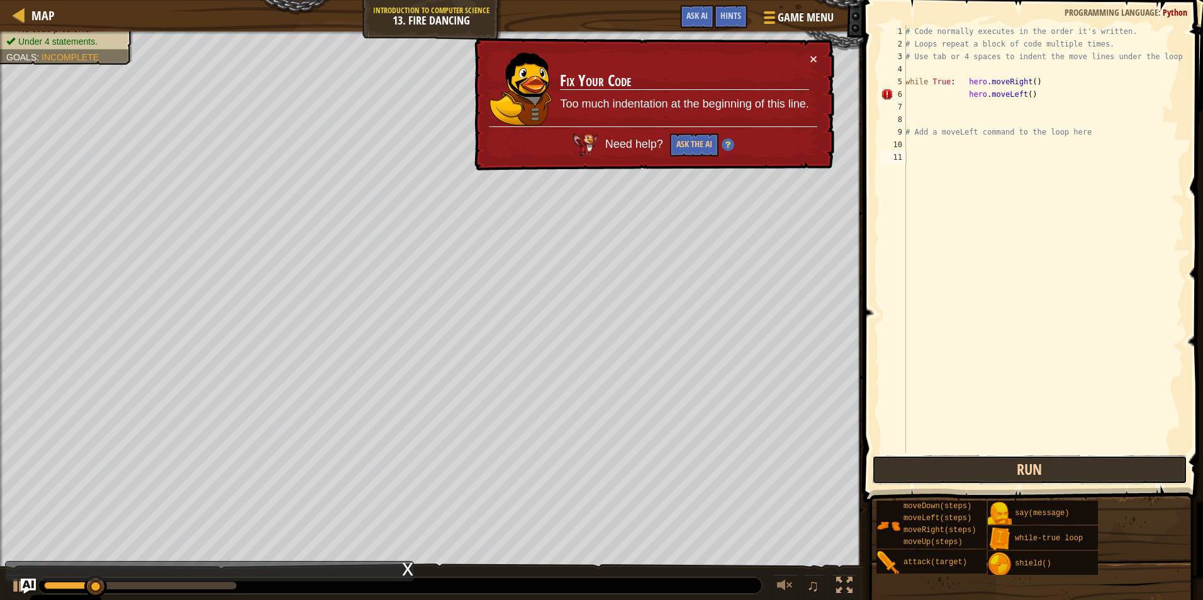
click at [569, 471] on button "Run" at bounding box center [1029, 470] width 315 height 29
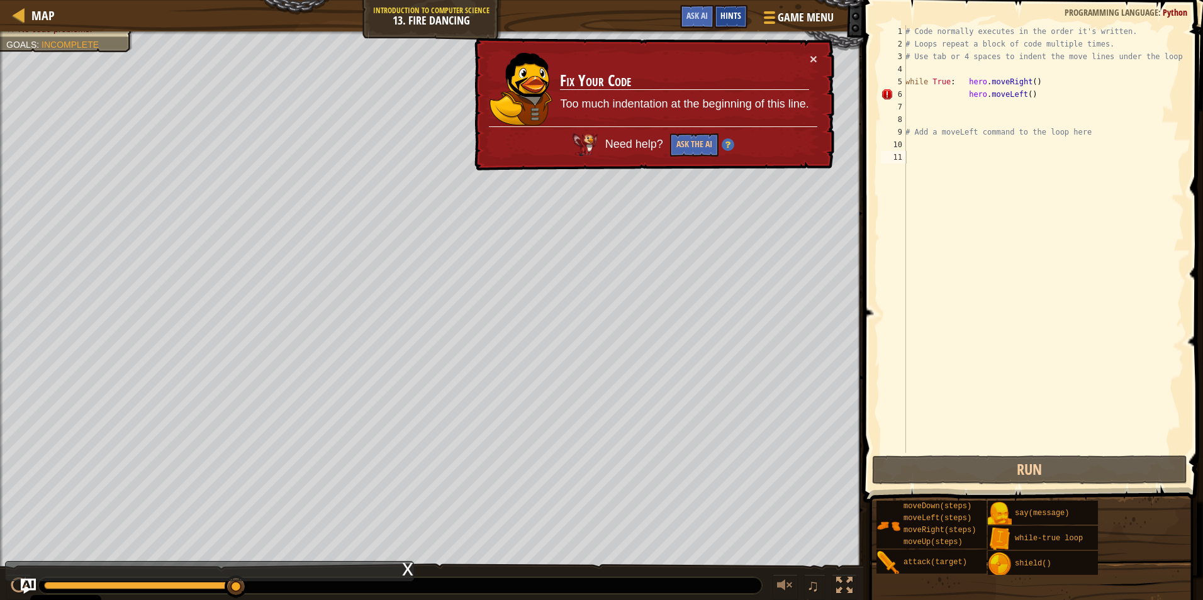
click at [569, 9] on div "Hints" at bounding box center [730, 16] width 33 height 23
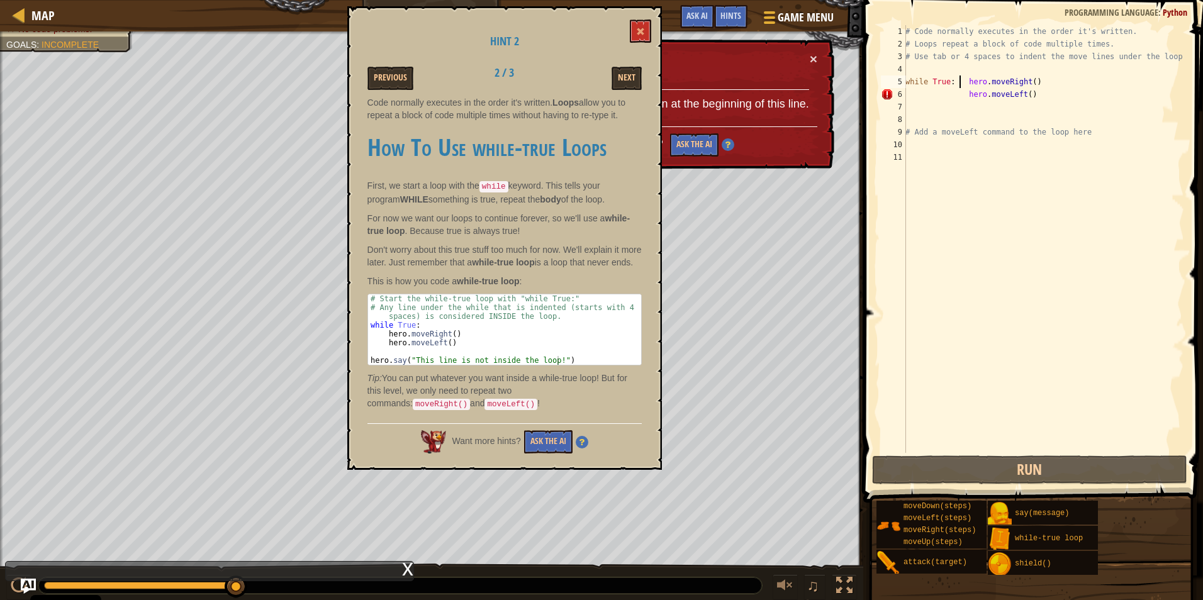
click at [569, 83] on div "# Code normally executes in the order it's written. # Loops repeat a block of c…" at bounding box center [1043, 251] width 281 height 453
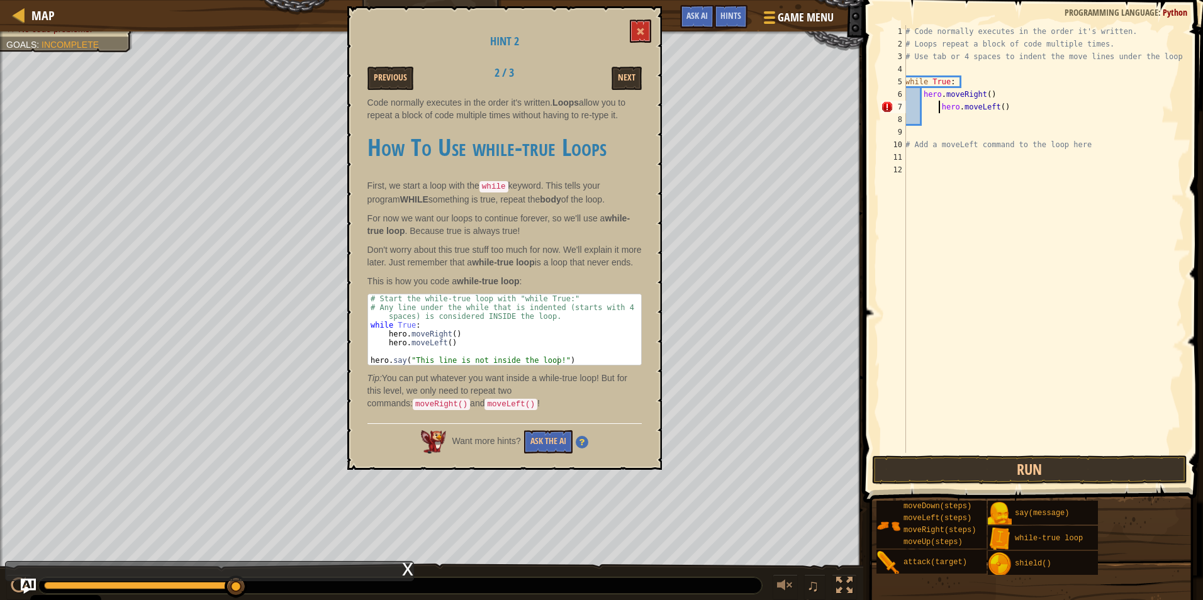
type textarea "hero.moveLeft()"
click at [569, 462] on button "Run" at bounding box center [1029, 470] width 315 height 29
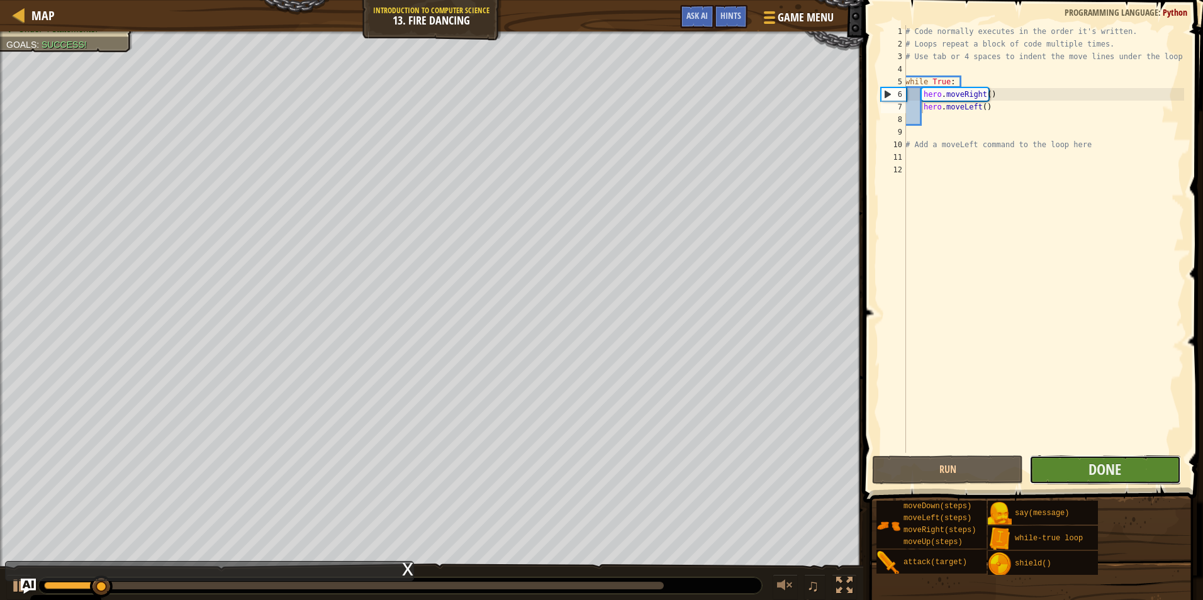
click at [569, 477] on button "Done" at bounding box center [1104, 470] width 151 height 29
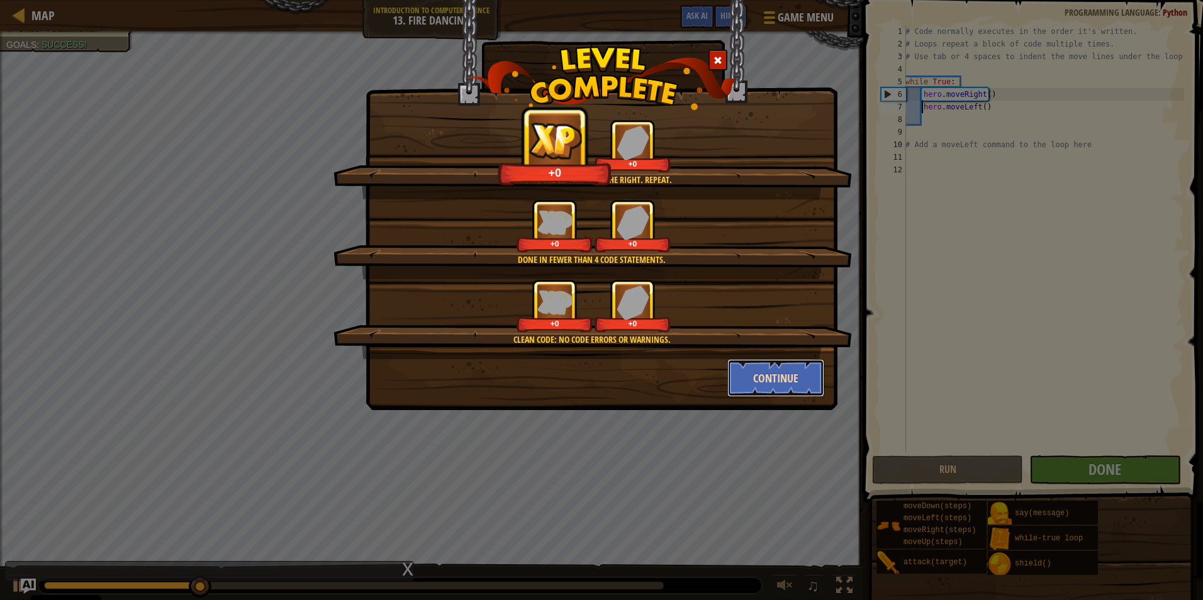
click at [569, 386] on button "Continue" at bounding box center [776, 378] width 98 height 38
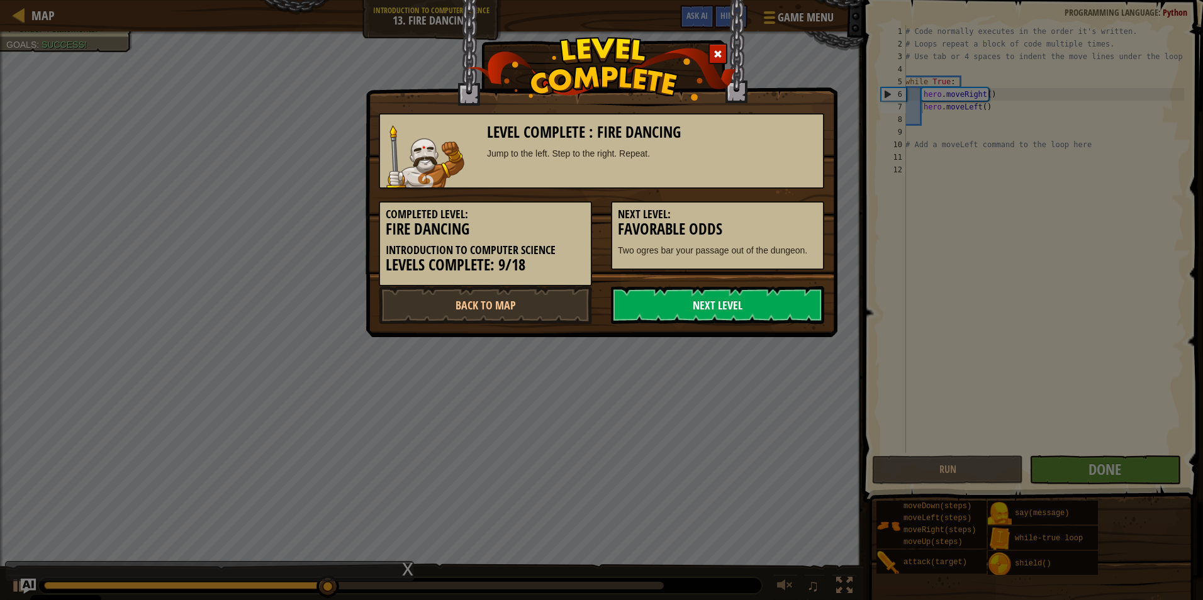
click at [569, 311] on link "Next Level" at bounding box center [717, 305] width 213 height 38
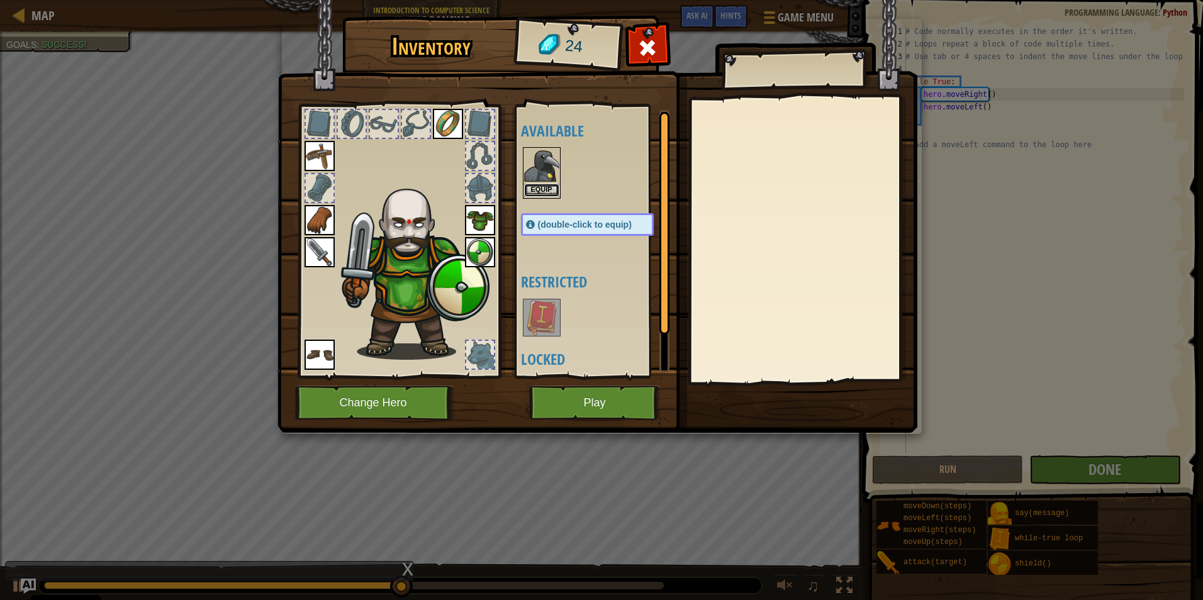
click at [537, 192] on button "Equip" at bounding box center [541, 190] width 35 height 13
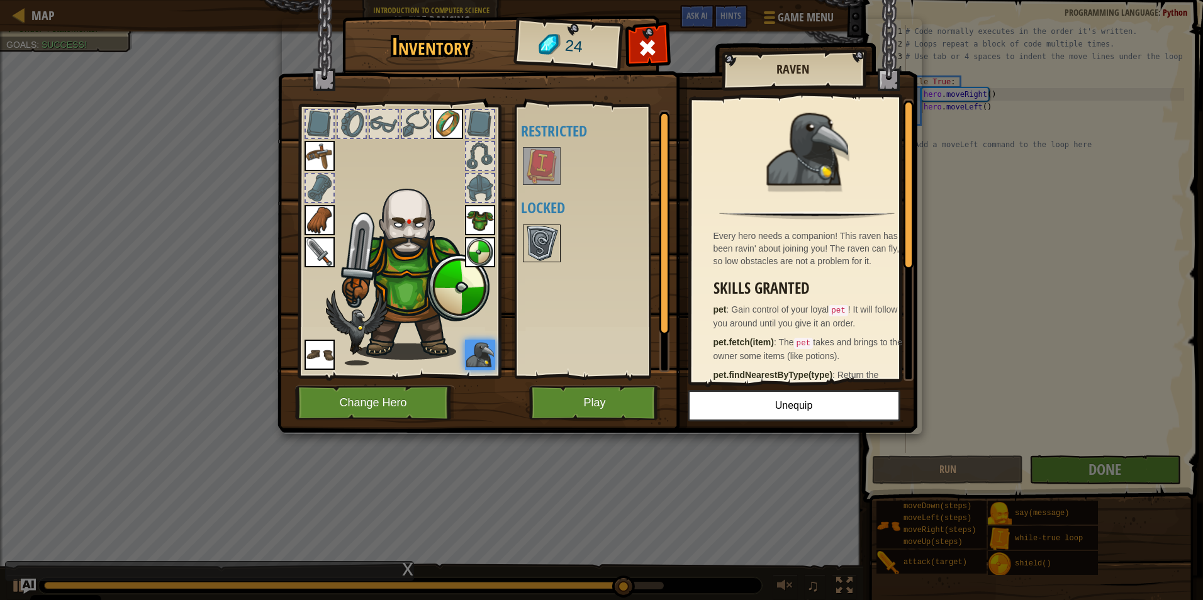
click at [523, 231] on div at bounding box center [542, 244] width 38 height 38
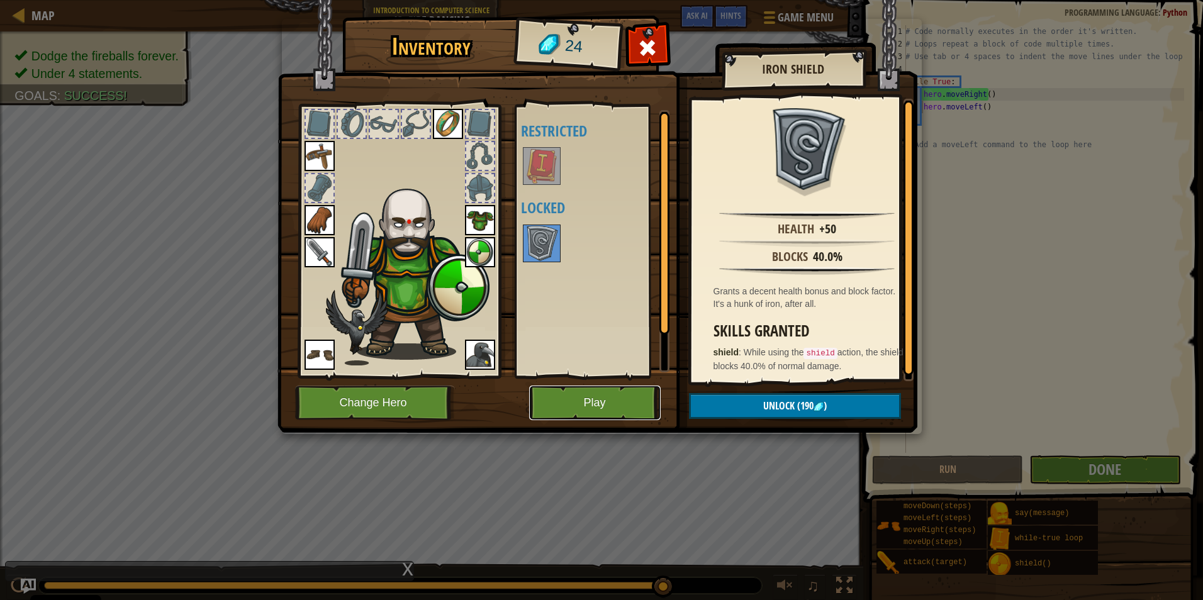
click at [569, 409] on button "Play" at bounding box center [595, 403] width 132 height 35
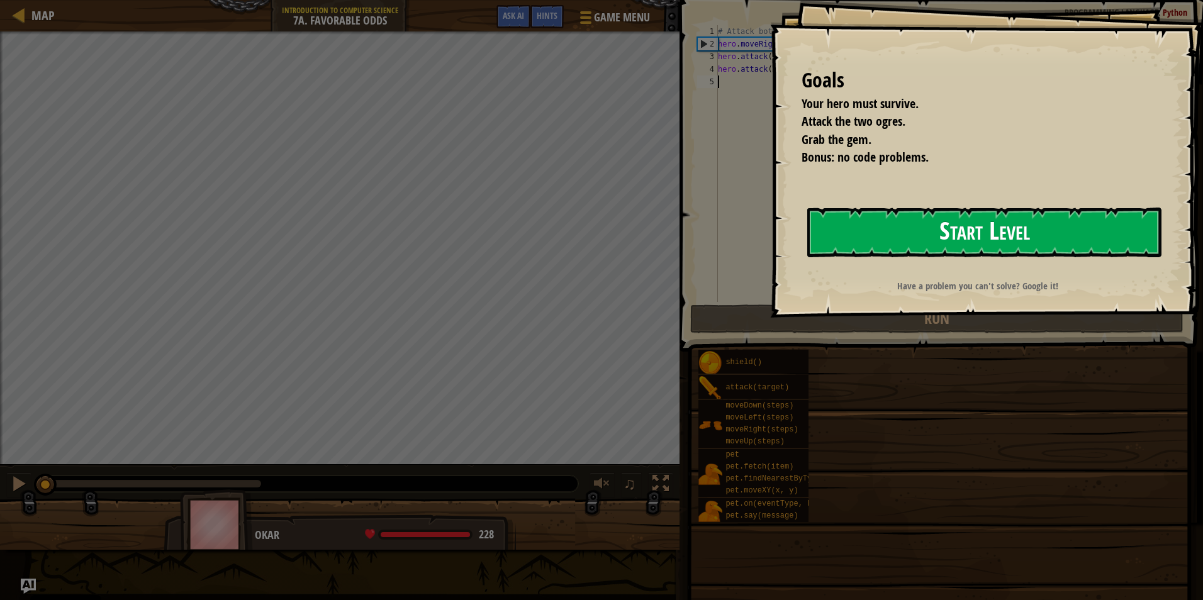
click at [569, 223] on button "Start Level" at bounding box center [984, 233] width 354 height 50
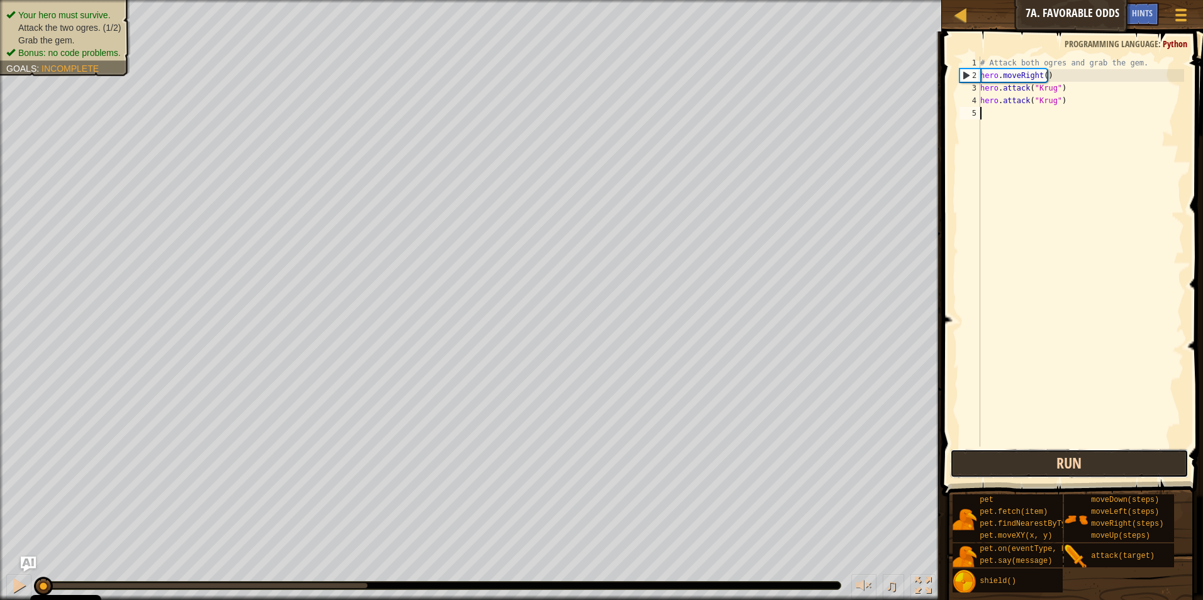
click at [569, 461] on button "Run" at bounding box center [1069, 463] width 239 height 29
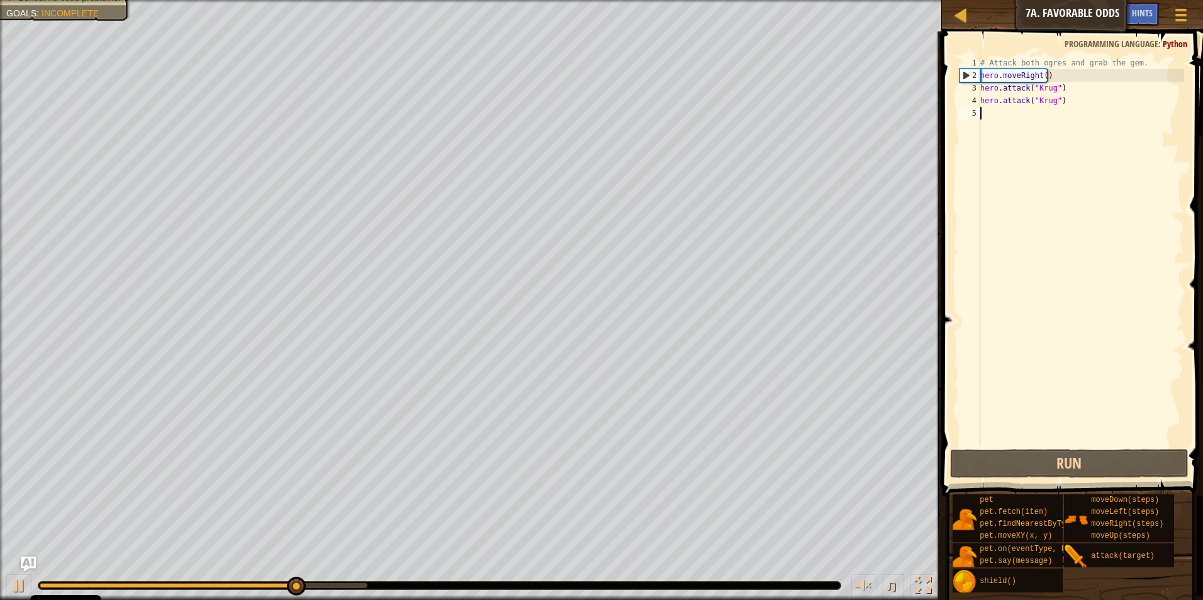
type textarea "g"
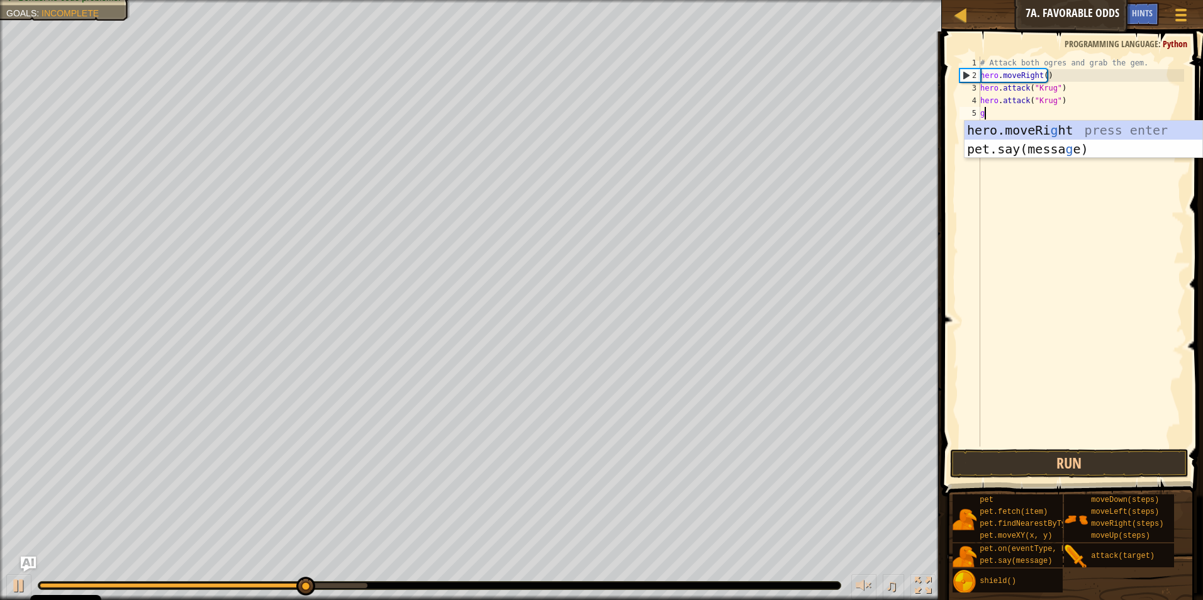
scroll to position [6, 0]
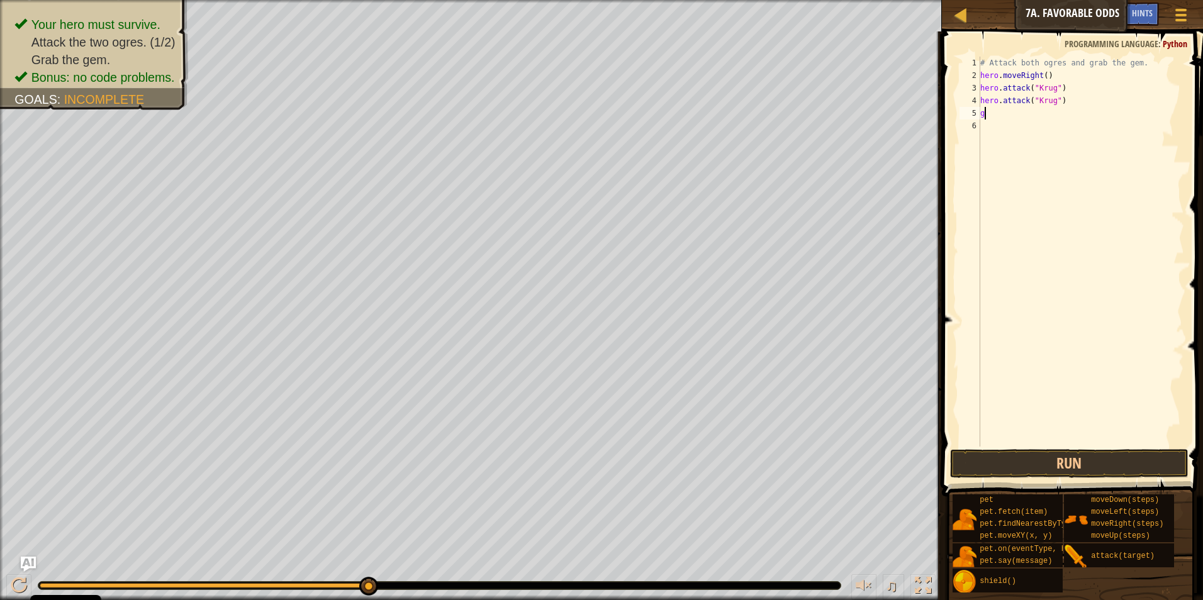
click at [569, 118] on div "# Attack both ogres and grab the gem. hero . moveRight ( ) hero . attack ( "[PE…" at bounding box center [1081, 264] width 206 height 415
type textarea "h"
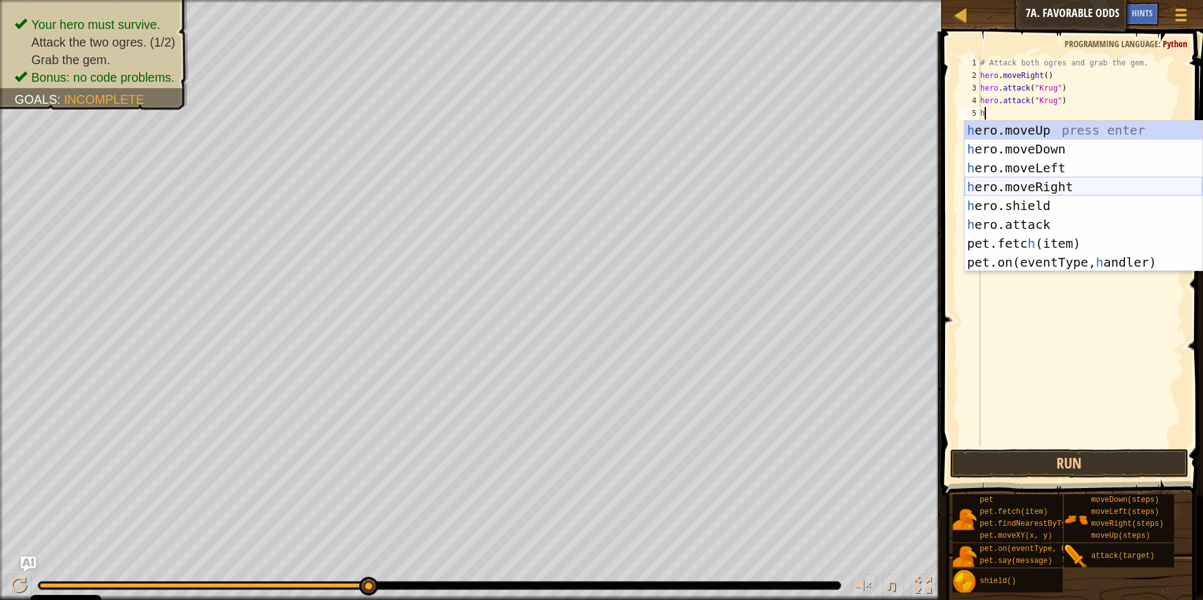
click at [569, 181] on div "h ero.moveUp press enter h ero.moveDown press enter h ero.moveLeft press enter …" at bounding box center [1084, 215] width 238 height 189
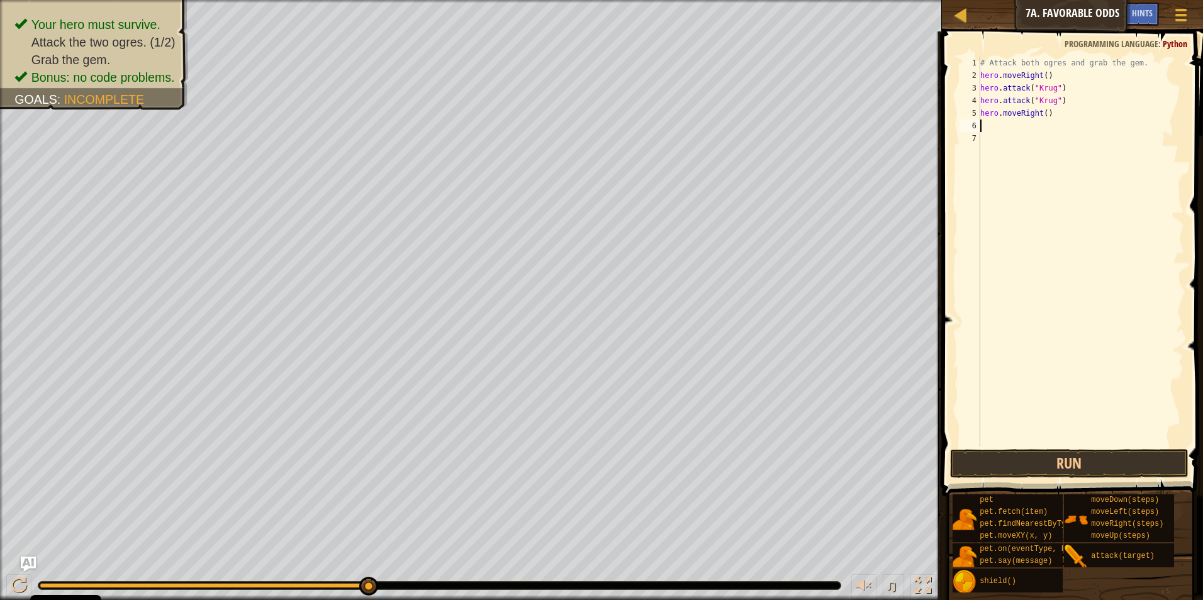
type textarea "h"
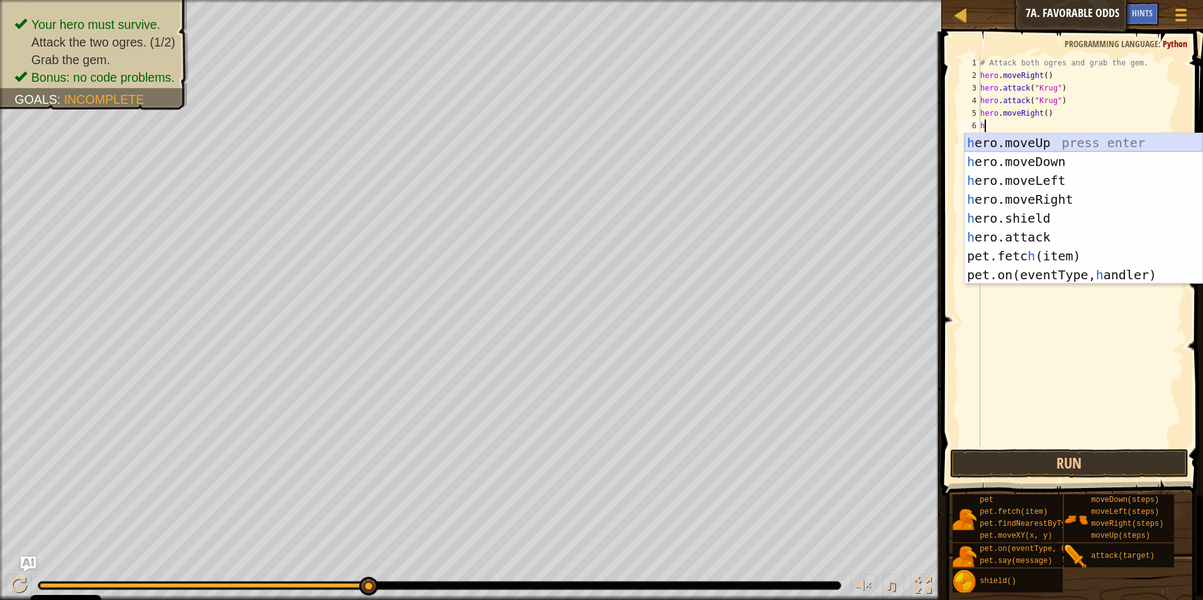
click at [569, 137] on div "h ero.moveUp press enter h ero.moveDown press enter h ero.moveLeft press enter …" at bounding box center [1084, 227] width 238 height 189
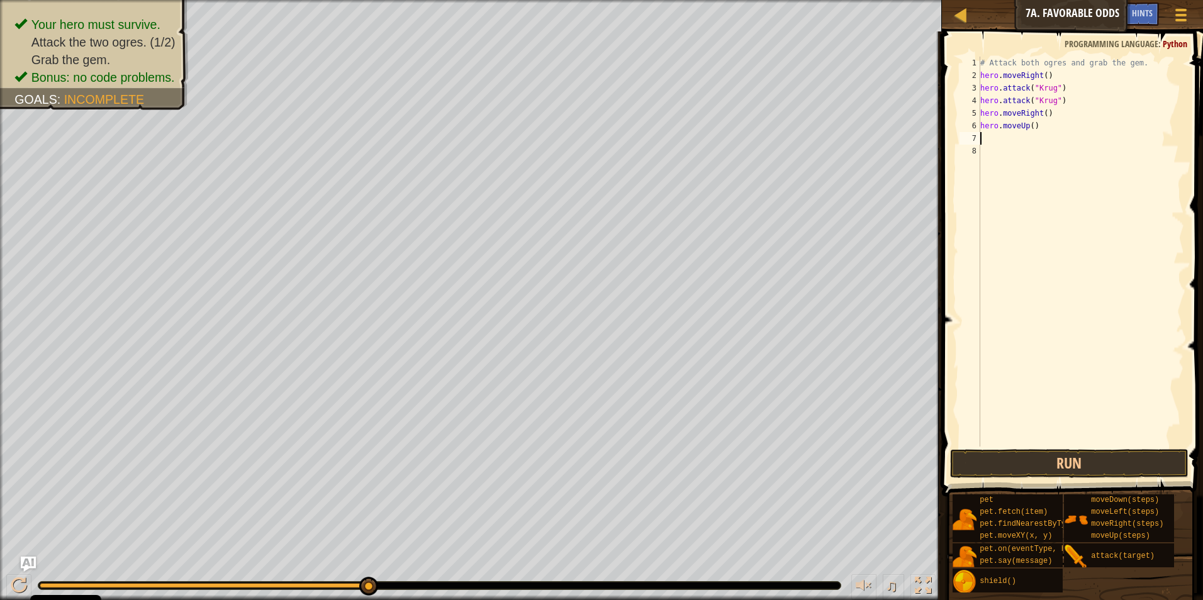
type textarea "h"
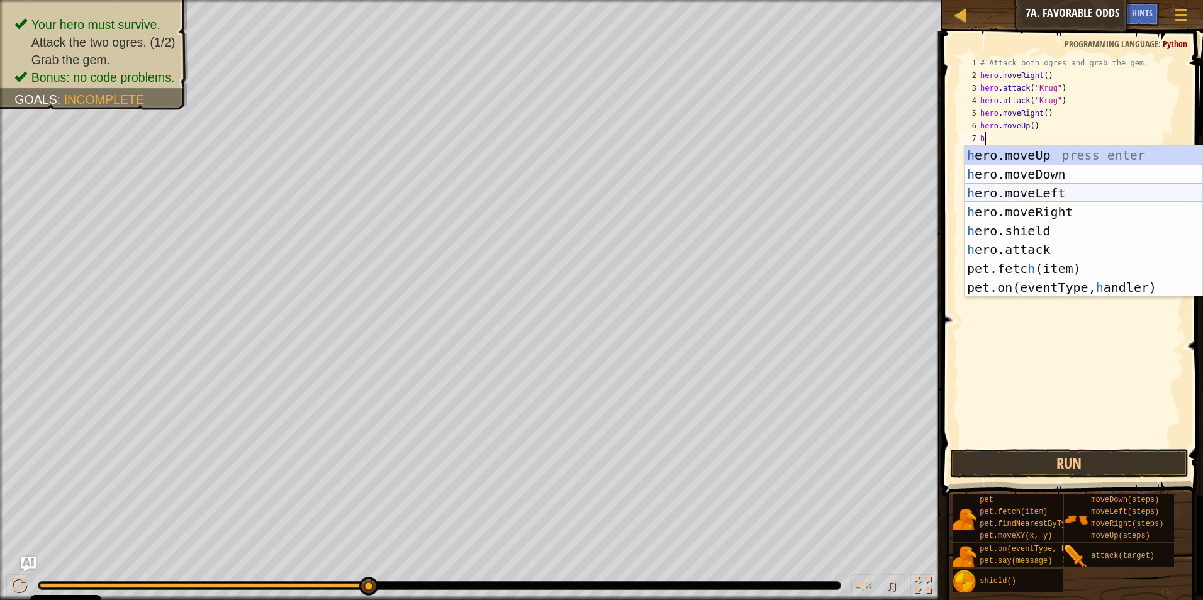
click at [569, 194] on div "h ero.moveUp press enter h ero.moveDown press enter h ero.moveLeft press enter …" at bounding box center [1084, 240] width 238 height 189
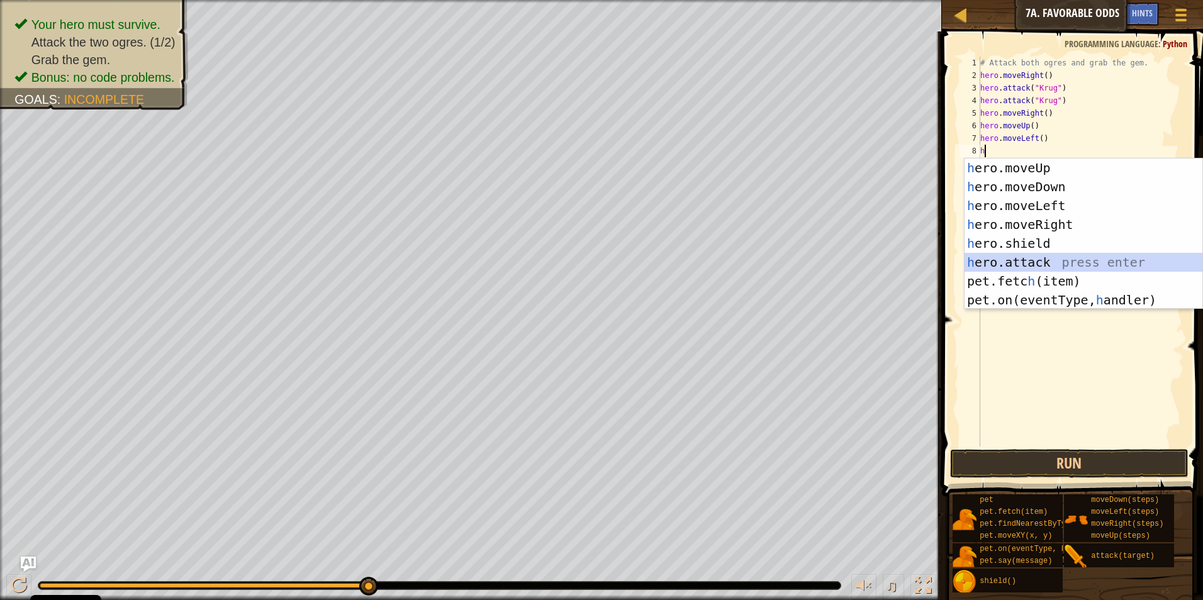
click at [569, 259] on div "h ero.moveUp press enter h ero.moveDown press enter h ero.moveLeft press enter …" at bounding box center [1084, 253] width 238 height 189
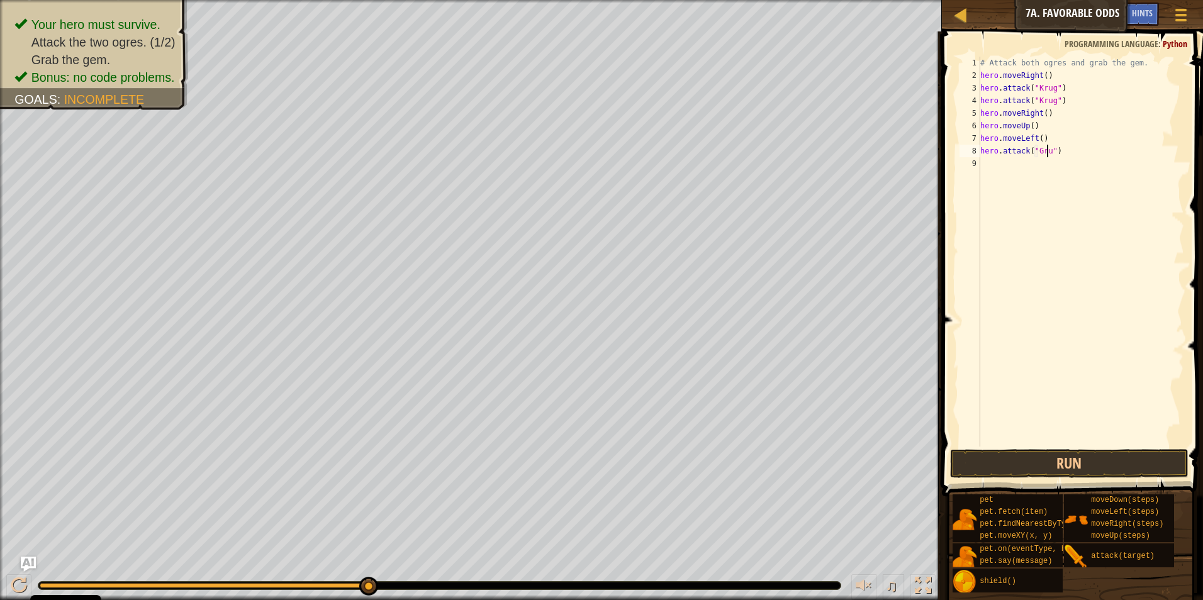
scroll to position [6, 6]
type textarea "hero.attack("Grump")"
drag, startPoint x: 1113, startPoint y: 150, endPoint x: 981, endPoint y: 148, distance: 132.1
click at [569, 148] on div "# Attack both ogres and grab the gem. hero . moveRight ( ) hero . attack ( "[PE…" at bounding box center [1081, 264] width 206 height 415
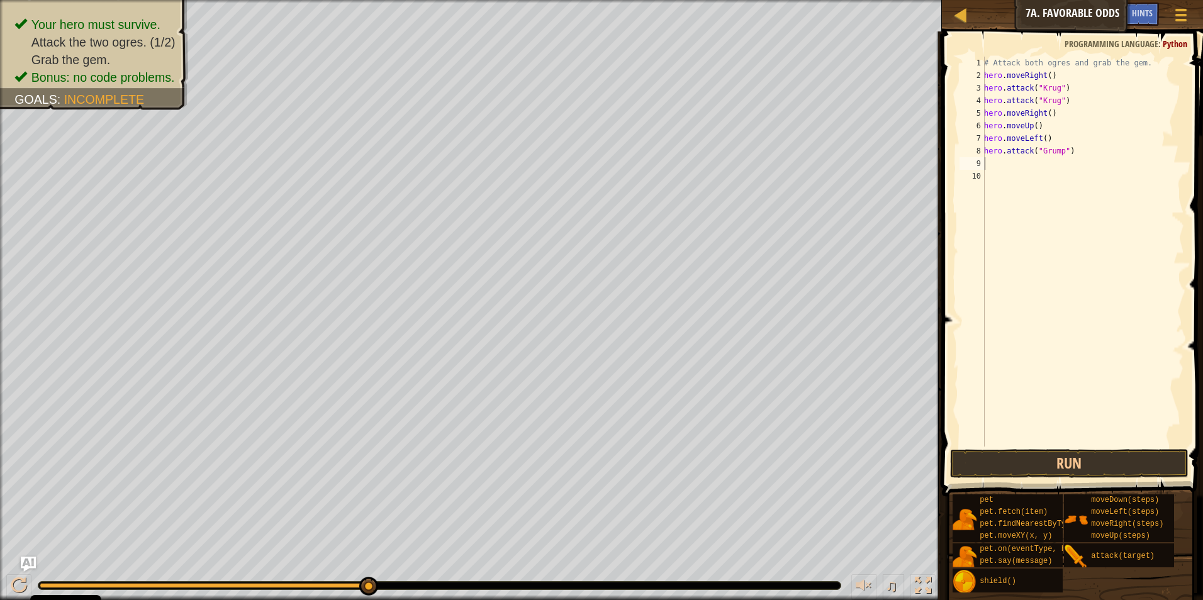
paste textarea "hero.attack("Grump")"
type textarea "hero.attack("Grump")"
type textarea "h"
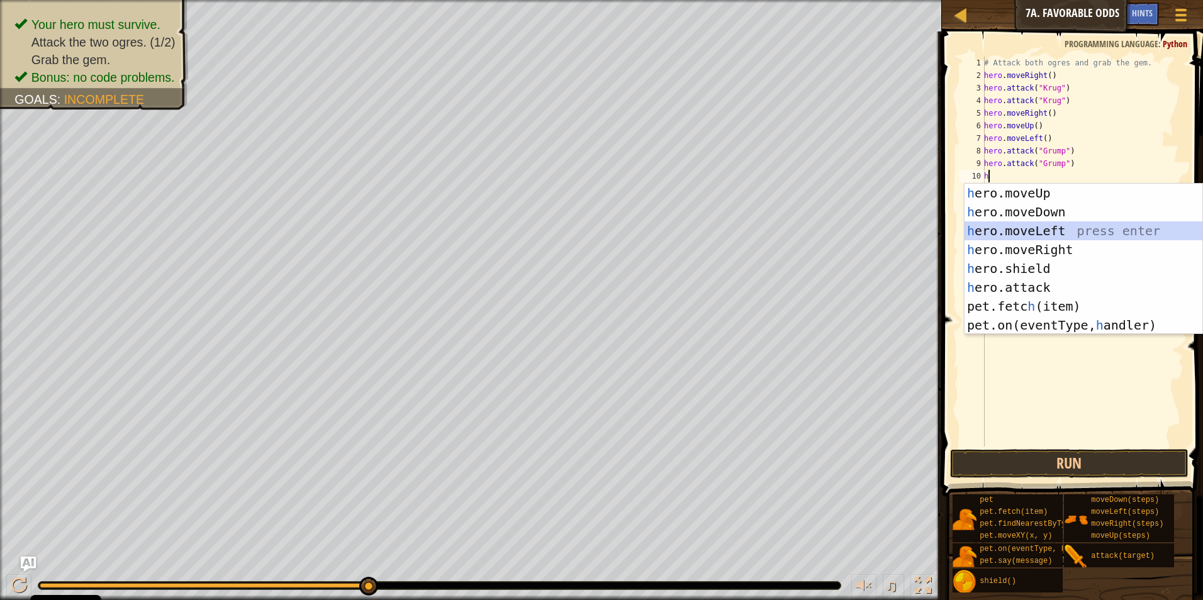
click at [569, 233] on div "h ero.moveUp press enter h ero.moveDown press enter h ero.moveLeft press enter …" at bounding box center [1084, 278] width 238 height 189
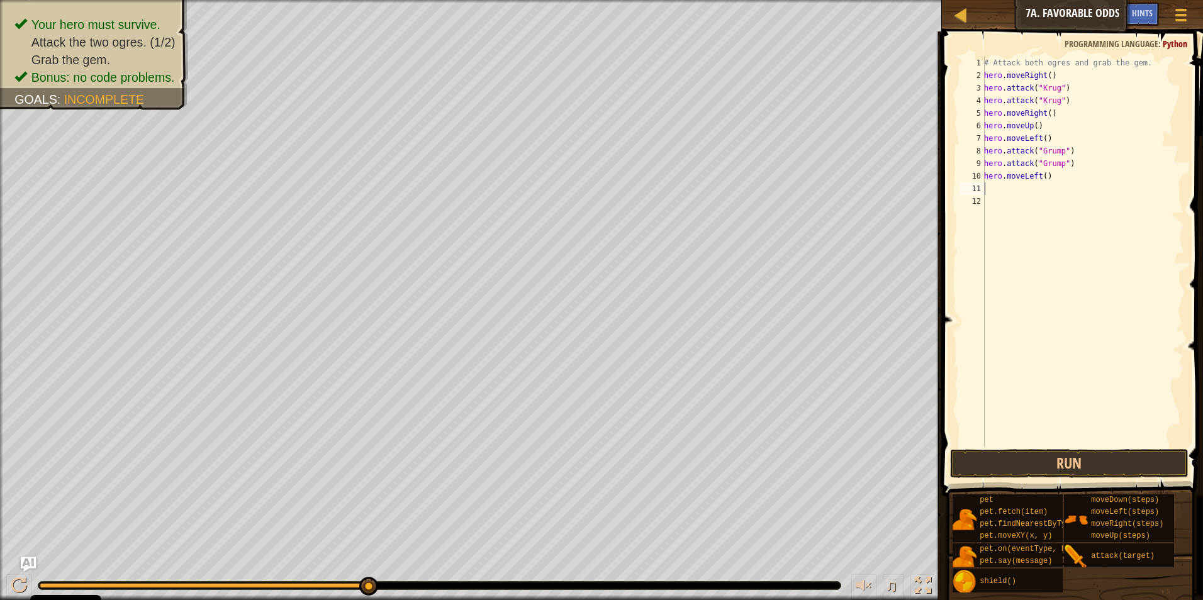
click at [569, 440] on div "# Attack both ogres and grab the gem. hero . moveRight ( ) hero . attack ( "[PE…" at bounding box center [1083, 264] width 203 height 415
click at [569, 454] on button "Run" at bounding box center [1069, 463] width 239 height 29
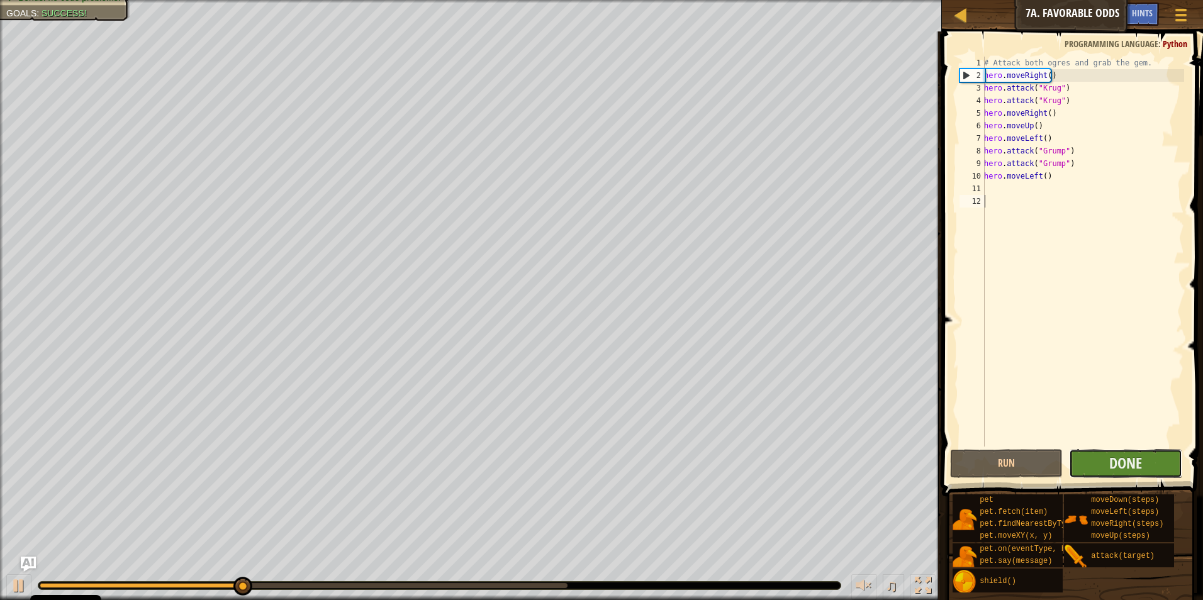
click at [569, 469] on button "Done" at bounding box center [1125, 463] width 113 height 29
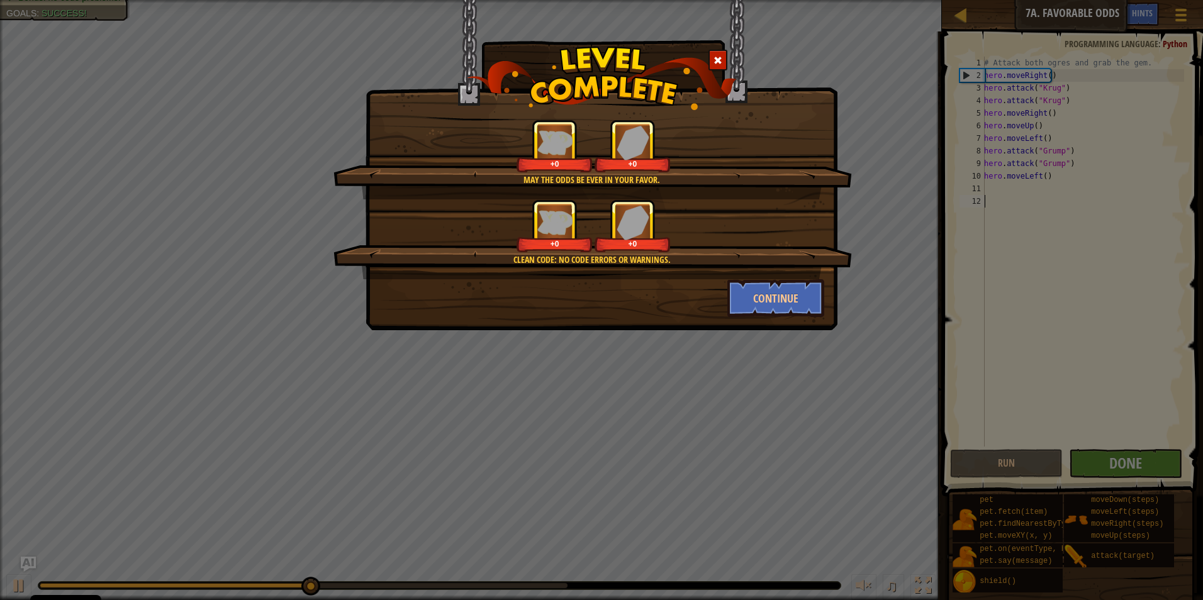
click at [569, 272] on div "Clean code: no code errors or warnings. +0 +0" at bounding box center [592, 239] width 518 height 80
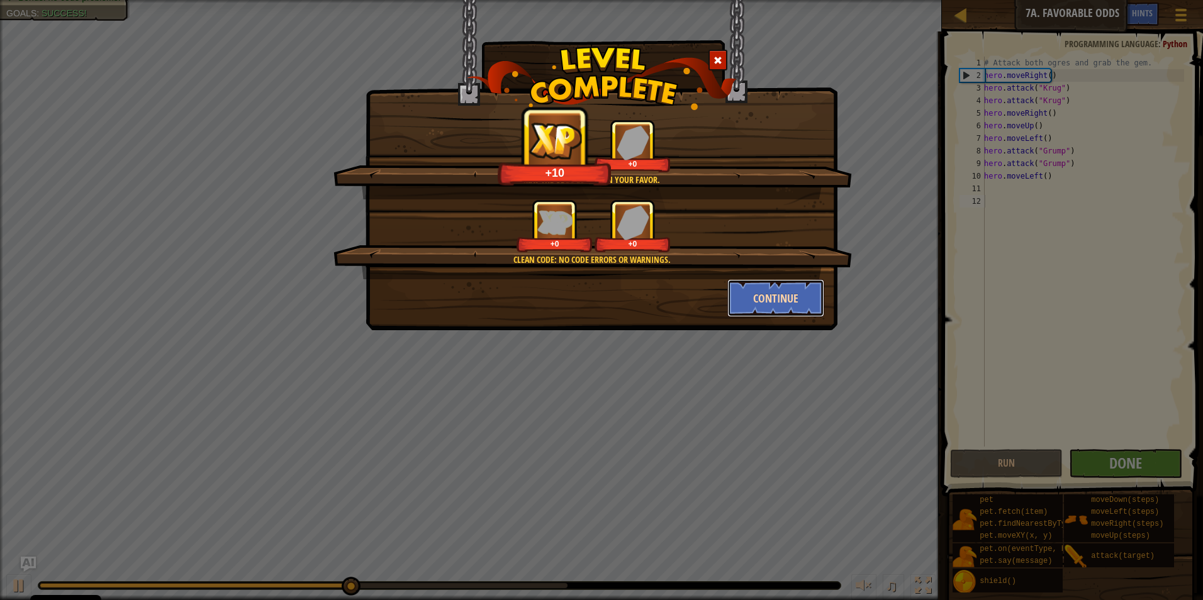
click at [569, 311] on button "Continue" at bounding box center [776, 298] width 98 height 38
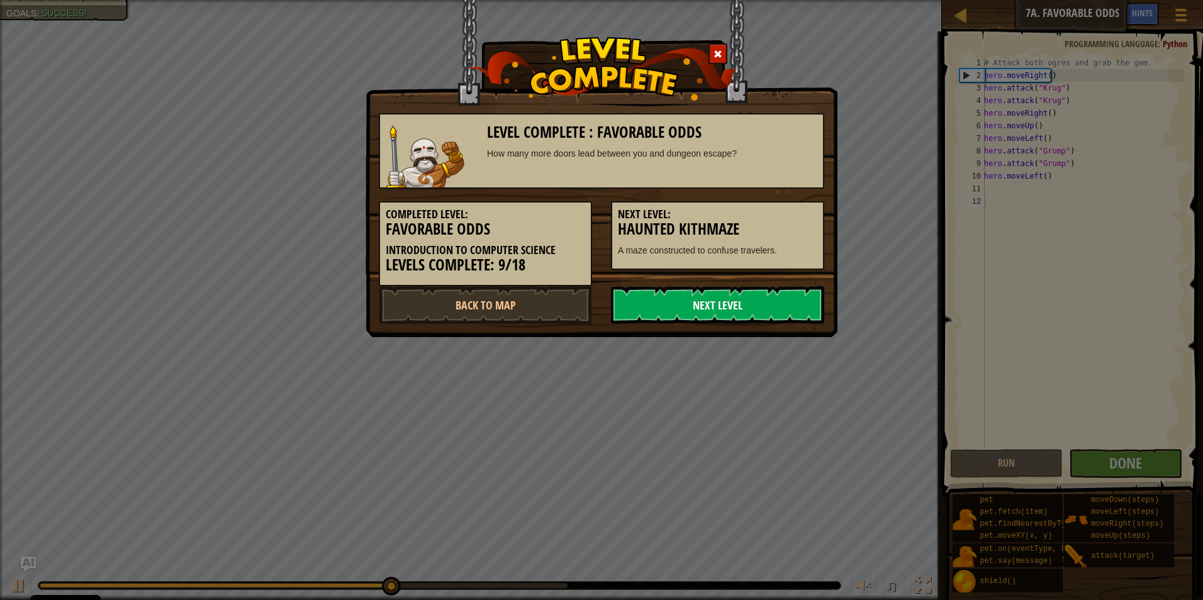
click at [569, 311] on link "Next Level" at bounding box center [717, 305] width 213 height 38
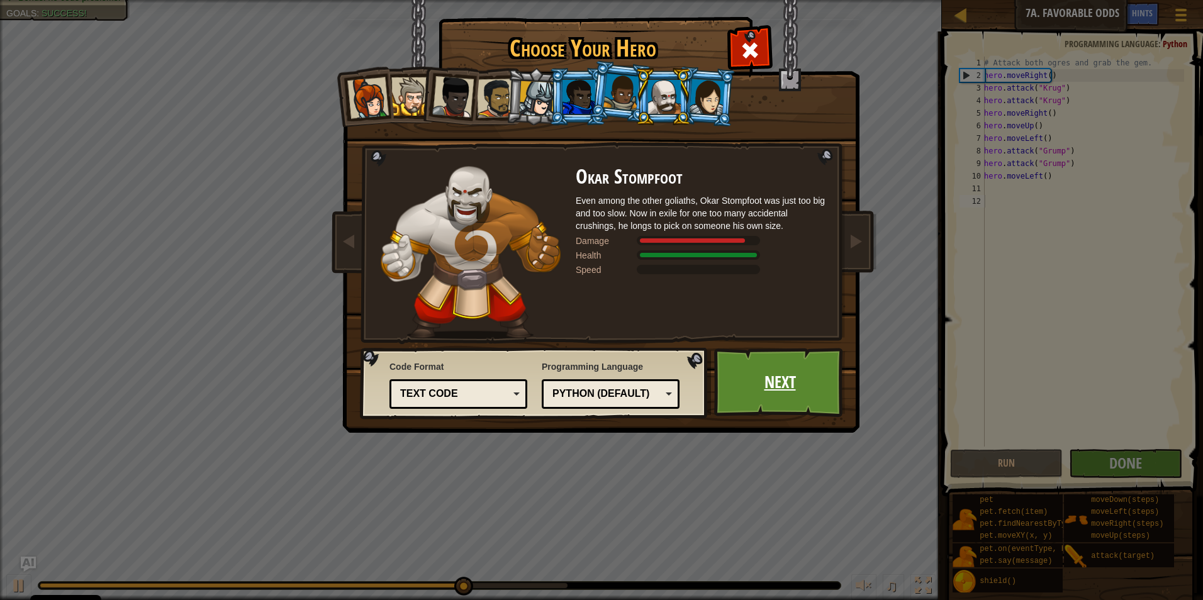
click at [569, 358] on link "Next" at bounding box center [780, 382] width 132 height 69
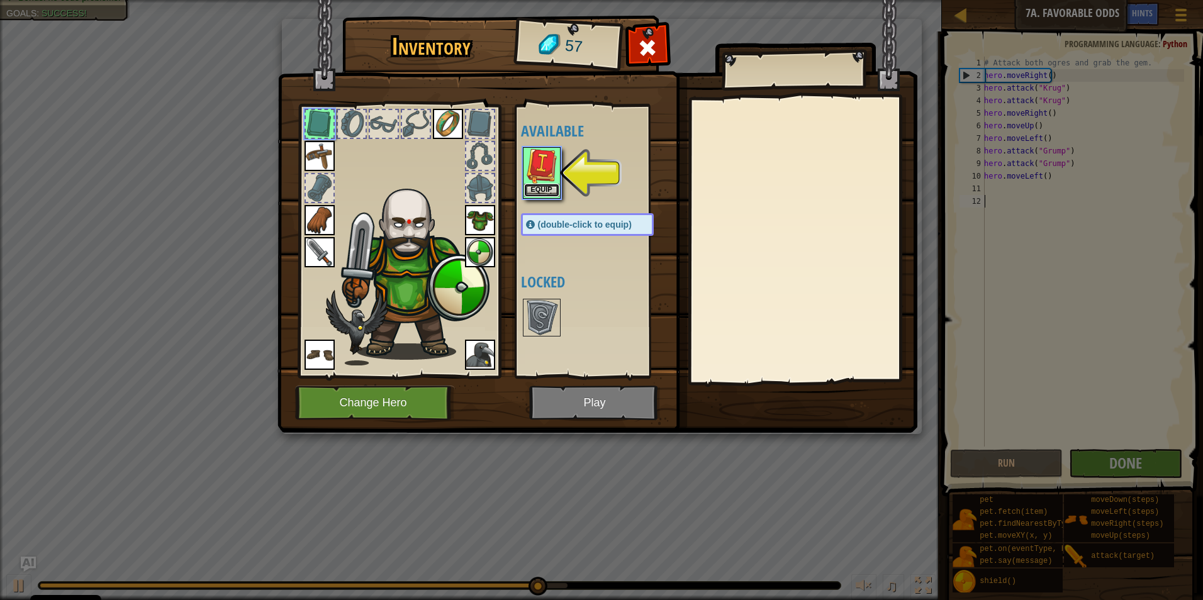
click at [545, 188] on button "Equip" at bounding box center [541, 190] width 35 height 13
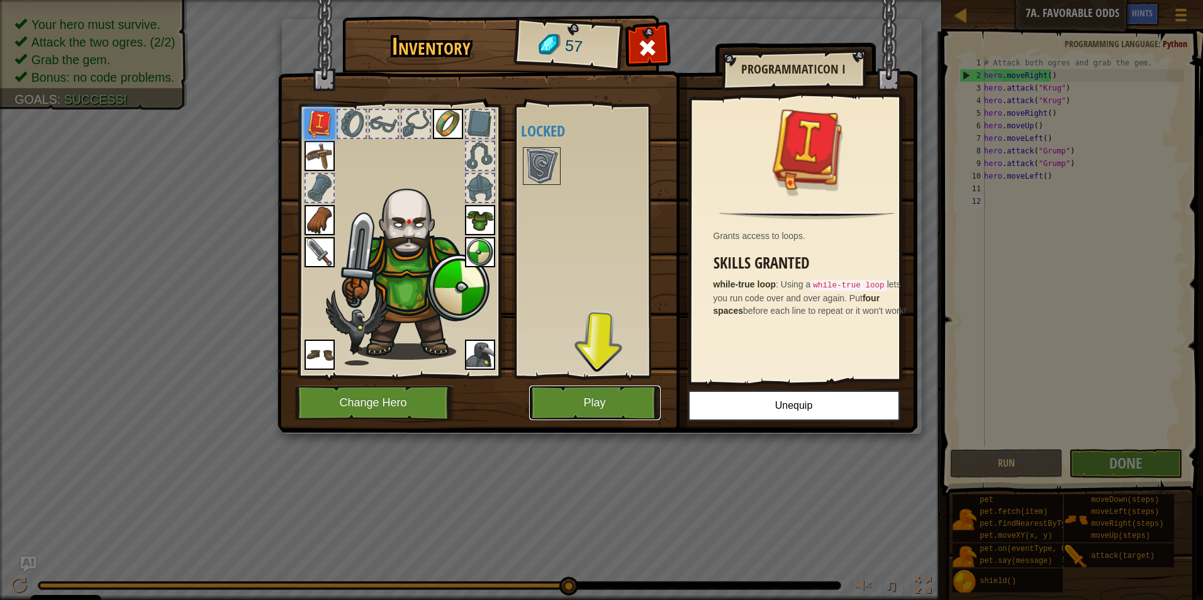
drag, startPoint x: 627, startPoint y: 391, endPoint x: 530, endPoint y: 141, distance: 268.7
click at [530, 141] on div "Inventory 57 Available Equip Equip Equip Equip Equip Equip Equip Equip Equip (d…" at bounding box center [602, 226] width 640 height 415
click at [535, 147] on div at bounding box center [542, 166] width 38 height 38
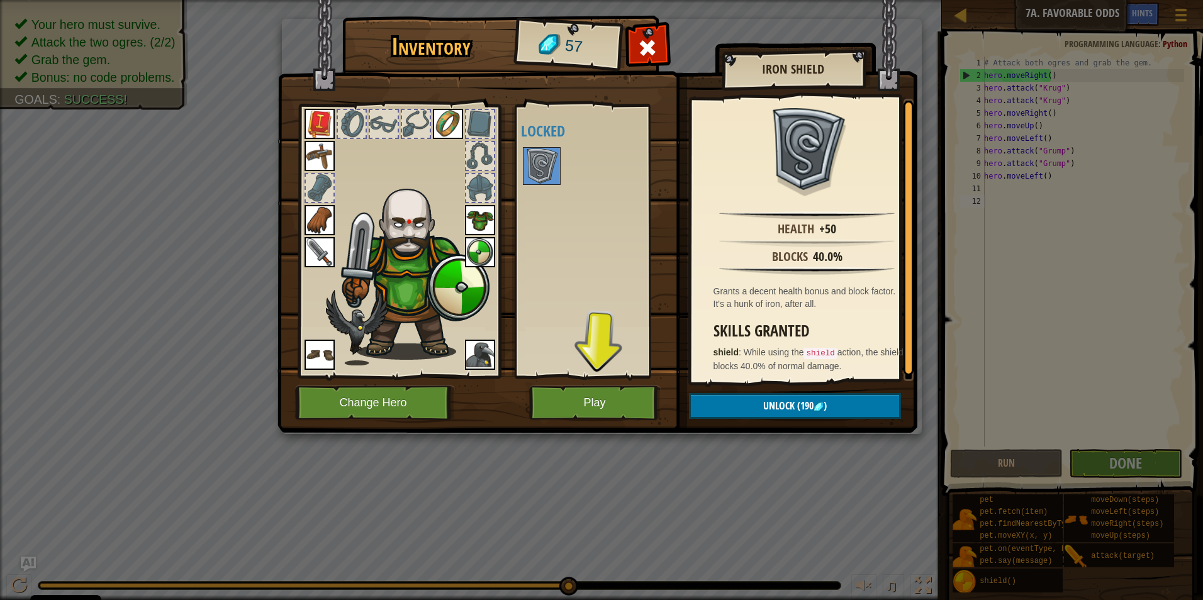
click at [564, 381] on img at bounding box center [597, 204] width 640 height 457
click at [569, 420] on button "Play" at bounding box center [595, 403] width 132 height 35
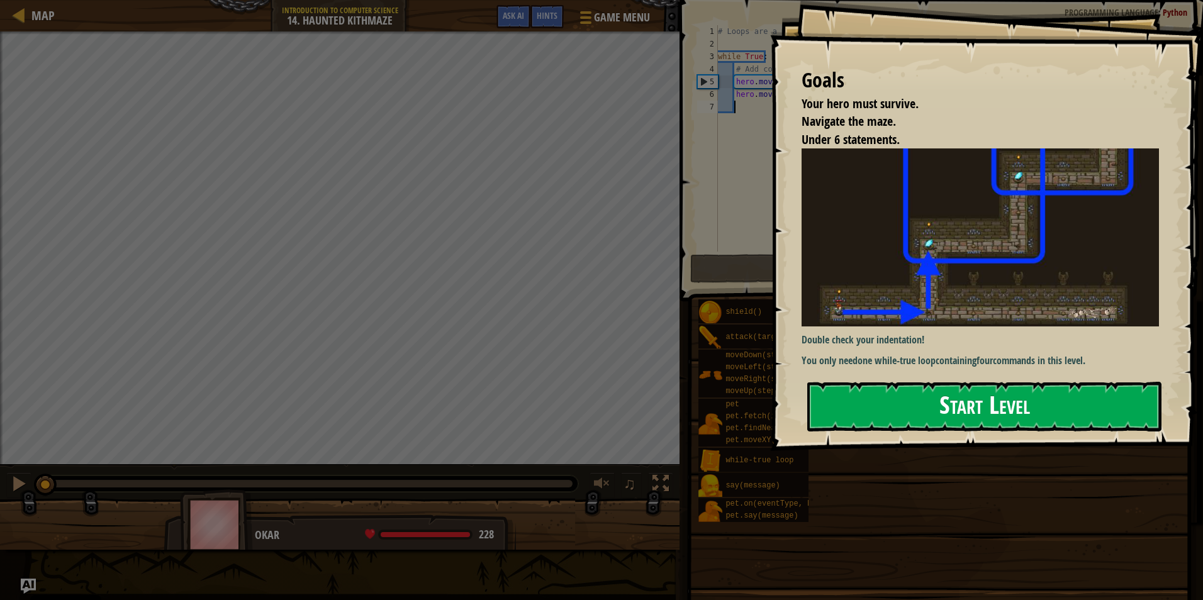
click at [569, 424] on button "Start Level" at bounding box center [984, 407] width 354 height 50
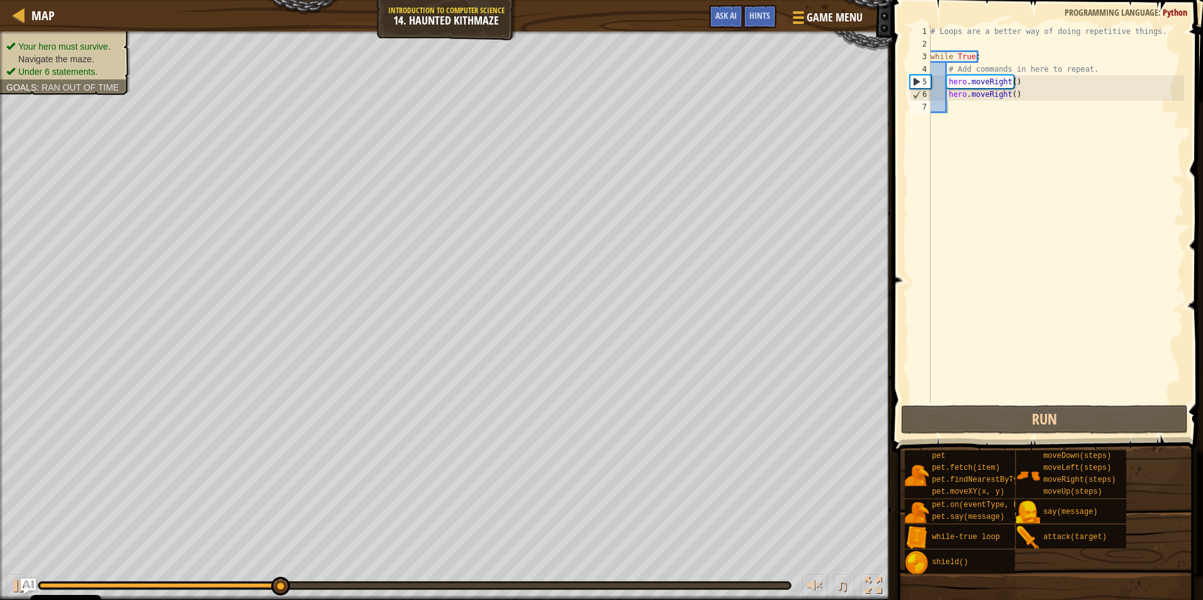
drag, startPoint x: 72, startPoint y: 44, endPoint x: 93, endPoint y: 70, distance: 33.5
click at [74, 53] on ul "Your hero must survive. Navigate the maze. Under 6 statements." at bounding box center [65, 59] width 118 height 38
drag, startPoint x: 105, startPoint y: 40, endPoint x: 108, endPoint y: 70, distance: 29.7
click at [108, 70] on div "Your hero must survive. Navigate the maze. Under 6 statements. Goals : Ran out …" at bounding box center [65, 59] width 118 height 38
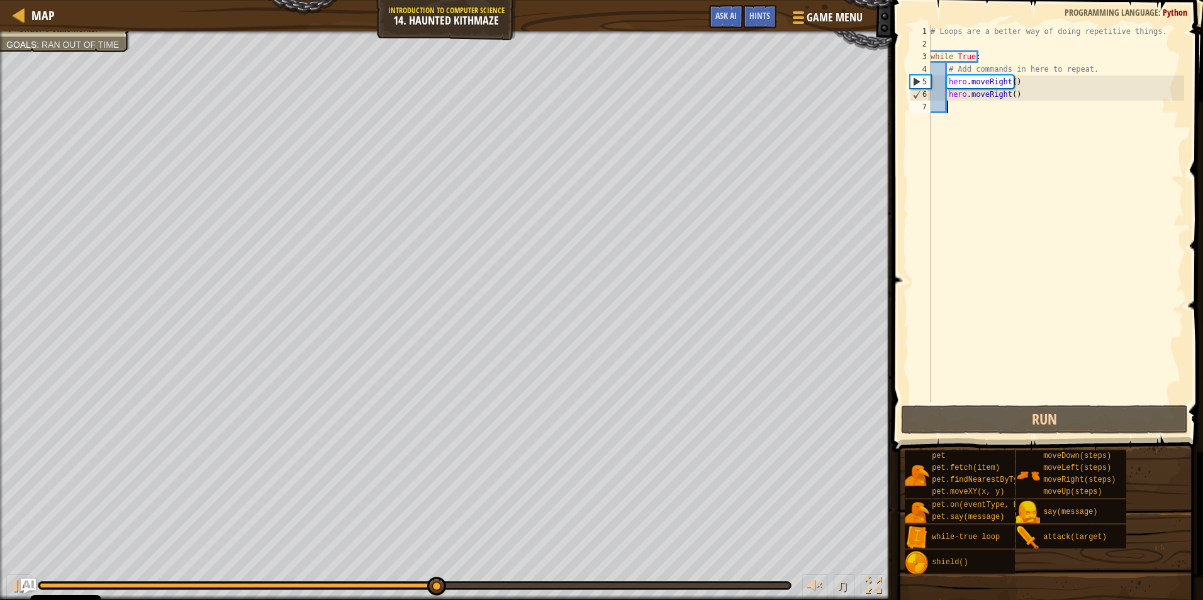
click at [569, 132] on div "# Loops are a better way of doing repetitive things. while True : # Add command…" at bounding box center [1056, 226] width 256 height 403
click at [569, 89] on div "# Loops are a better way of doing repetitive things. while True : # Add command…" at bounding box center [1056, 226] width 256 height 403
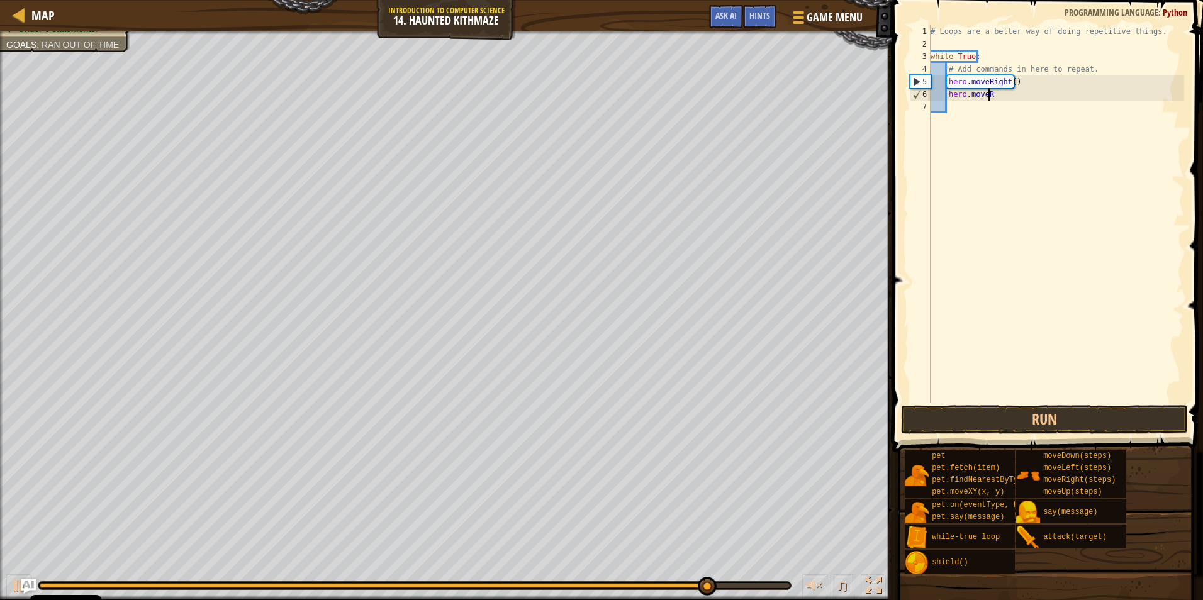
type textarea "hero.move"
type textarea "hero.moveU"
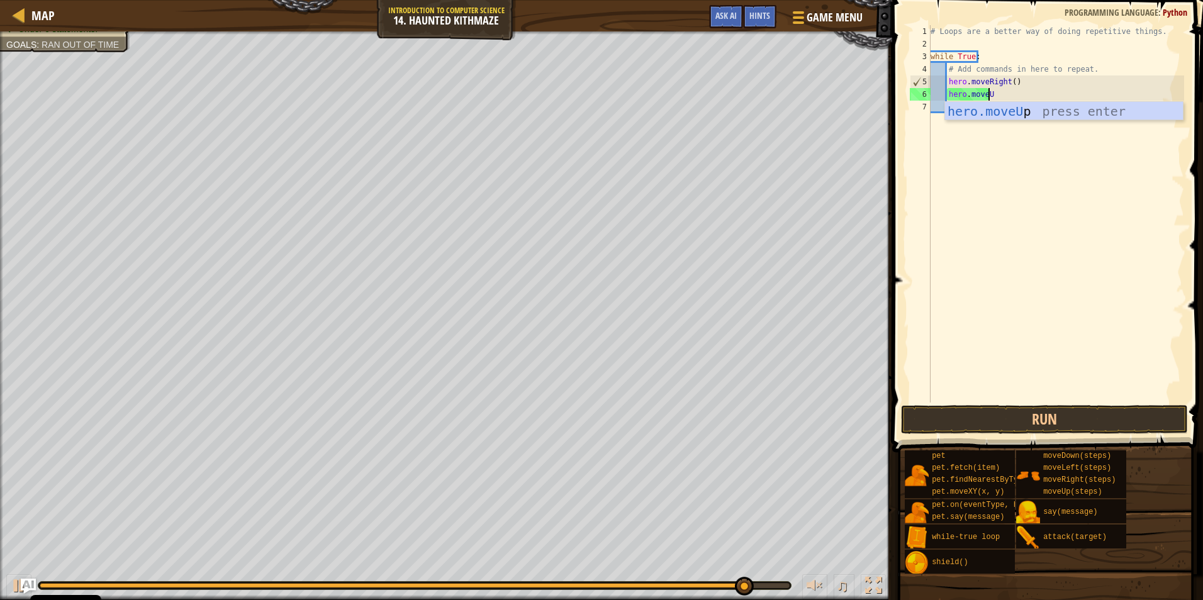
scroll to position [6, 4]
click at [1028, 113] on div "hero.moveU p press enter" at bounding box center [1064, 130] width 238 height 57
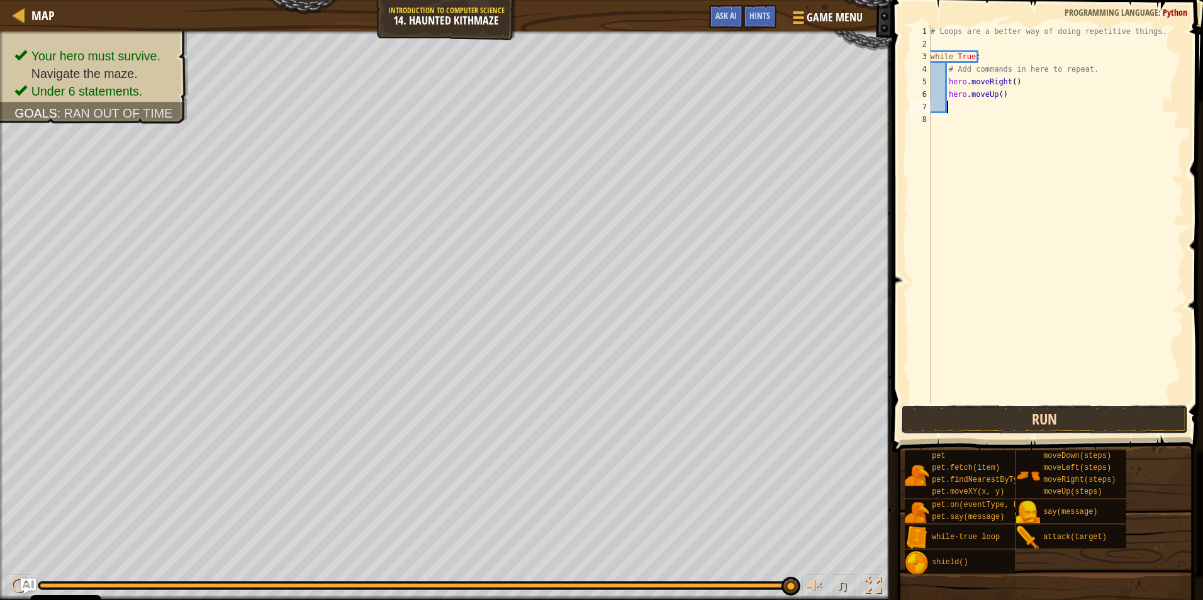
click at [1087, 415] on button "Run" at bounding box center [1044, 419] width 287 height 29
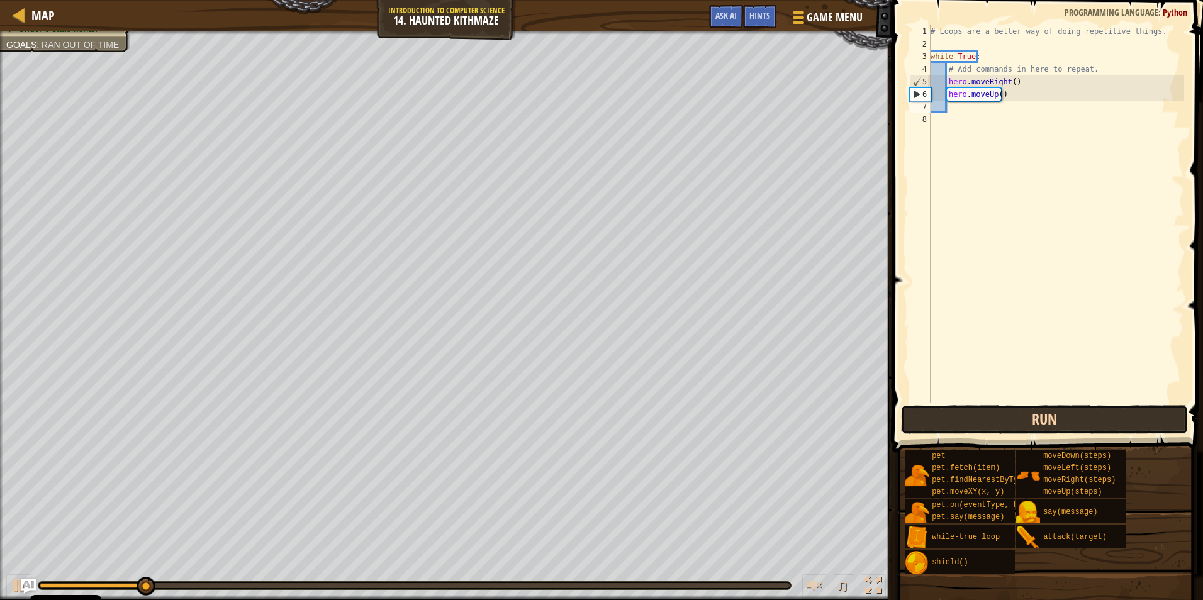
click at [953, 408] on button "Run" at bounding box center [1044, 419] width 287 height 29
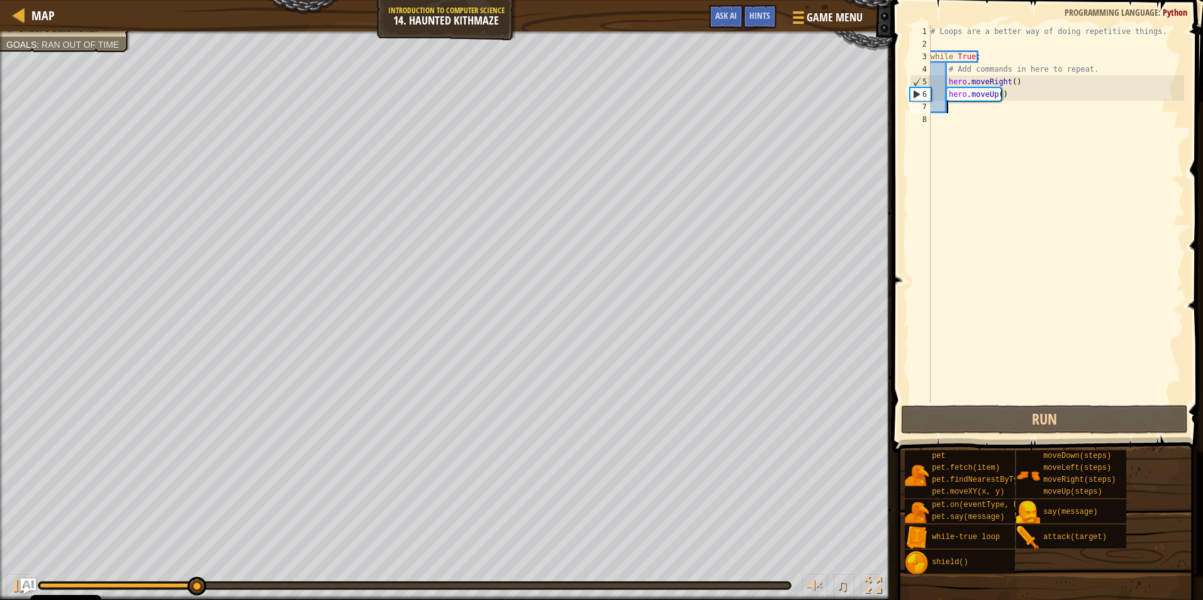
click at [1010, 84] on div "# Loops are a better way of doing repetitive things. while True : # Add command…" at bounding box center [1056, 226] width 256 height 403
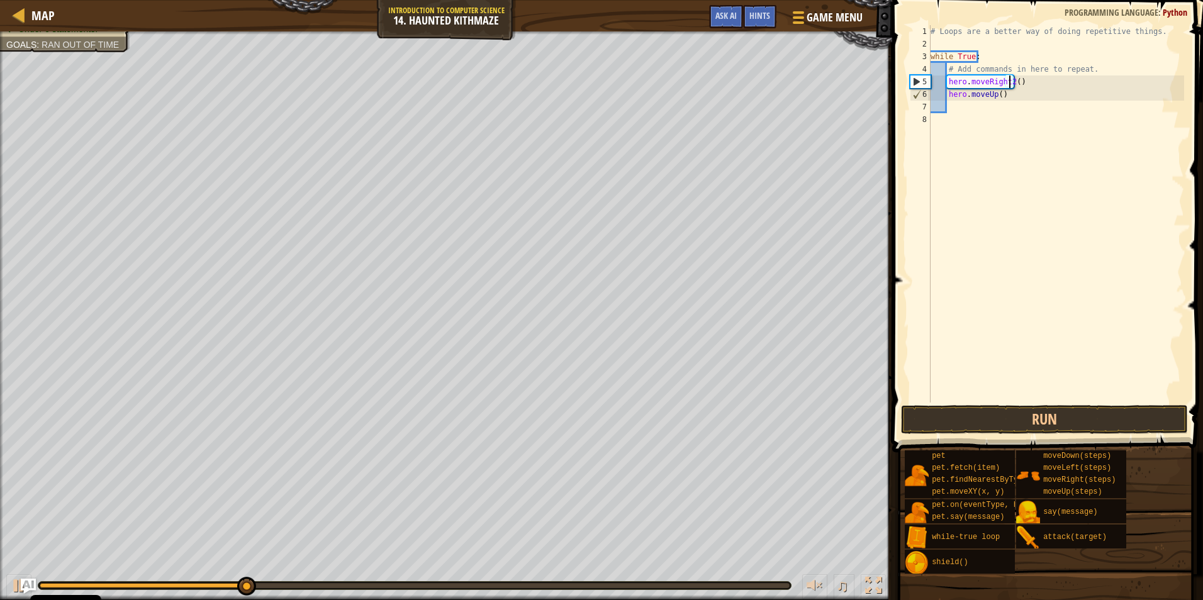
scroll to position [6, 7]
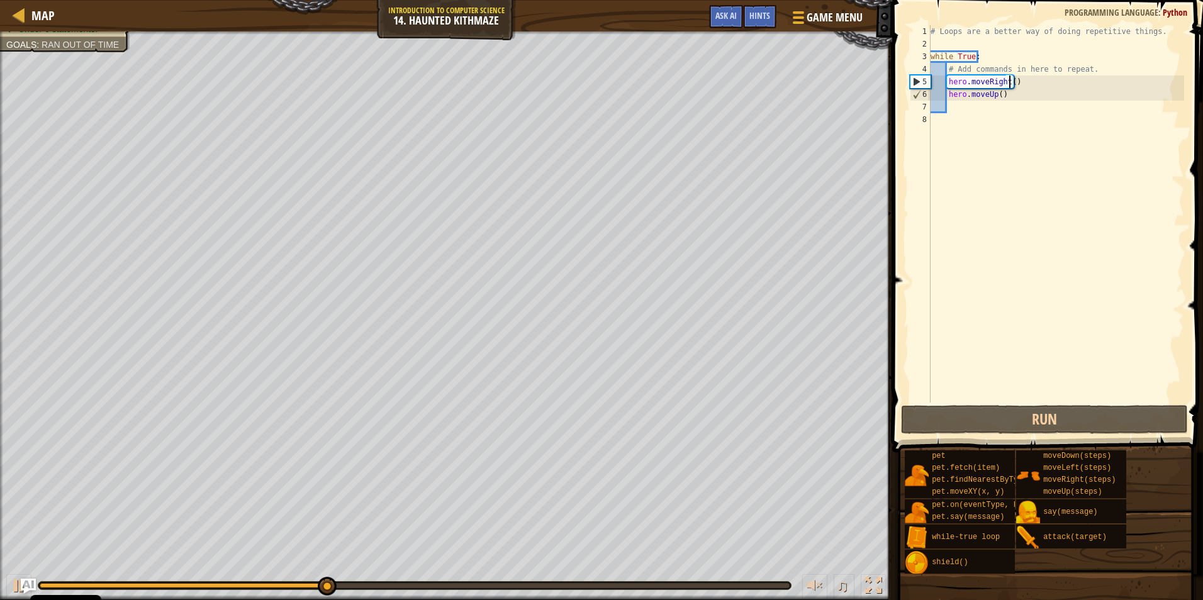
type textarea "hero.moveRight(2)"
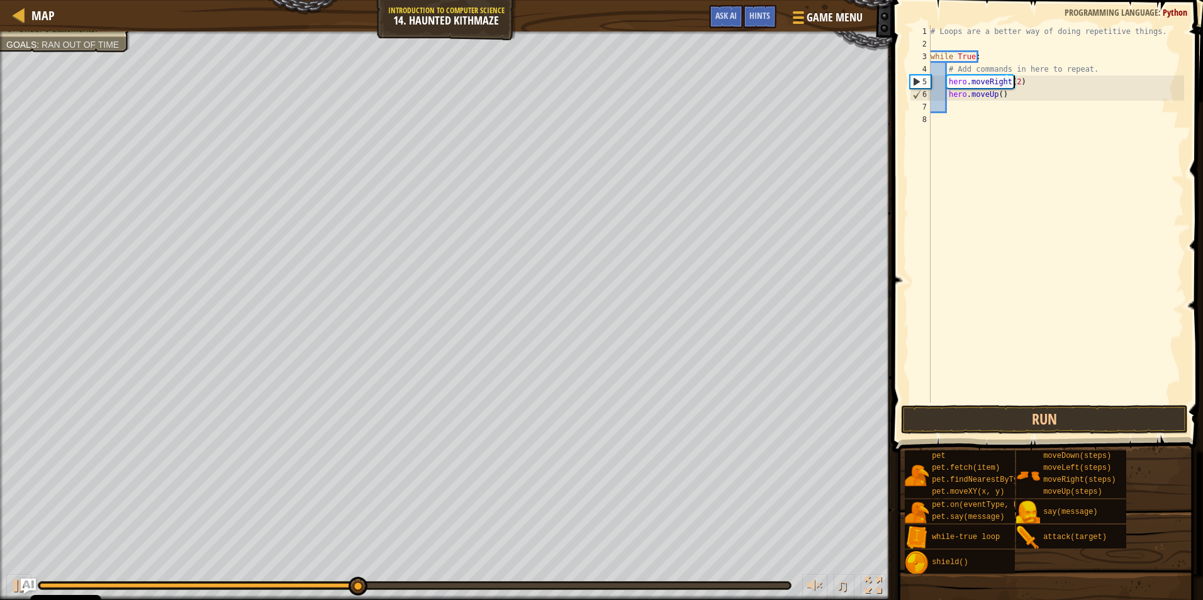
click at [999, 133] on div "# Loops are a better way of doing repetitive things. while True : # Add command…" at bounding box center [1056, 226] width 256 height 403
click at [996, 94] on div "# Loops are a better way of doing repetitive things. while True : # Add command…" at bounding box center [1056, 226] width 256 height 403
type textarea "hero.moveUp(2)"
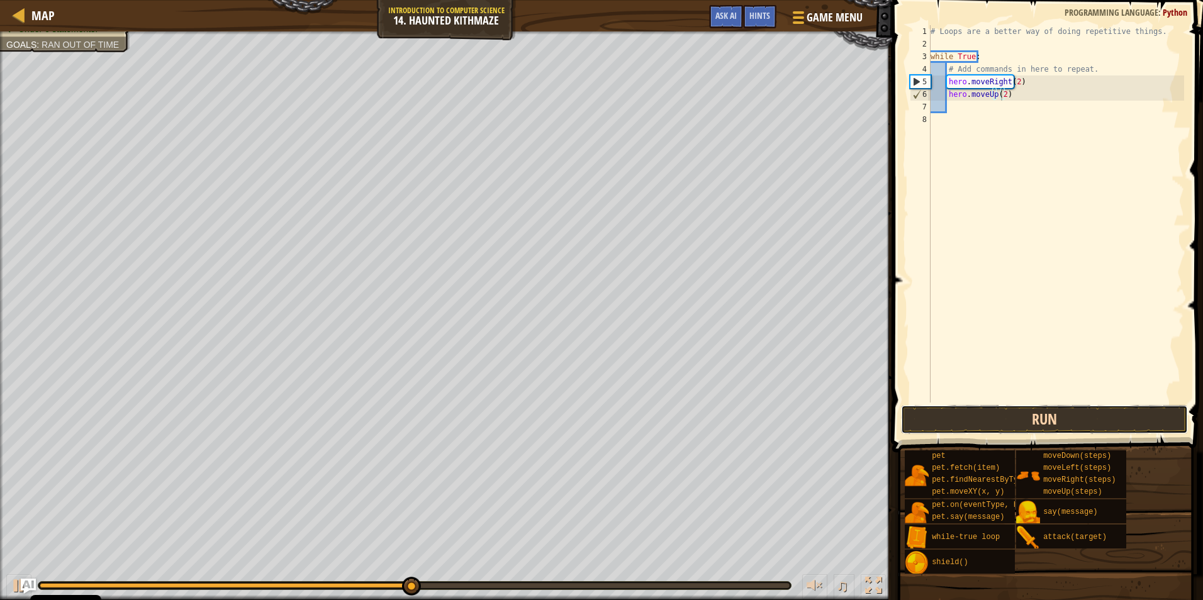
click at [1111, 415] on button "Run" at bounding box center [1044, 419] width 287 height 29
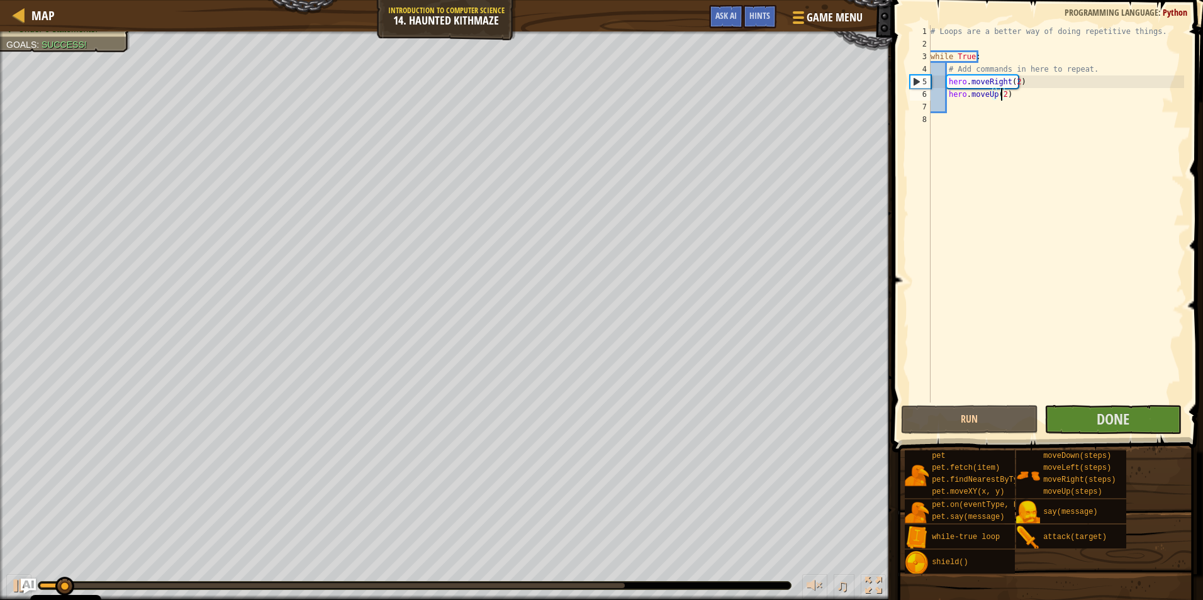
click at [1163, 403] on span at bounding box center [1048, 209] width 321 height 490
click at [1163, 406] on button "Done" at bounding box center [1112, 419] width 137 height 29
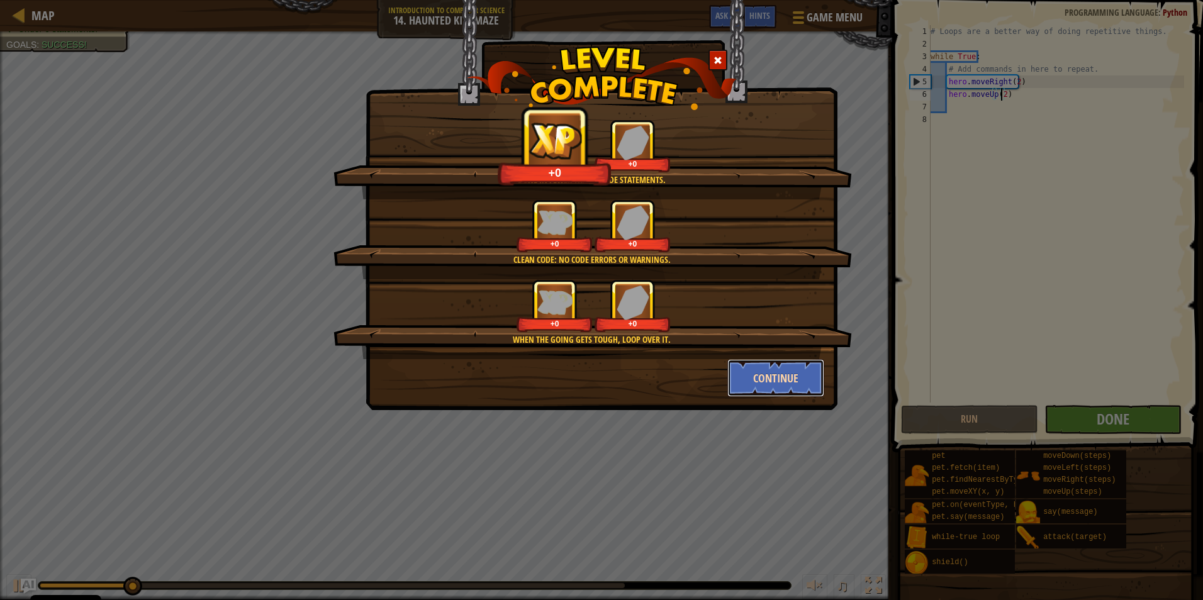
click at [754, 391] on button "Continue" at bounding box center [776, 378] width 98 height 38
click at [755, 376] on div "Done in fewer than 6 code statements. +0 +0 Clean code: no code errors or warni…" at bounding box center [601, 300] width 1203 height 600
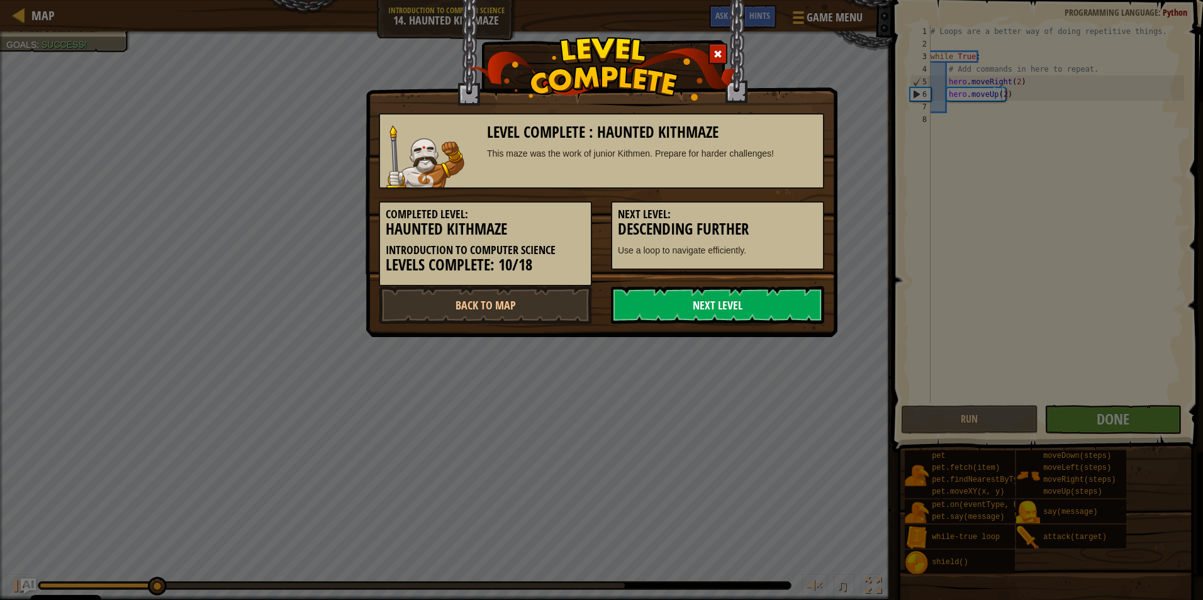
click at [696, 301] on link "Next Level" at bounding box center [717, 305] width 213 height 38
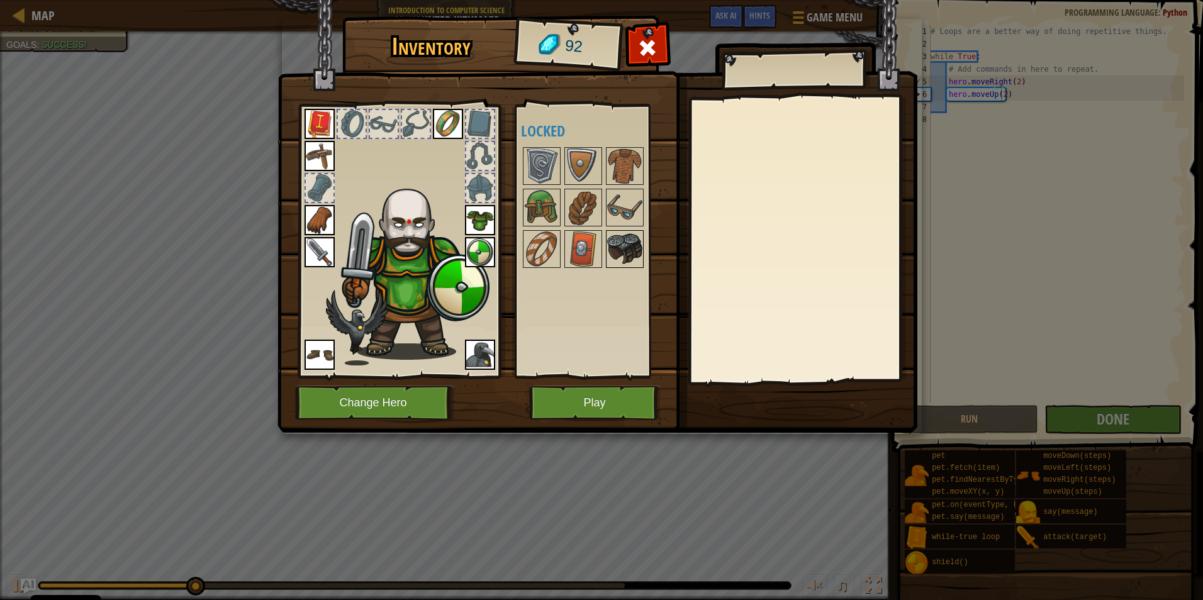
click at [618, 244] on img at bounding box center [624, 249] width 35 height 35
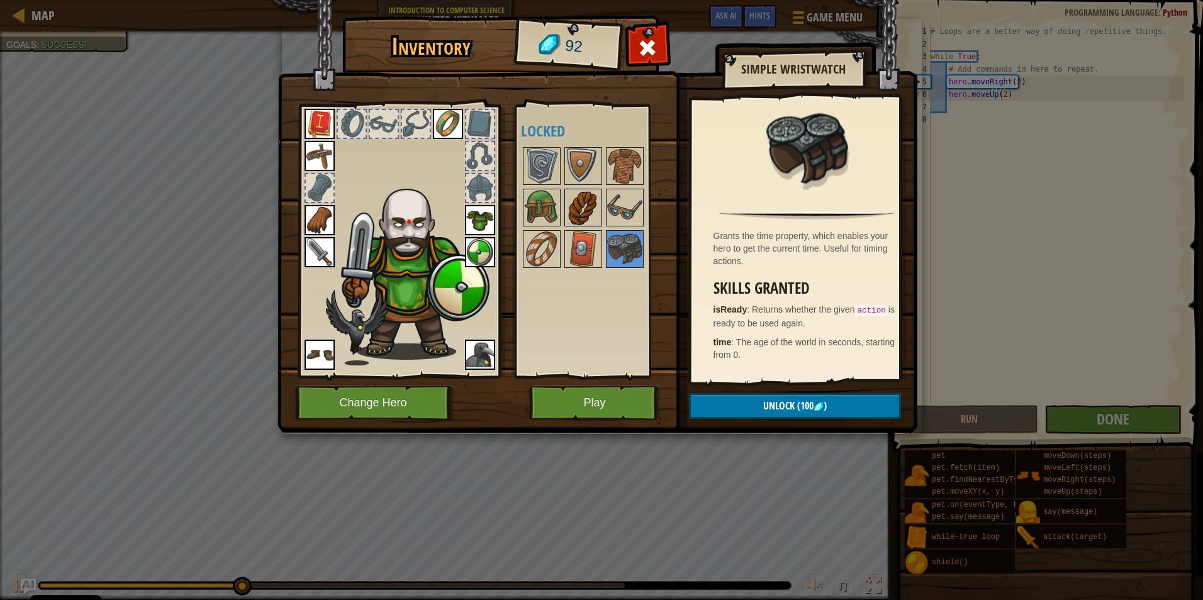
click at [591, 221] on img at bounding box center [583, 207] width 35 height 35
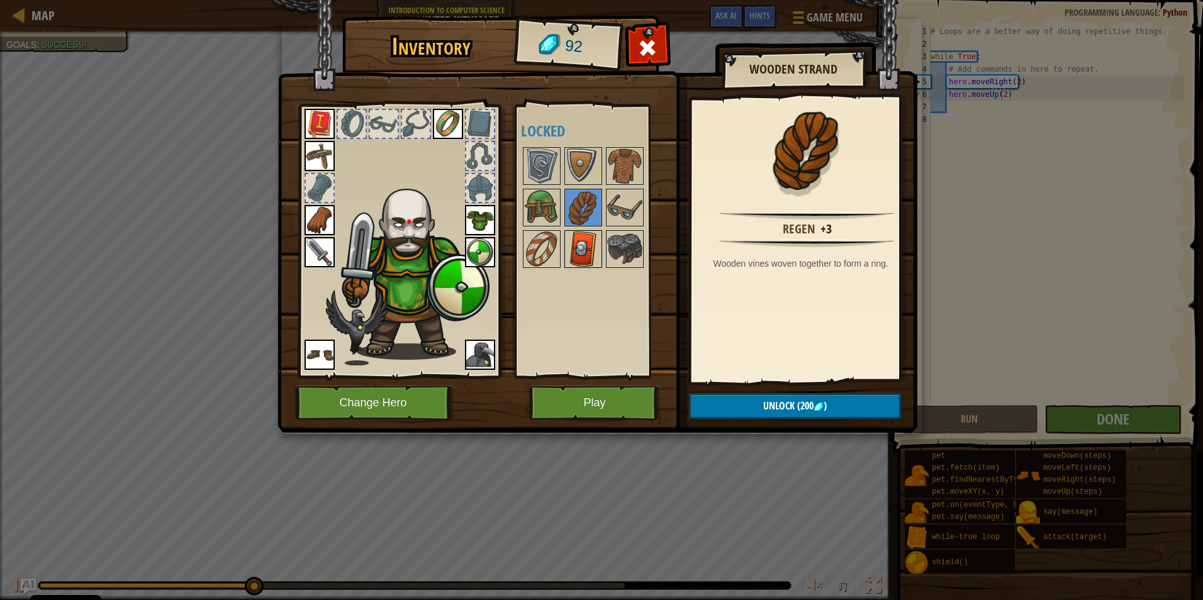
click at [583, 238] on img at bounding box center [583, 249] width 35 height 35
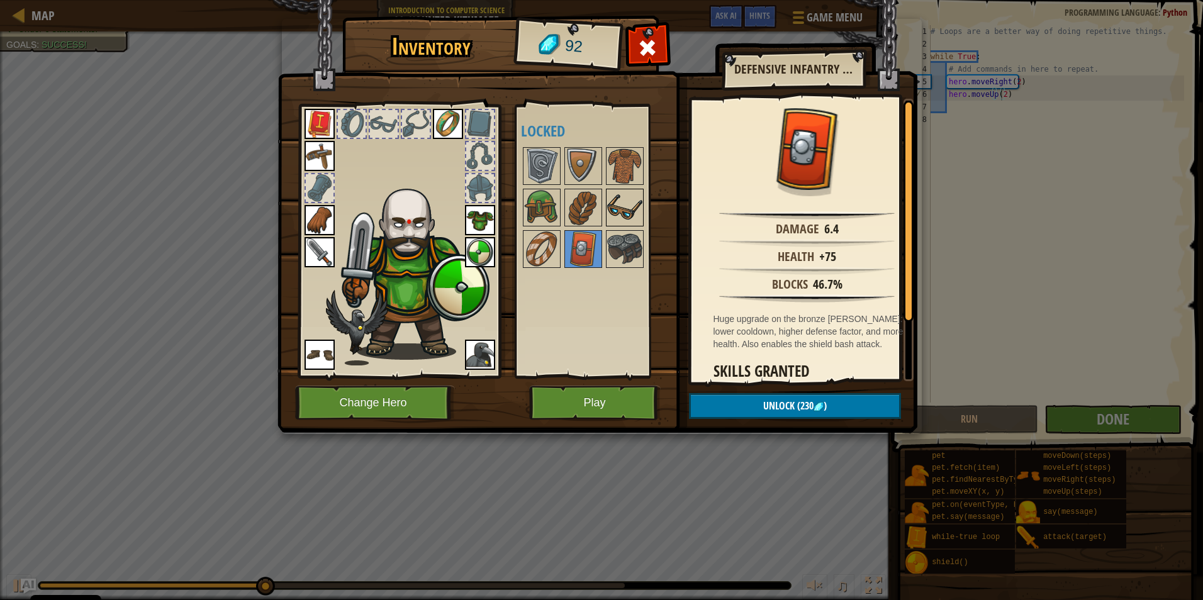
click at [635, 195] on img at bounding box center [624, 207] width 35 height 35
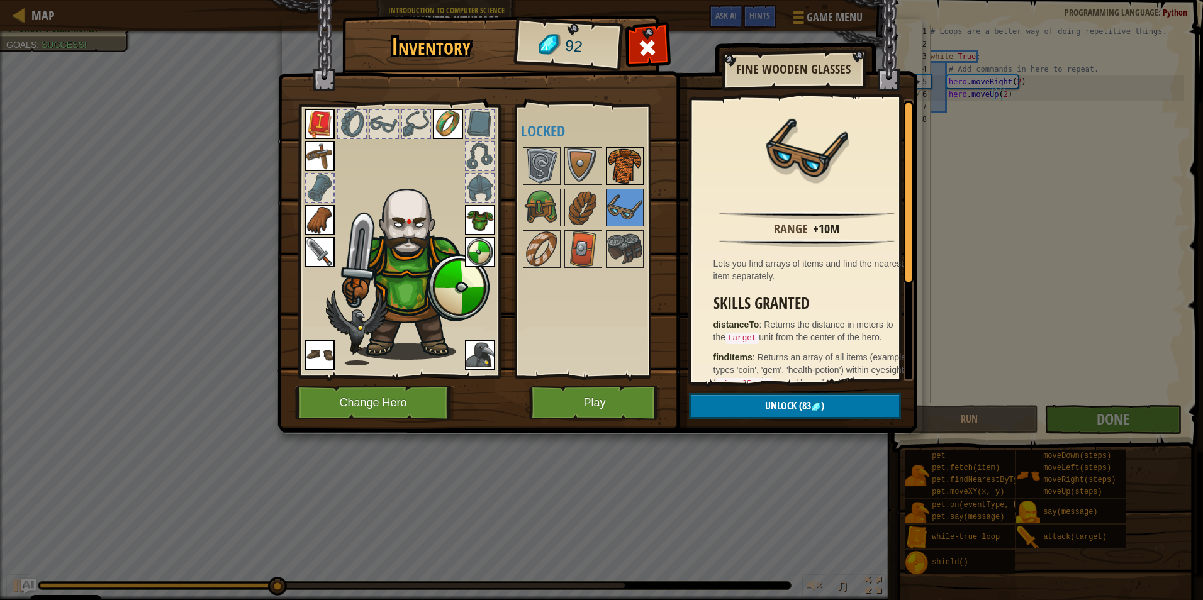
click at [632, 162] on img at bounding box center [624, 165] width 35 height 35
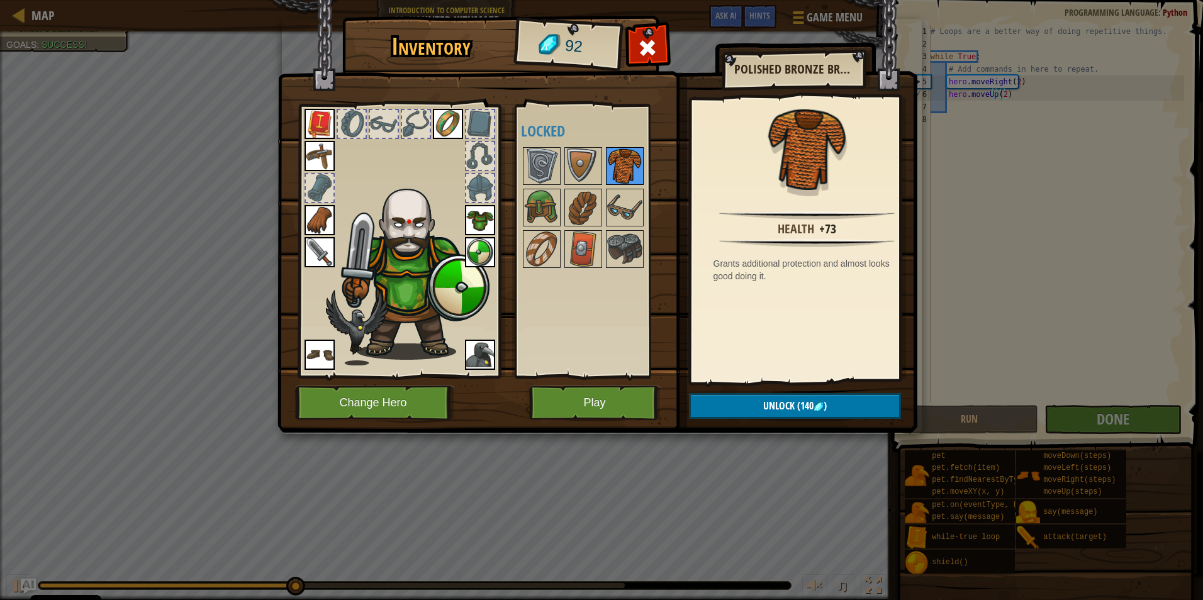
click at [625, 175] on img at bounding box center [624, 165] width 35 height 35
click at [626, 198] on img at bounding box center [624, 207] width 35 height 35
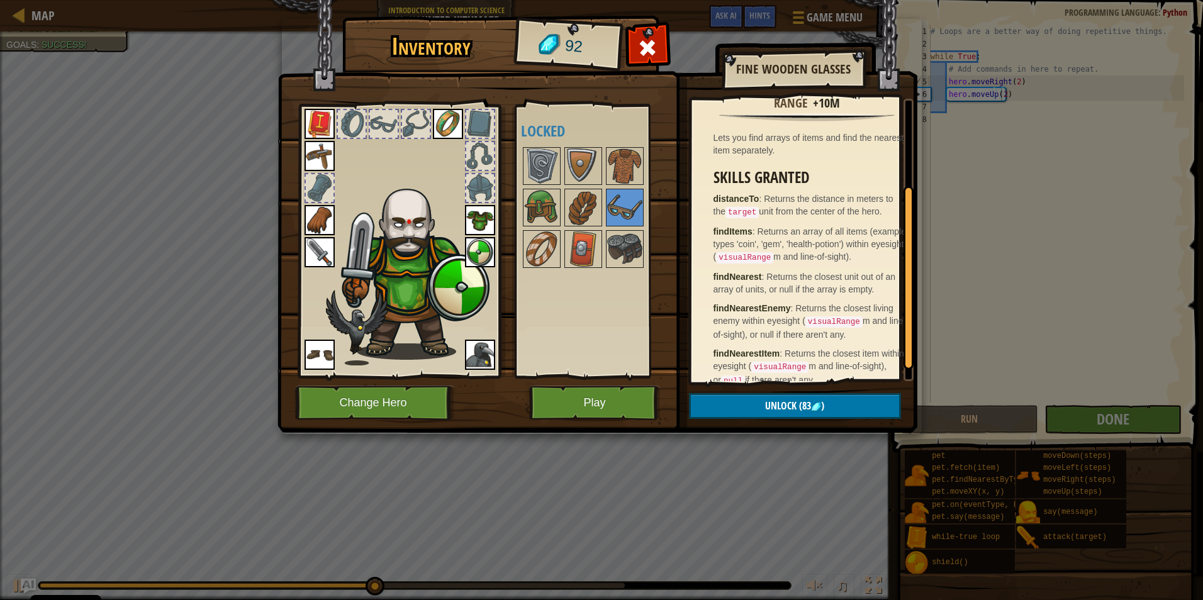
scroll to position [0, 0]
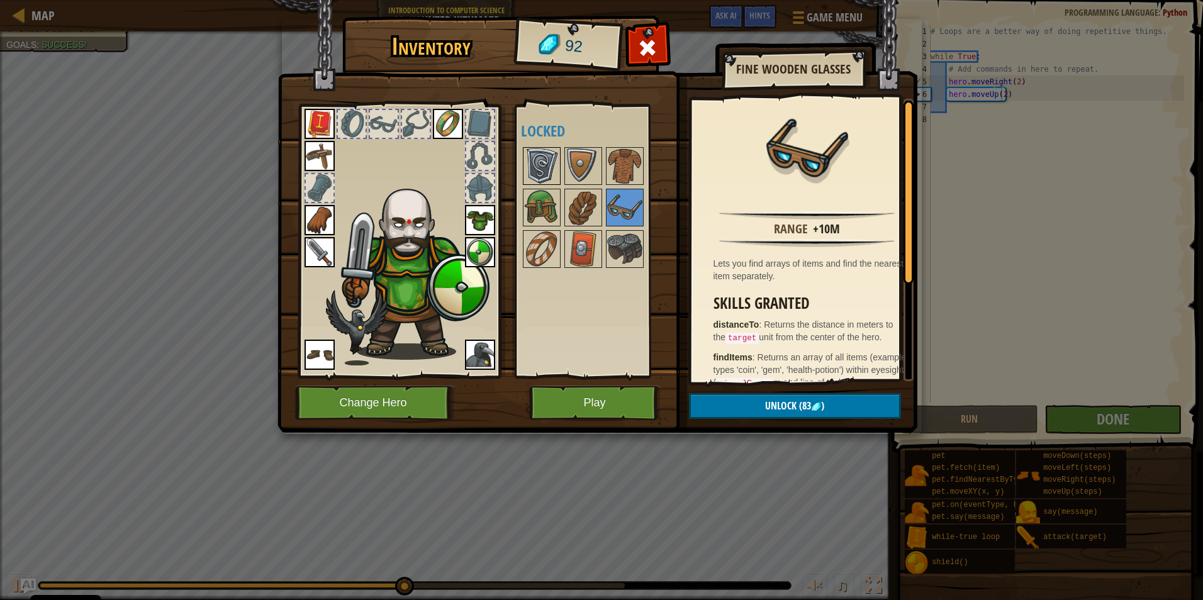
click at [559, 152] on img at bounding box center [541, 165] width 35 height 35
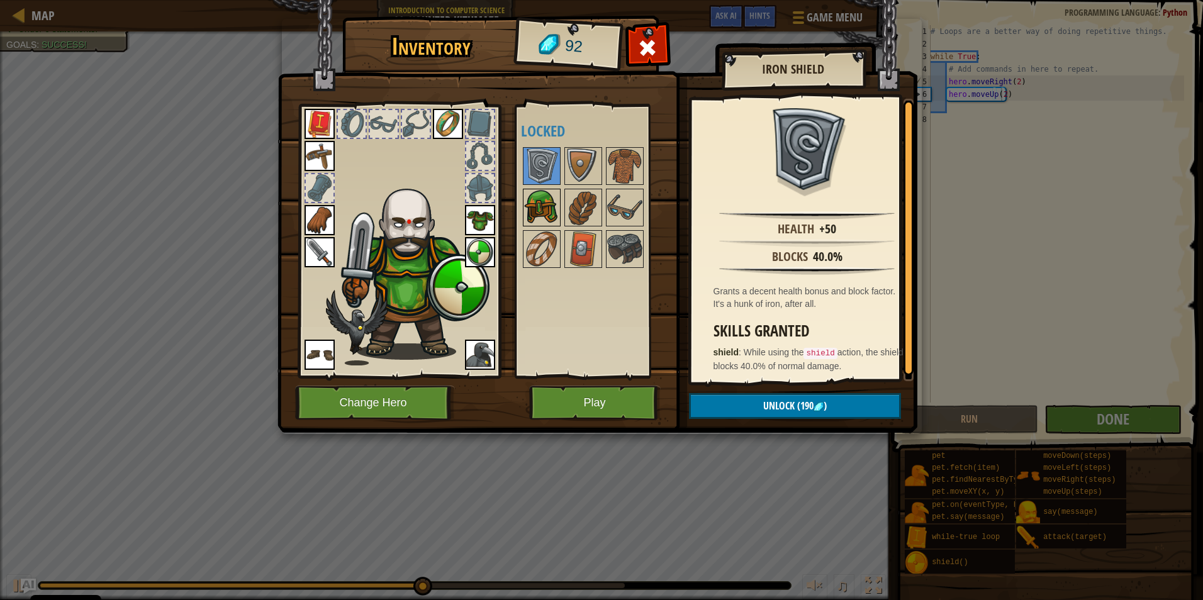
click at [547, 199] on img at bounding box center [541, 207] width 35 height 35
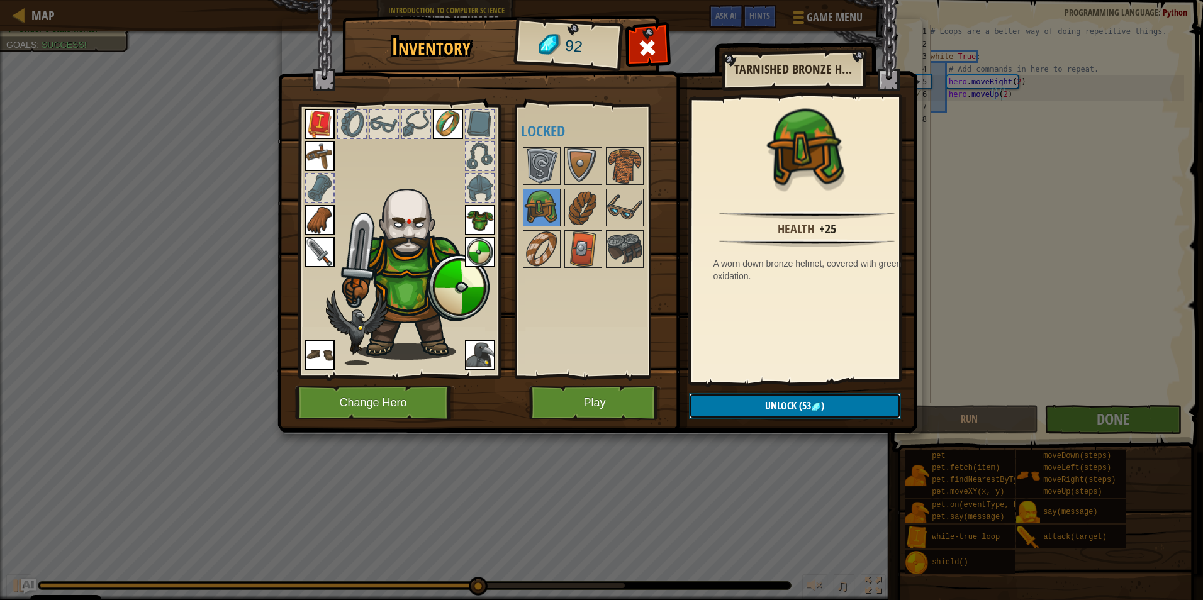
click at [855, 404] on button "Unlock (53 )" at bounding box center [795, 406] width 212 height 26
click at [856, 405] on button "Confirm" at bounding box center [795, 406] width 212 height 26
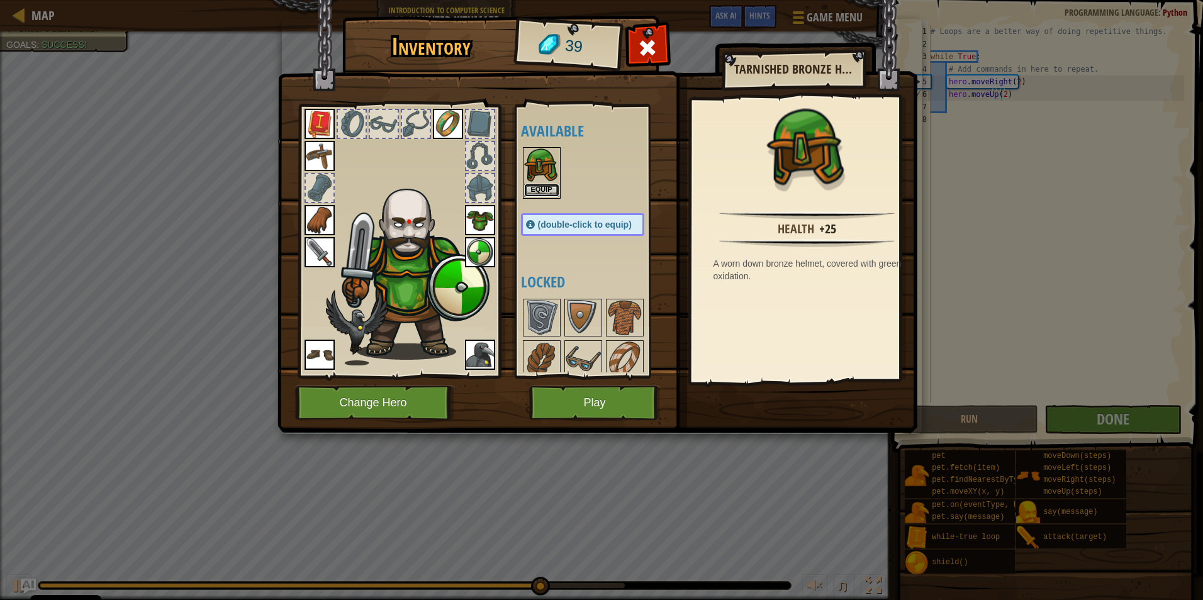
click at [549, 188] on button "Equip" at bounding box center [541, 190] width 35 height 13
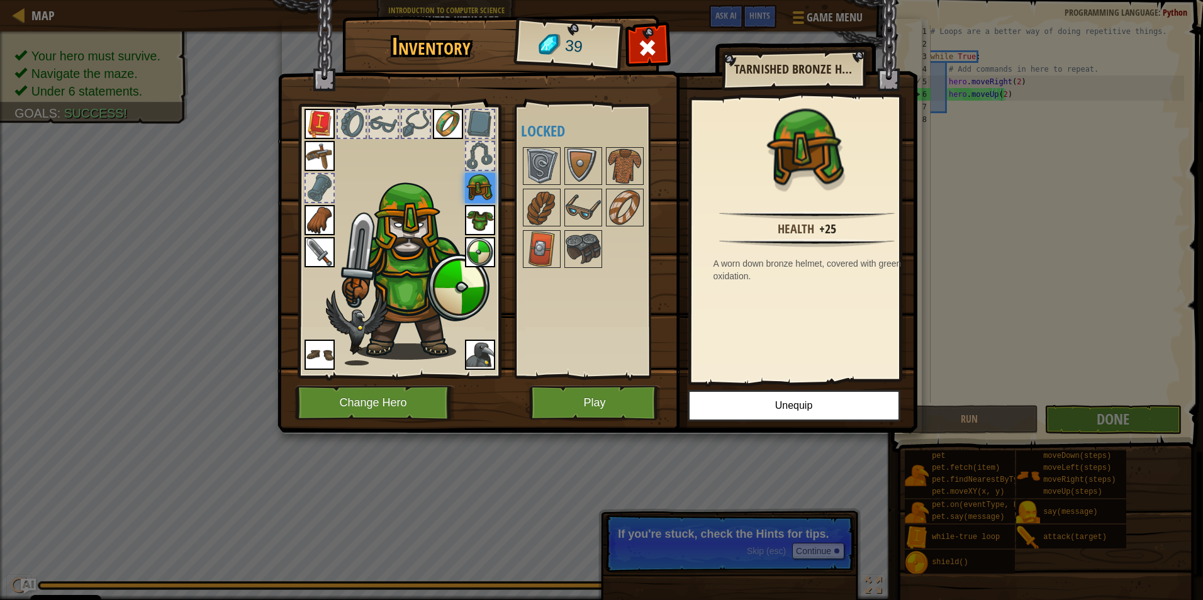
click at [522, 240] on div at bounding box center [595, 207] width 148 height 125
click at [535, 245] on img at bounding box center [541, 249] width 35 height 35
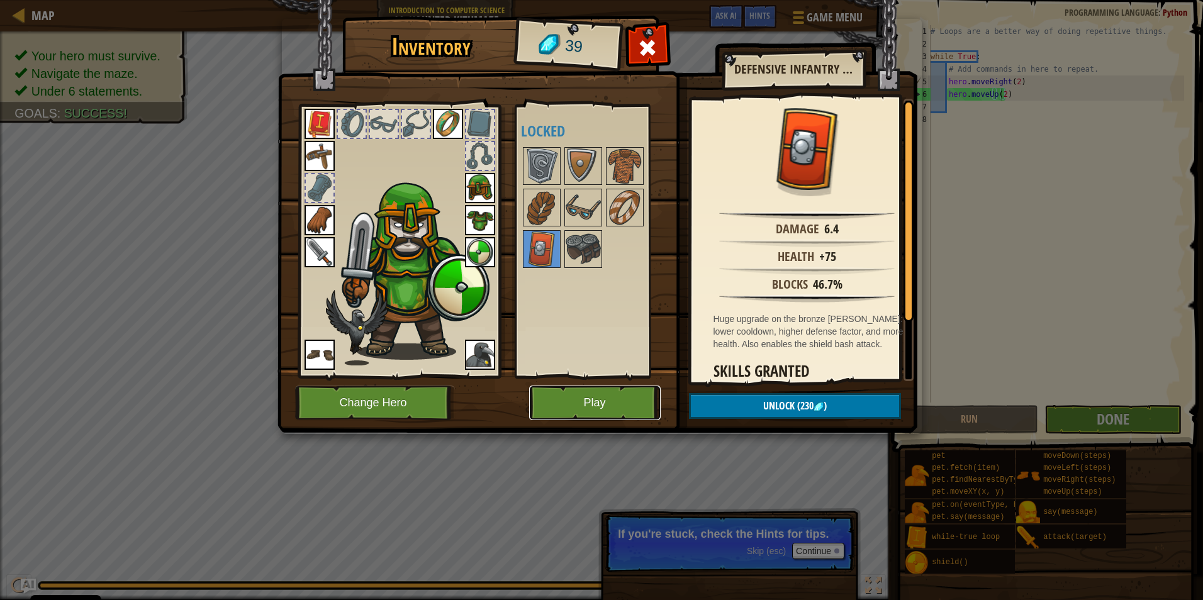
click at [620, 407] on button "Play" at bounding box center [595, 403] width 132 height 35
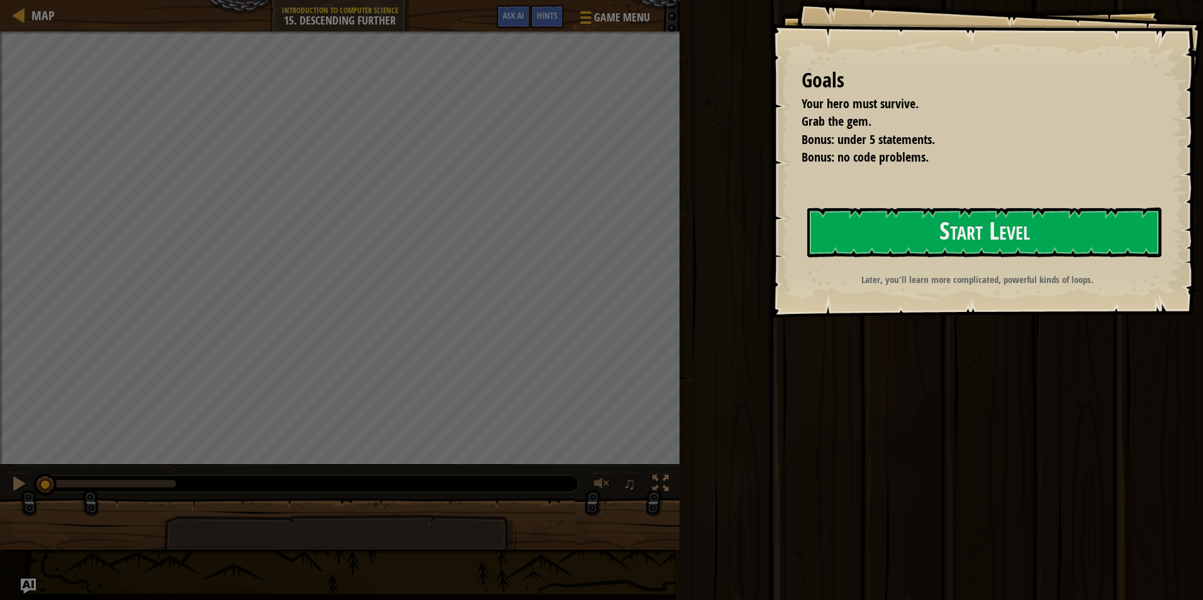
drag, startPoint x: 1089, startPoint y: 264, endPoint x: 1104, endPoint y: 269, distance: 16.1
click at [1096, 267] on div "Goals Your hero must survive. Grab the gem. Bonus: under 5 statements. Bonus: n…" at bounding box center [986, 159] width 433 height 318
drag, startPoint x: 1109, startPoint y: 269, endPoint x: 1070, endPoint y: 257, distance: 40.4
click at [1077, 258] on div "Goals Your hero must survive. Grab the gem. Bonus: under 5 statements. Bonus: n…" at bounding box center [986, 159] width 433 height 318
click at [1070, 257] on button "Start Level" at bounding box center [984, 233] width 354 height 50
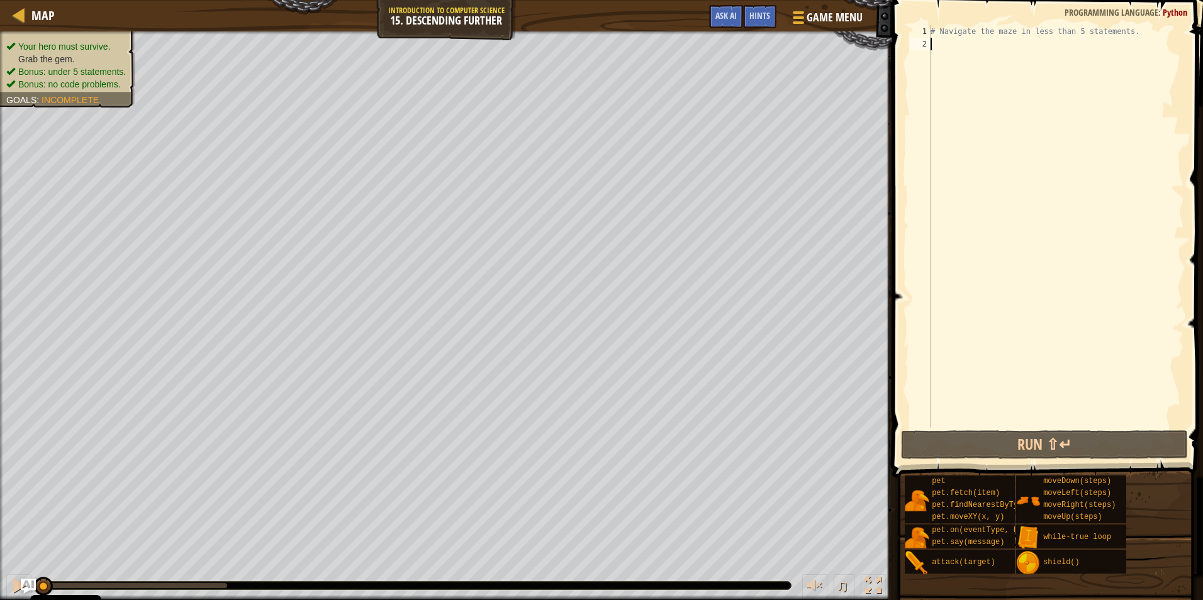
type textarea "u"
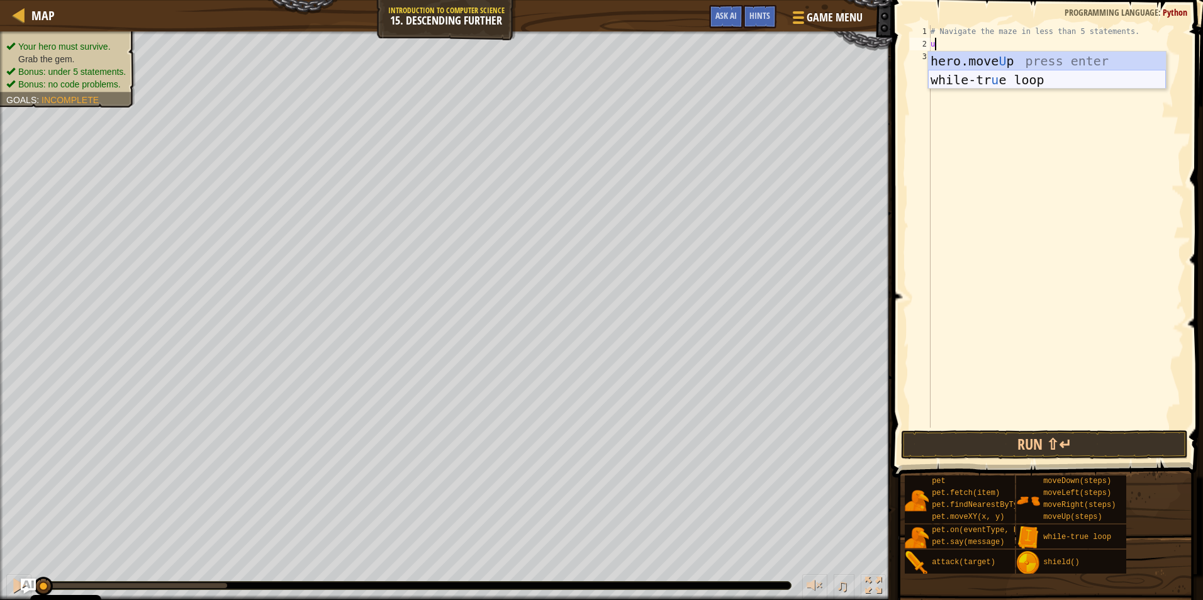
click at [988, 86] on div "hero.move U p press enter while-tr u e loop press enter" at bounding box center [1047, 90] width 238 height 76
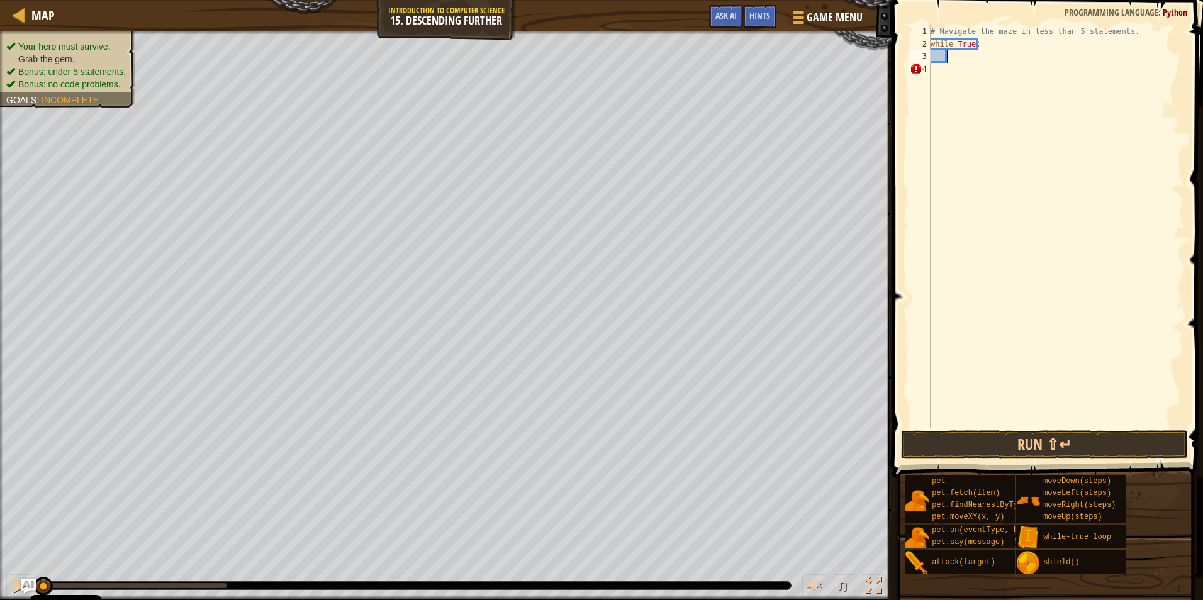
scroll to position [6, 1]
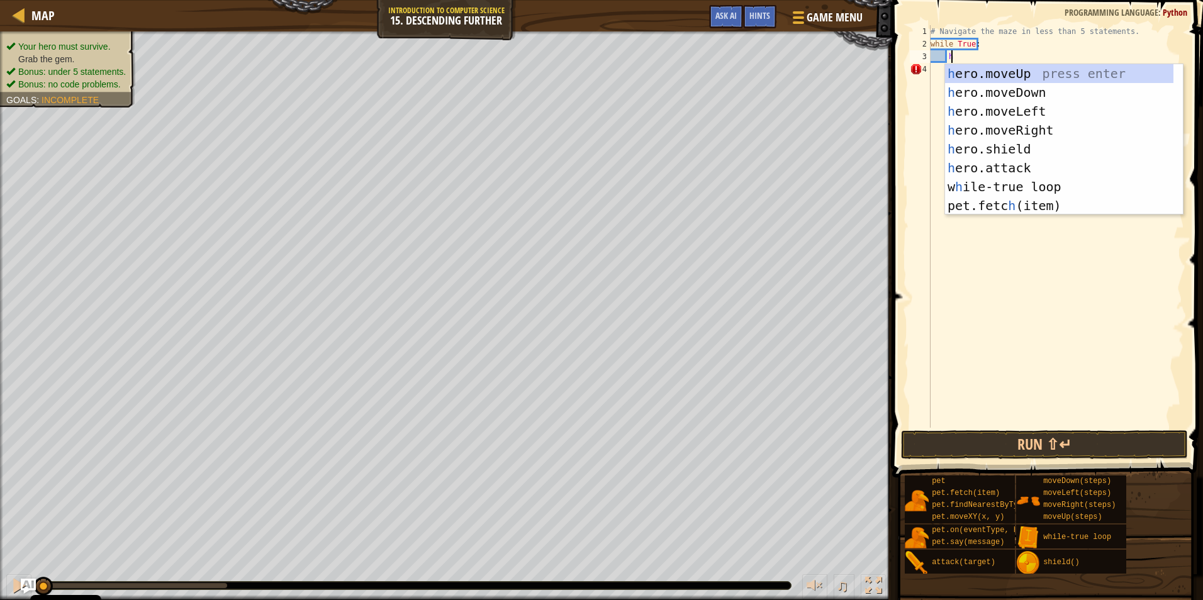
type textarea "he"
click at [1082, 126] on div "he ro.moveUp press enter he ro.moveDown press enter he ro.moveLeft press enter …" at bounding box center [1059, 158] width 228 height 189
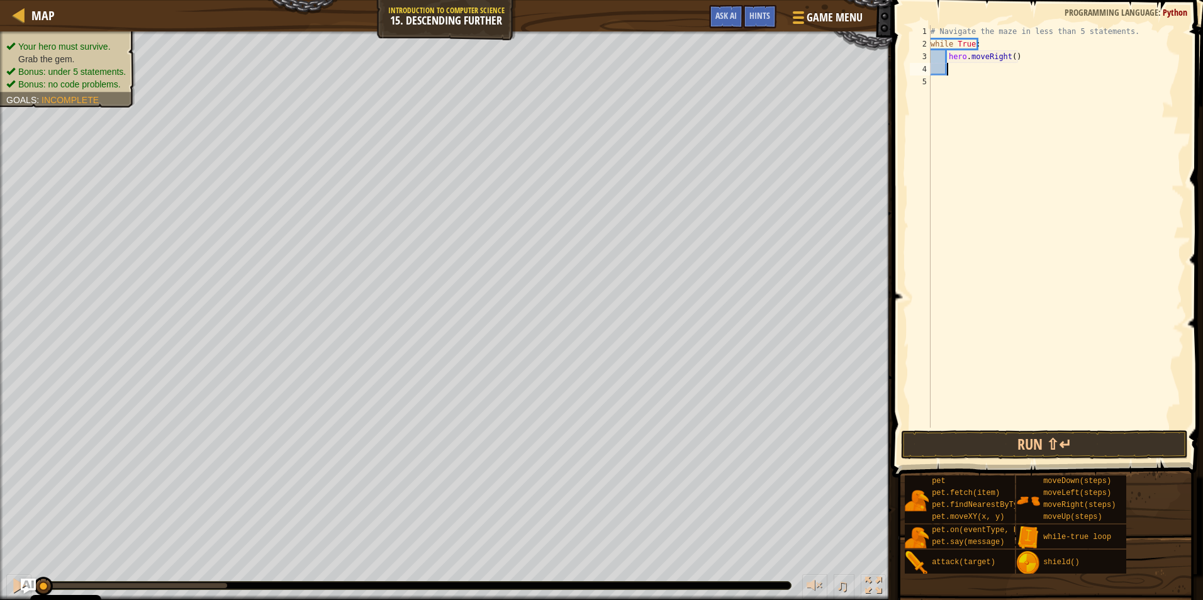
scroll to position [6, 1]
drag, startPoint x: 1009, startPoint y: 56, endPoint x: 1029, endPoint y: 76, distance: 28.5
click at [1008, 55] on div "# Navigate the maze in less than 5 statements. while True : hero . moveRight ( )" at bounding box center [1056, 239] width 256 height 428
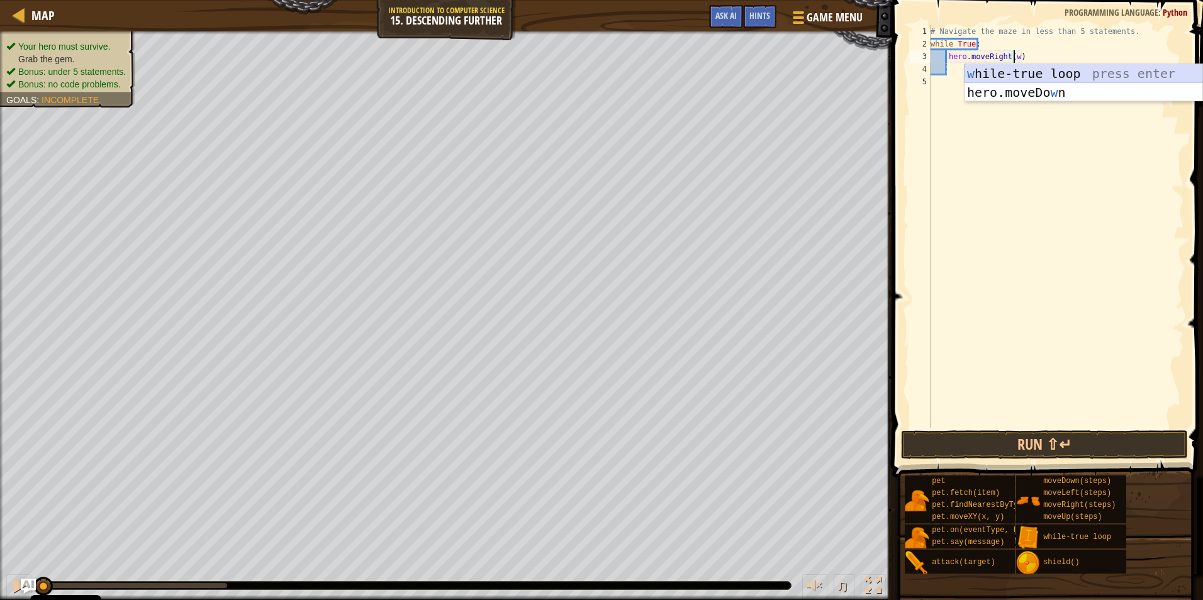
scroll to position [6, 7]
type textarea "hero.moveRight(2)"
click at [967, 75] on div "# Navigate the maze in less than 5 statements. while True : hero . moveRight ( …" at bounding box center [1056, 239] width 256 height 428
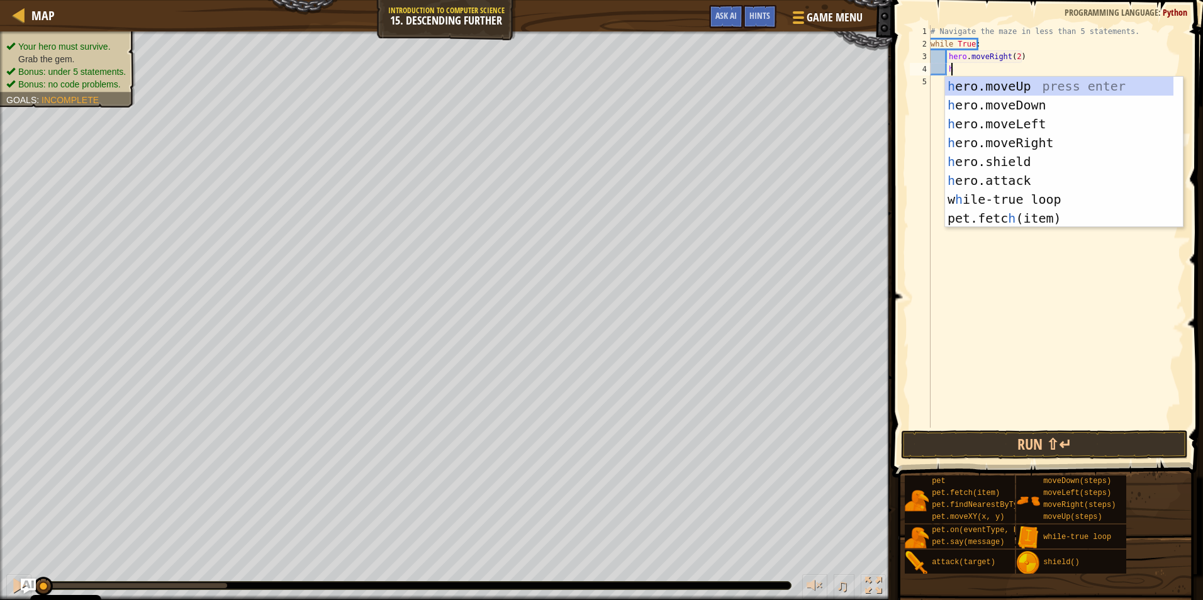
scroll to position [6, 1]
type textarea "he"
click at [1008, 104] on div "he ro.moveUp press enter he ro.moveDown press enter he ro.moveLeft press enter …" at bounding box center [1059, 171] width 228 height 189
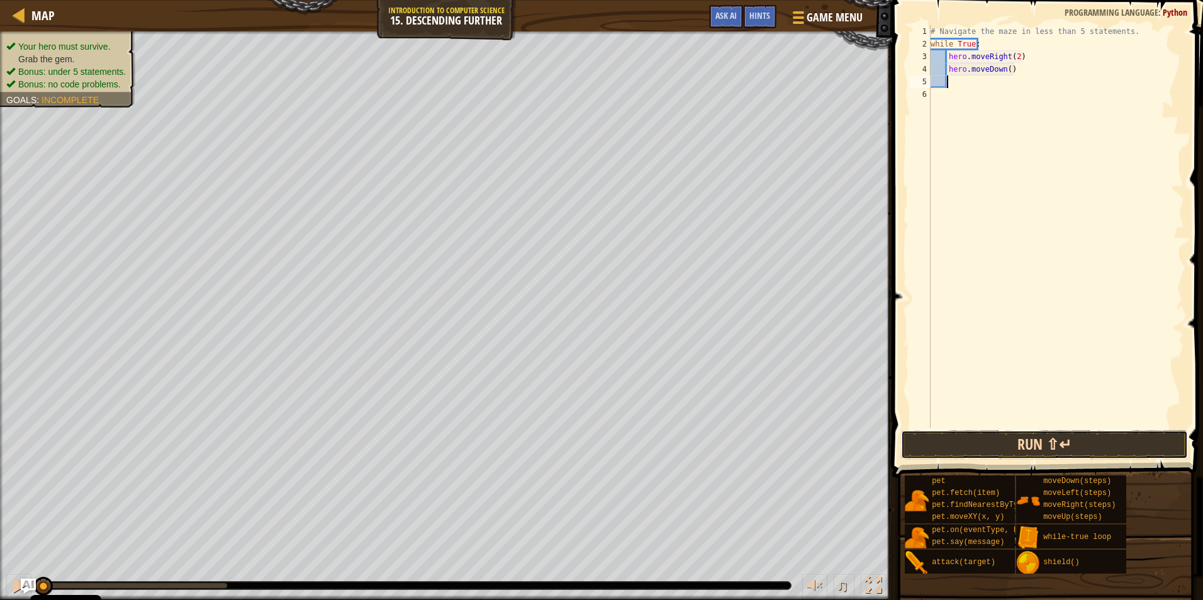
click at [1102, 444] on button "Run ⇧↵" at bounding box center [1044, 444] width 287 height 29
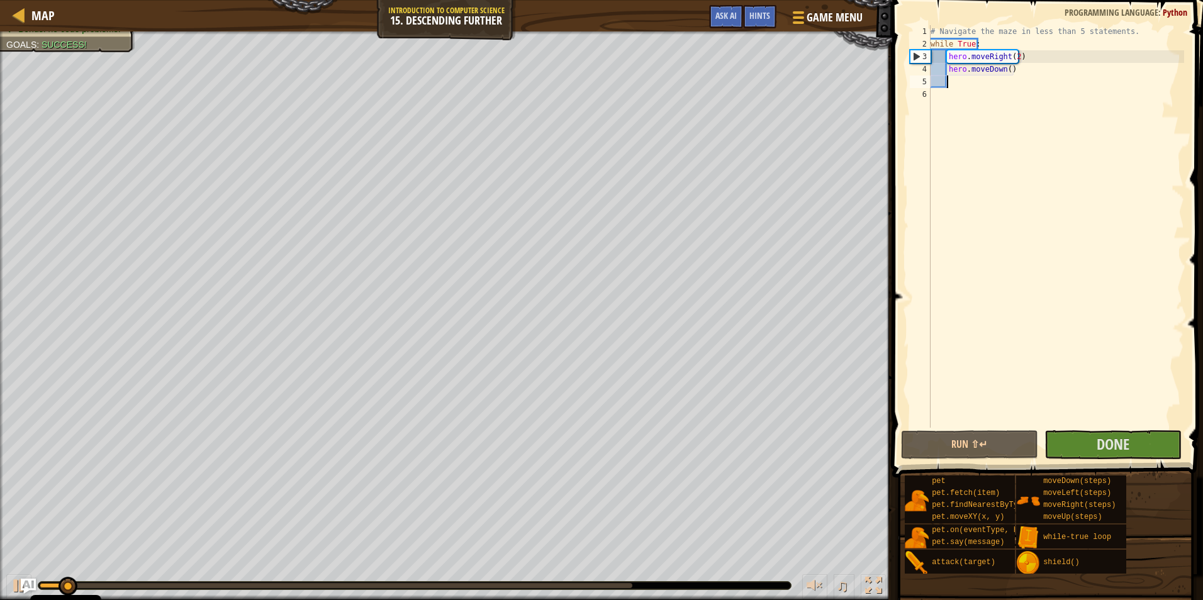
click at [1134, 461] on span at bounding box center [1048, 221] width 321 height 515
click at [1133, 455] on button "Done" at bounding box center [1112, 444] width 137 height 29
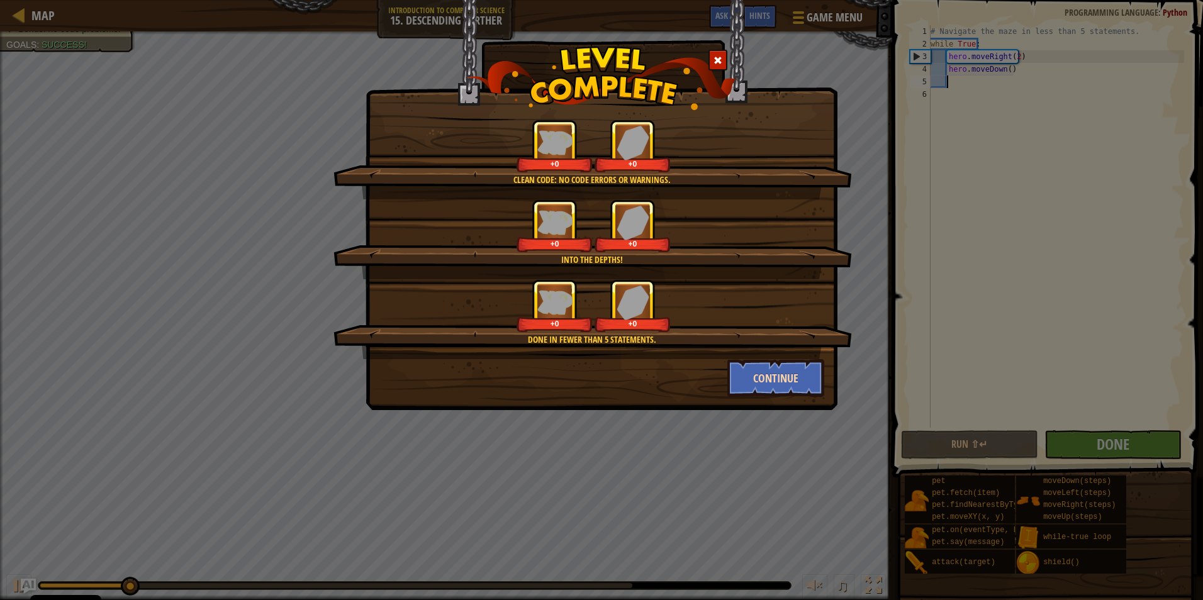
click at [779, 396] on div "Clean code: no code errors or warnings. +0 +0 Into the depths! +0 +0 Done in fe…" at bounding box center [602, 205] width 472 height 410
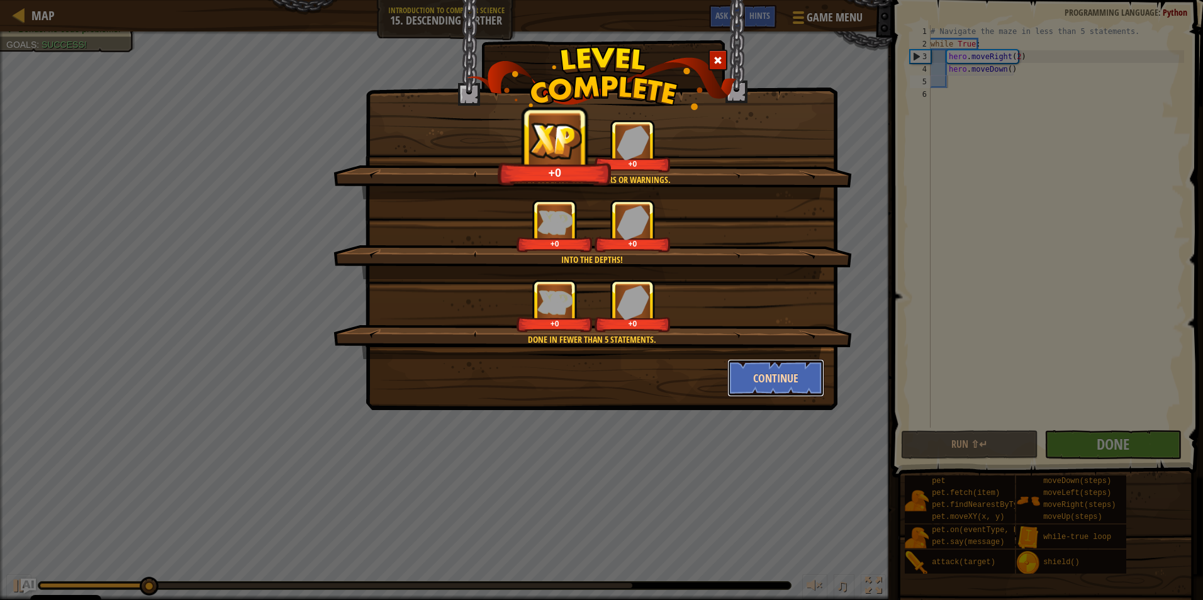
click at [778, 387] on button "Continue" at bounding box center [776, 378] width 98 height 38
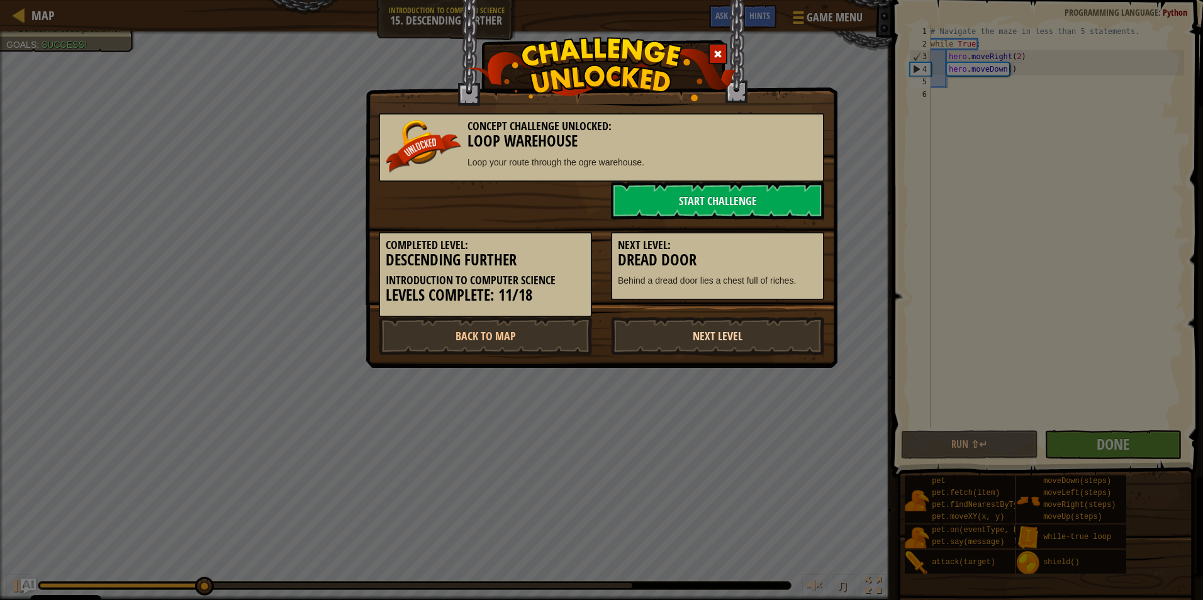
click at [758, 328] on link "Next Level" at bounding box center [717, 336] width 213 height 38
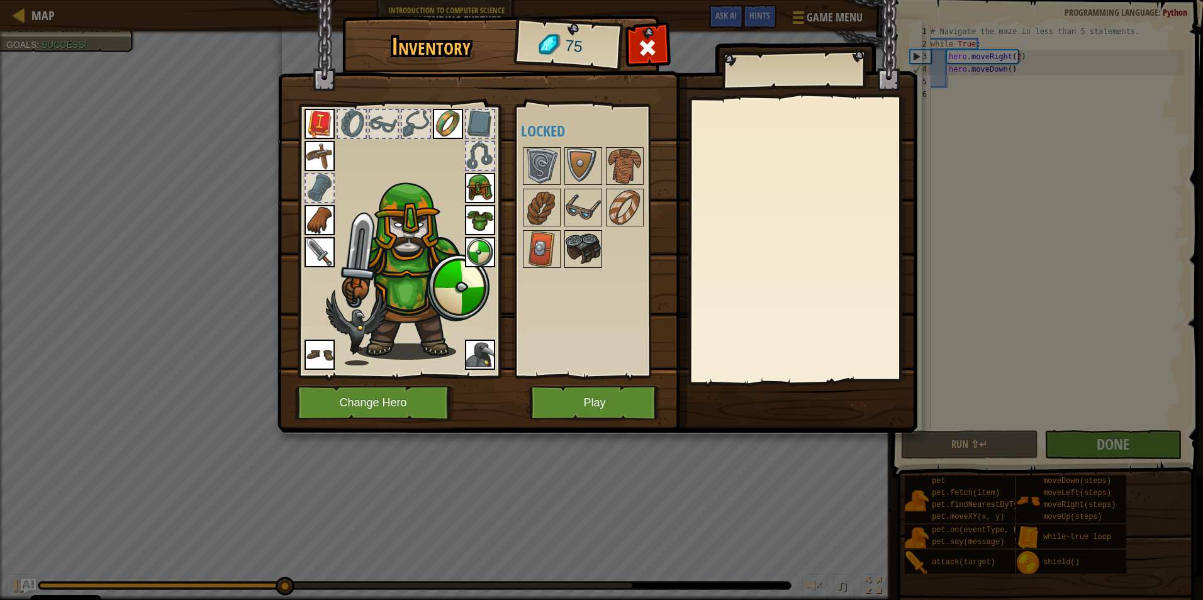
click at [575, 241] on img at bounding box center [583, 249] width 35 height 35
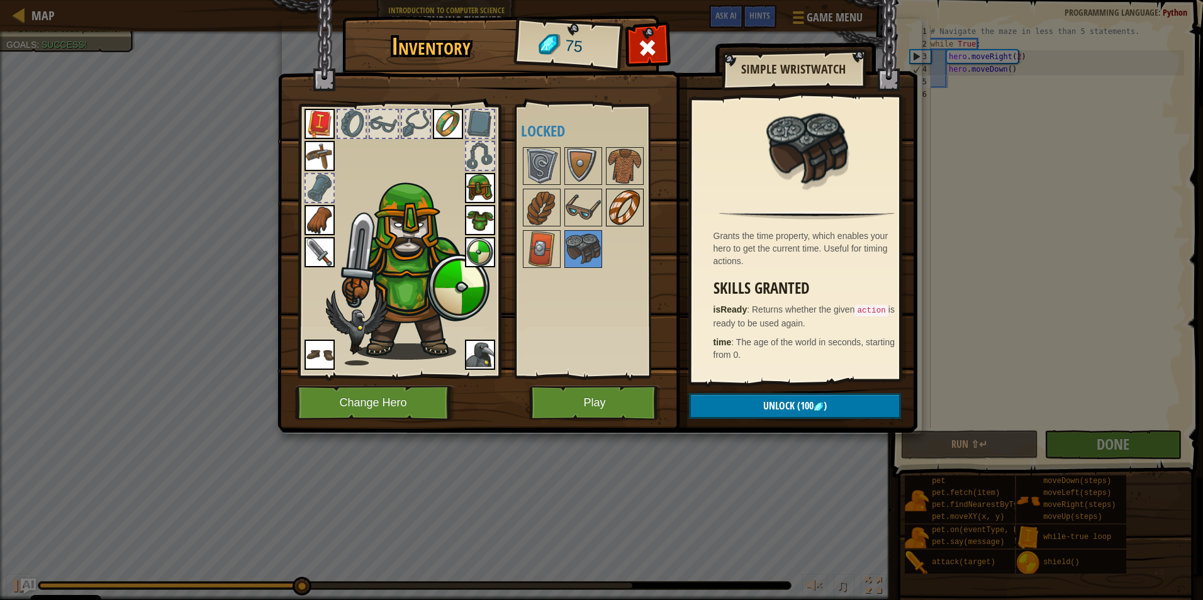
click at [612, 208] on img at bounding box center [624, 207] width 35 height 35
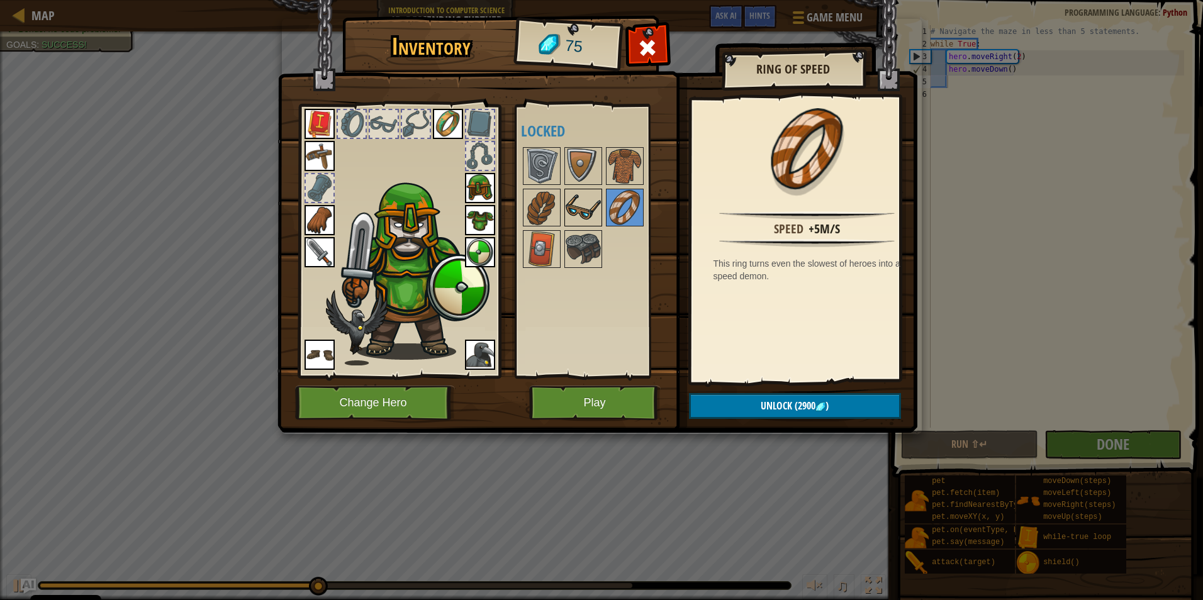
click at [590, 198] on img at bounding box center [583, 207] width 35 height 35
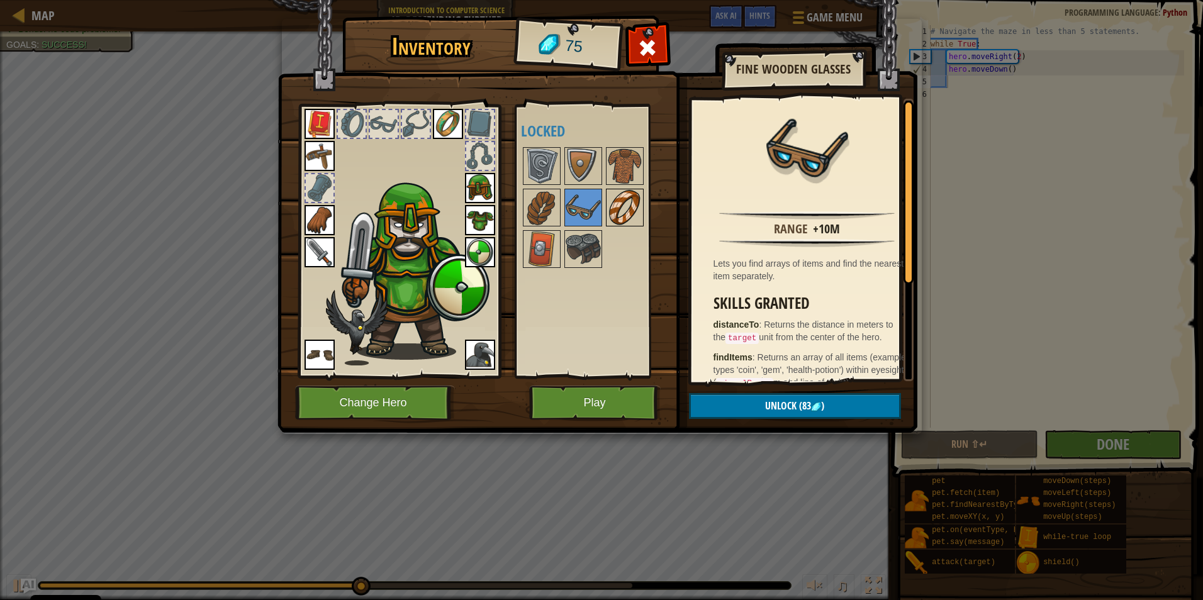
click at [607, 204] on div at bounding box center [625, 208] width 38 height 38
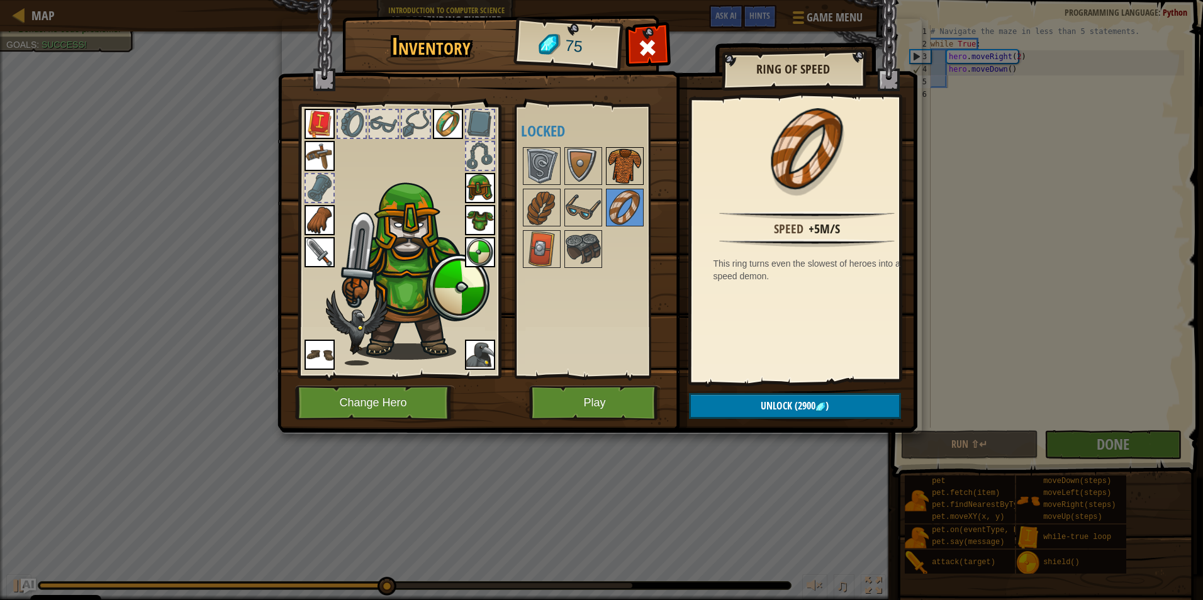
click at [615, 169] on img at bounding box center [624, 165] width 35 height 35
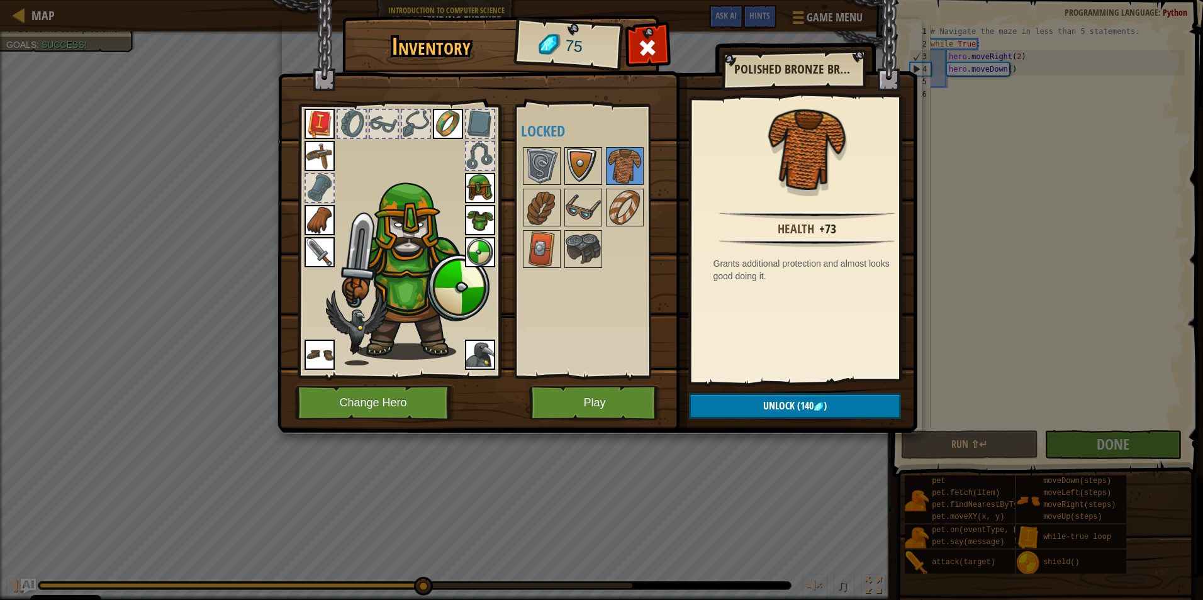
click at [593, 165] on img at bounding box center [583, 165] width 35 height 35
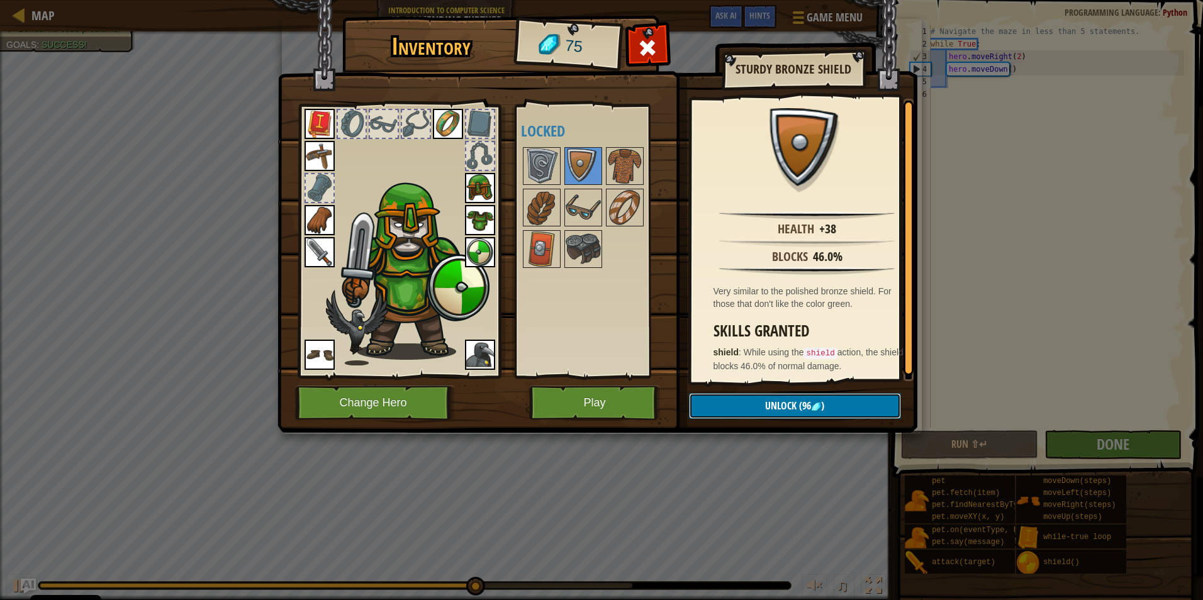
click at [760, 401] on button "Unlock (96 )" at bounding box center [795, 406] width 212 height 26
click at [540, 211] on img at bounding box center [541, 207] width 35 height 35
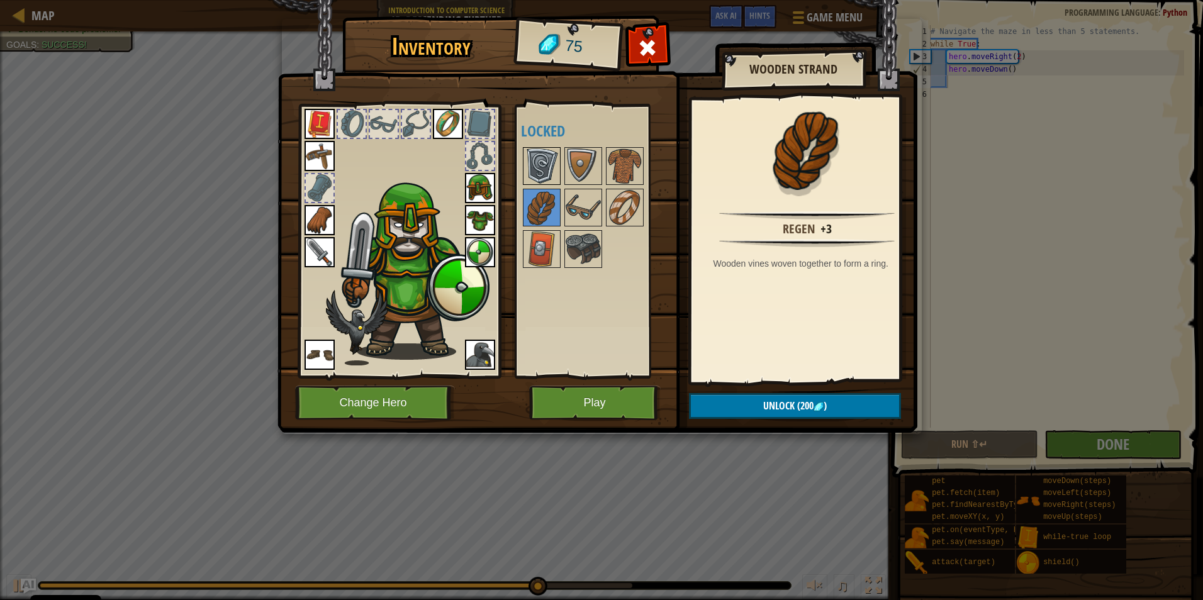
click at [539, 155] on img at bounding box center [541, 165] width 35 height 35
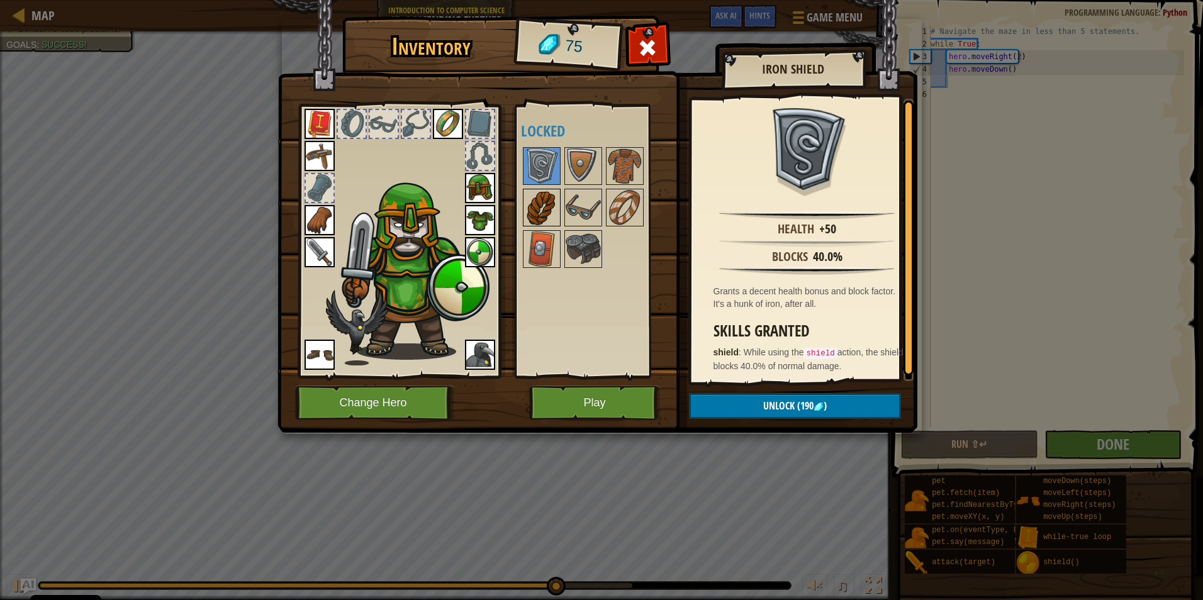
drag, startPoint x: 540, startPoint y: 199, endPoint x: 539, endPoint y: 212, distance: 12.6
click at [539, 201] on img at bounding box center [541, 207] width 35 height 35
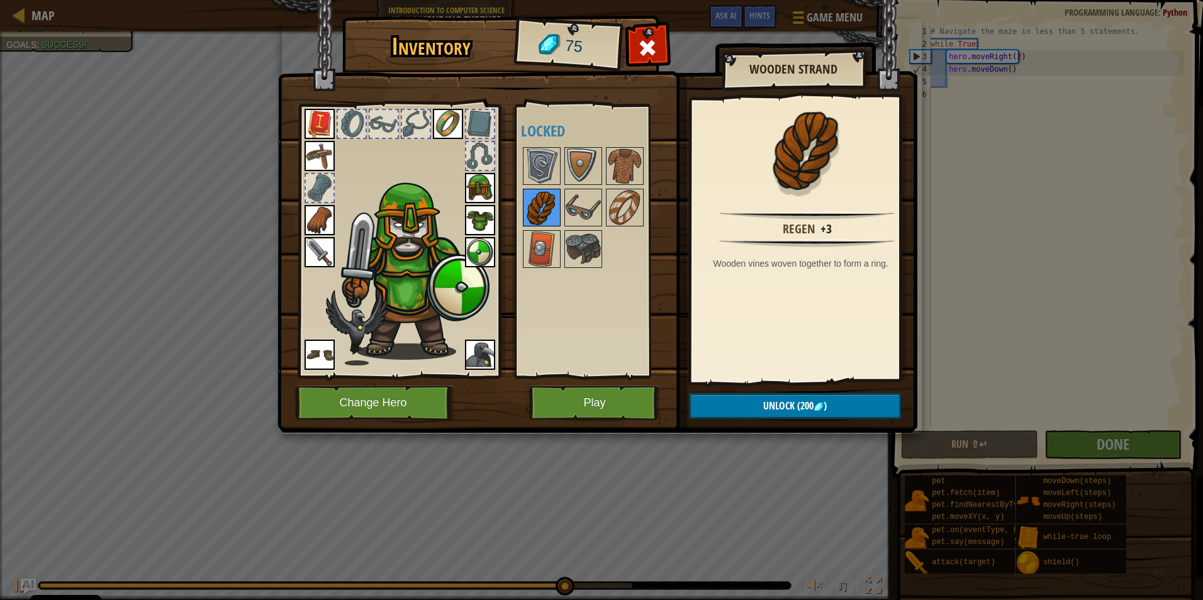
click at [539, 212] on img at bounding box center [541, 207] width 35 height 35
click at [535, 221] on img at bounding box center [541, 207] width 35 height 35
click at [540, 232] on img at bounding box center [541, 249] width 35 height 35
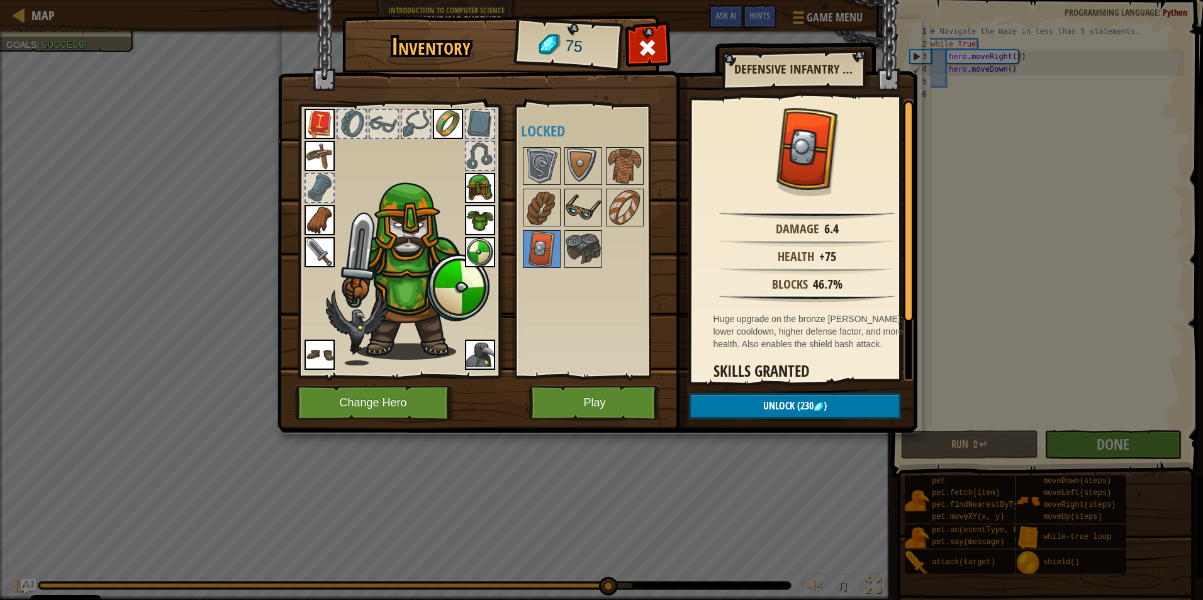
drag, startPoint x: 587, startPoint y: 185, endPoint x: 587, endPoint y: 199, distance: 13.8
click at [587, 190] on div "Available Equip Equip Equip Equip Equip Equip Equip Equip Equip Equip (double-c…" at bounding box center [600, 241] width 158 height 262
click at [587, 201] on img at bounding box center [583, 207] width 35 height 35
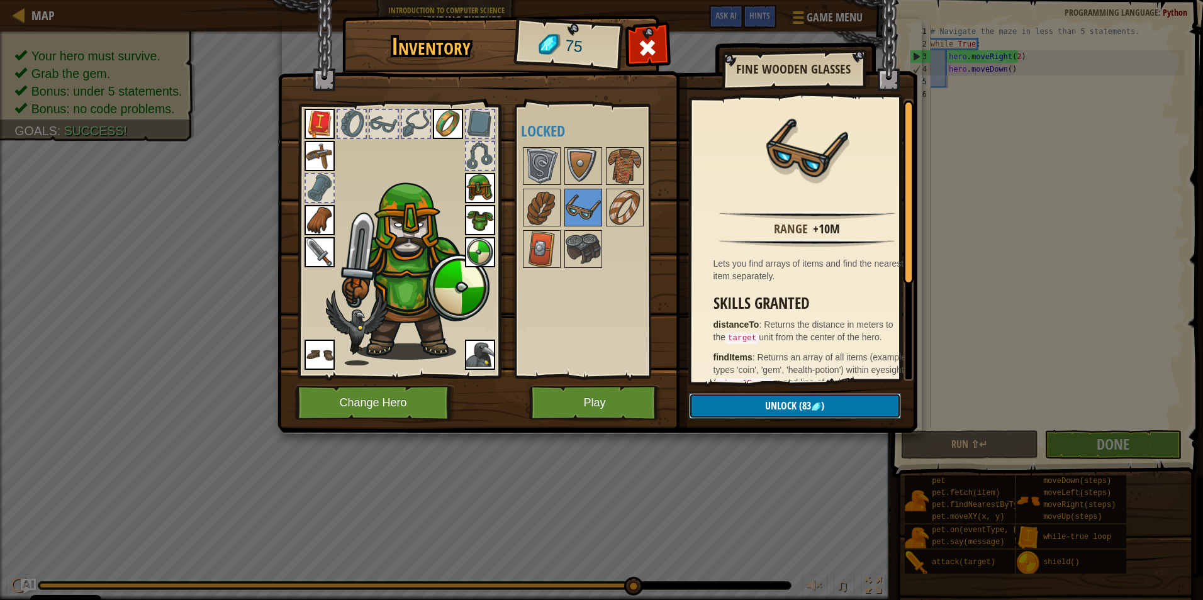
click at [832, 409] on button "Unlock (83 )" at bounding box center [795, 406] width 212 height 26
click at [832, 408] on button "Unlock (83 )" at bounding box center [795, 406] width 212 height 26
drag, startPoint x: 832, startPoint y: 404, endPoint x: 846, endPoint y: 305, distance: 100.3
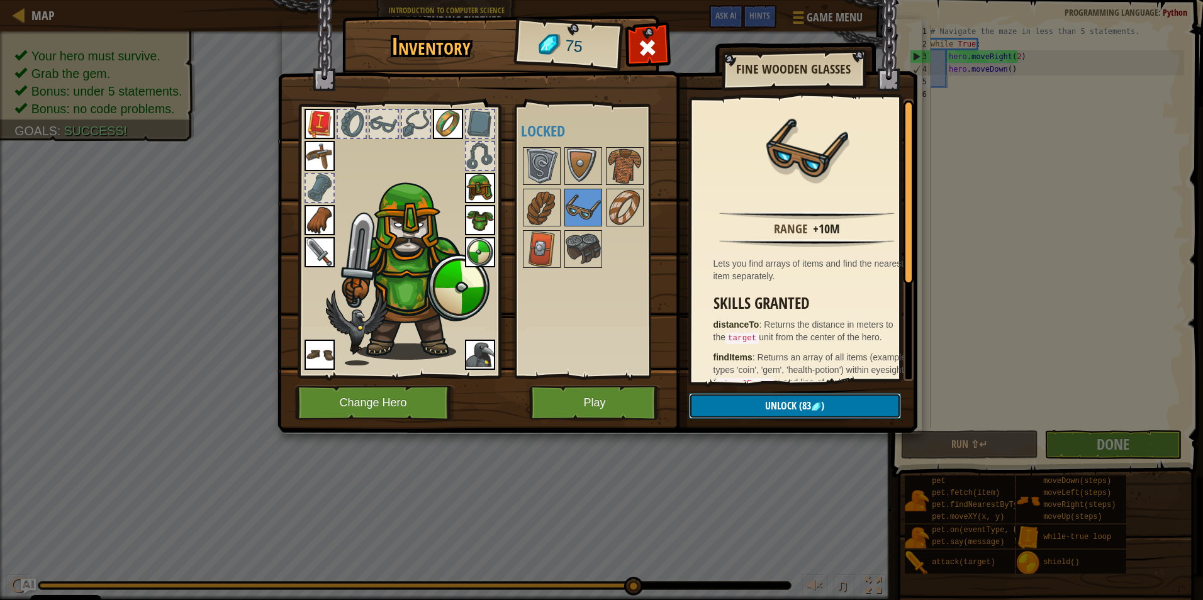
click at [837, 20] on div "Fine Wooden Glasses Range +10m Lets you find arrays of items and find the neare…" at bounding box center [602, 20] width 639 height 0
